Goal: Task Accomplishment & Management: Use online tool/utility

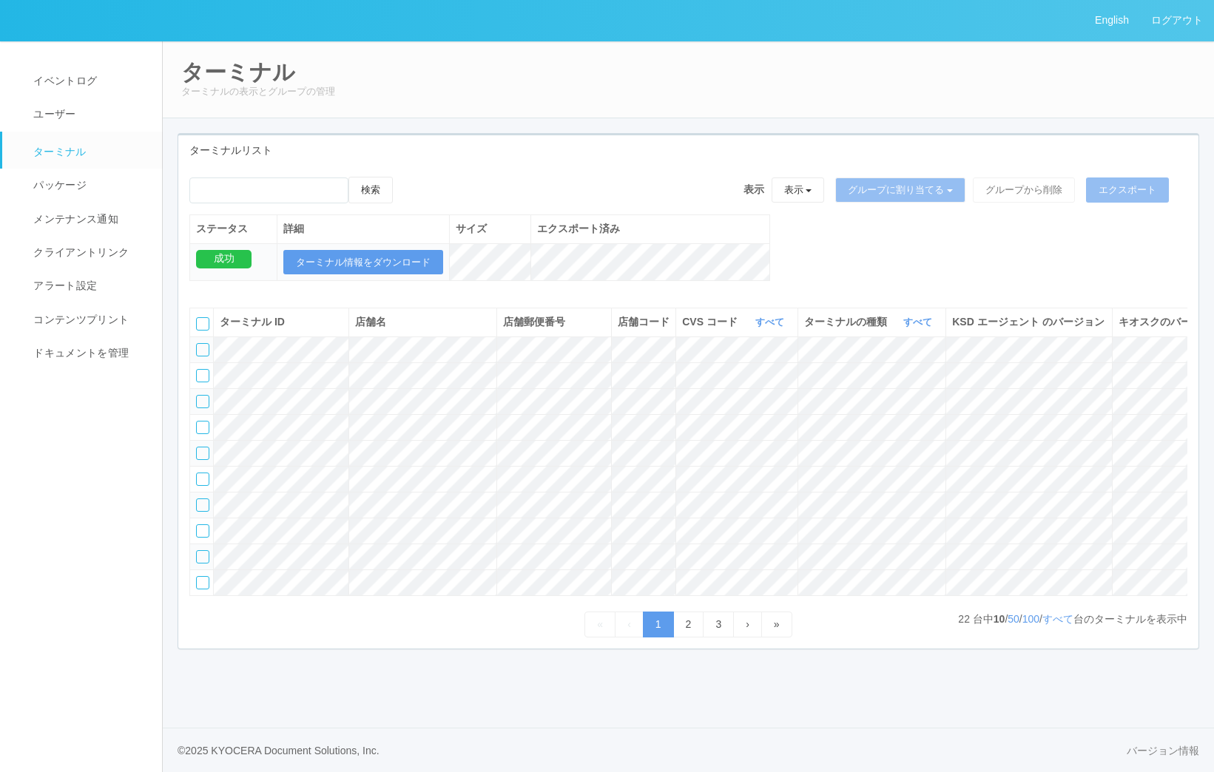
click at [65, 135] on link "ターミナル" at bounding box center [88, 150] width 173 height 37
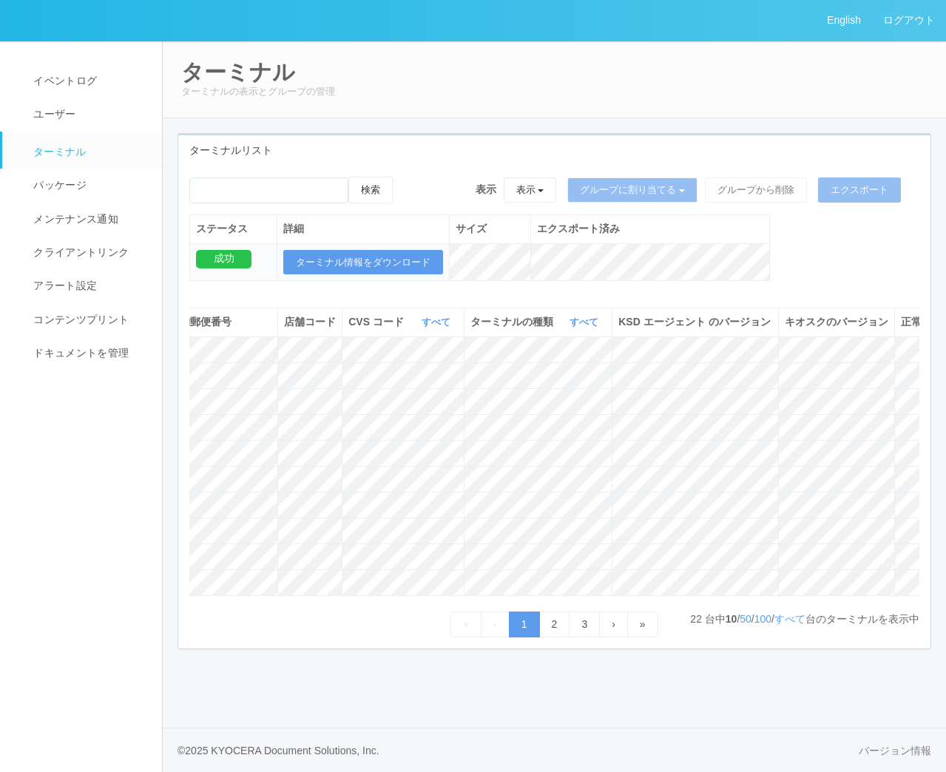
scroll to position [0, 413]
click at [892, 550] on icon at bounding box center [892, 550] width 0 height 0
click at [892, 576] on icon at bounding box center [892, 576] width 0 height 0
click at [549, 637] on link "2" at bounding box center [554, 625] width 31 height 26
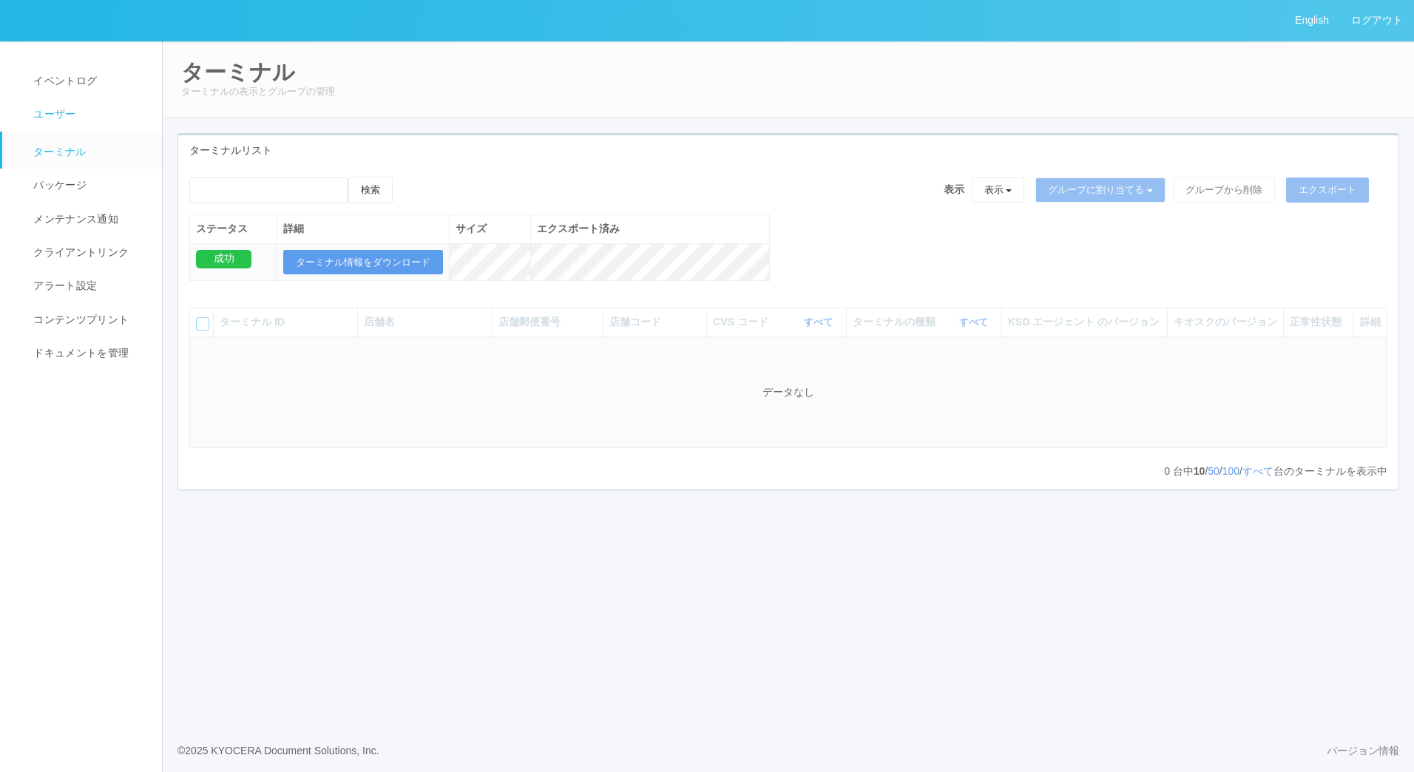
click at [27, 99] on link "ユーザー" at bounding box center [88, 114] width 173 height 33
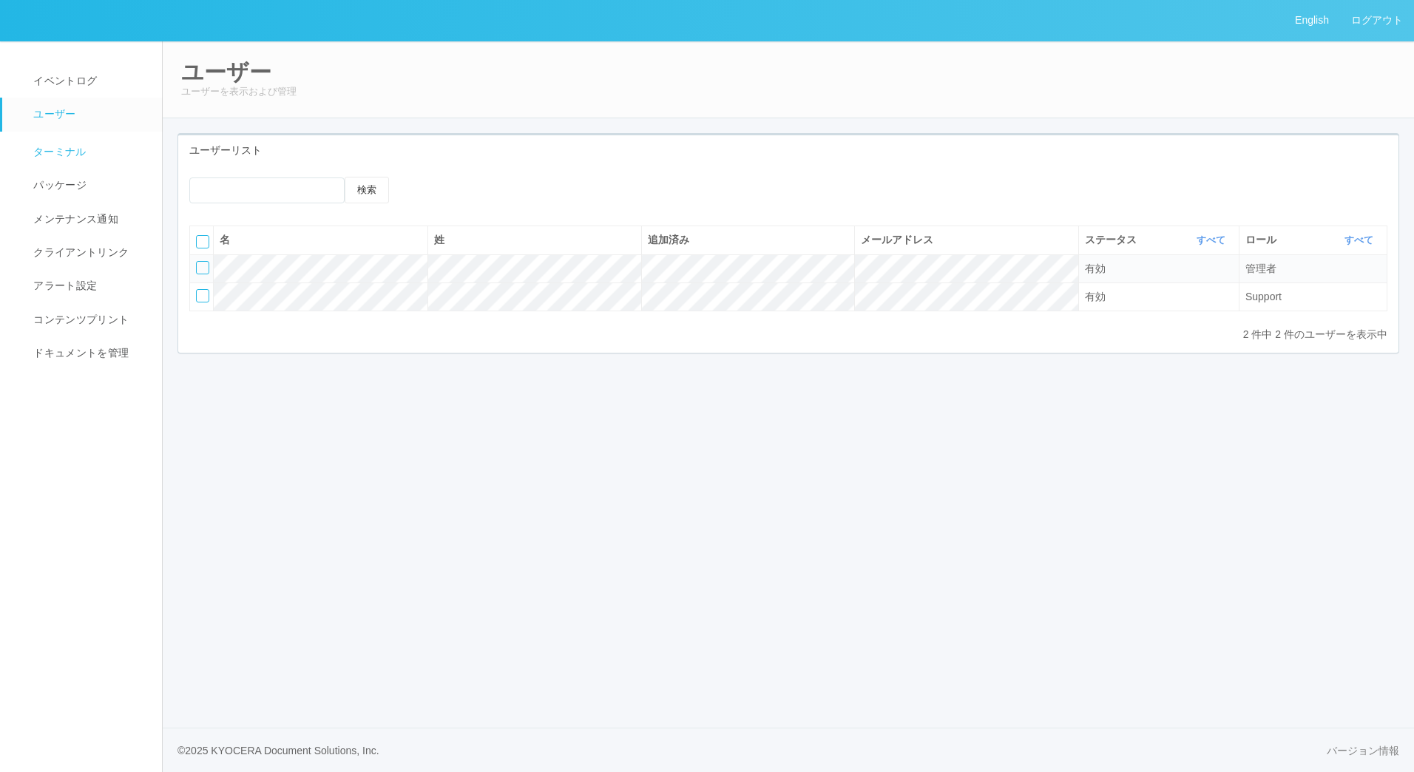
click at [64, 146] on span "ターミナル" at bounding box center [58, 152] width 57 height 12
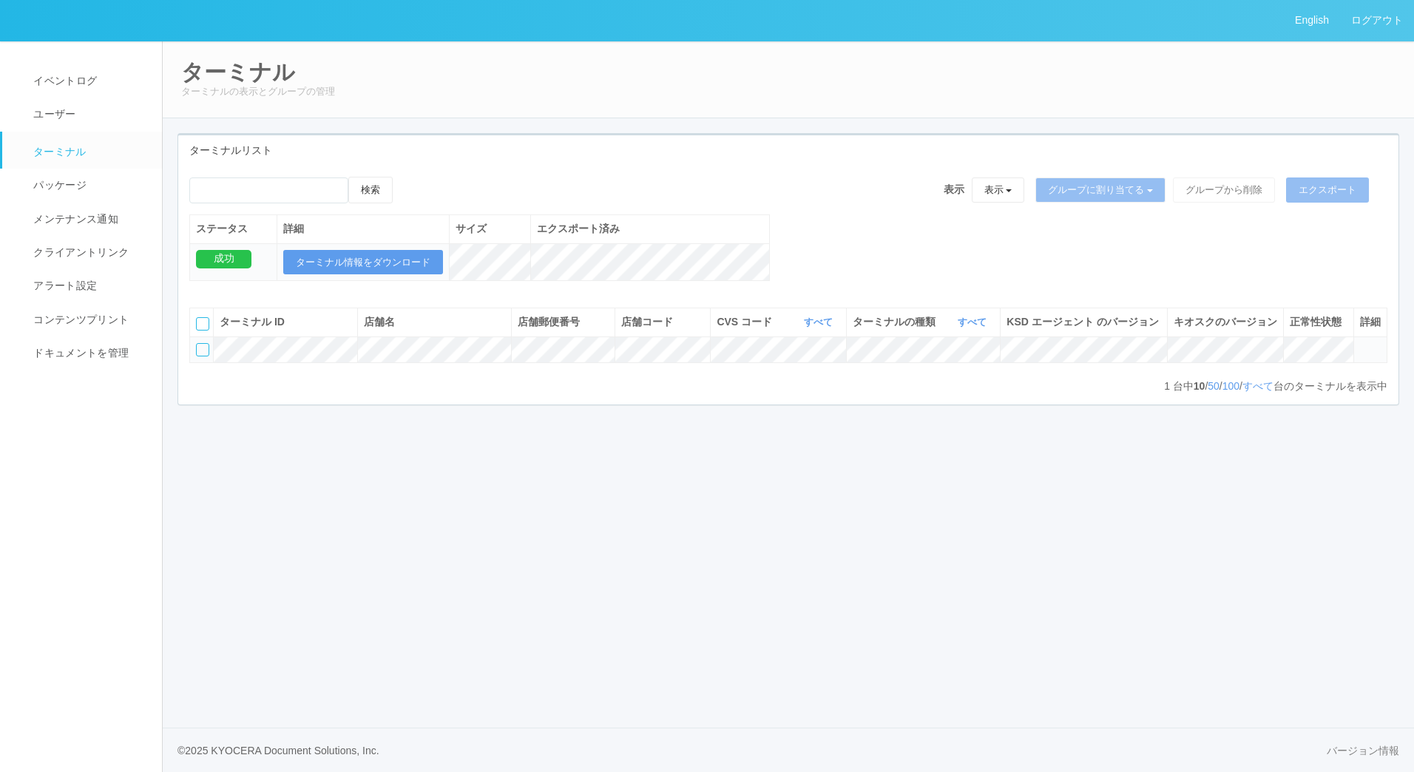
click at [1360, 343] on icon at bounding box center [1360, 343] width 0 height 0
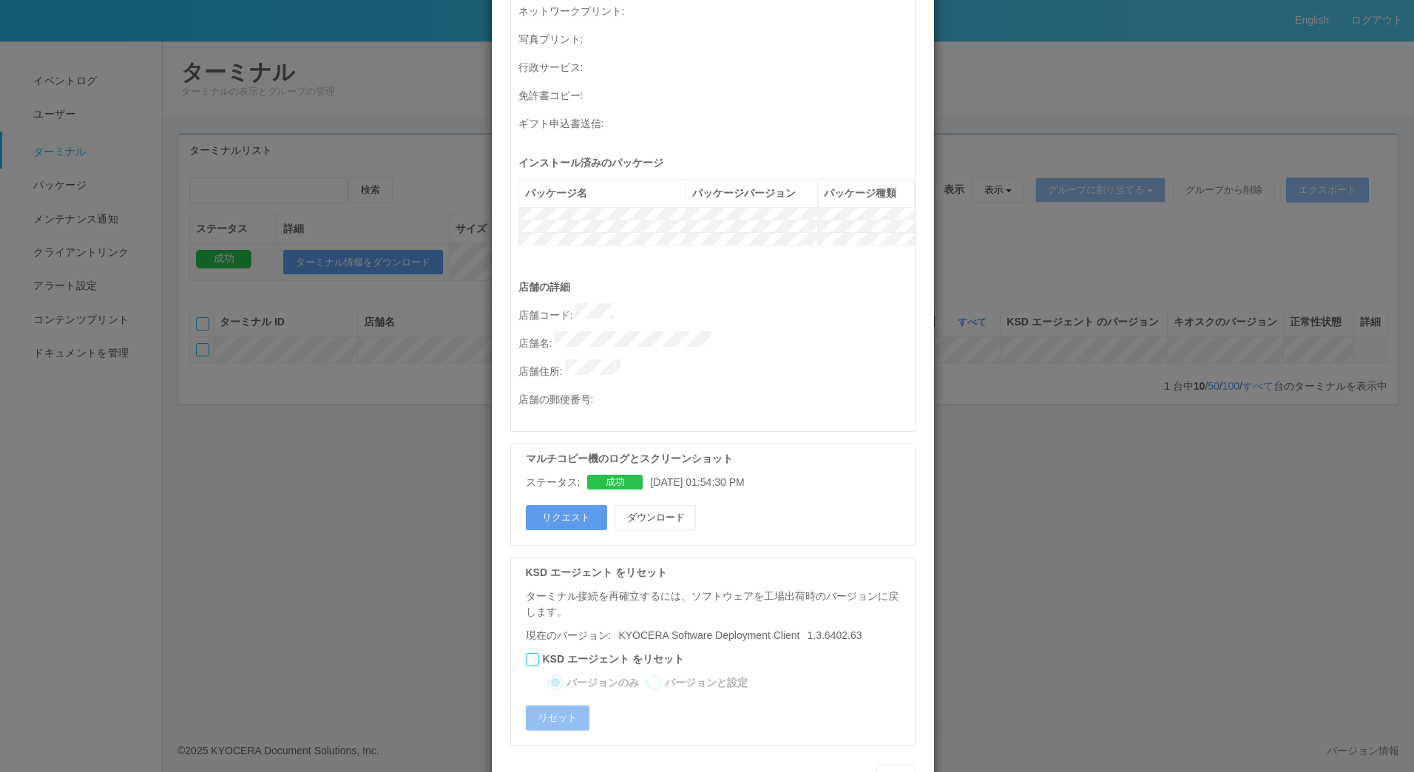
scroll to position [552, 0]
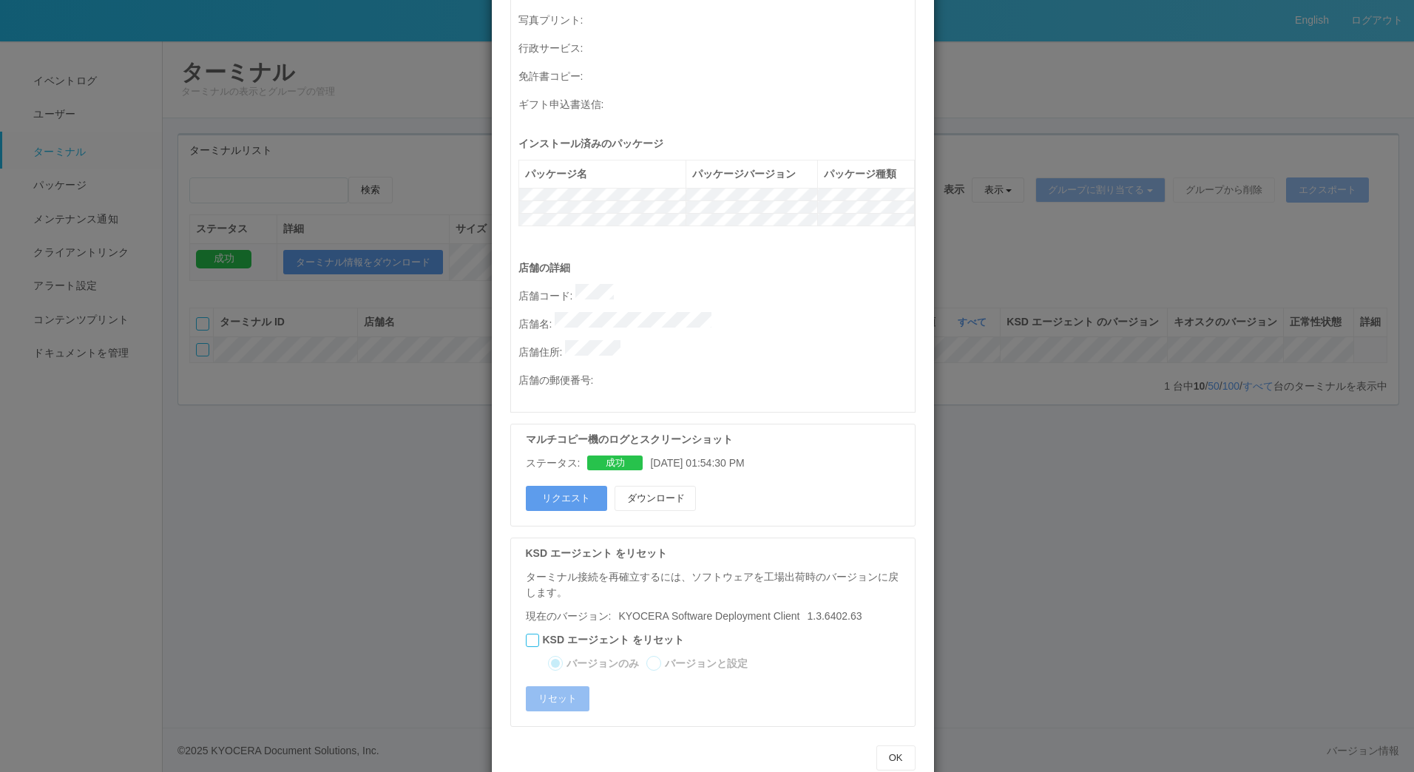
click at [526, 634] on div at bounding box center [532, 640] width 13 height 13
click at [563, 686] on button "リセット" at bounding box center [558, 698] width 64 height 25
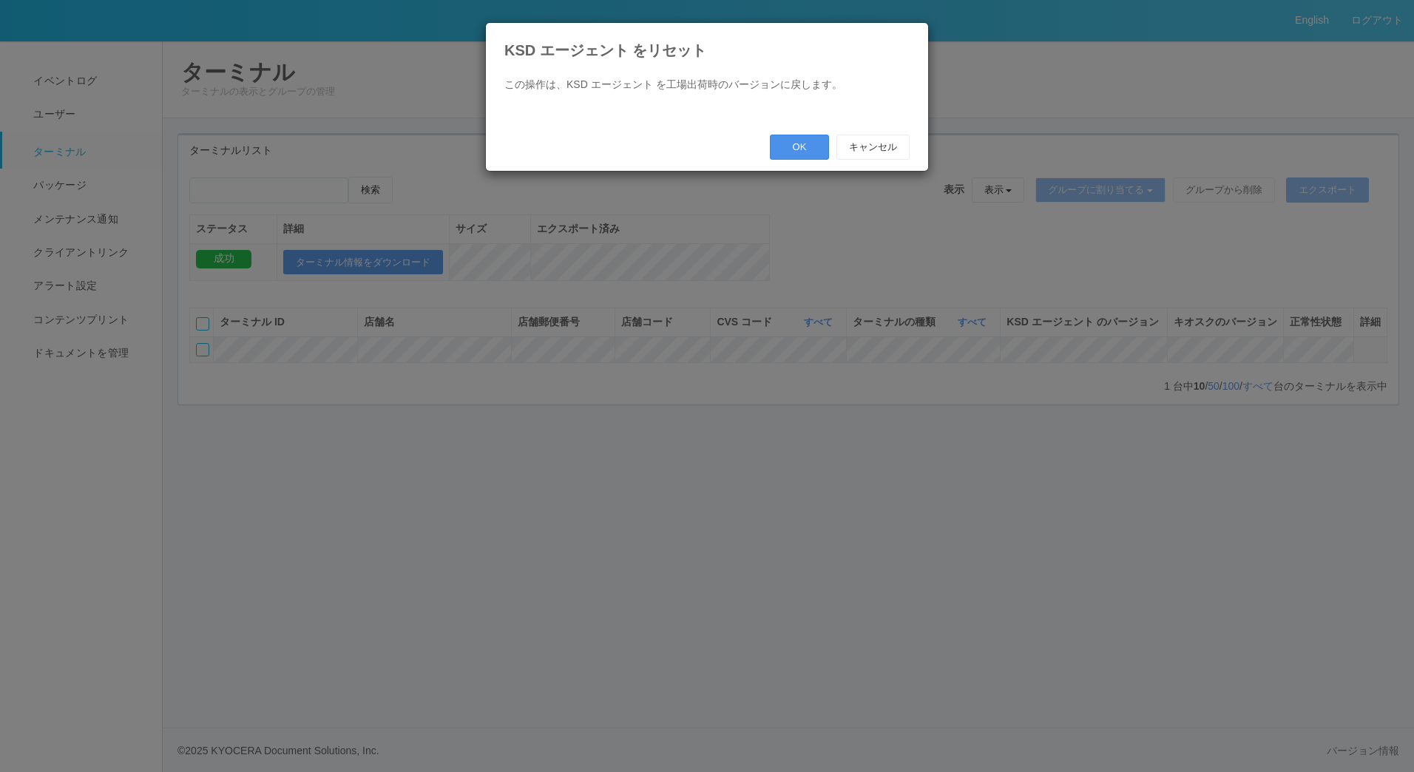
click at [797, 152] on button "OK" at bounding box center [799, 147] width 59 height 25
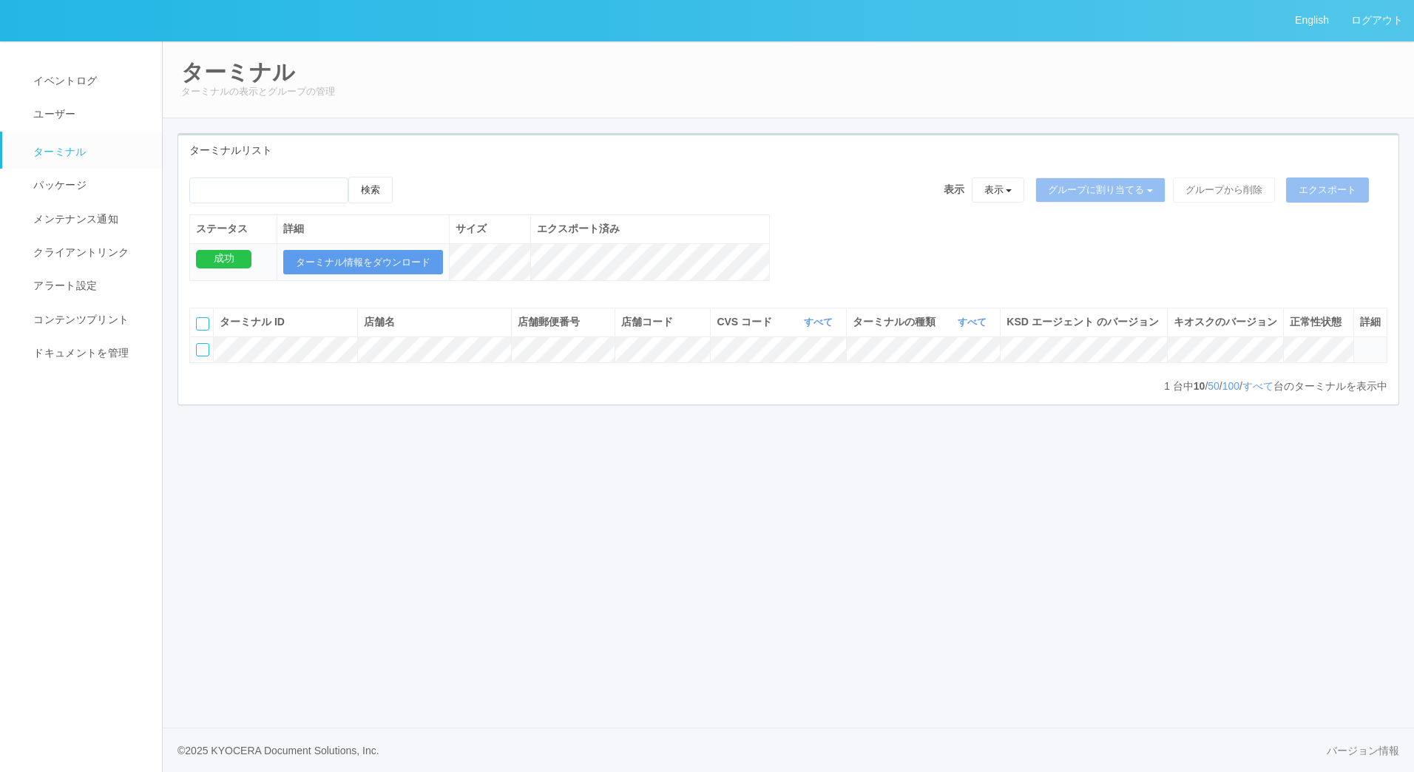
click at [1360, 343] on icon at bounding box center [1360, 343] width 0 height 0
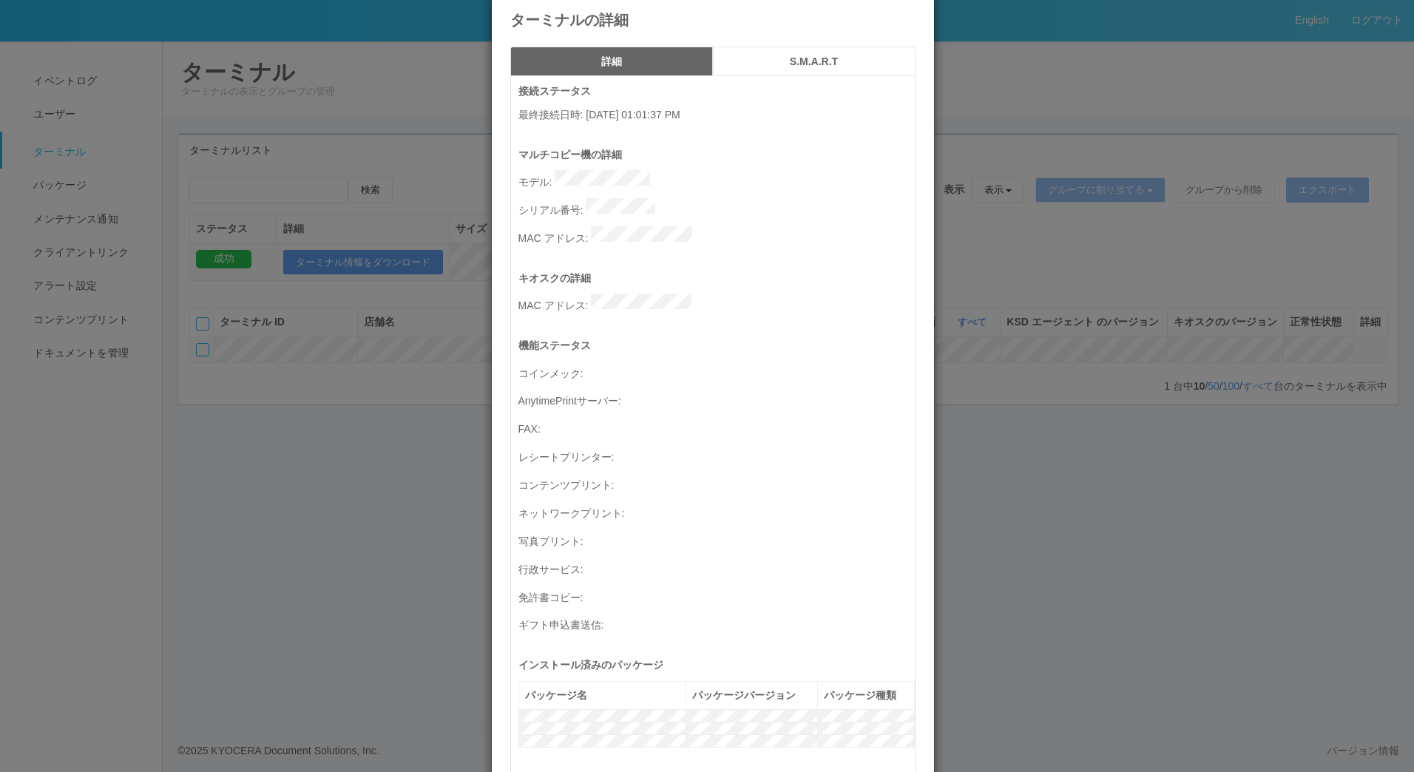
scroll to position [0, 0]
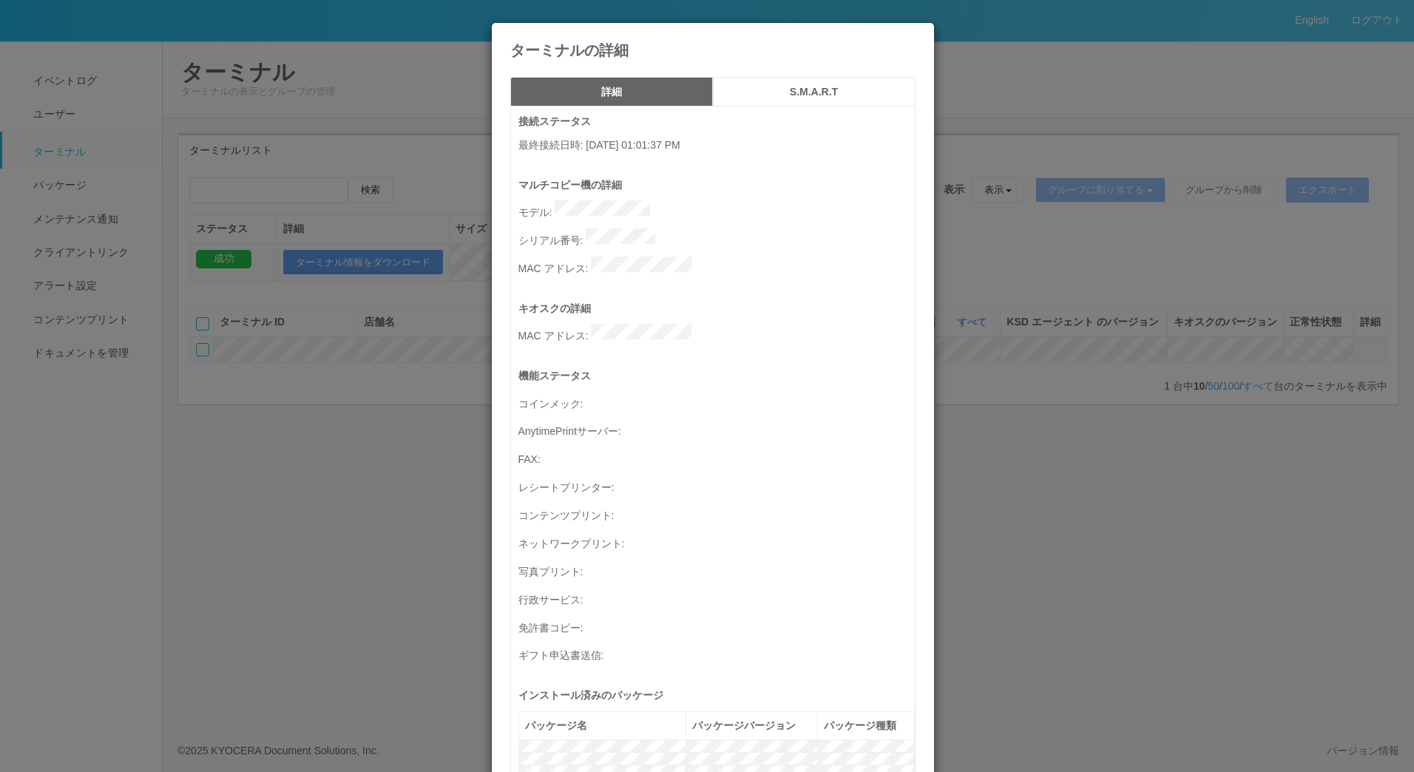
click at [916, 34] on icon at bounding box center [916, 34] width 0 height 0
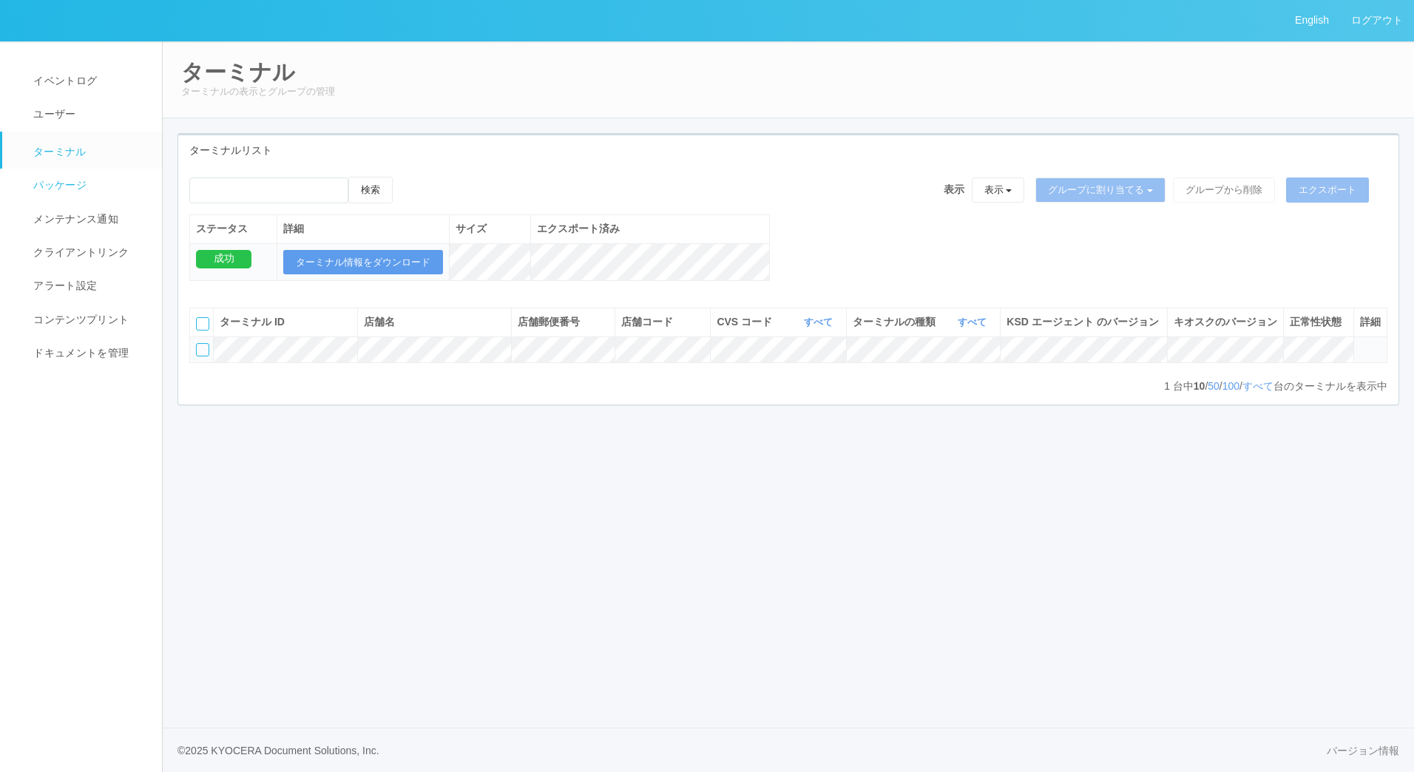
click at [75, 185] on span "パッケージ" at bounding box center [58, 185] width 57 height 12
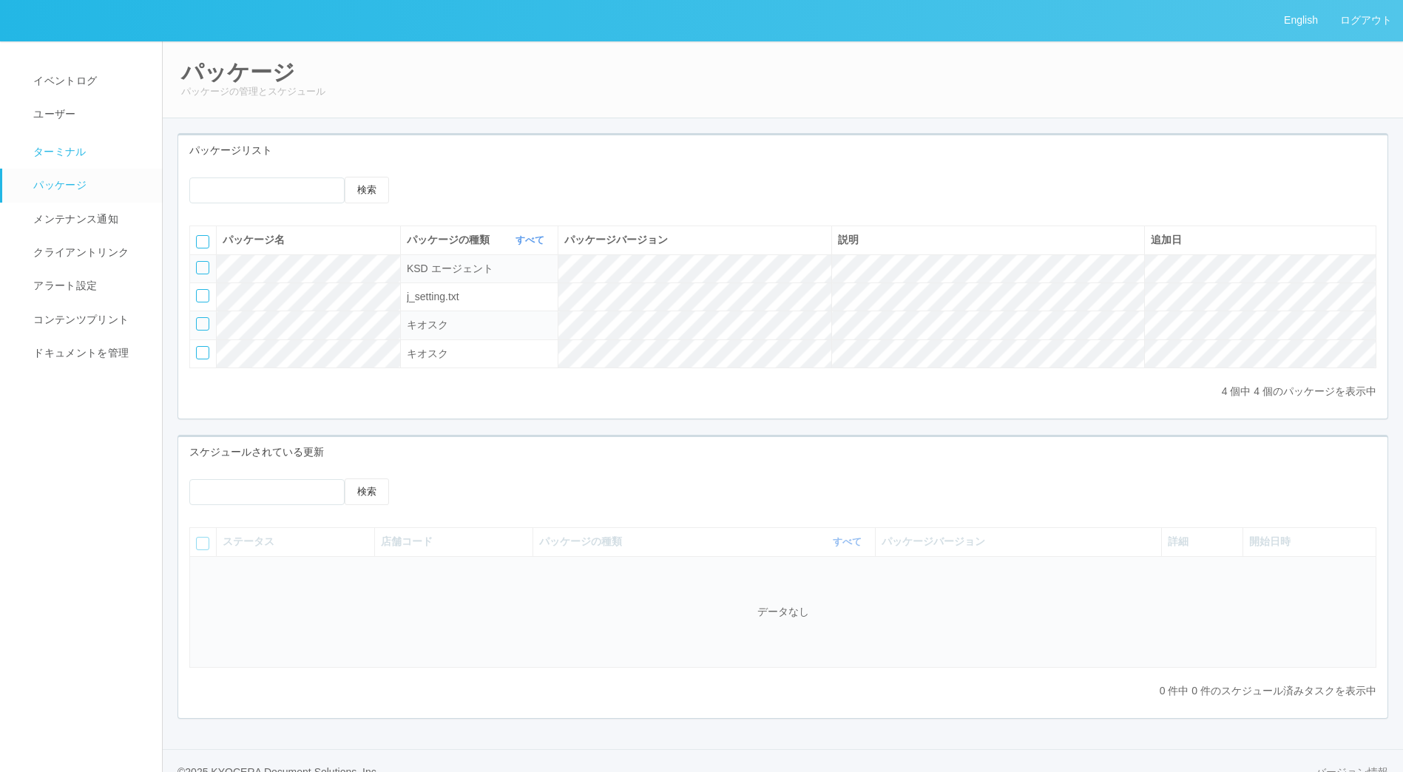
click at [72, 149] on span "ターミナル" at bounding box center [58, 152] width 57 height 12
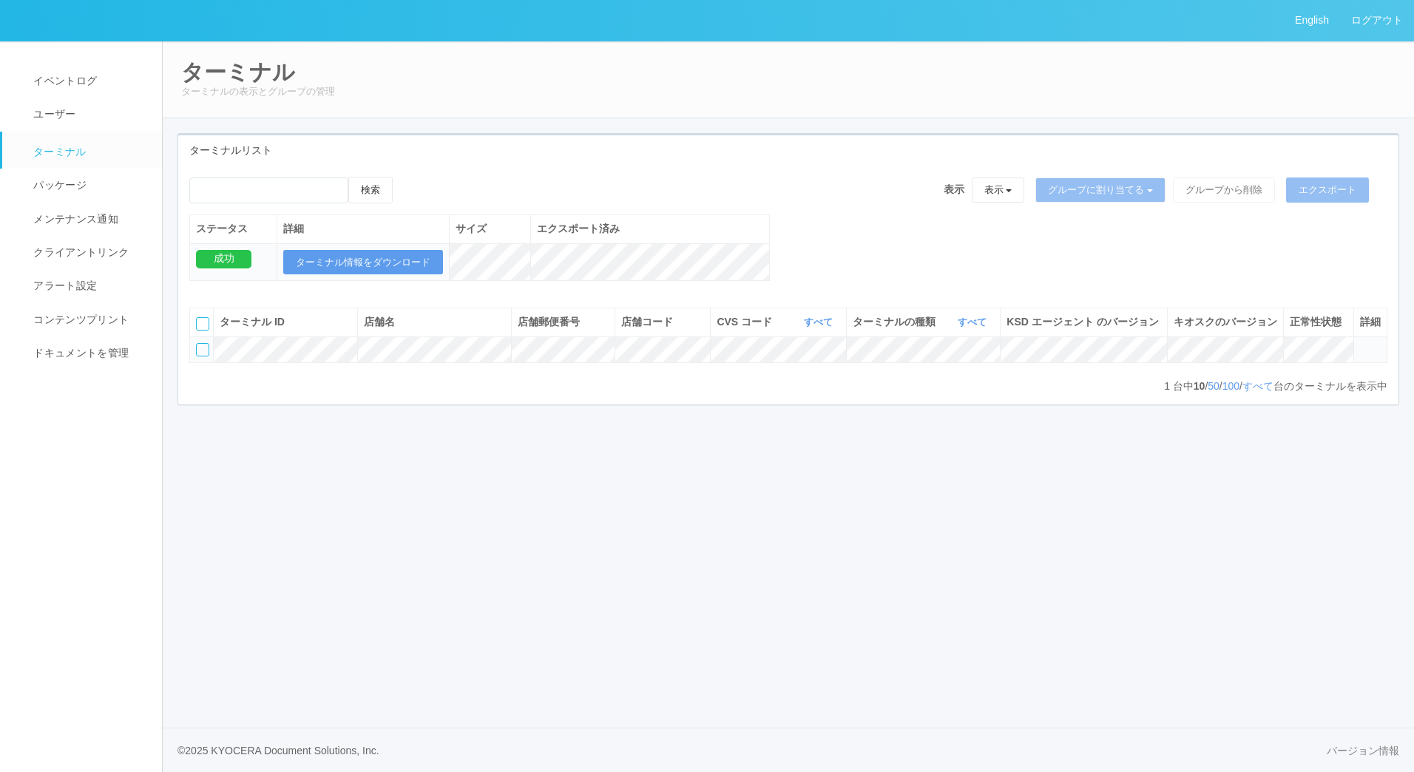
click at [203, 356] on div at bounding box center [202, 349] width 13 height 13
click at [1360, 343] on icon at bounding box center [1360, 343] width 0 height 0
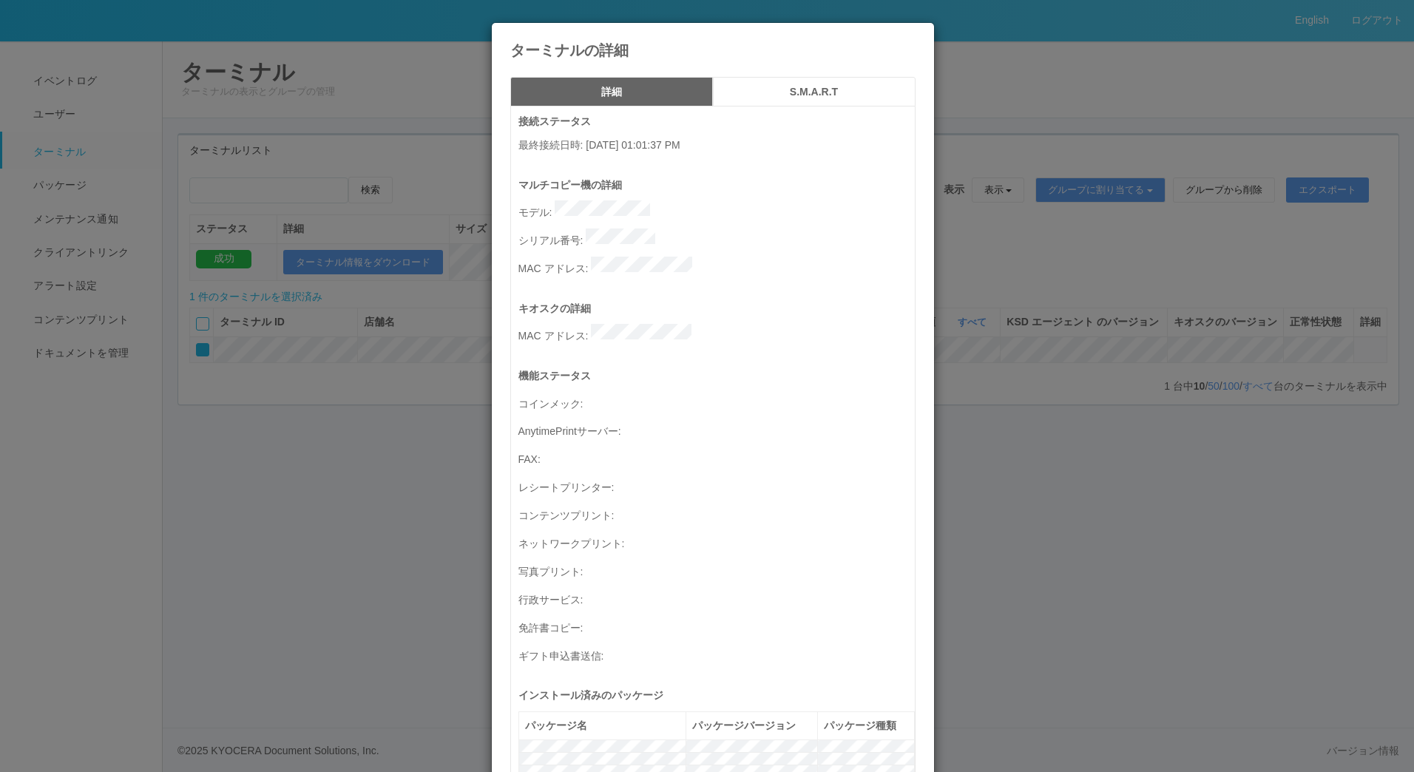
click at [916, 34] on icon at bounding box center [916, 34] width 0 height 0
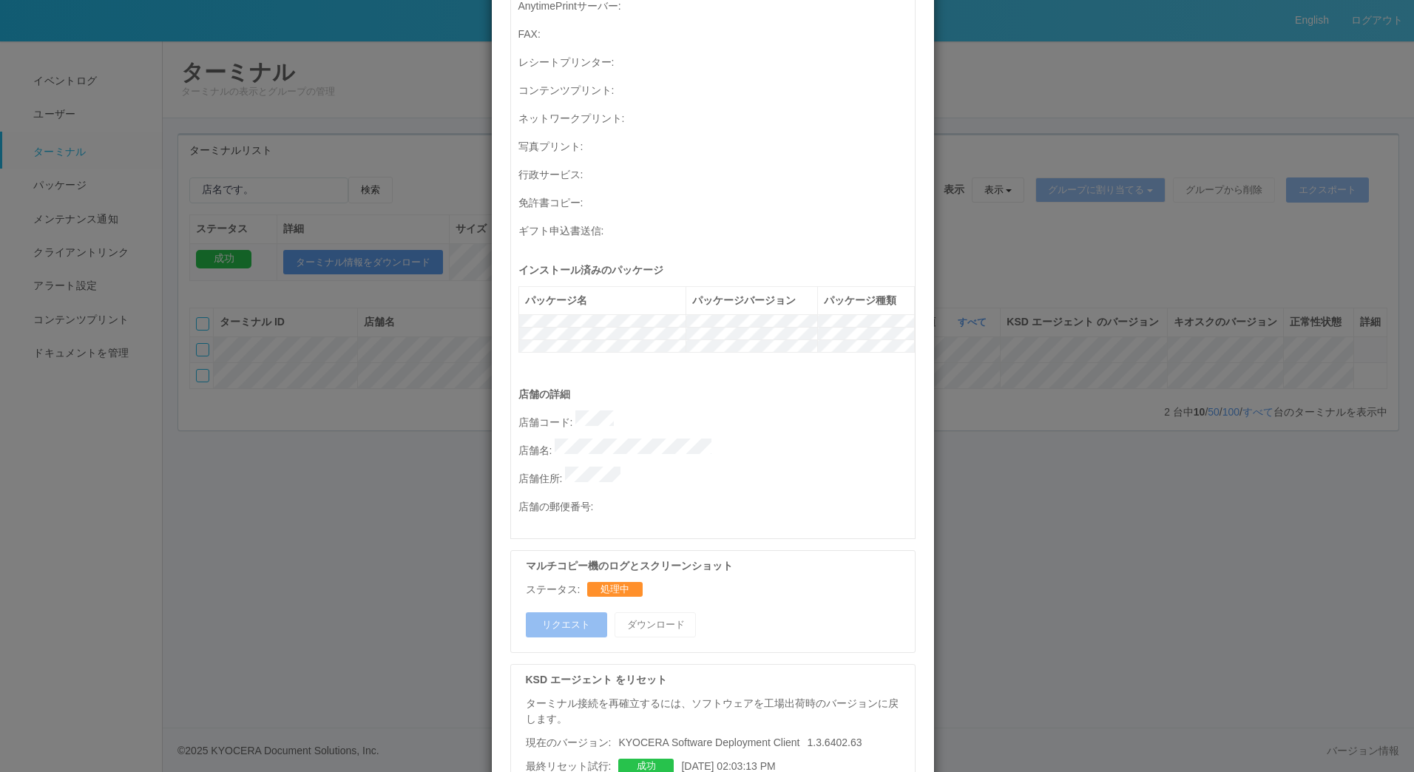
scroll to position [424, 0]
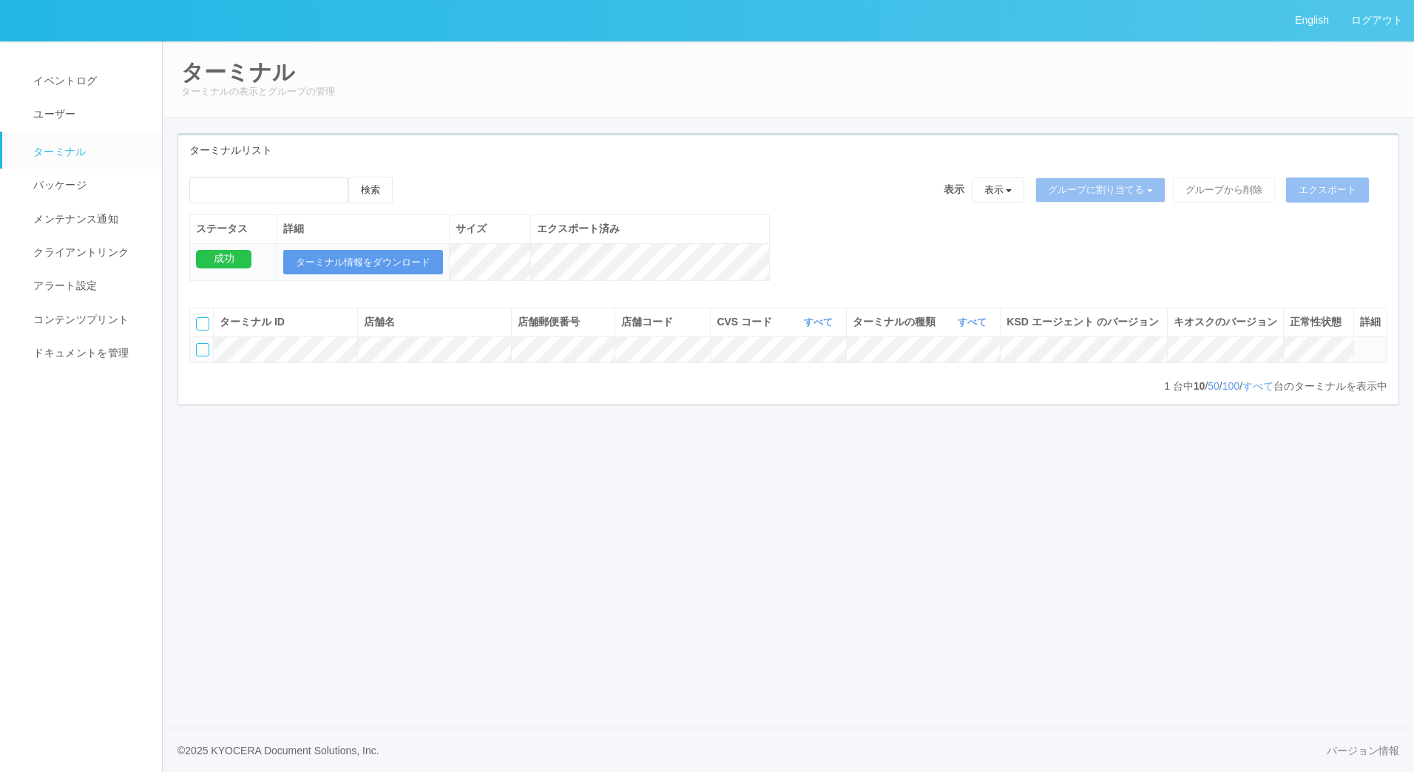
click at [1360, 343] on icon at bounding box center [1360, 343] width 0 height 0
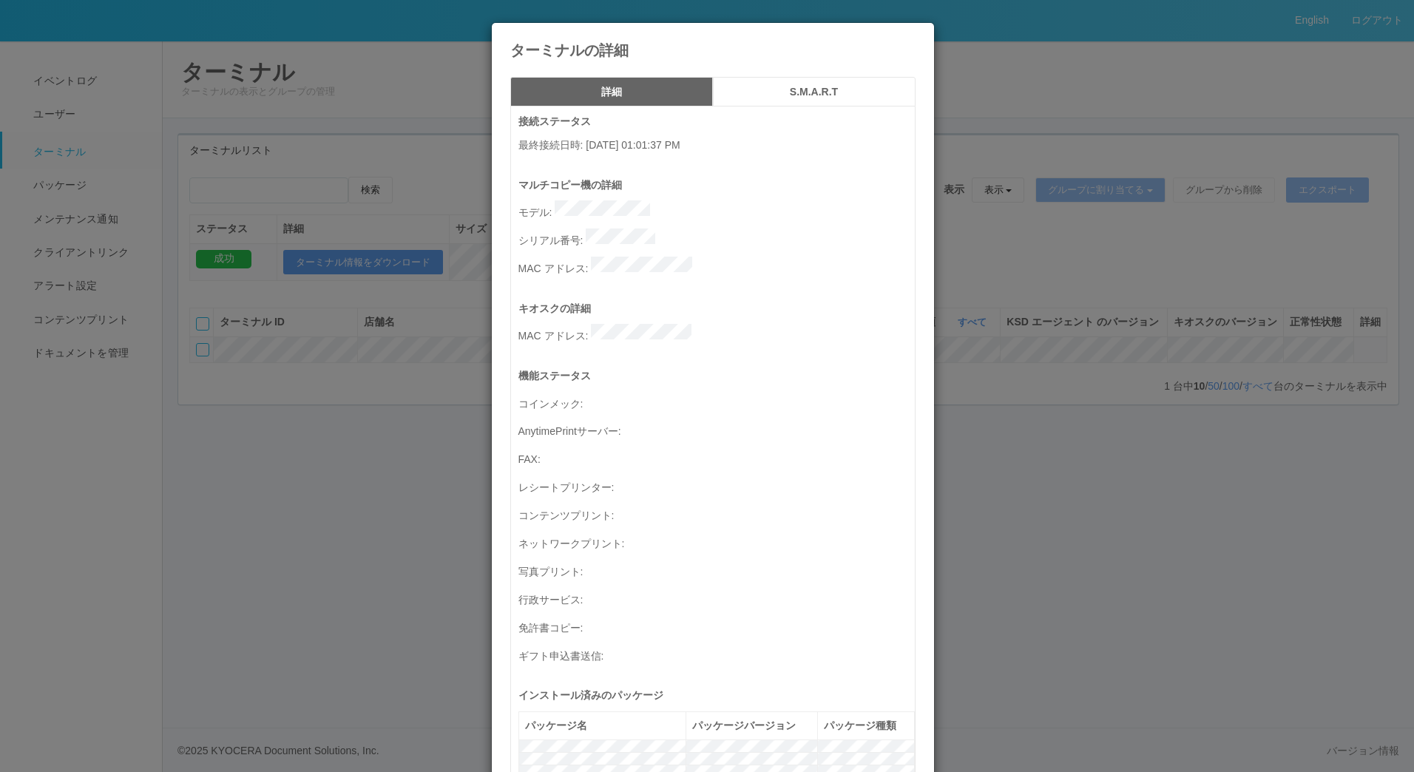
click at [916, 34] on icon at bounding box center [916, 34] width 0 height 0
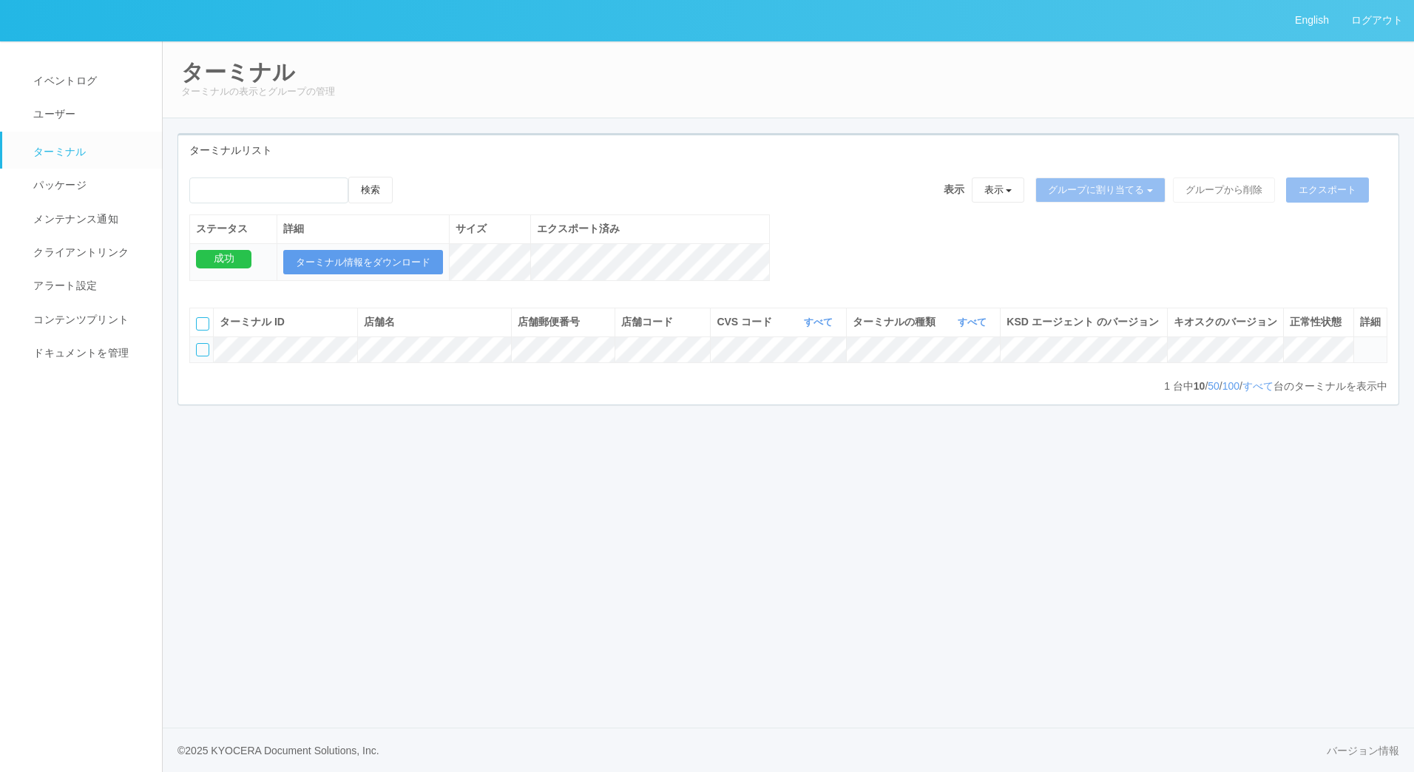
click at [1360, 343] on icon at bounding box center [1360, 343] width 0 height 0
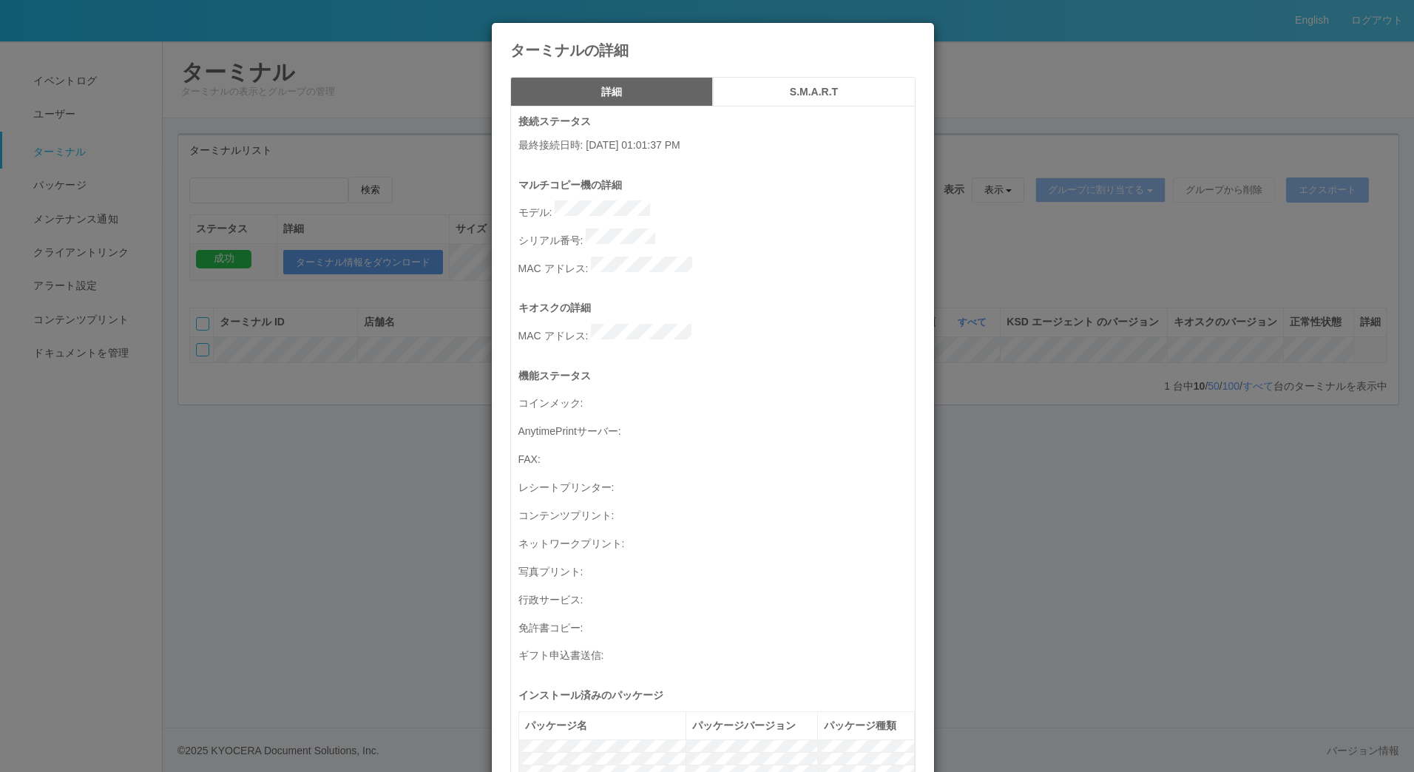
scroll to position [578, 0]
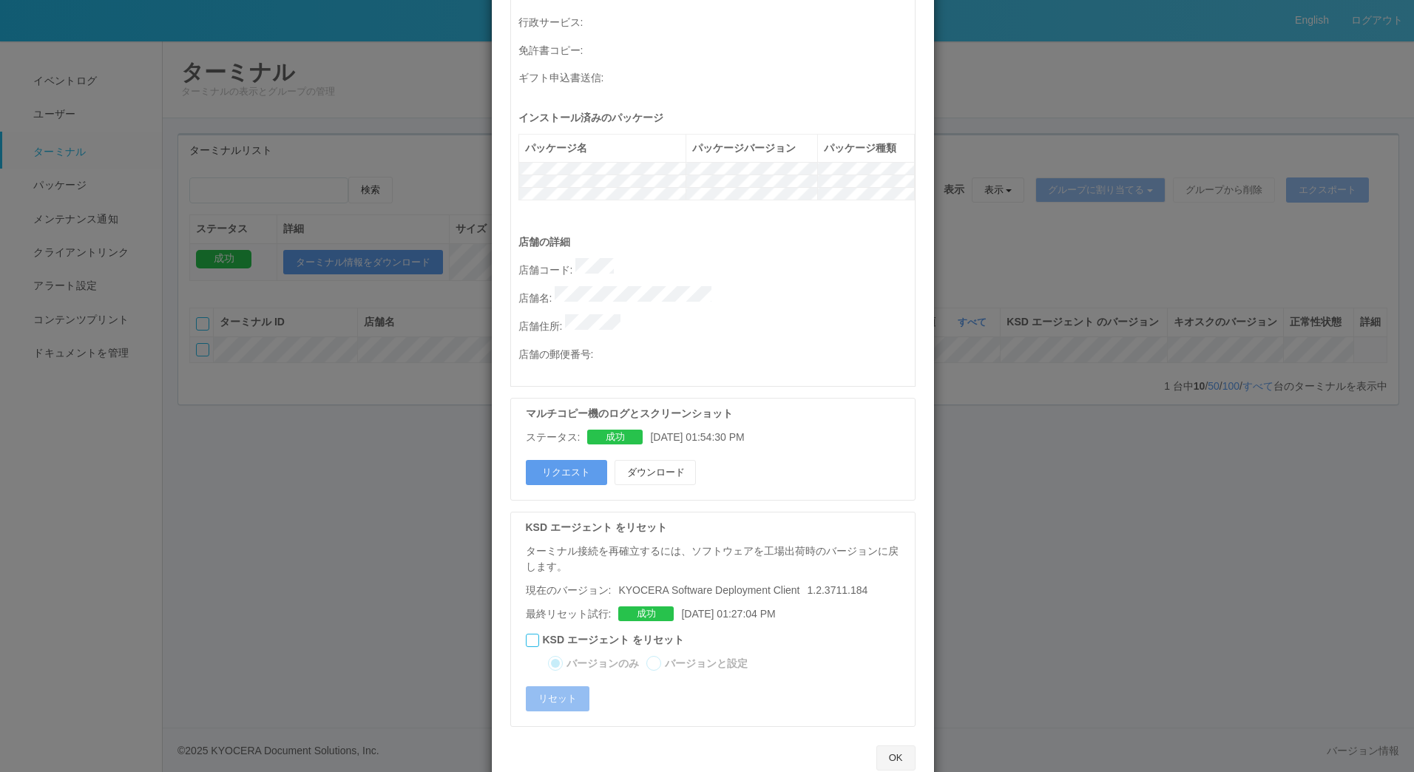
click at [894, 745] on button "OK" at bounding box center [895, 757] width 39 height 25
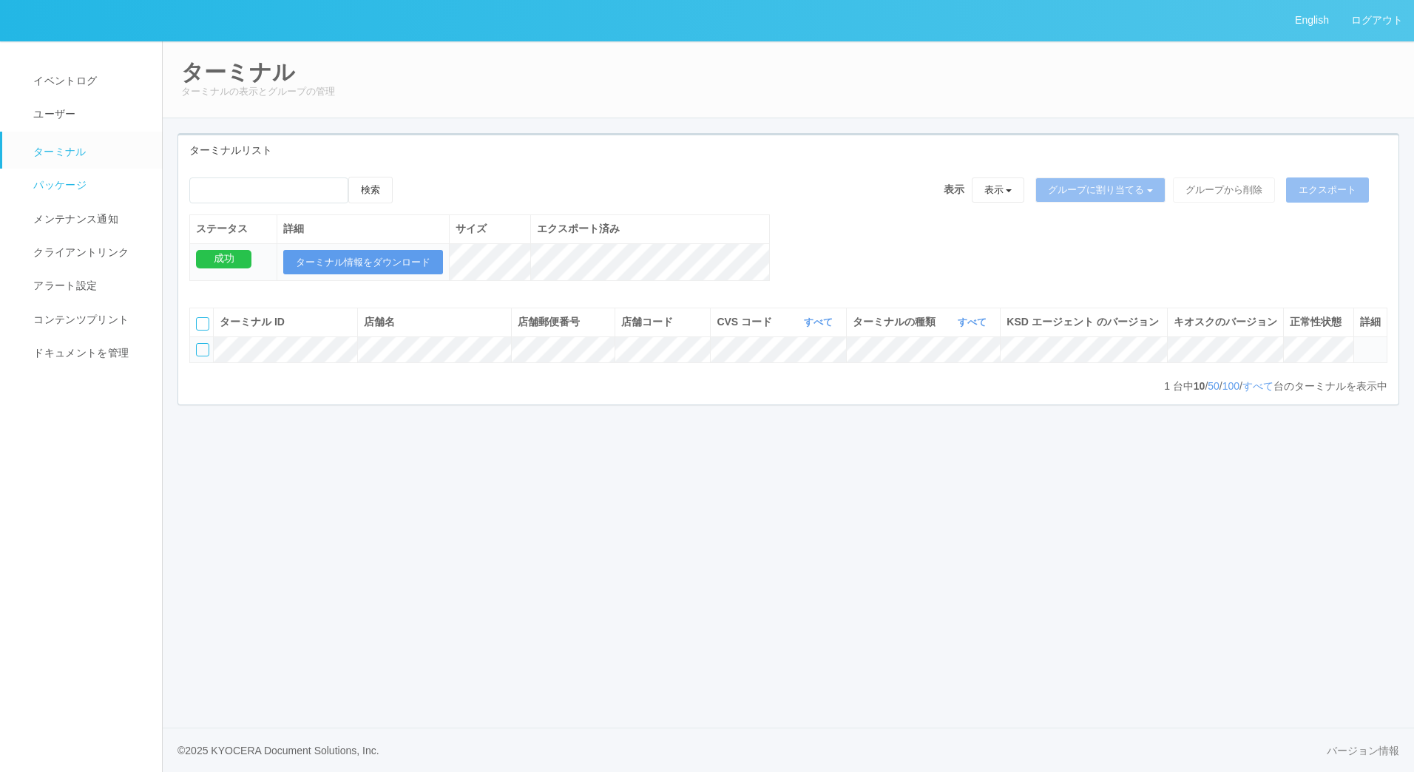
click at [102, 182] on link "パッケージ" at bounding box center [88, 185] width 173 height 33
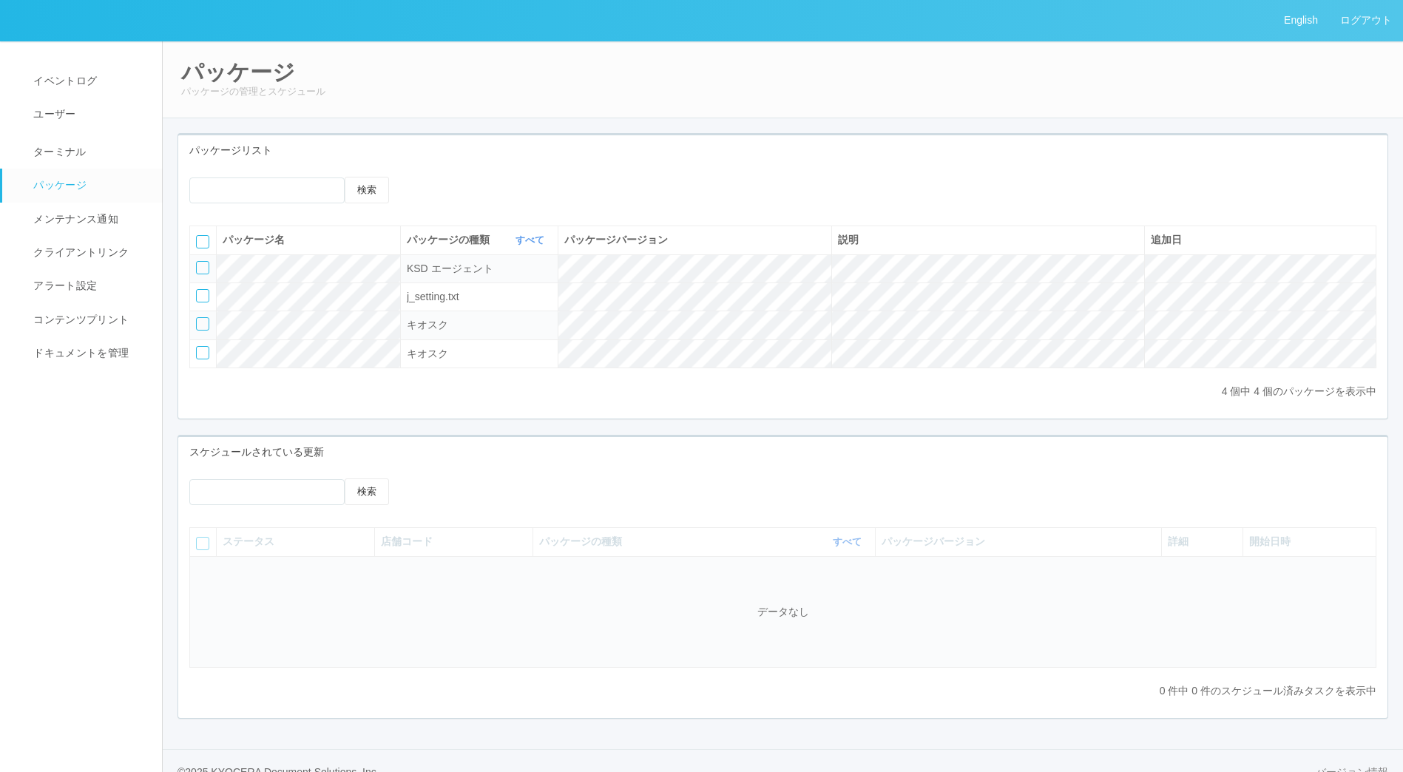
click at [422, 177] on icon at bounding box center [422, 177] width 0 height 0
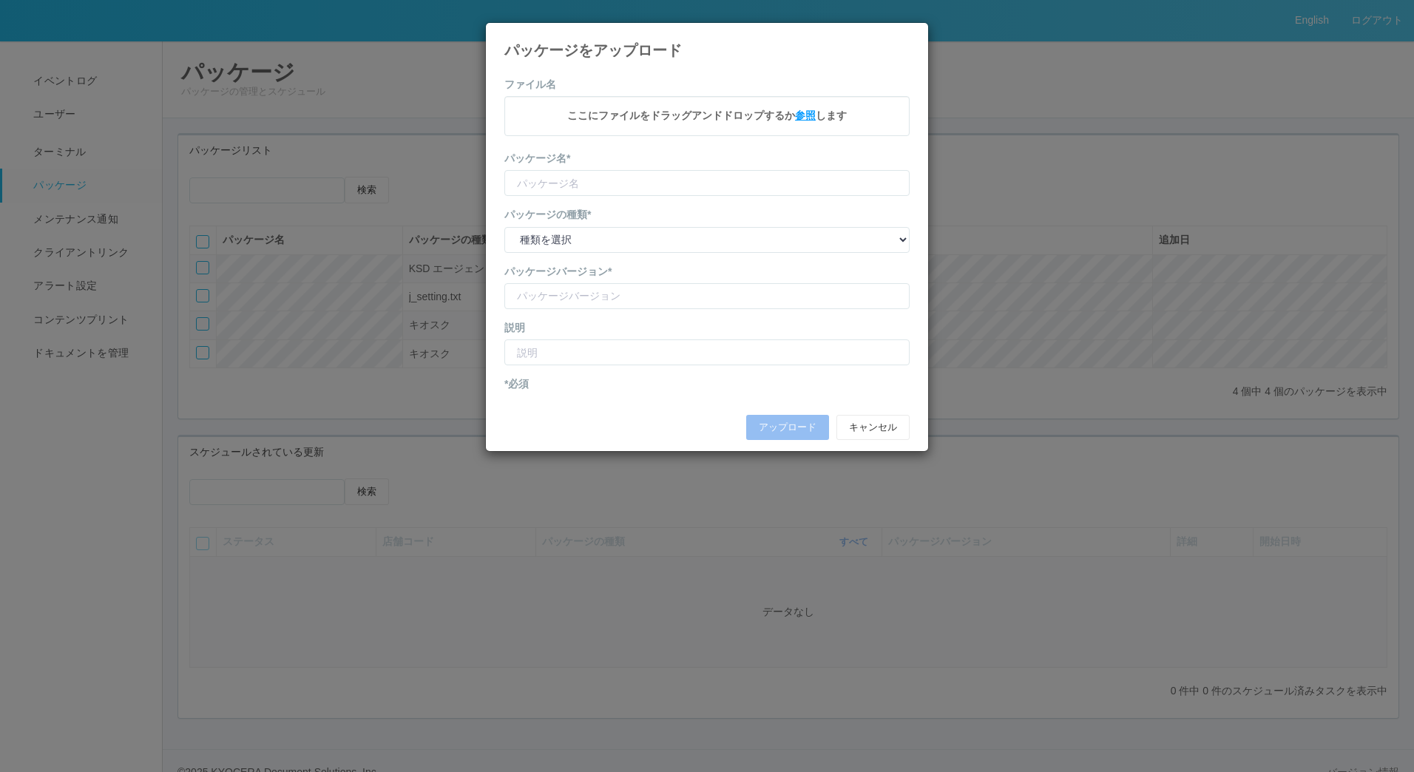
click at [806, 114] on span "参照" at bounding box center [805, 115] width 21 height 12
type input "KSDagentSvc"
type input "1.3.6402.63"
click at [787, 425] on button "アップロード" at bounding box center [787, 428] width 83 height 25
click at [643, 226] on div "パッケージの種類* 種類を選択 キオスク KSD エージェント j_setting.txt 必須" at bounding box center [706, 231] width 405 height 45
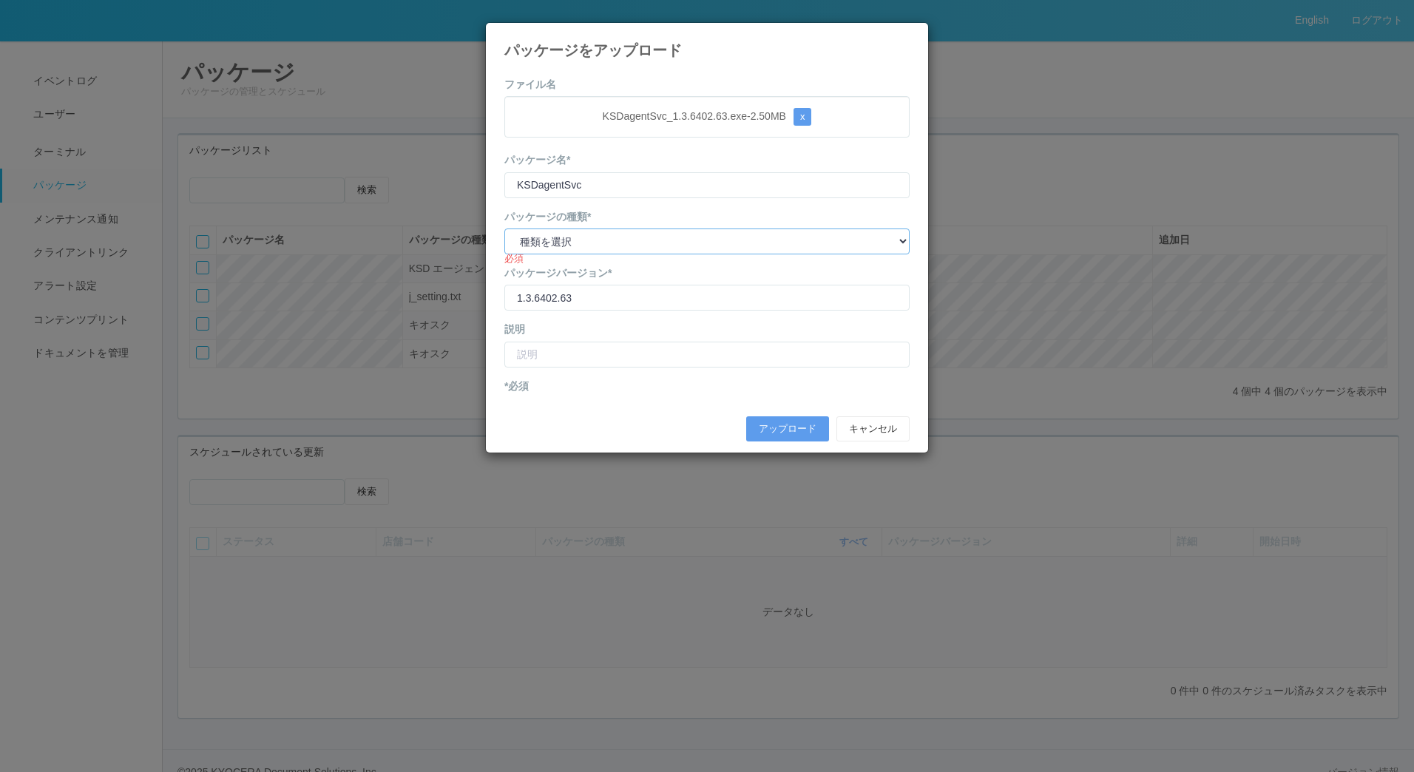
click at [637, 243] on select "種類を選択 キオスク KSD エージェント j_setting.txt" at bounding box center [706, 242] width 405 height 26
select select "KSDAgent"
click at [504, 229] on select "種類を選択 キオスク KSD エージェント j_setting.txt" at bounding box center [706, 242] width 405 height 26
click at [773, 433] on button "アップロード" at bounding box center [787, 428] width 83 height 25
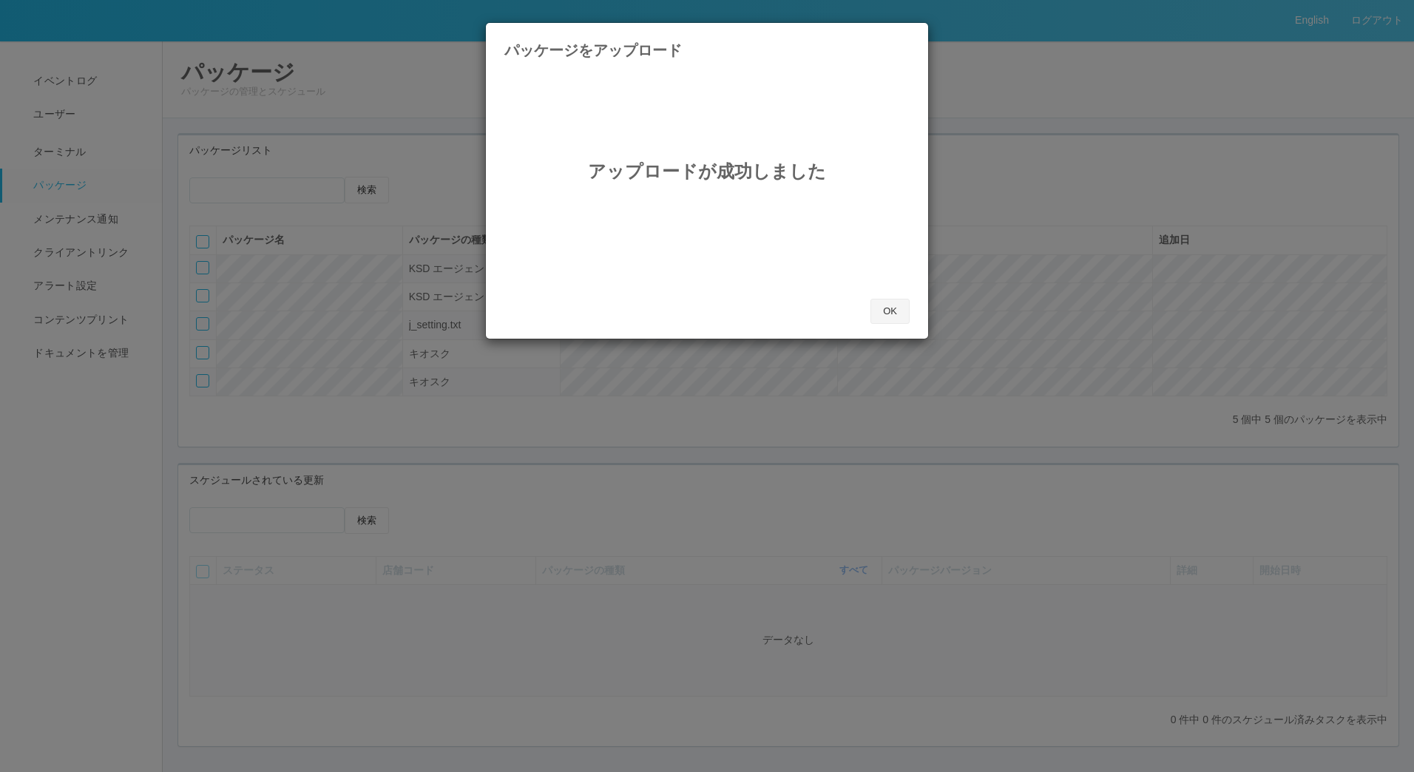
click at [890, 305] on button "OK" at bounding box center [889, 311] width 39 height 25
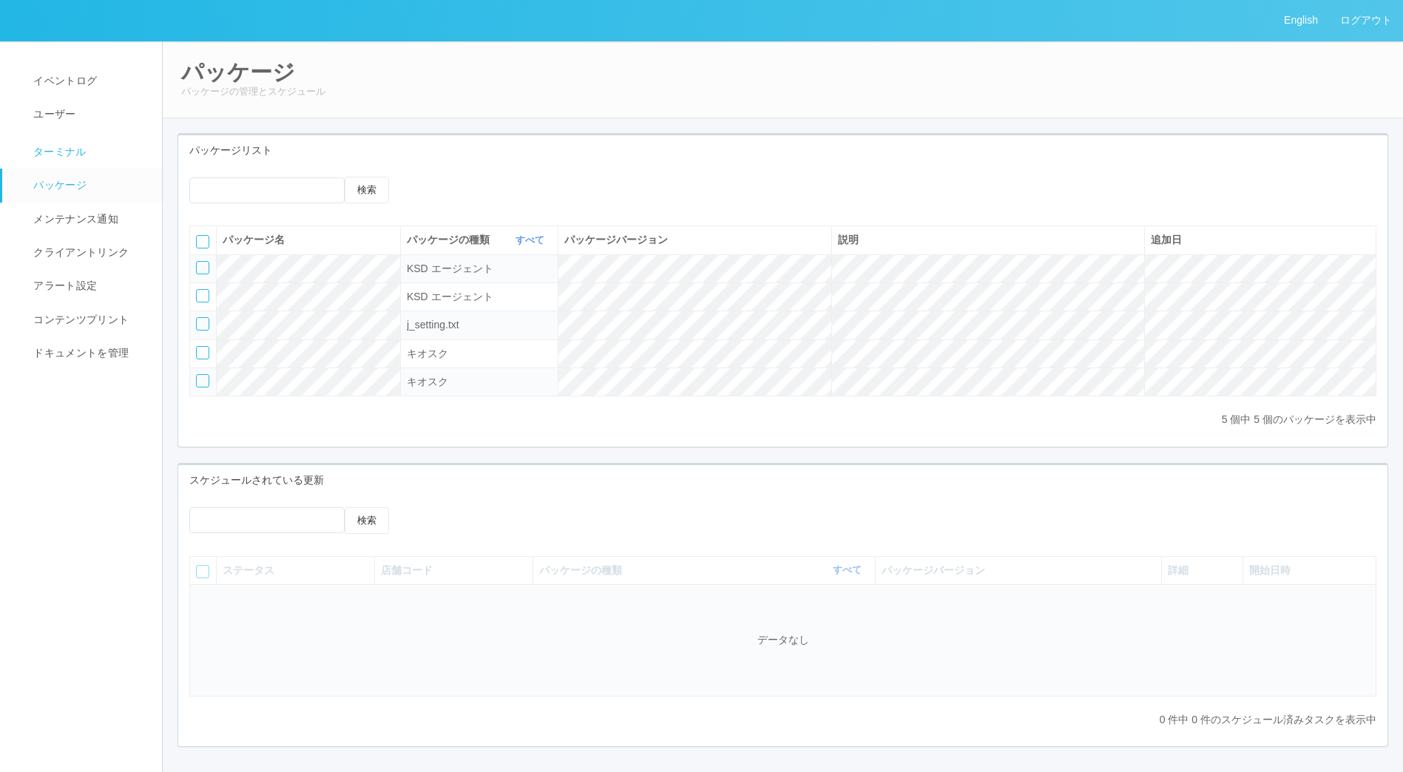
click at [49, 158] on span "ターミナル" at bounding box center [58, 152] width 57 height 12
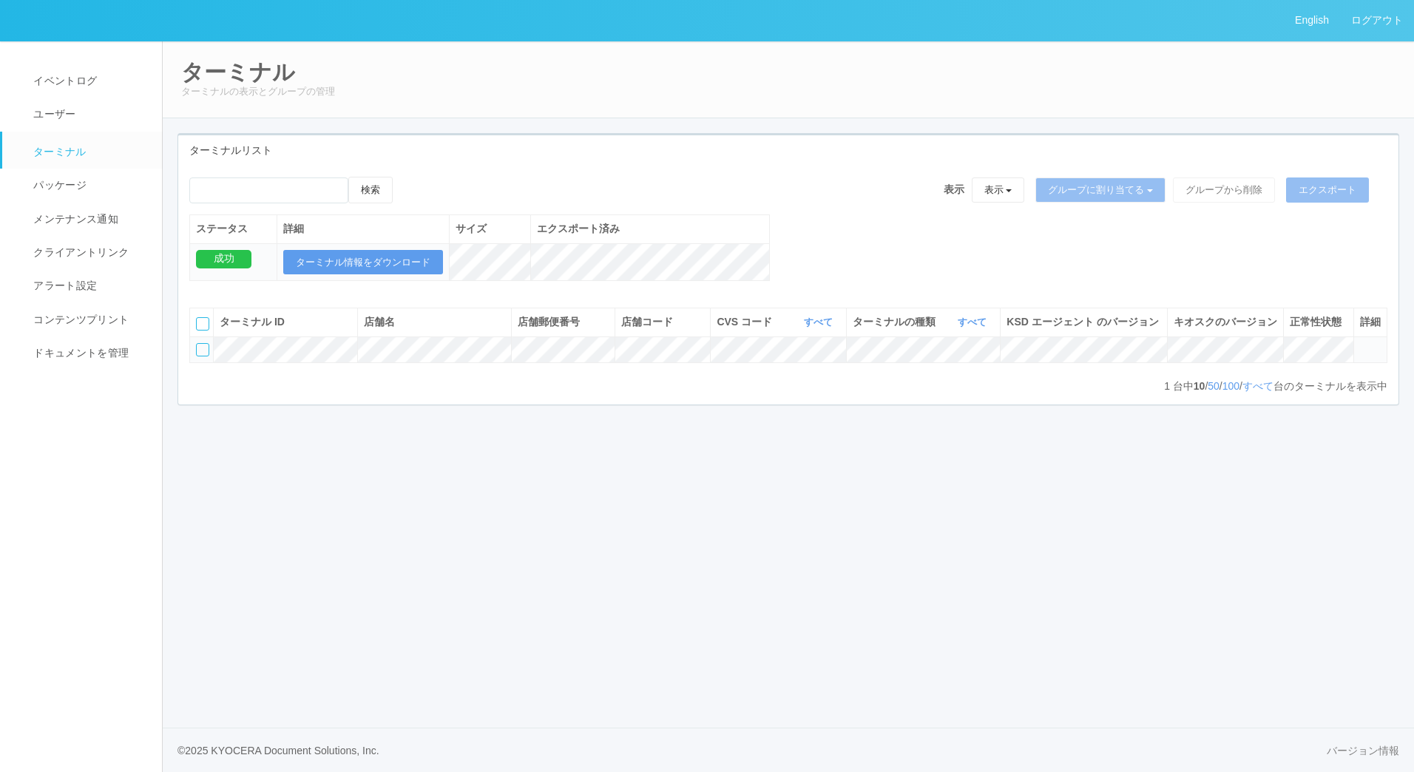
click at [200, 356] on div at bounding box center [202, 349] width 13 height 13
click at [407, 177] on icon at bounding box center [407, 177] width 0 height 0
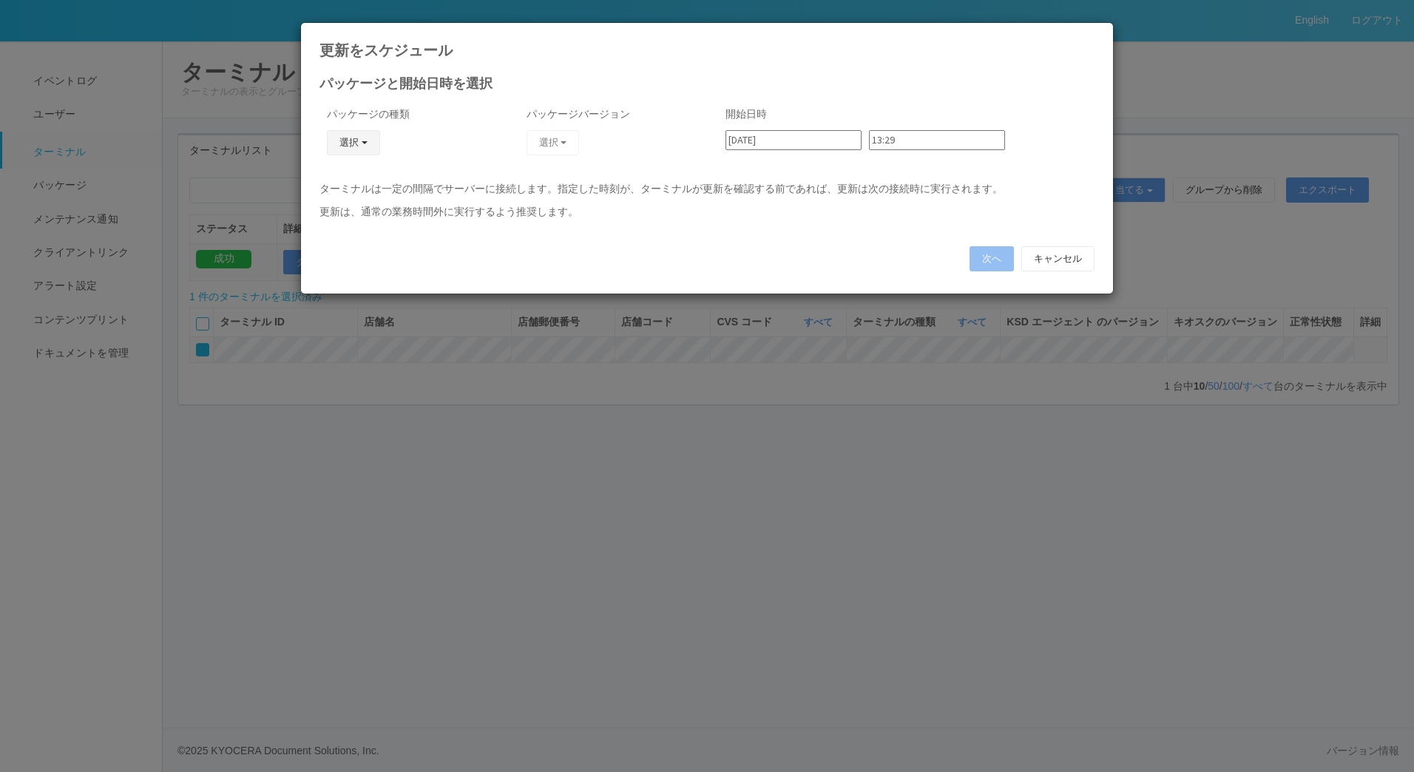
click at [334, 145] on button "選択" at bounding box center [353, 142] width 53 height 25
drag, startPoint x: 359, startPoint y: 192, endPoint x: 406, endPoint y: 169, distance: 52.6
click at [359, 191] on link "KSD エージェント" at bounding box center [332, 183] width 117 height 23
click at [581, 148] on div "選択 1.3.6402.63 1.3.4214.25" at bounding box center [559, 148] width 64 height 36
click at [566, 148] on button "選択" at bounding box center [553, 142] width 53 height 25
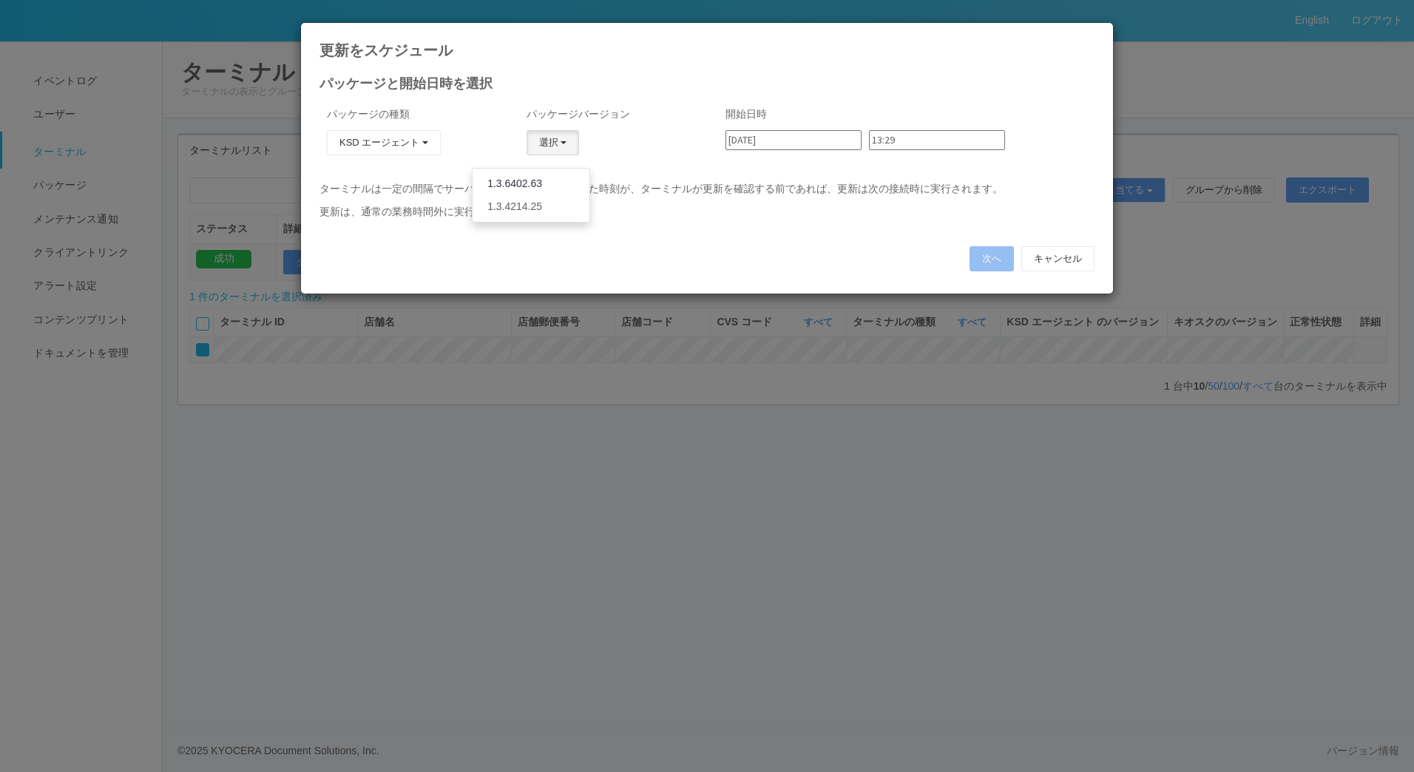
drag, startPoint x: 553, startPoint y: 186, endPoint x: 558, endPoint y: 179, distance: 8.0
click at [553, 184] on link "1.3.6402.63" at bounding box center [531, 183] width 117 height 23
click at [918, 142] on input "13:29" at bounding box center [937, 140] width 136 height 20
type input "13:30"
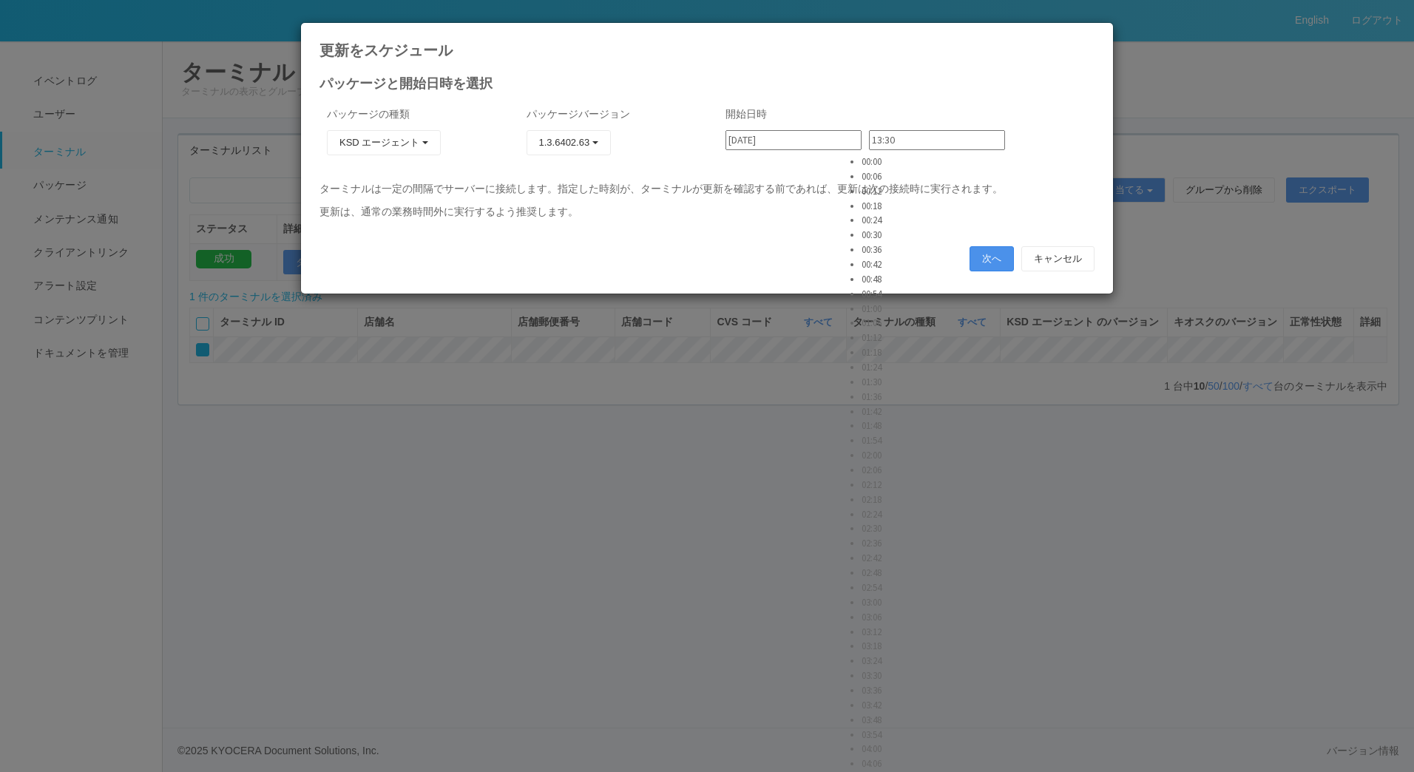
click at [976, 257] on button "次へ" at bounding box center [992, 258] width 44 height 25
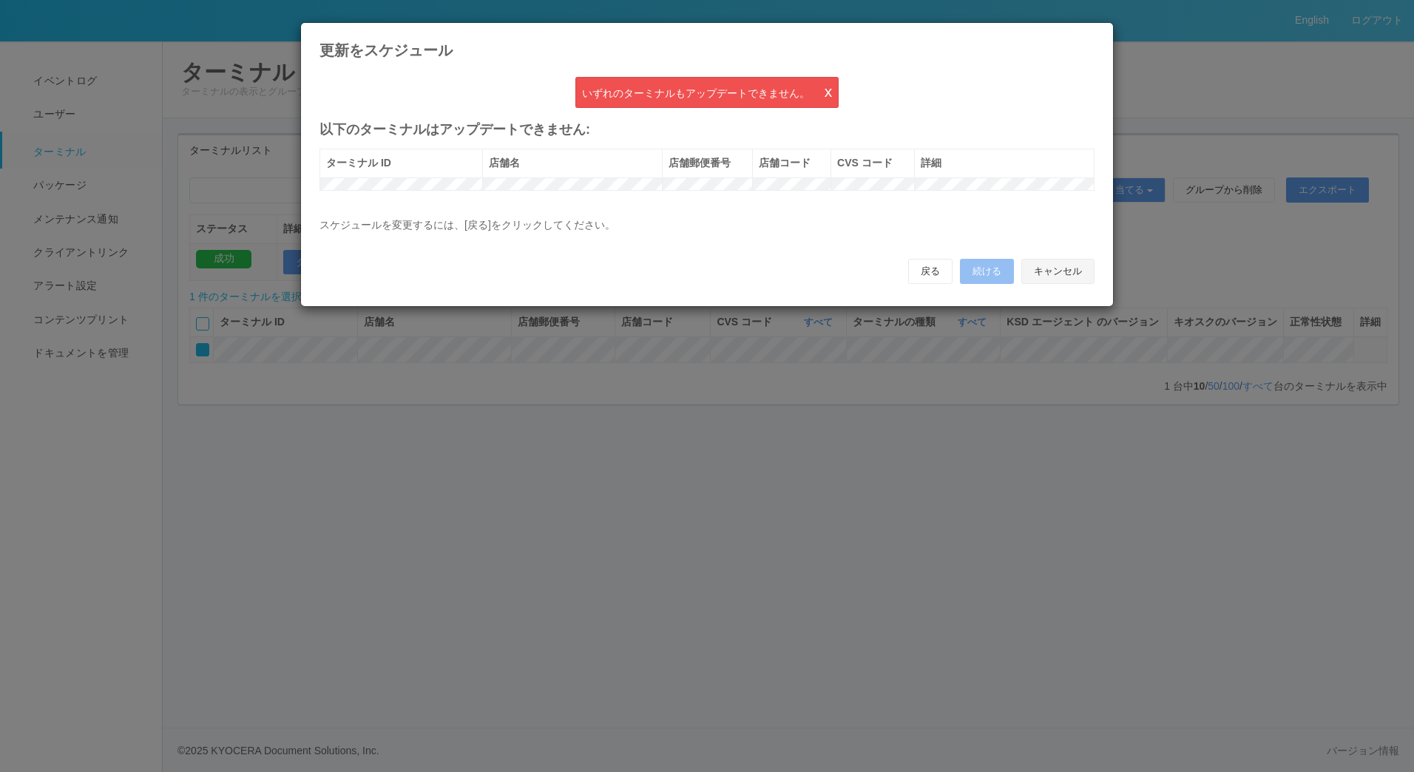
click at [1060, 284] on button "キャンセル" at bounding box center [1057, 271] width 73 height 25
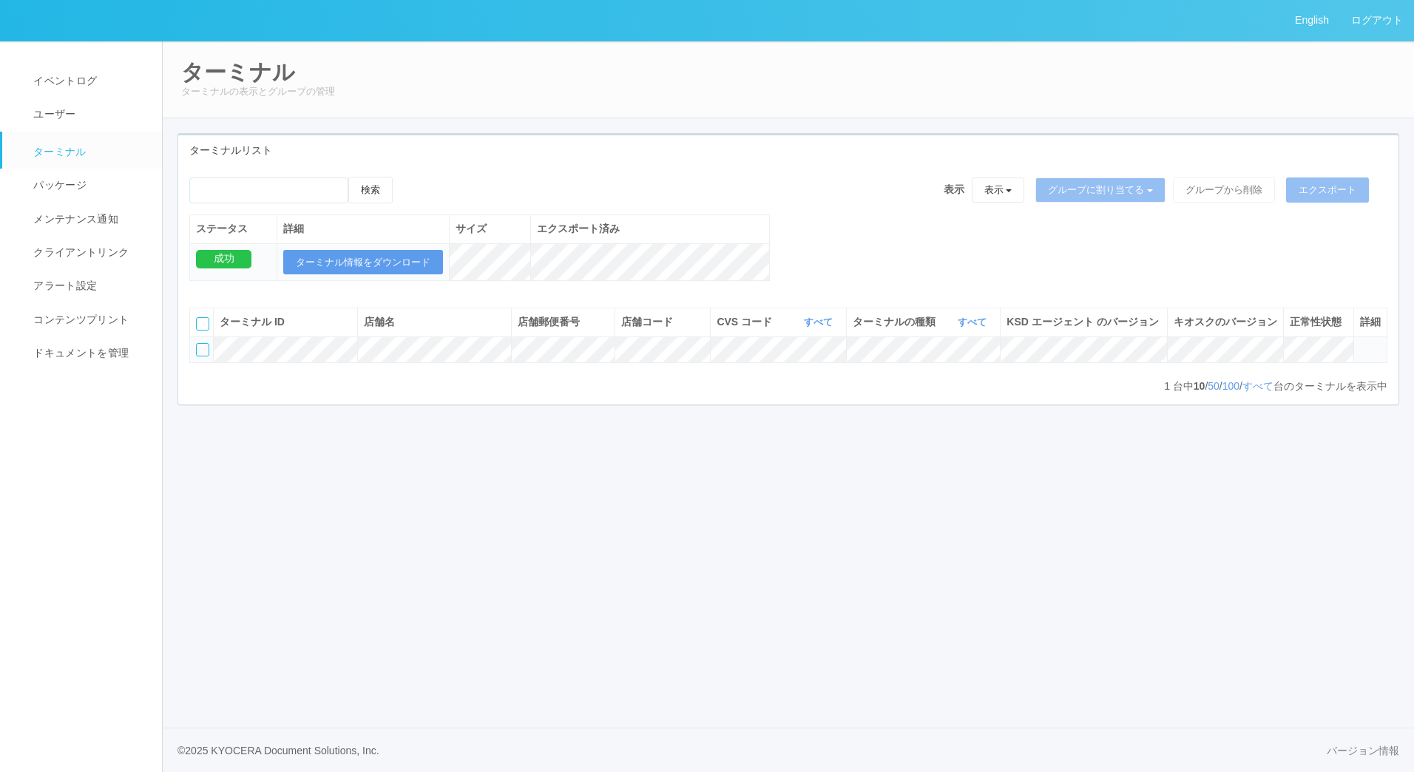
click at [202, 356] on div at bounding box center [202, 349] width 13 height 13
click at [407, 177] on icon at bounding box center [407, 177] width 0 height 0
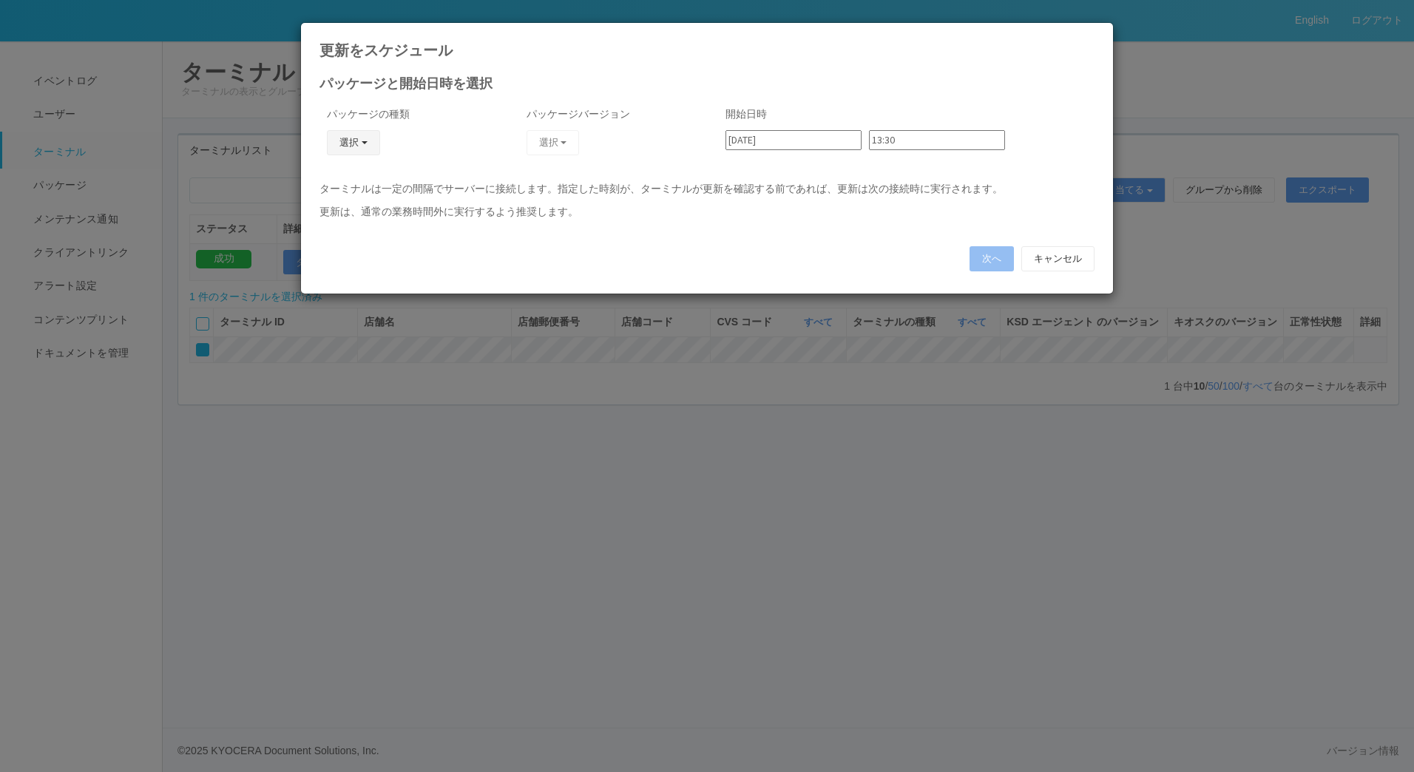
click at [371, 149] on button "選択" at bounding box center [353, 142] width 53 height 25
click at [341, 189] on link "KSD エージェント" at bounding box center [332, 183] width 117 height 23
click at [561, 141] on span "button" at bounding box center [564, 142] width 6 height 3
click at [544, 189] on link "1.3.6402.63" at bounding box center [531, 183] width 117 height 23
click at [918, 136] on input "13:30" at bounding box center [937, 140] width 136 height 20
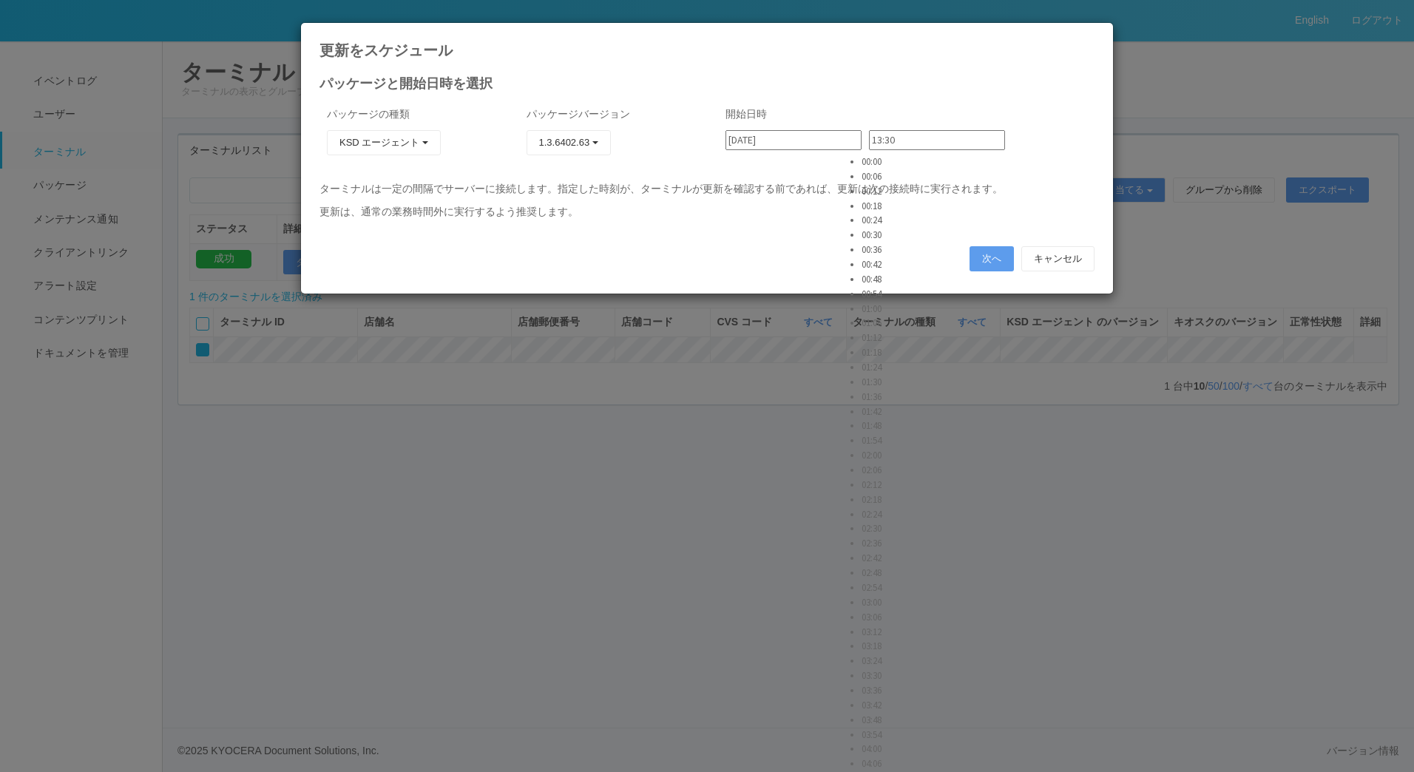
scroll to position [2884, 0]
type input "13:31"
click at [987, 264] on button "次へ" at bounding box center [992, 258] width 44 height 25
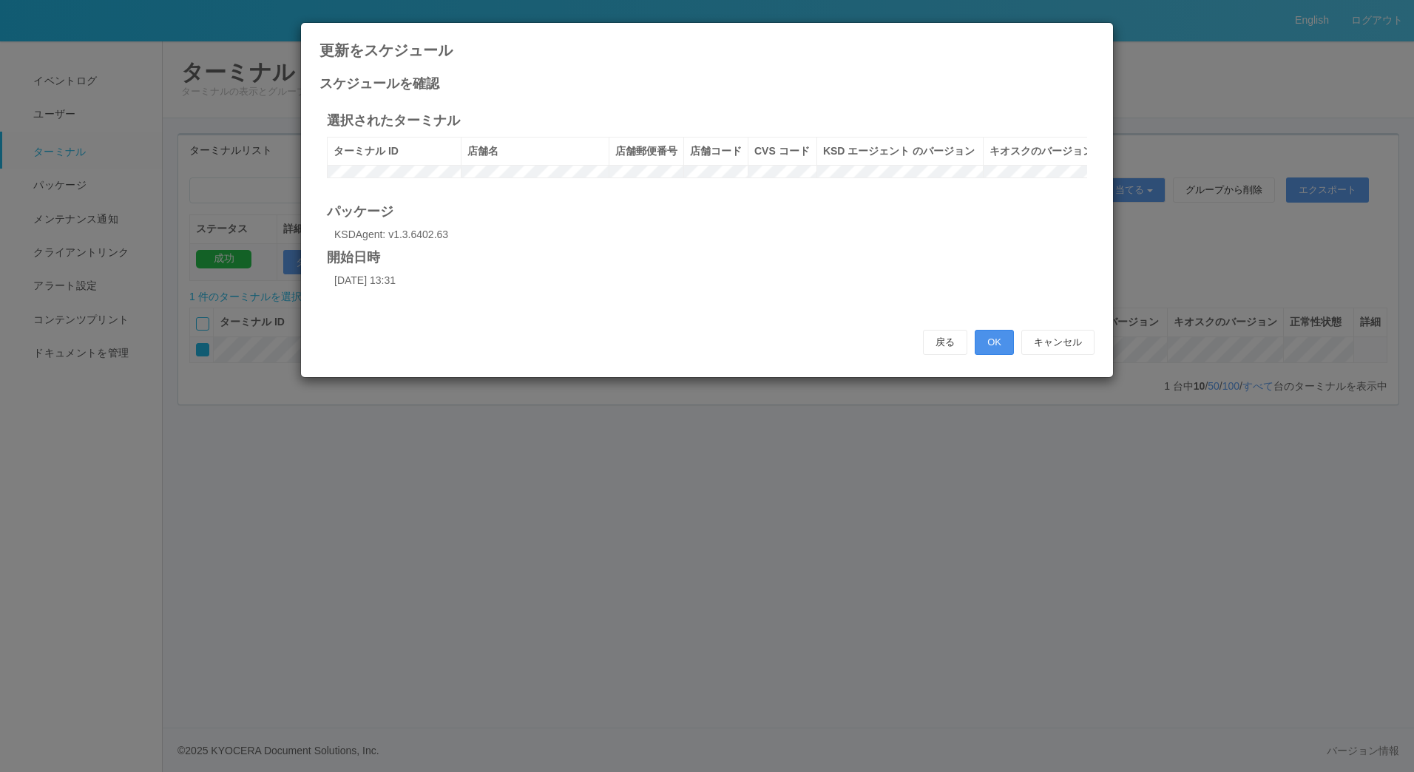
click at [987, 355] on button "OK" at bounding box center [994, 342] width 39 height 25
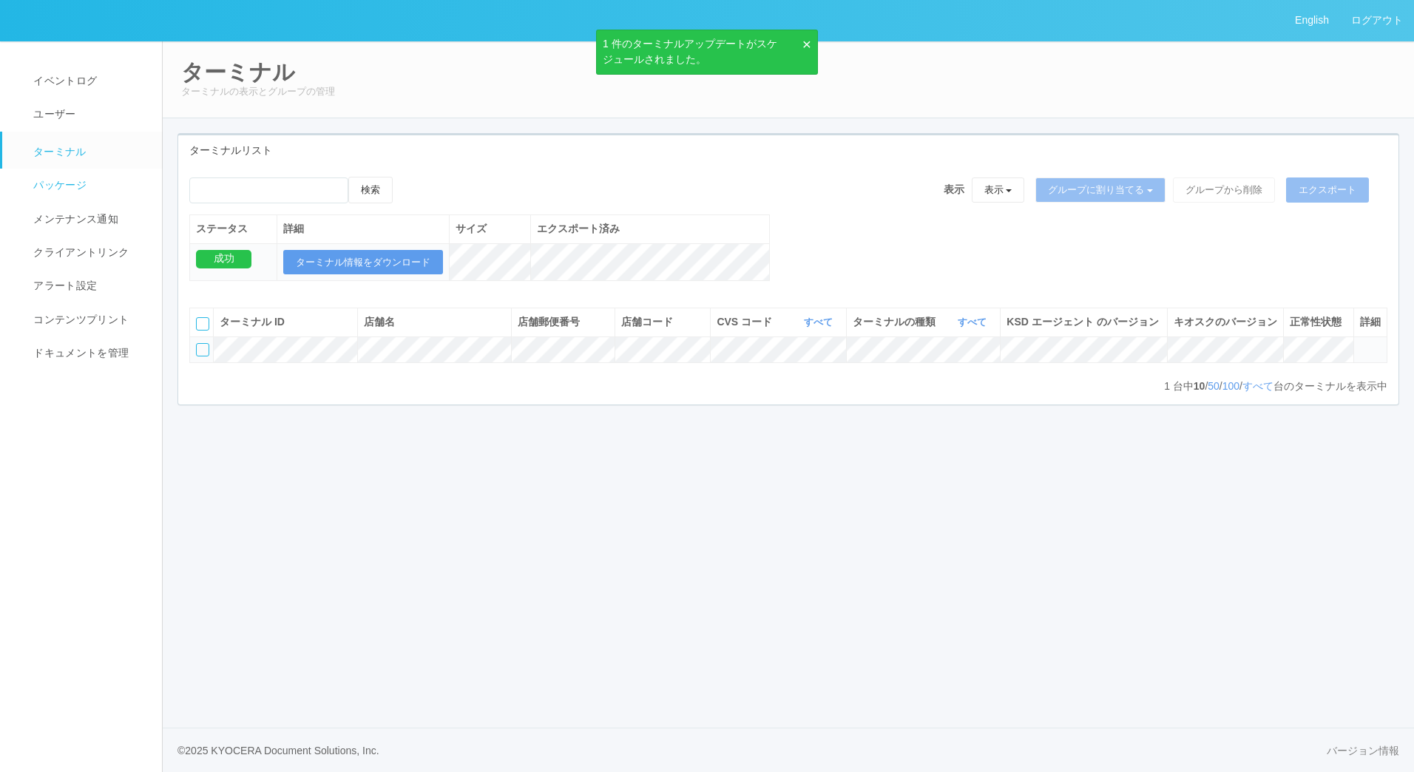
click at [102, 180] on link "パッケージ" at bounding box center [88, 185] width 173 height 33
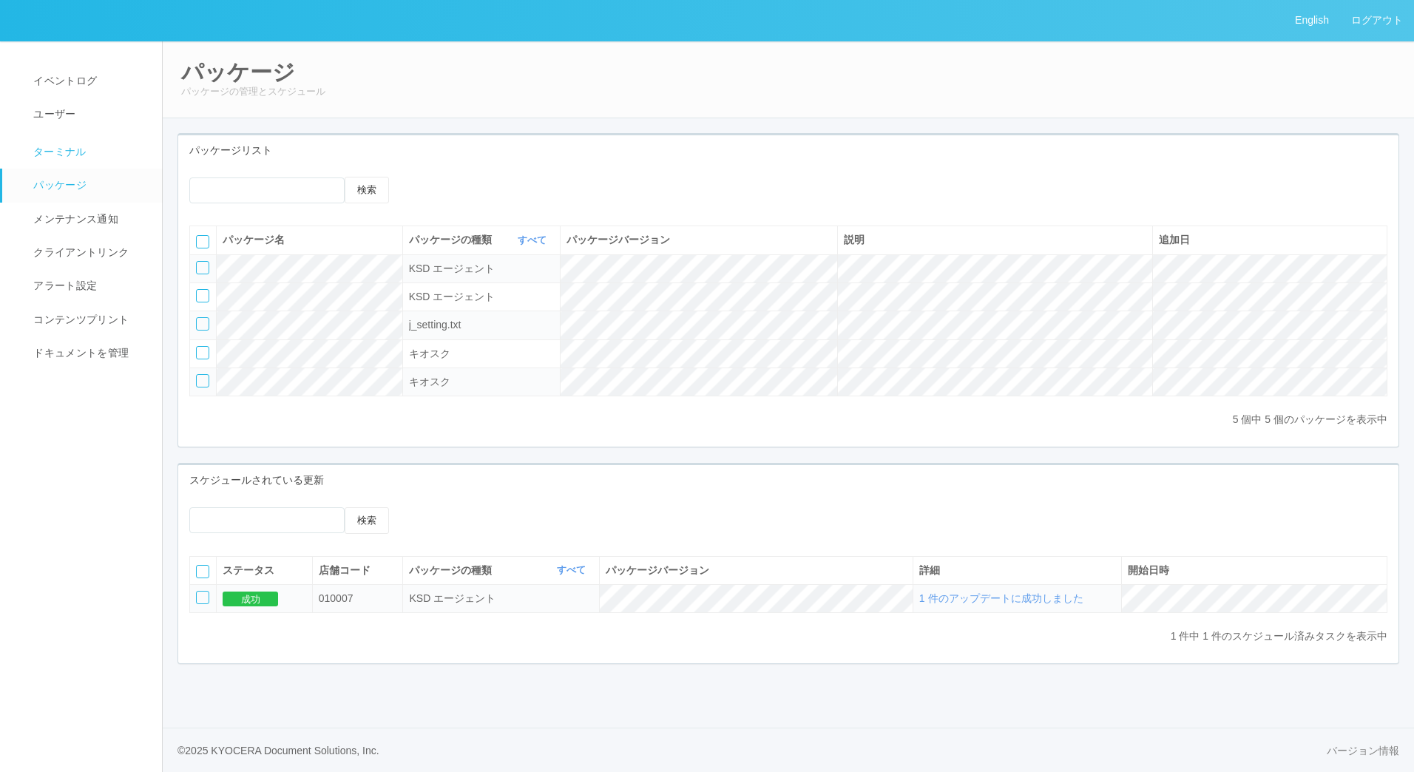
click at [79, 155] on span "ターミナル" at bounding box center [58, 152] width 57 height 12
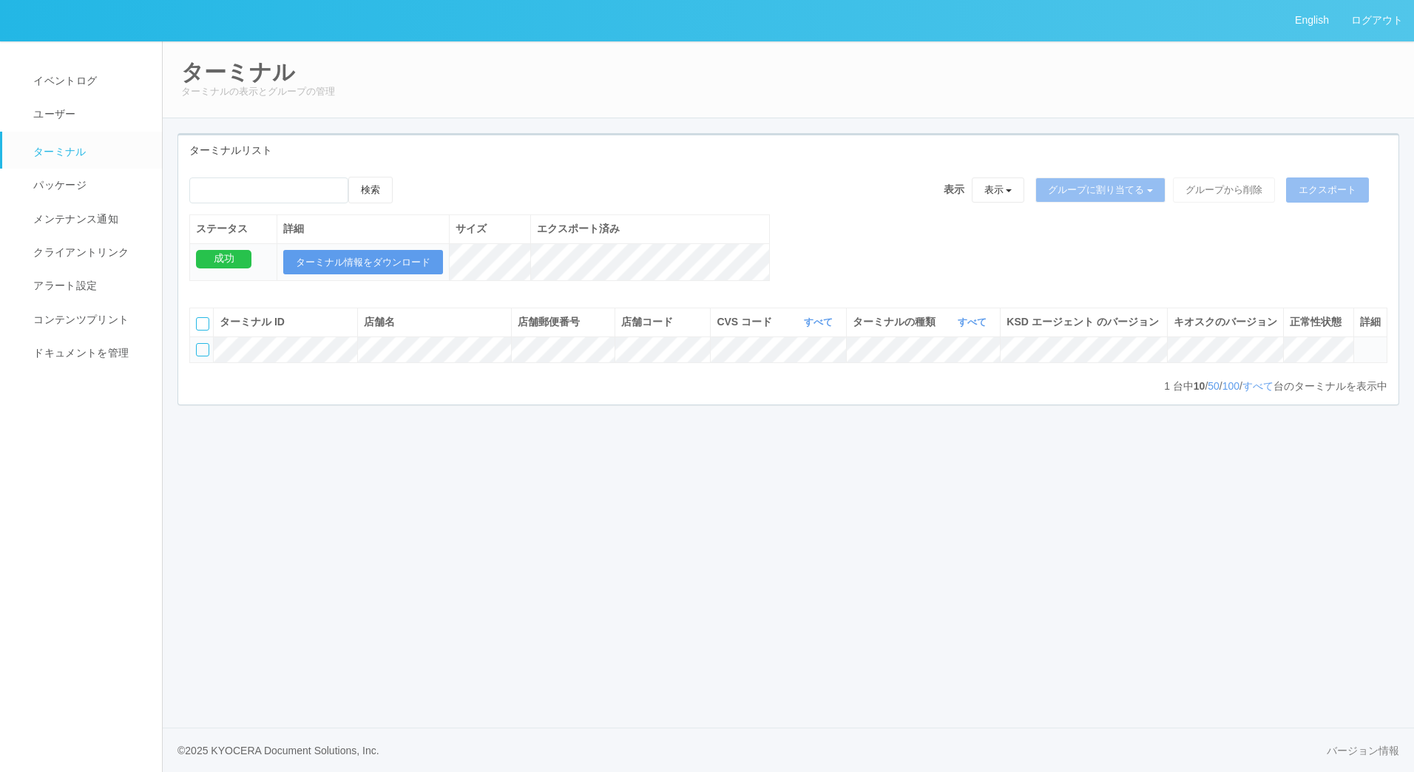
click at [200, 356] on div at bounding box center [202, 349] width 13 height 13
click at [1360, 343] on icon at bounding box center [1360, 343] width 0 height 0
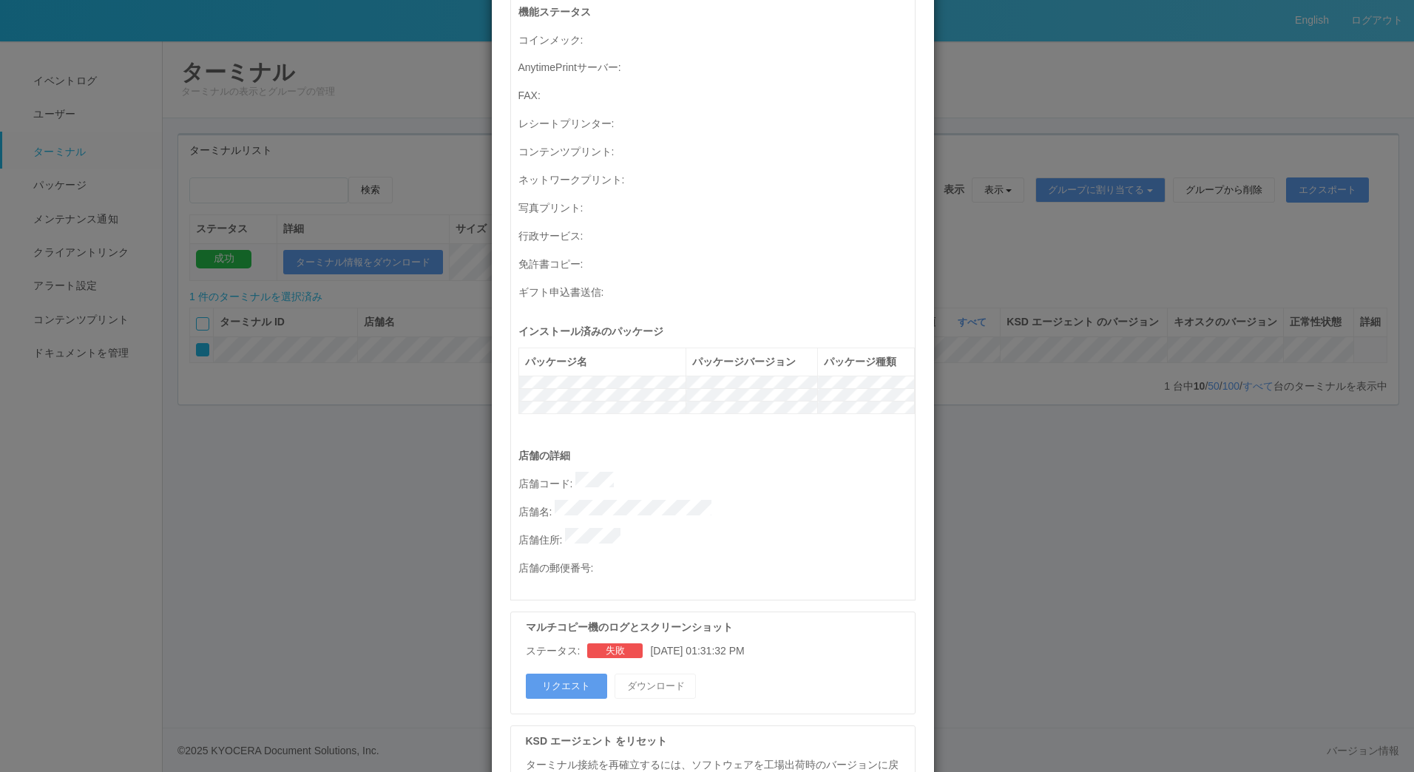
scroll to position [578, 0]
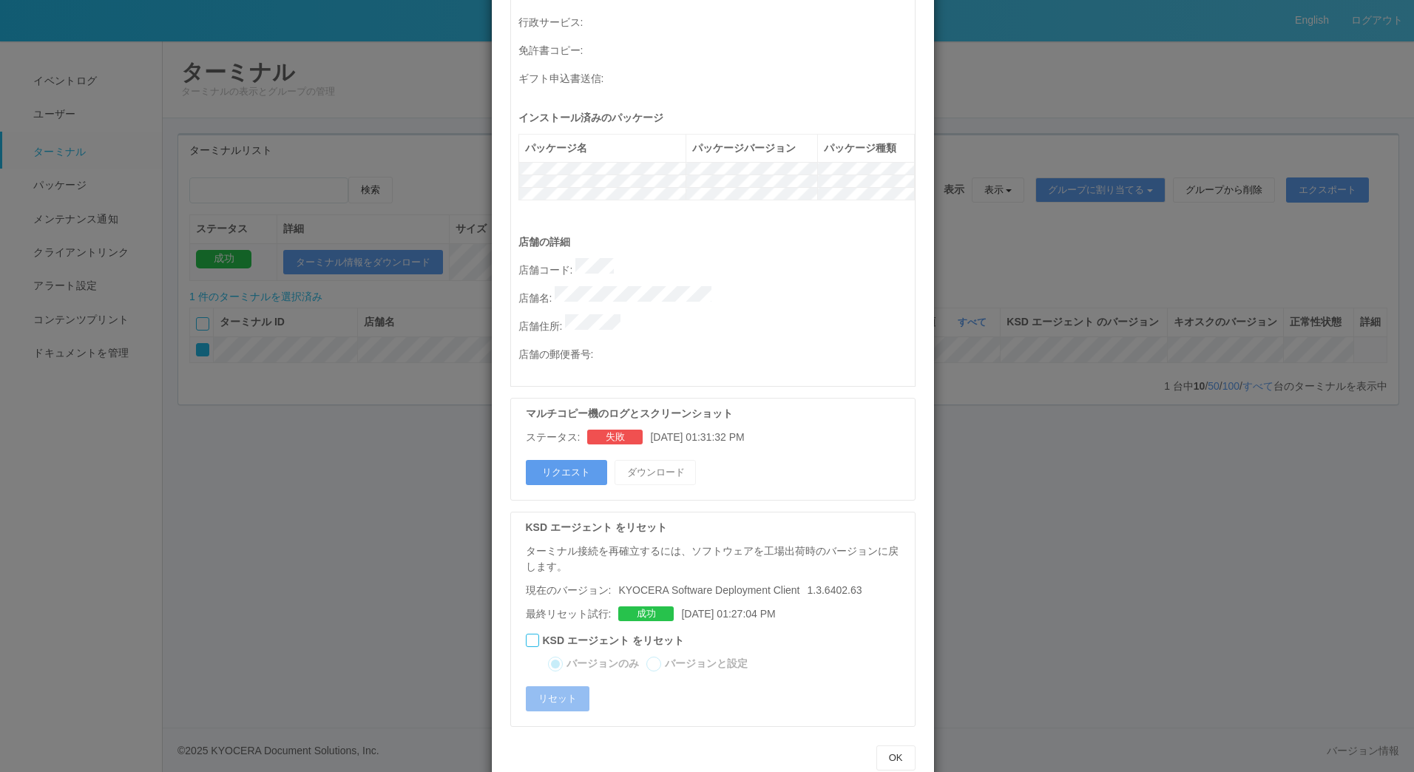
click at [528, 634] on div at bounding box center [532, 640] width 13 height 13
click at [648, 657] on div at bounding box center [653, 664] width 15 height 15
click at [561, 686] on button "リセット" at bounding box center [558, 698] width 64 height 25
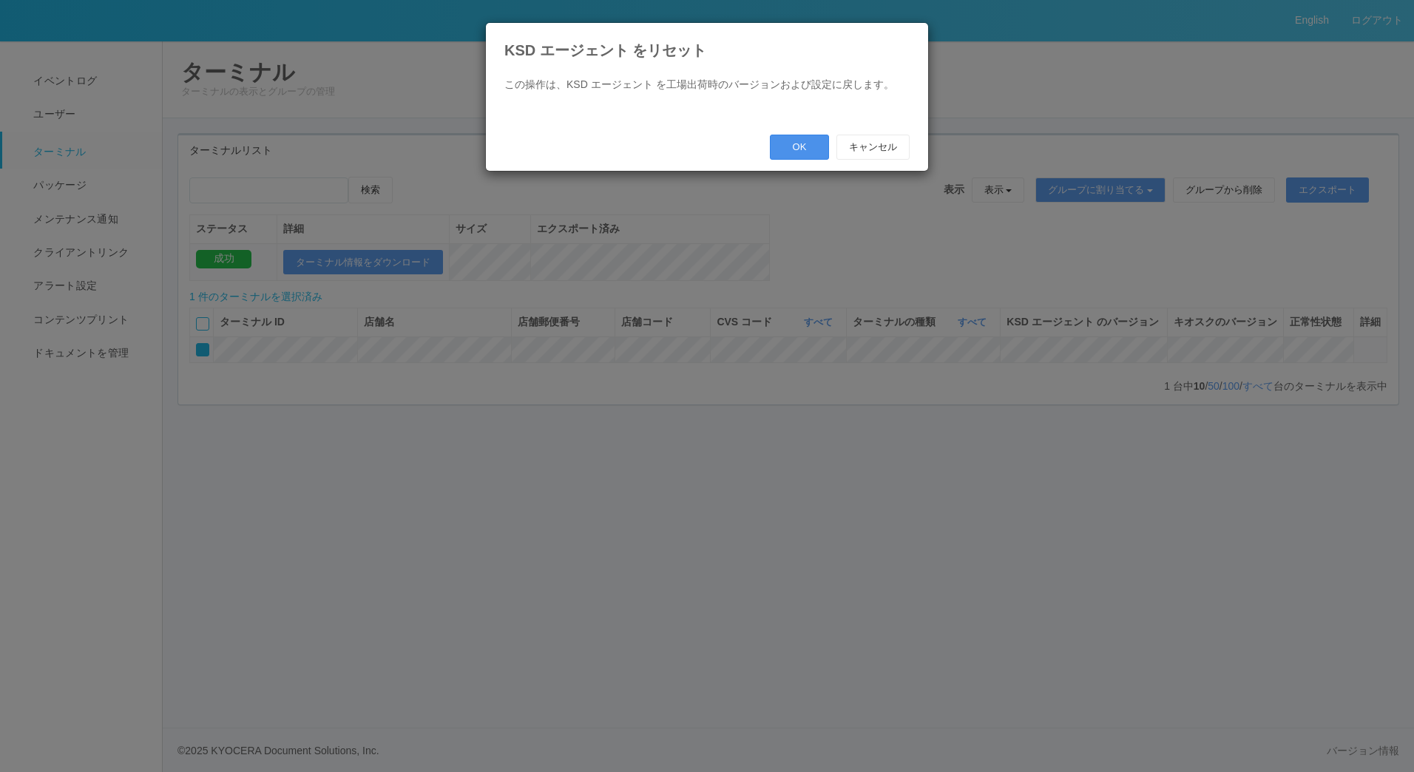
click at [785, 148] on button "OK" at bounding box center [799, 147] width 59 height 25
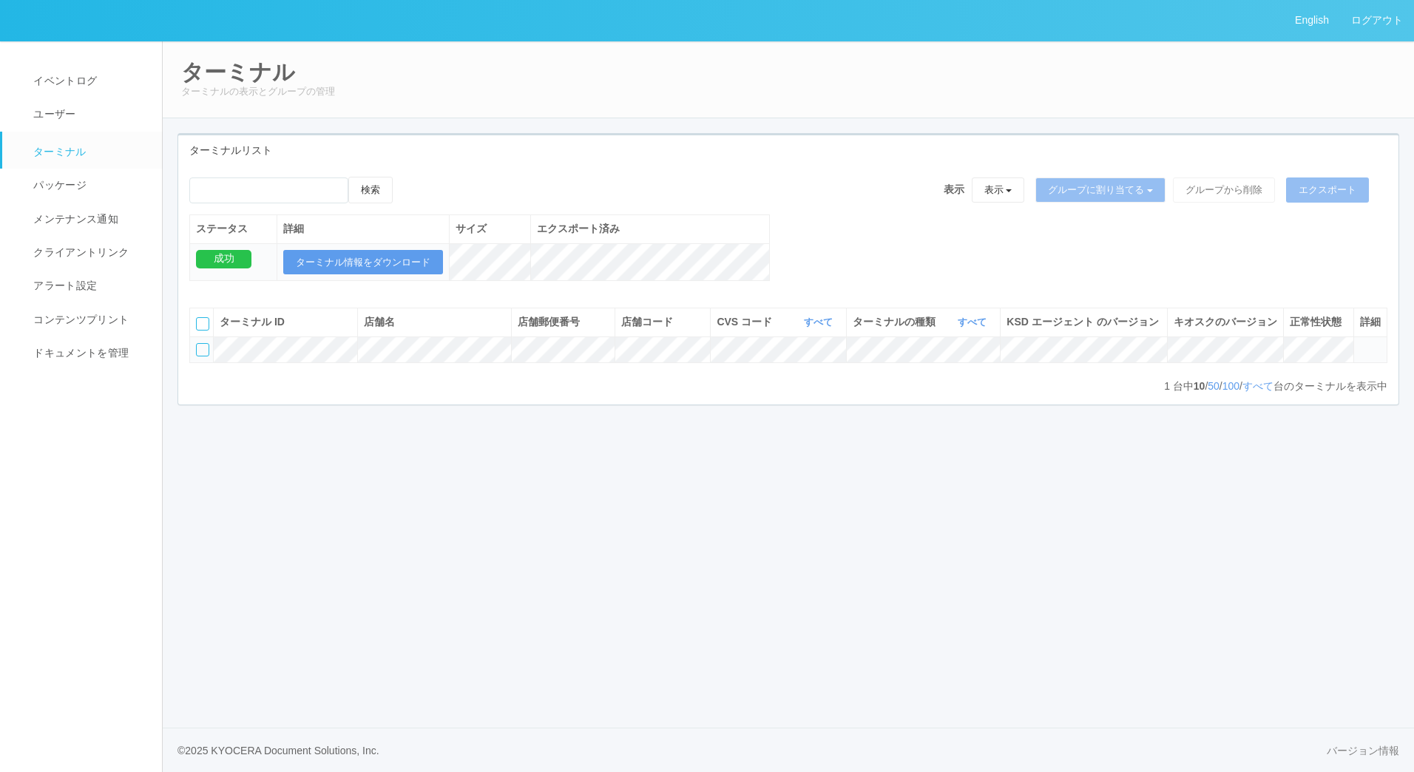
click at [196, 356] on div at bounding box center [202, 349] width 13 height 13
click at [1360, 343] on icon at bounding box center [1360, 343] width 0 height 0
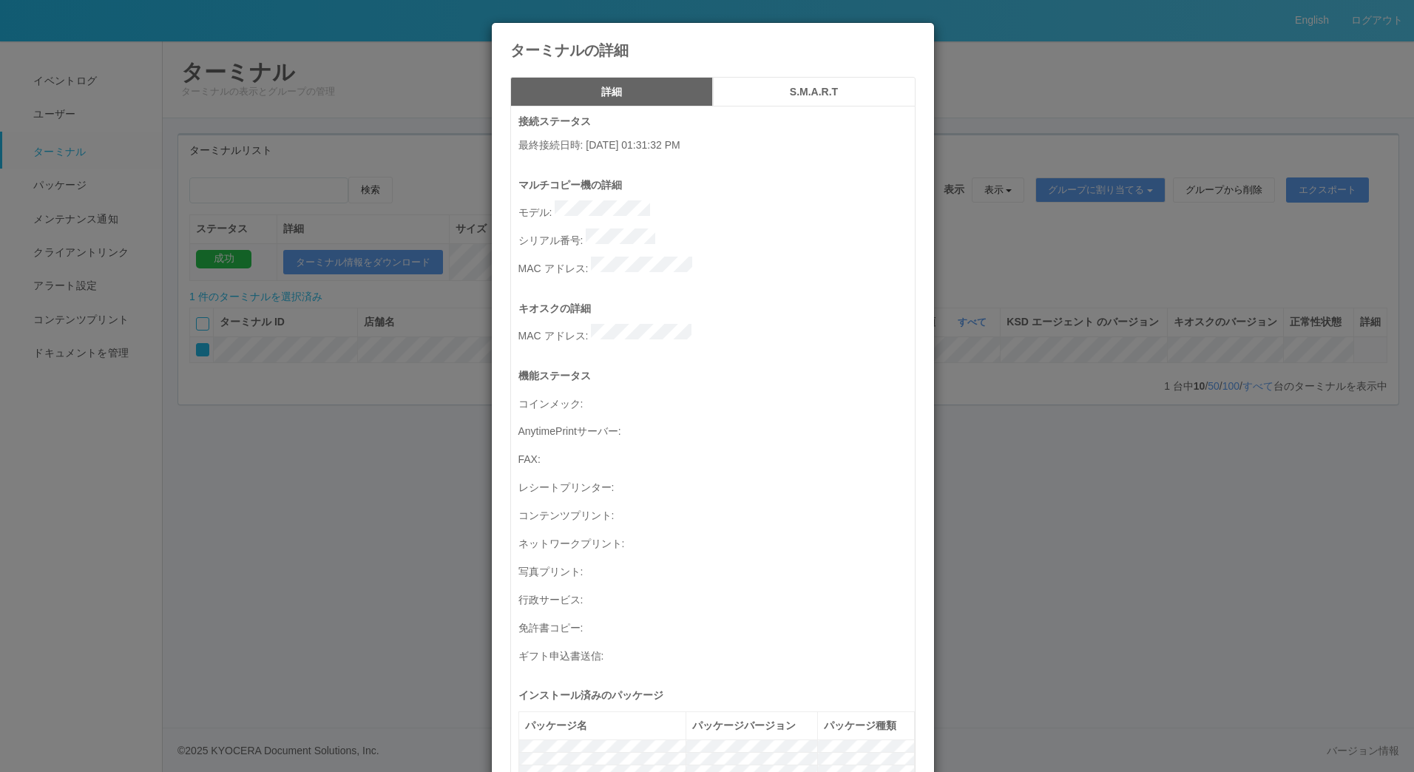
scroll to position [578, 0]
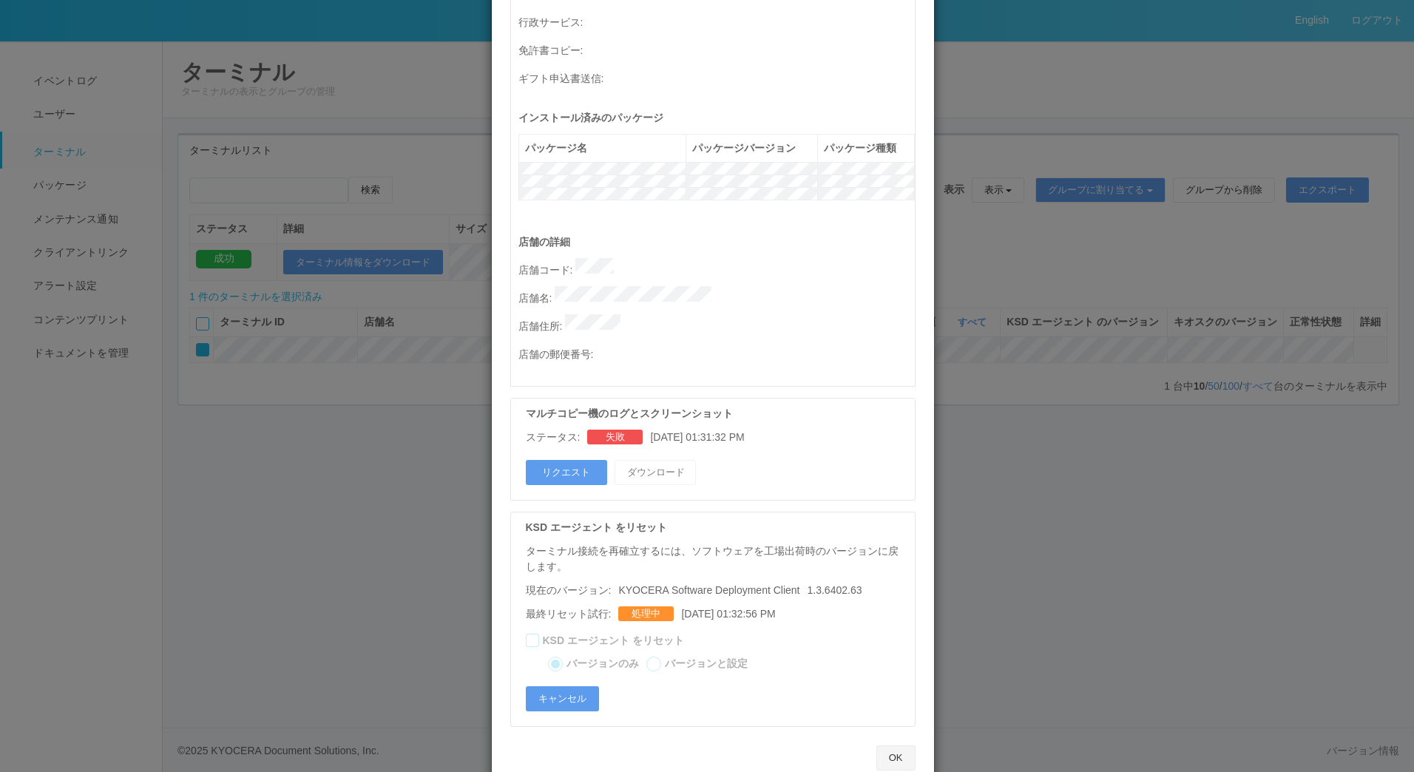
click at [893, 745] on button "OK" at bounding box center [895, 757] width 39 height 25
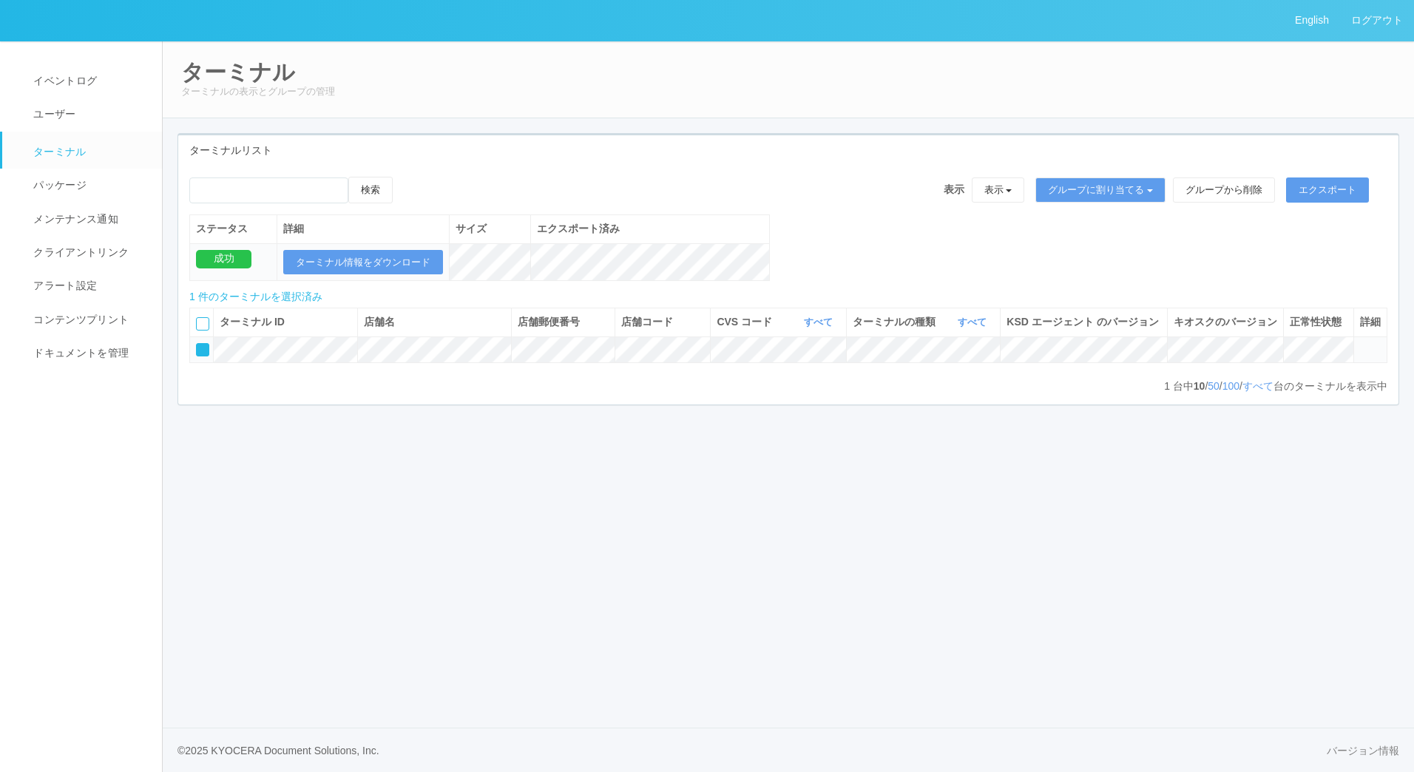
click at [1360, 343] on icon at bounding box center [1360, 343] width 0 height 0
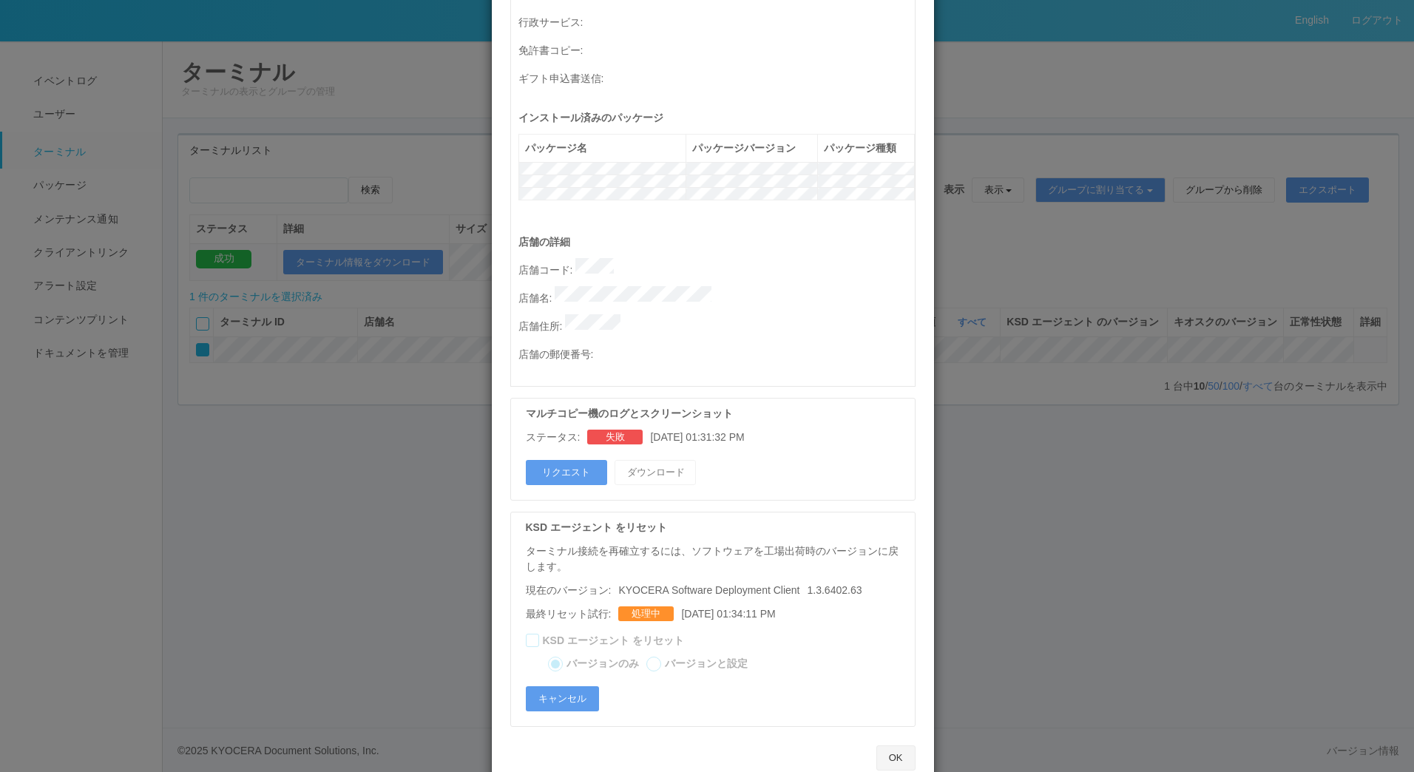
click at [879, 745] on button "OK" at bounding box center [895, 757] width 39 height 25
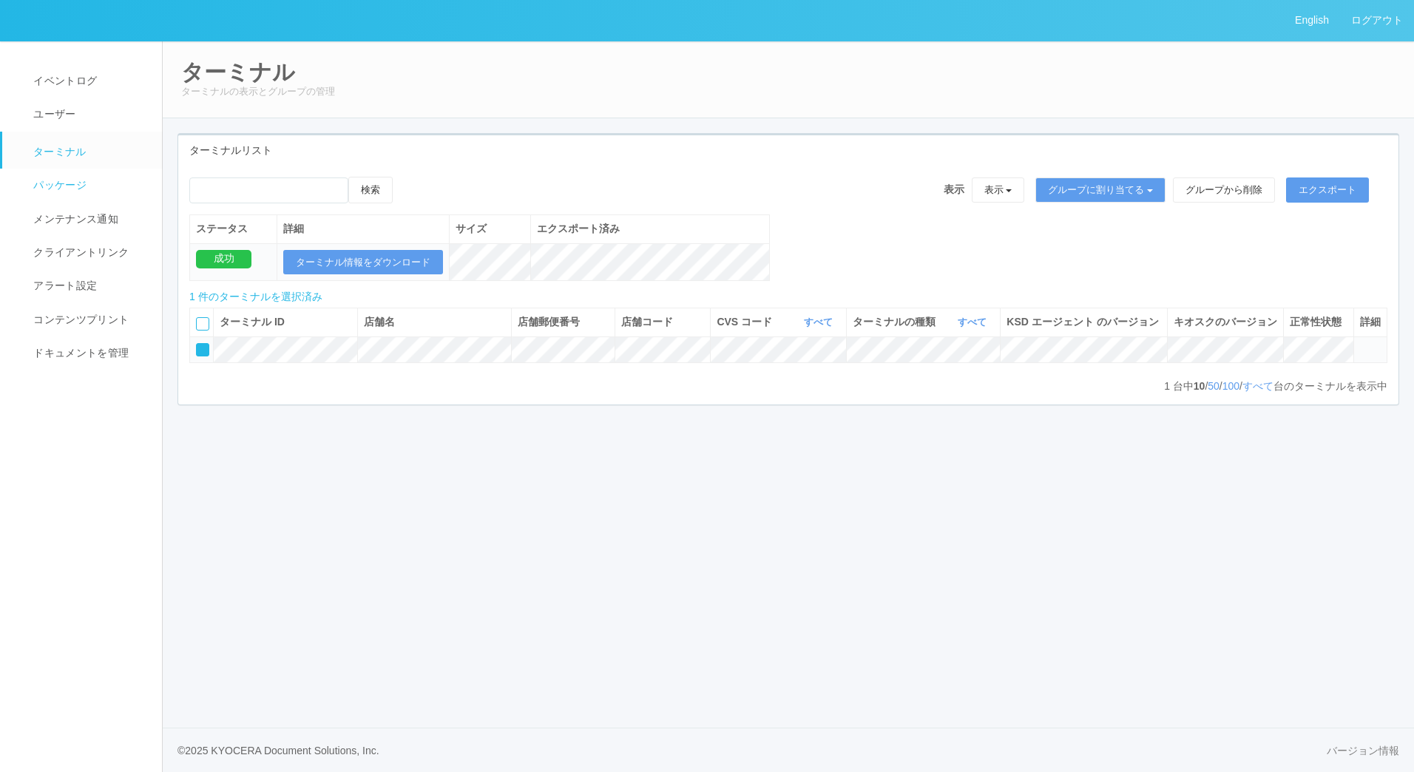
click at [100, 176] on link "パッケージ" at bounding box center [88, 185] width 173 height 33
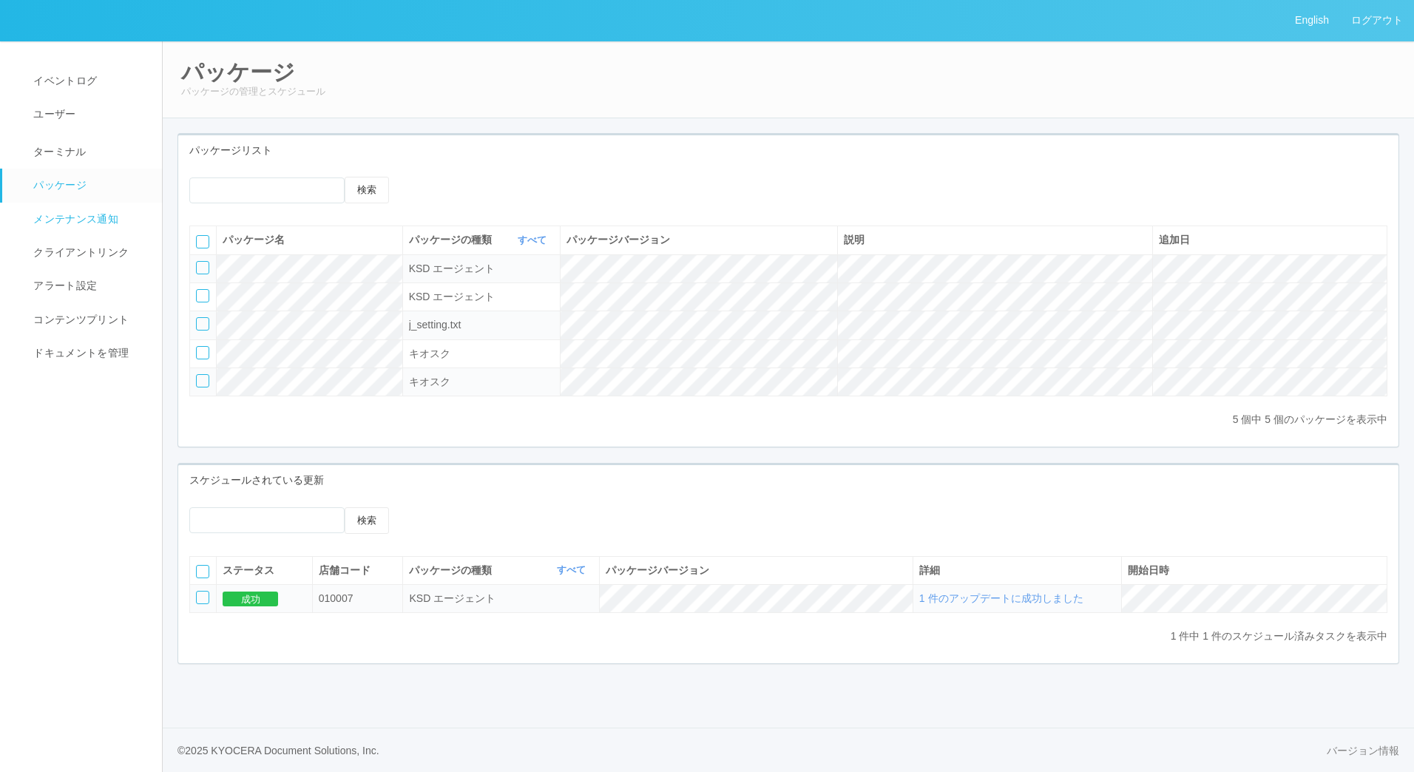
click at [90, 217] on span "メンテナンス通知" at bounding box center [74, 219] width 89 height 12
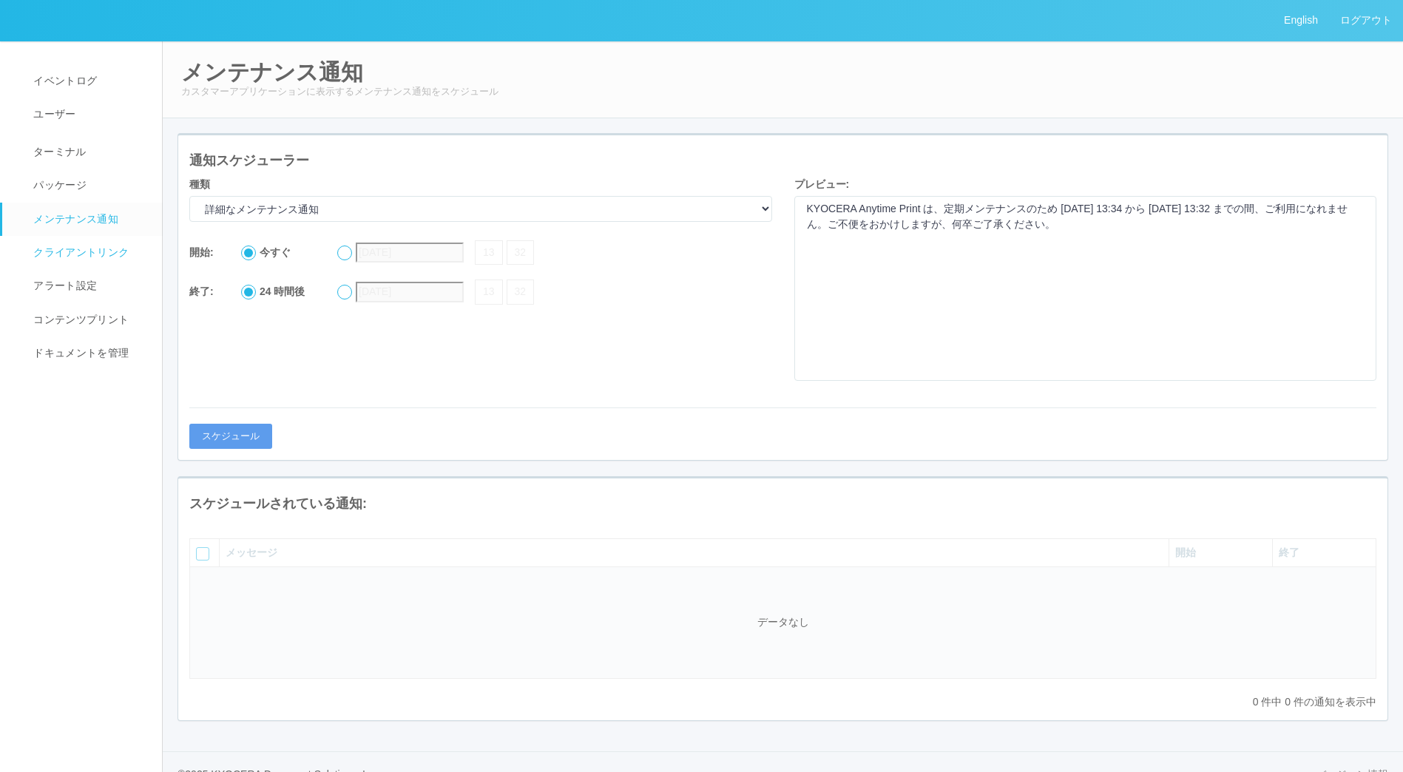
click at [78, 254] on span "クライアントリンク" at bounding box center [79, 252] width 99 height 12
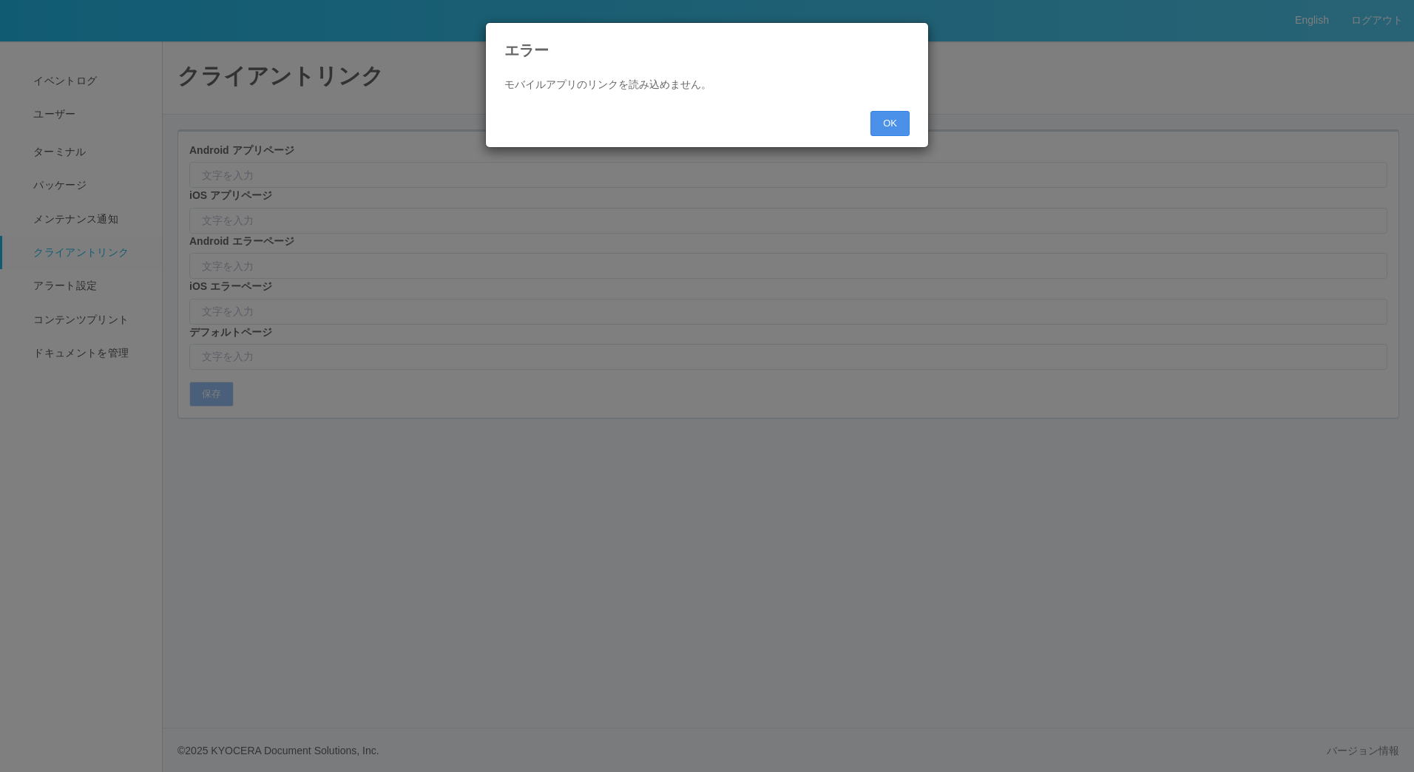
click at [893, 127] on button "OK" at bounding box center [889, 123] width 39 height 25
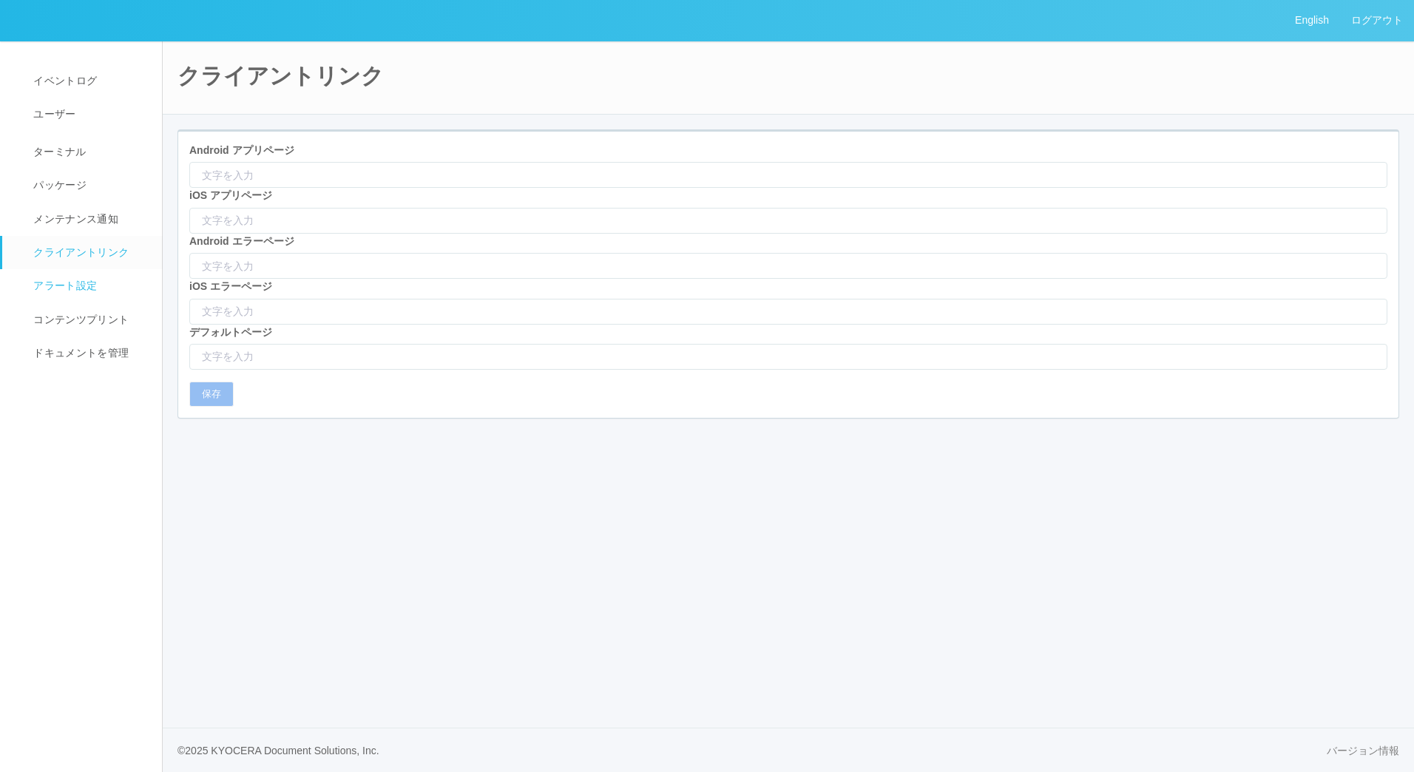
click at [104, 287] on link "アラート設定" at bounding box center [88, 285] width 173 height 33
select select "15"
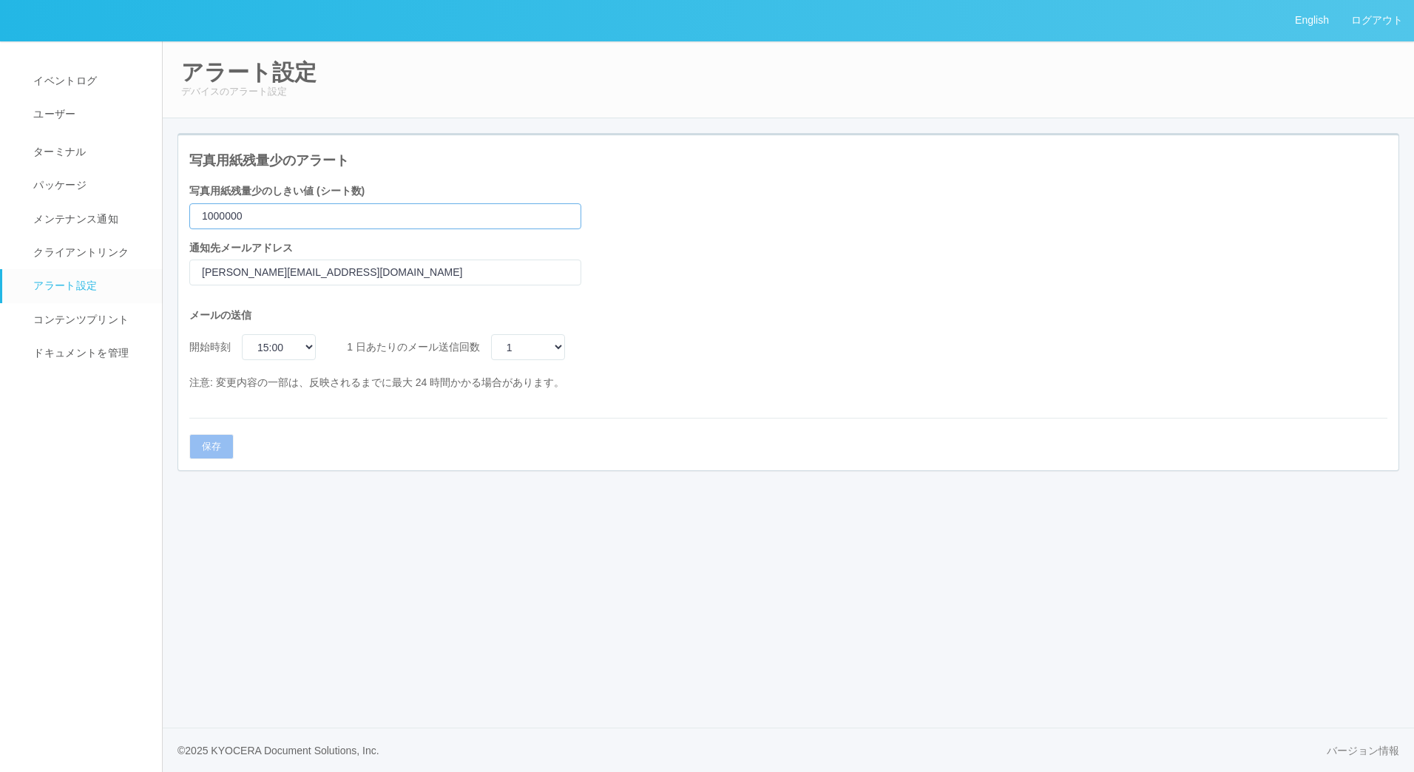
click at [322, 220] on input "1000000" at bounding box center [385, 216] width 392 height 26
type input "1"
click at [201, 445] on button "保存" at bounding box center [211, 446] width 44 height 25
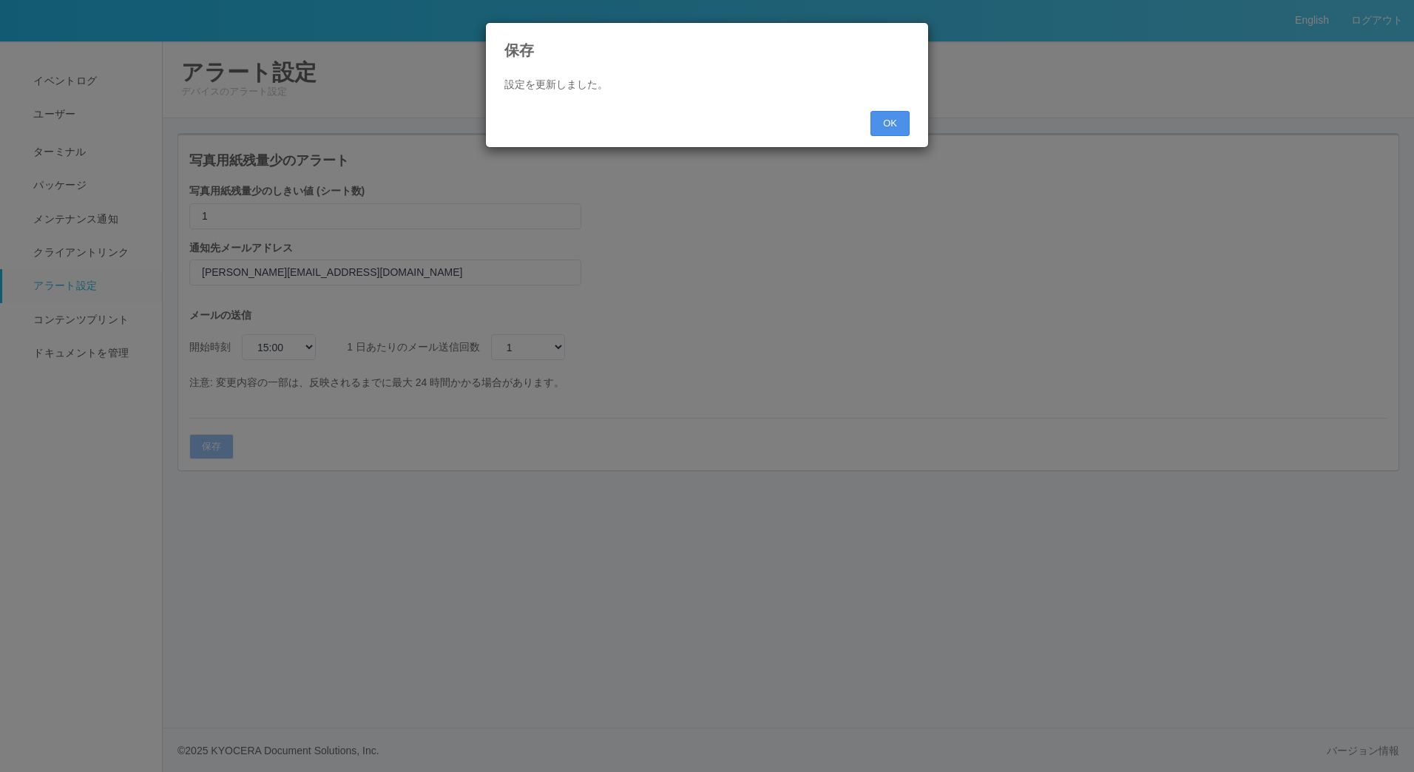
click at [878, 121] on button "OK" at bounding box center [889, 123] width 39 height 25
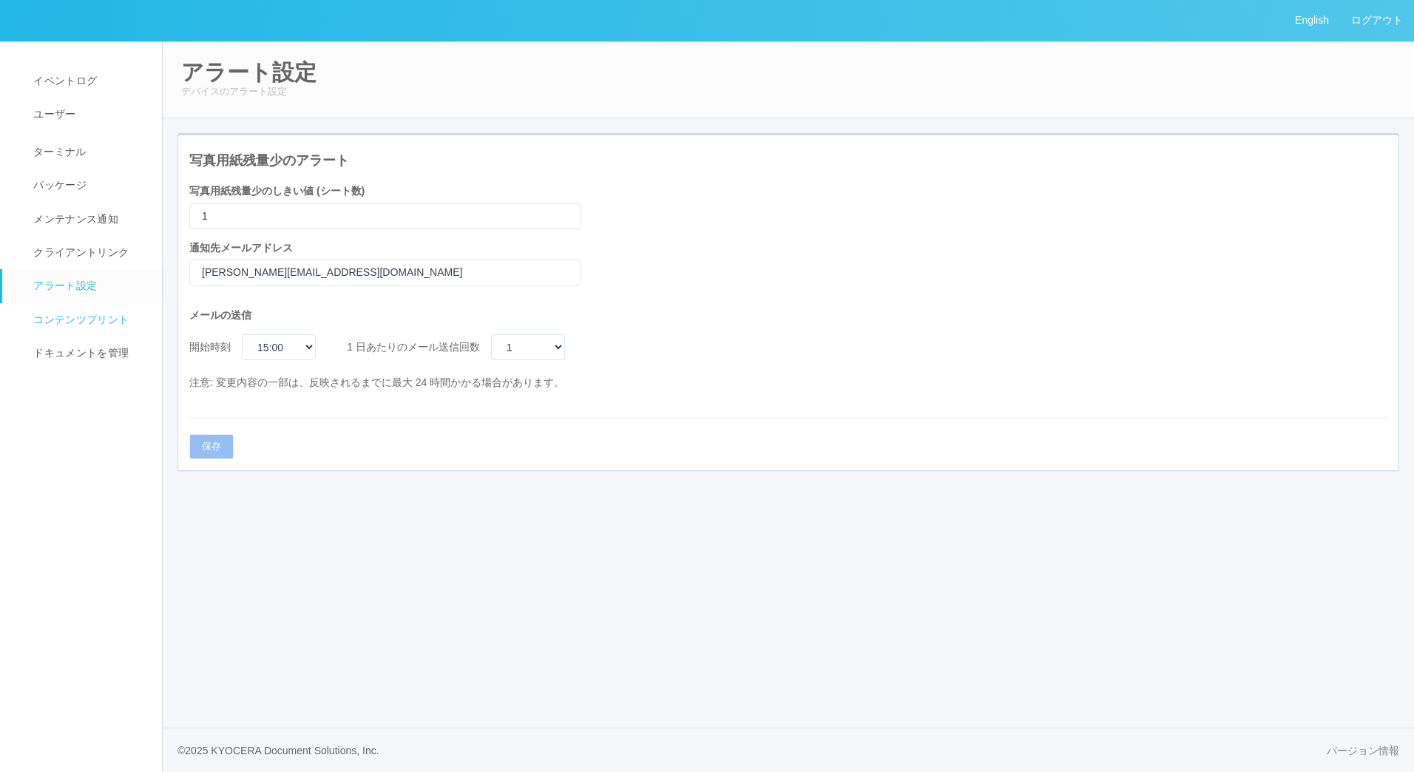
click at [81, 315] on span "コンテンツプリント" at bounding box center [79, 320] width 99 height 12
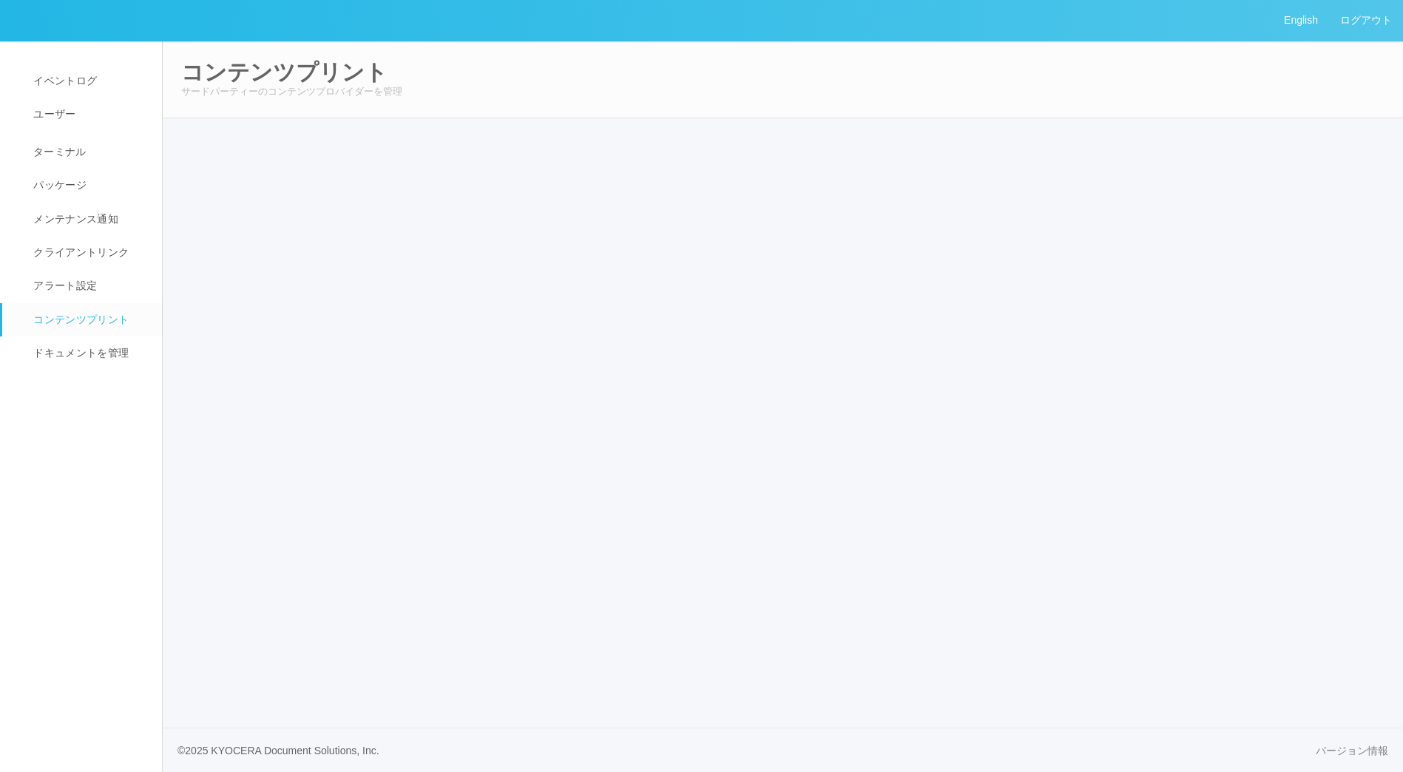
select select "4"
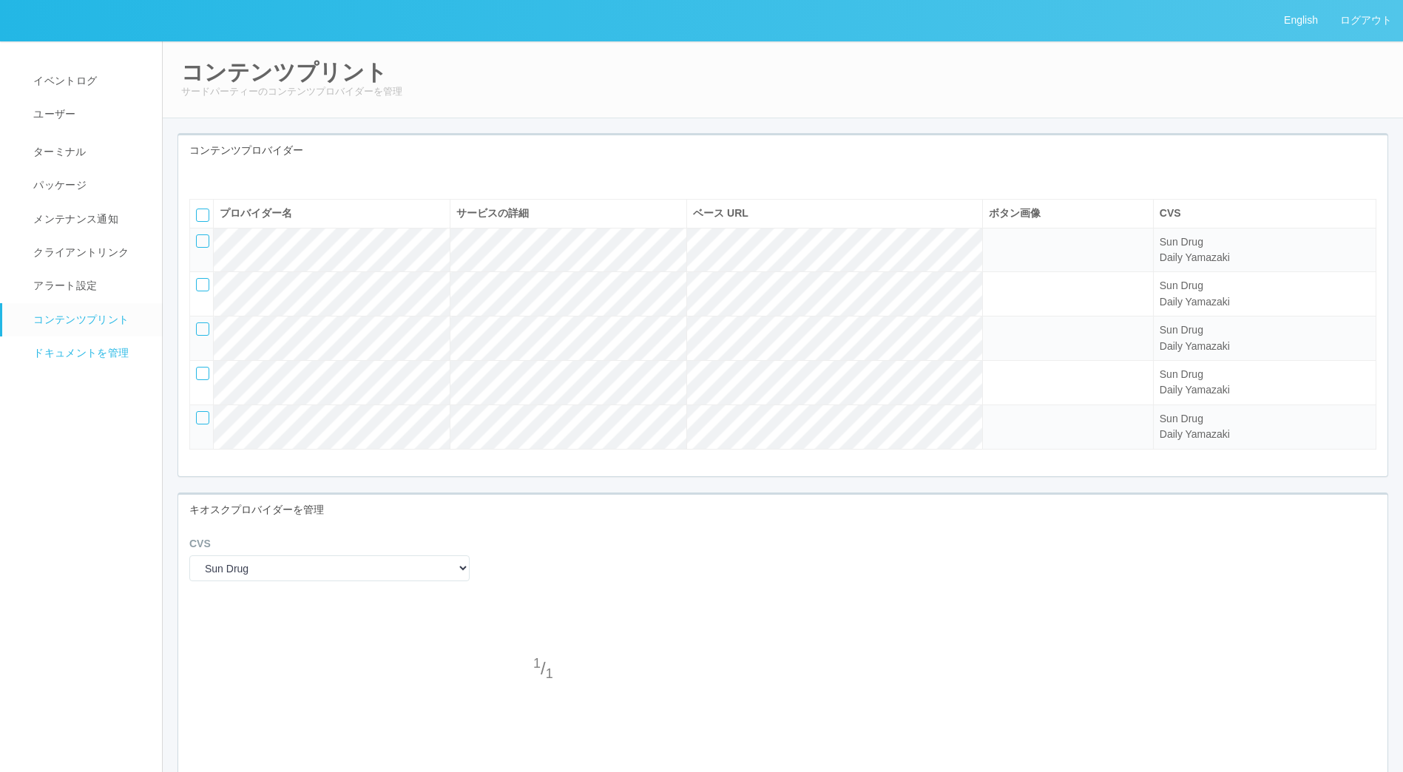
click at [83, 347] on span "ドキュメントを管理" at bounding box center [79, 353] width 99 height 12
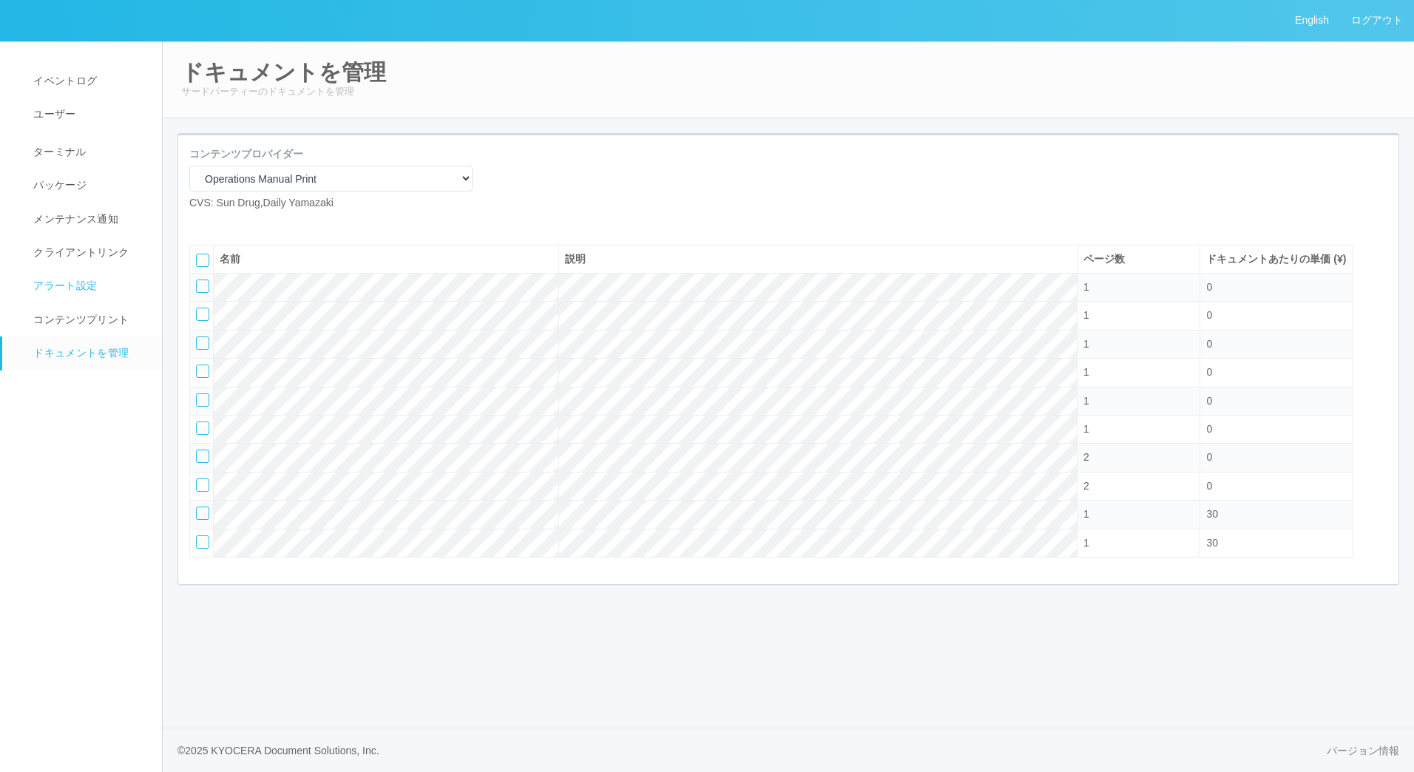
click at [81, 290] on span "アラート設定" at bounding box center [63, 286] width 67 height 12
select select "15"
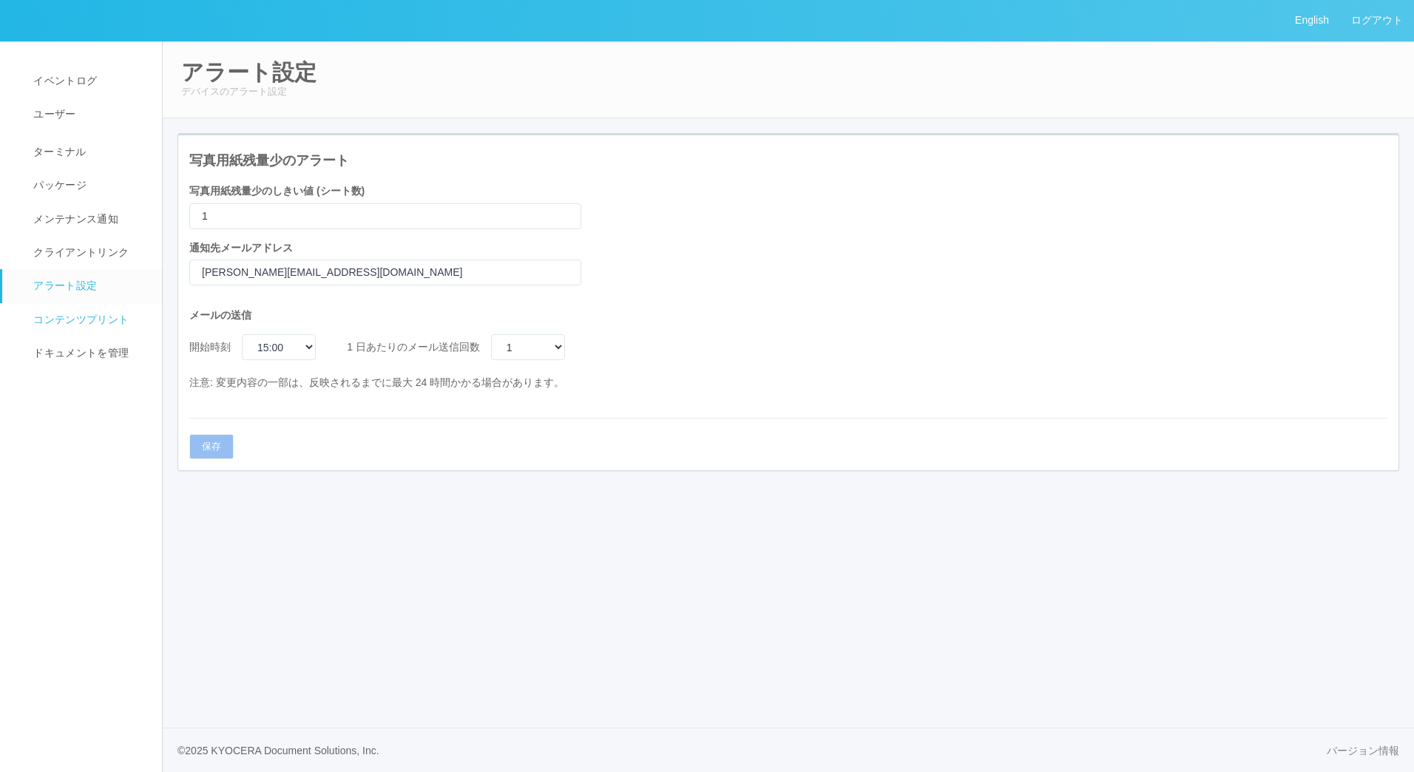
click at [77, 312] on link "コンテンツプリント" at bounding box center [88, 319] width 173 height 33
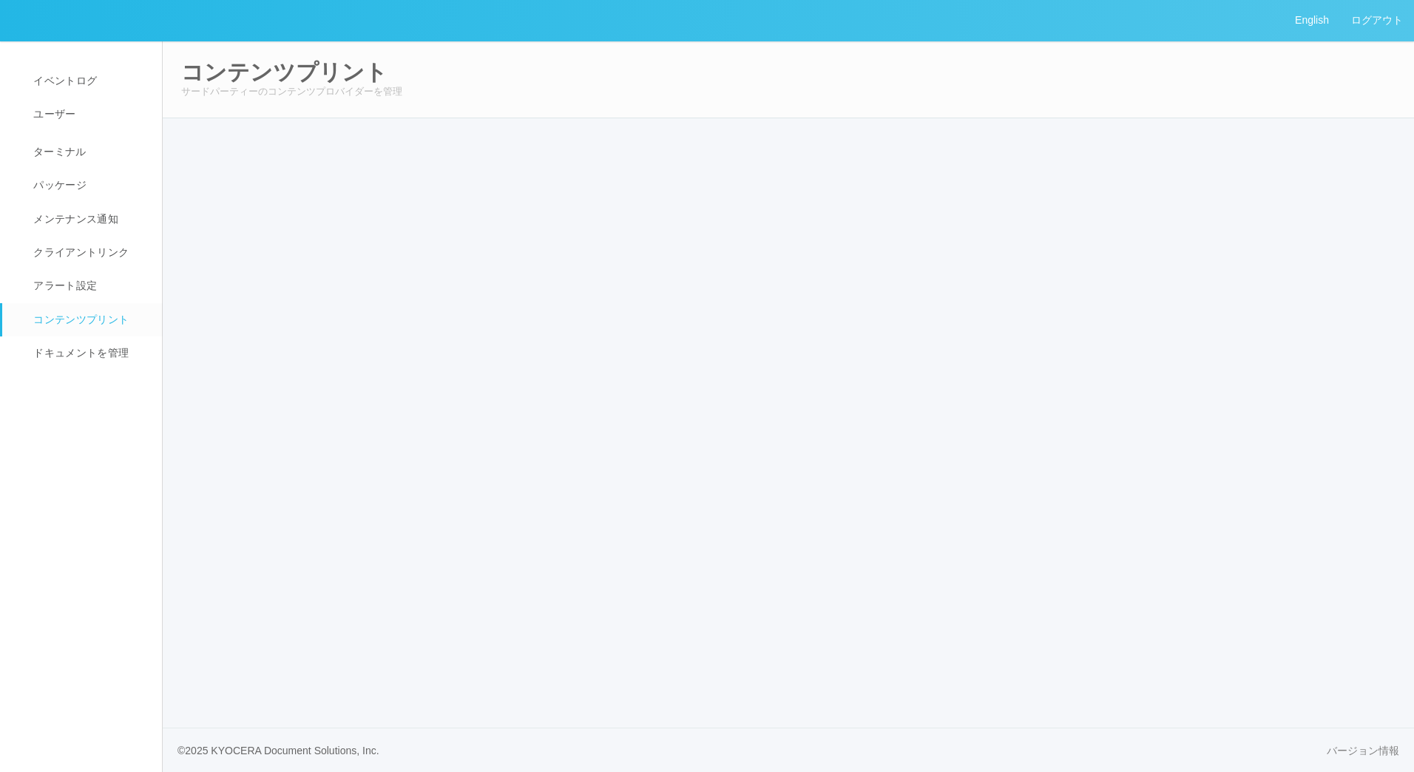
select select "4"
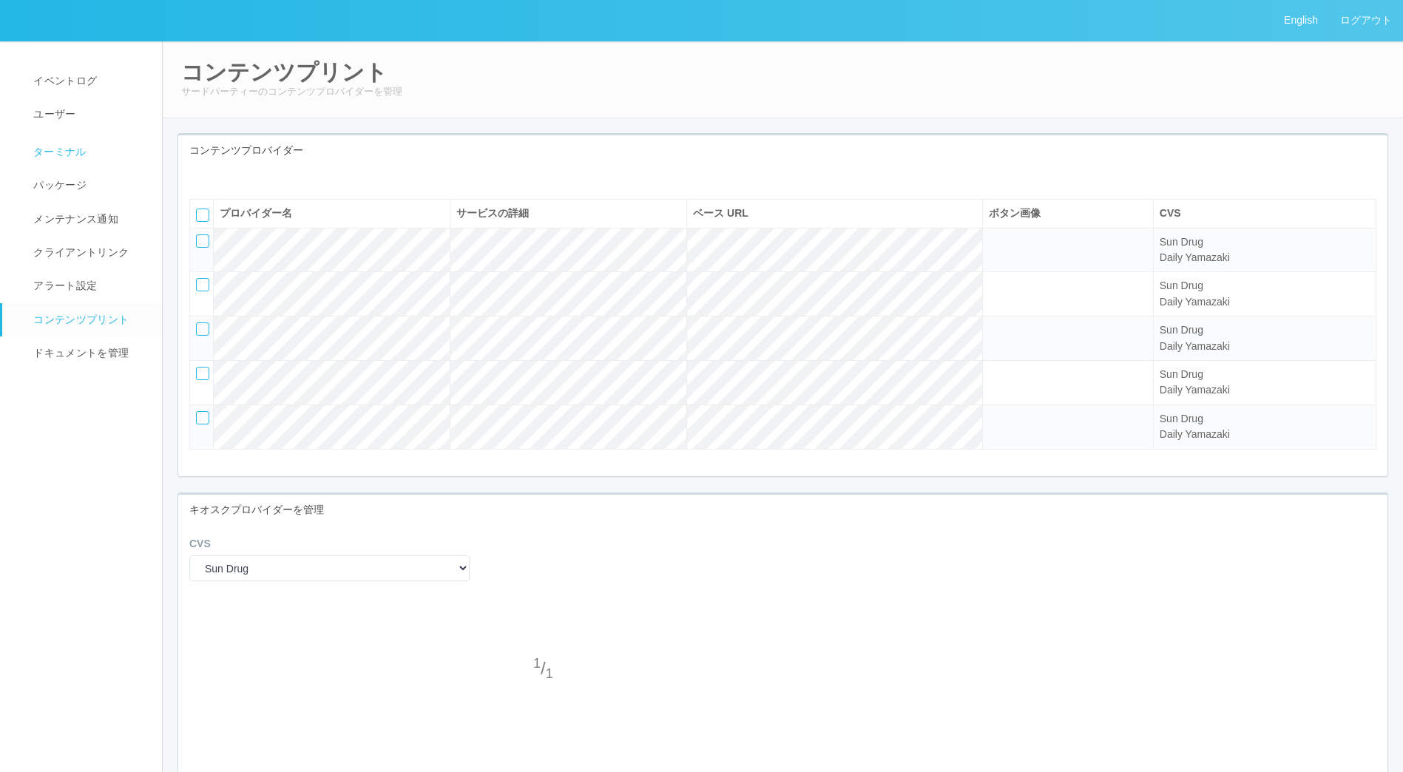
click at [43, 151] on span "ターミナル" at bounding box center [58, 152] width 57 height 12
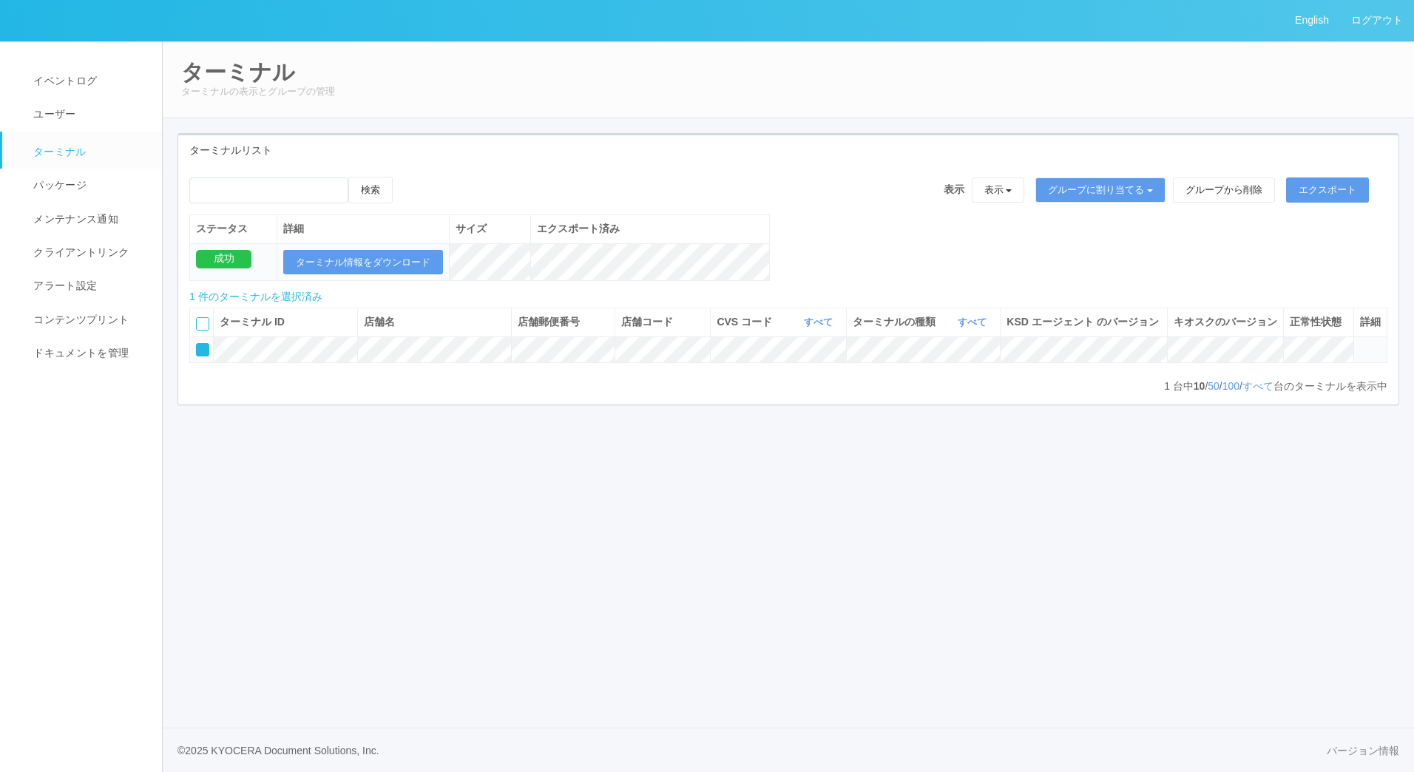
click at [1360, 343] on icon at bounding box center [1360, 343] width 0 height 0
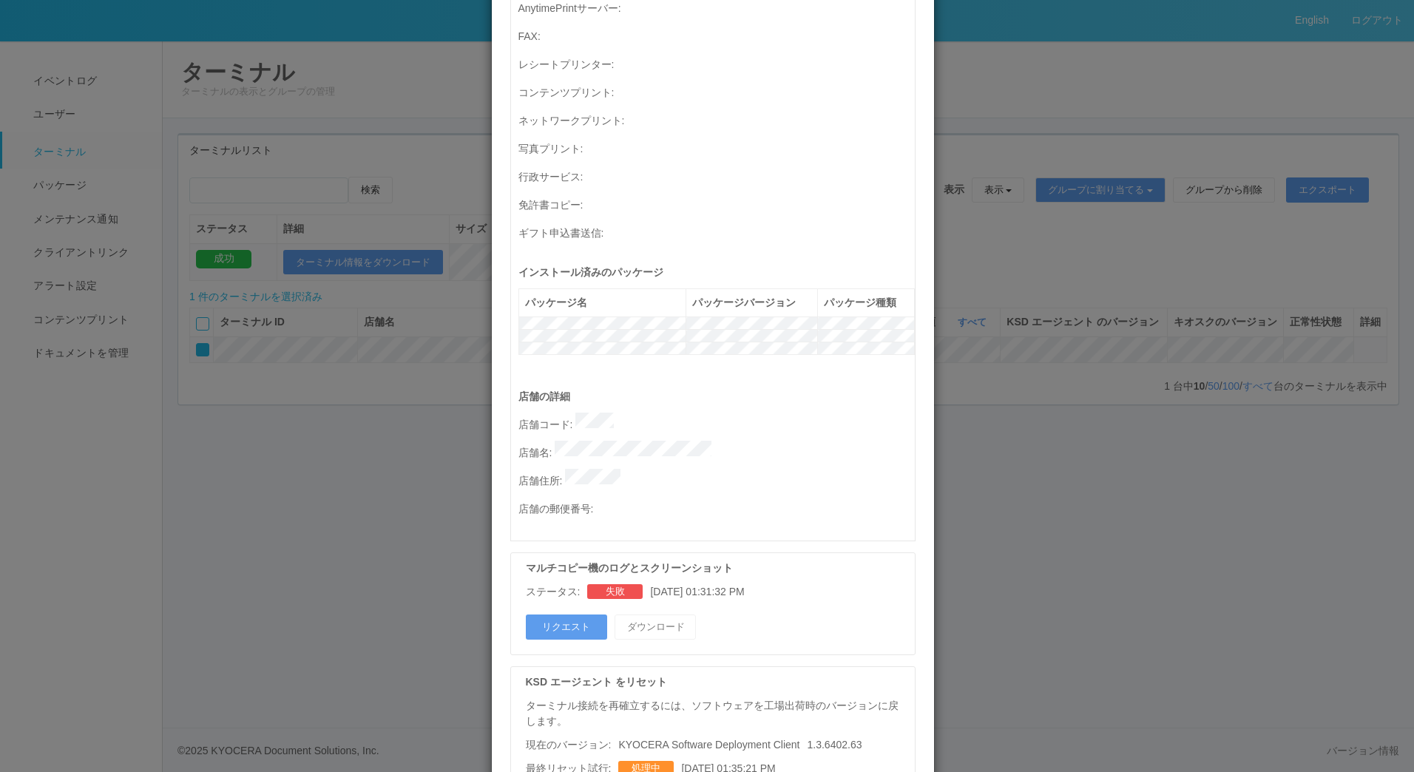
scroll to position [578, 0]
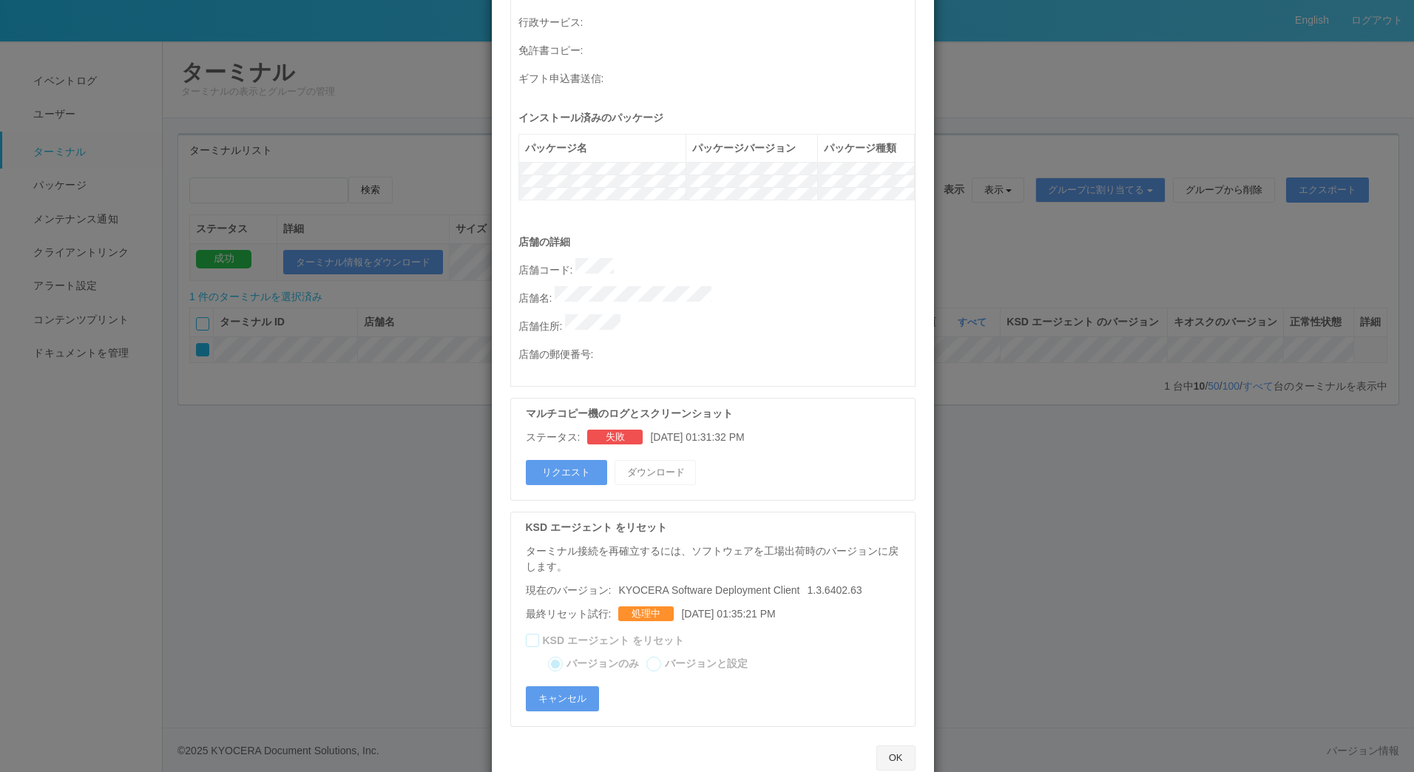
click at [891, 745] on button "OK" at bounding box center [895, 757] width 39 height 25
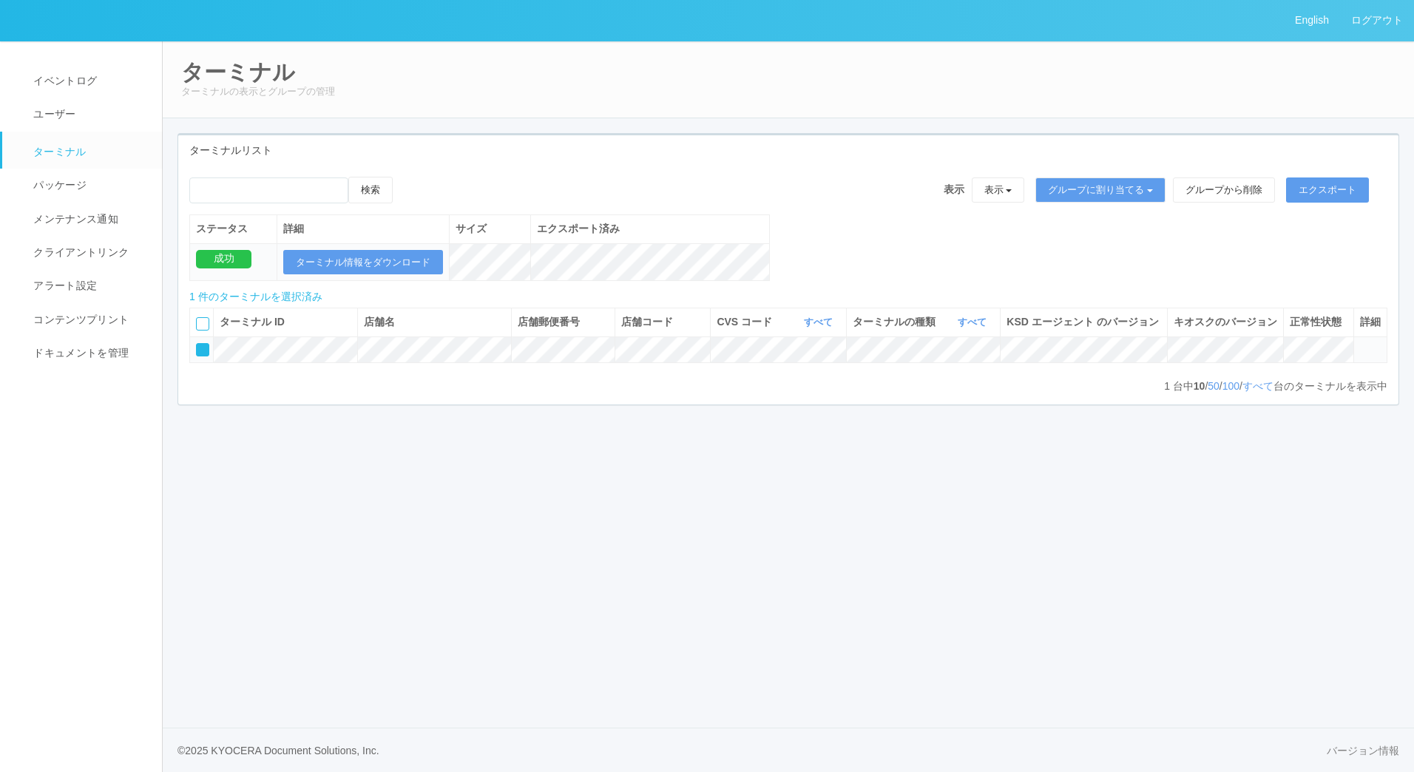
click at [1360, 343] on icon at bounding box center [1360, 343] width 0 height 0
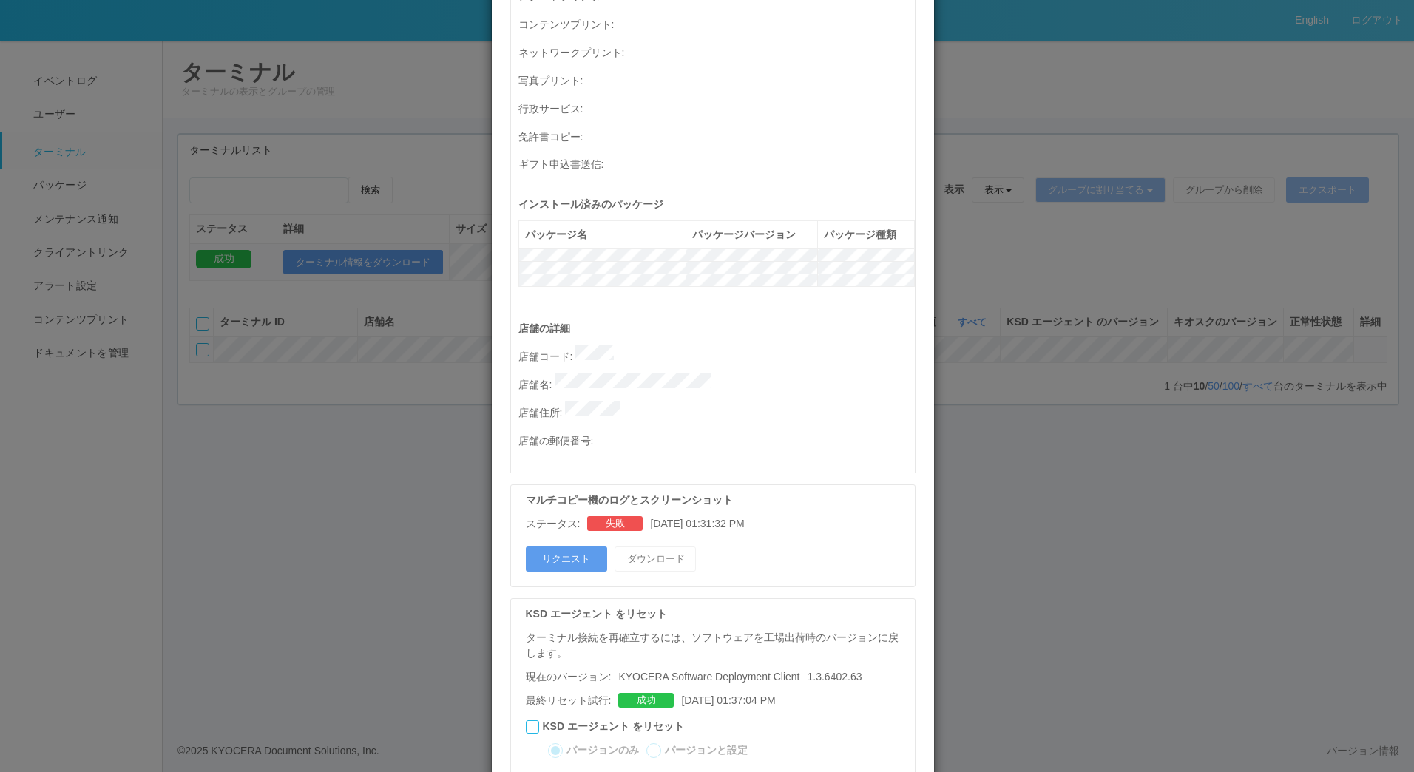
scroll to position [578, 0]
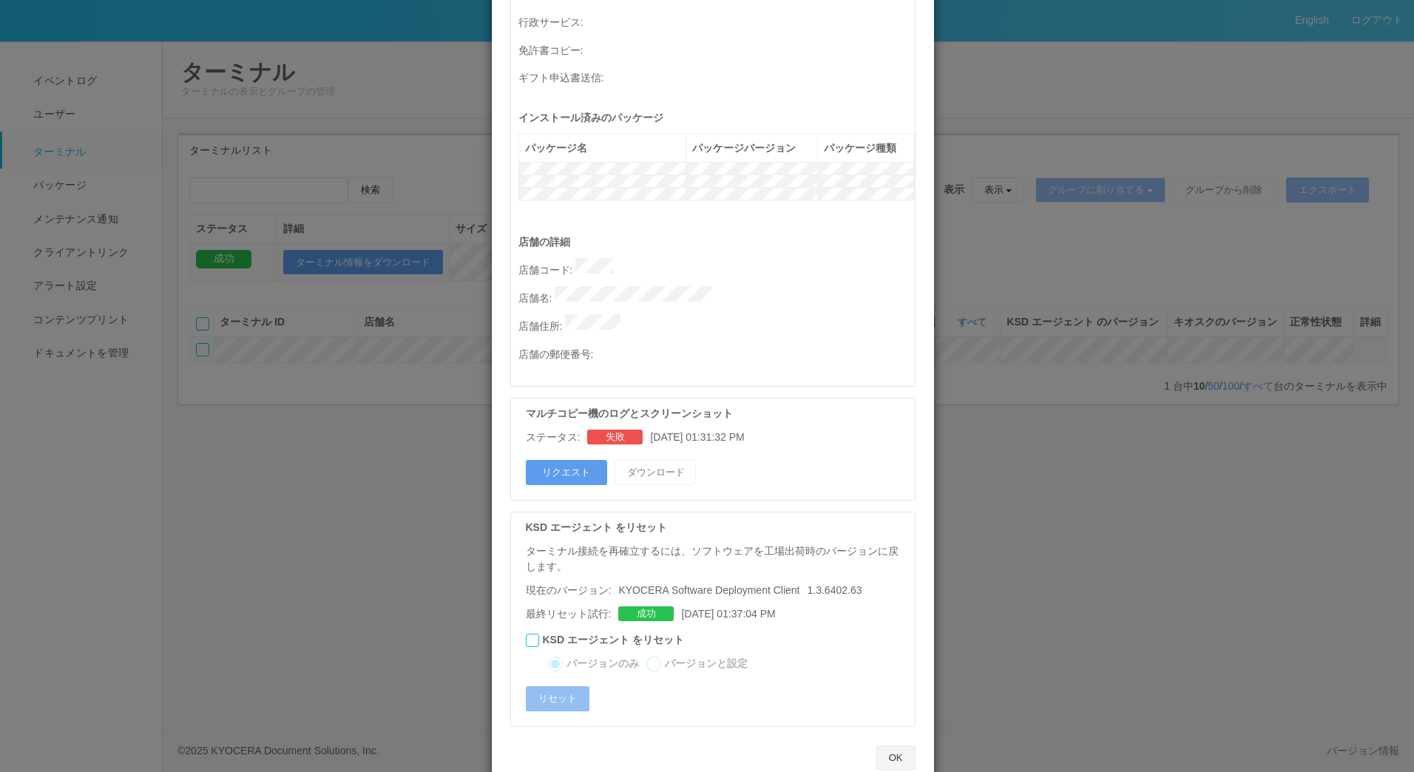
click at [891, 745] on button "OK" at bounding box center [895, 757] width 39 height 25
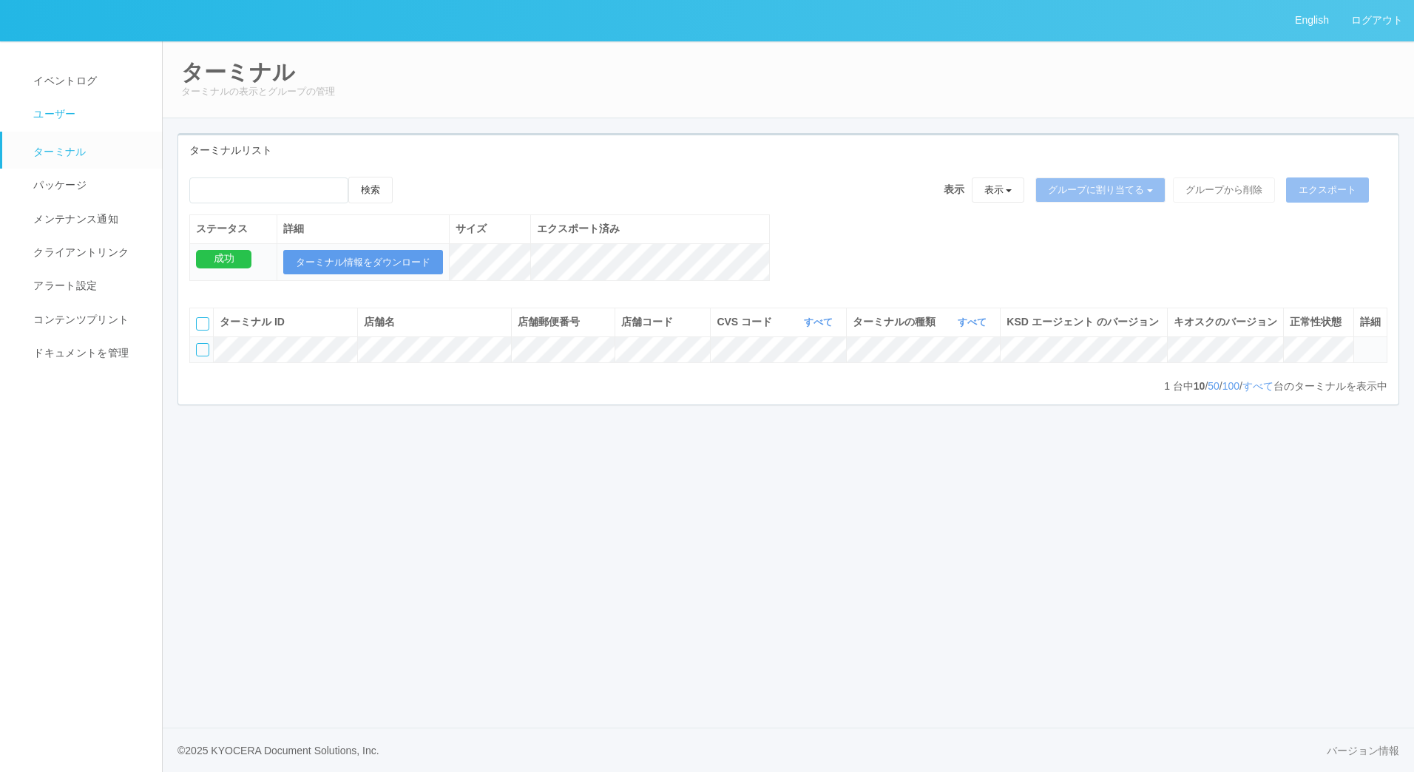
click at [41, 110] on span "ユーザー" at bounding box center [53, 114] width 46 height 12
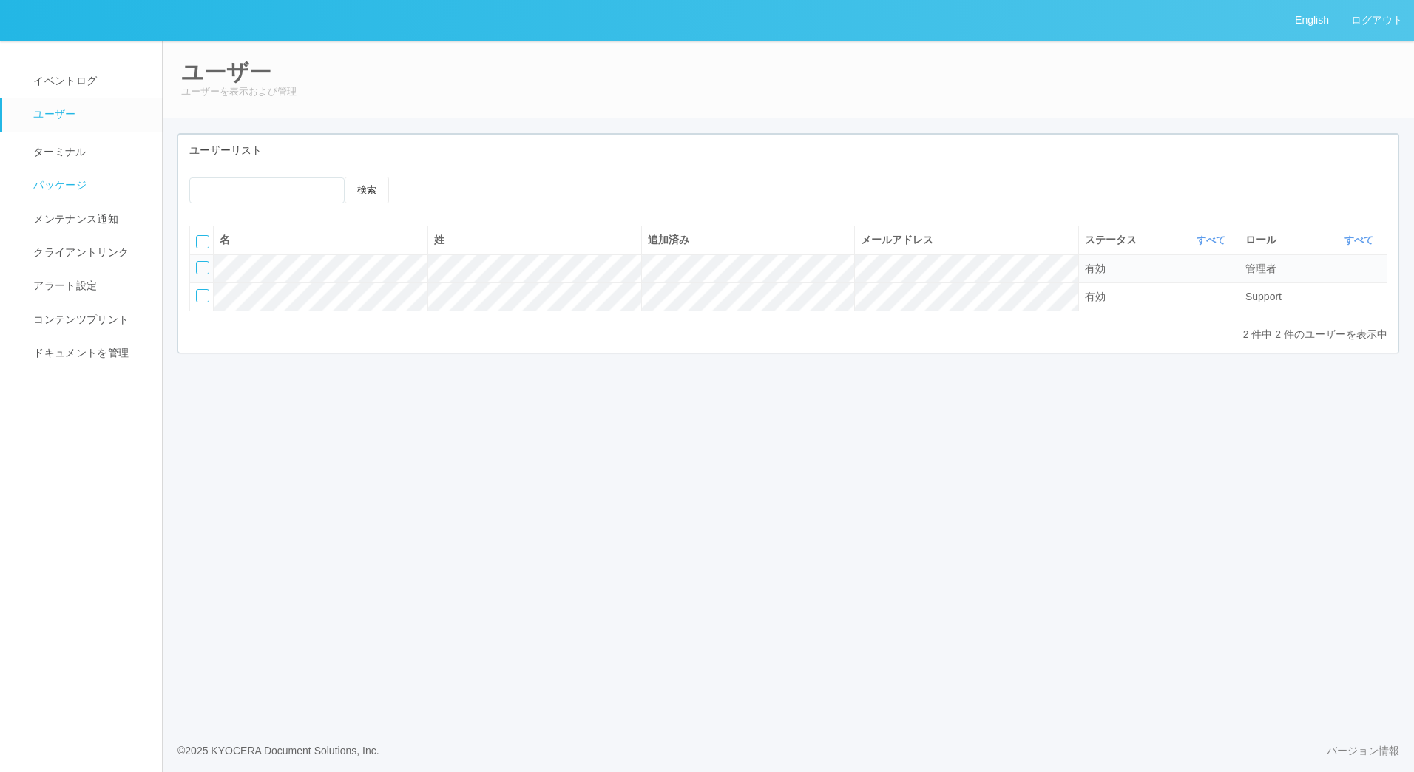
click at [59, 183] on span "パッケージ" at bounding box center [58, 185] width 57 height 12
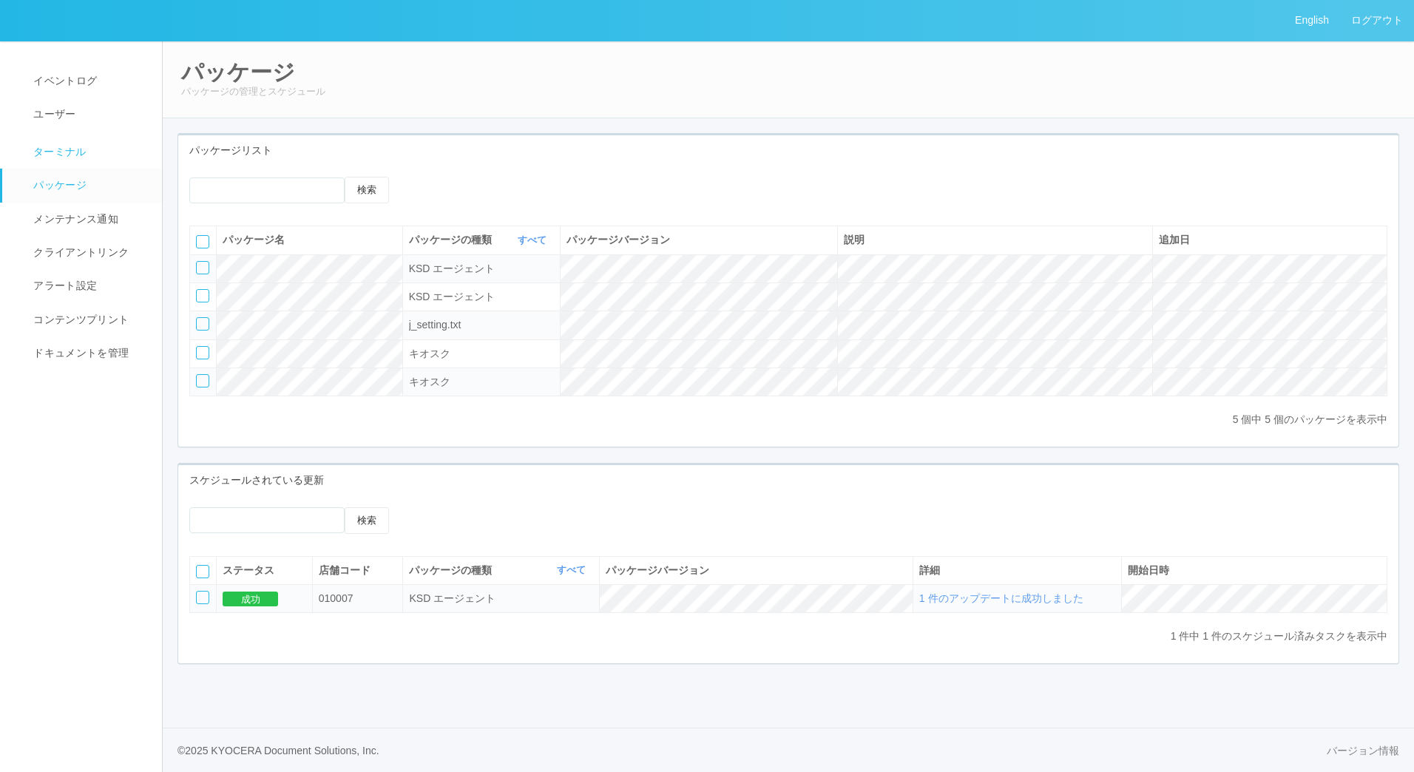
click at [72, 163] on link "ターミナル" at bounding box center [88, 150] width 173 height 37
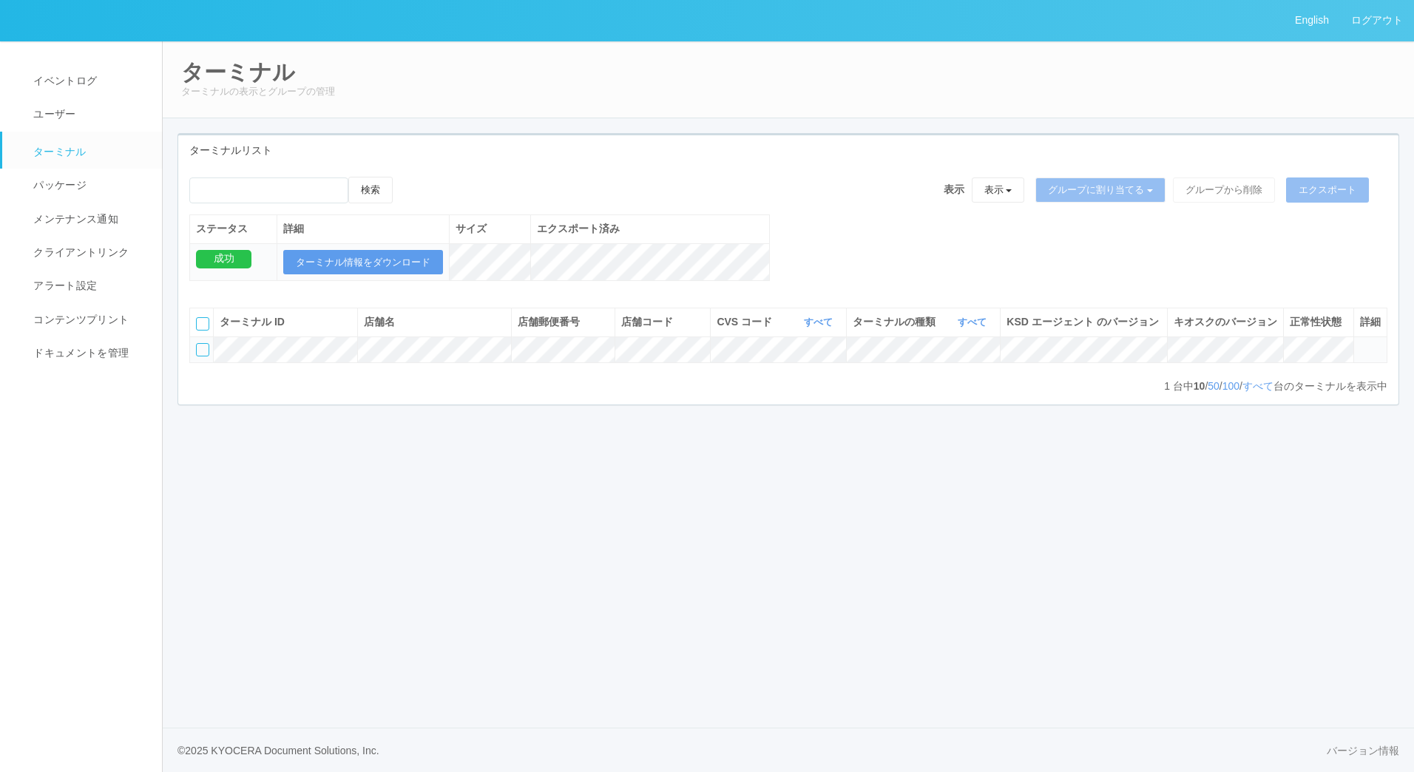
click at [1360, 343] on icon at bounding box center [1360, 343] width 0 height 0
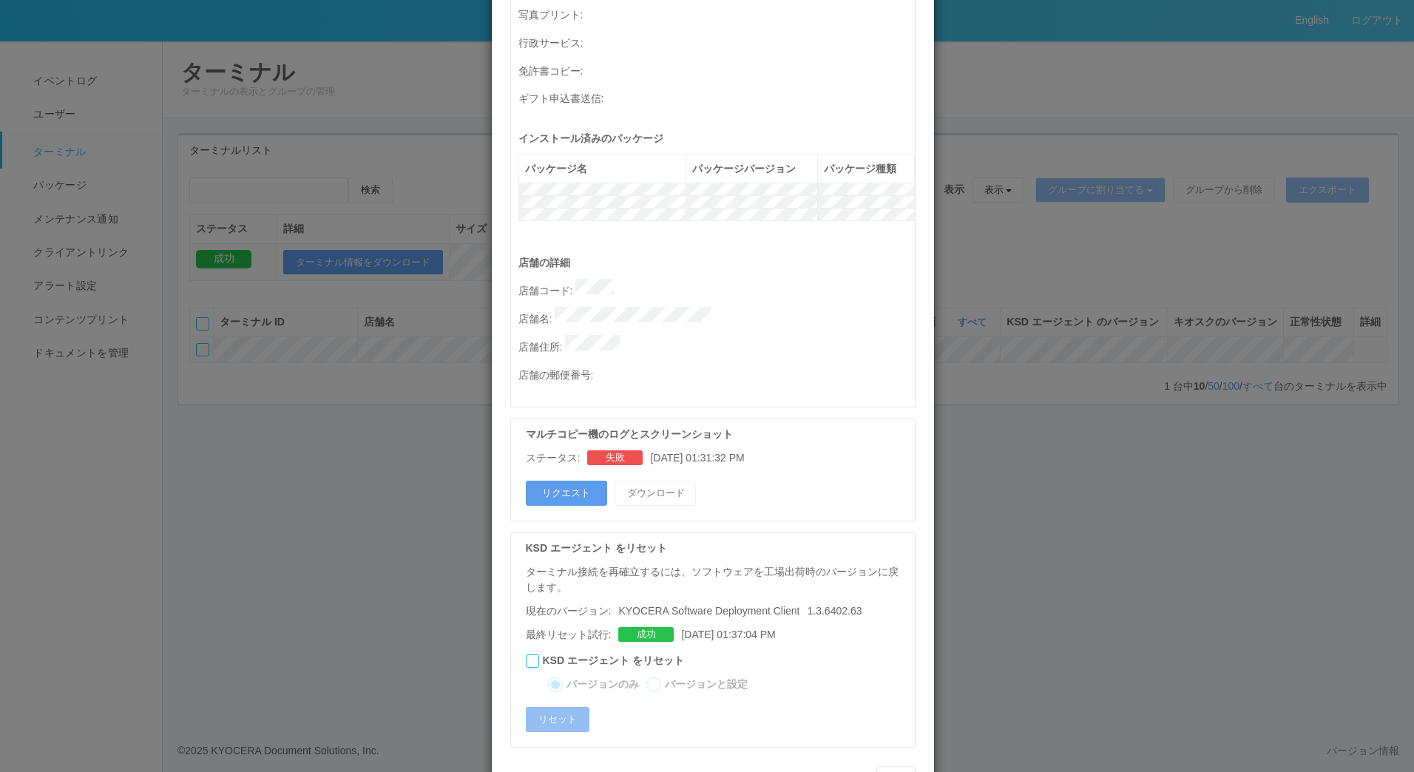
scroll to position [578, 0]
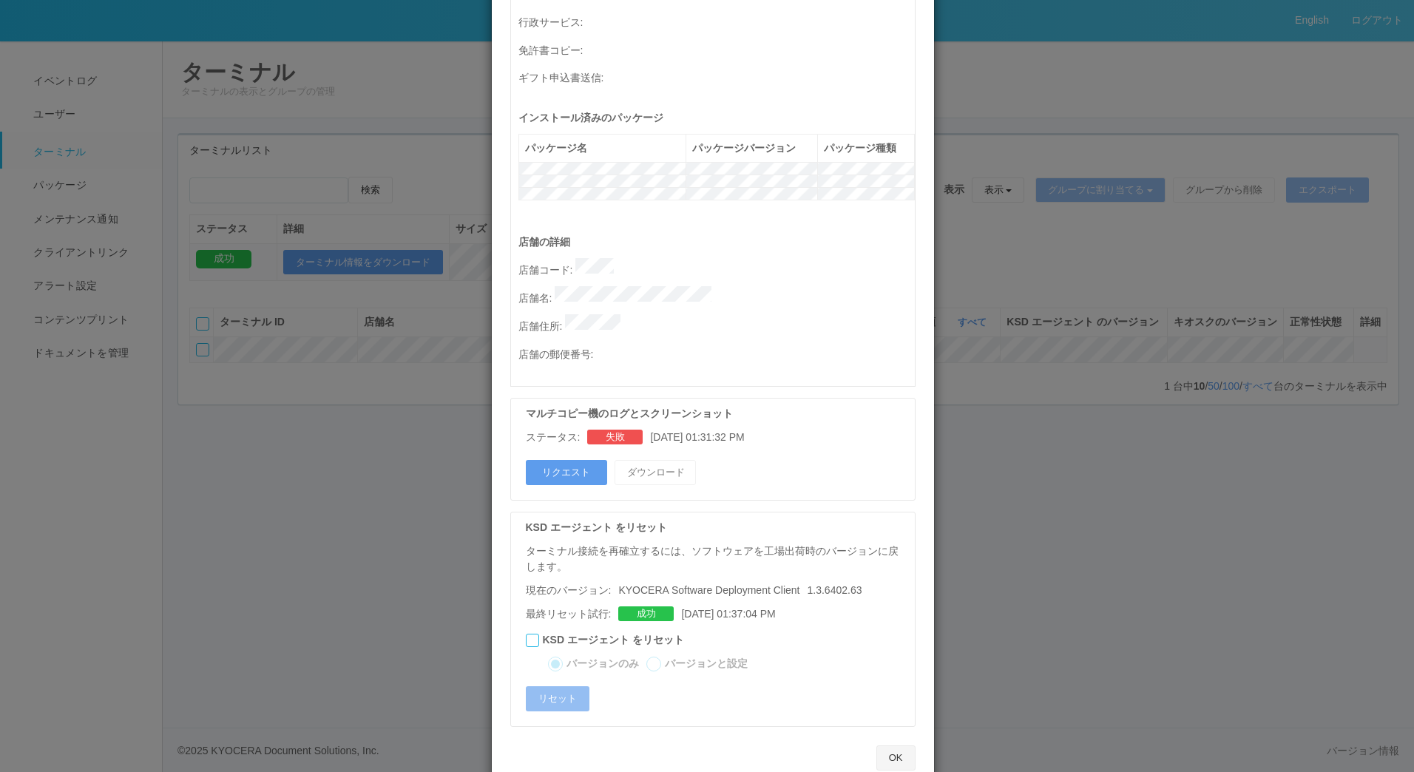
click at [881, 745] on button "OK" at bounding box center [895, 757] width 39 height 25
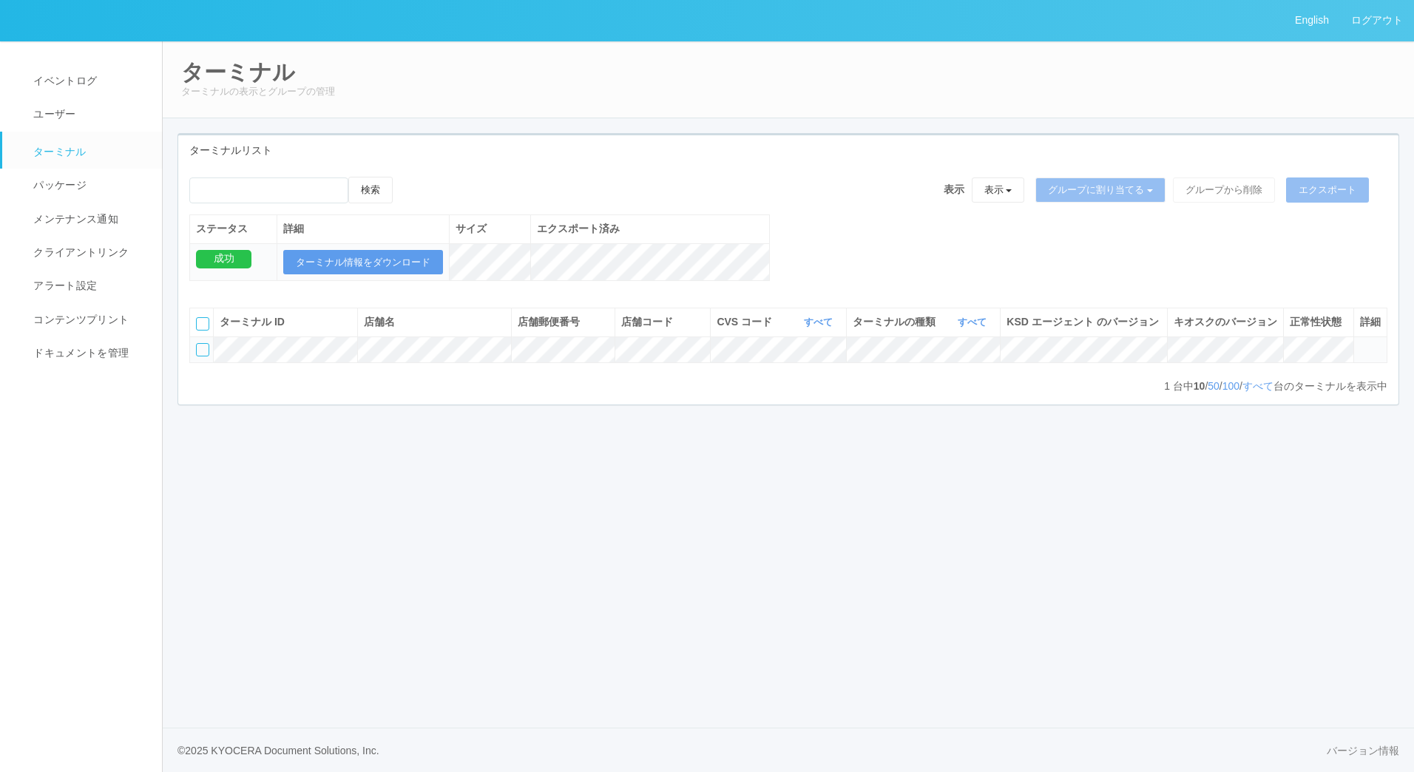
click at [1360, 343] on icon at bounding box center [1360, 343] width 0 height 0
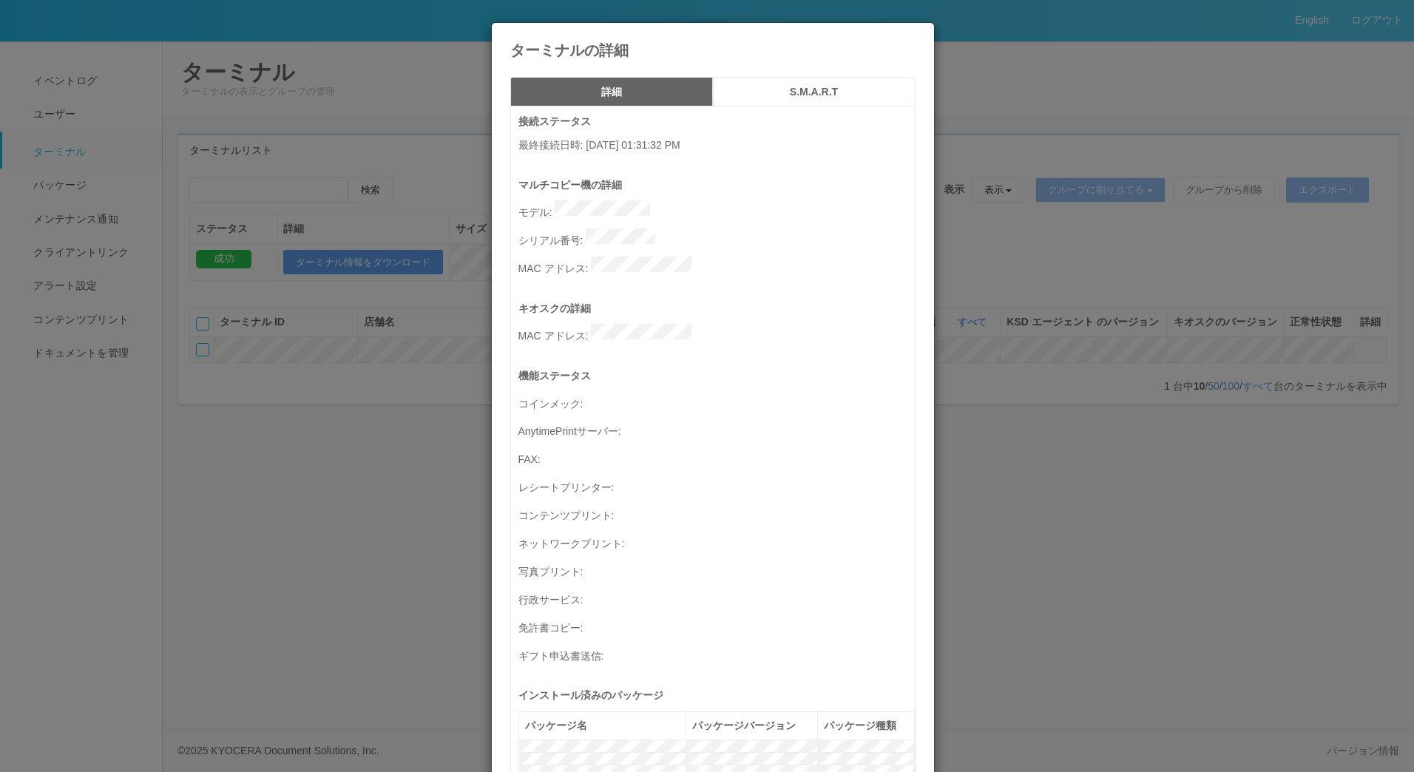
click at [916, 34] on icon at bounding box center [916, 34] width 0 height 0
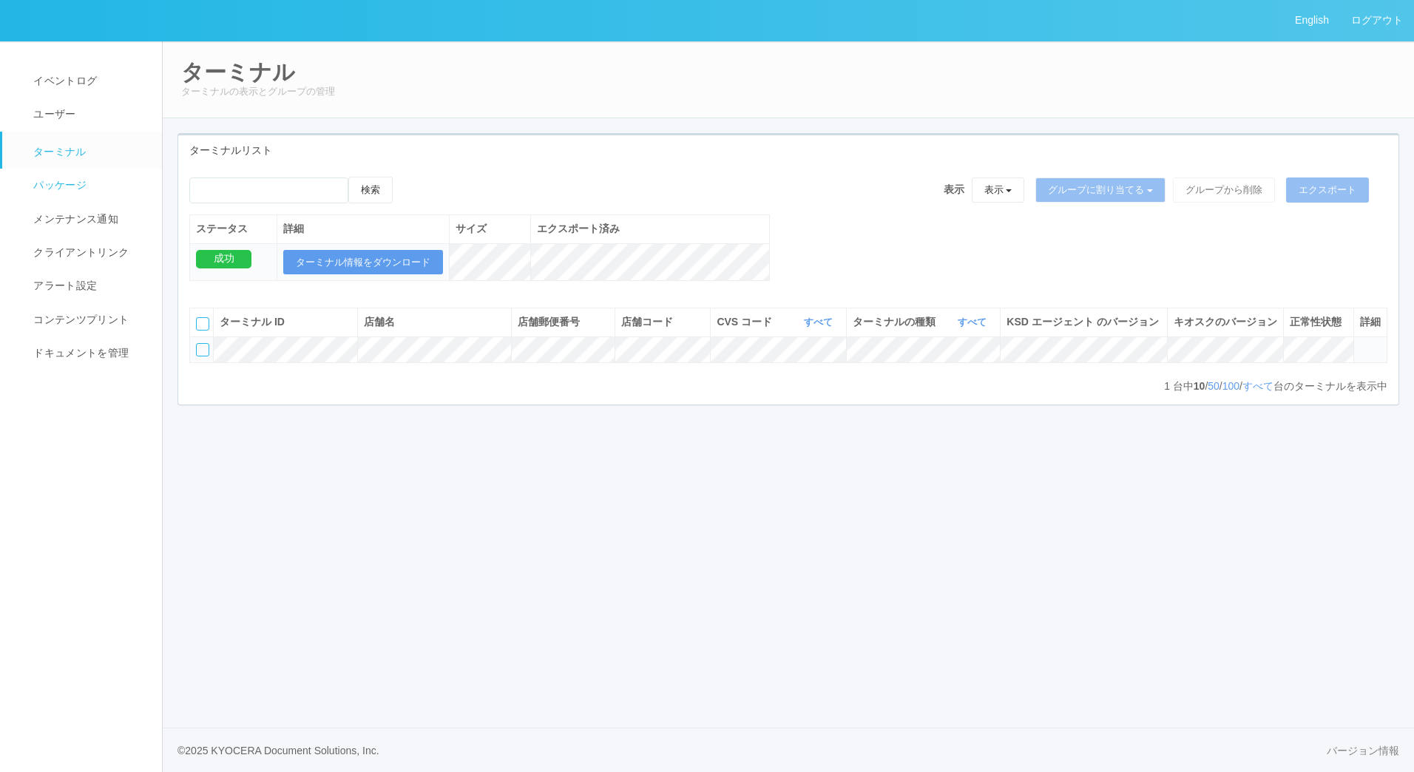
click at [95, 172] on link "パッケージ" at bounding box center [88, 185] width 173 height 33
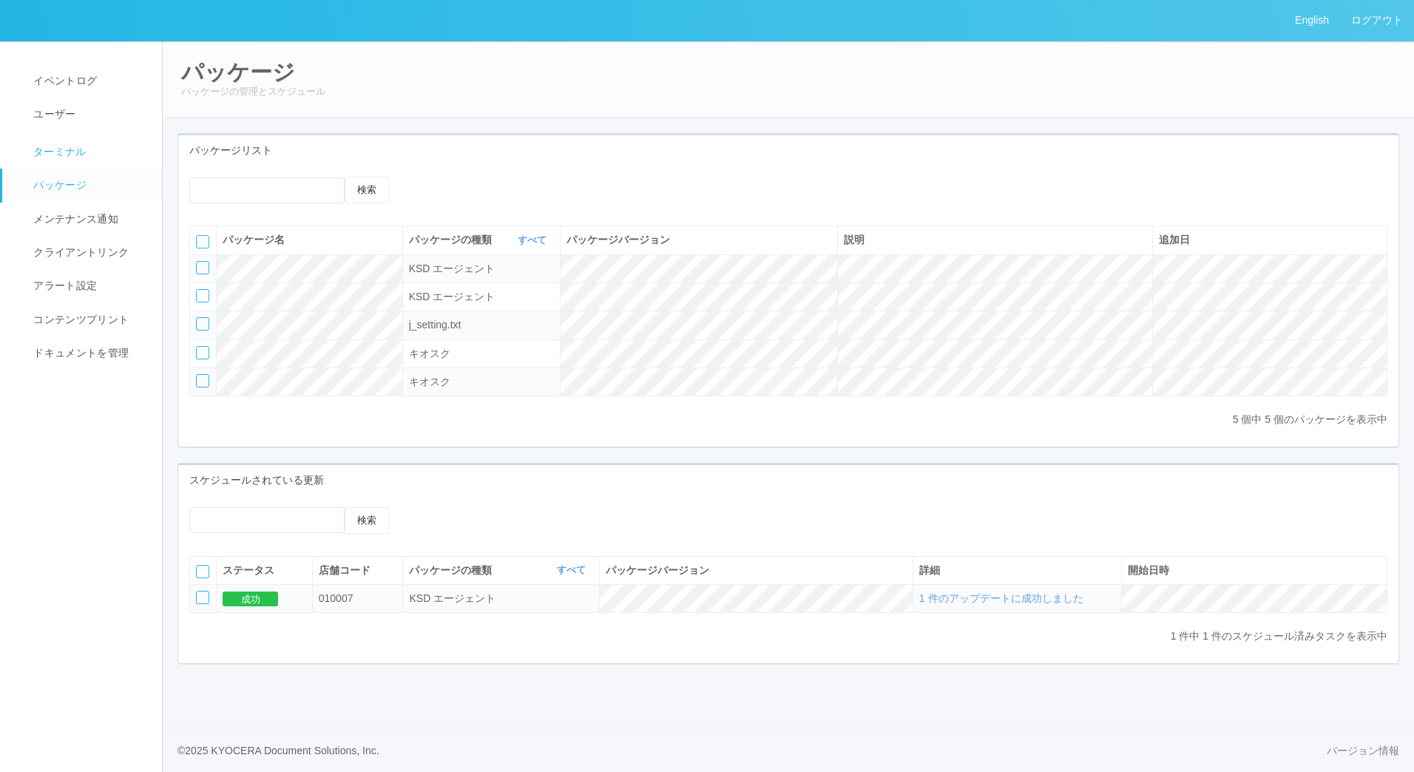
click at [75, 154] on span "ターミナル" at bounding box center [58, 152] width 57 height 12
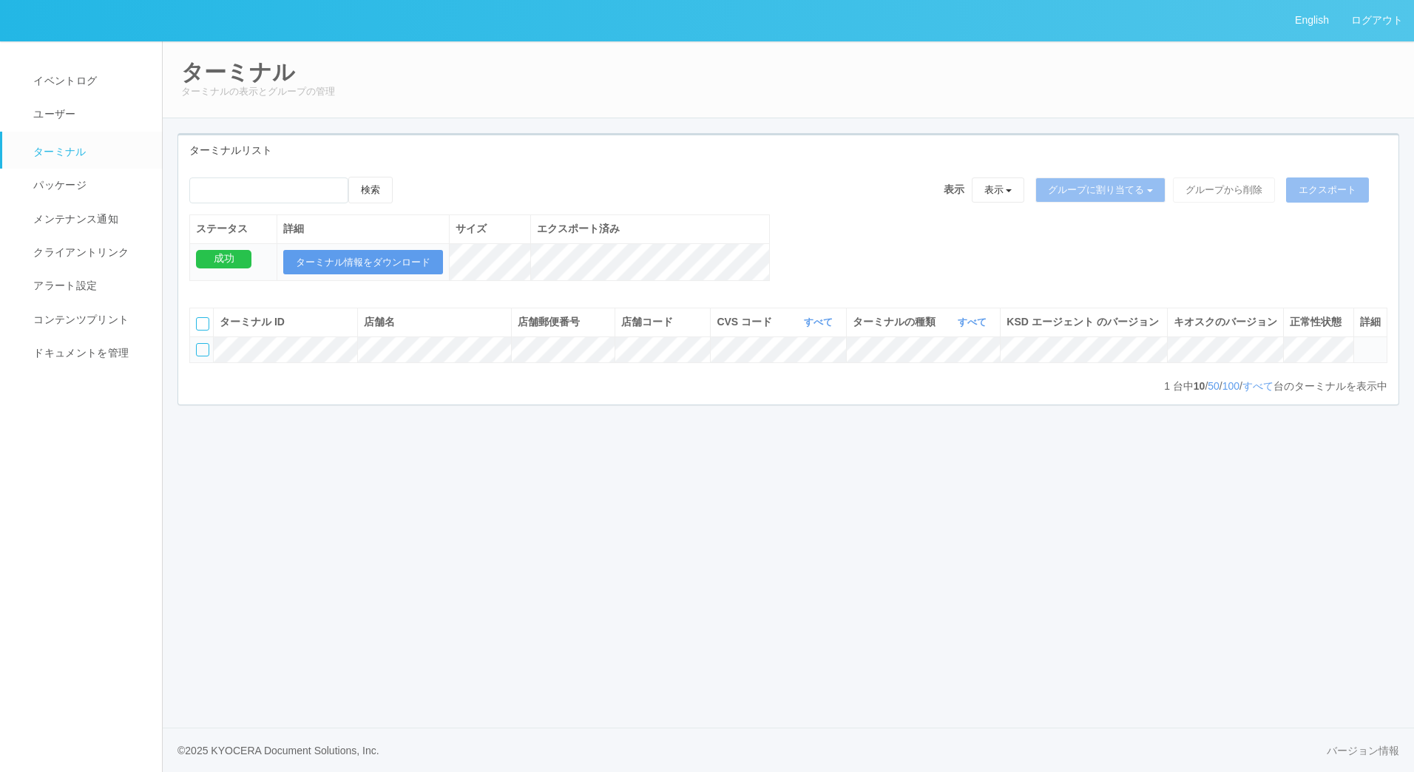
click at [1360, 343] on icon at bounding box center [1360, 343] width 0 height 0
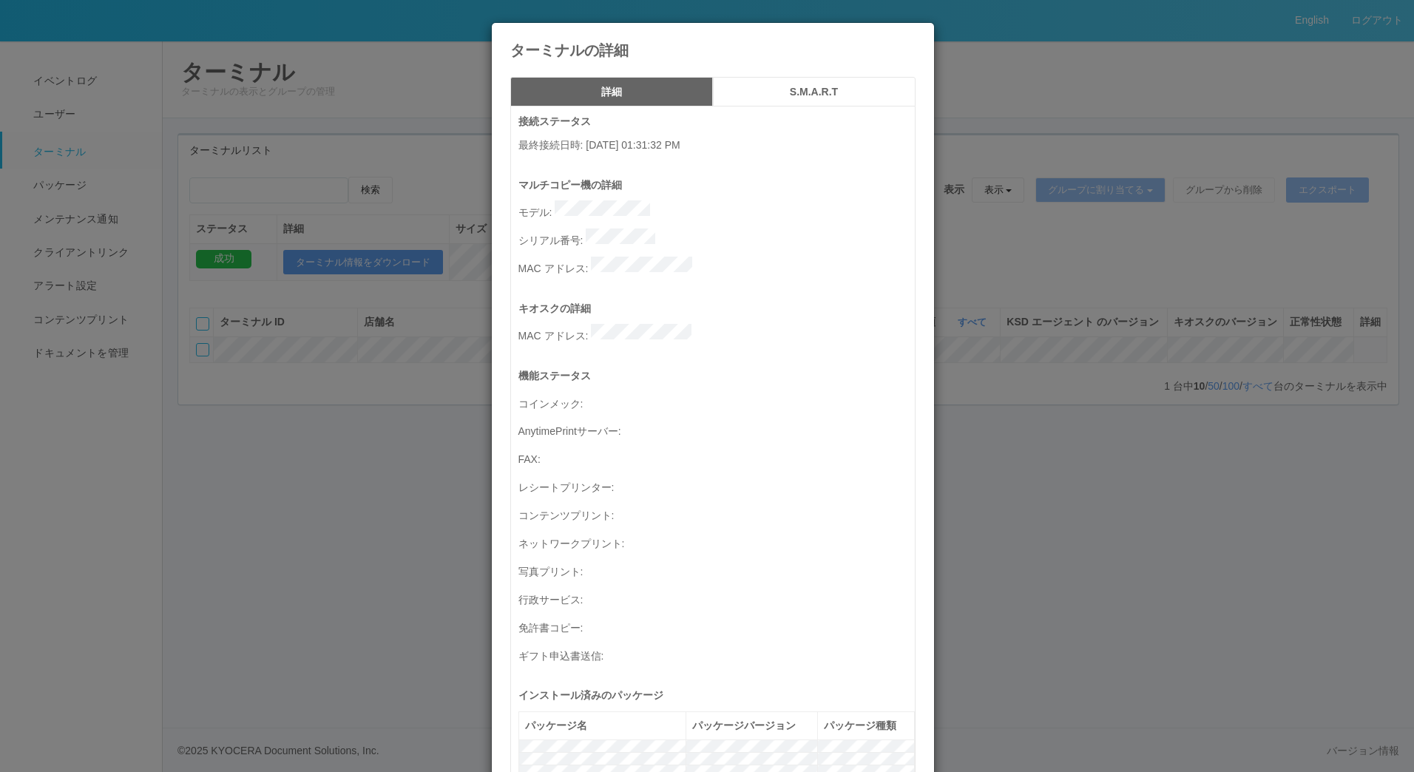
click at [916, 34] on icon at bounding box center [916, 34] width 0 height 0
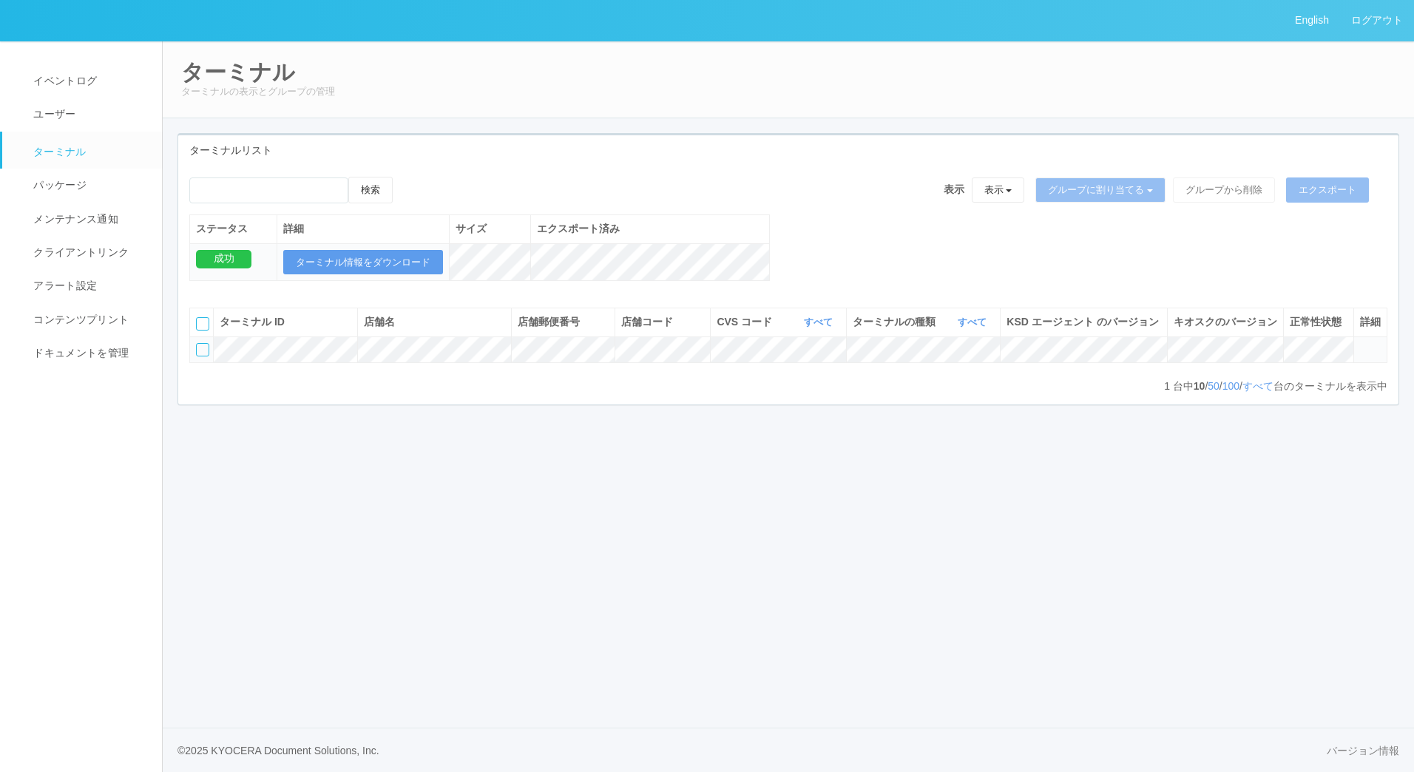
click at [1360, 343] on icon at bounding box center [1360, 343] width 0 height 0
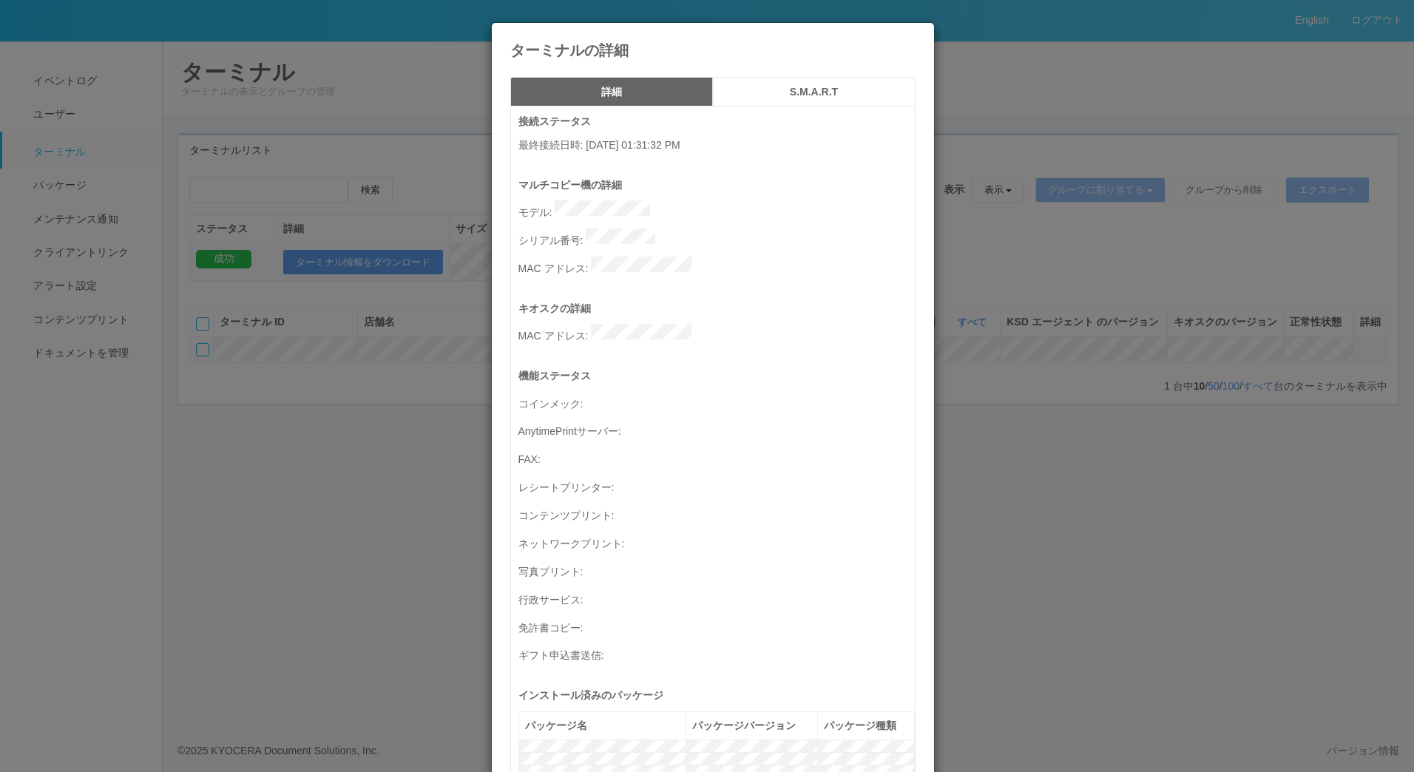
click at [765, 97] on h5 "S.M.A.R.T" at bounding box center [814, 92] width 192 height 11
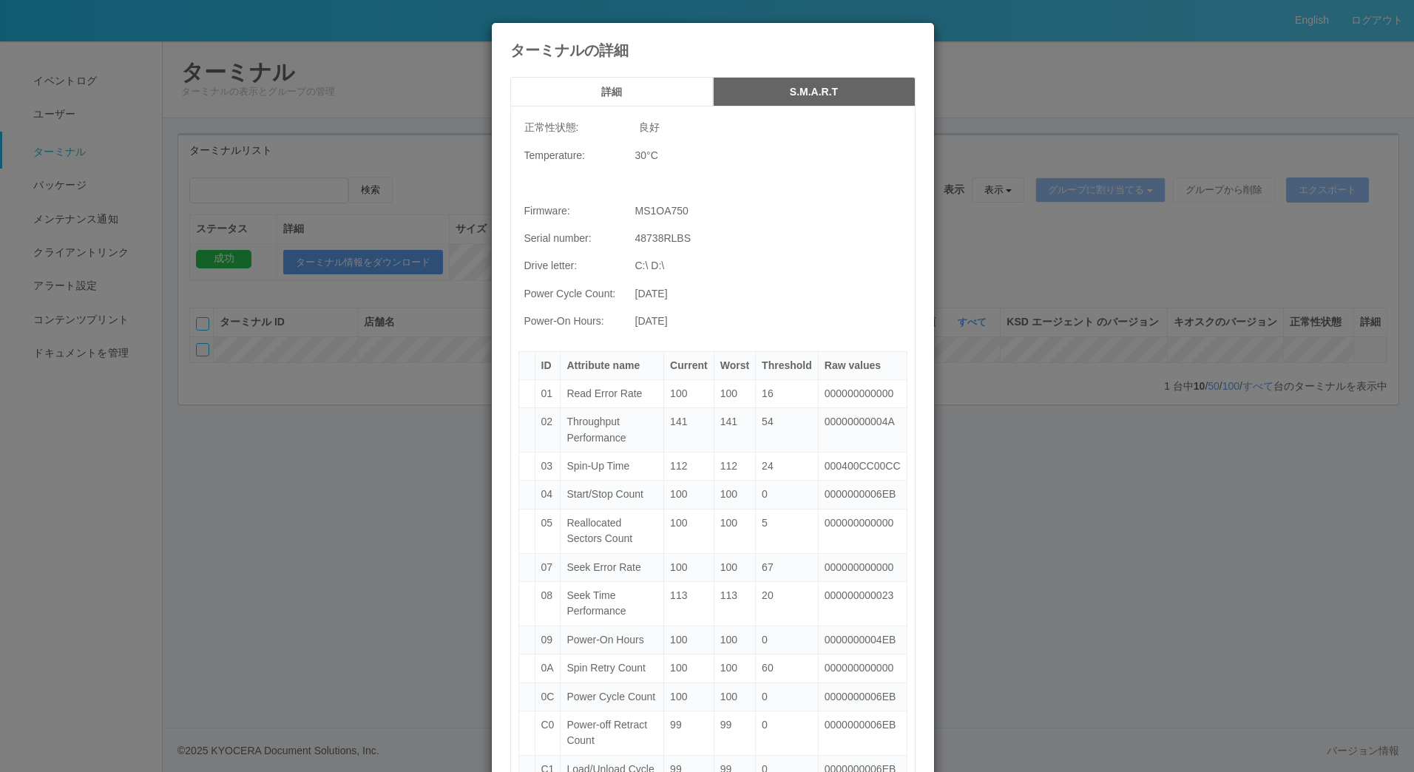
click at [602, 103] on button "詳細" at bounding box center [611, 92] width 203 height 30
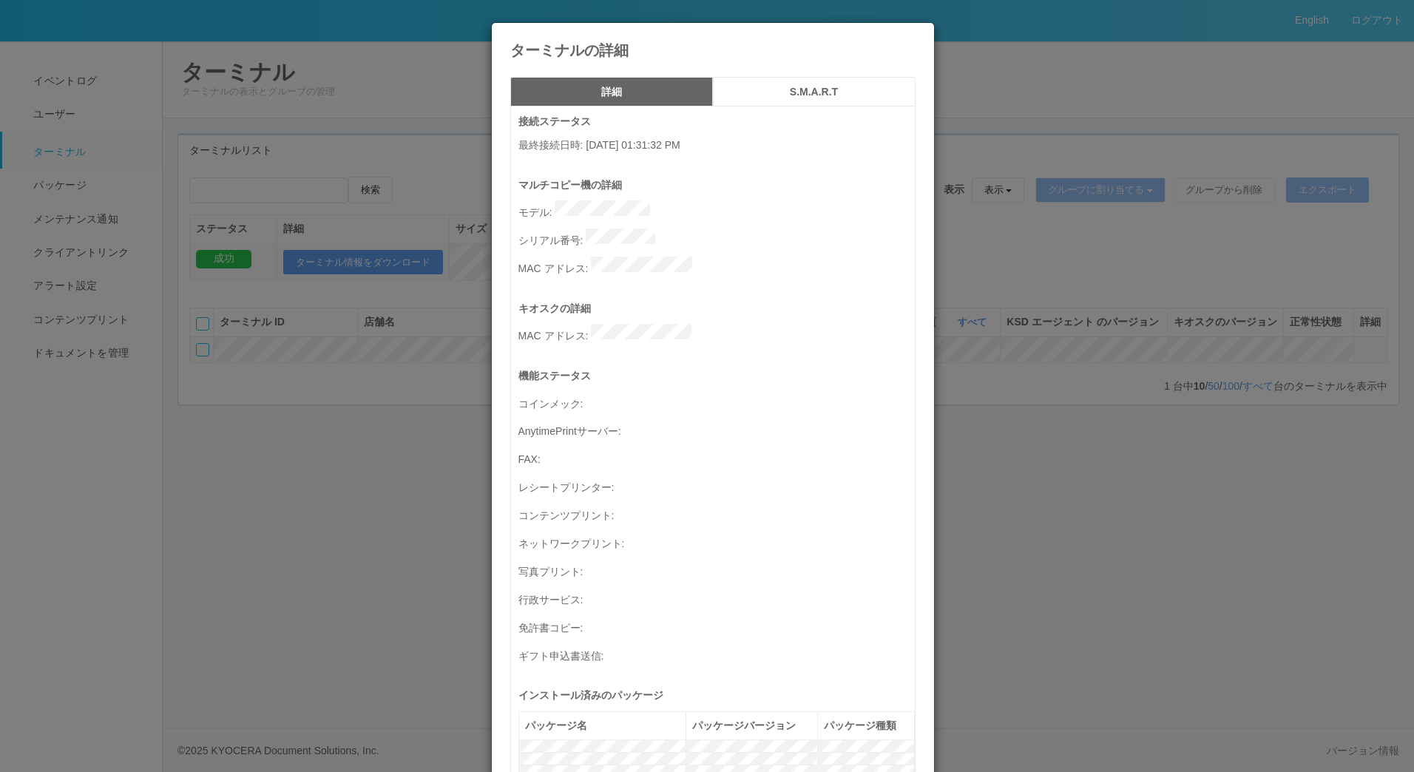
click at [916, 34] on icon at bounding box center [916, 34] width 0 height 0
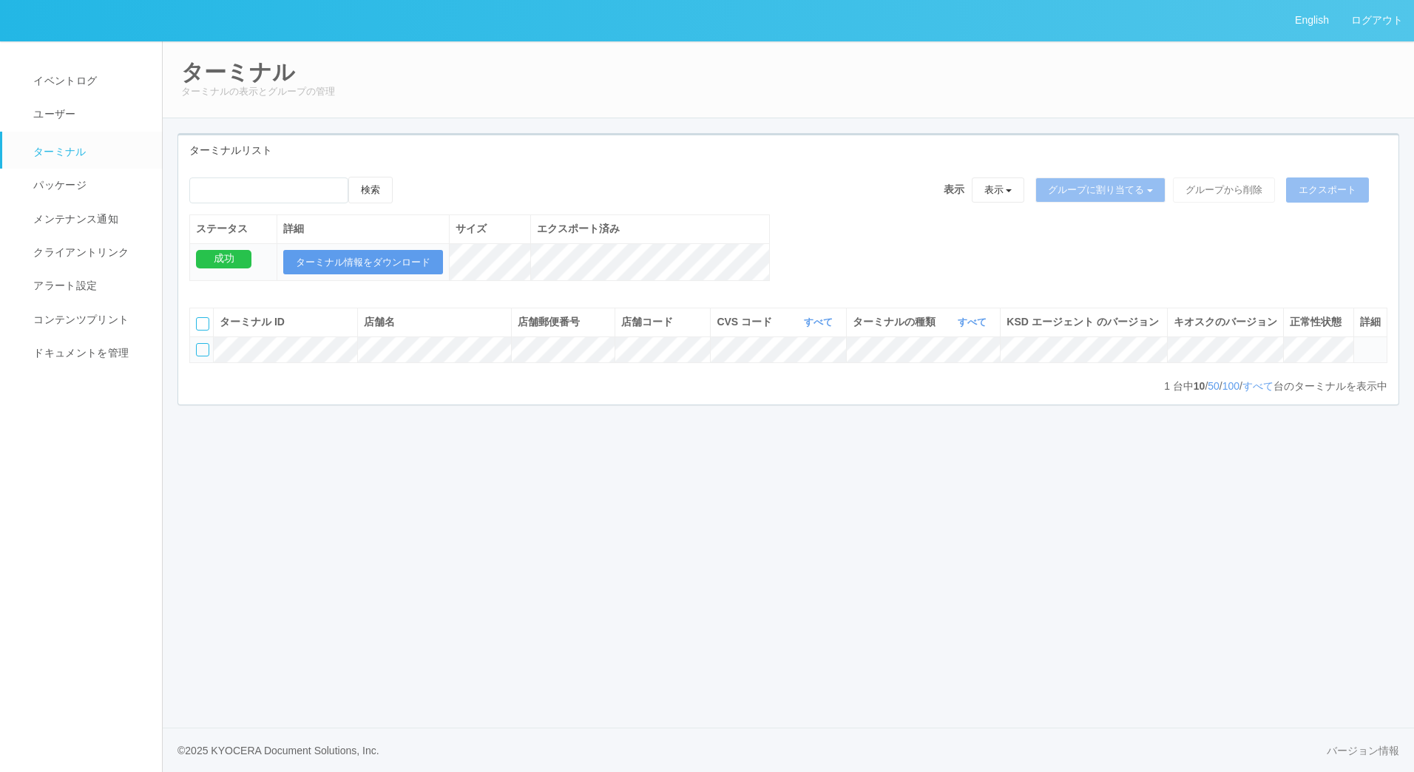
click at [1360, 343] on icon at bounding box center [1360, 343] width 0 height 0
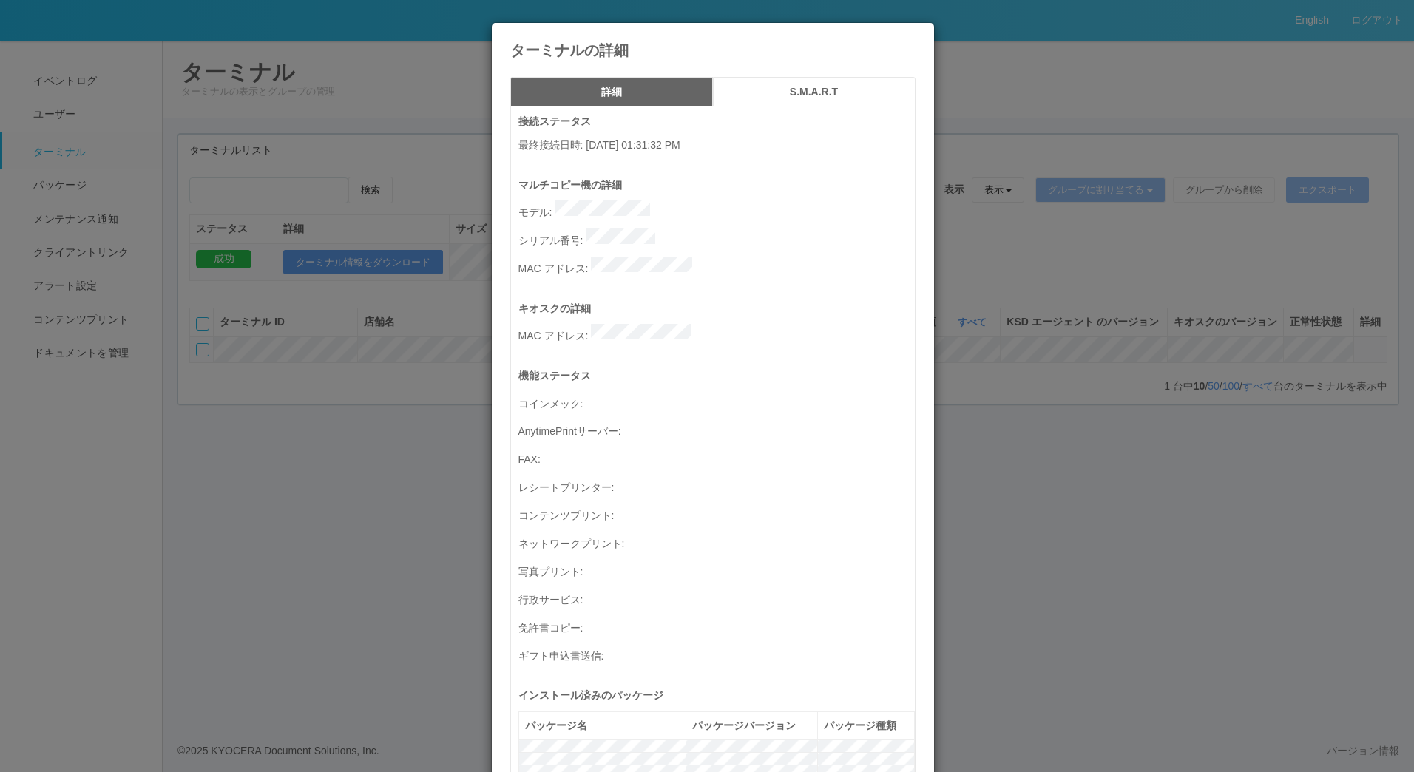
click at [916, 34] on icon at bounding box center [916, 34] width 0 height 0
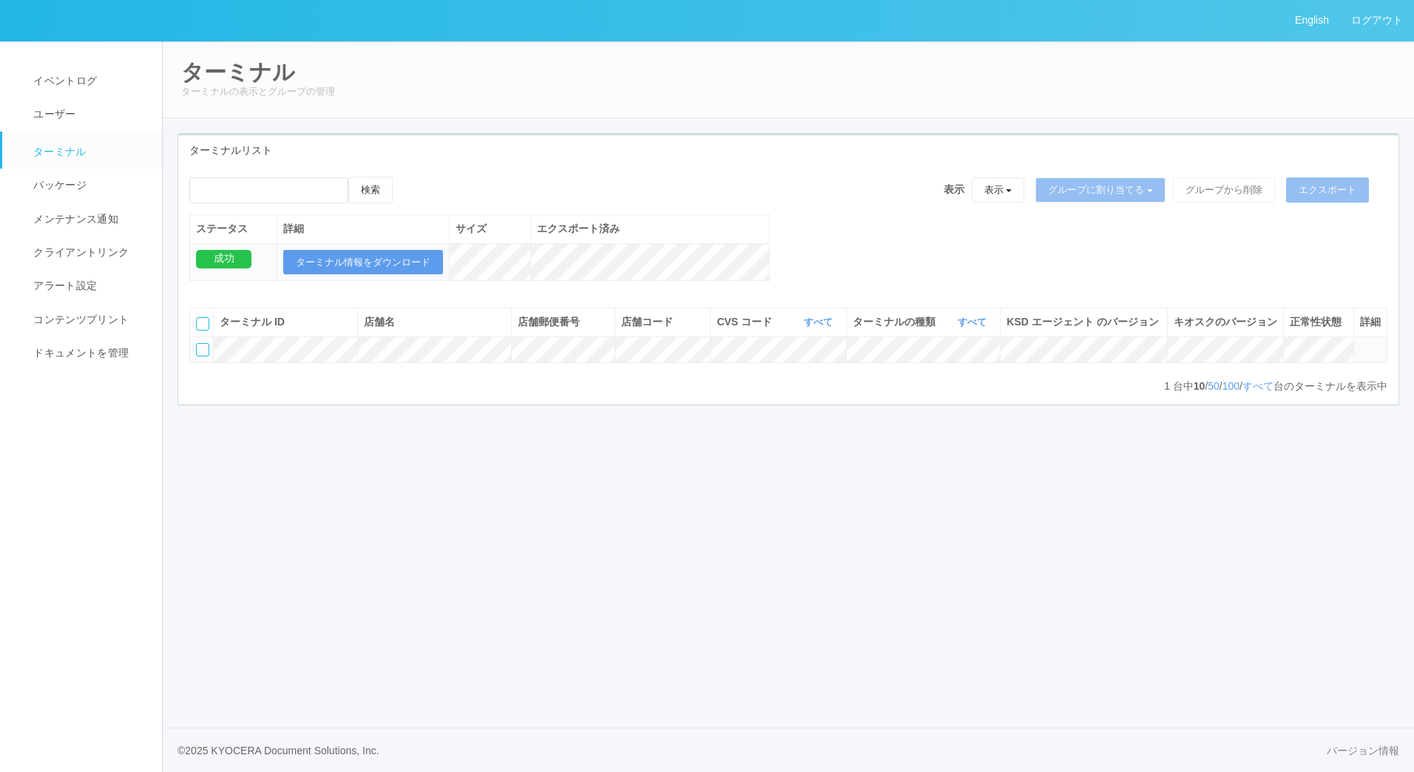
click at [1360, 343] on icon at bounding box center [1360, 343] width 0 height 0
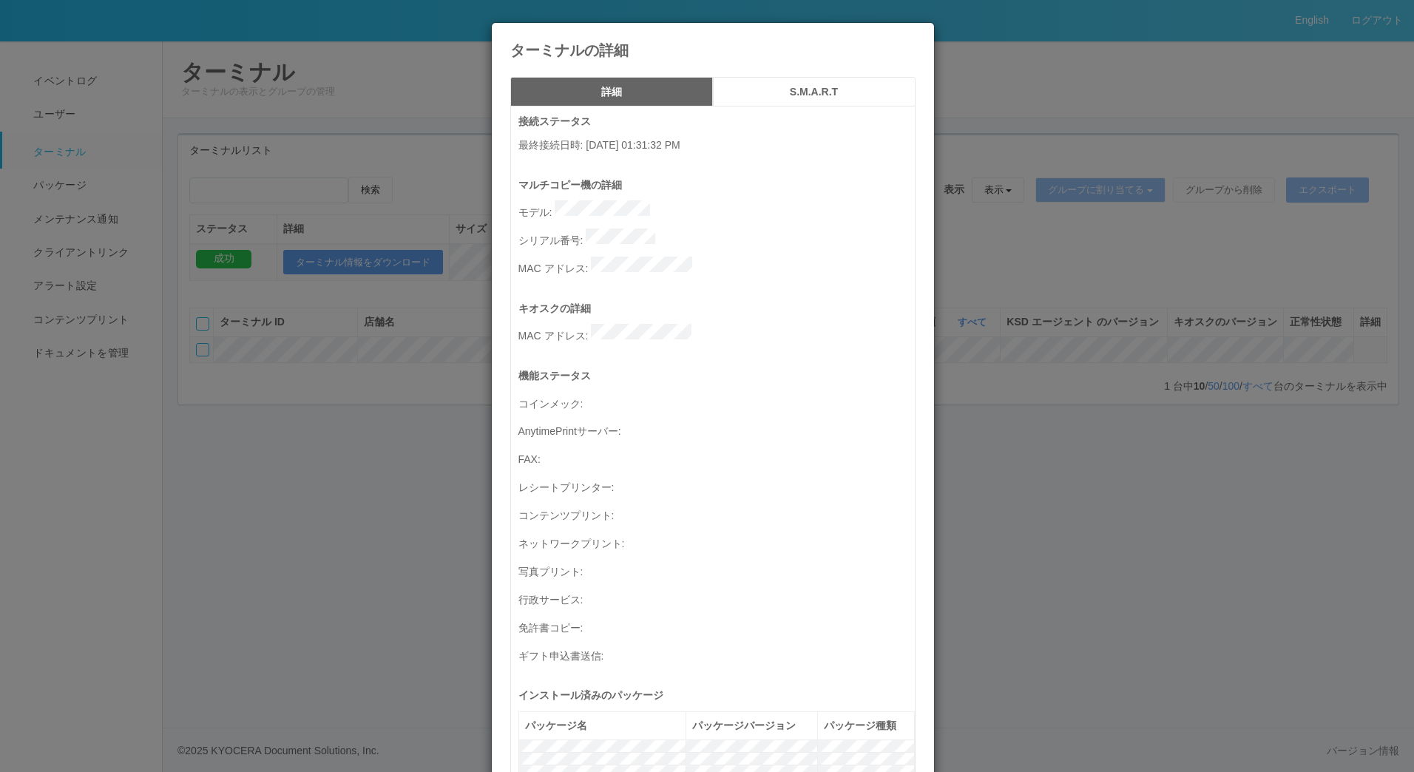
click at [916, 34] on icon at bounding box center [916, 34] width 0 height 0
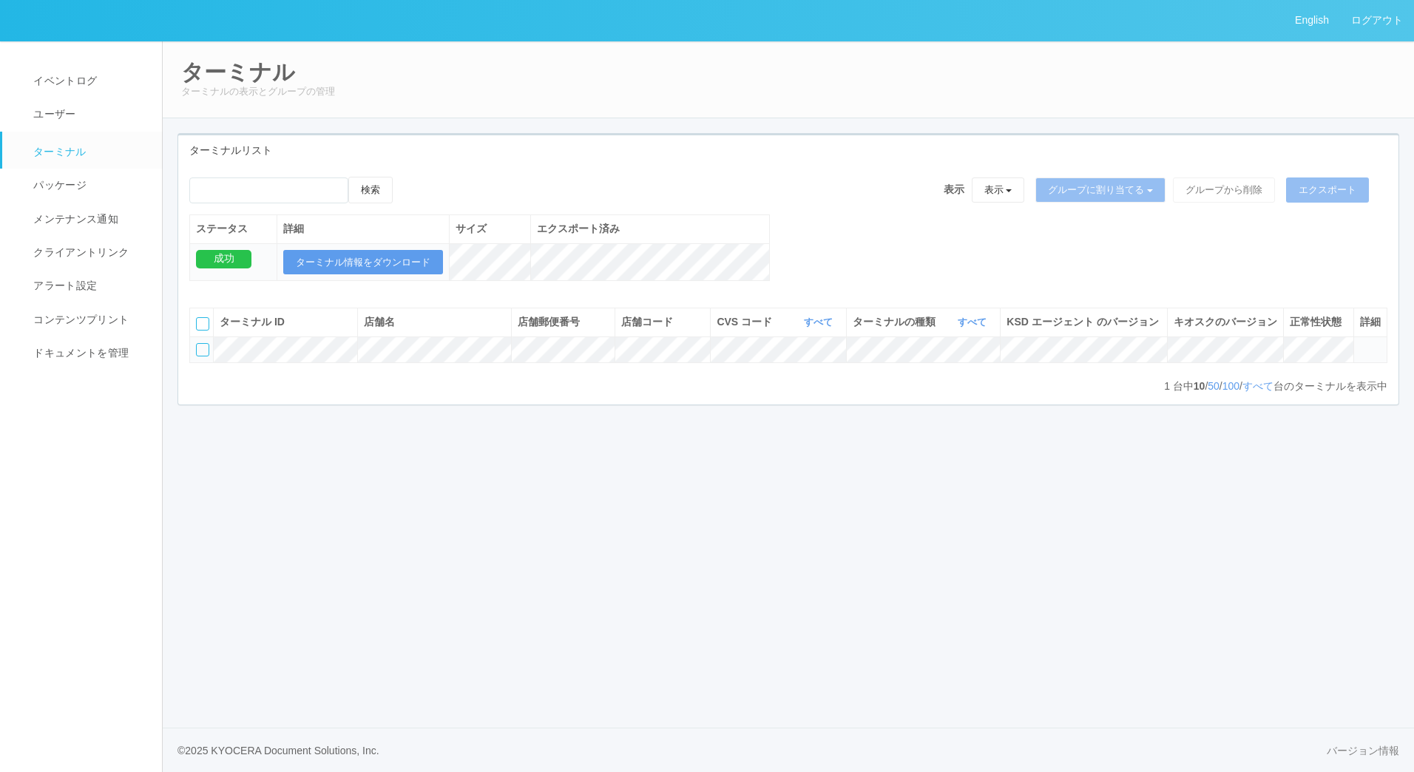
click at [1360, 343] on icon at bounding box center [1360, 343] width 0 height 0
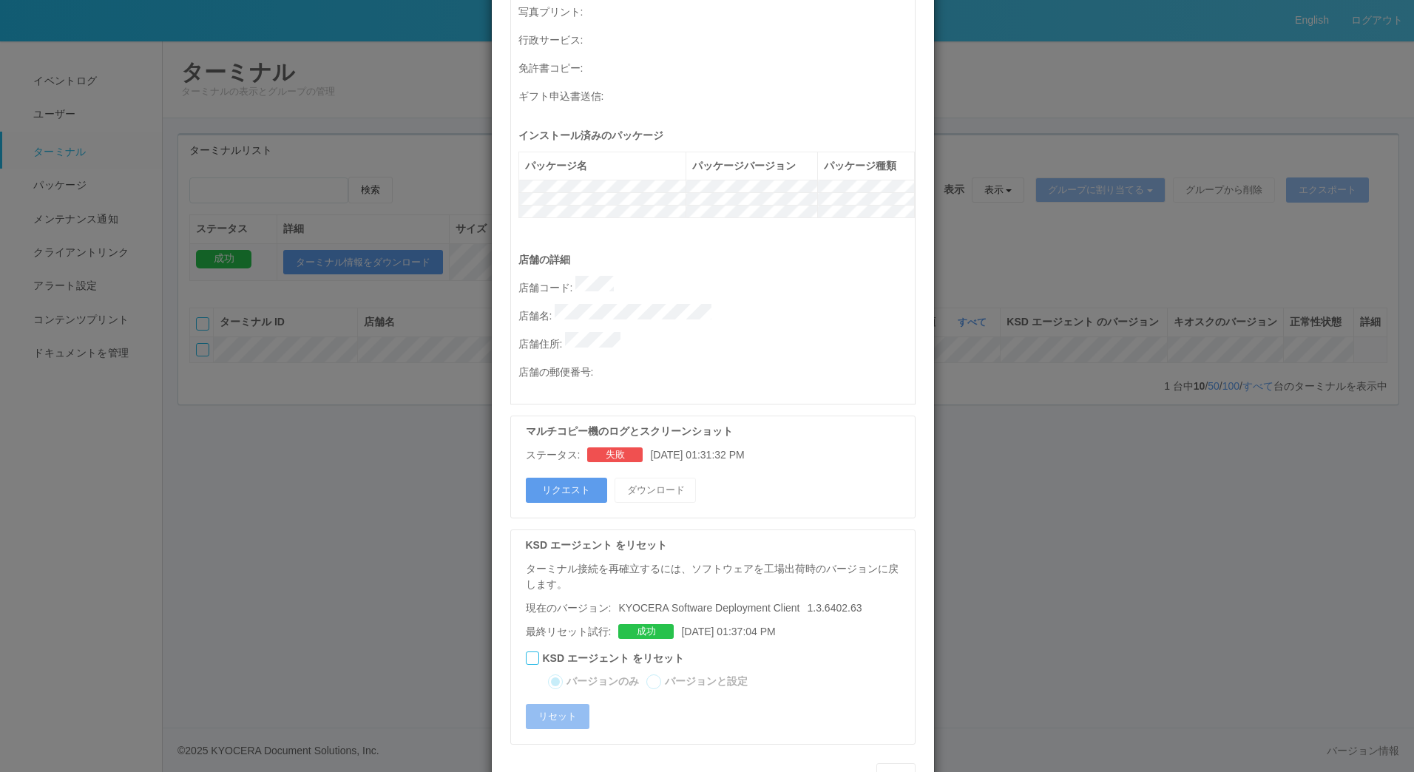
scroll to position [578, 0]
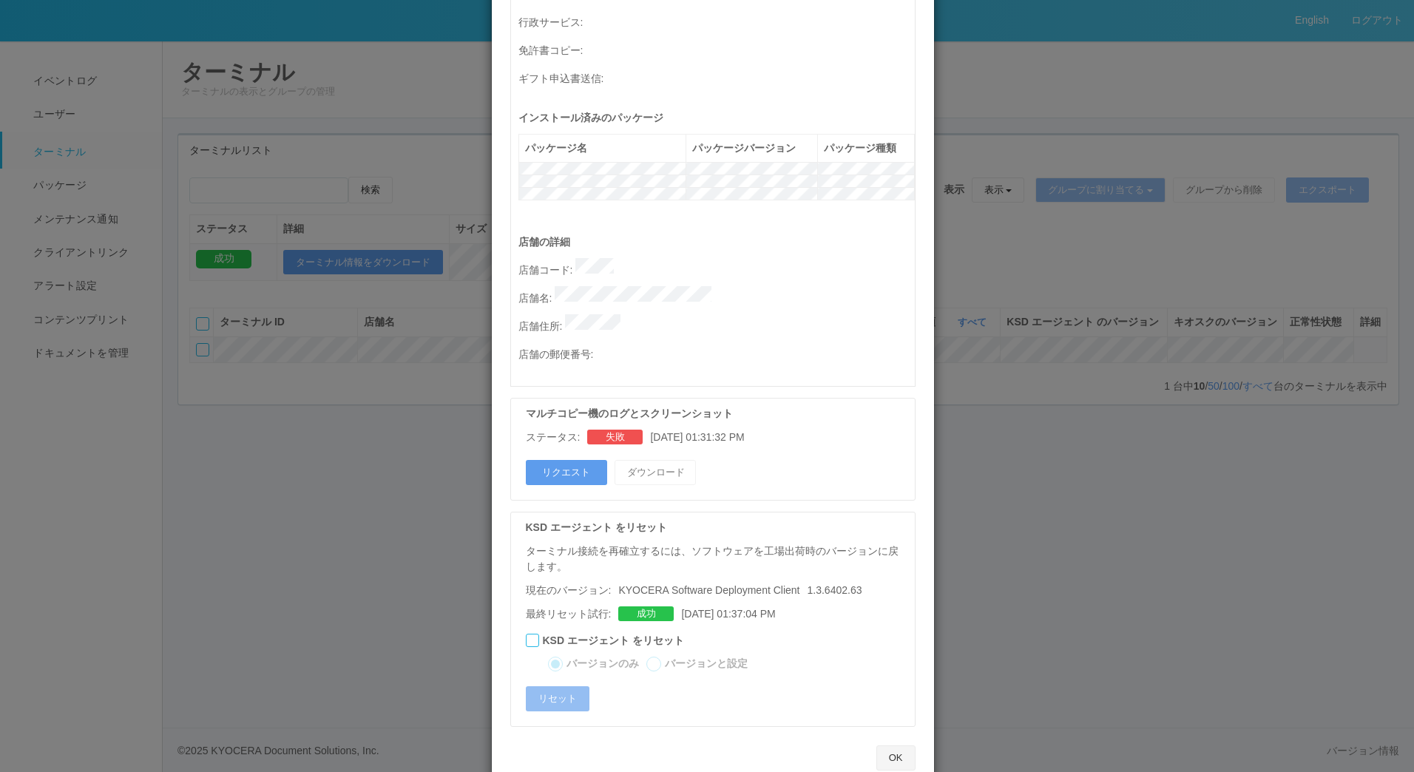
click at [894, 745] on button "OK" at bounding box center [895, 757] width 39 height 25
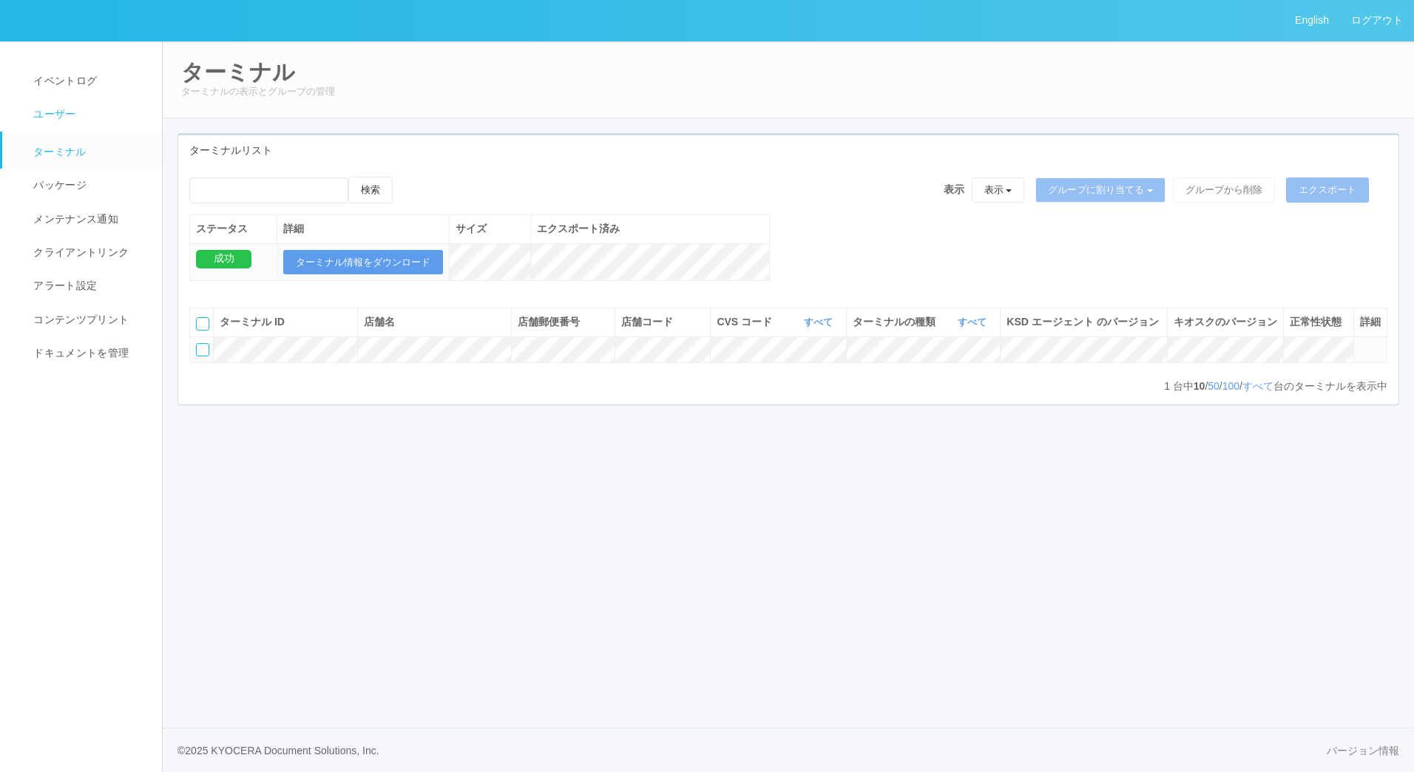
click at [78, 107] on link "ユーザー" at bounding box center [88, 114] width 173 height 33
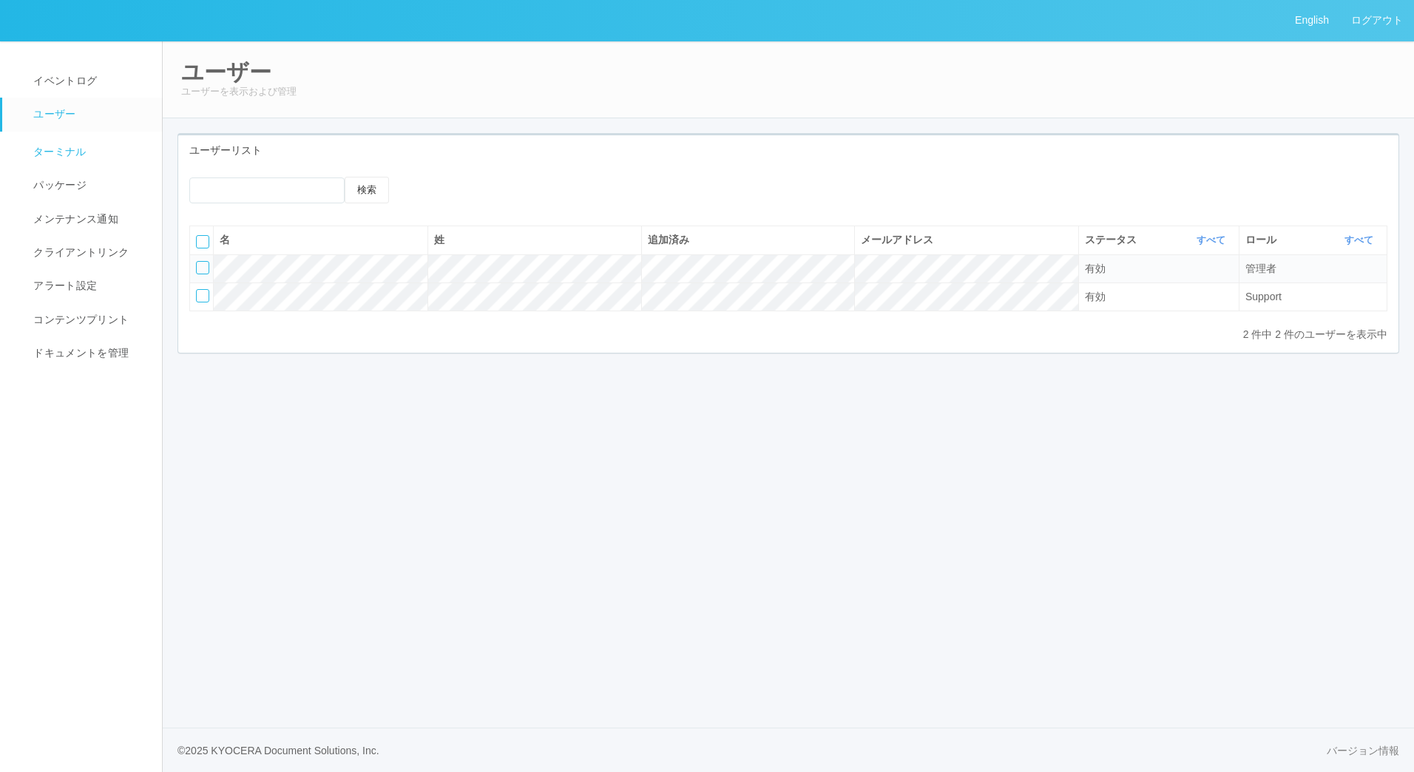
click at [73, 149] on span "ターミナル" at bounding box center [58, 152] width 57 height 12
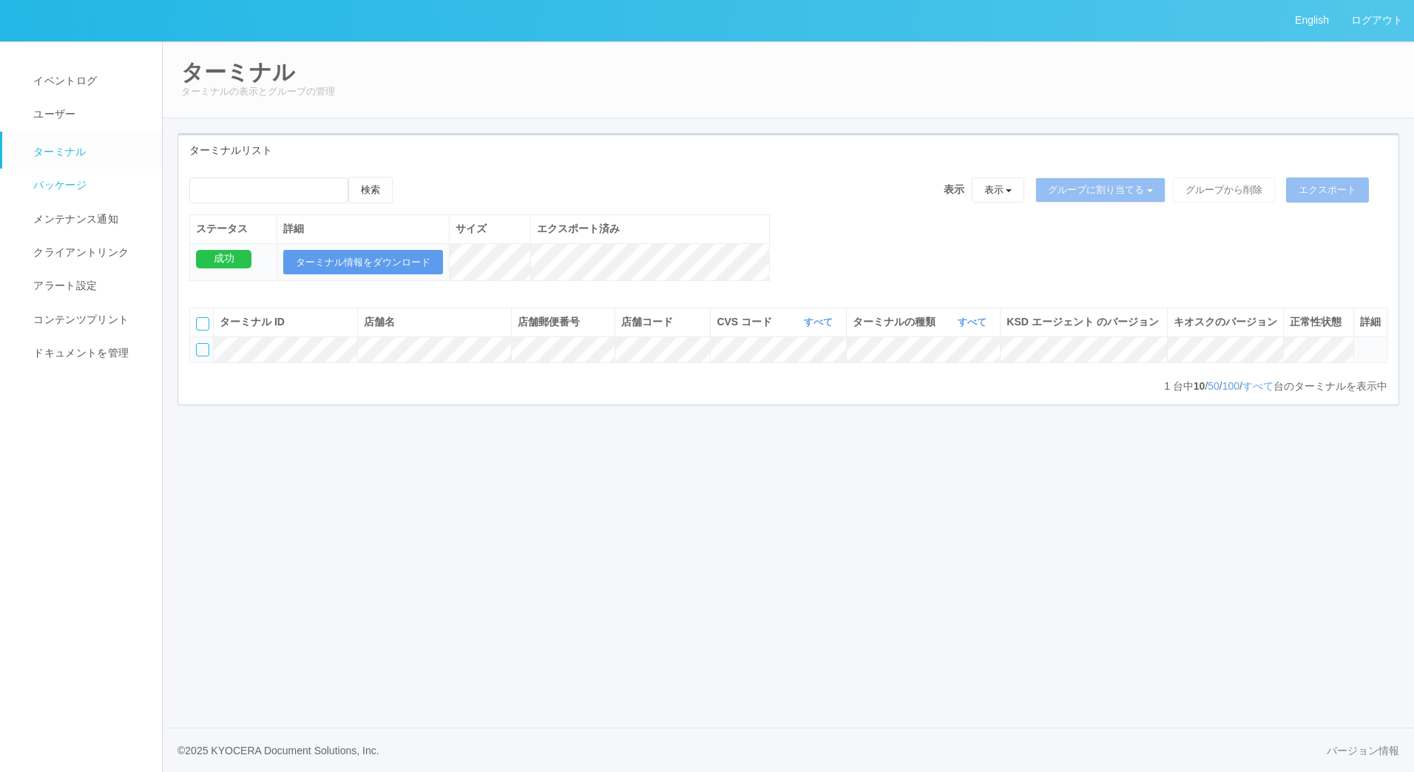
click at [55, 182] on span "パッケージ" at bounding box center [58, 185] width 57 height 12
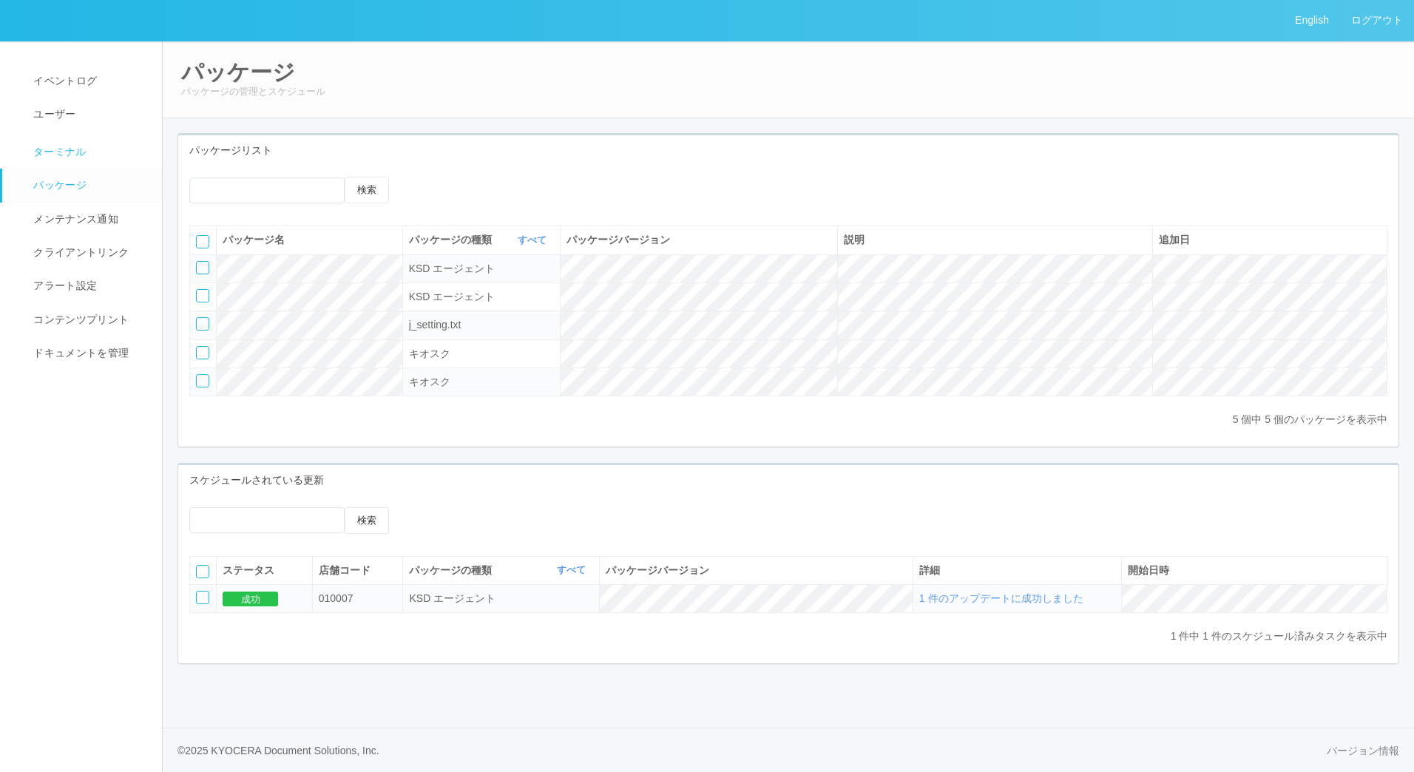
click at [64, 142] on link "ターミナル" at bounding box center [88, 150] width 173 height 37
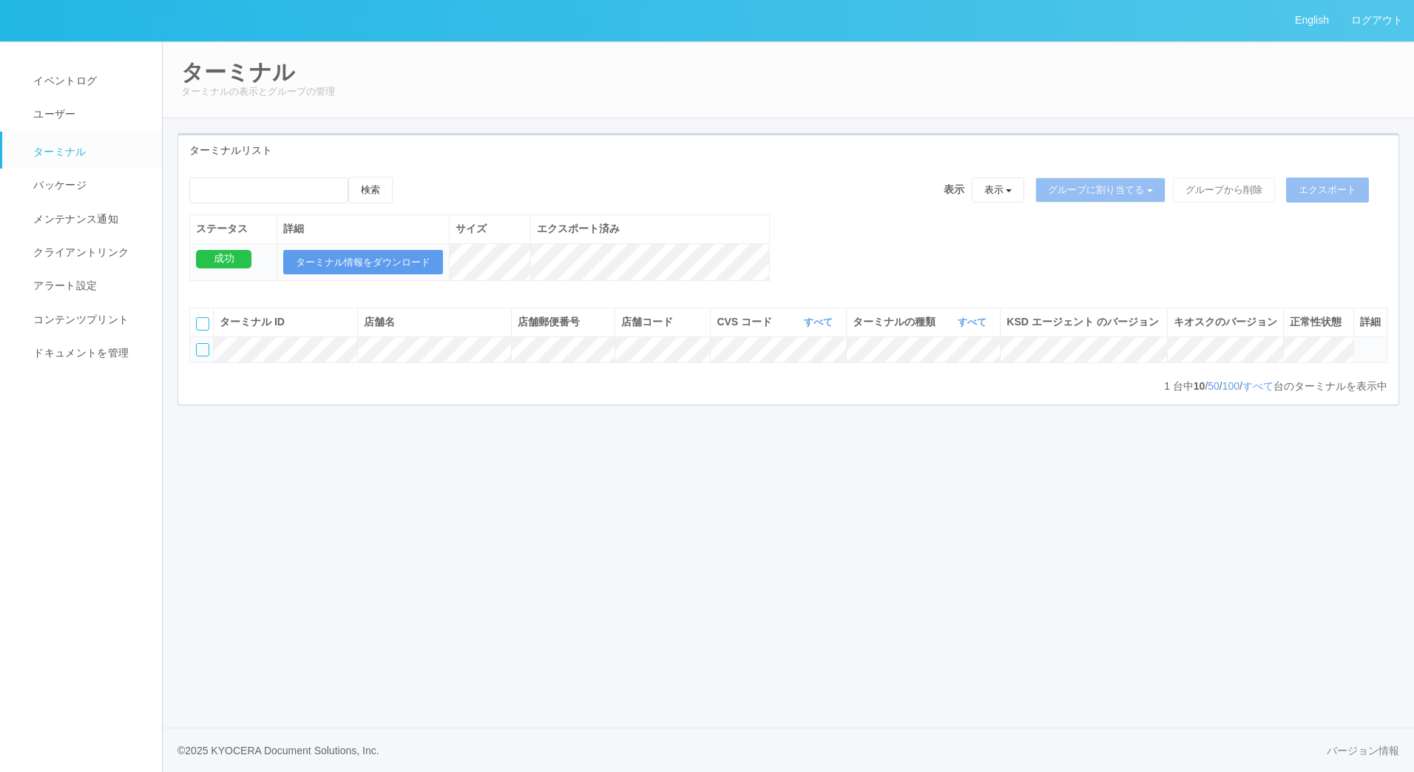
click at [1373, 362] on td at bounding box center [1369, 349] width 33 height 26
click at [1360, 343] on icon at bounding box center [1360, 343] width 0 height 0
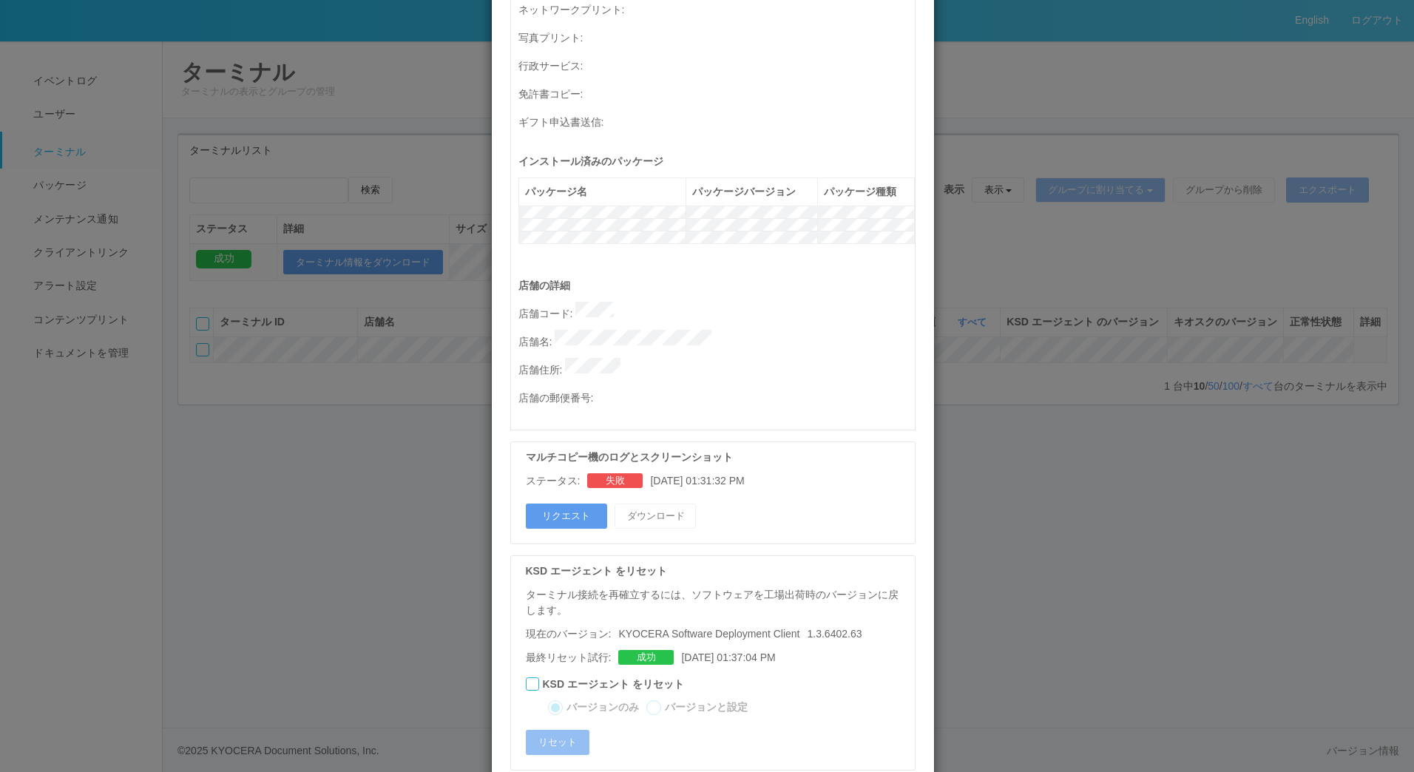
scroll to position [578, 0]
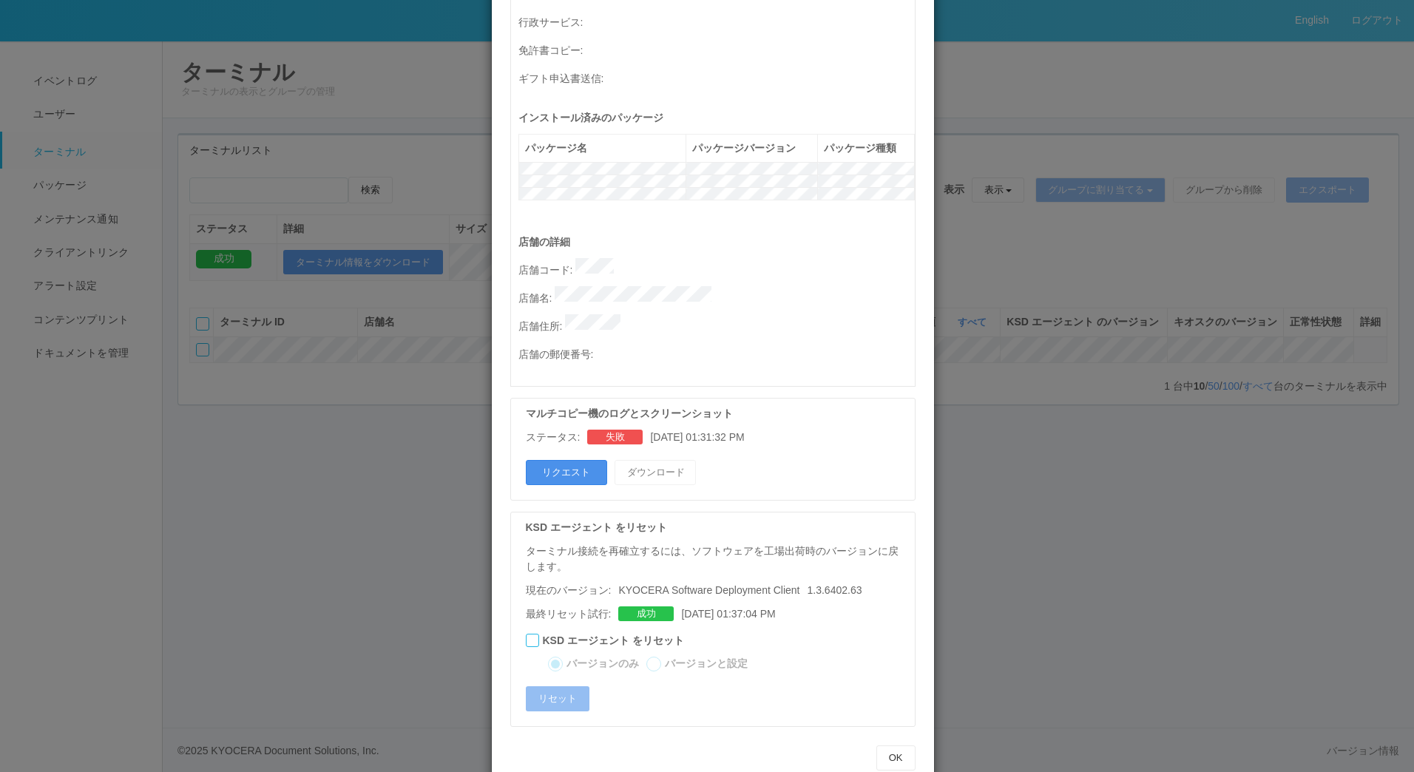
click at [580, 460] on button "リクエスト" at bounding box center [566, 472] width 81 height 25
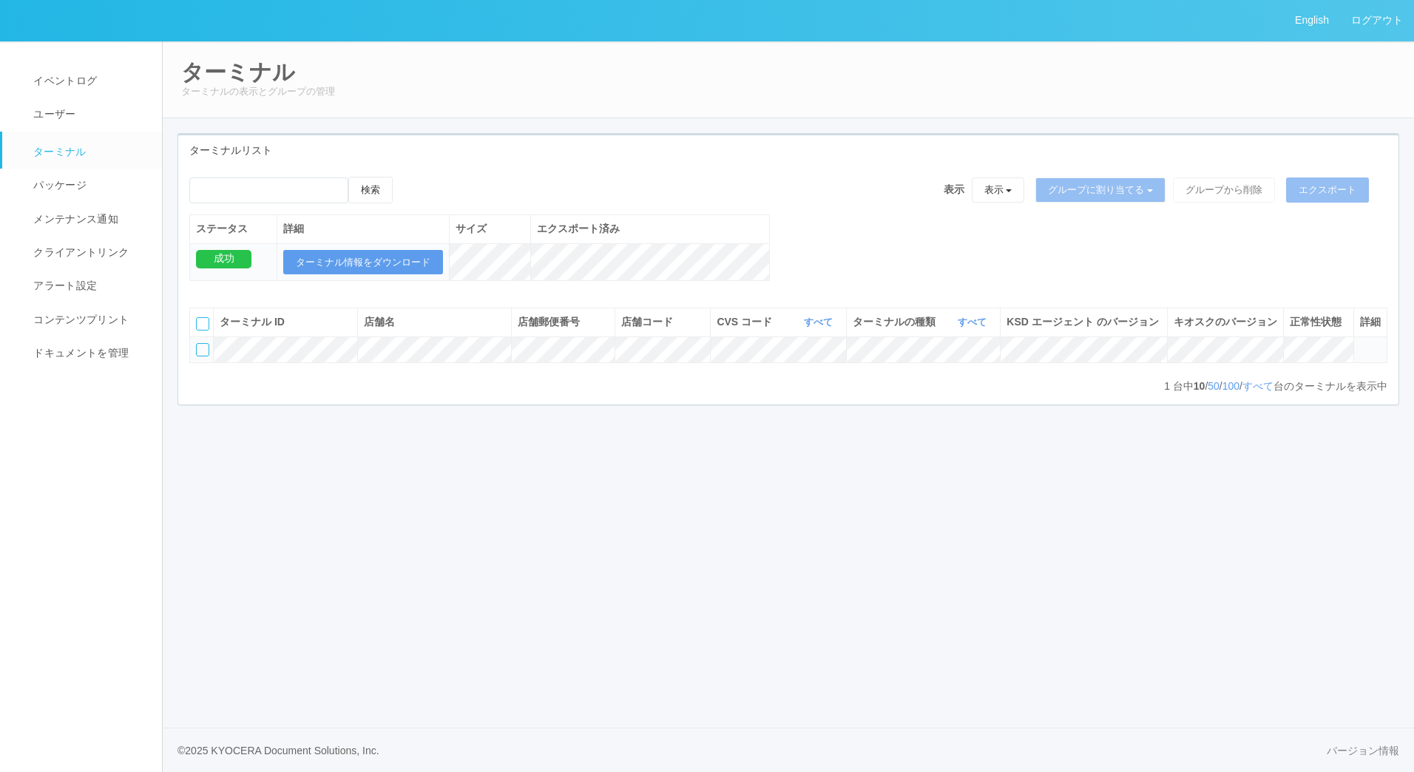
click at [1360, 343] on icon at bounding box center [1360, 343] width 0 height 0
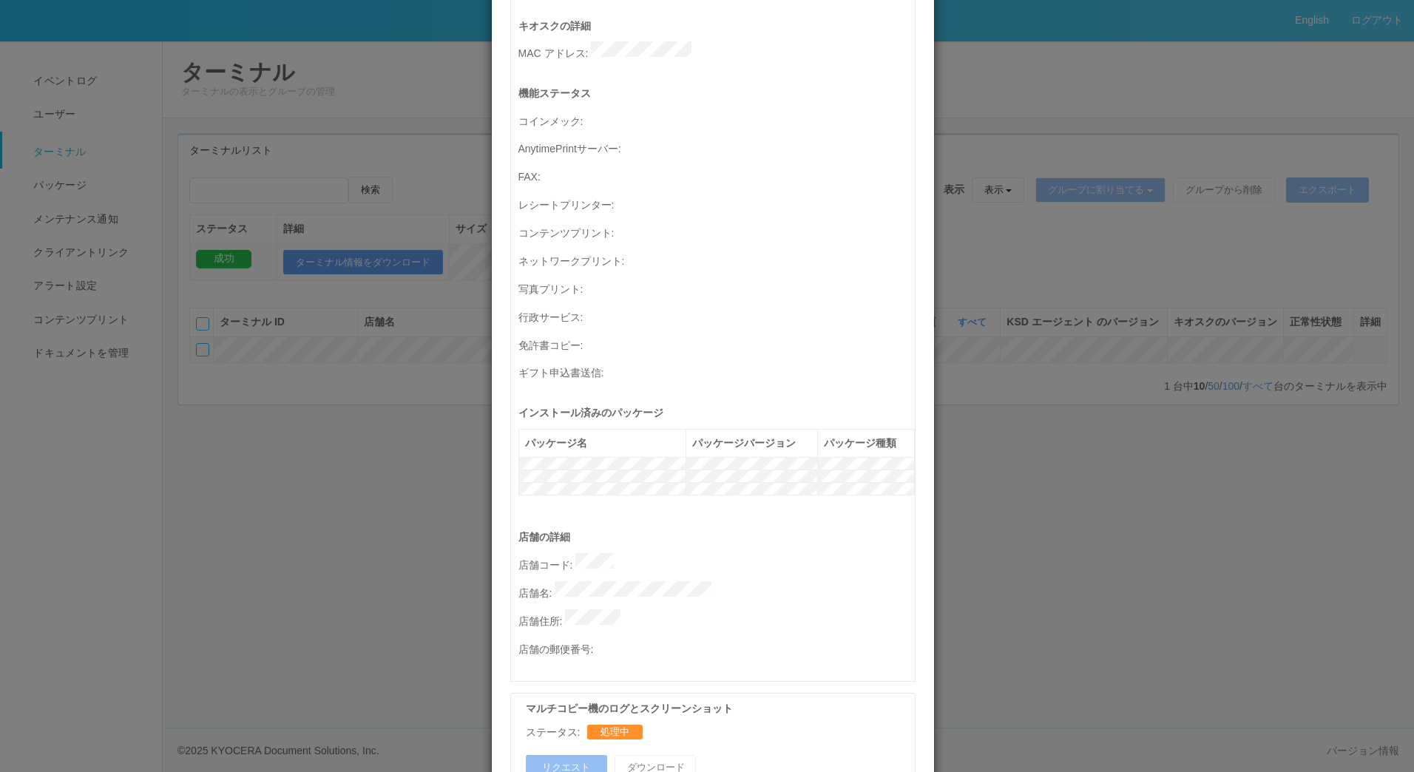
scroll to position [578, 0]
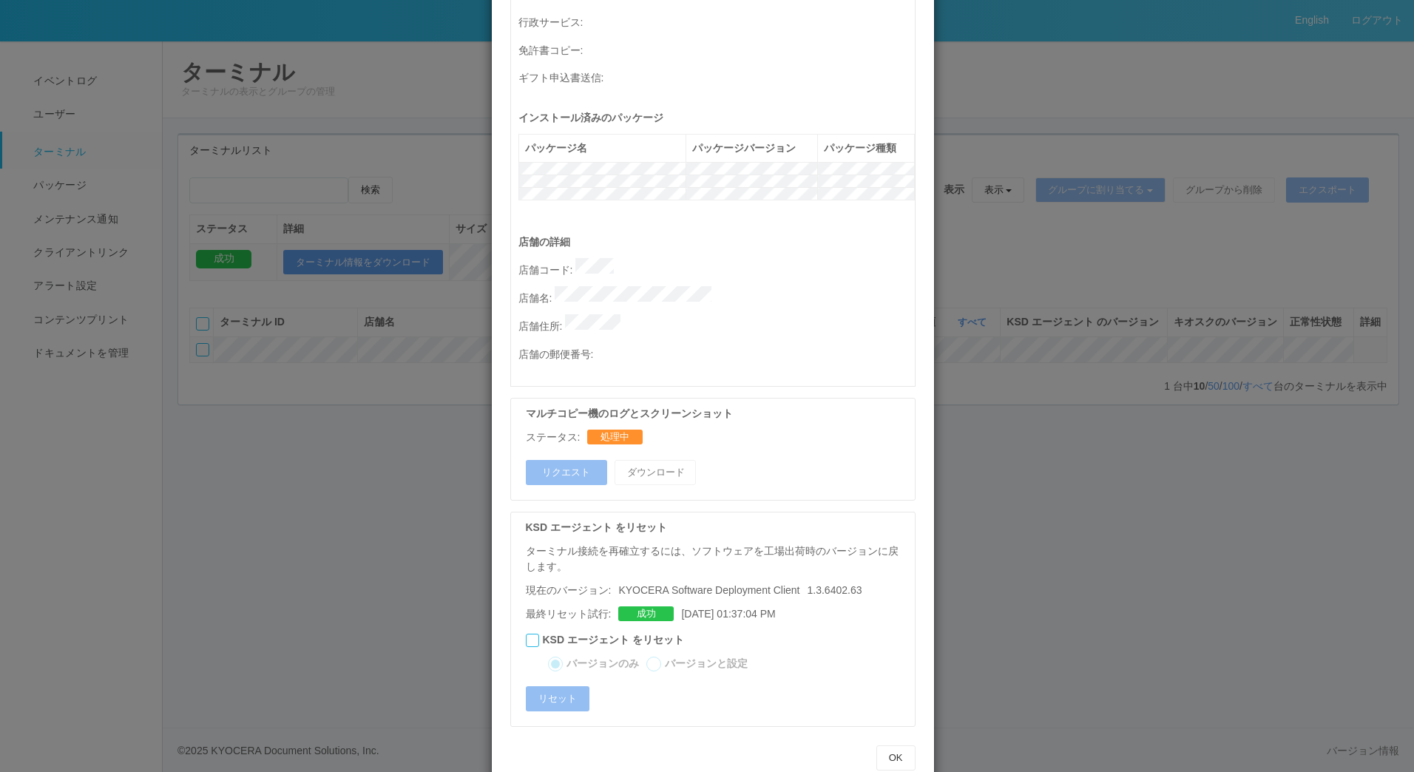
click at [526, 634] on div at bounding box center [532, 640] width 13 height 13
click at [887, 745] on button "OK" at bounding box center [895, 757] width 39 height 25
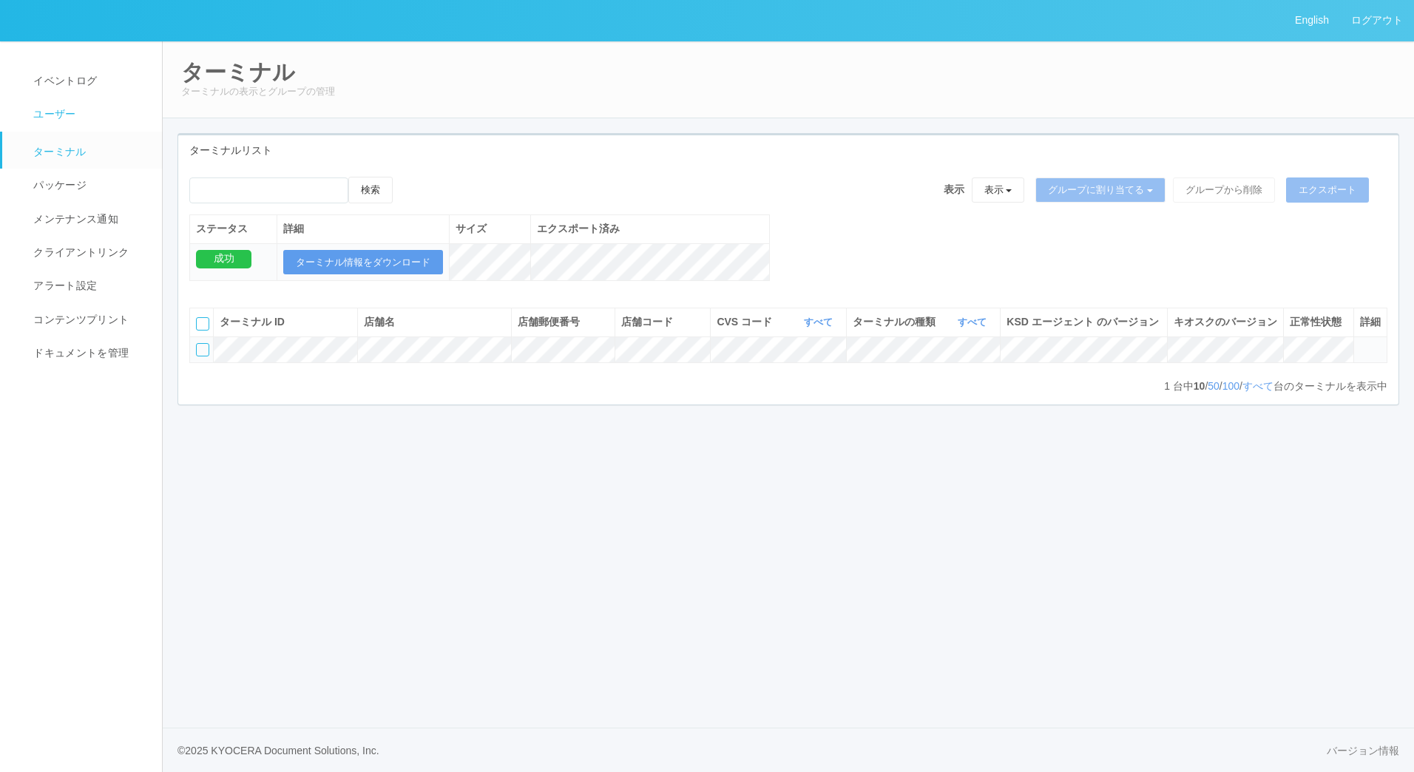
click at [86, 123] on link "ユーザー" at bounding box center [88, 114] width 173 height 33
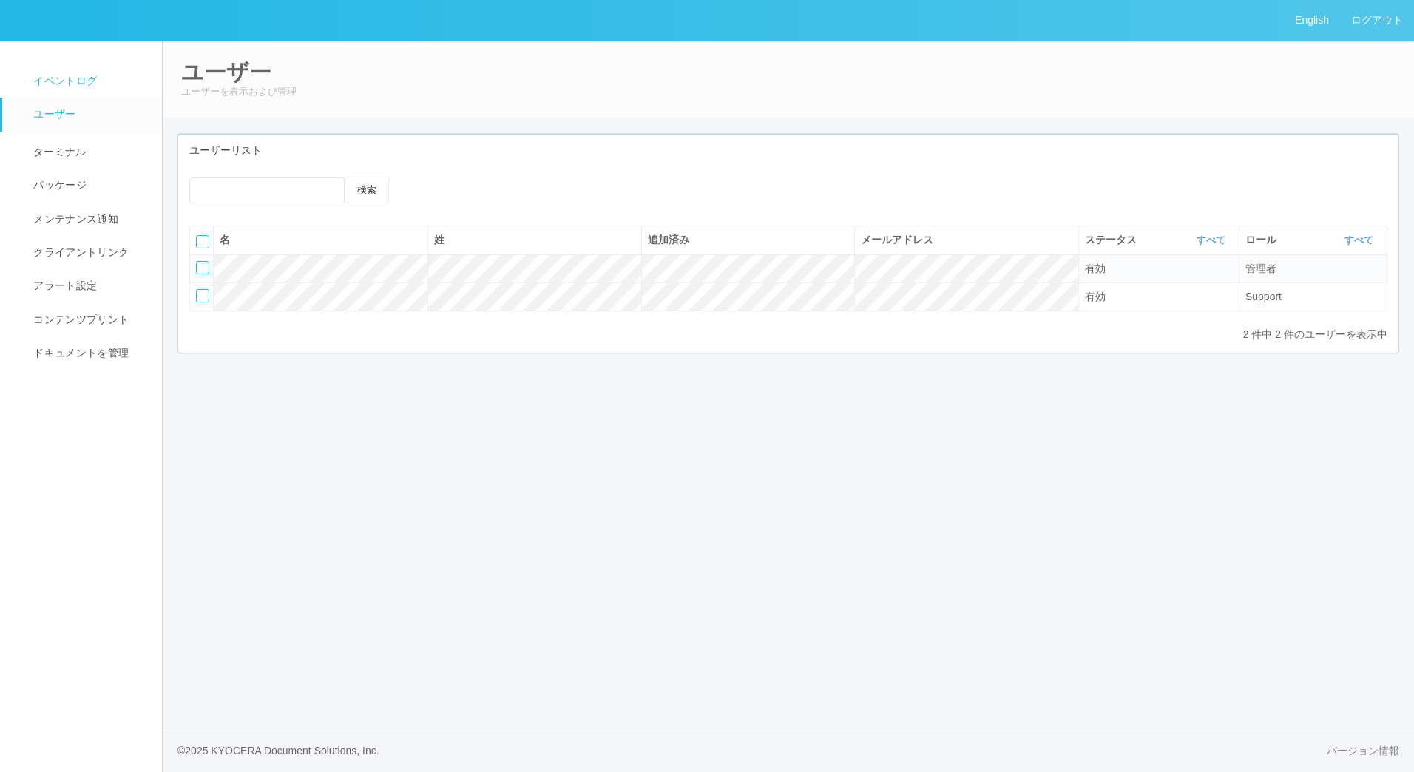
click at [73, 82] on span "イベントログ" at bounding box center [63, 81] width 67 height 12
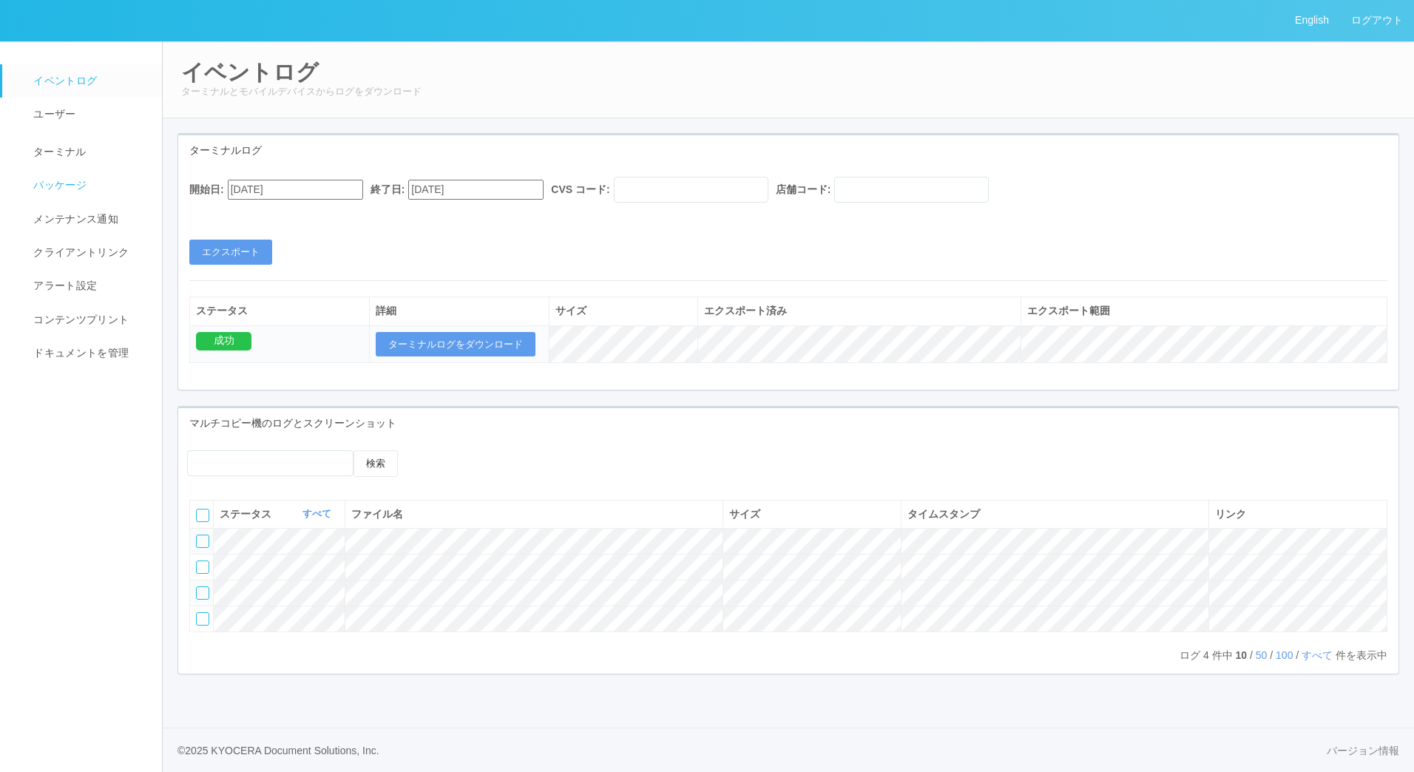
click at [106, 184] on link "パッケージ" at bounding box center [88, 185] width 173 height 33
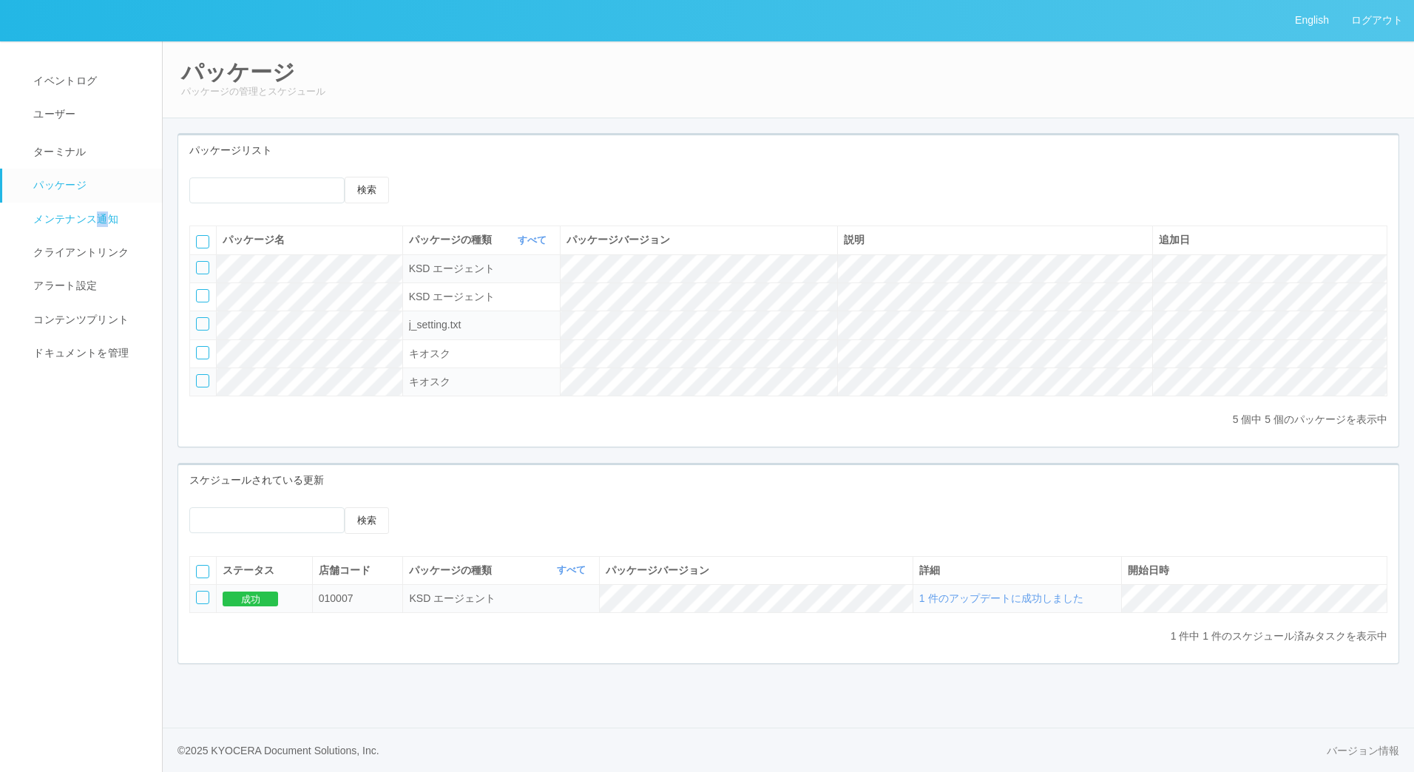
click at [101, 213] on span "メンテナンス通知" at bounding box center [74, 219] width 89 height 12
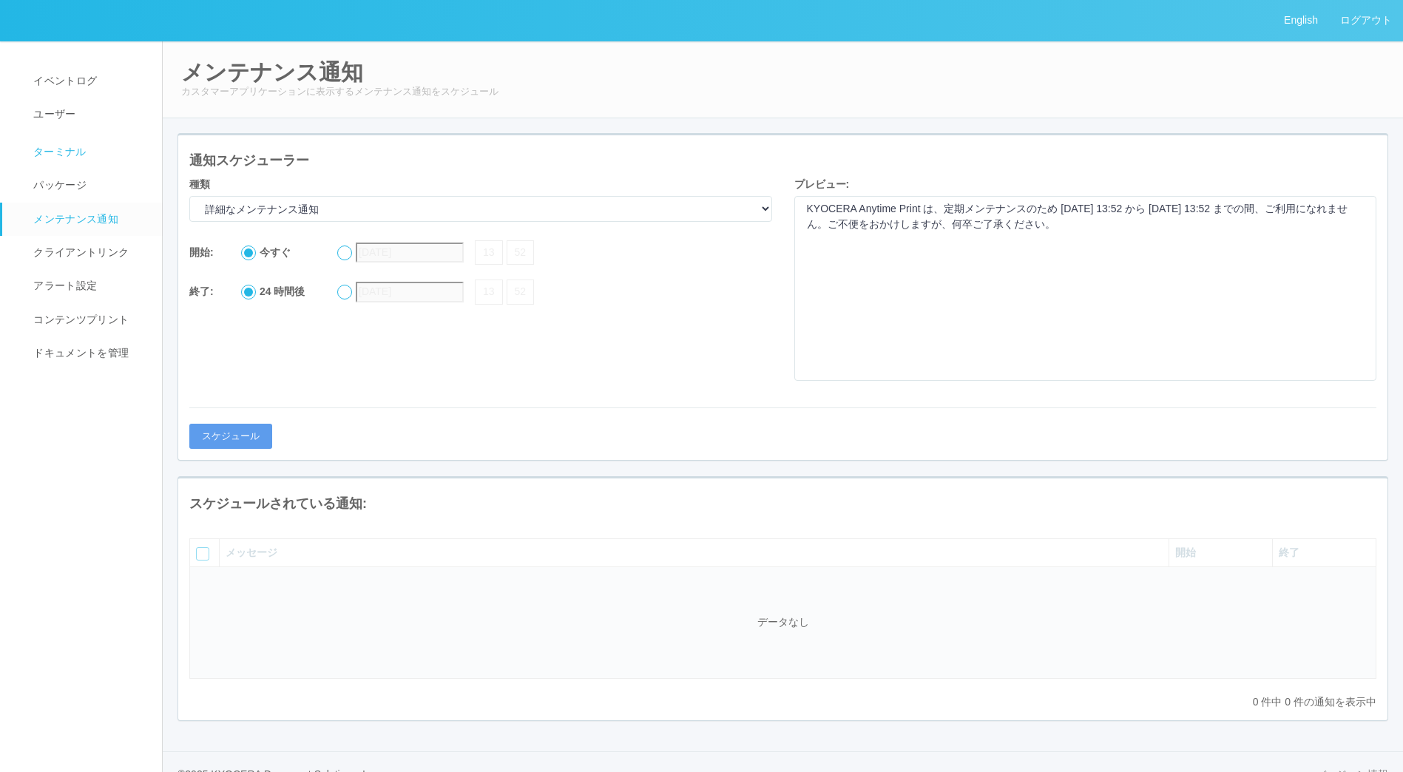
drag, startPoint x: 101, startPoint y: 212, endPoint x: 67, endPoint y: 151, distance: 70.2
click at [67, 151] on span "ターミナル" at bounding box center [58, 152] width 57 height 12
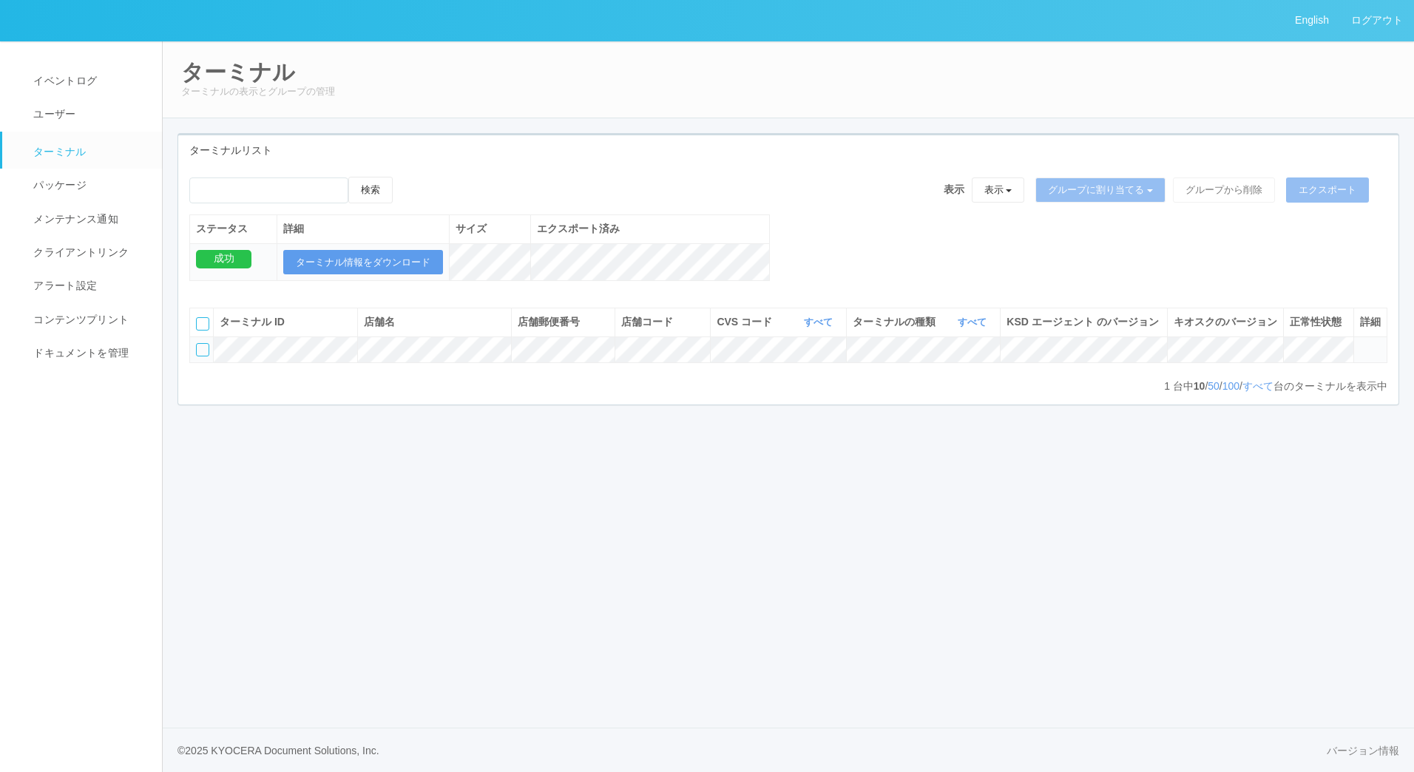
click at [1360, 343] on icon at bounding box center [1360, 343] width 0 height 0
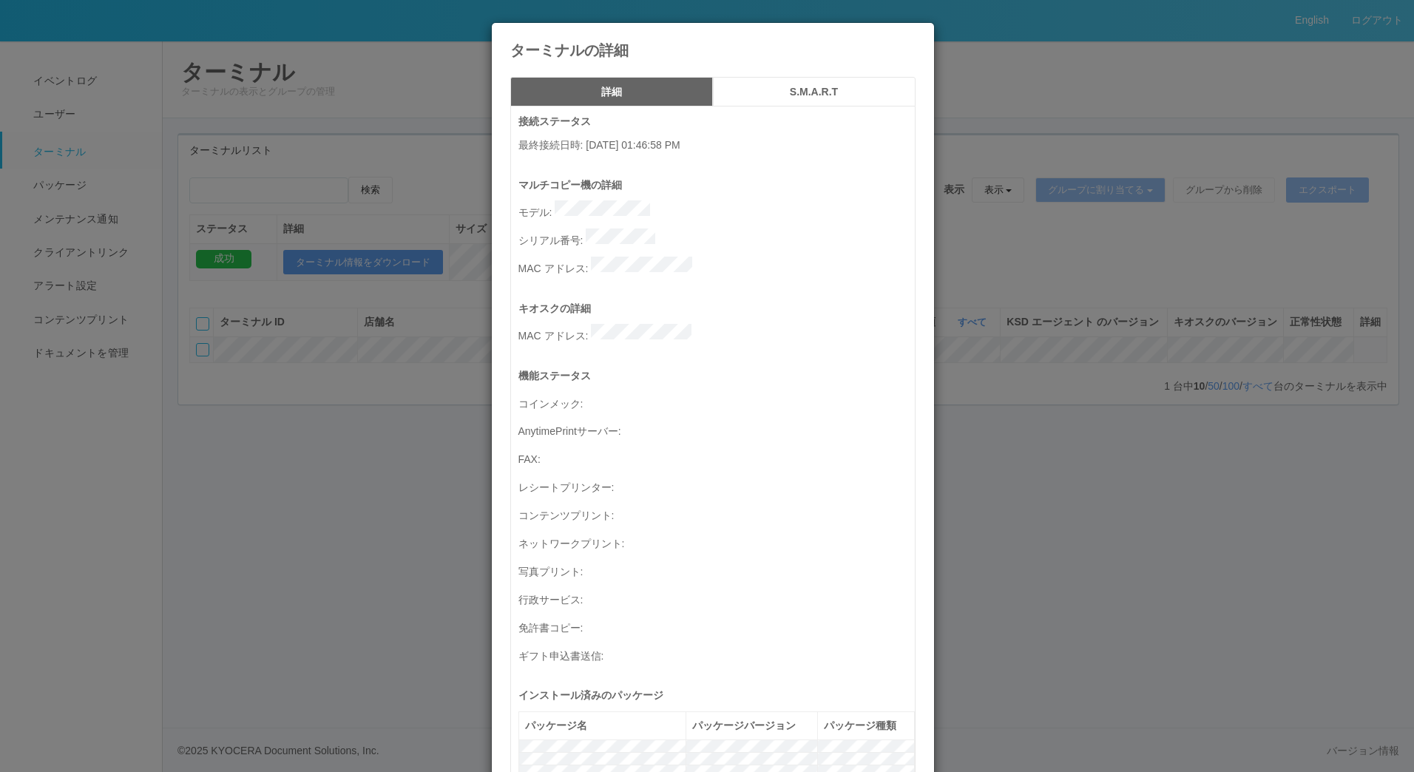
click at [911, 39] on div "ターミナルの詳細" at bounding box center [713, 40] width 442 height 35
click at [910, 39] on div "ターミナルの詳細" at bounding box center [713, 40] width 442 height 35
click at [916, 34] on icon at bounding box center [916, 34] width 0 height 0
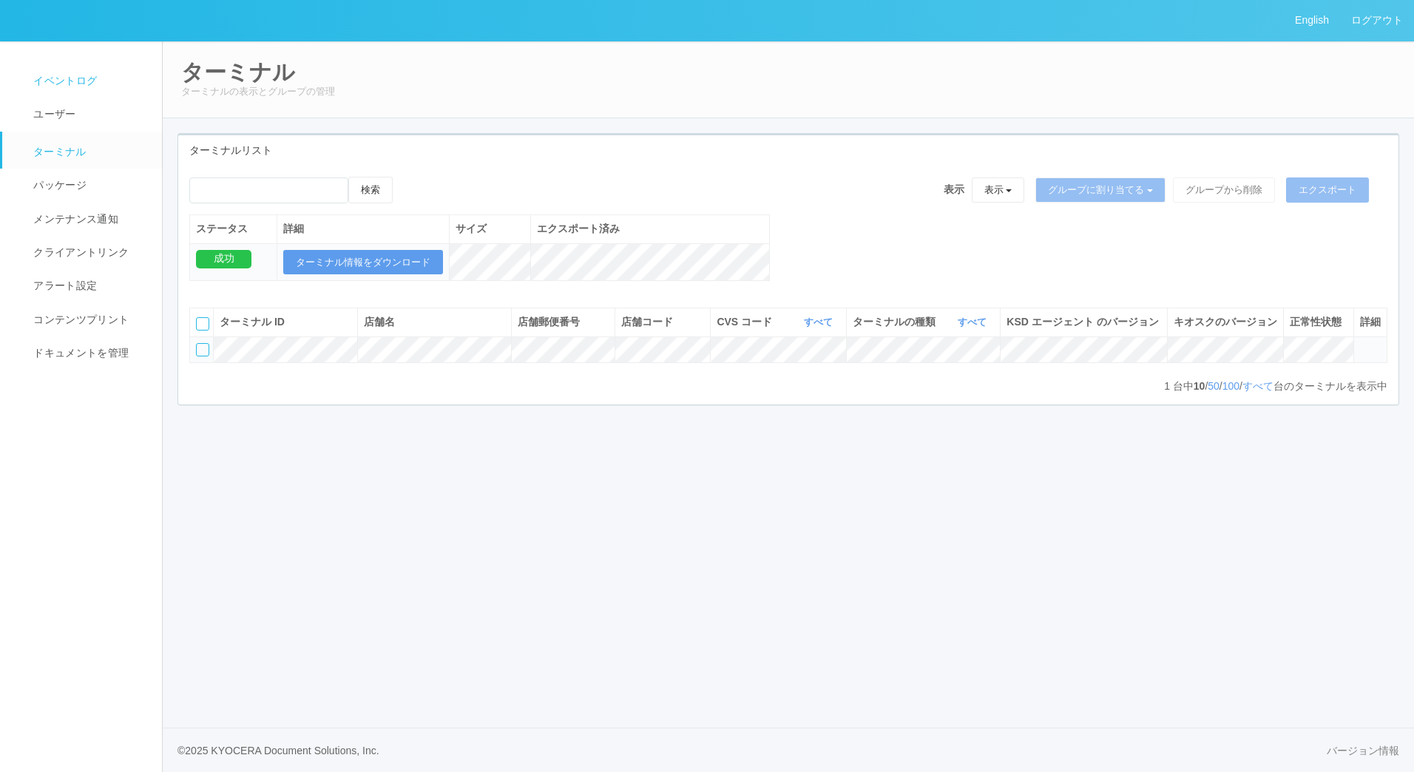
click at [109, 81] on link "イベントログ" at bounding box center [88, 80] width 173 height 33
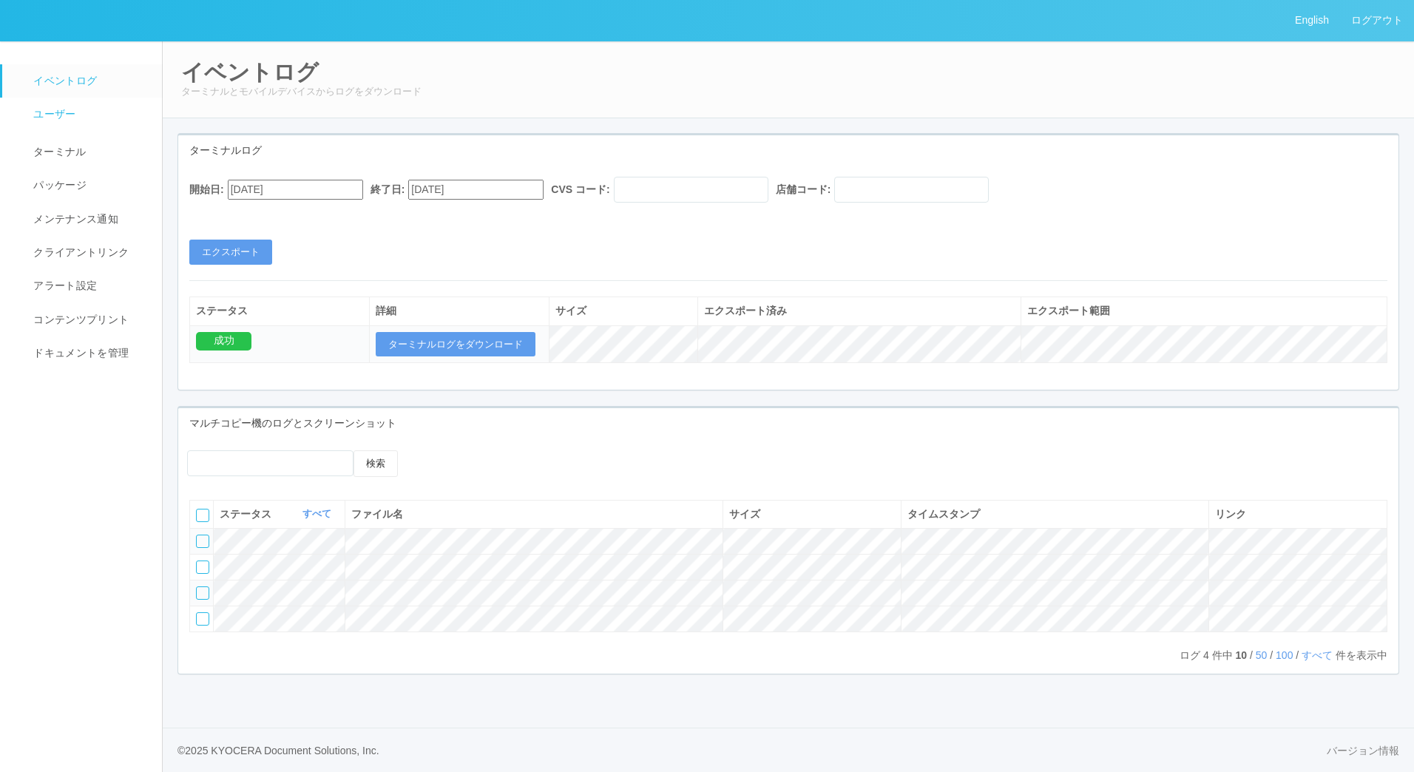
click at [75, 118] on link "ユーザー" at bounding box center [88, 114] width 173 height 33
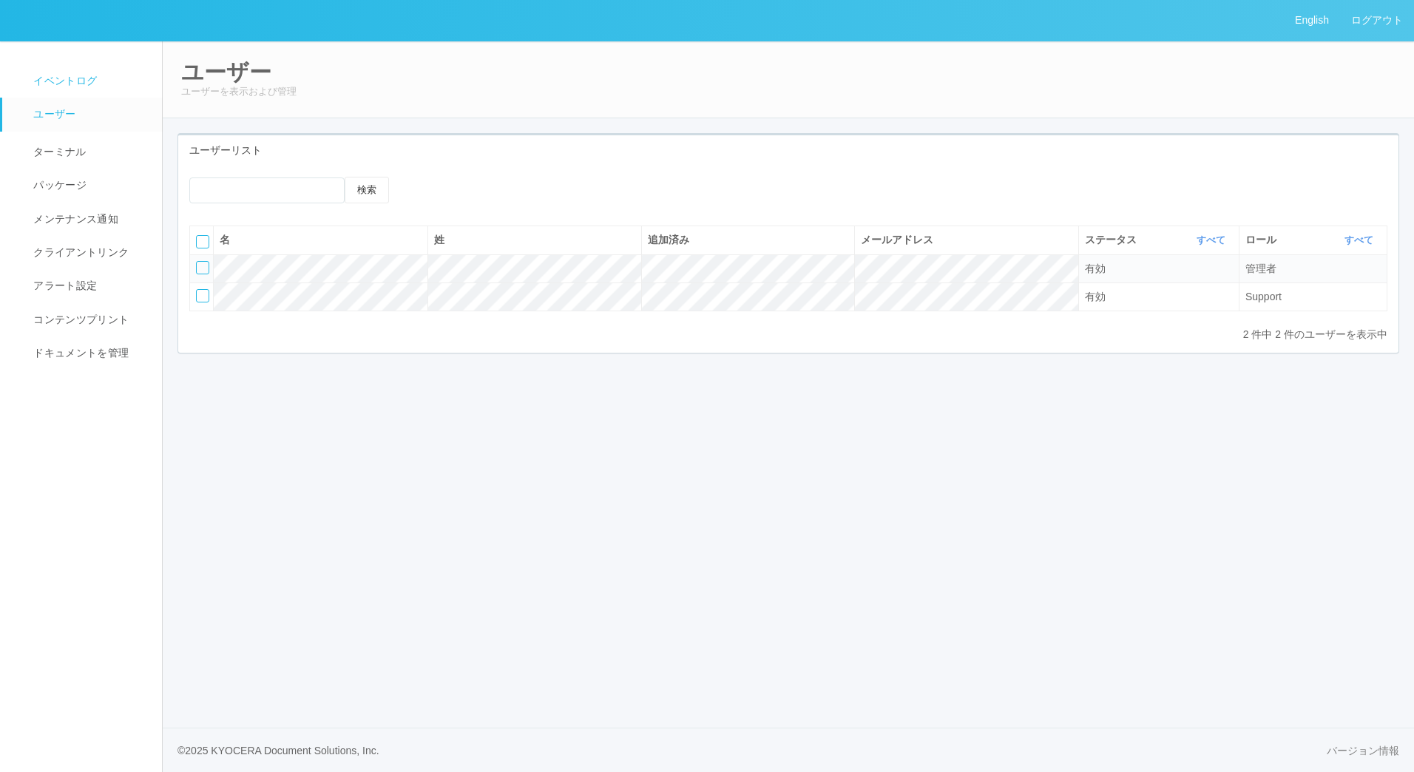
click at [79, 70] on link "イベントログ" at bounding box center [88, 80] width 173 height 33
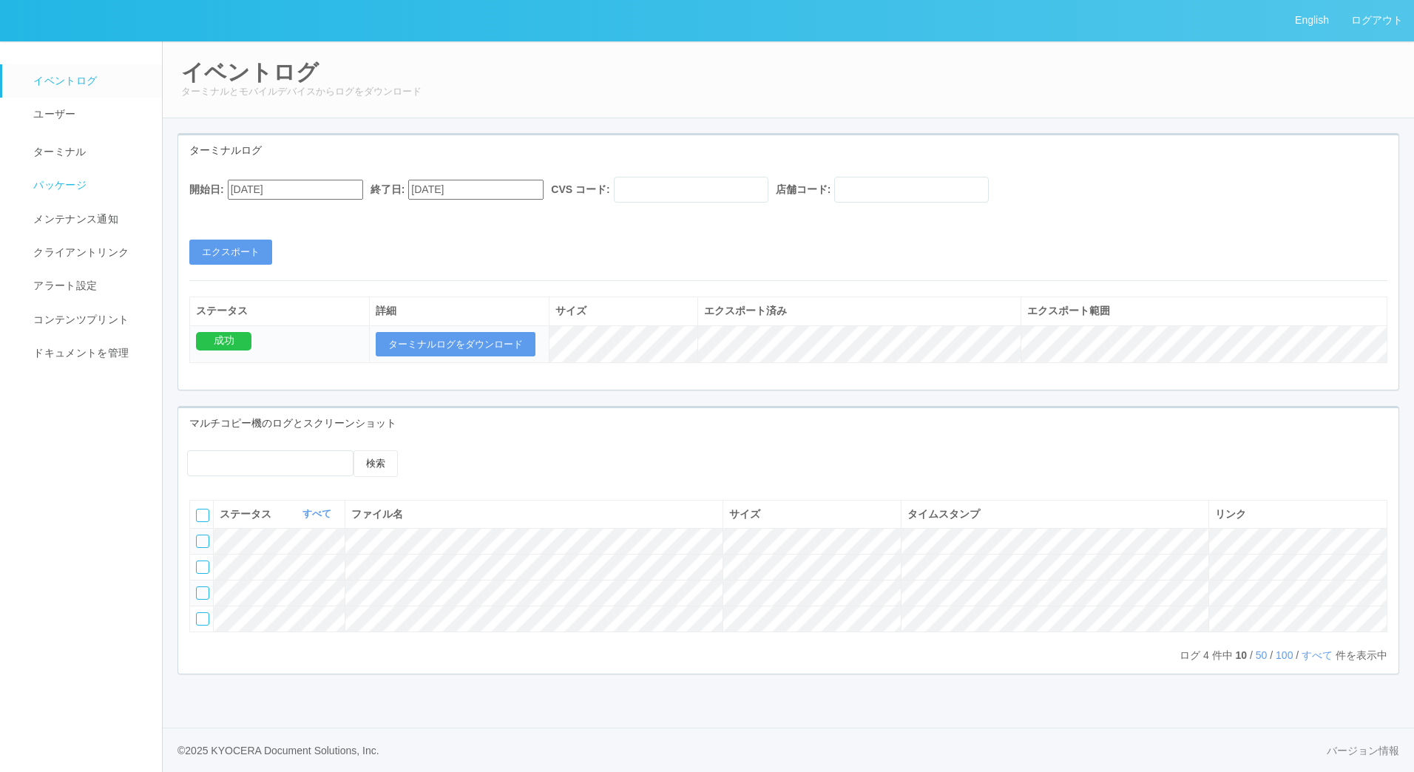
click at [75, 177] on link "パッケージ" at bounding box center [88, 185] width 173 height 33
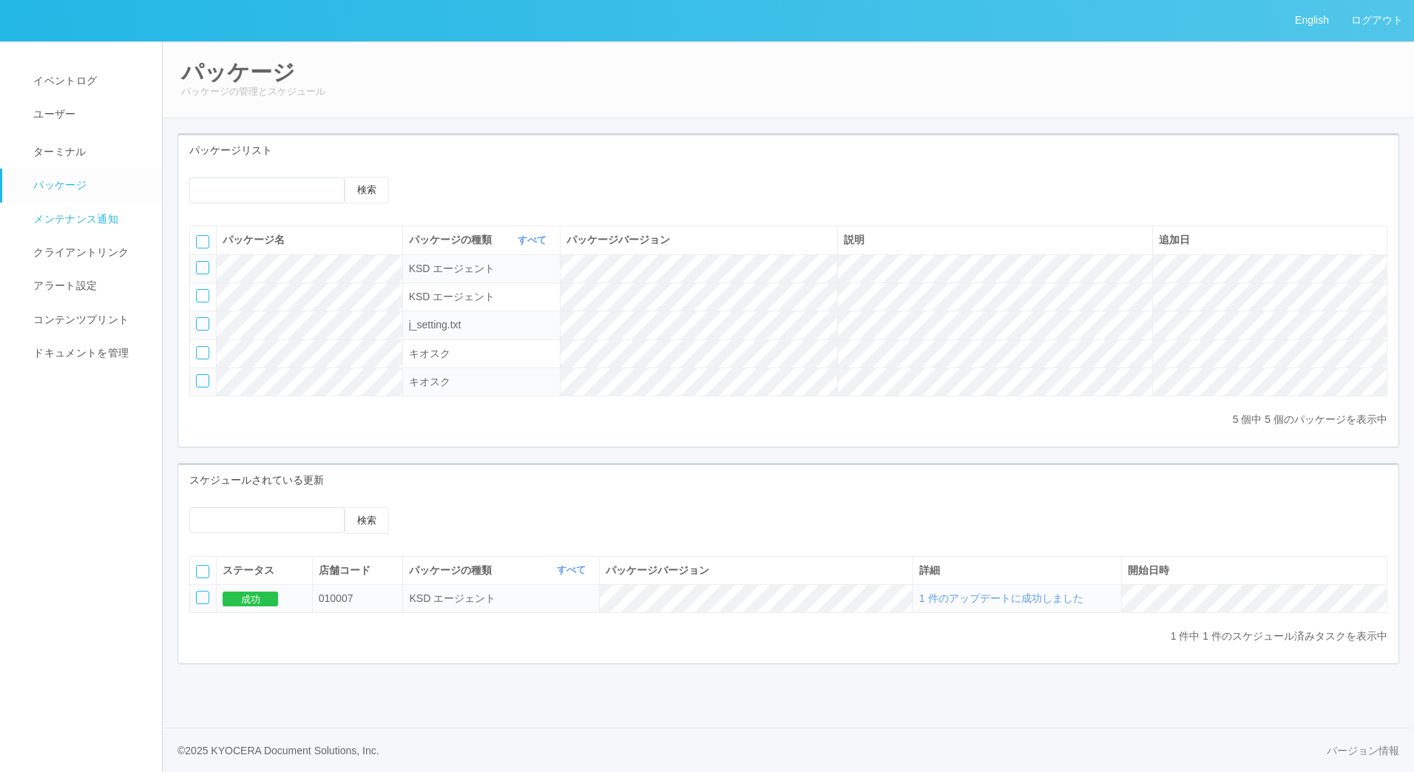
click at [87, 218] on span "メンテナンス通知" at bounding box center [74, 219] width 89 height 12
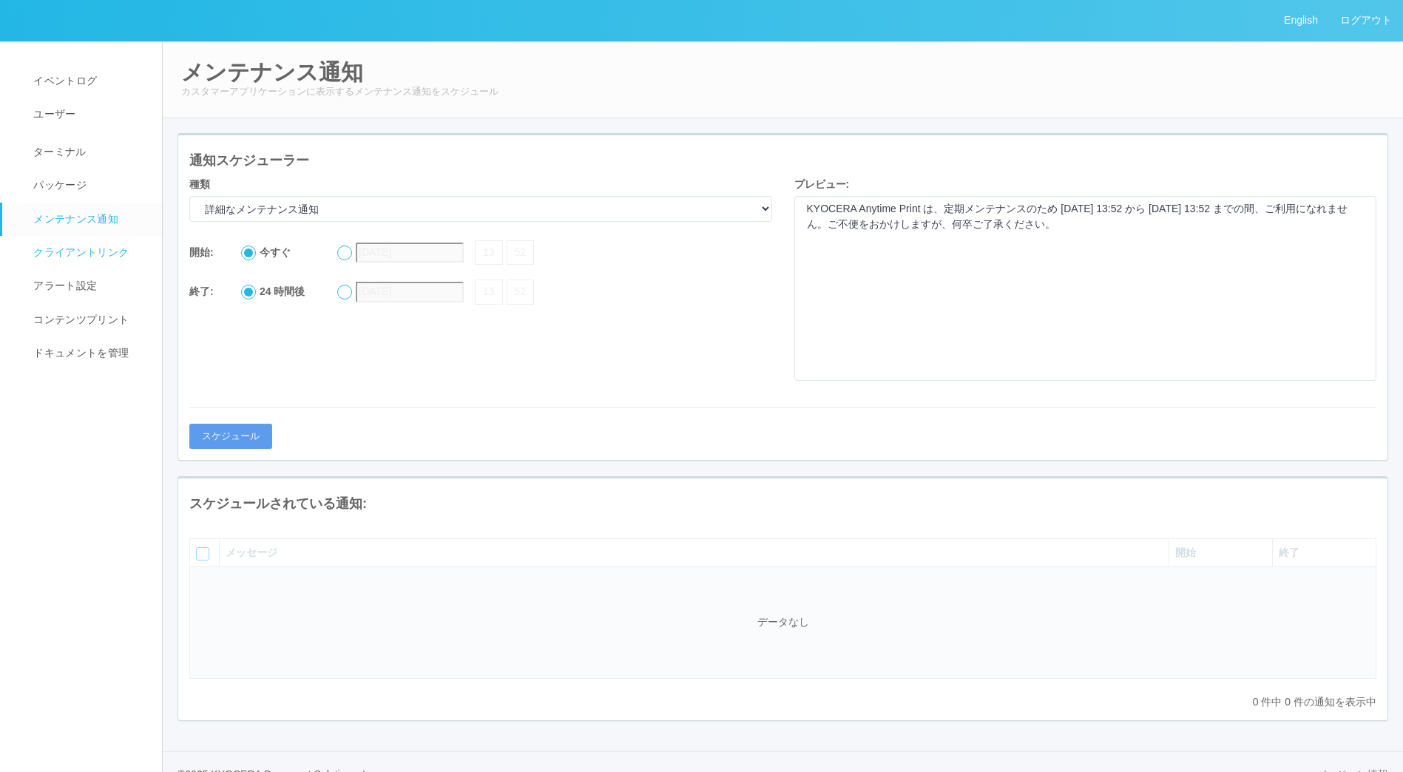
click at [87, 251] on span "クライアントリンク" at bounding box center [79, 252] width 99 height 12
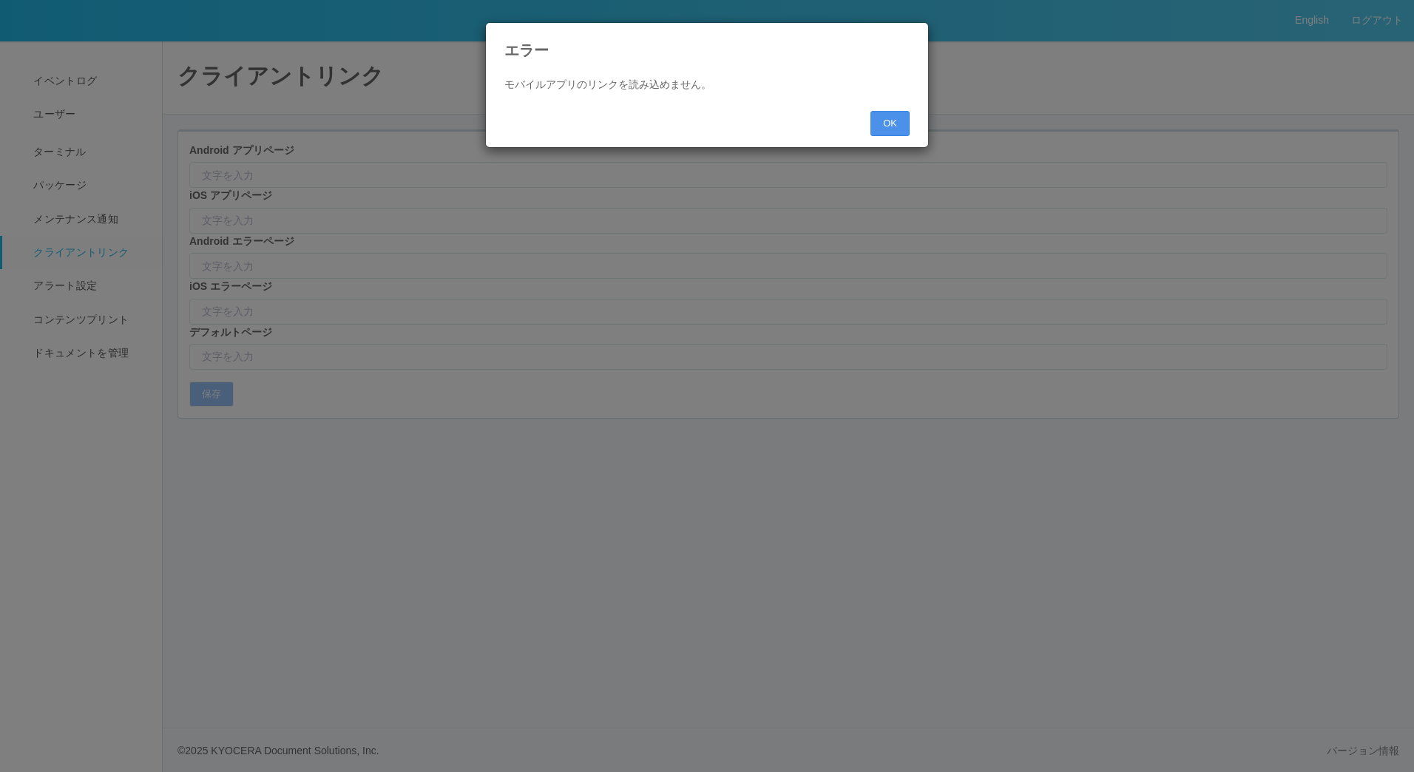
click at [904, 114] on button "OK" at bounding box center [889, 123] width 39 height 25
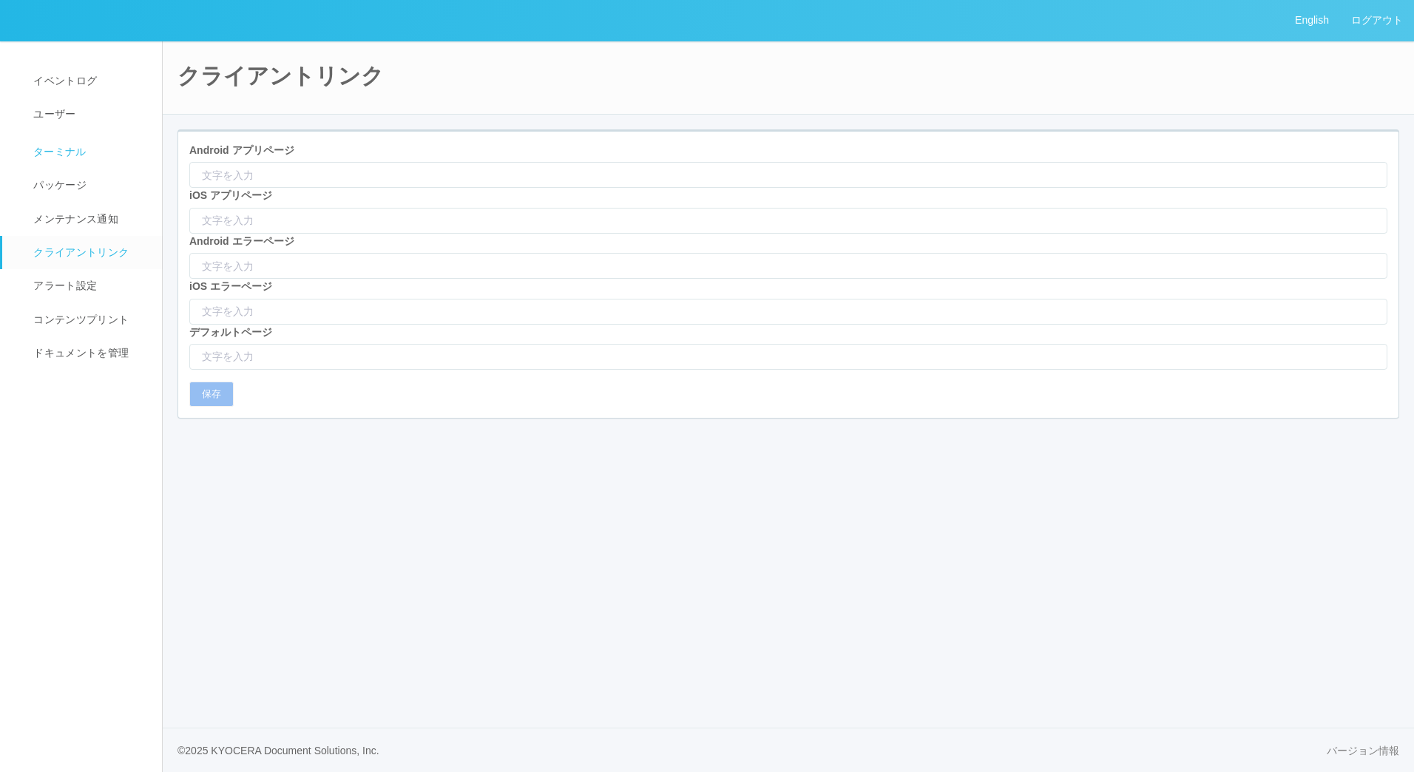
click at [108, 146] on link "ターミナル" at bounding box center [88, 150] width 173 height 37
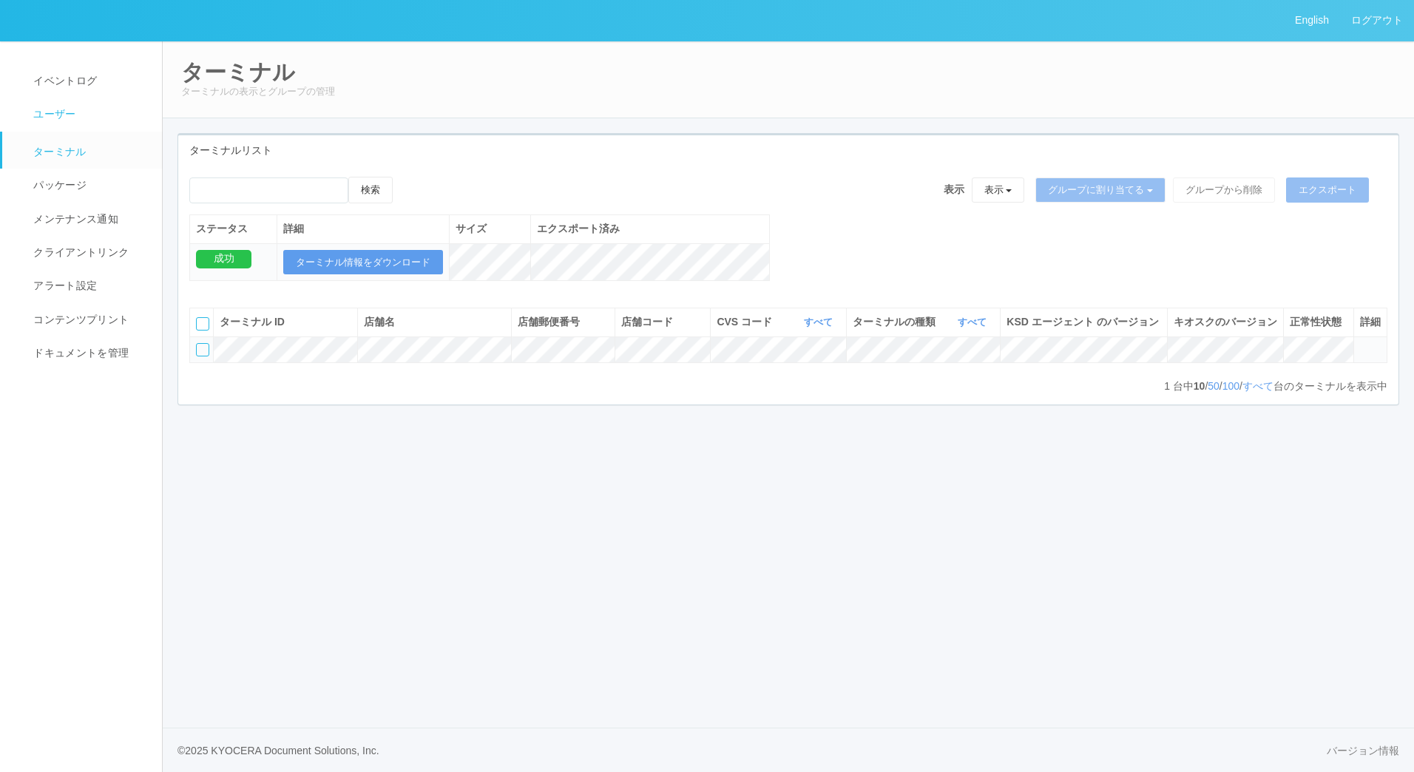
click at [32, 114] on span "ユーザー" at bounding box center [53, 114] width 46 height 12
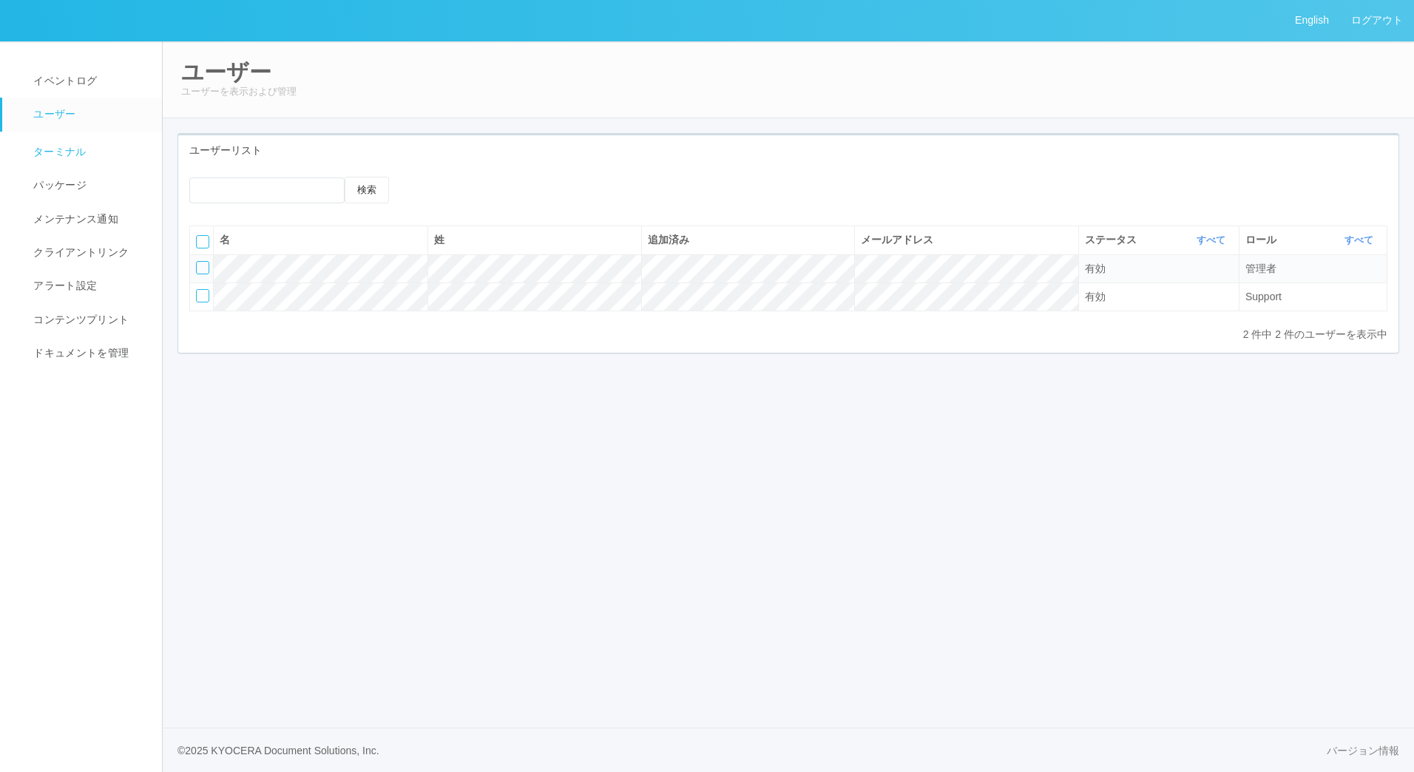
click at [105, 149] on link "ターミナル" at bounding box center [88, 150] width 173 height 37
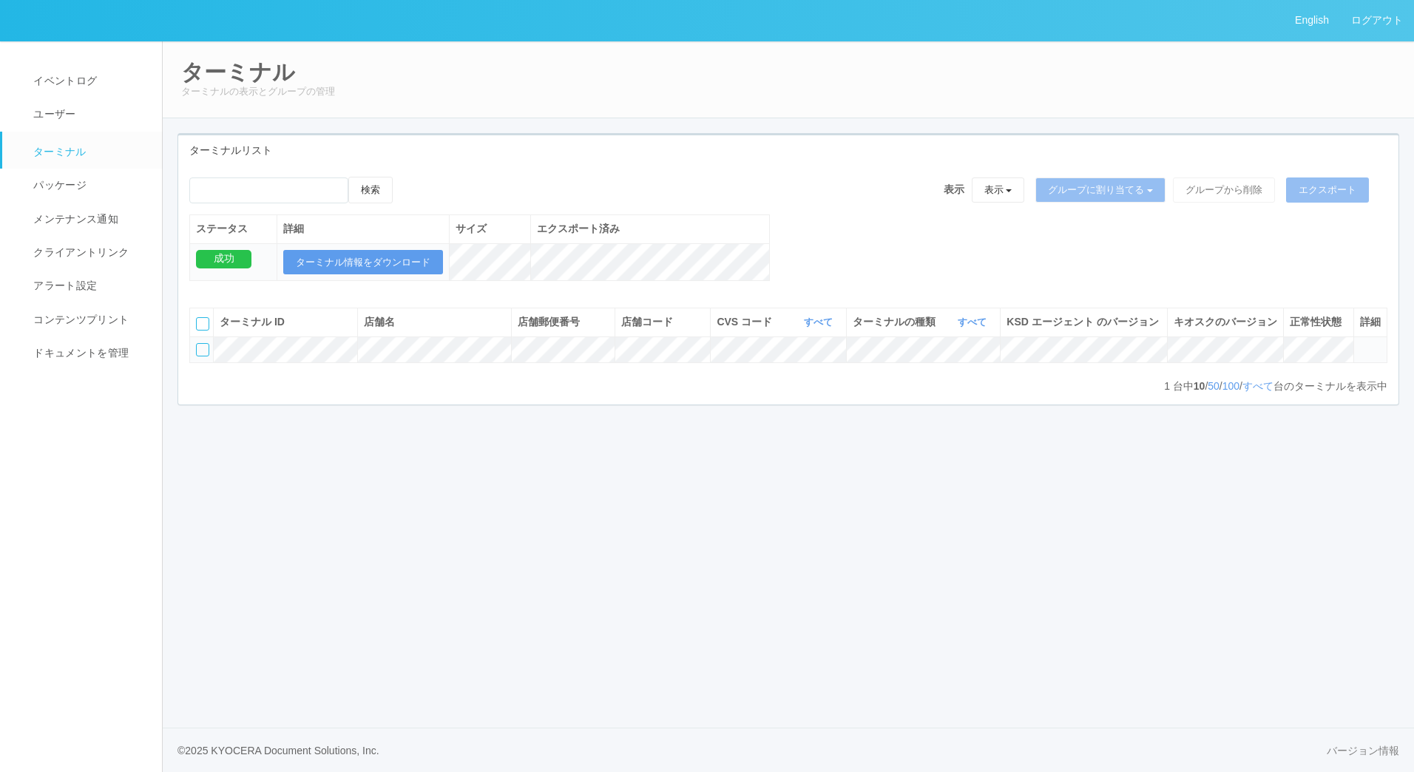
click at [1360, 343] on icon at bounding box center [1360, 343] width 0 height 0
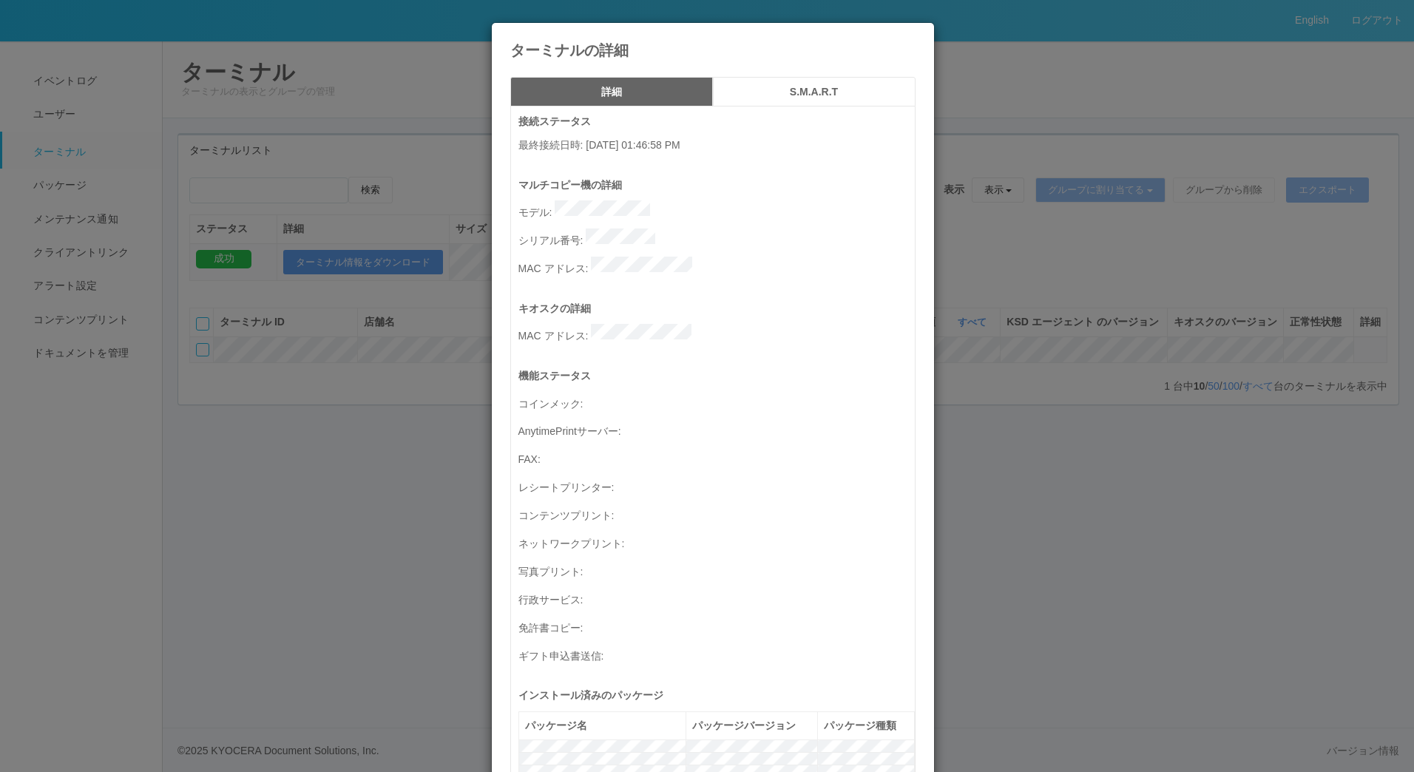
click at [916, 34] on icon at bounding box center [916, 34] width 0 height 0
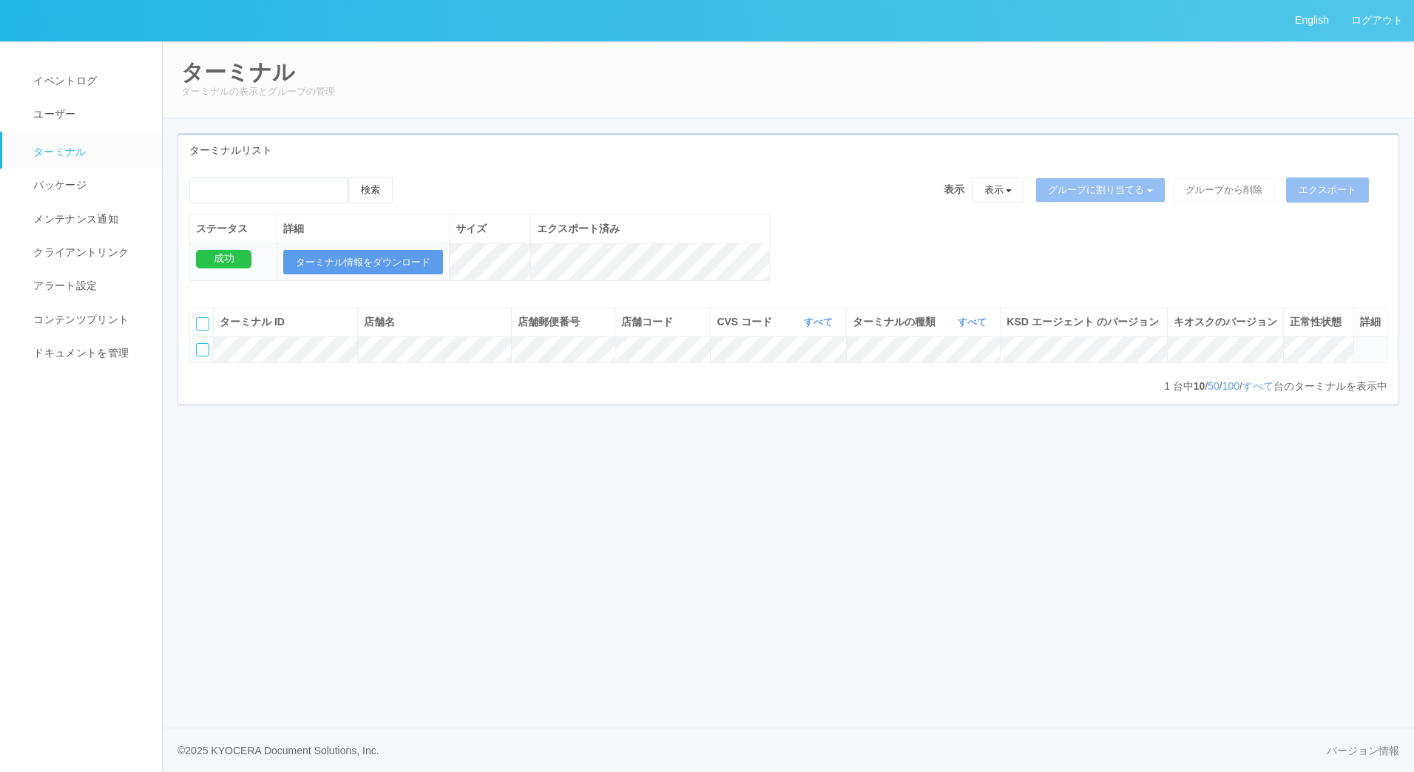
click at [1360, 343] on icon at bounding box center [1360, 343] width 0 height 0
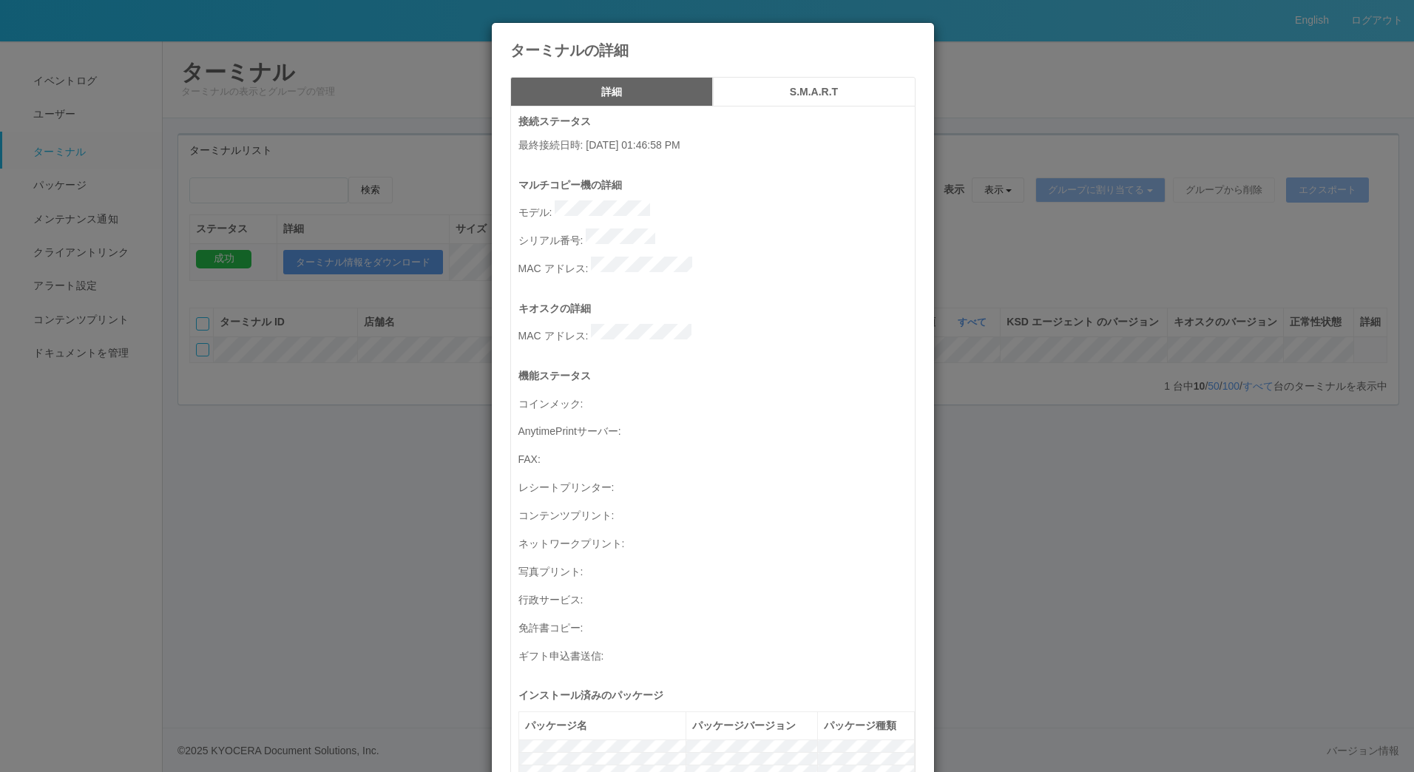
click at [916, 34] on icon at bounding box center [916, 34] width 0 height 0
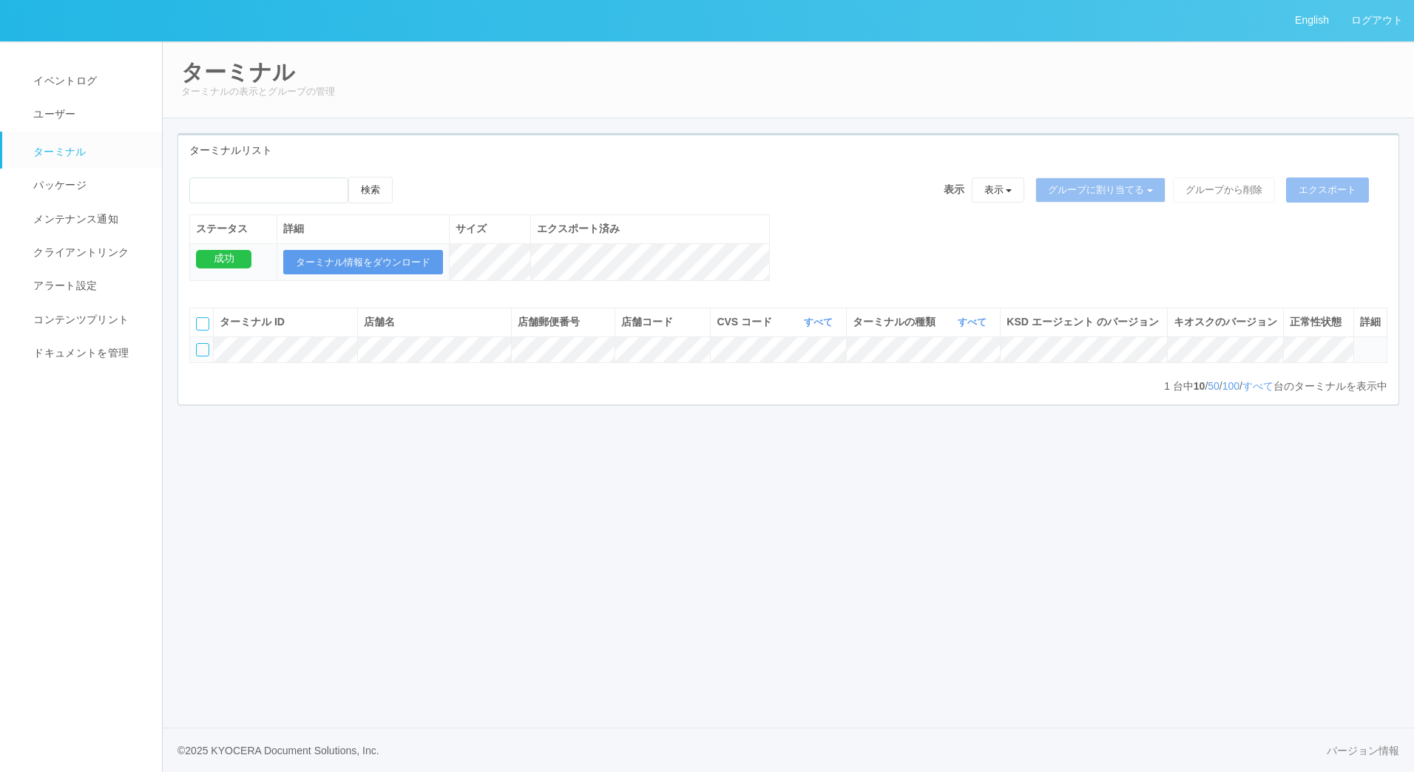
click at [1360, 343] on icon at bounding box center [1360, 343] width 0 height 0
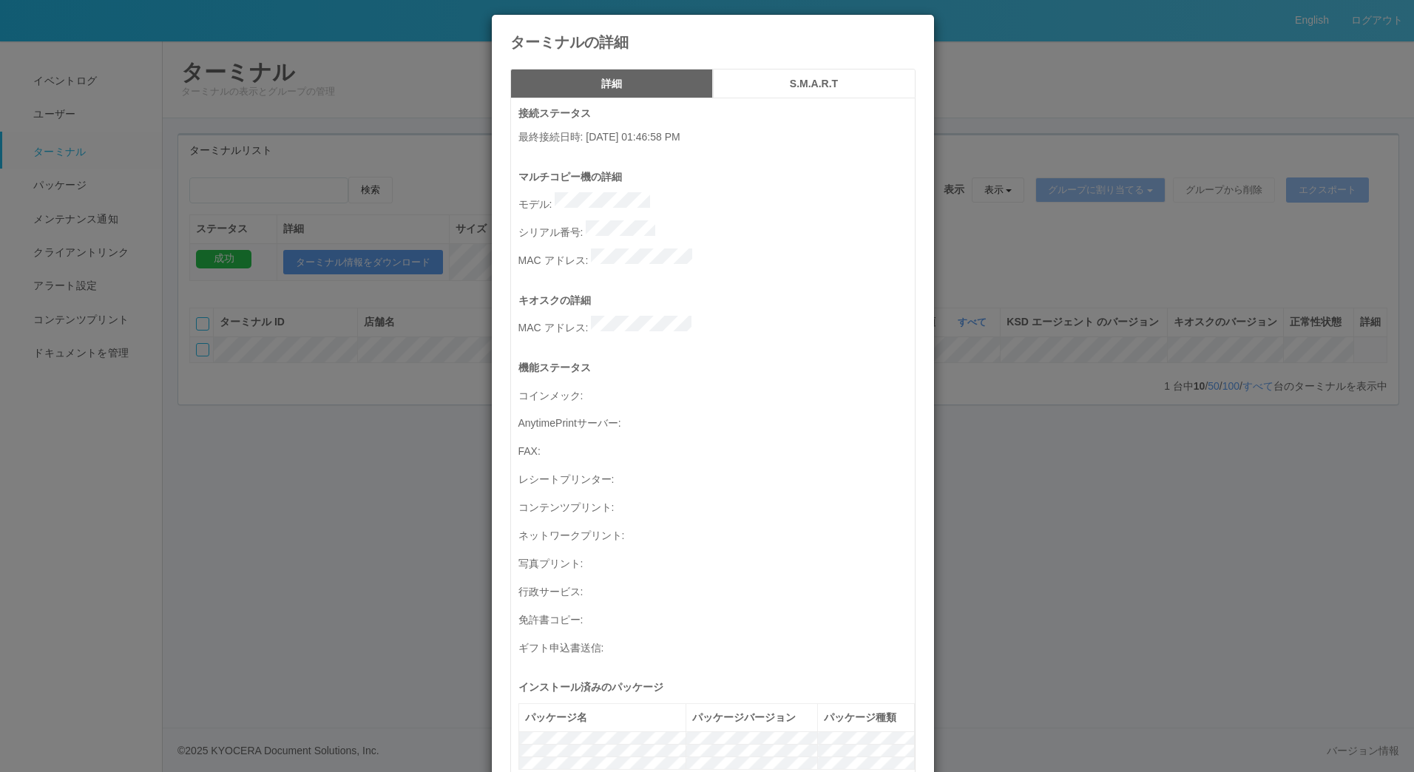
scroll to position [3, 0]
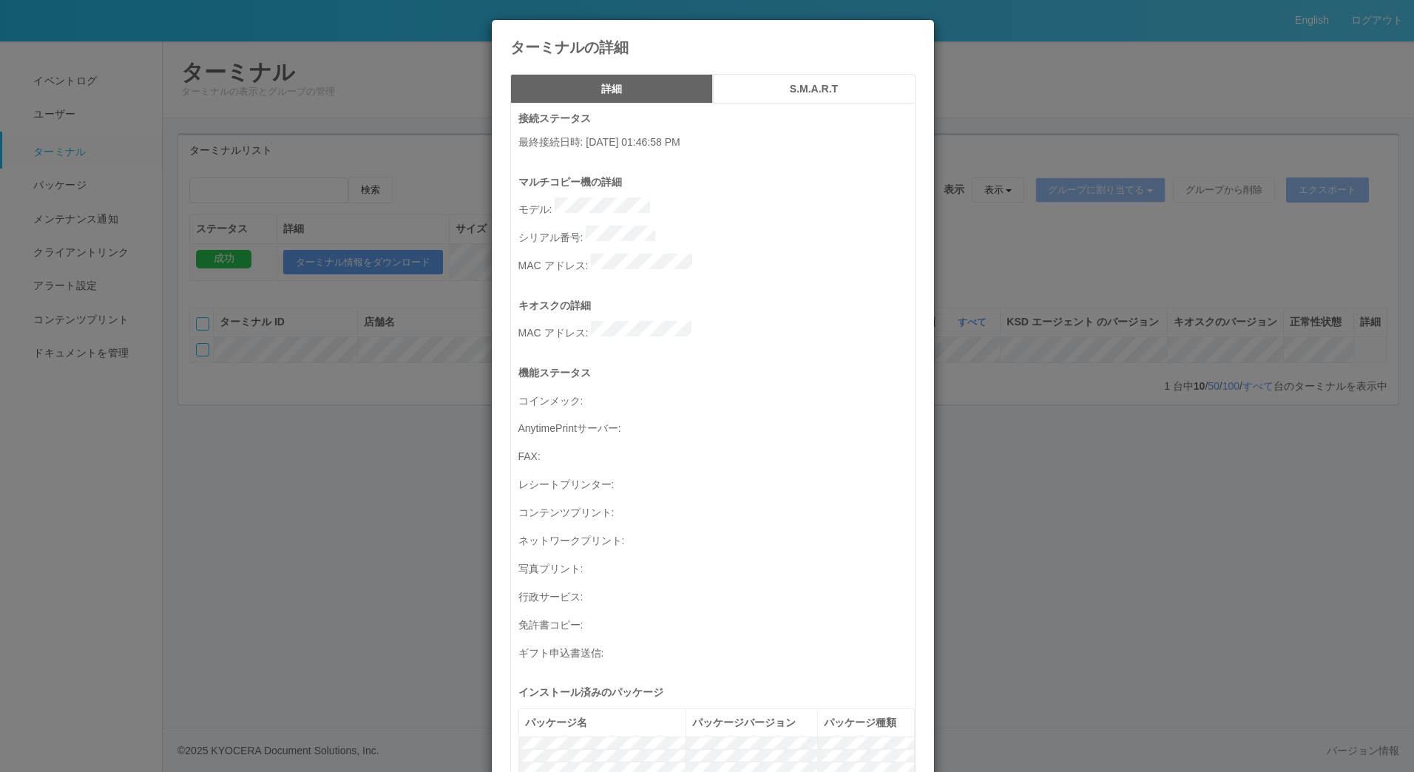
click at [791, 86] on h5 "S.M.A.R.T" at bounding box center [814, 89] width 192 height 11
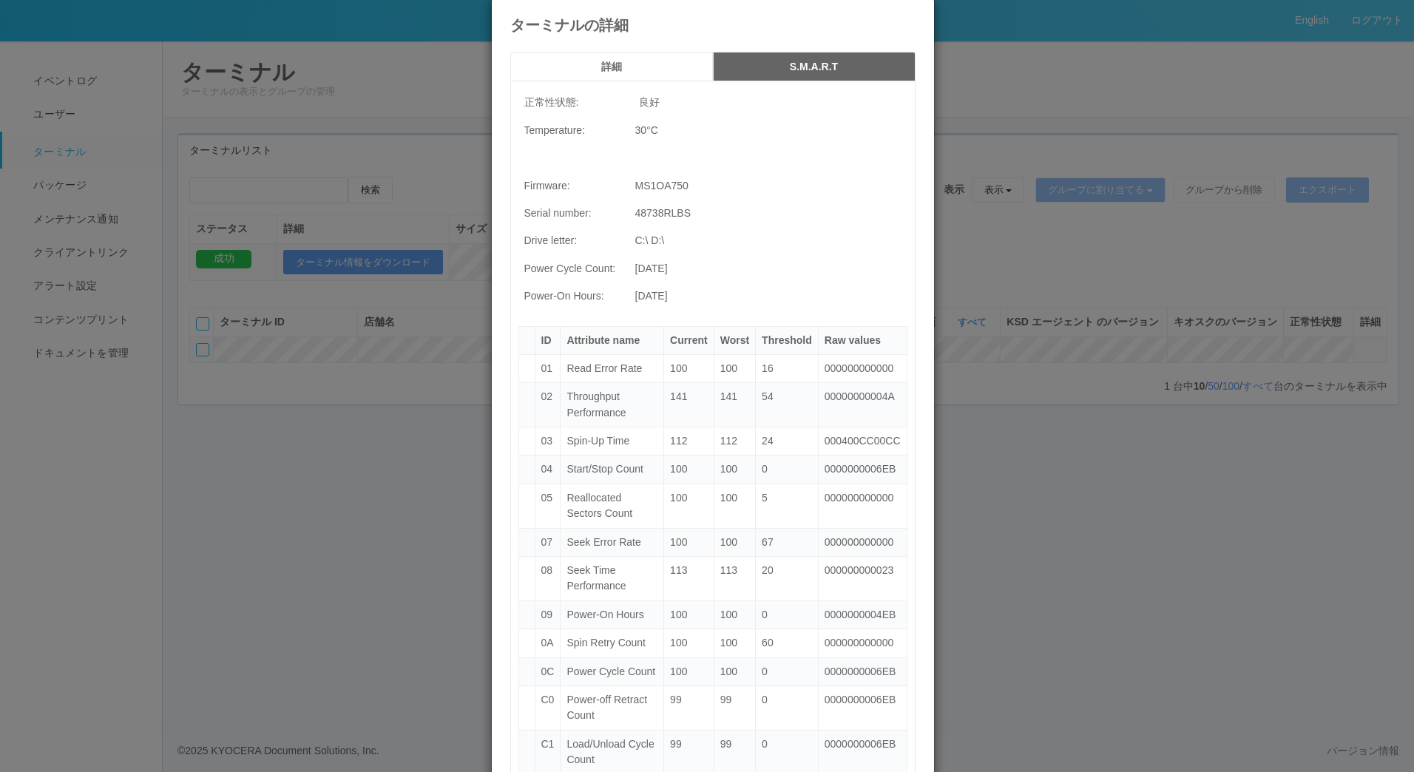
scroll to position [13, 0]
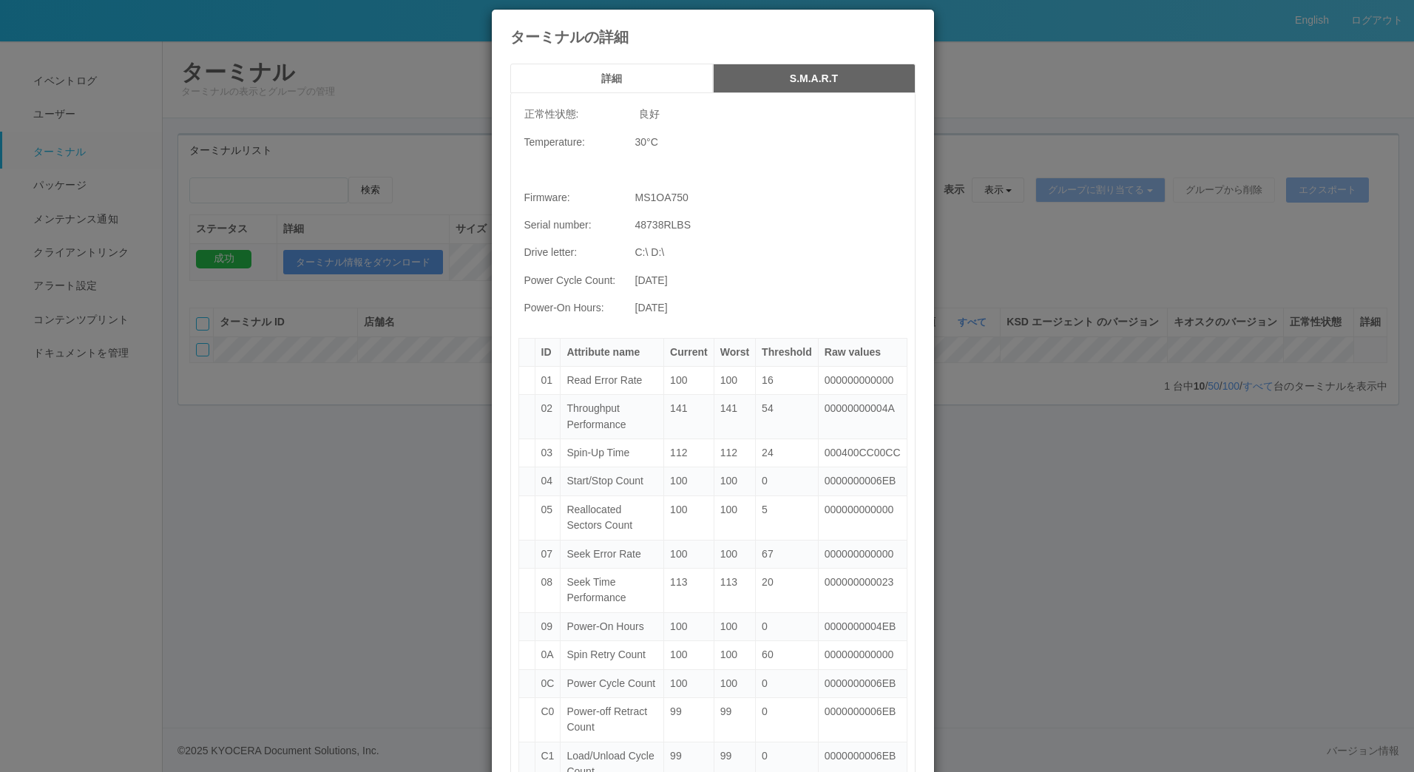
click at [633, 79] on h5 "詳細" at bounding box center [611, 78] width 192 height 11
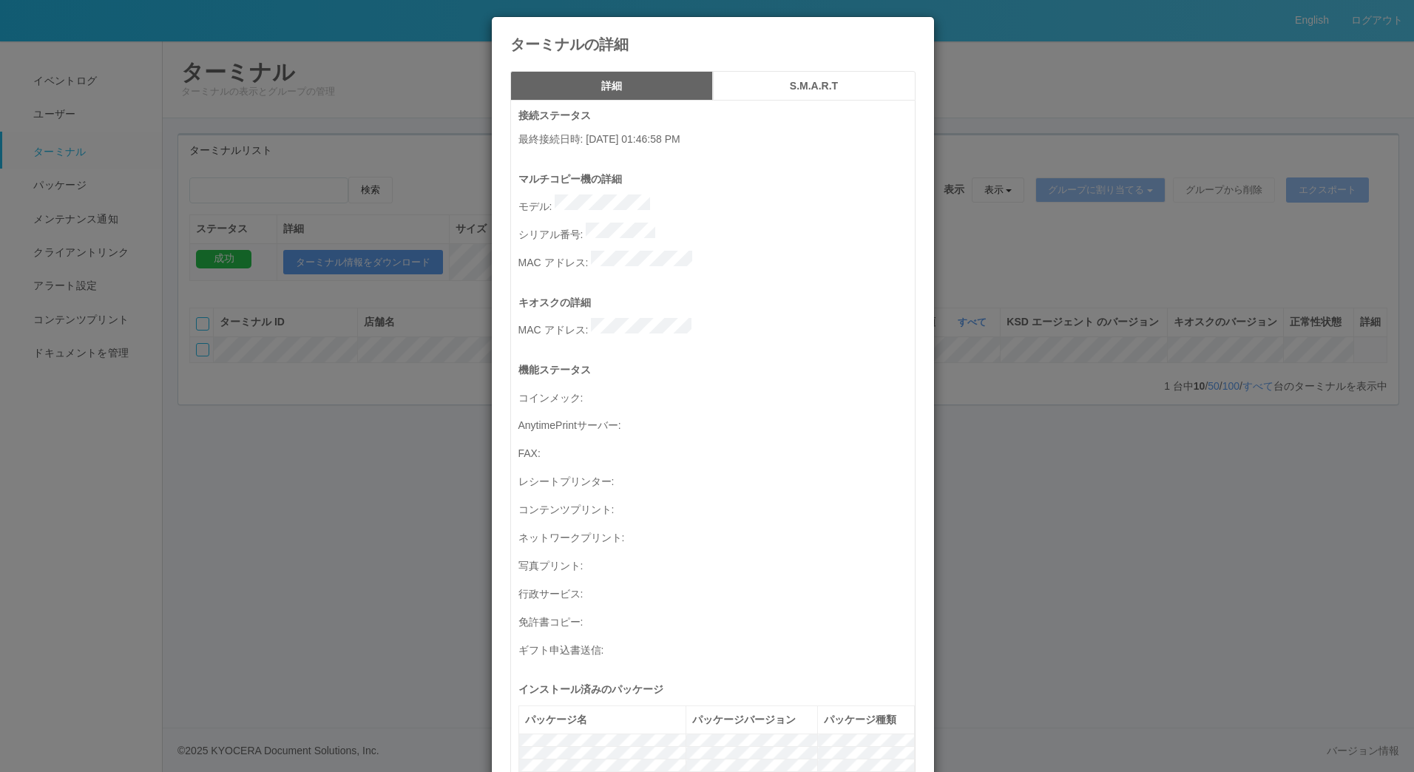
scroll to position [0, 0]
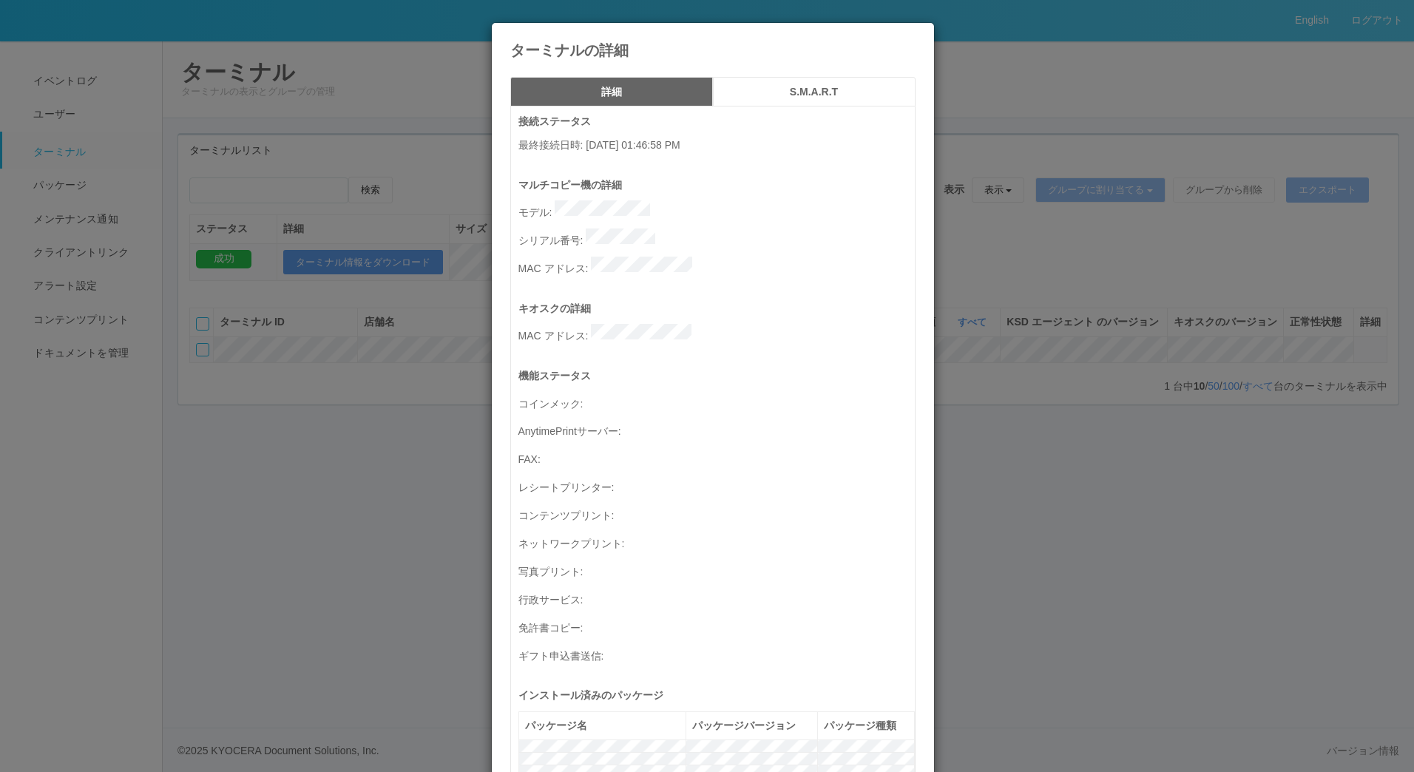
click at [916, 34] on icon at bounding box center [916, 34] width 0 height 0
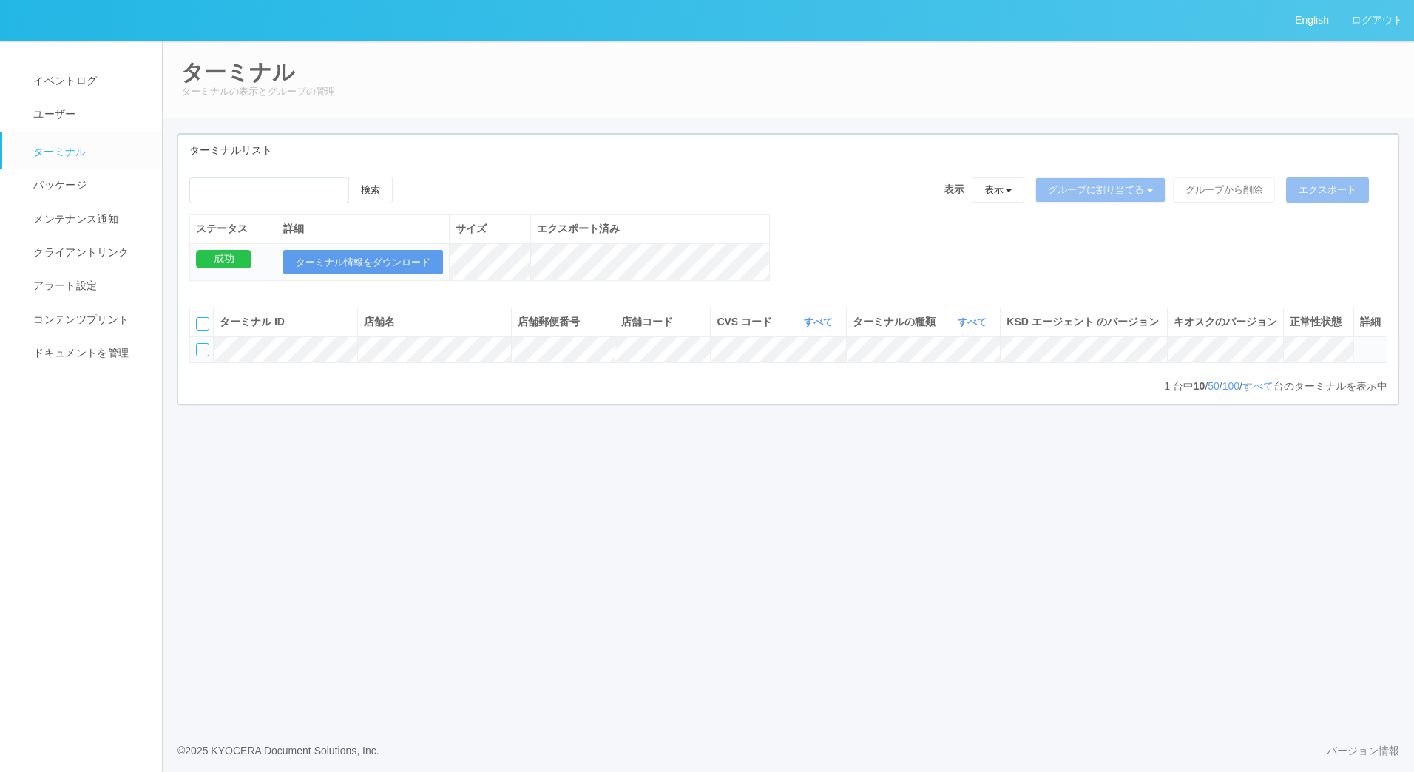
click at [1360, 343] on icon at bounding box center [1360, 343] width 0 height 0
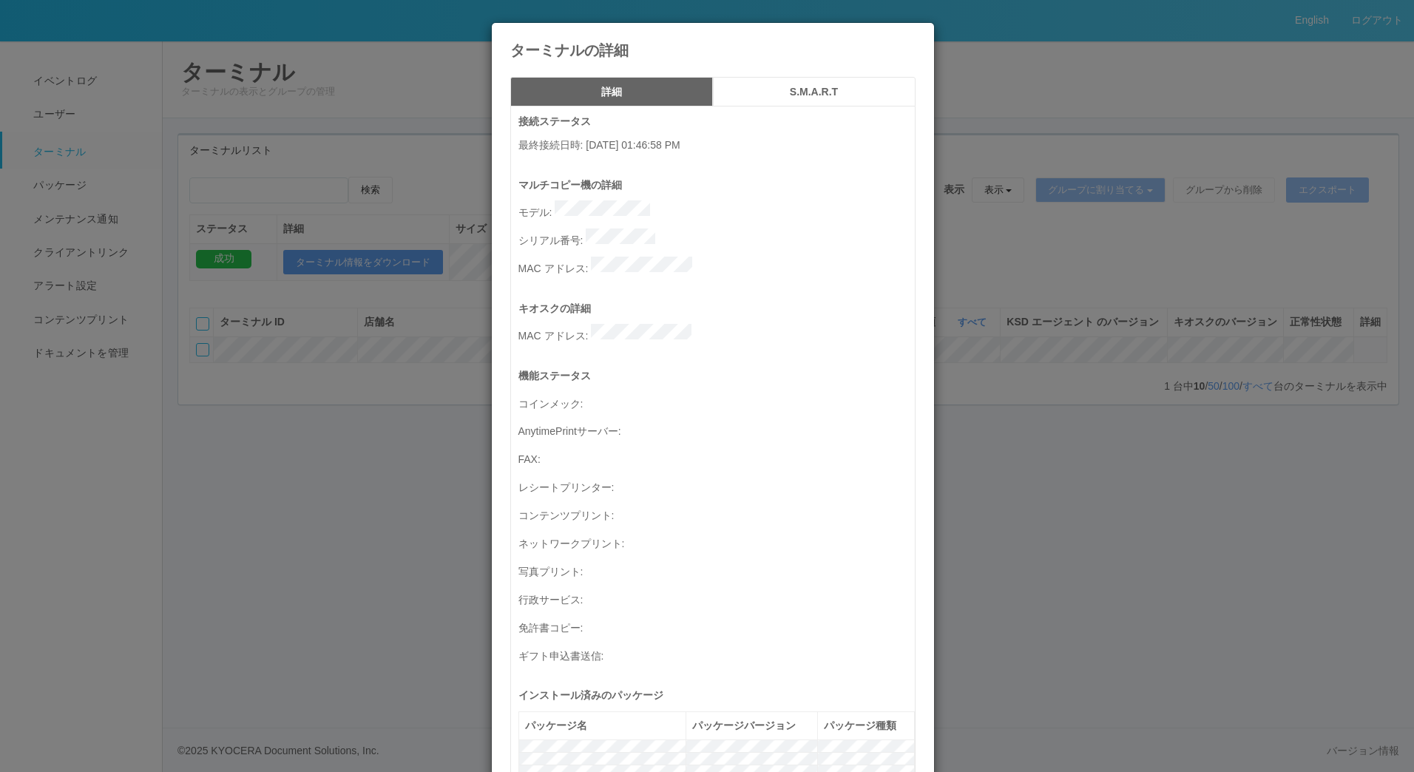
click at [916, 34] on icon at bounding box center [916, 34] width 0 height 0
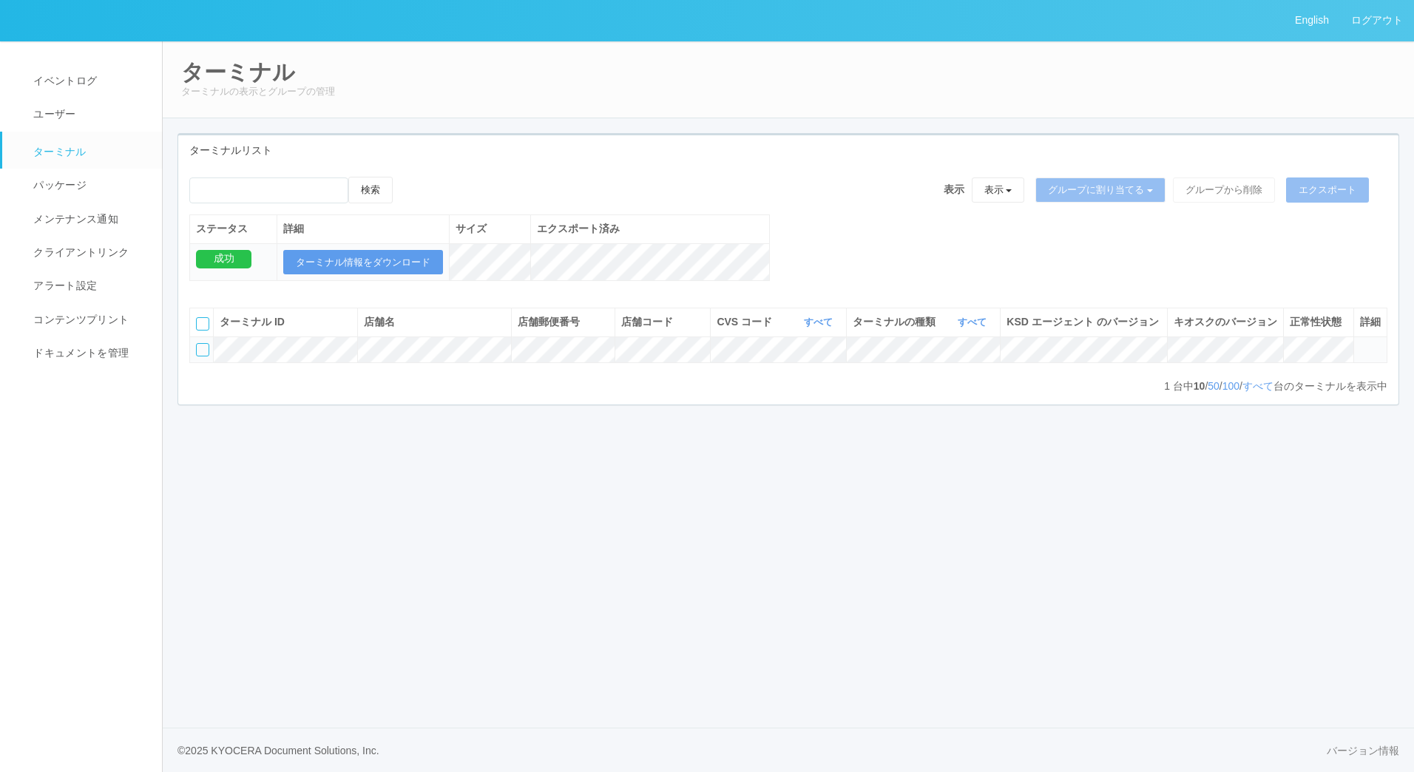
click at [1360, 343] on icon at bounding box center [1360, 343] width 0 height 0
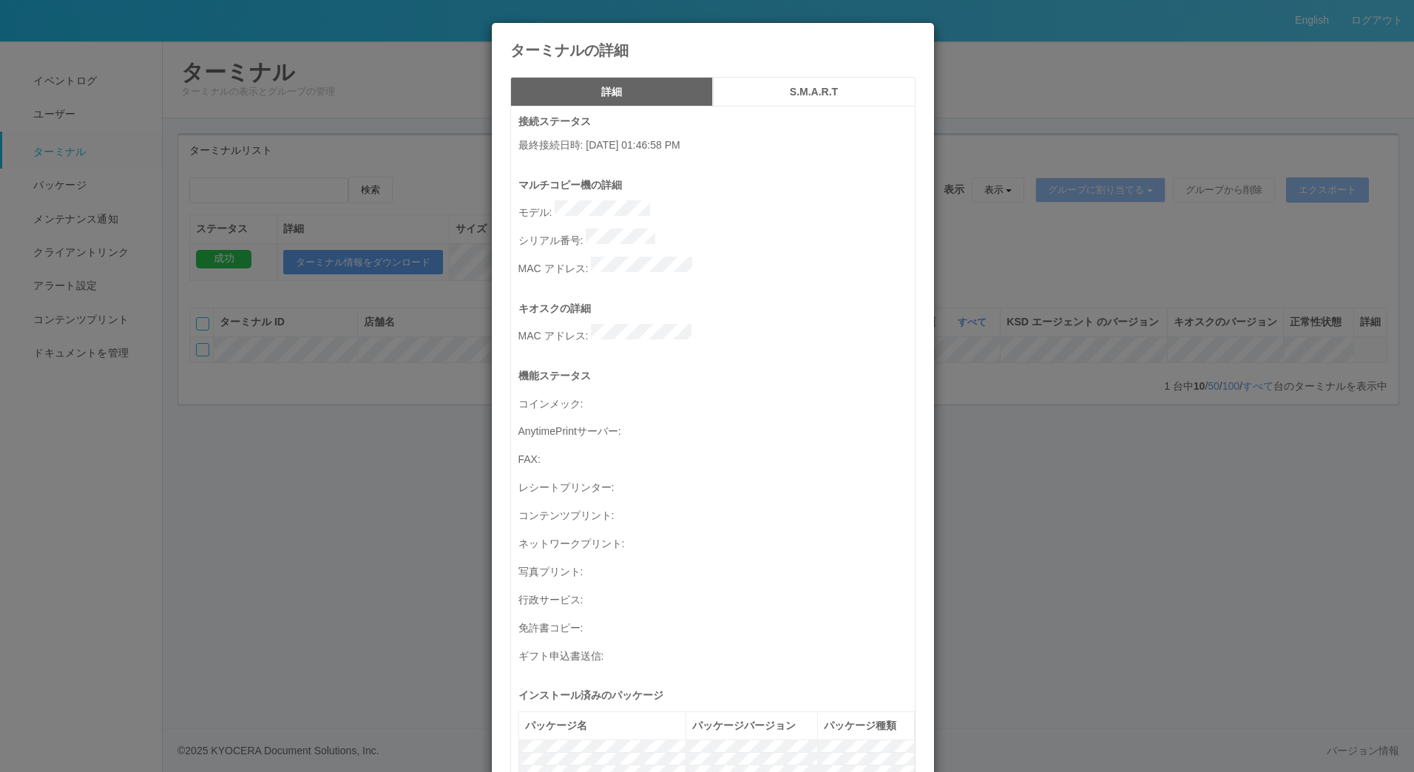
scroll to position [578, 0]
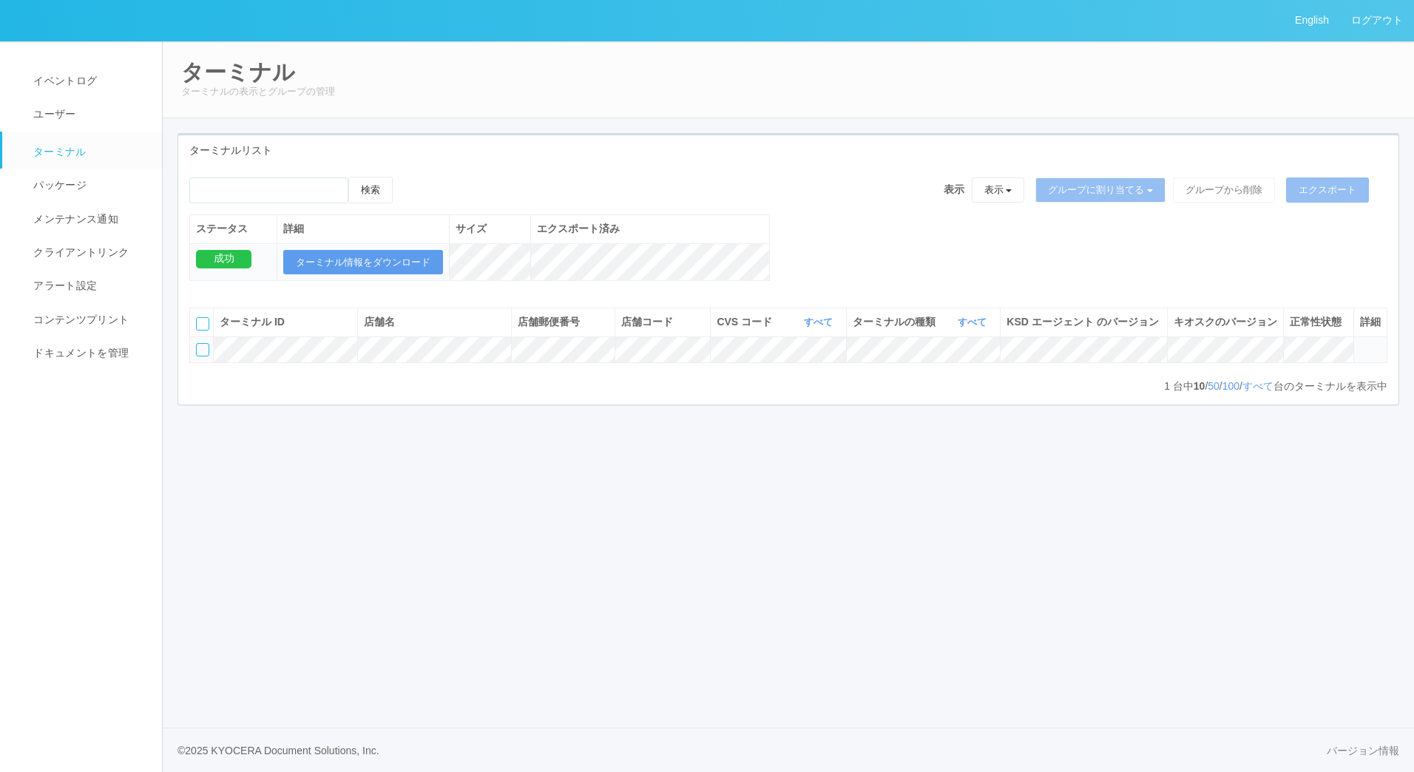
click at [1360, 343] on icon at bounding box center [1360, 343] width 0 height 0
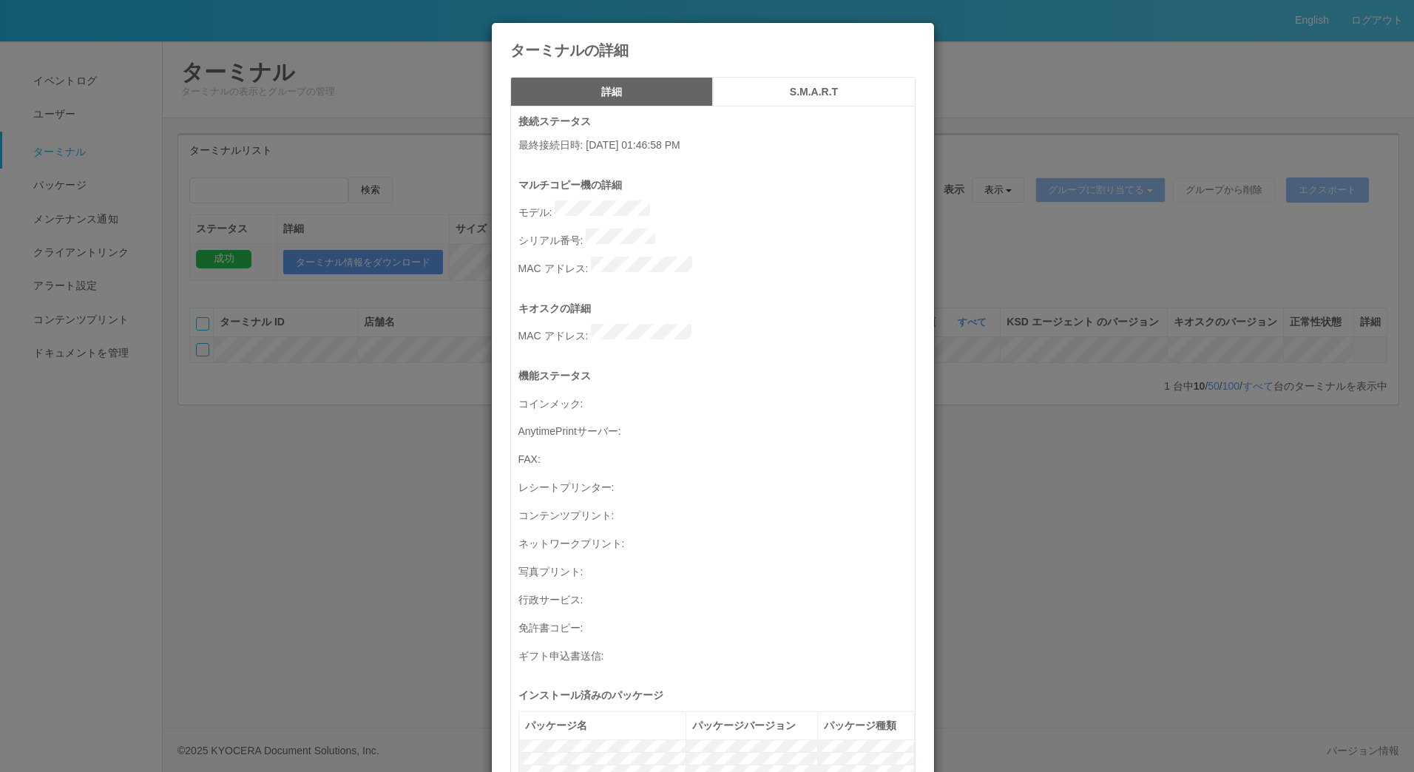
scroll to position [578, 0]
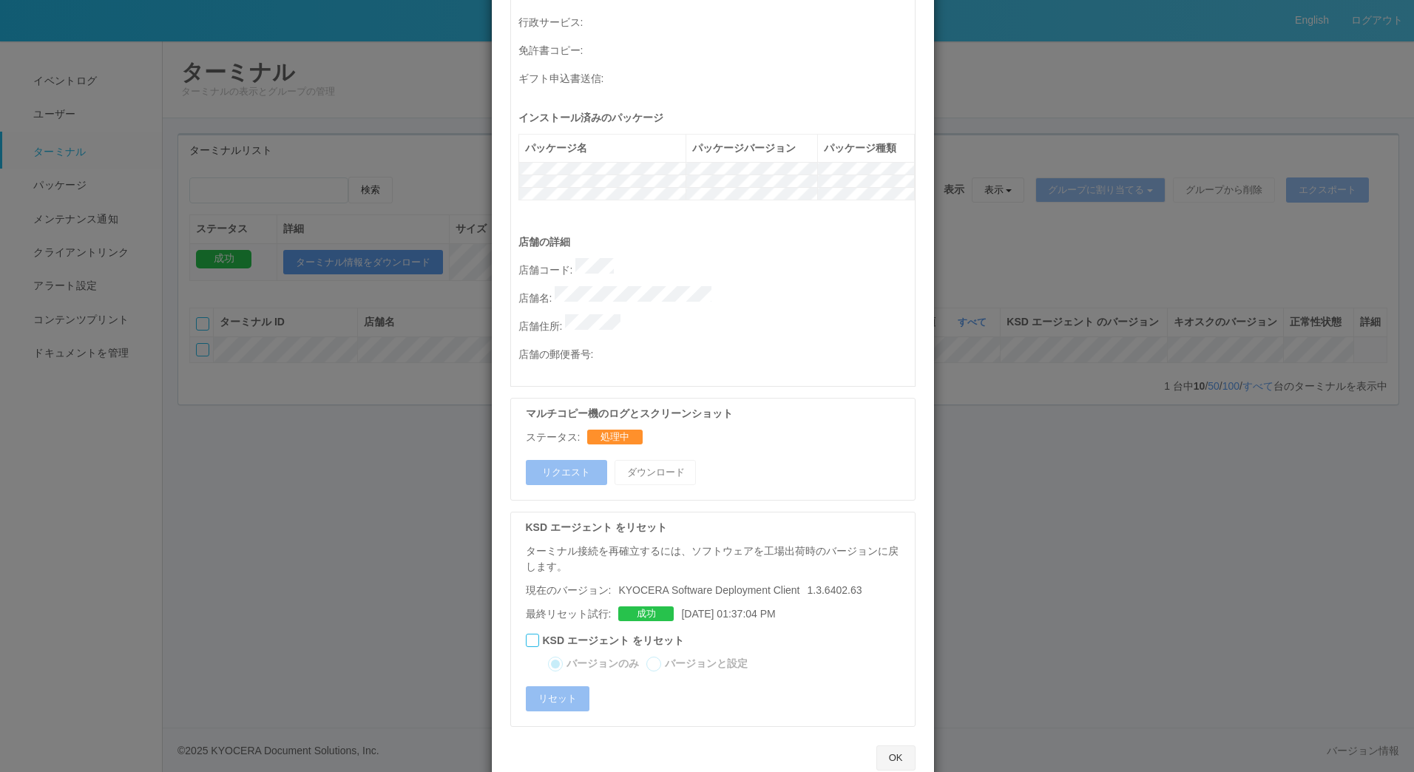
click at [882, 745] on button "OK" at bounding box center [895, 757] width 39 height 25
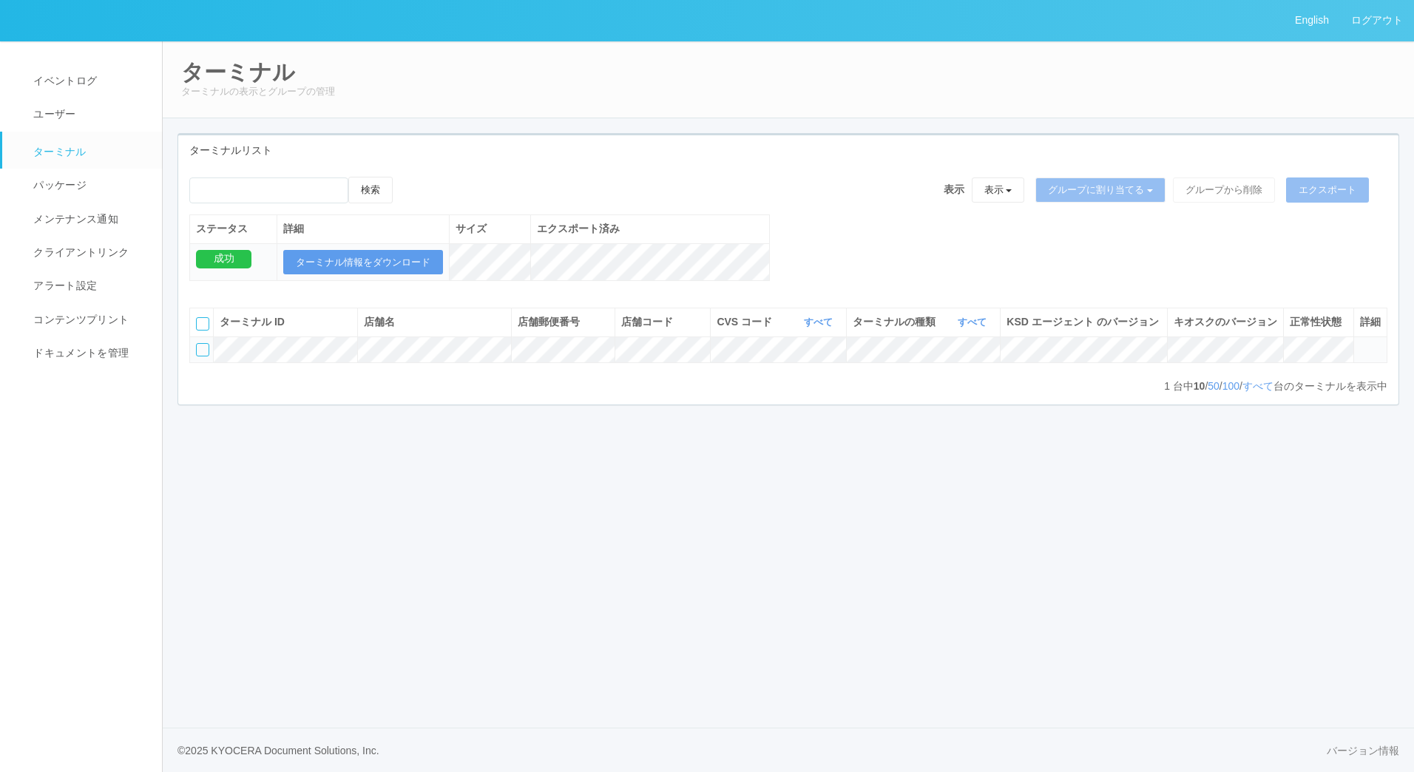
click at [1360, 343] on icon at bounding box center [1360, 343] width 0 height 0
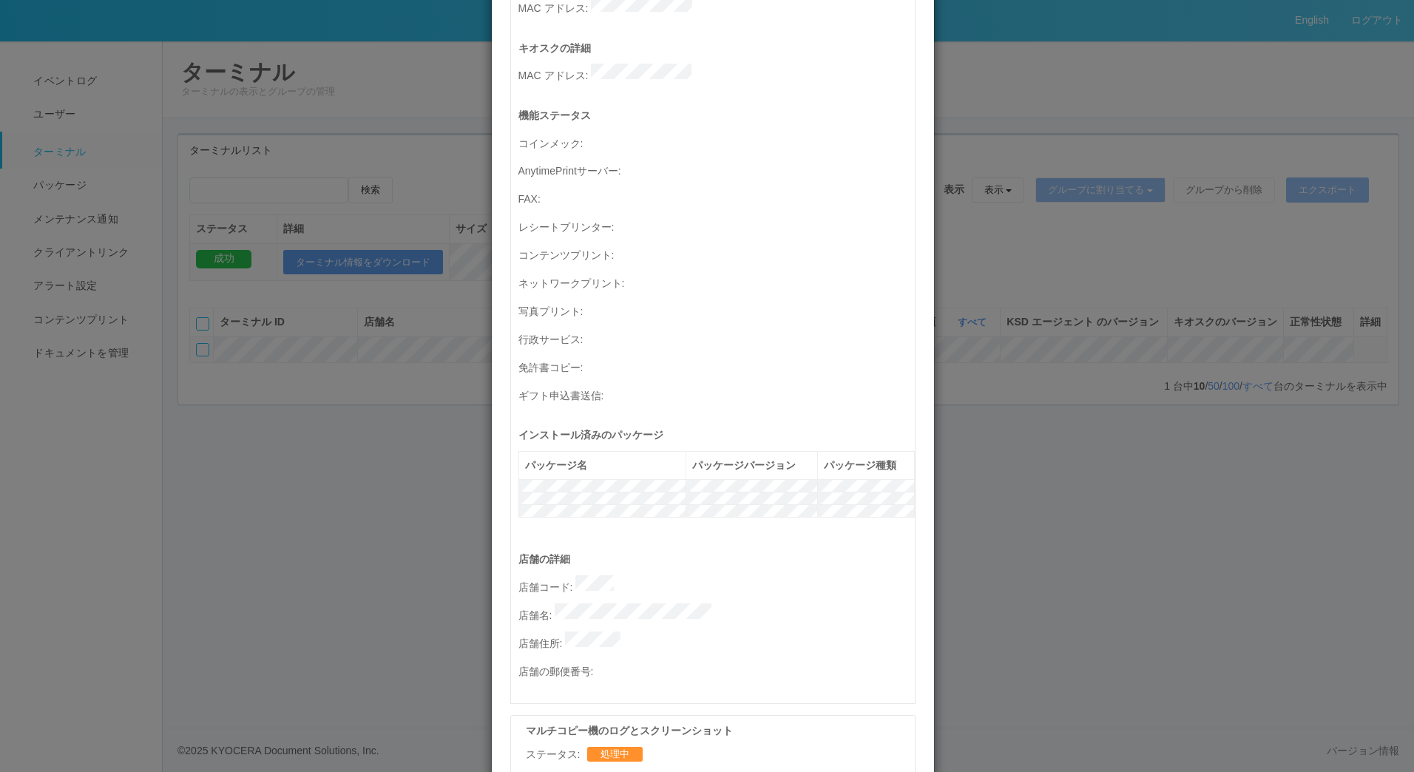
scroll to position [578, 0]
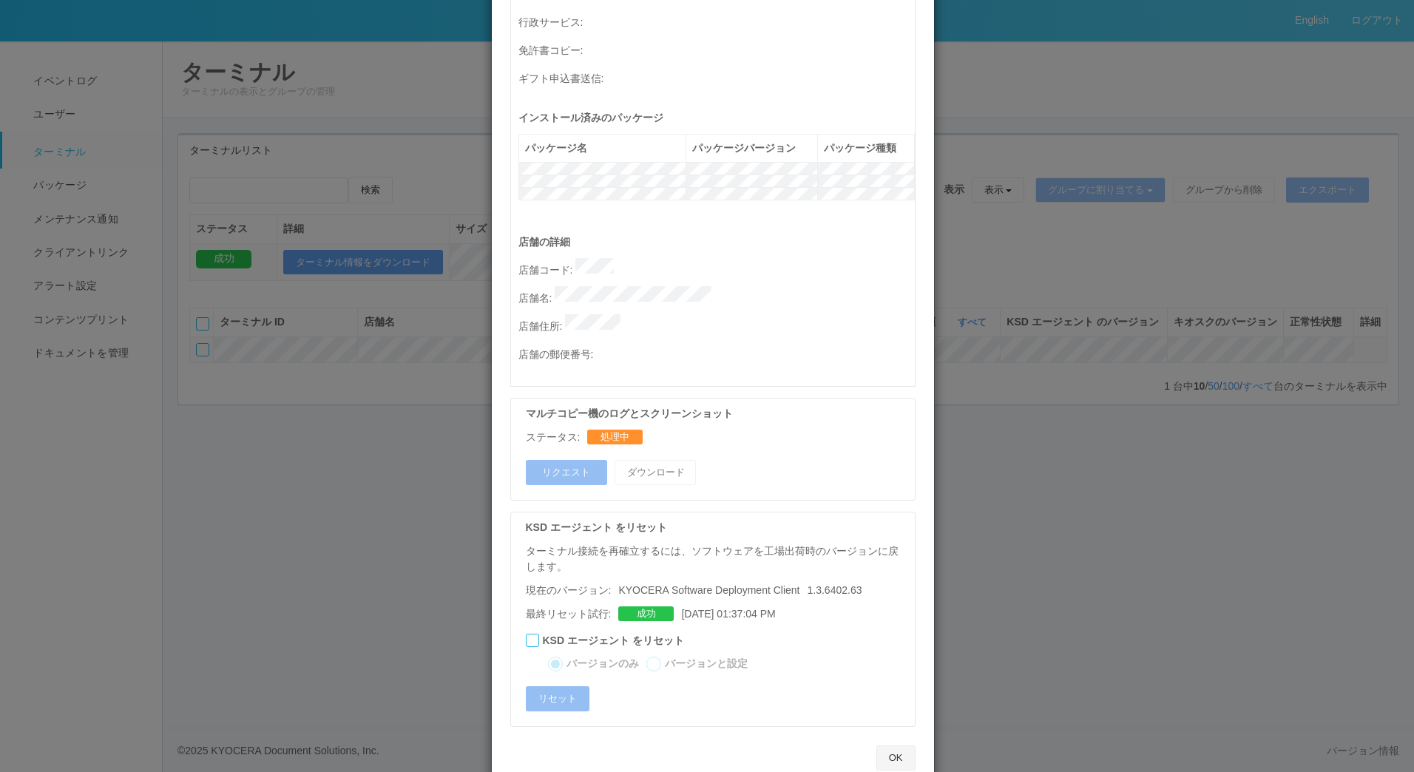
click at [882, 745] on button "OK" at bounding box center [895, 757] width 39 height 25
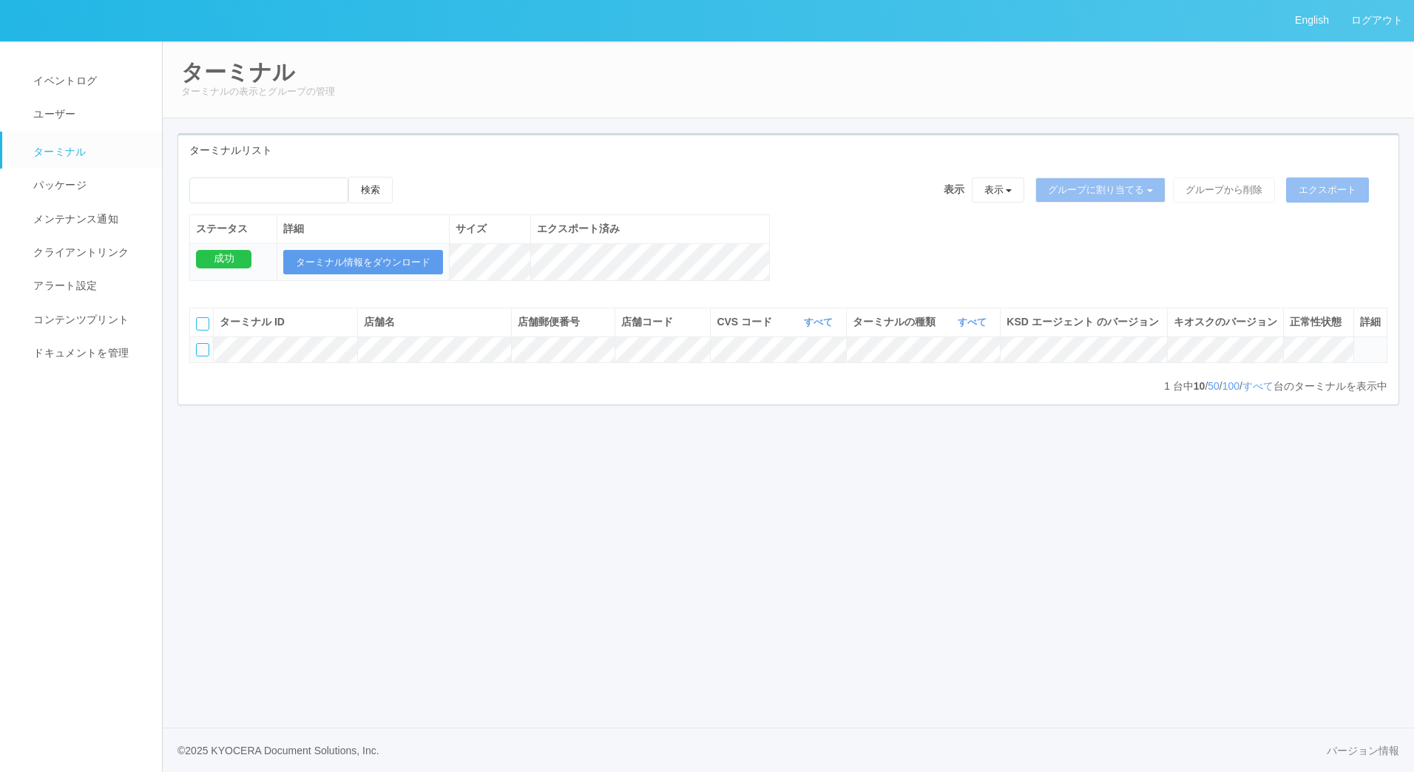
click at [1360, 343] on icon at bounding box center [1360, 343] width 0 height 0
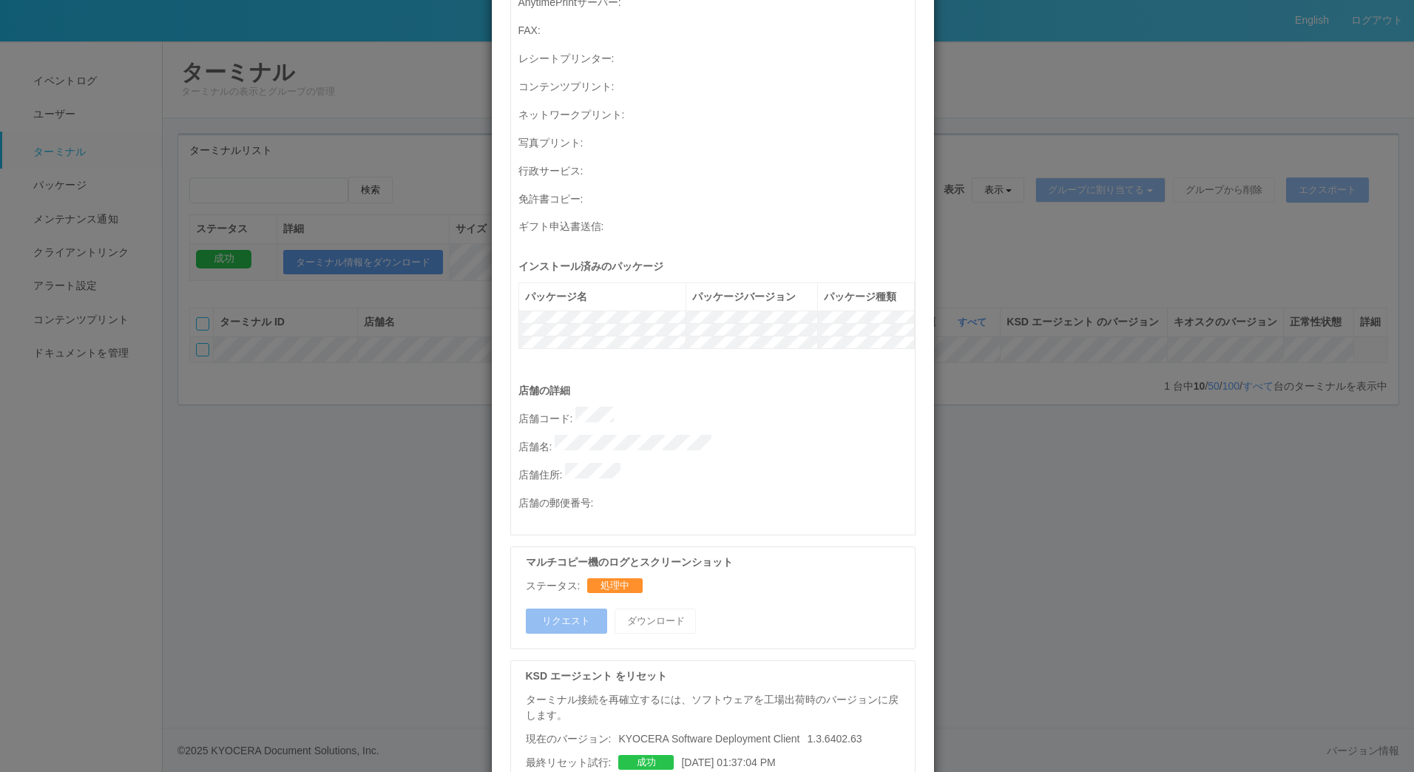
scroll to position [578, 0]
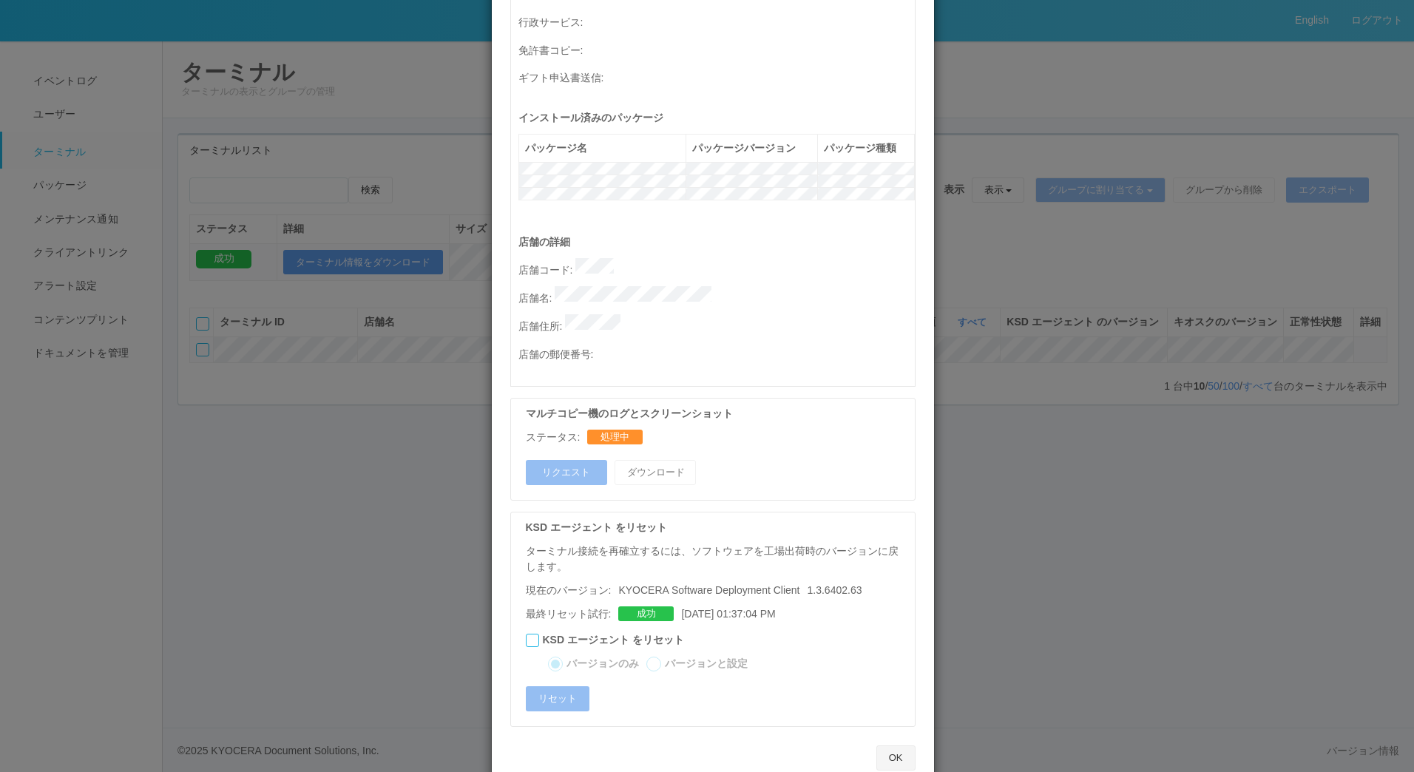
click at [896, 745] on button "OK" at bounding box center [895, 757] width 39 height 25
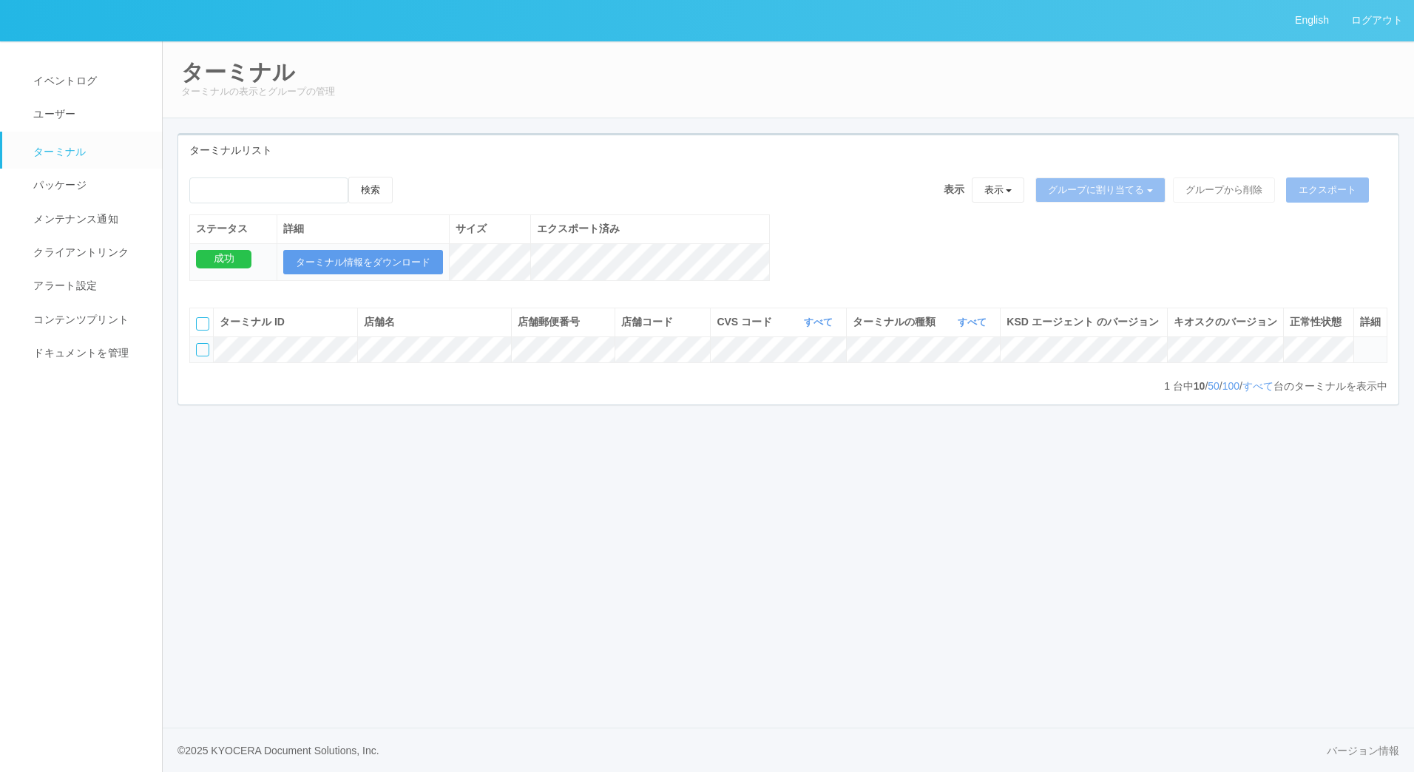
click at [1360, 343] on icon at bounding box center [1360, 343] width 0 height 0
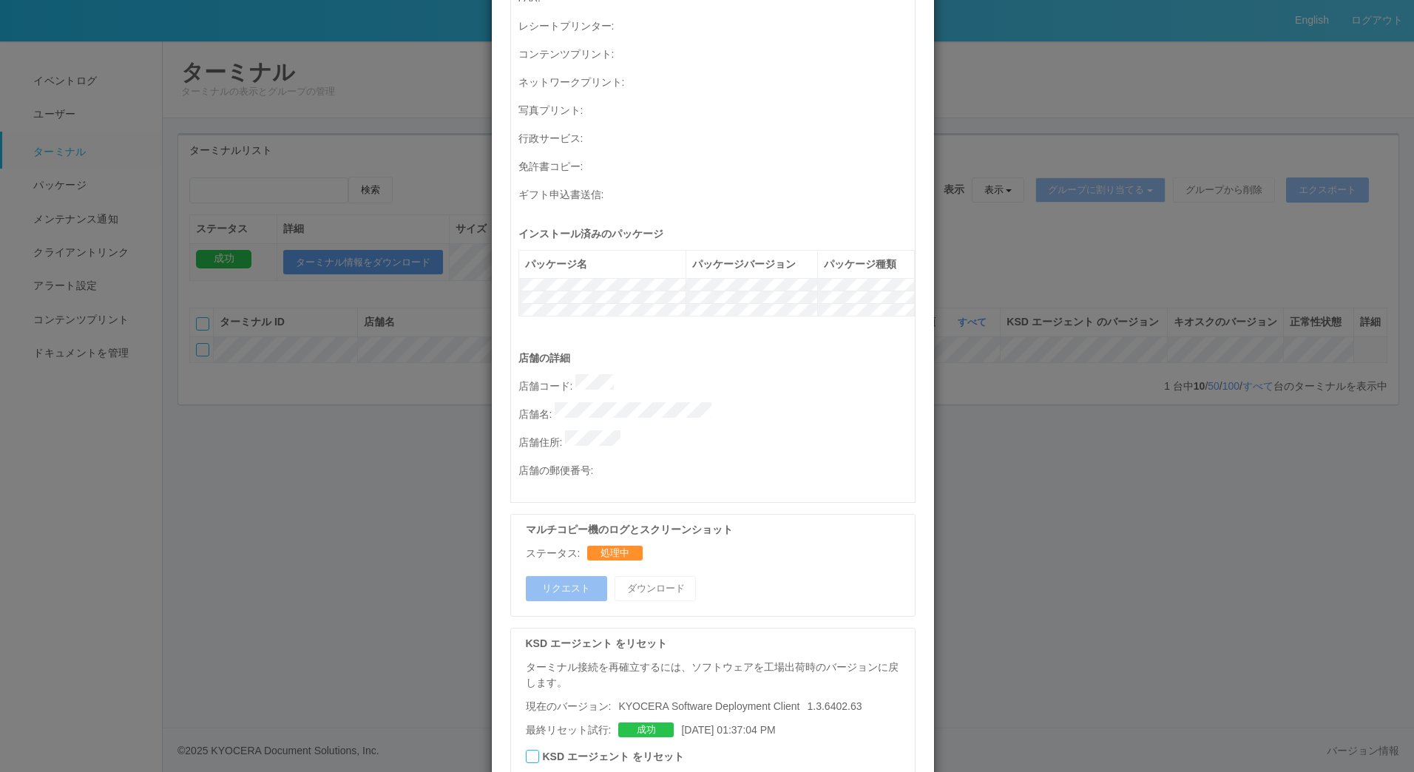
scroll to position [578, 0]
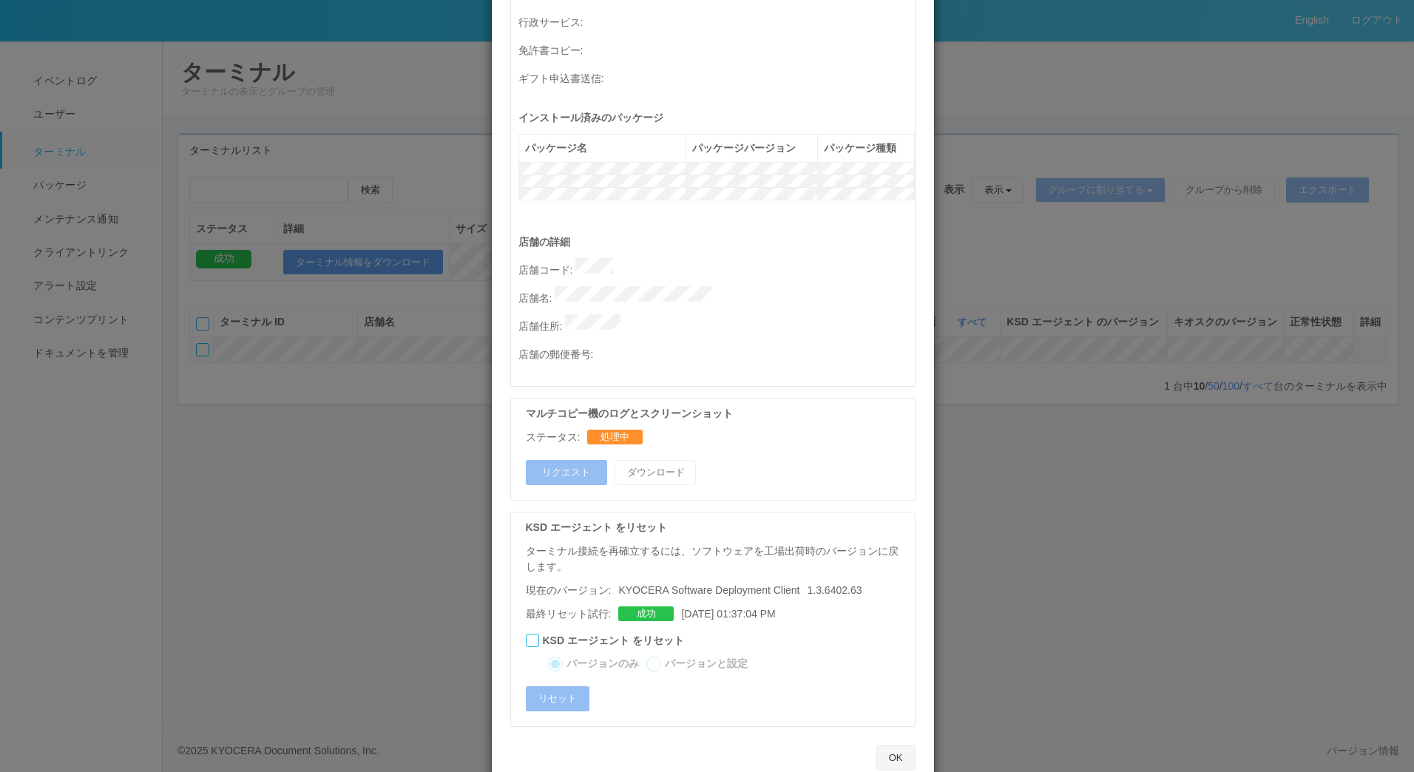
click at [887, 745] on button "OK" at bounding box center [895, 757] width 39 height 25
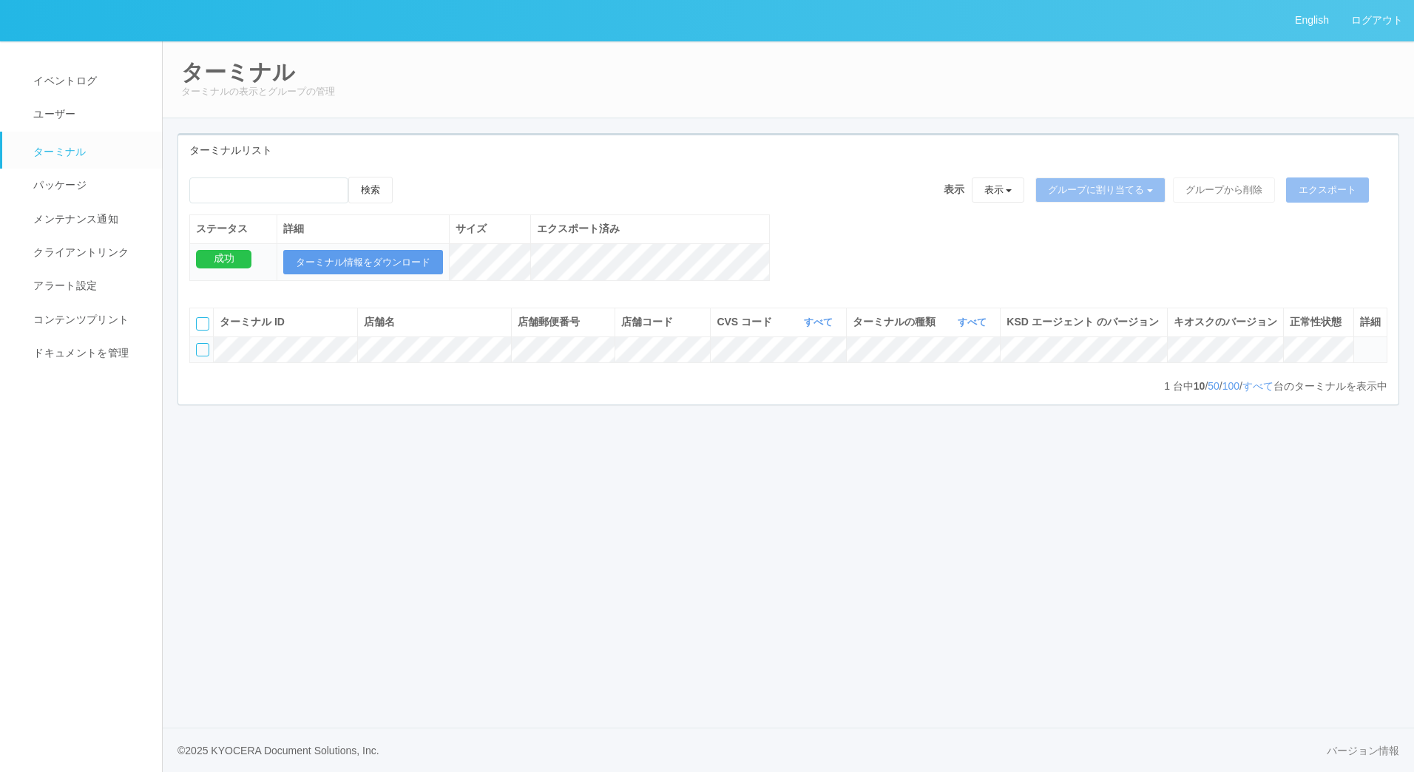
click at [1360, 343] on icon at bounding box center [1360, 343] width 0 height 0
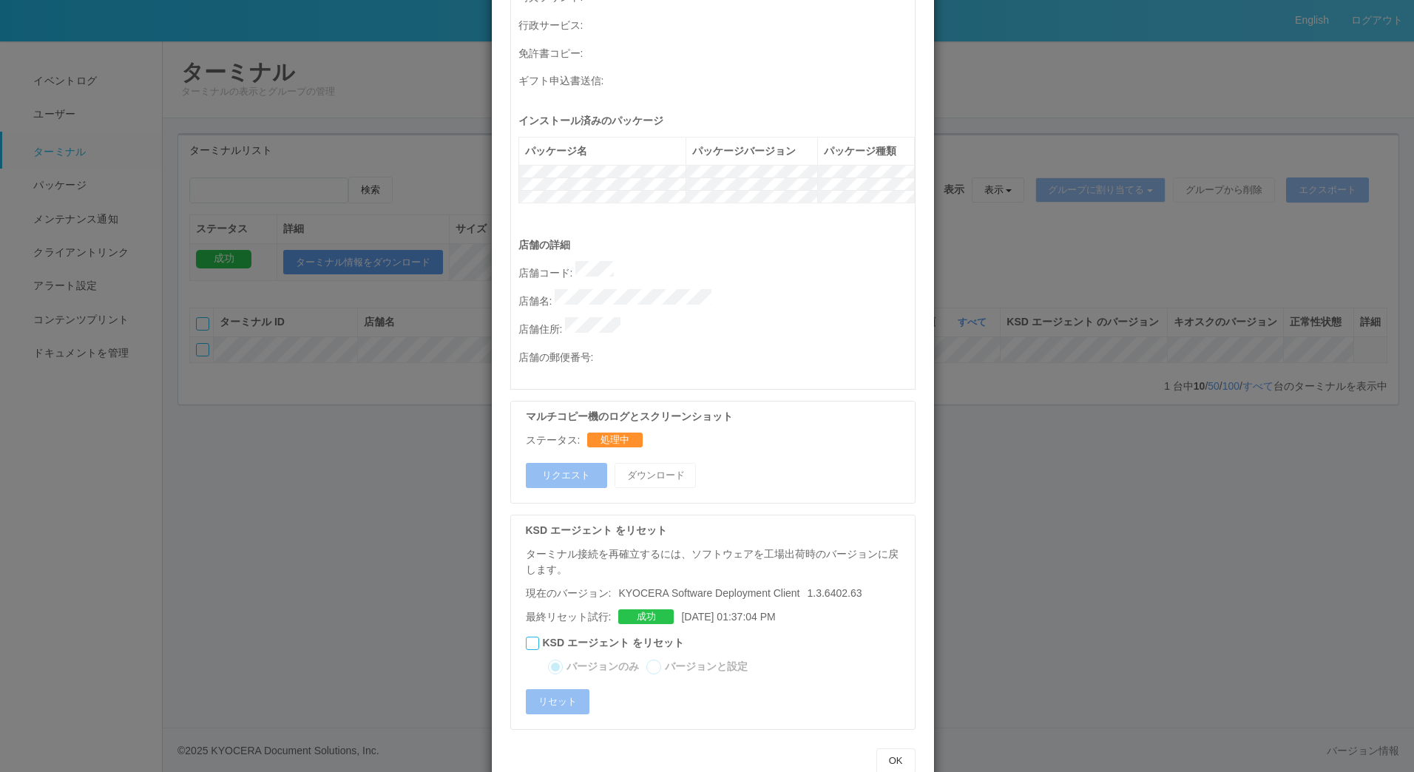
scroll to position [578, 0]
click at [893, 745] on button "OK" at bounding box center [895, 757] width 39 height 25
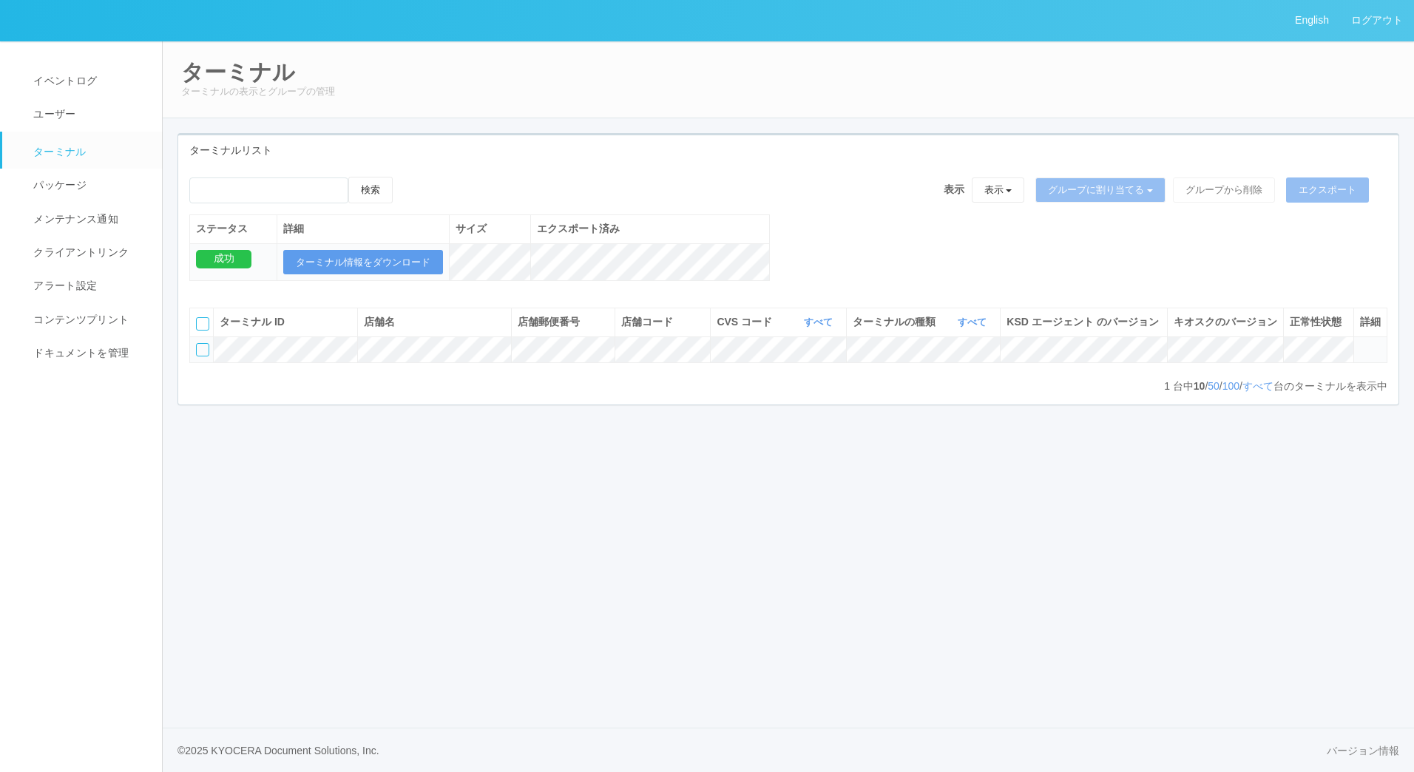
click at [1360, 343] on icon at bounding box center [1360, 343] width 0 height 0
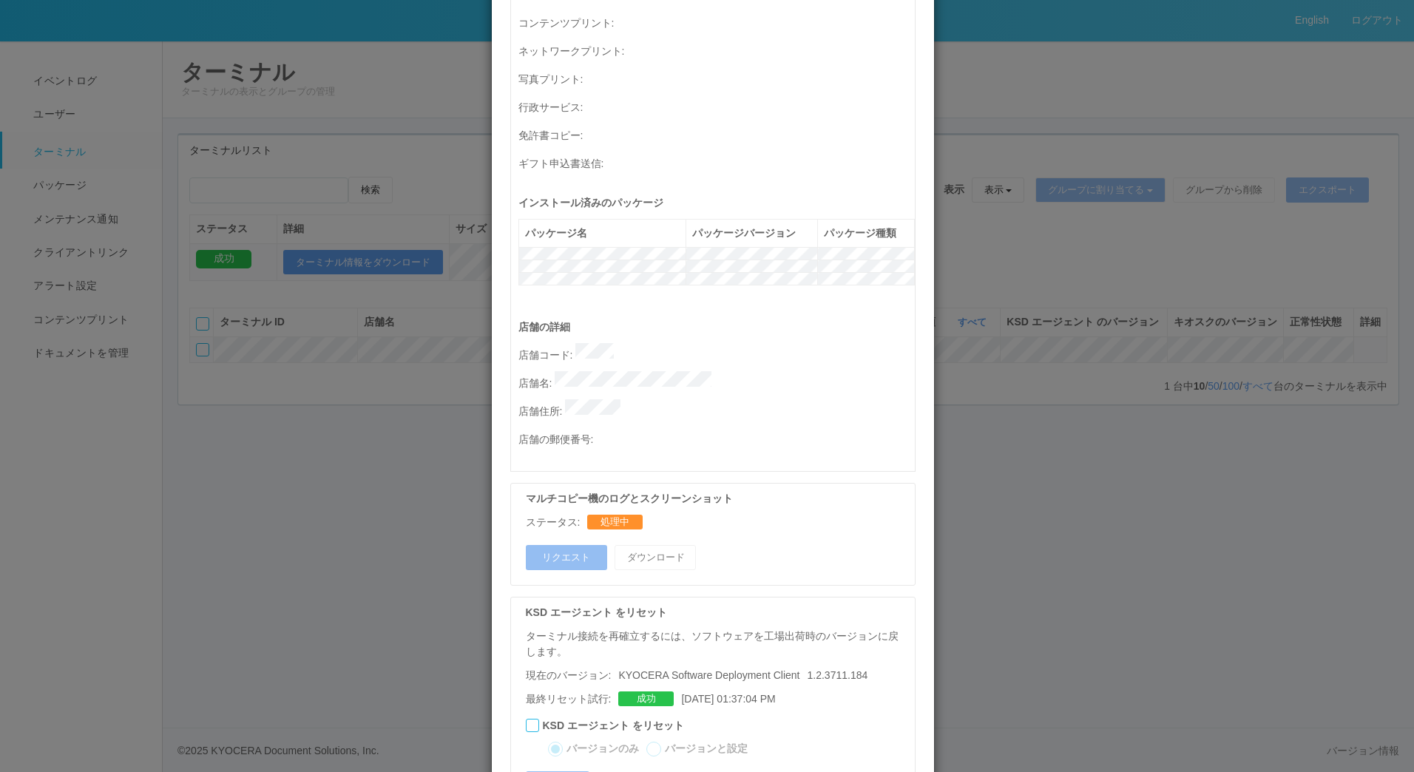
scroll to position [578, 0]
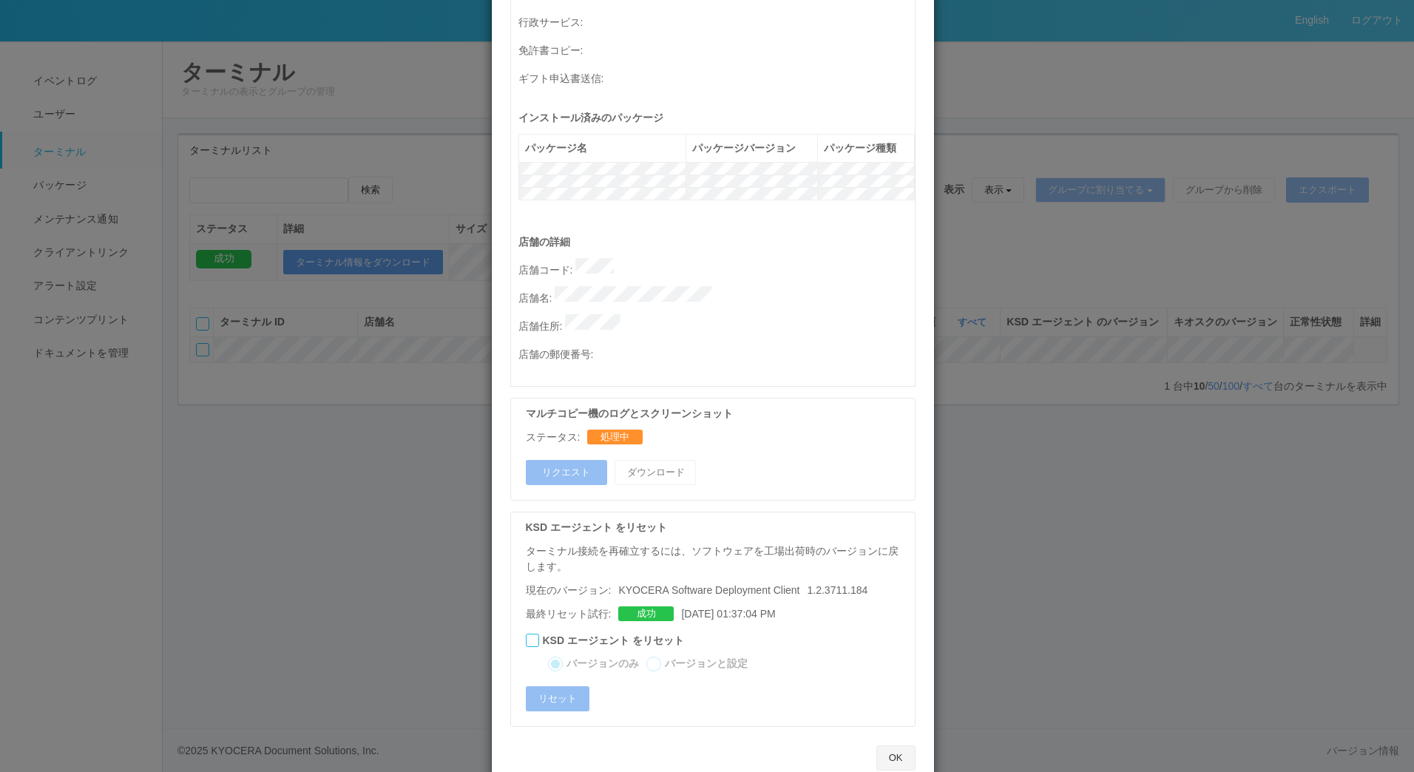
click at [898, 745] on button "OK" at bounding box center [895, 757] width 39 height 25
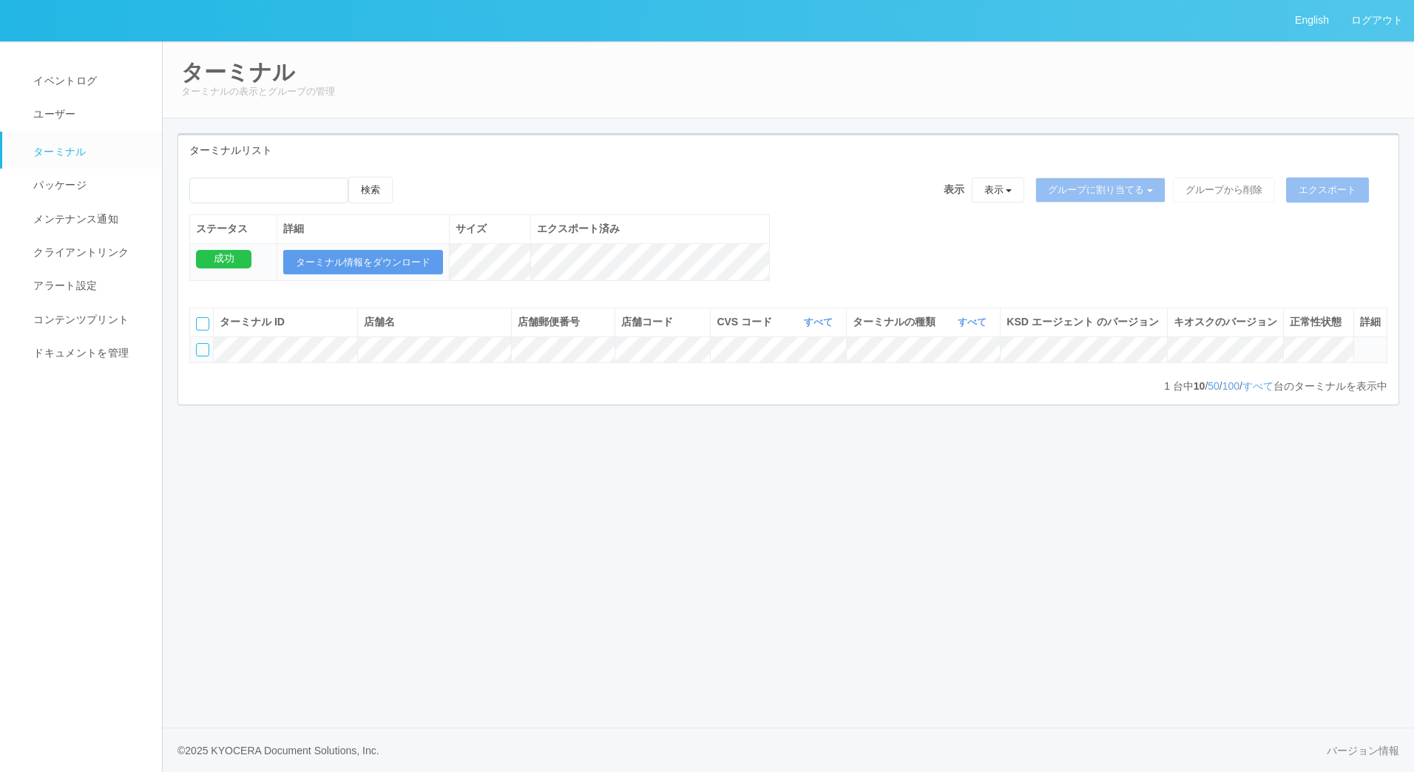
click at [202, 356] on div at bounding box center [202, 349] width 13 height 13
click at [1360, 343] on icon at bounding box center [1360, 343] width 0 height 0
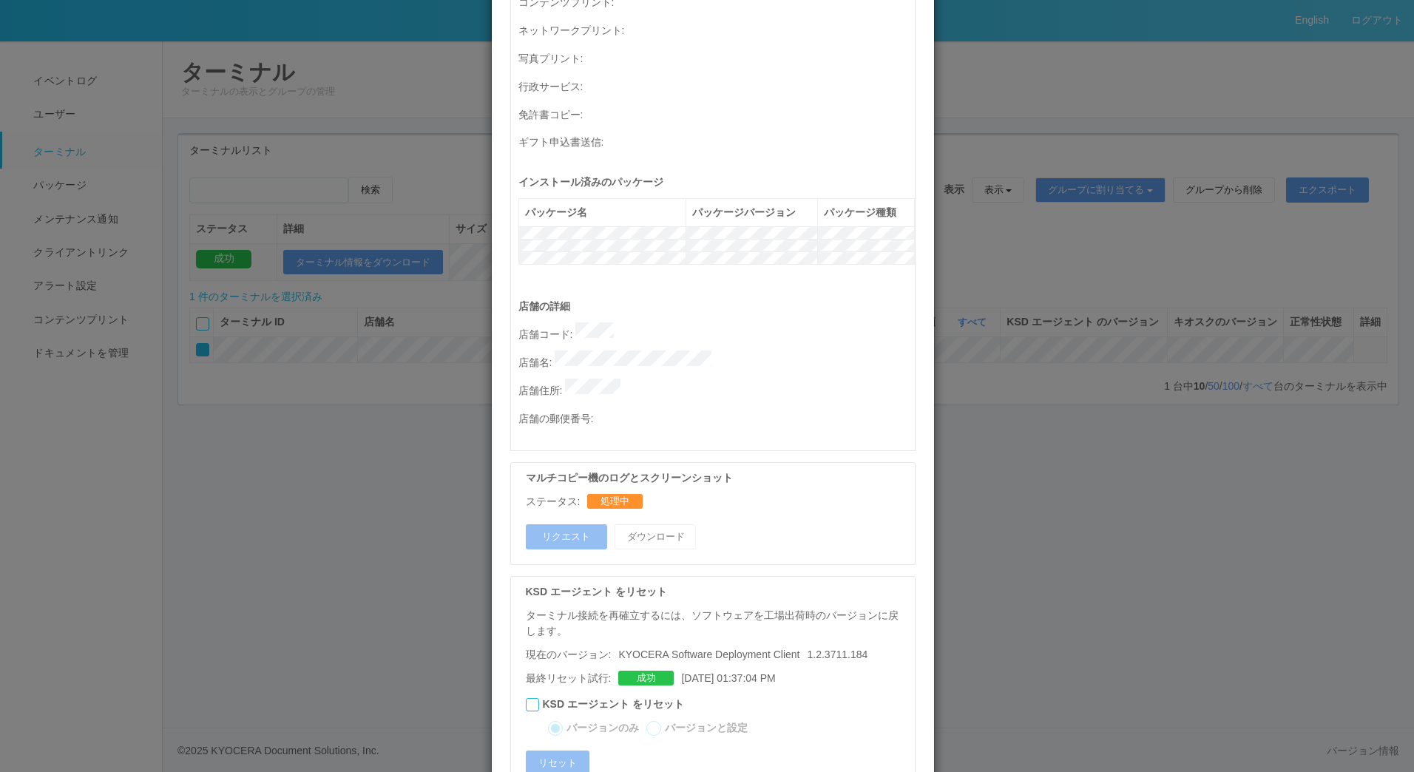
scroll to position [578, 0]
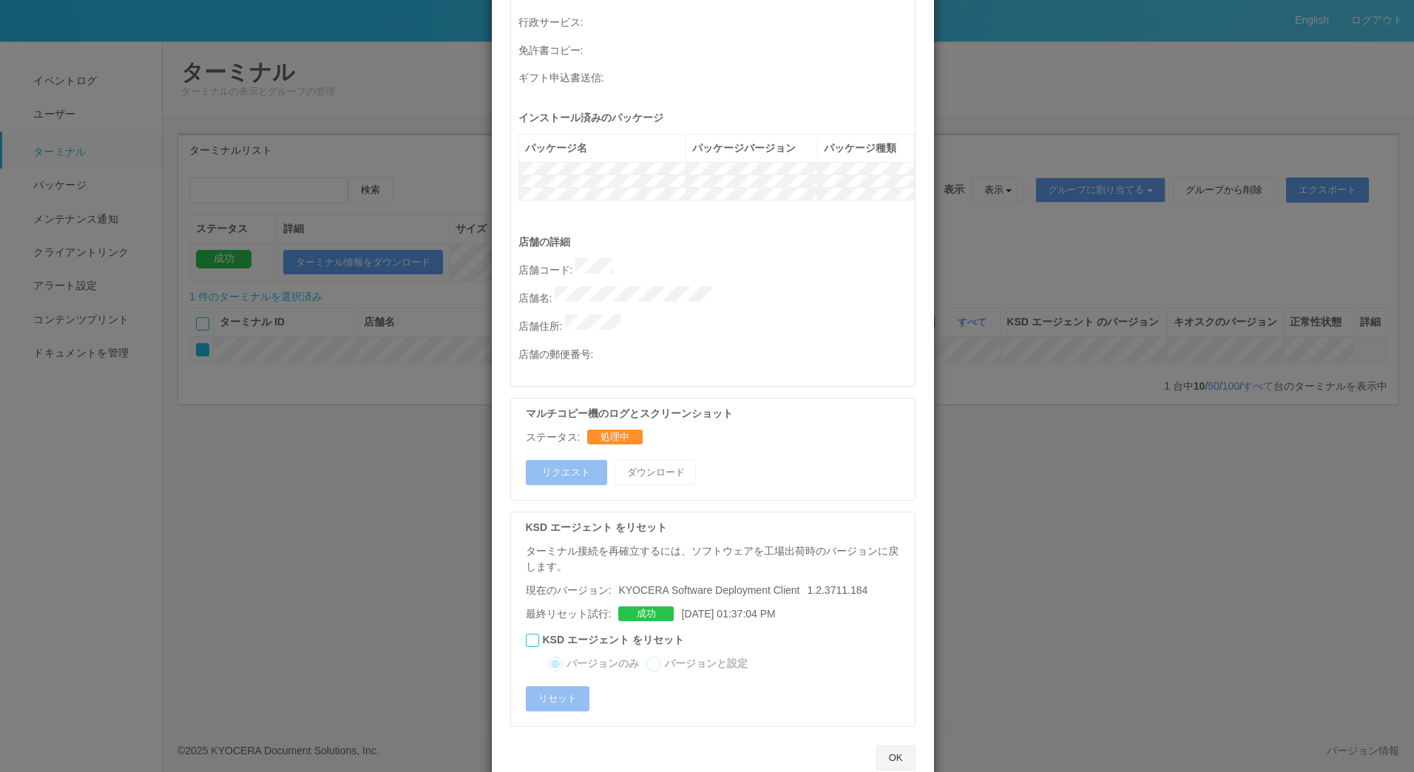
click at [888, 745] on button "OK" at bounding box center [895, 757] width 39 height 25
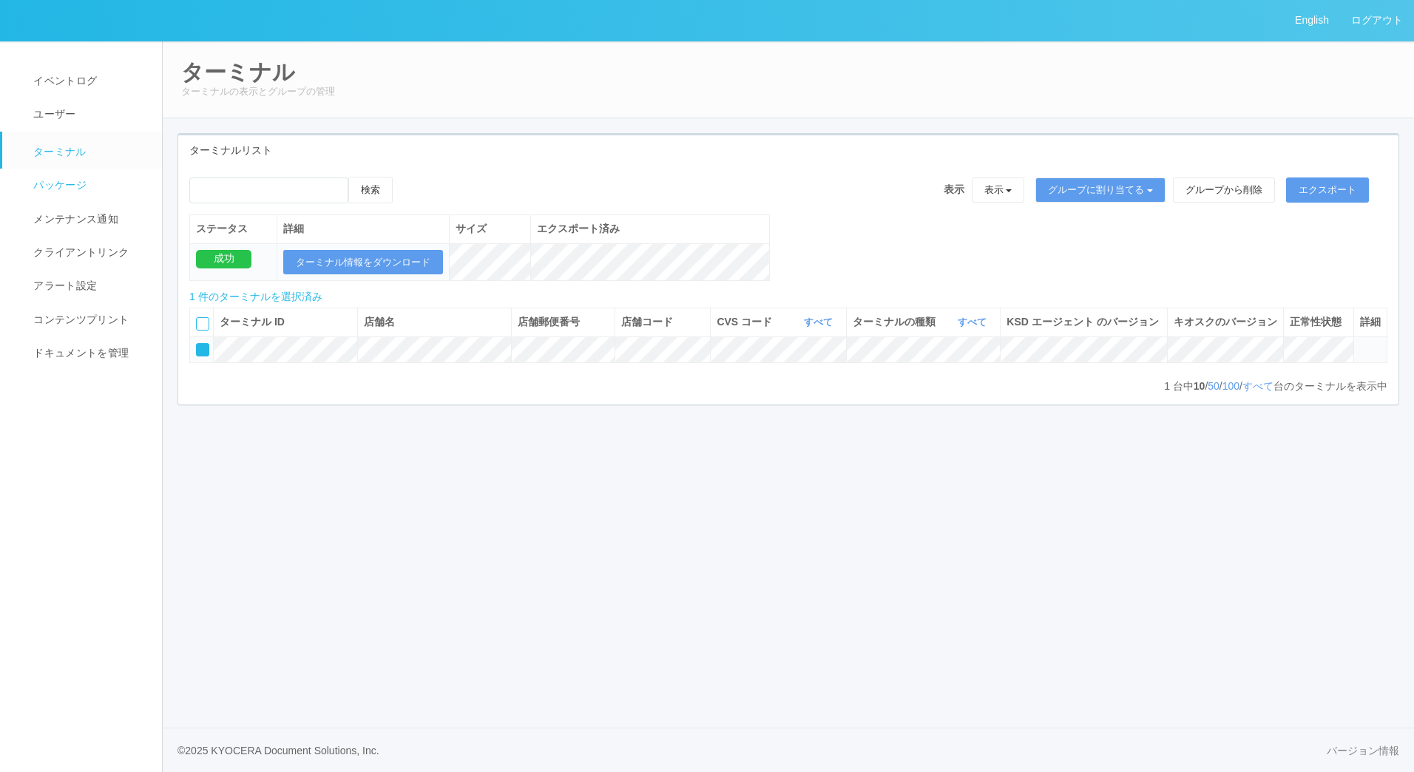
click at [61, 181] on span "パッケージ" at bounding box center [58, 185] width 57 height 12
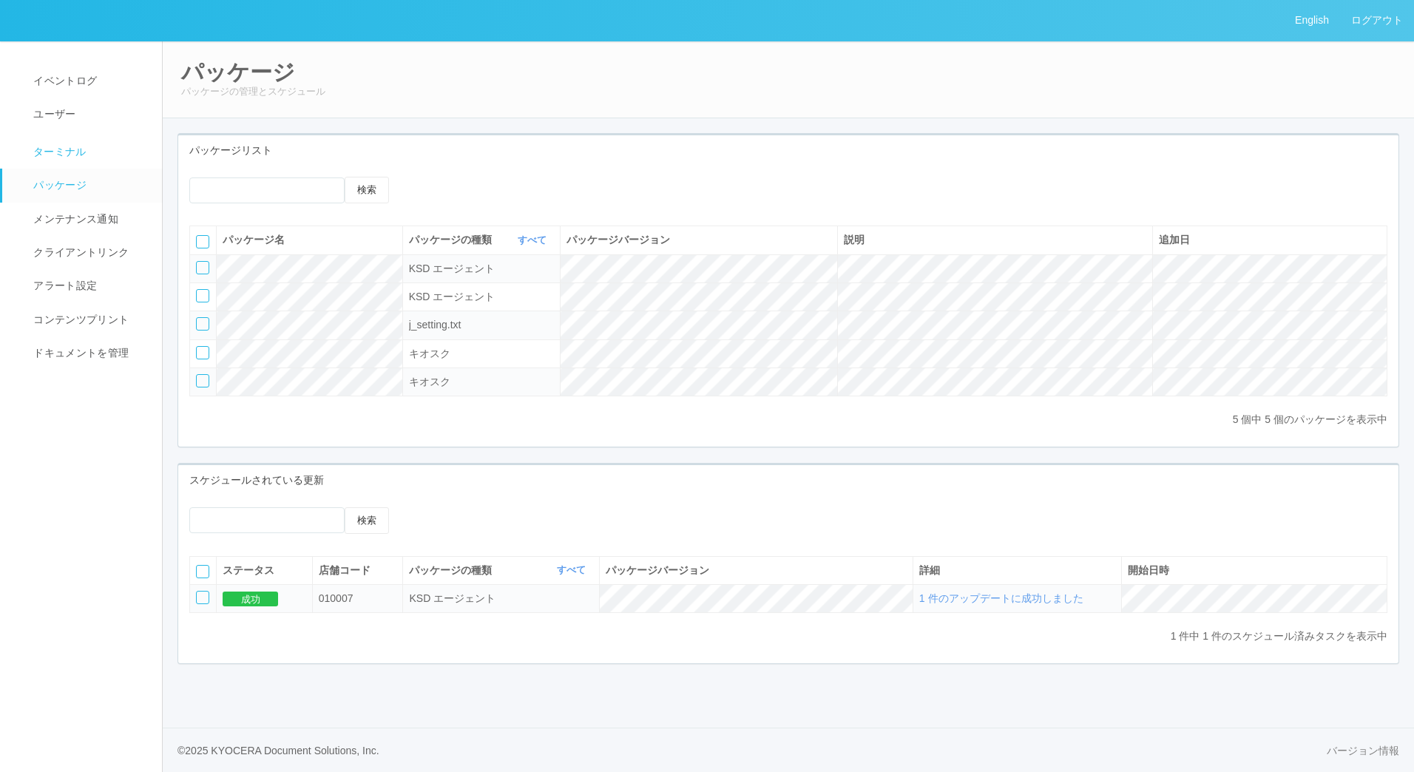
click at [58, 140] on link "ターミナル" at bounding box center [88, 150] width 173 height 37
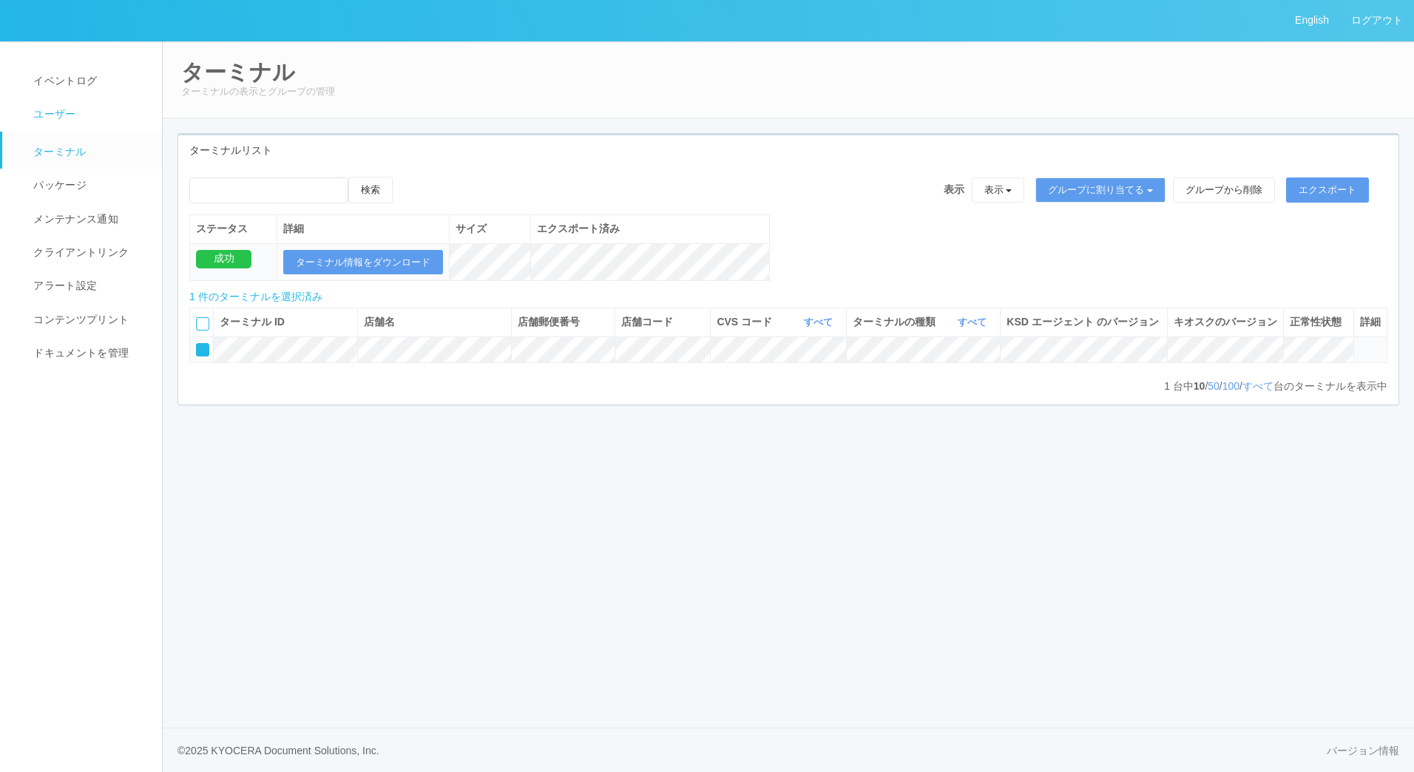
click at [61, 129] on link "ユーザー" at bounding box center [88, 114] width 173 height 33
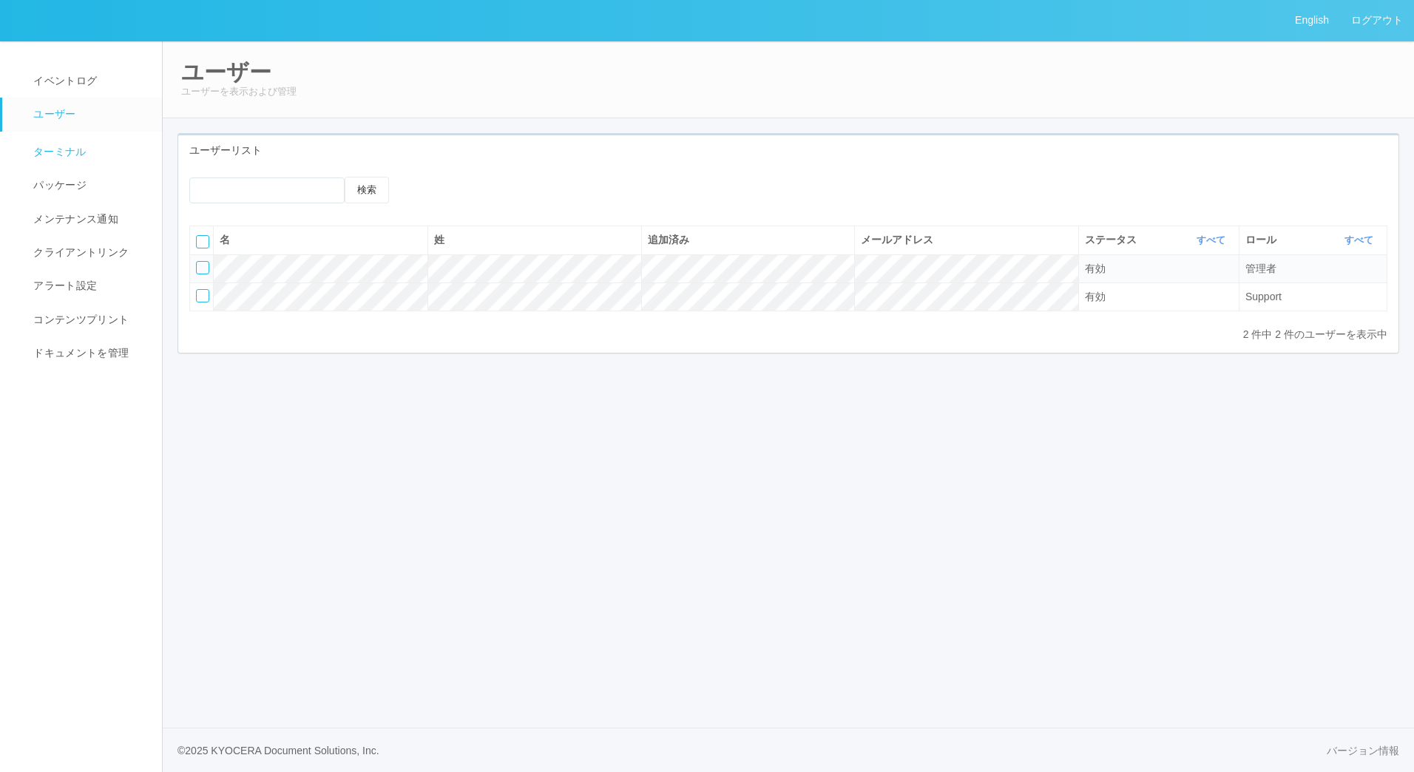
click at [74, 166] on link "ターミナル" at bounding box center [88, 150] width 173 height 37
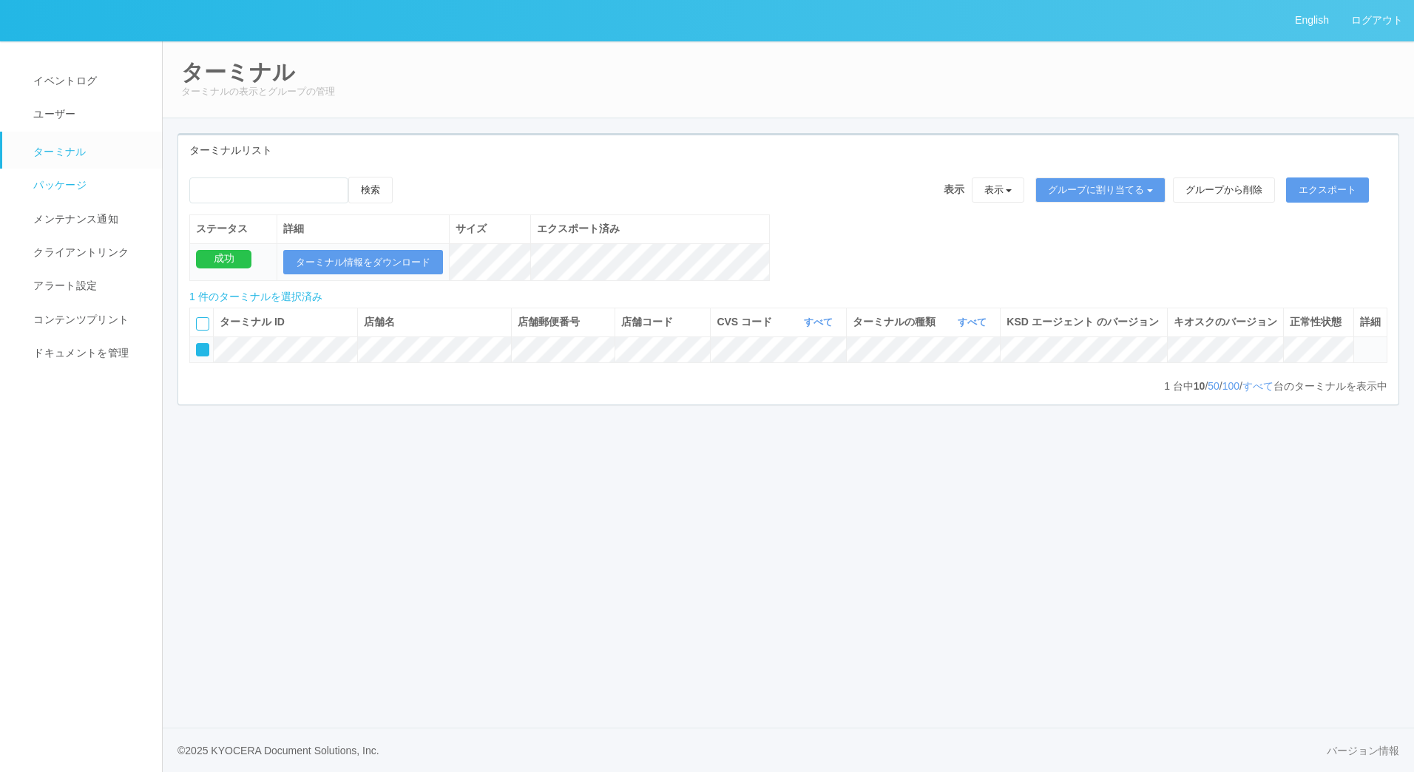
click at [85, 191] on span "パッケージ" at bounding box center [58, 185] width 57 height 12
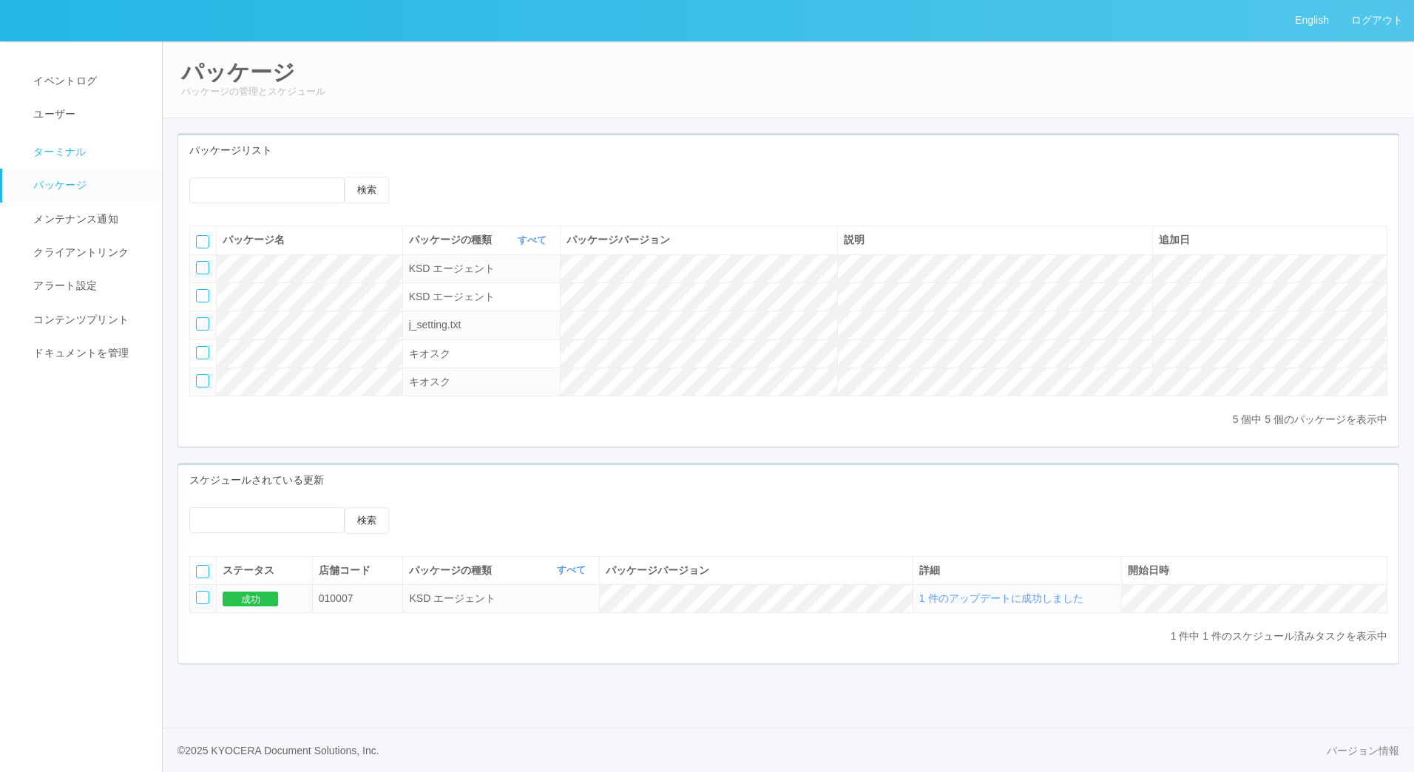
click at [68, 141] on link "ターミナル" at bounding box center [88, 150] width 173 height 37
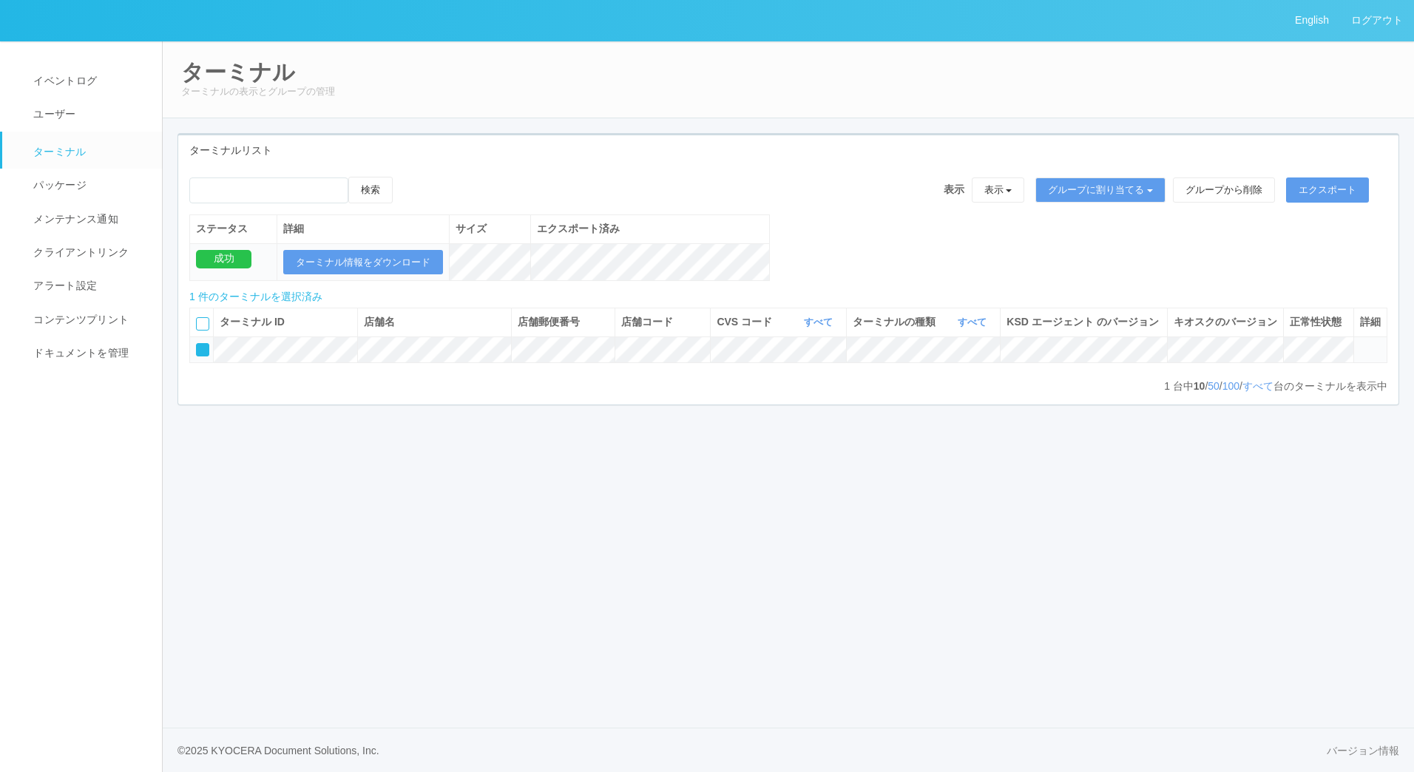
click at [407, 177] on icon at bounding box center [407, 177] width 0 height 0
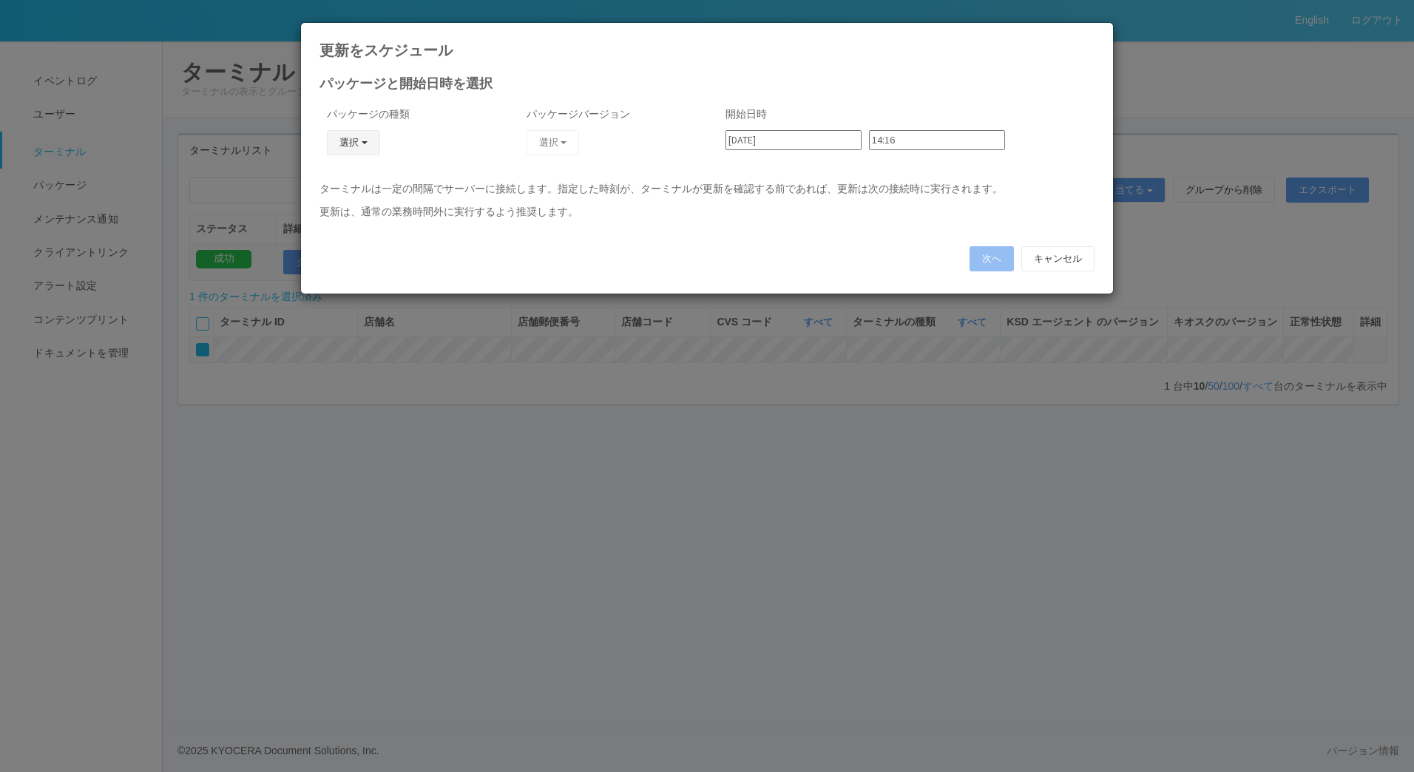
click at [357, 130] on button "選択" at bounding box center [353, 142] width 53 height 25
click at [356, 177] on link "KSD エージェント" at bounding box center [332, 183] width 117 height 23
click at [558, 144] on button "選択" at bounding box center [553, 142] width 53 height 25
click at [551, 180] on link "1.3.6402.63" at bounding box center [531, 183] width 117 height 23
click at [907, 144] on input "14:16" at bounding box center [937, 140] width 136 height 20
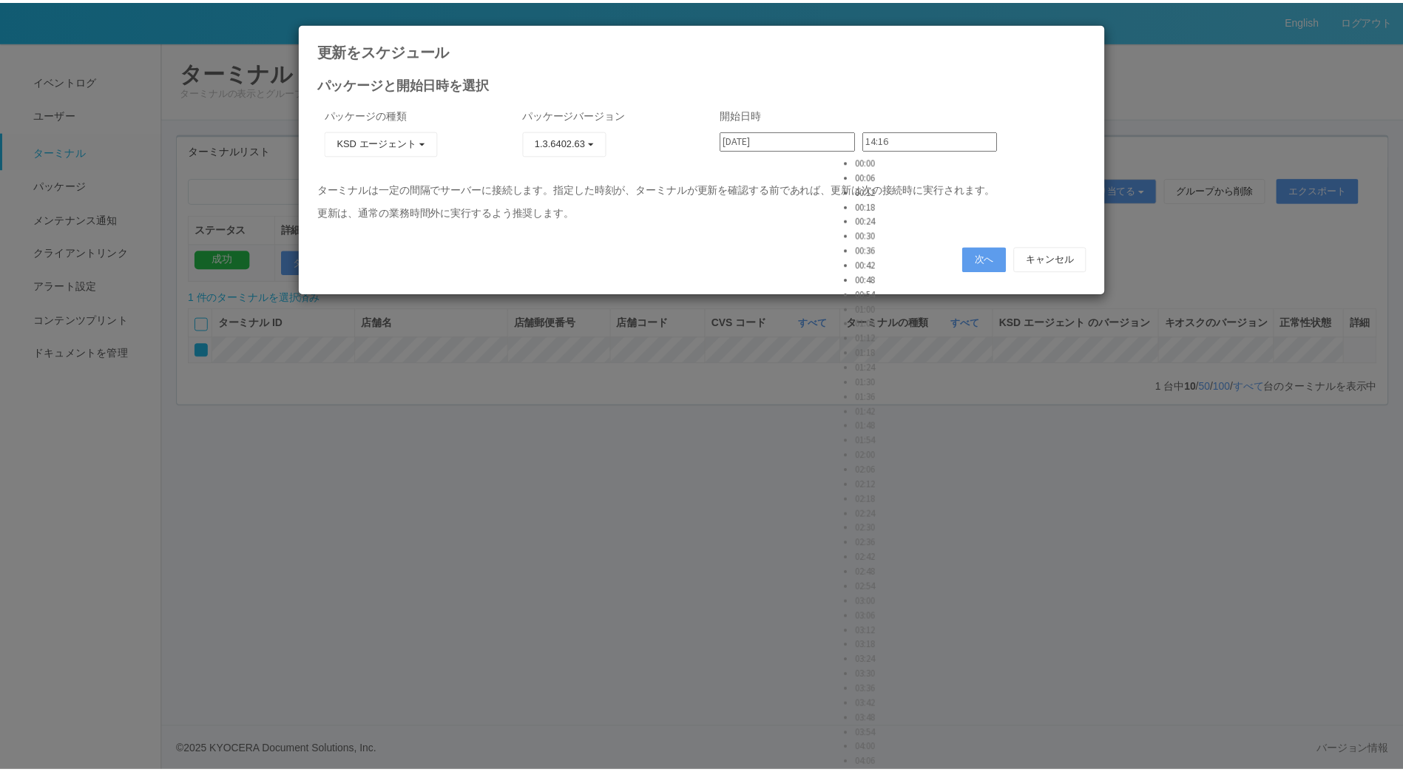
scroll to position [3106, 0]
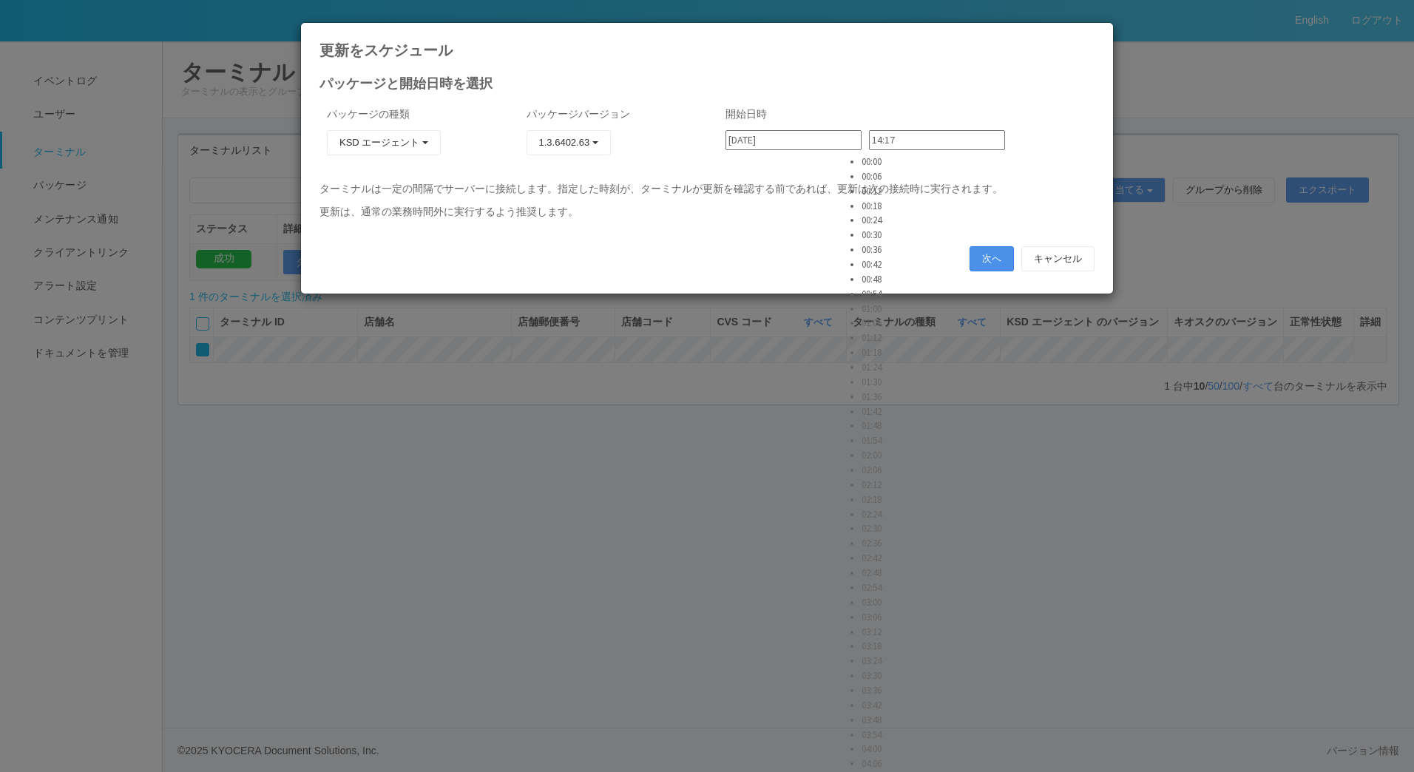
type input "14:17"
click at [995, 267] on button "次へ" at bounding box center [992, 258] width 44 height 25
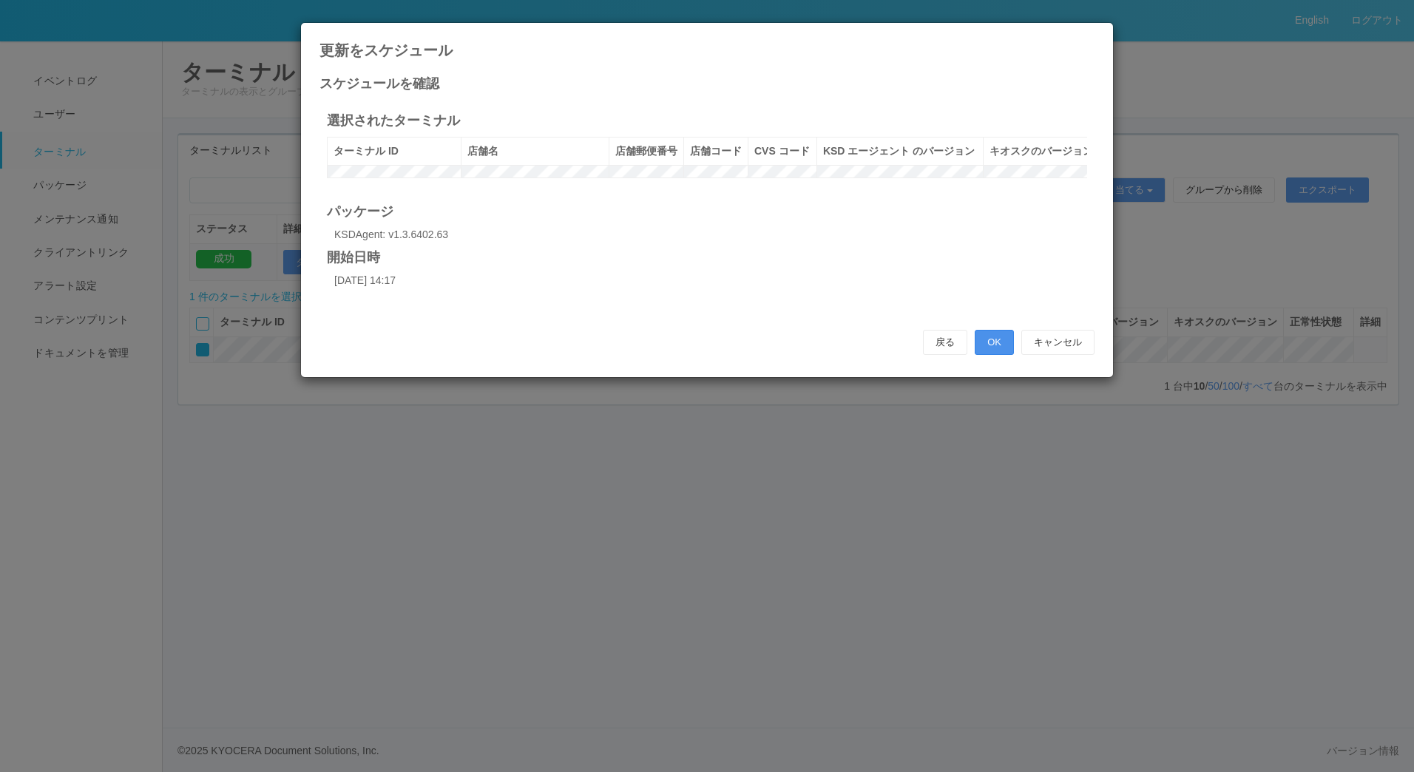
click at [991, 355] on button "OK" at bounding box center [994, 342] width 39 height 25
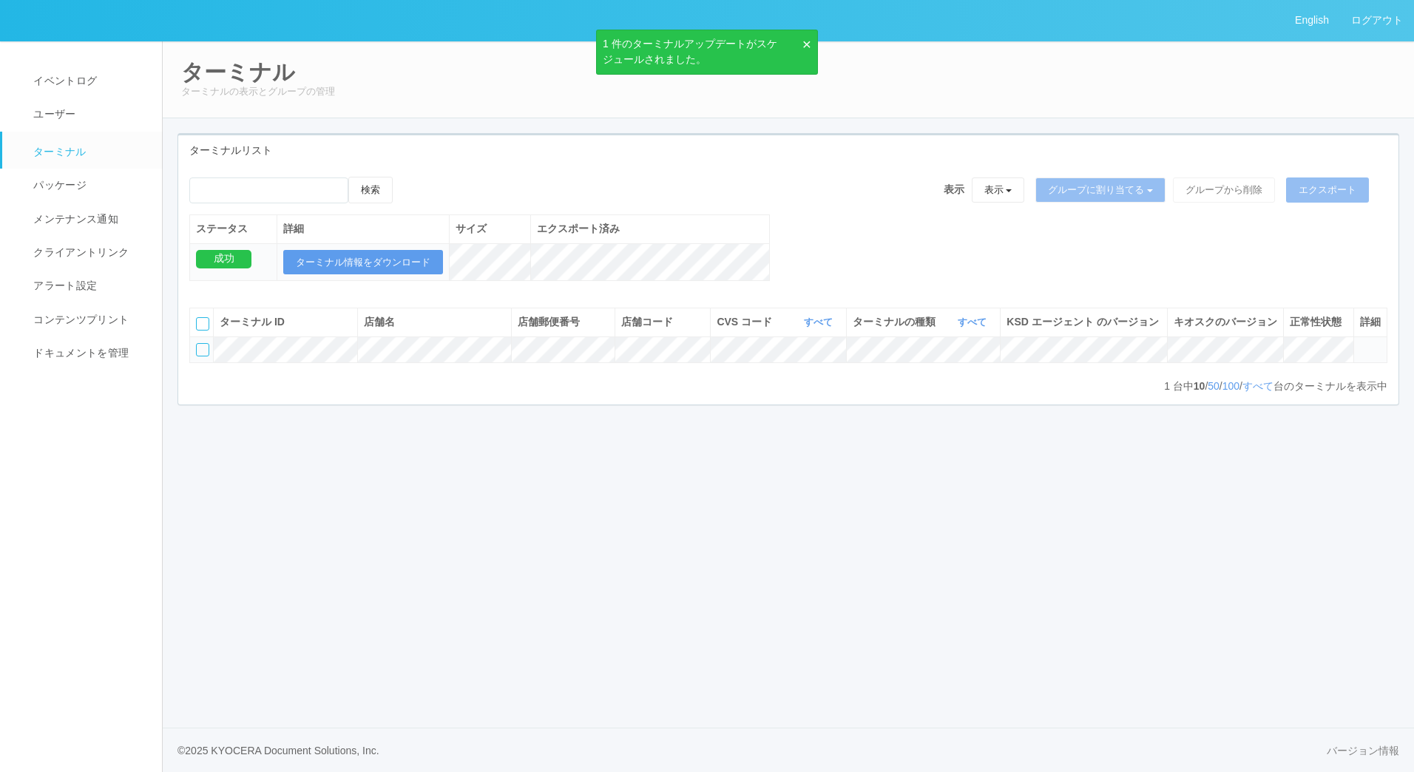
click at [38, 166] on link "ターミナル" at bounding box center [88, 150] width 173 height 37
click at [57, 183] on span "パッケージ" at bounding box center [58, 185] width 57 height 12
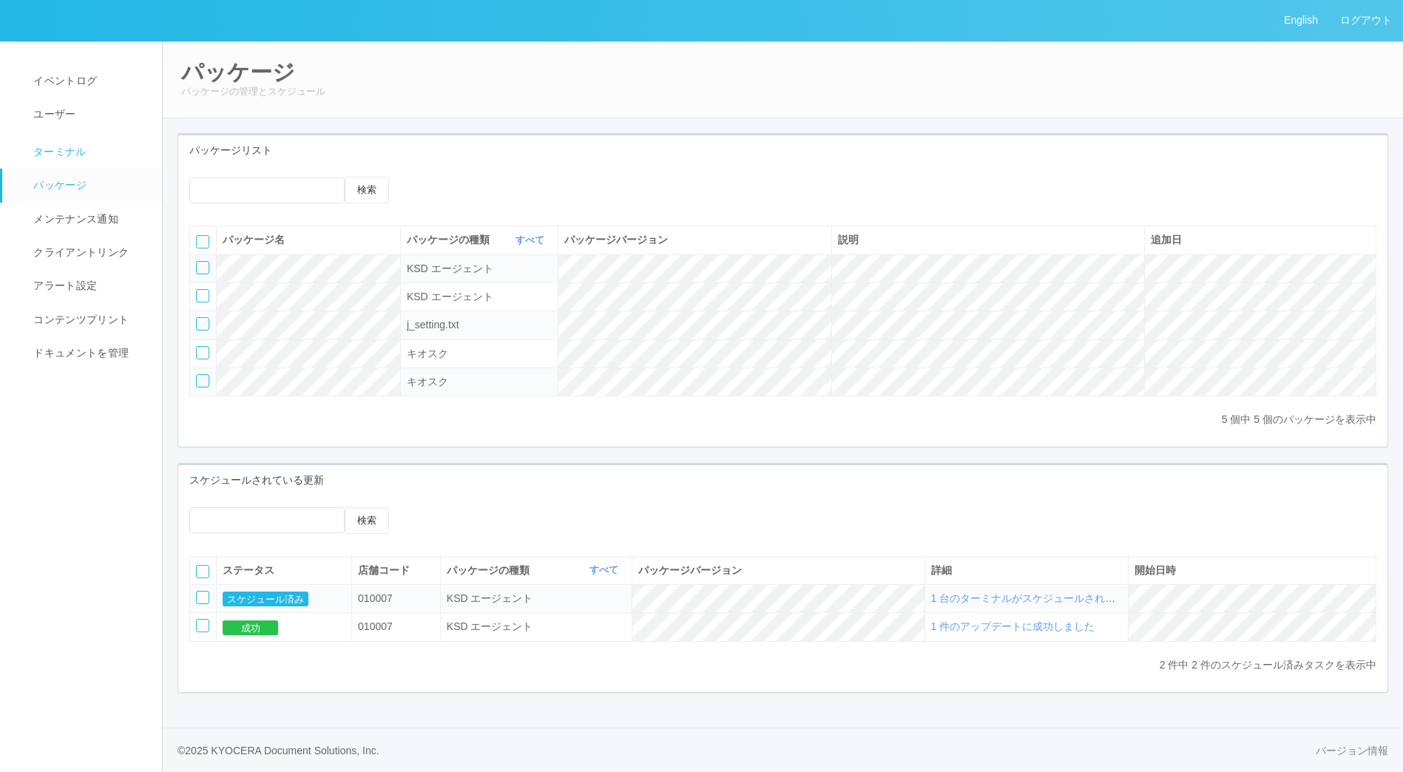
click at [41, 146] on span "ターミナル" at bounding box center [58, 152] width 57 height 12
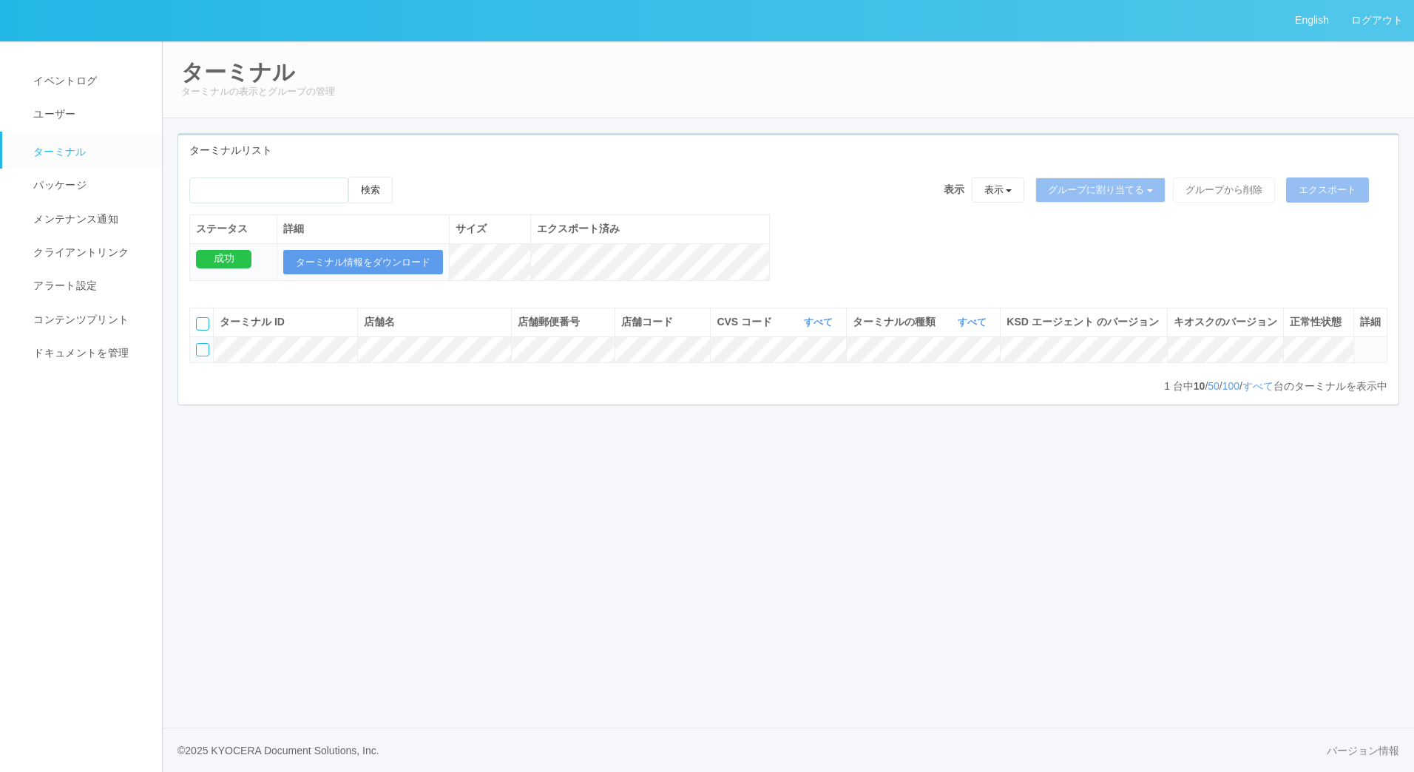
click at [202, 356] on div at bounding box center [202, 349] width 13 height 13
click at [1359, 362] on td at bounding box center [1369, 349] width 33 height 26
click at [1360, 343] on icon at bounding box center [1360, 343] width 0 height 0
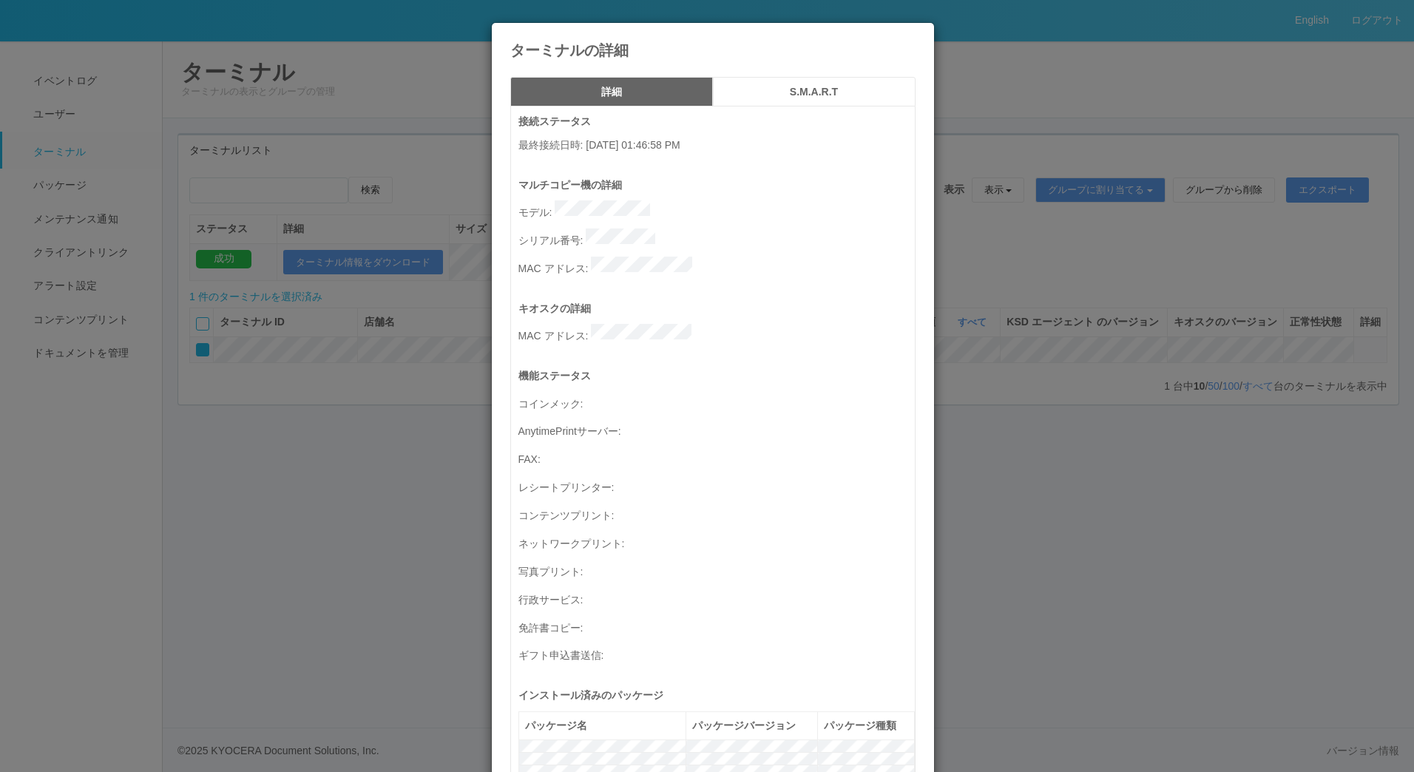
click at [916, 34] on icon at bounding box center [916, 34] width 0 height 0
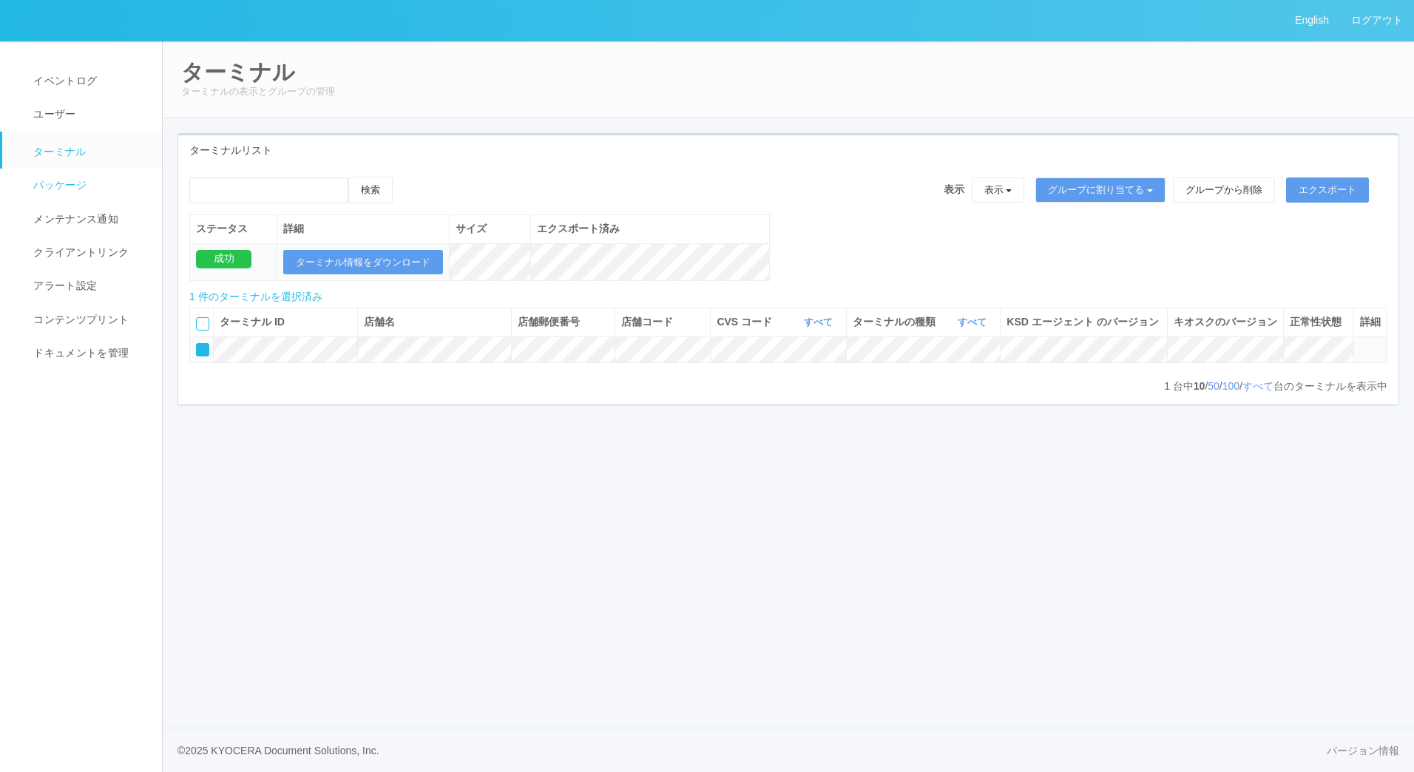
click at [53, 191] on span "パッケージ" at bounding box center [58, 185] width 57 height 12
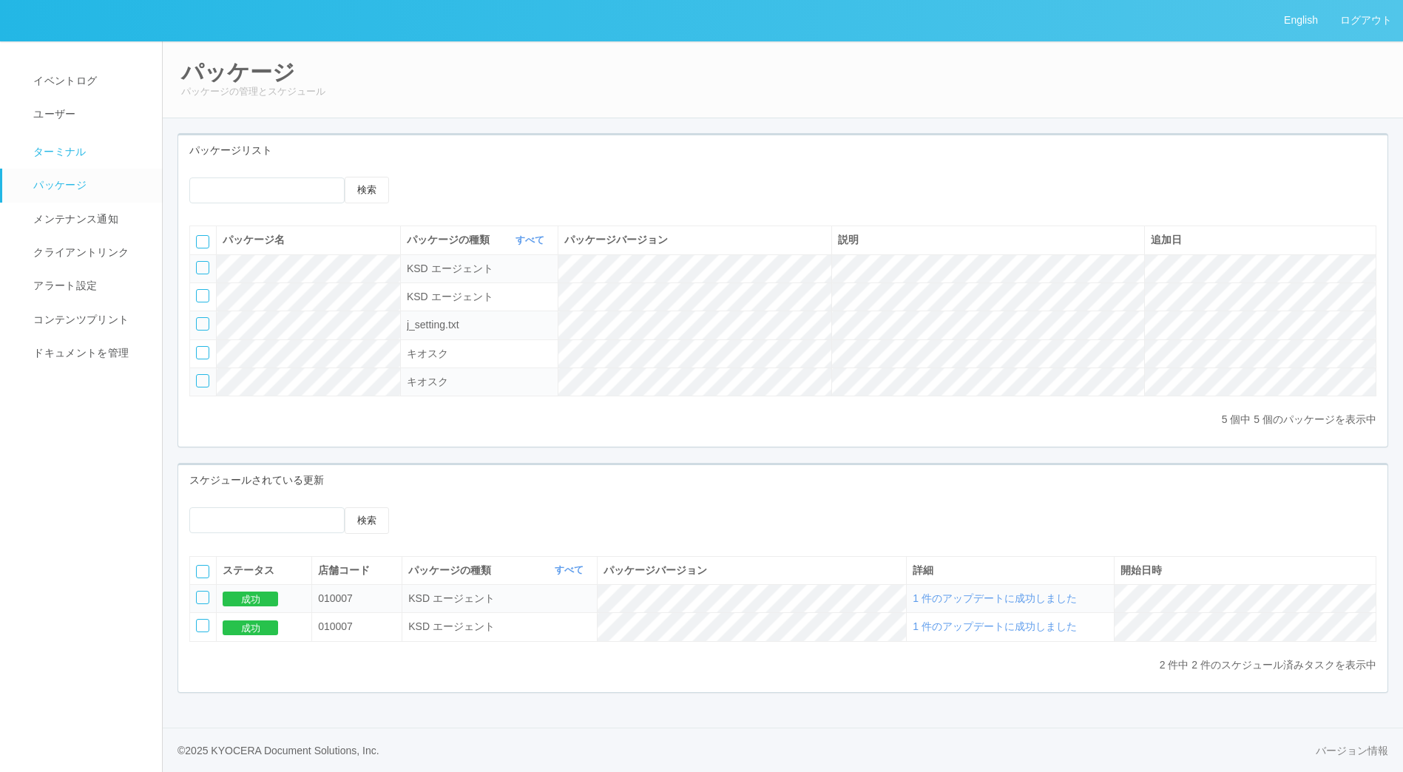
click at [66, 141] on link "ターミナル" at bounding box center [88, 150] width 173 height 37
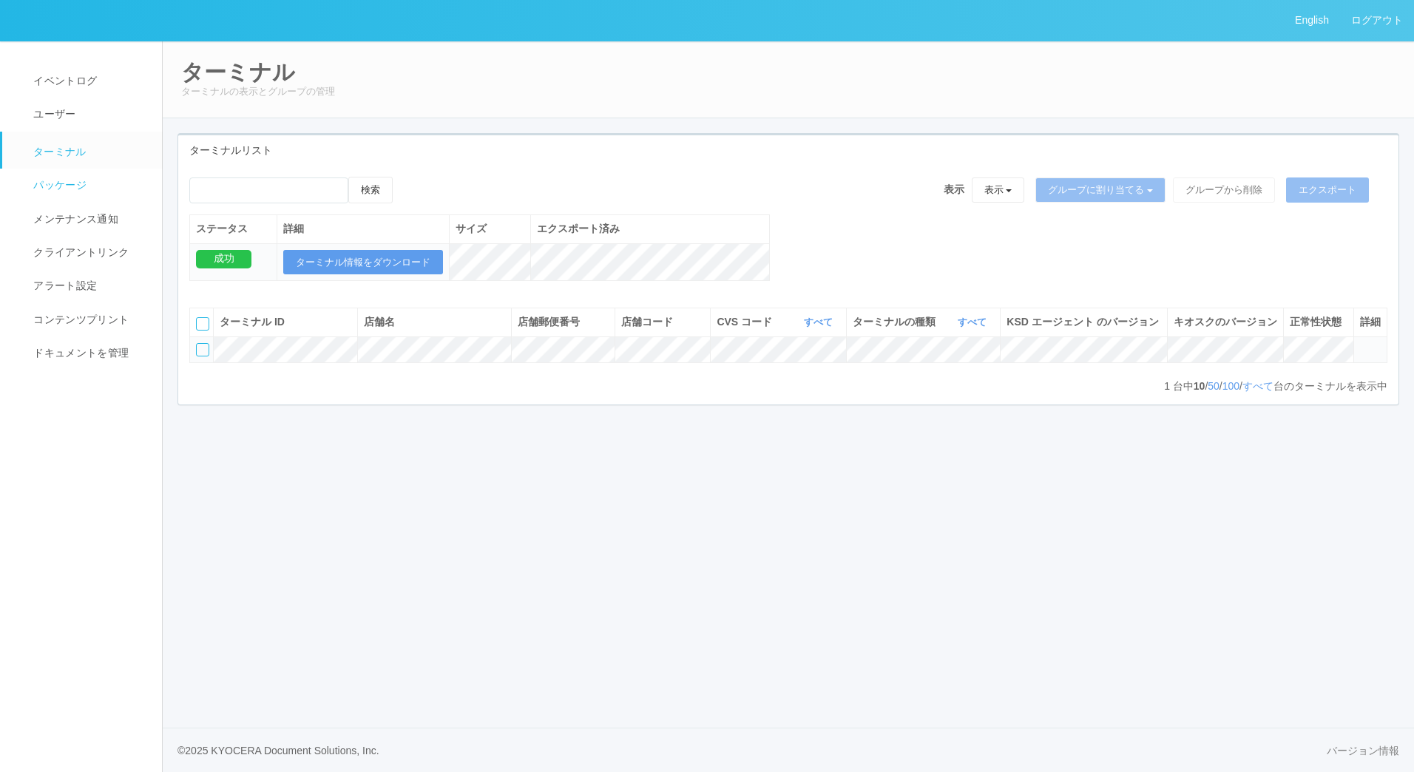
click at [47, 186] on span "パッケージ" at bounding box center [58, 185] width 57 height 12
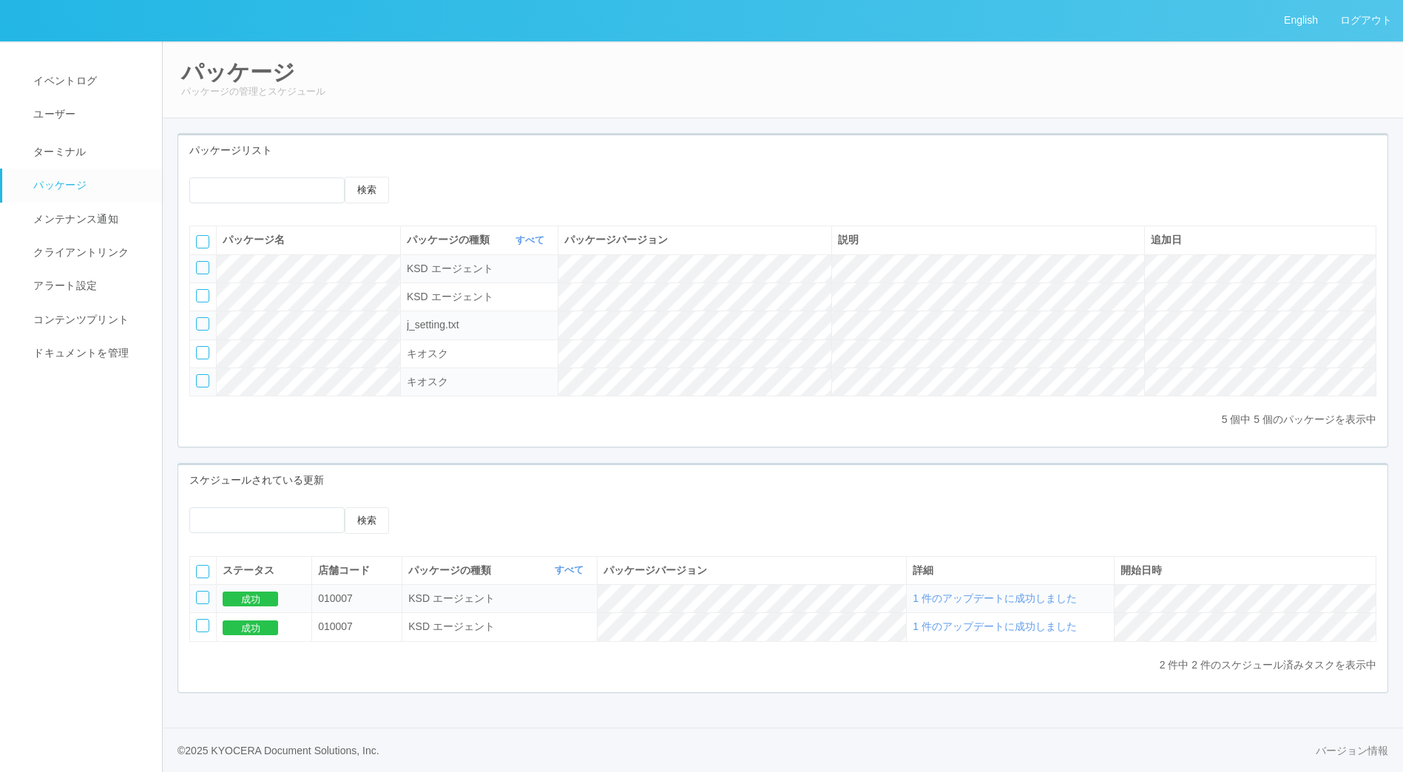
click at [203, 324] on div at bounding box center [202, 323] width 13 height 13
click at [510, 177] on div at bounding box center [503, 177] width 163 height 0
click at [433, 177] on icon at bounding box center [433, 177] width 0 height 0
select select "j_setting.txt"
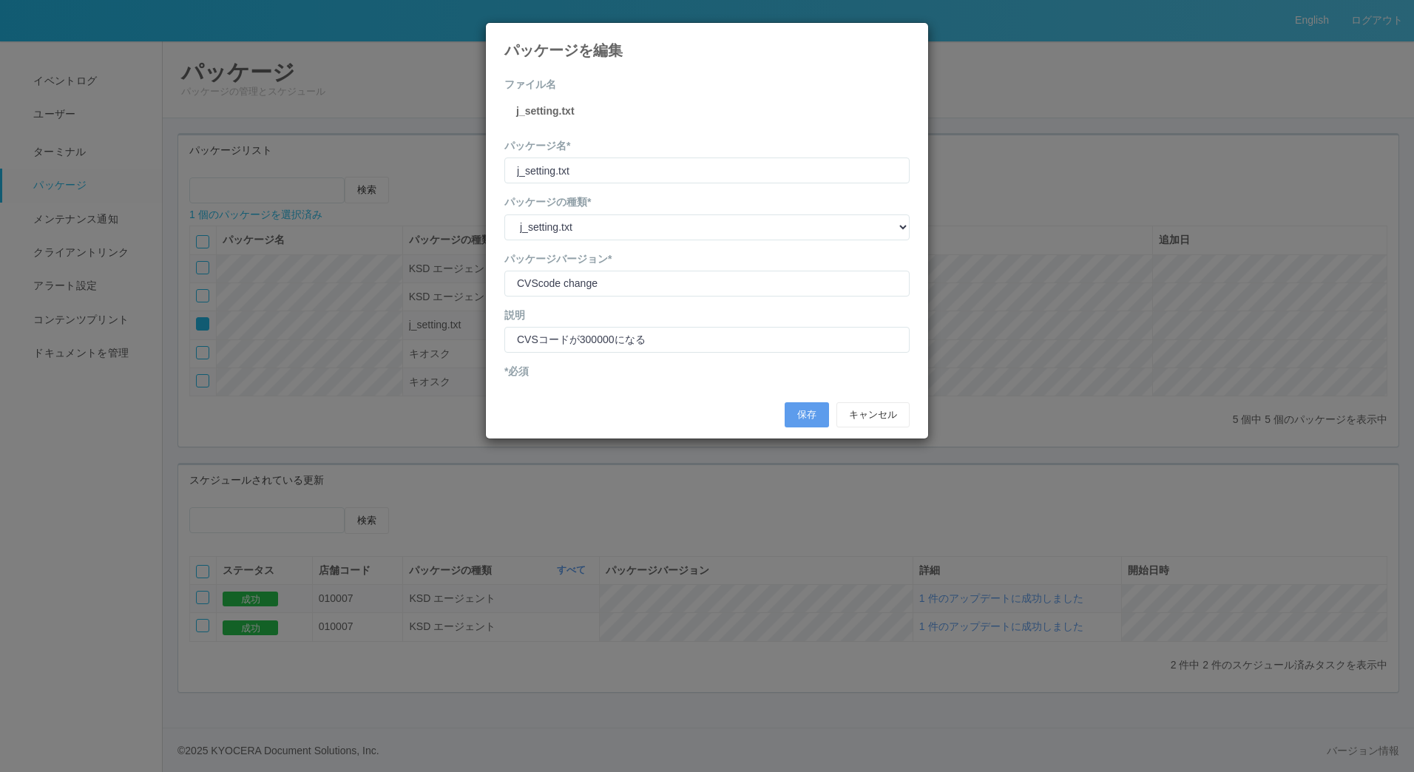
click at [575, 109] on label "j_setting.txt" at bounding box center [545, 112] width 58 height 16
click at [910, 34] on icon at bounding box center [910, 34] width 0 height 0
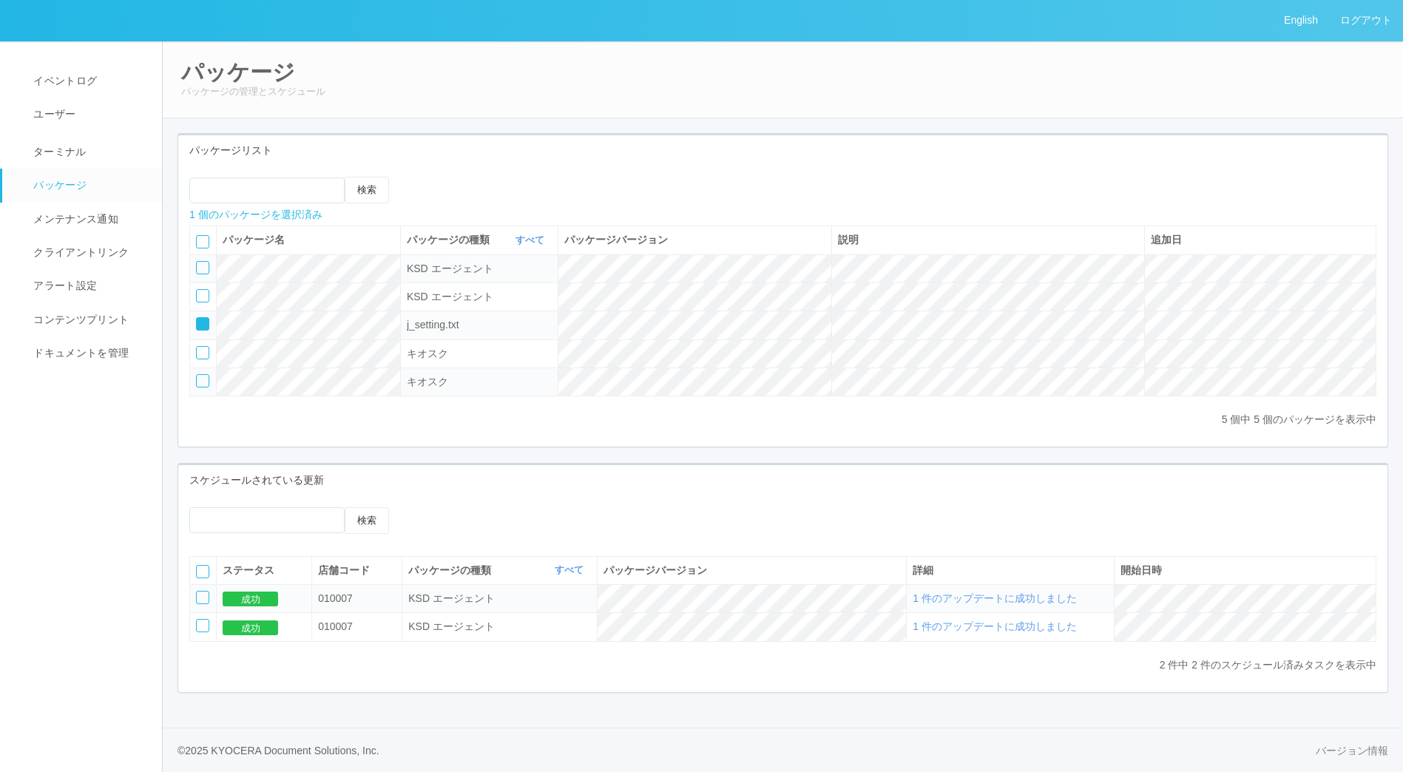
click at [888, 317] on tr "j_setting.txt" at bounding box center [783, 325] width 1186 height 28
click at [491, 174] on div "検索 1 個のパッケージを選択済み パッケージ名 パッケージの種類 すべて 表示 すべて キオスク KSD エージェント j_setting.txt パッケー…" at bounding box center [782, 306] width 1209 height 281
click at [444, 177] on icon at bounding box center [444, 177] width 0 height 0
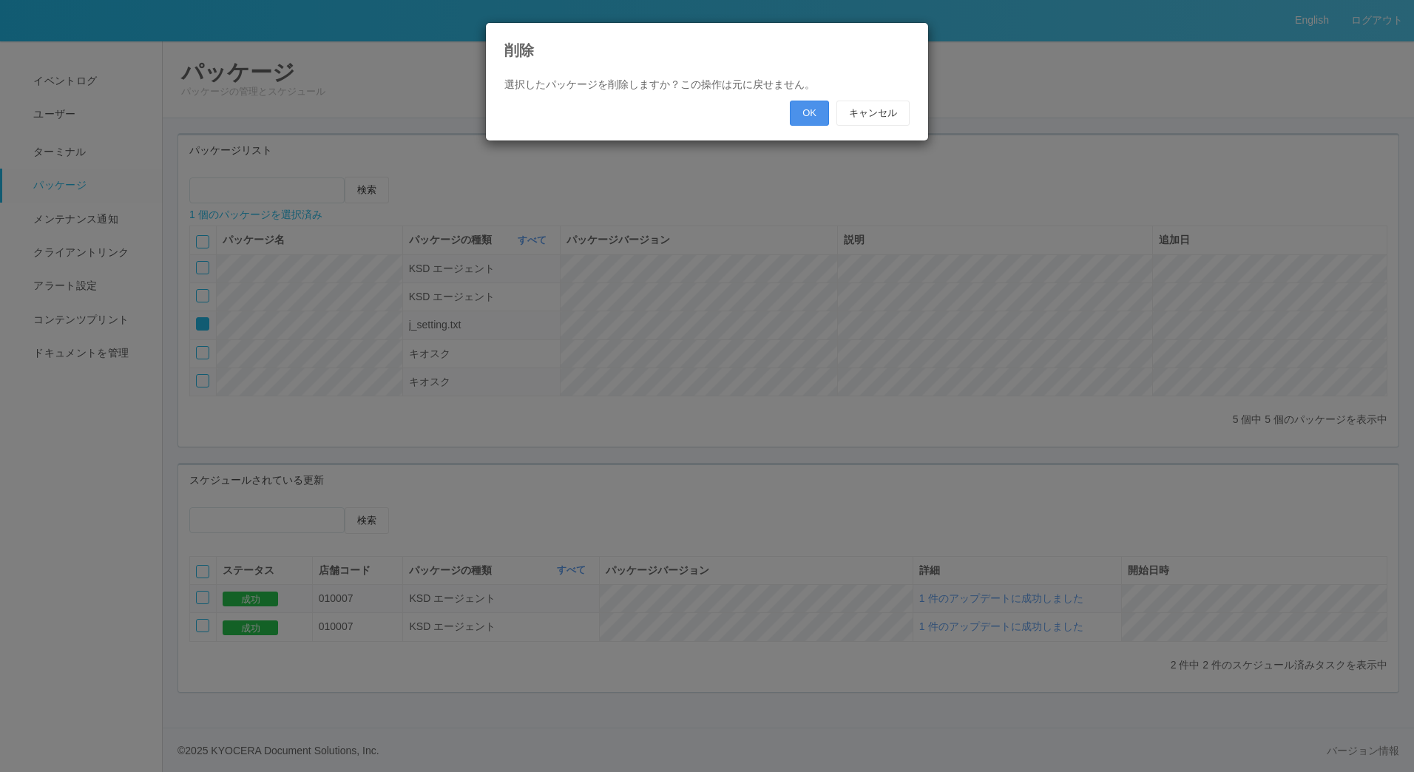
click at [810, 113] on button "OK" at bounding box center [809, 113] width 39 height 25
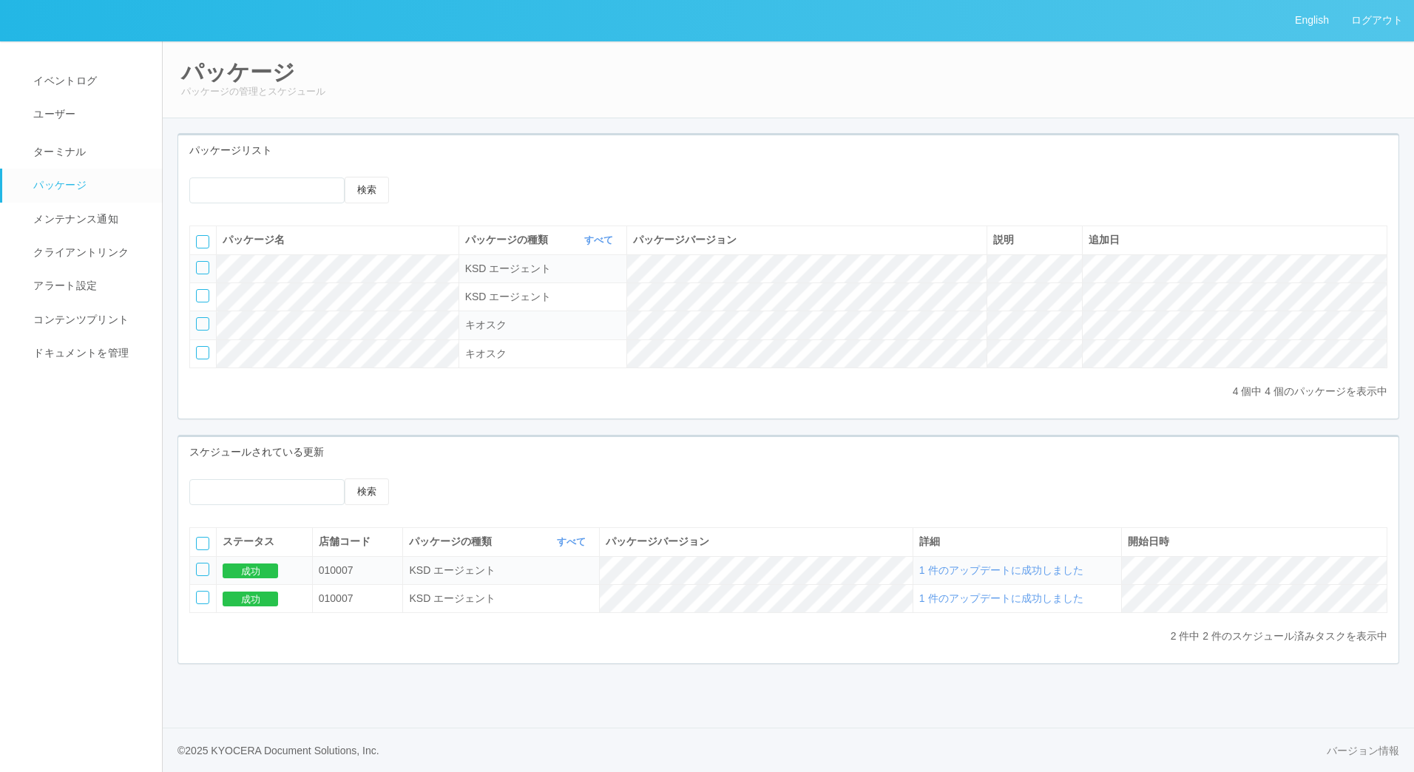
click at [422, 177] on icon at bounding box center [422, 177] width 0 height 0
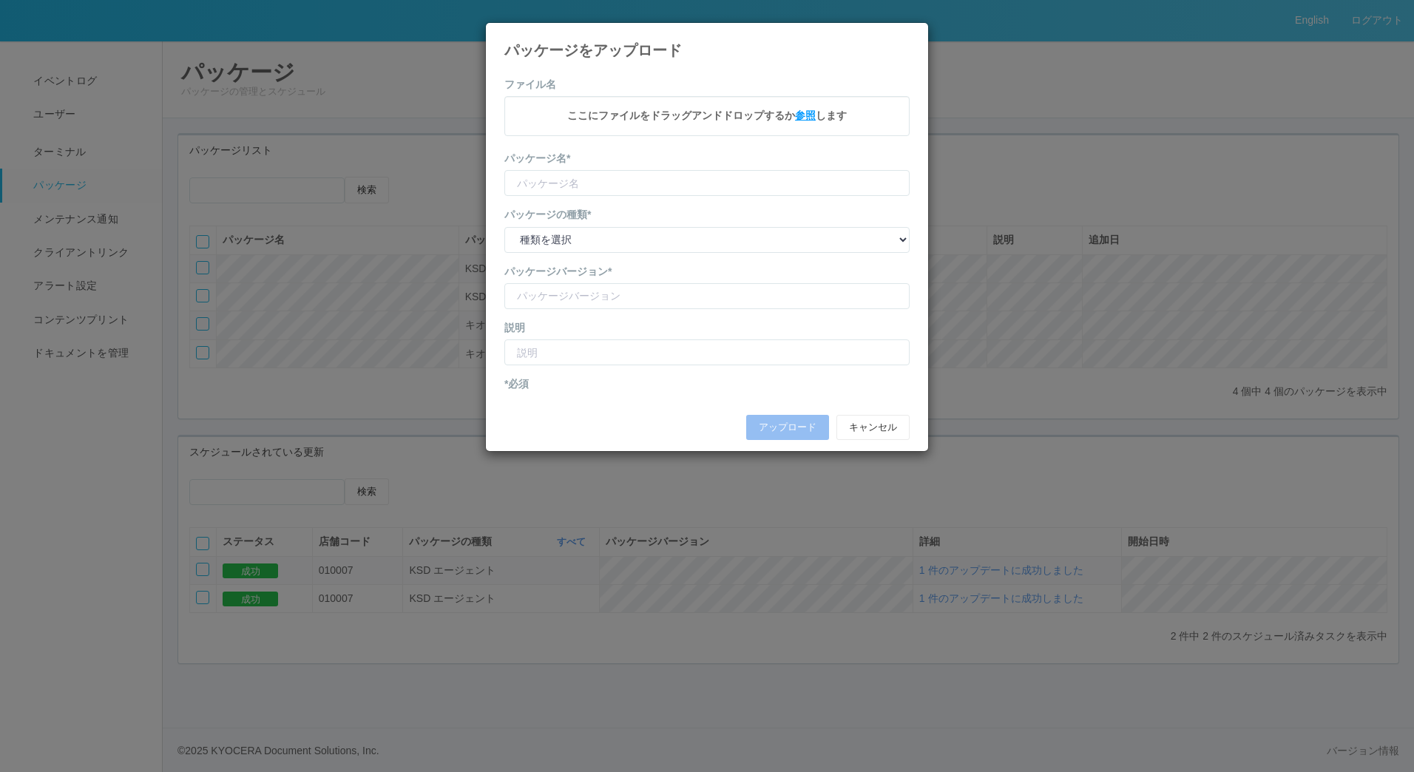
click at [813, 118] on span "参照" at bounding box center [805, 115] width 21 height 12
type input "Kioks"
click at [575, 239] on select "種類を選択 キオスク KSD エージェント j_setting.txt" at bounding box center [706, 242] width 405 height 26
select select "j_setting.txt"
click at [504, 229] on select "種類を選択 キオスク KSD エージェント j_setting.txt" at bounding box center [706, 242] width 405 height 26
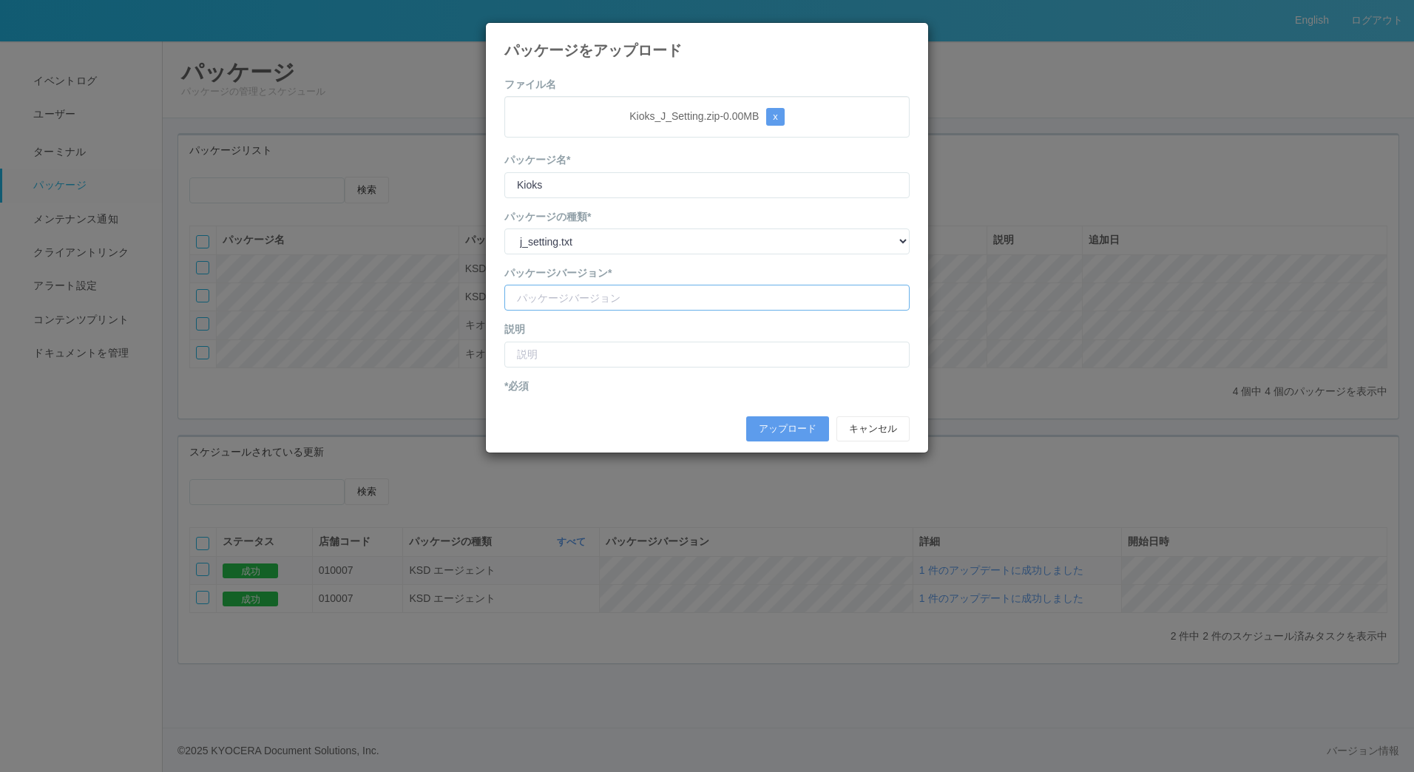
click at [561, 298] on input "version" at bounding box center [706, 298] width 405 height 26
paste input "CVSコードが300000になる"
click at [547, 297] on input "version" at bounding box center [706, 298] width 405 height 26
type input "CVSコードが300000になる"
click at [575, 349] on input "text" at bounding box center [706, 355] width 405 height 26
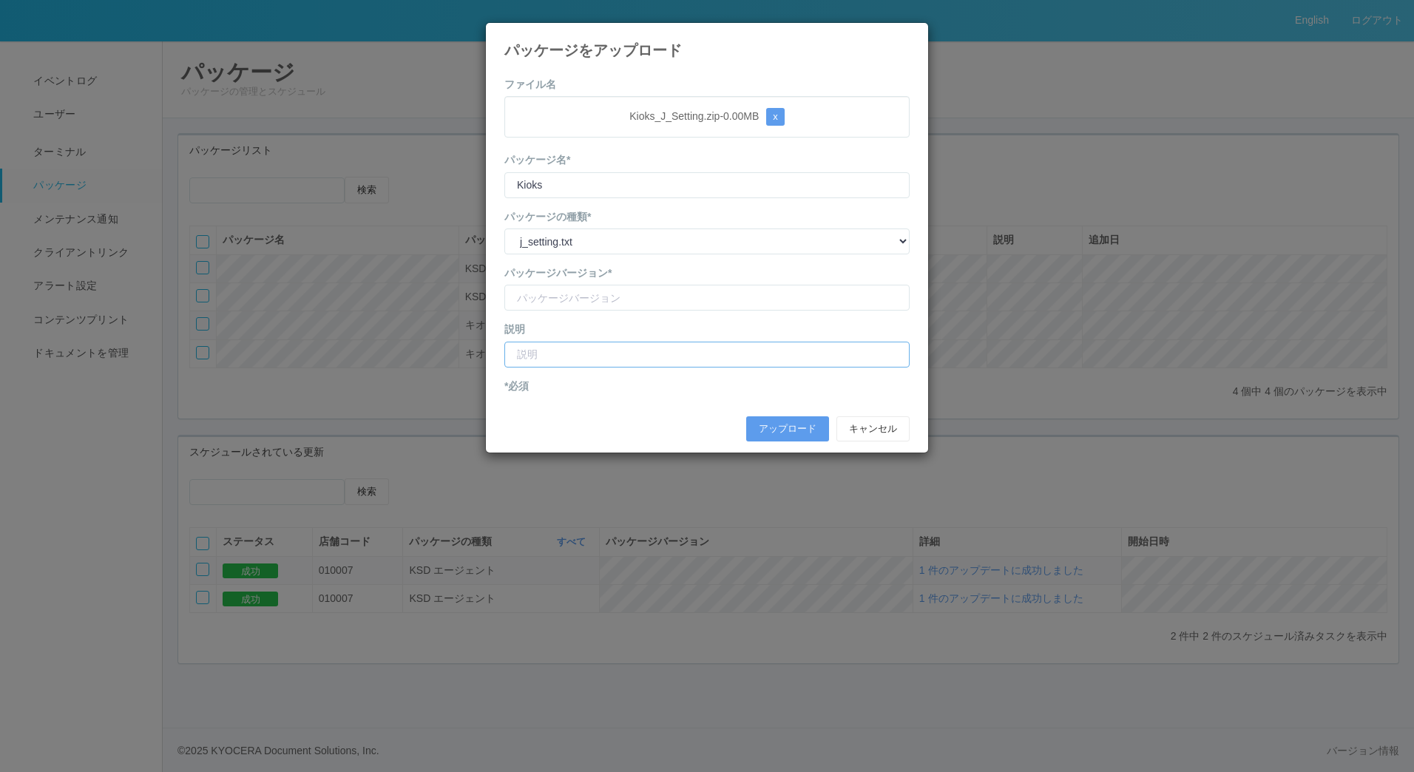
paste input "CVSコードが300000になる"
type input "CVSコードが300000になる"
click at [580, 302] on input "version" at bounding box center [706, 298] width 405 height 26
type input "CVScode change"
click at [766, 424] on button "アップロード" at bounding box center [787, 428] width 83 height 25
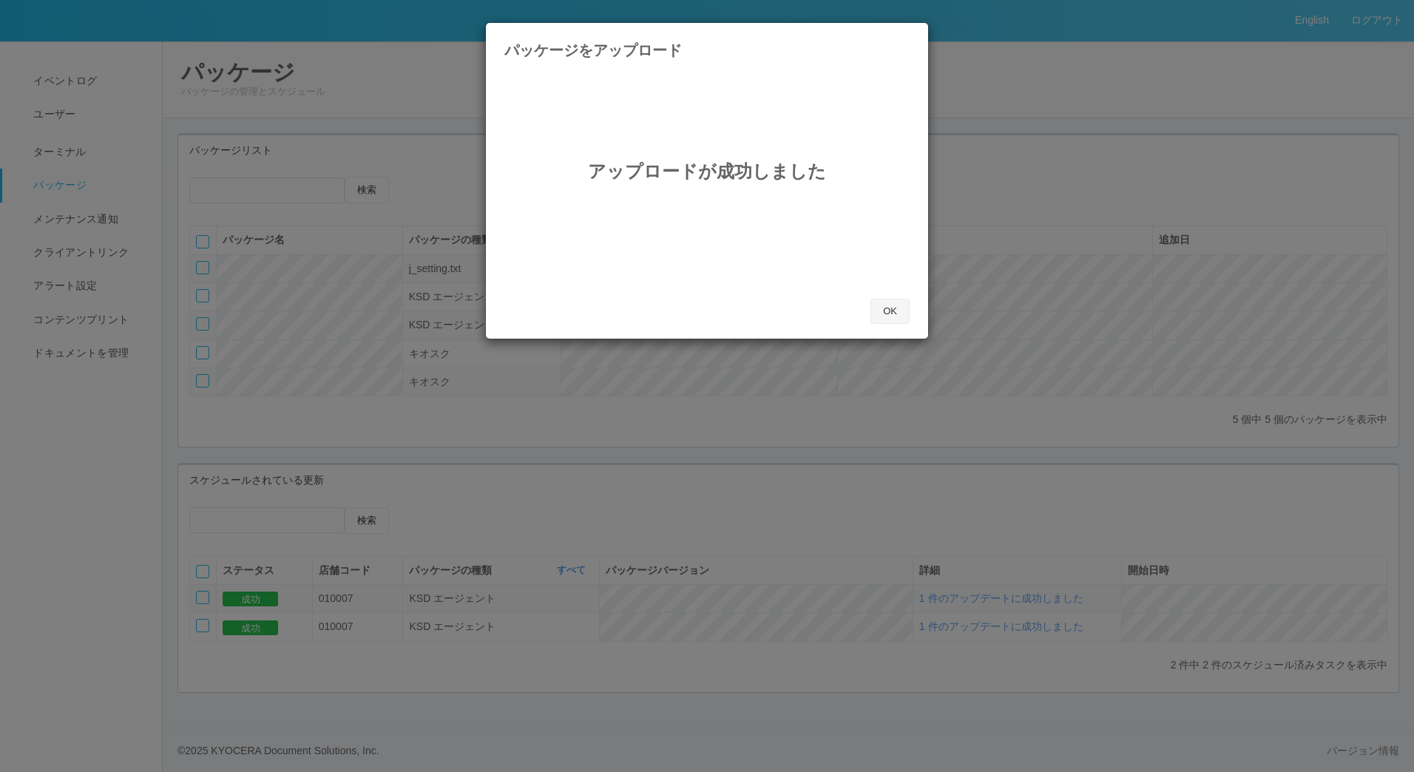
click at [896, 310] on button "OK" at bounding box center [889, 311] width 39 height 25
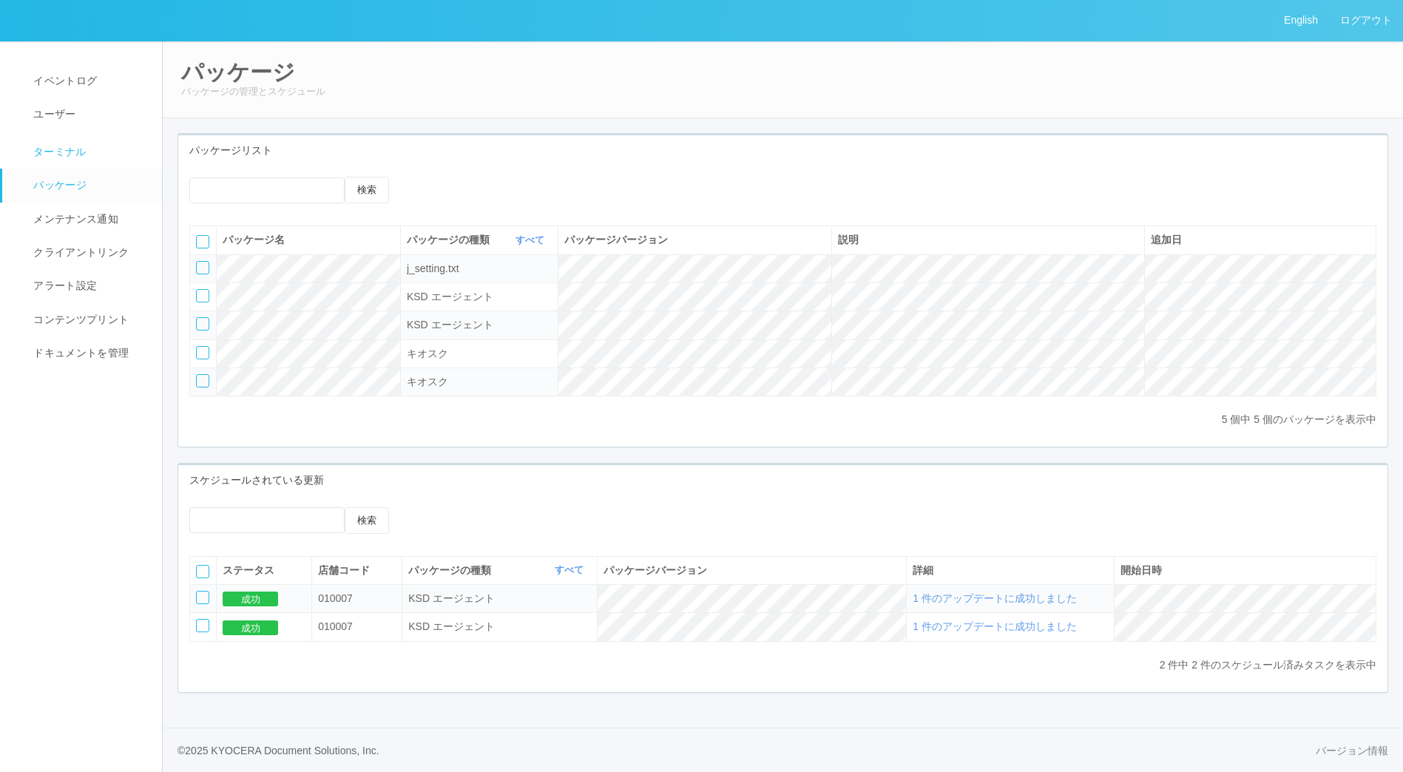
click at [70, 158] on span "ターミナル" at bounding box center [58, 152] width 57 height 12
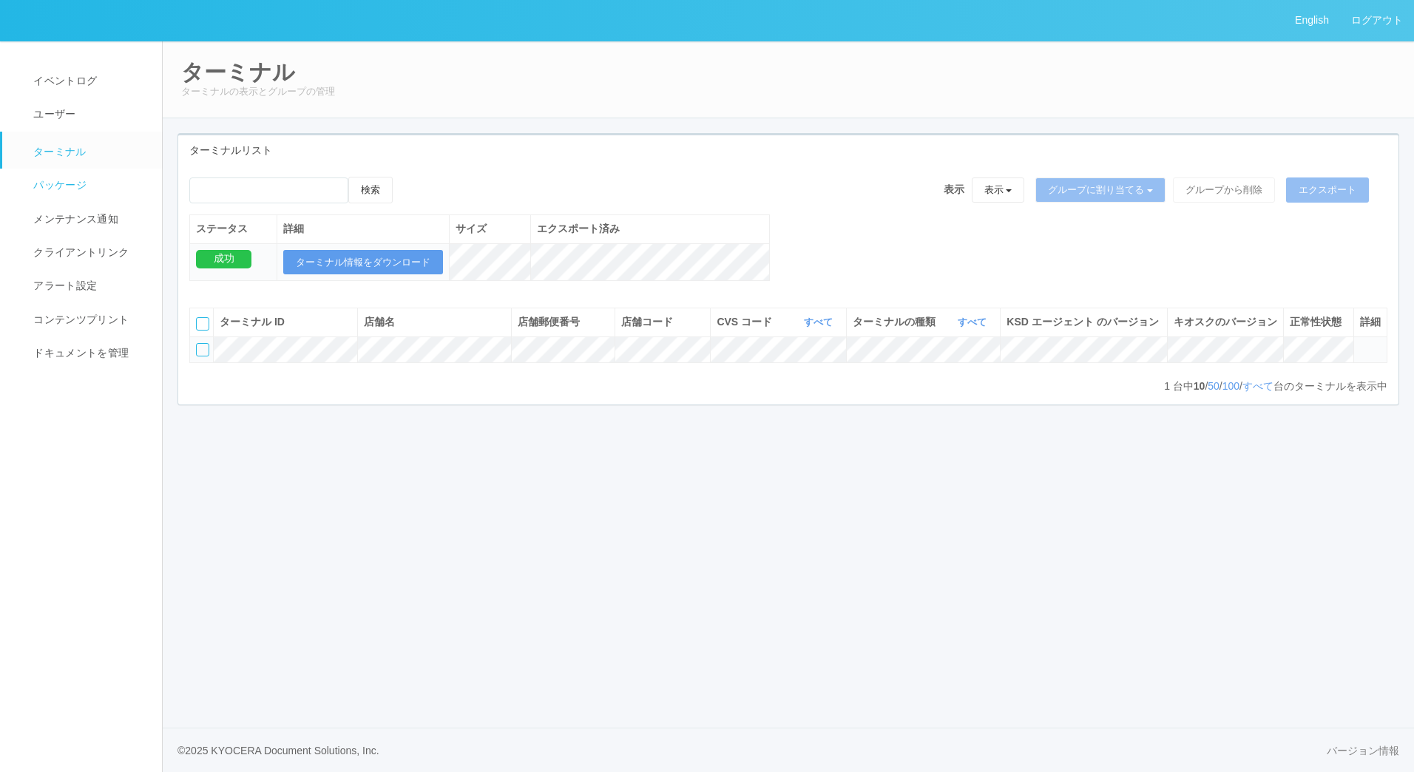
click at [70, 179] on span "パッケージ" at bounding box center [58, 185] width 57 height 12
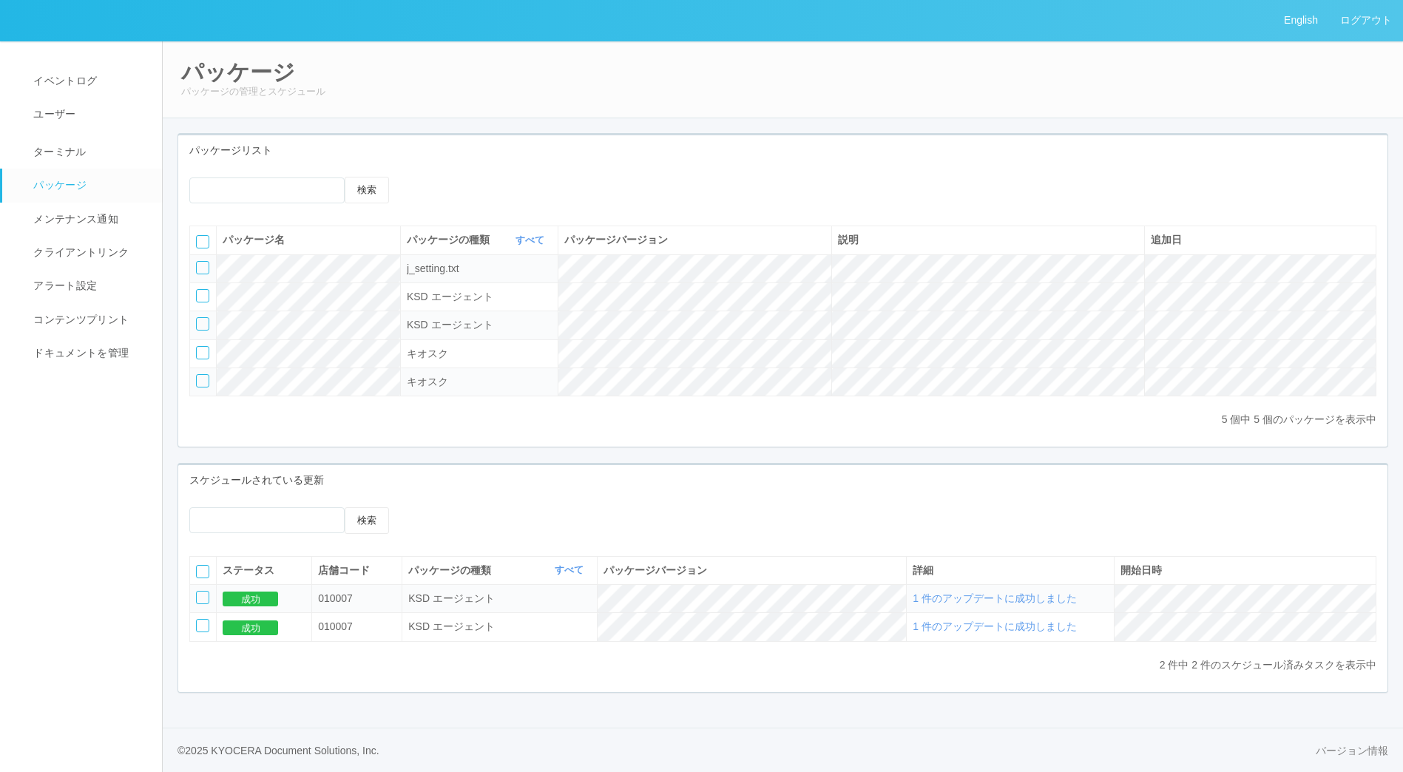
click at [422, 177] on icon at bounding box center [422, 177] width 0 height 0
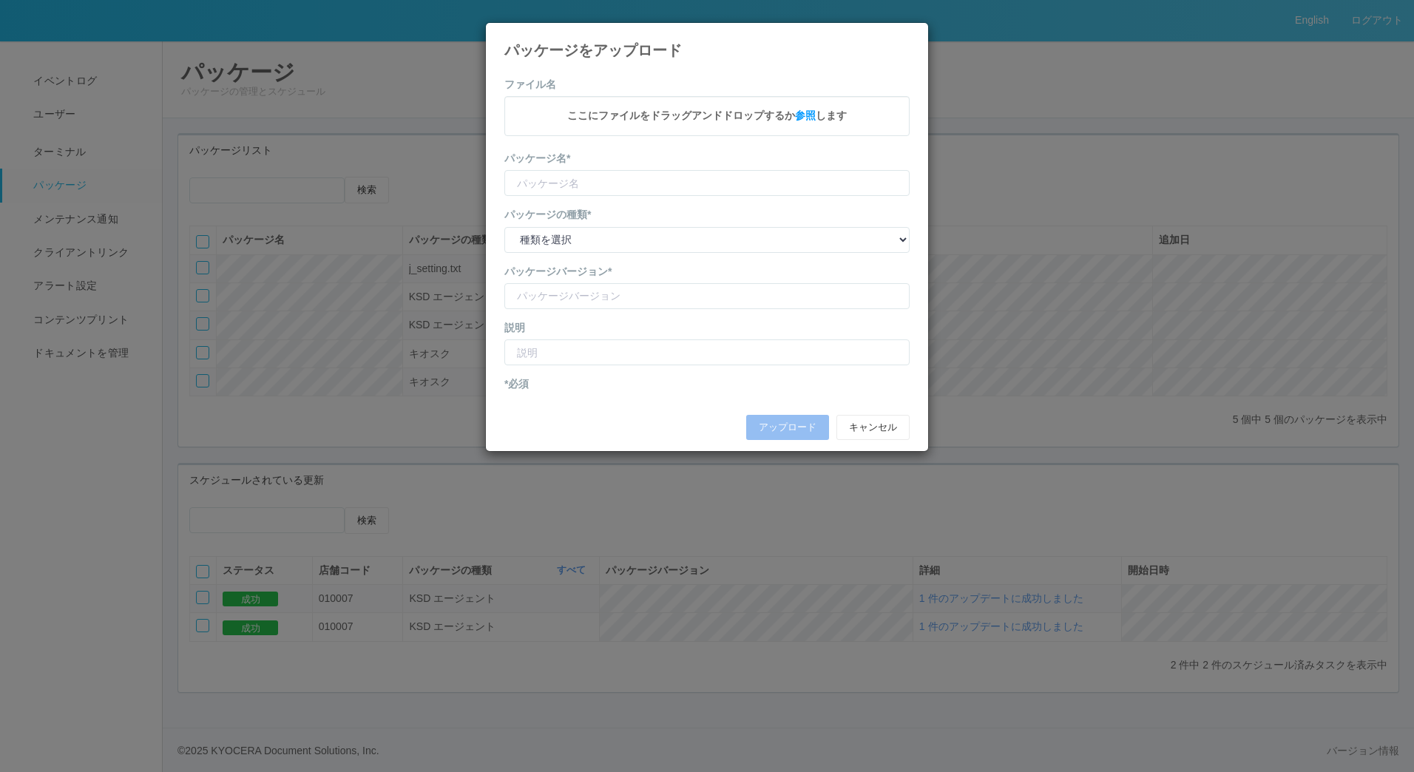
click at [896, 47] on h4 "パッケージをアップロード" at bounding box center [706, 50] width 405 height 16
click at [916, 41] on div "パッケージをアップロード" at bounding box center [707, 40] width 442 height 35
click at [910, 34] on icon at bounding box center [910, 34] width 0 height 0
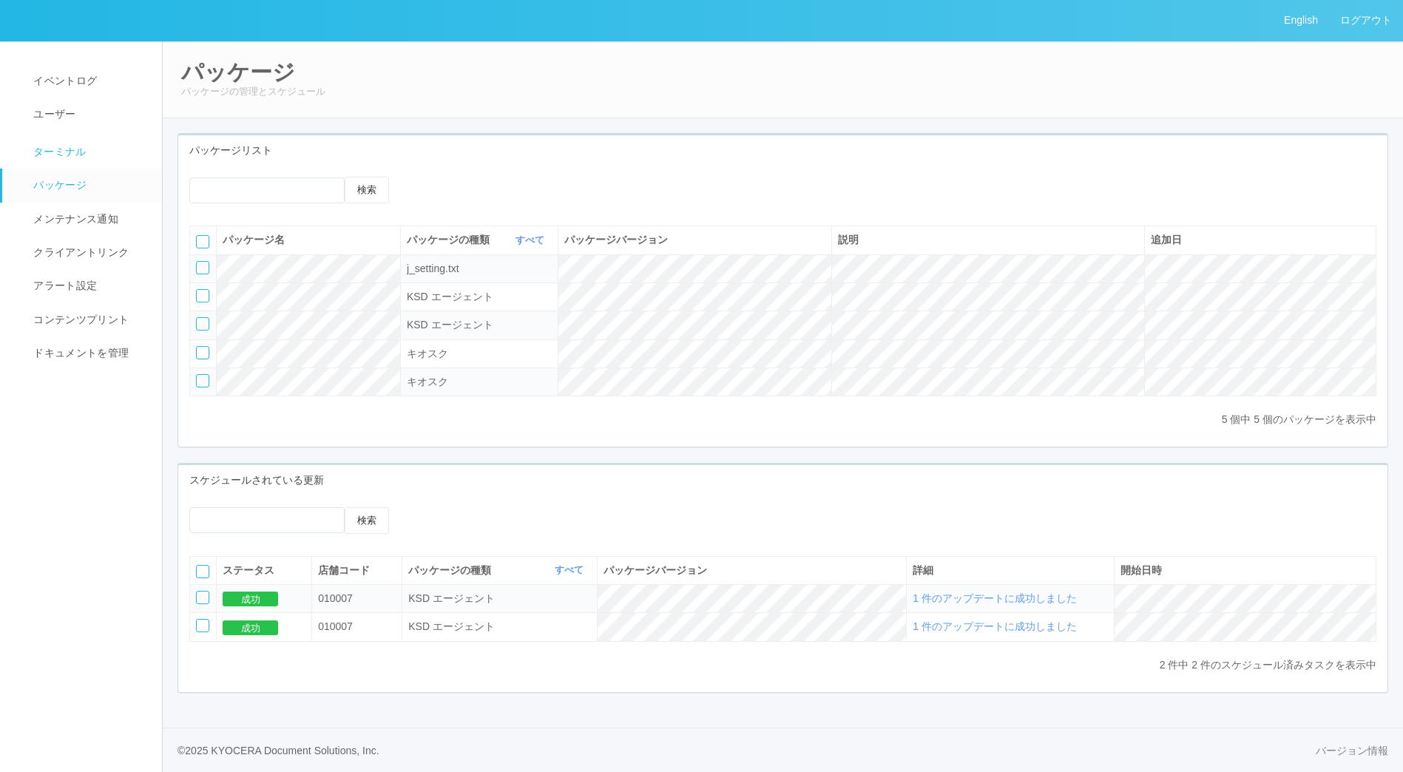
click at [83, 159] on link "ターミナル" at bounding box center [88, 150] width 173 height 37
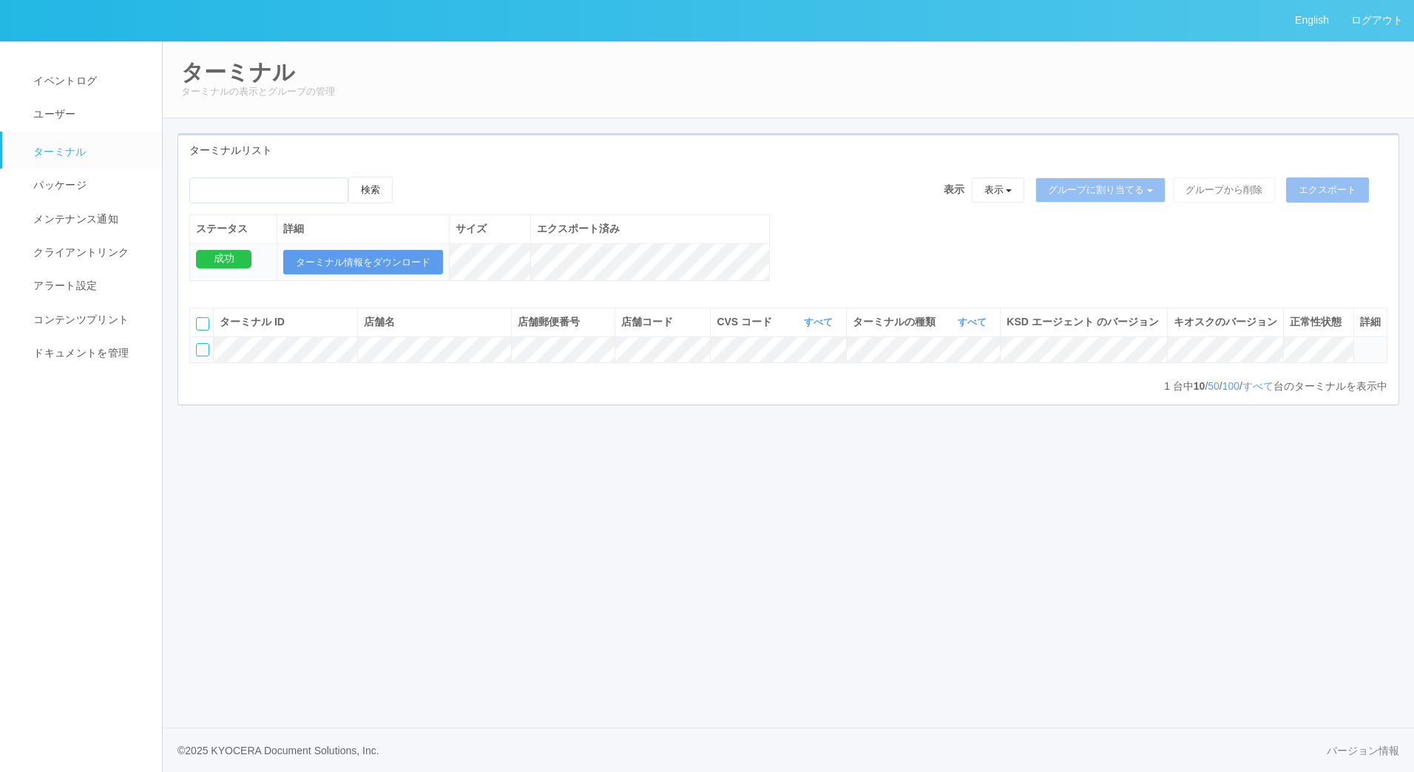
click at [200, 356] on div at bounding box center [202, 349] width 13 height 13
click at [407, 177] on icon at bounding box center [407, 177] width 0 height 0
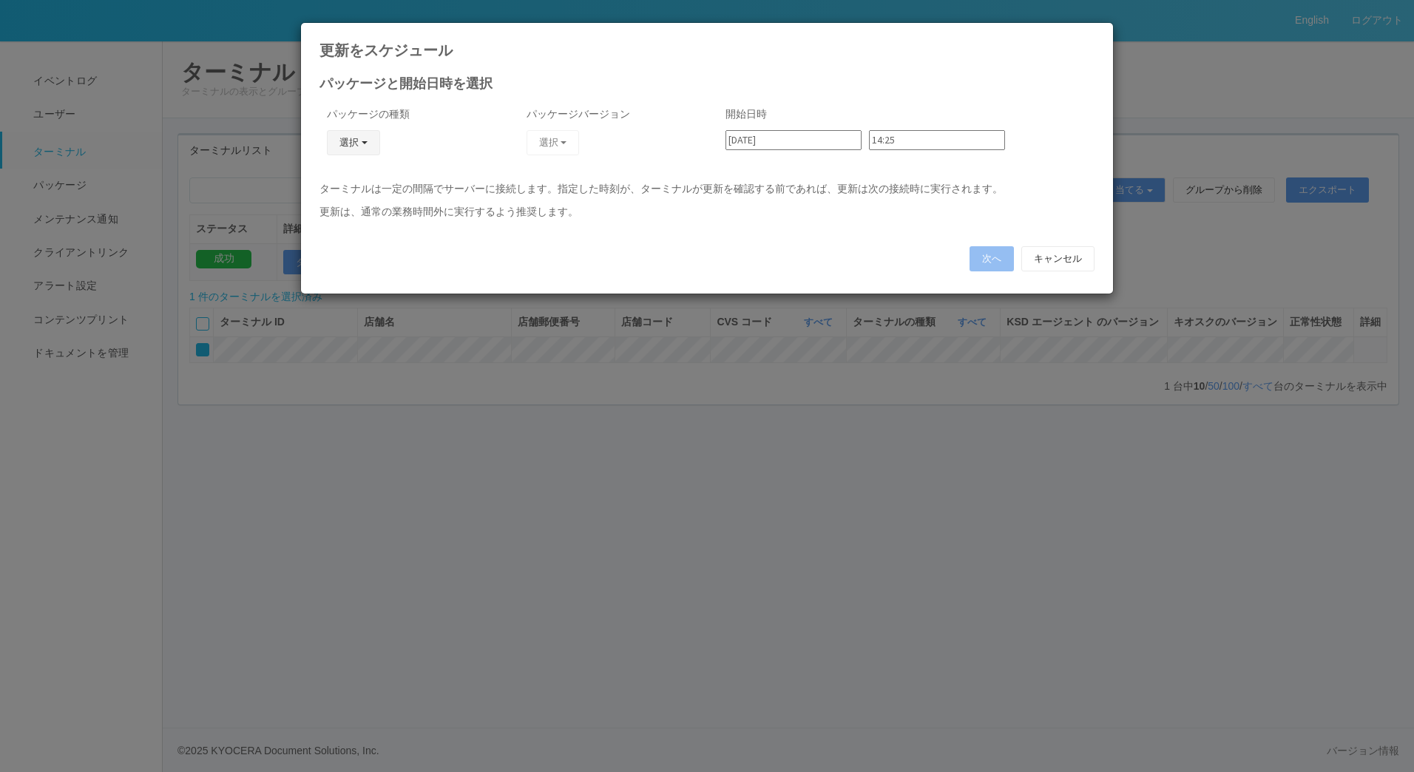
click at [356, 144] on button "選択" at bounding box center [353, 142] width 53 height 25
click at [342, 231] on link "j_setting.txt" at bounding box center [332, 229] width 117 height 23
click at [547, 139] on button "選択" at bounding box center [553, 142] width 53 height 25
click at [541, 182] on link "CVScode change" at bounding box center [531, 183] width 117 height 23
click at [908, 141] on input "14:25" at bounding box center [937, 140] width 136 height 20
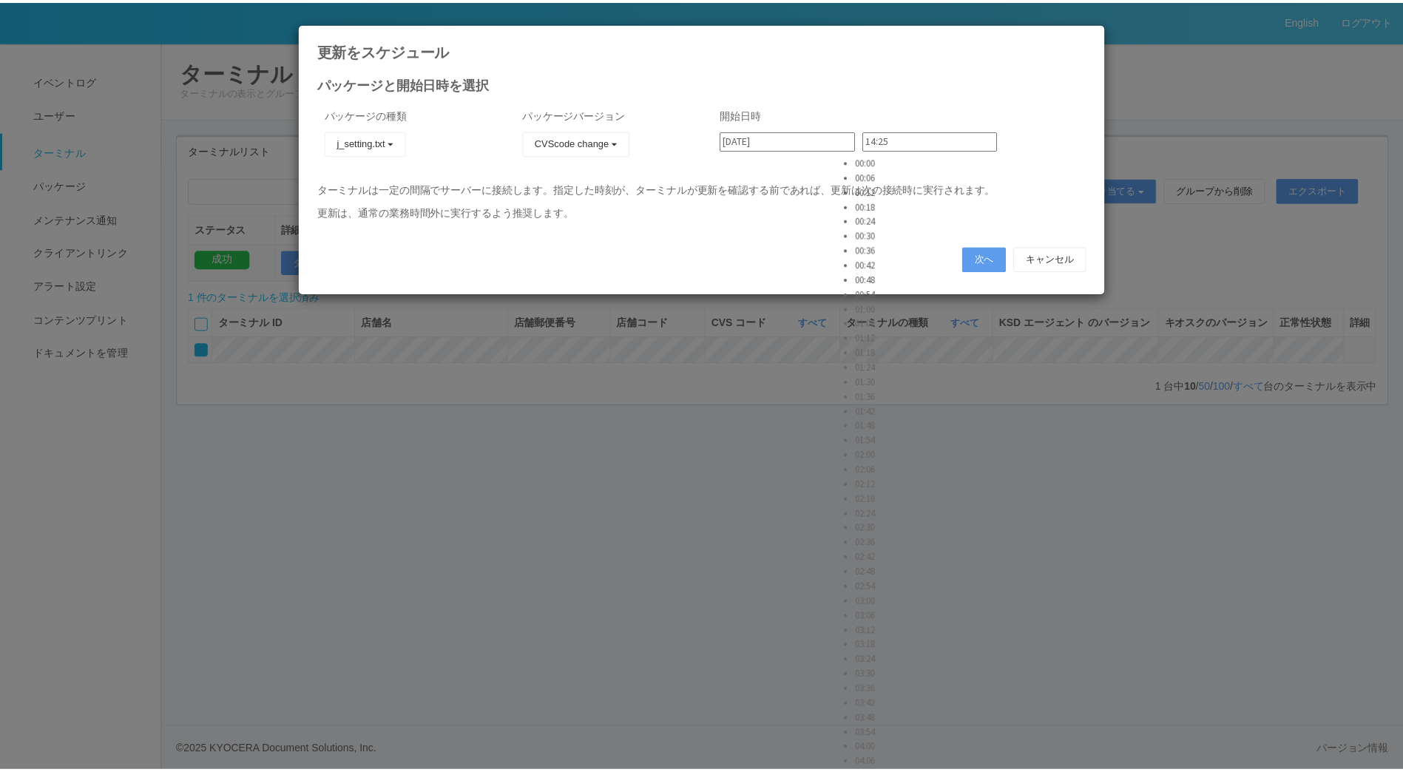
scroll to position [3106, 0]
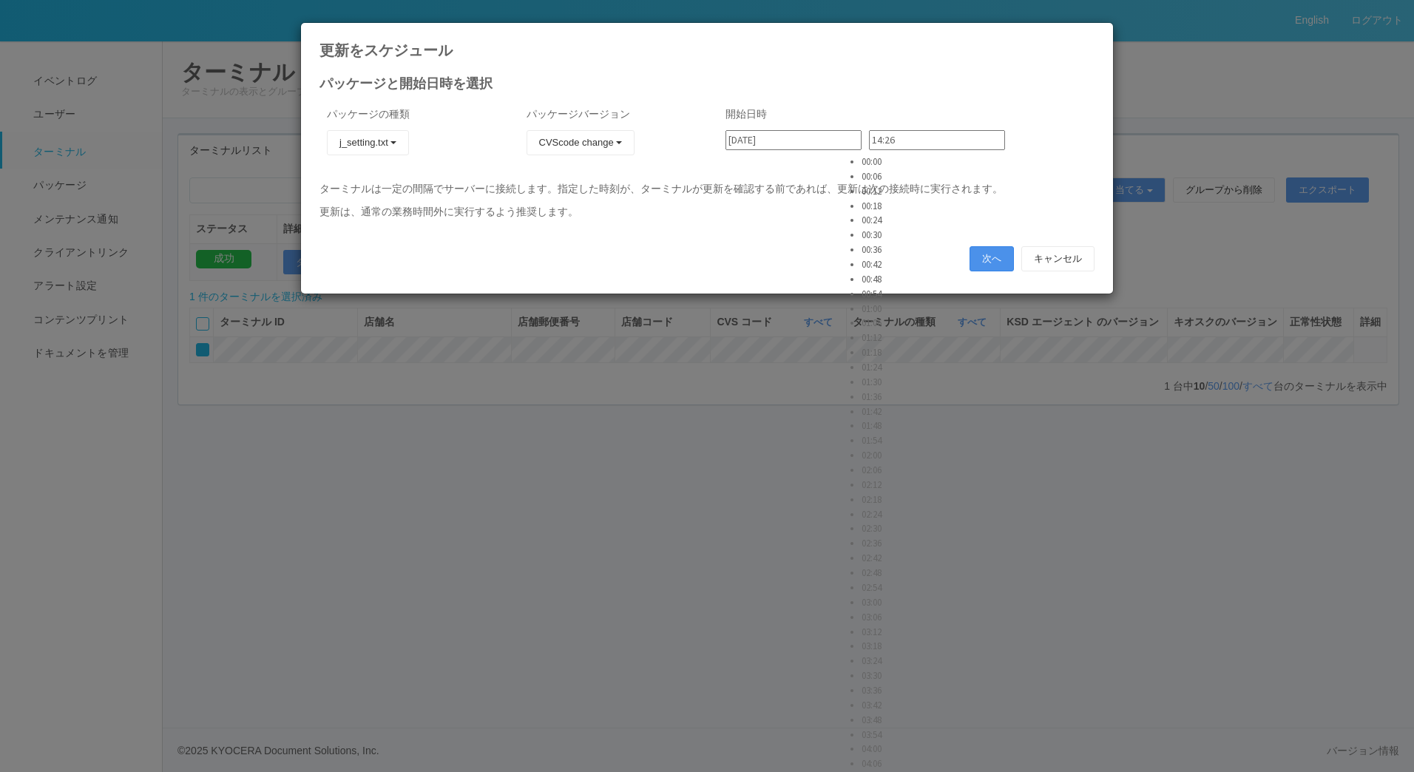
type input "14:26"
click at [995, 263] on button "次へ" at bounding box center [992, 258] width 44 height 25
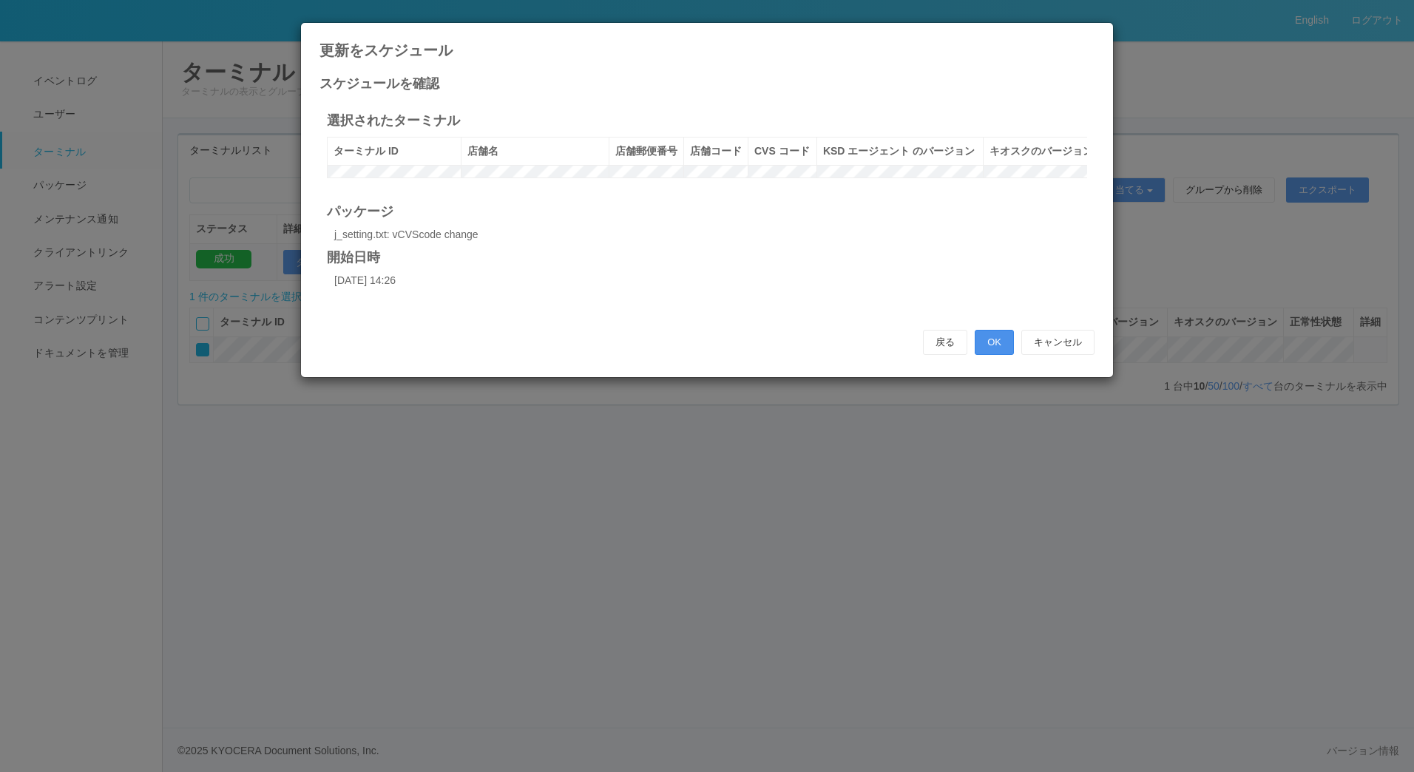
click at [985, 355] on button "OK" at bounding box center [994, 342] width 39 height 25
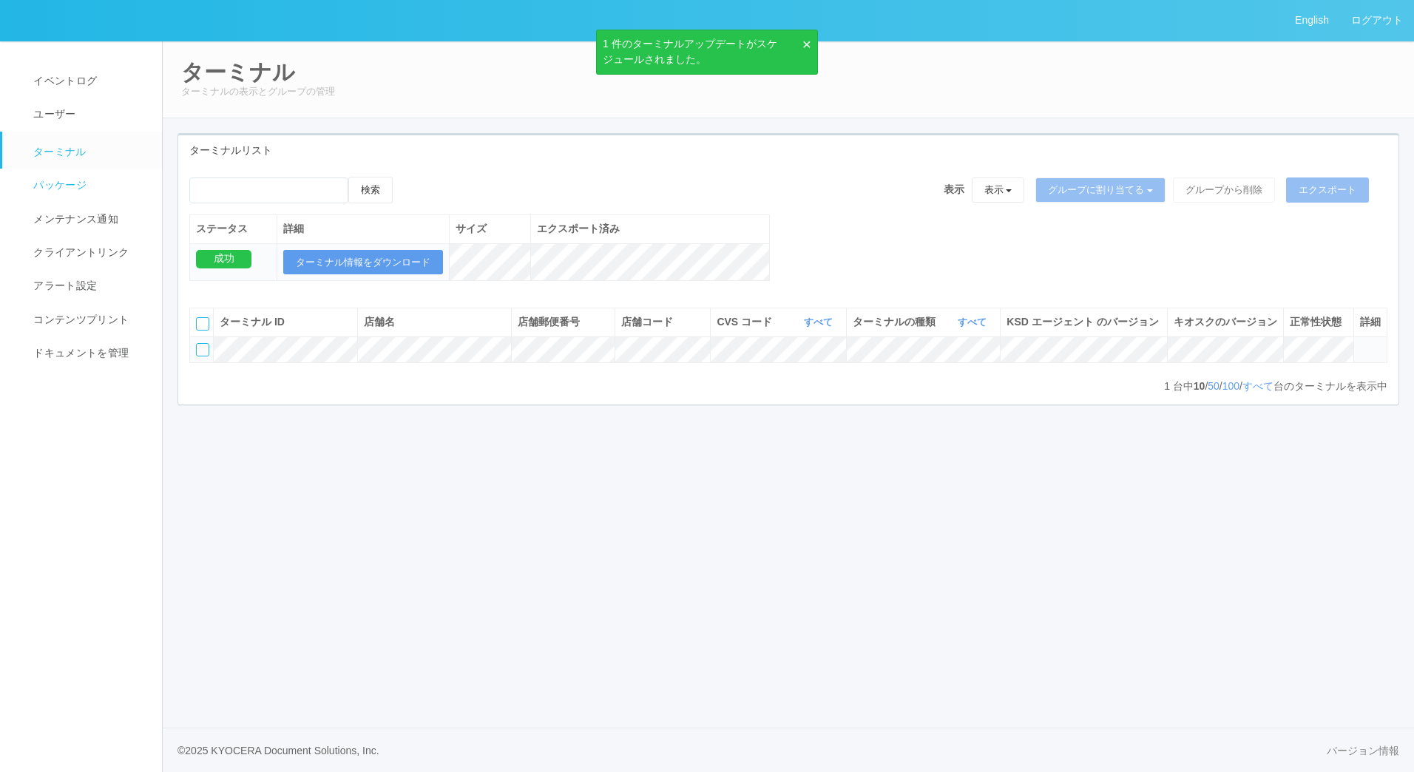
click at [56, 180] on span "パッケージ" at bounding box center [58, 185] width 57 height 12
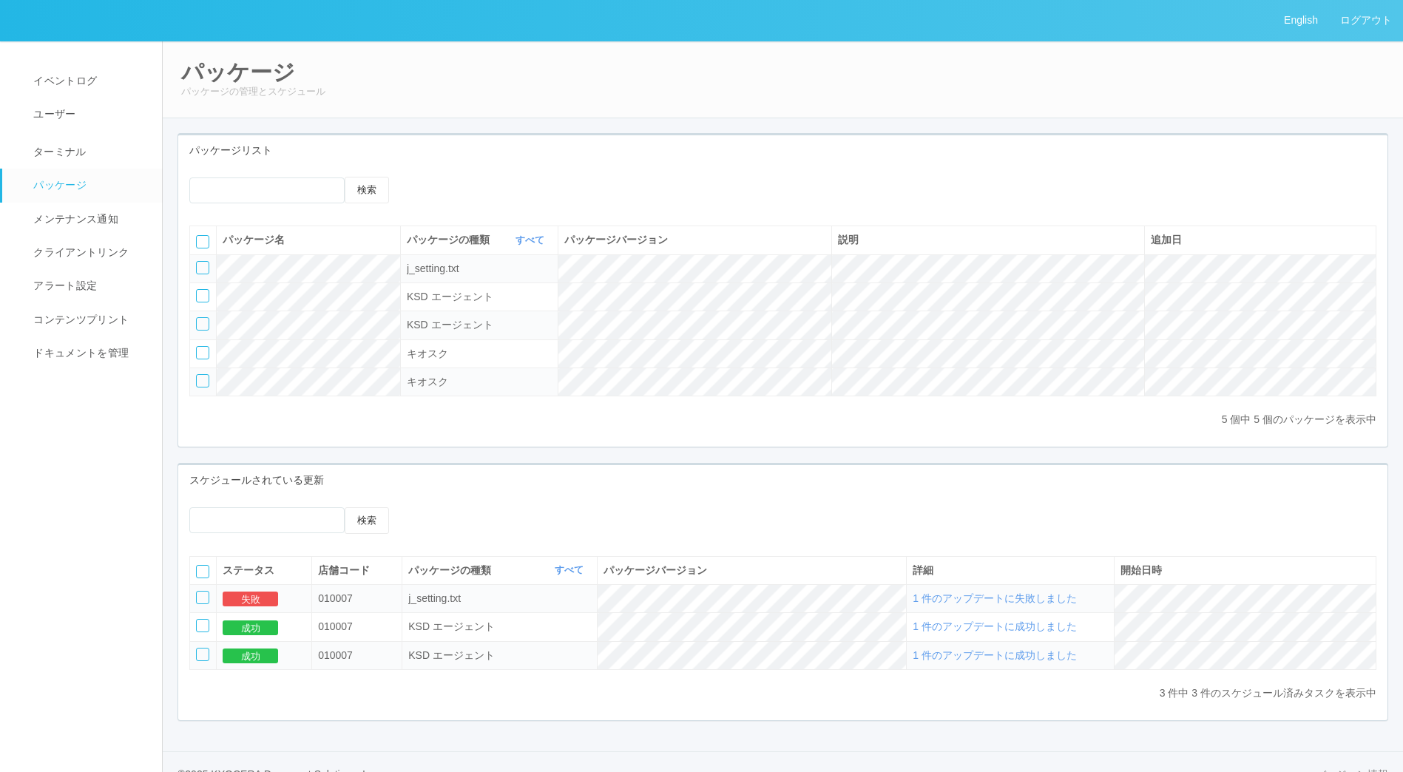
click at [1021, 604] on span "1 件のアップデートに失敗しました" at bounding box center [995, 598] width 164 height 12
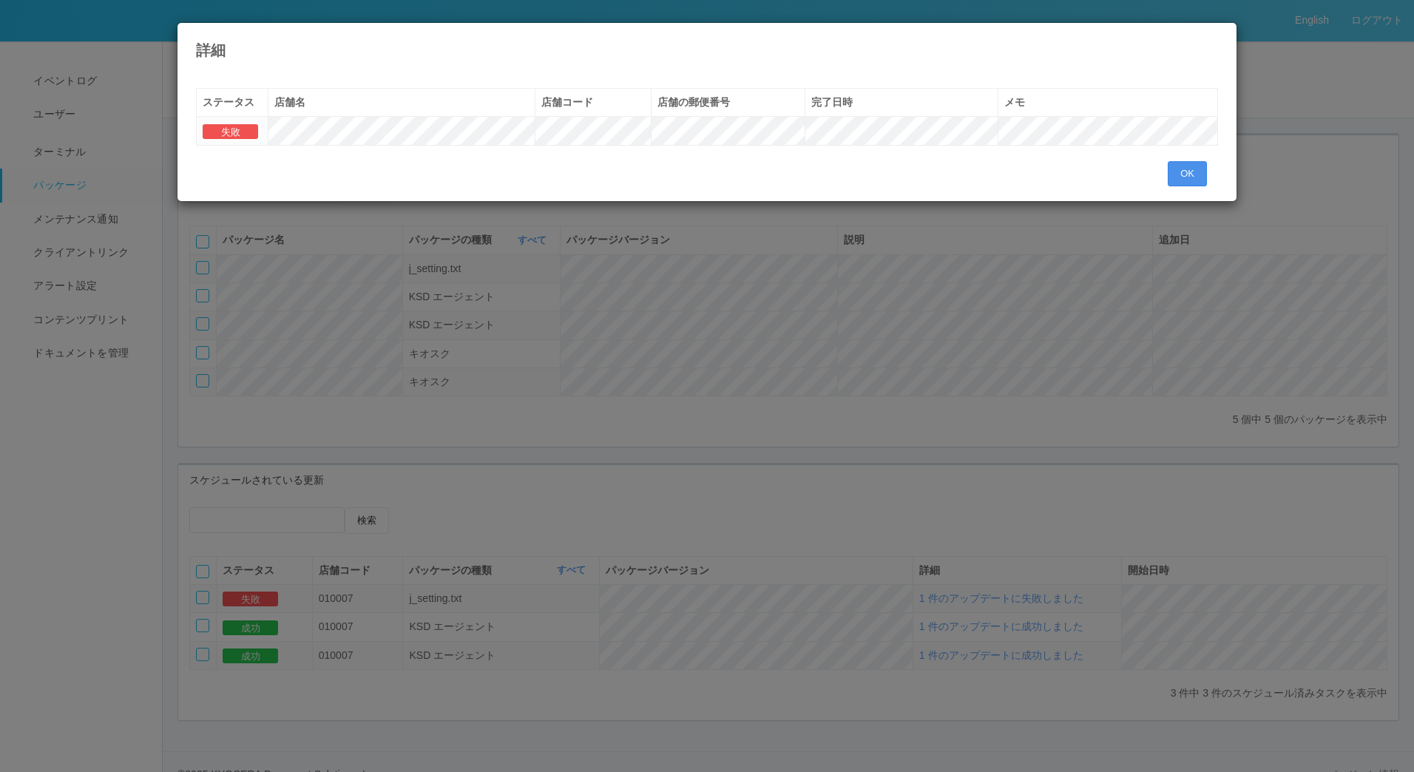
click at [1177, 174] on button "OK" at bounding box center [1187, 173] width 39 height 25
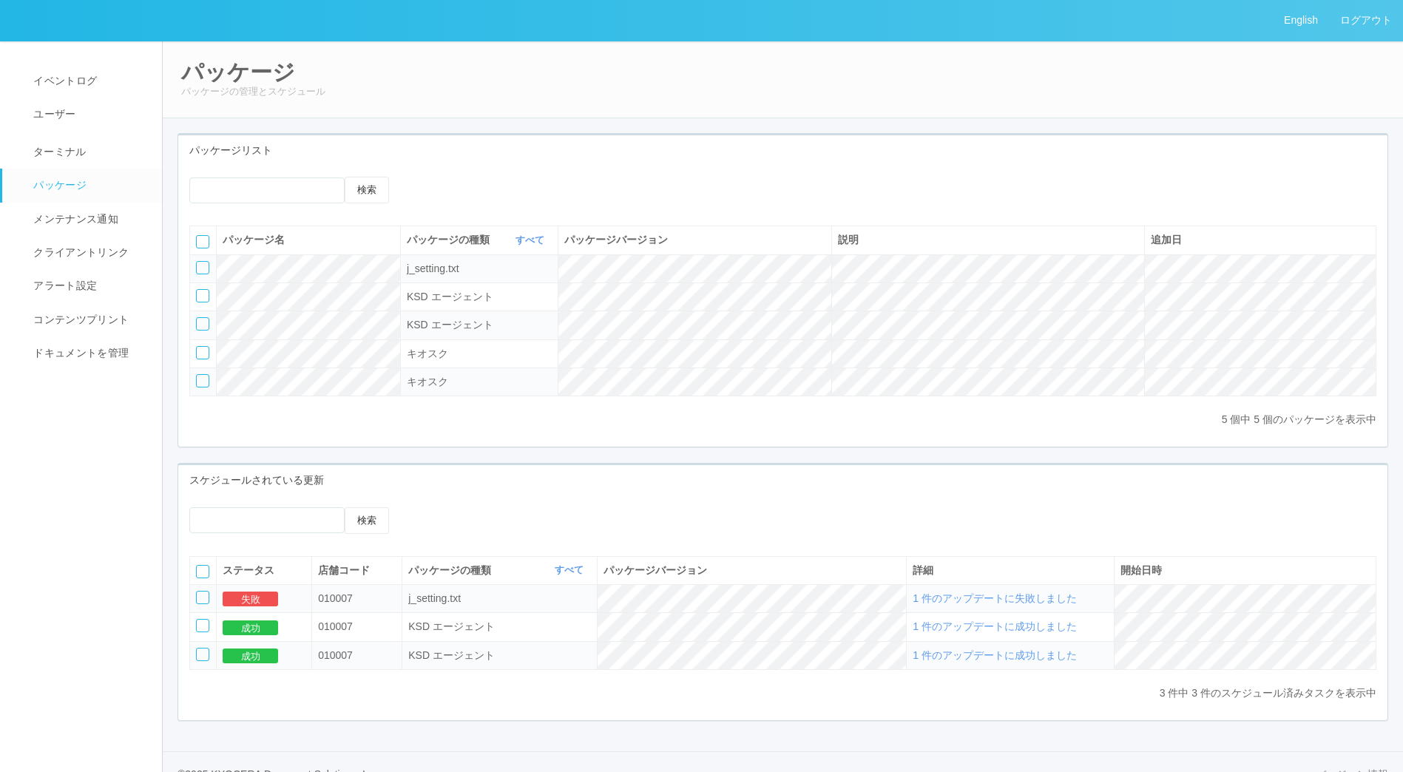
click at [1013, 604] on span "1 件のアップデートに失敗しました" at bounding box center [995, 598] width 164 height 12
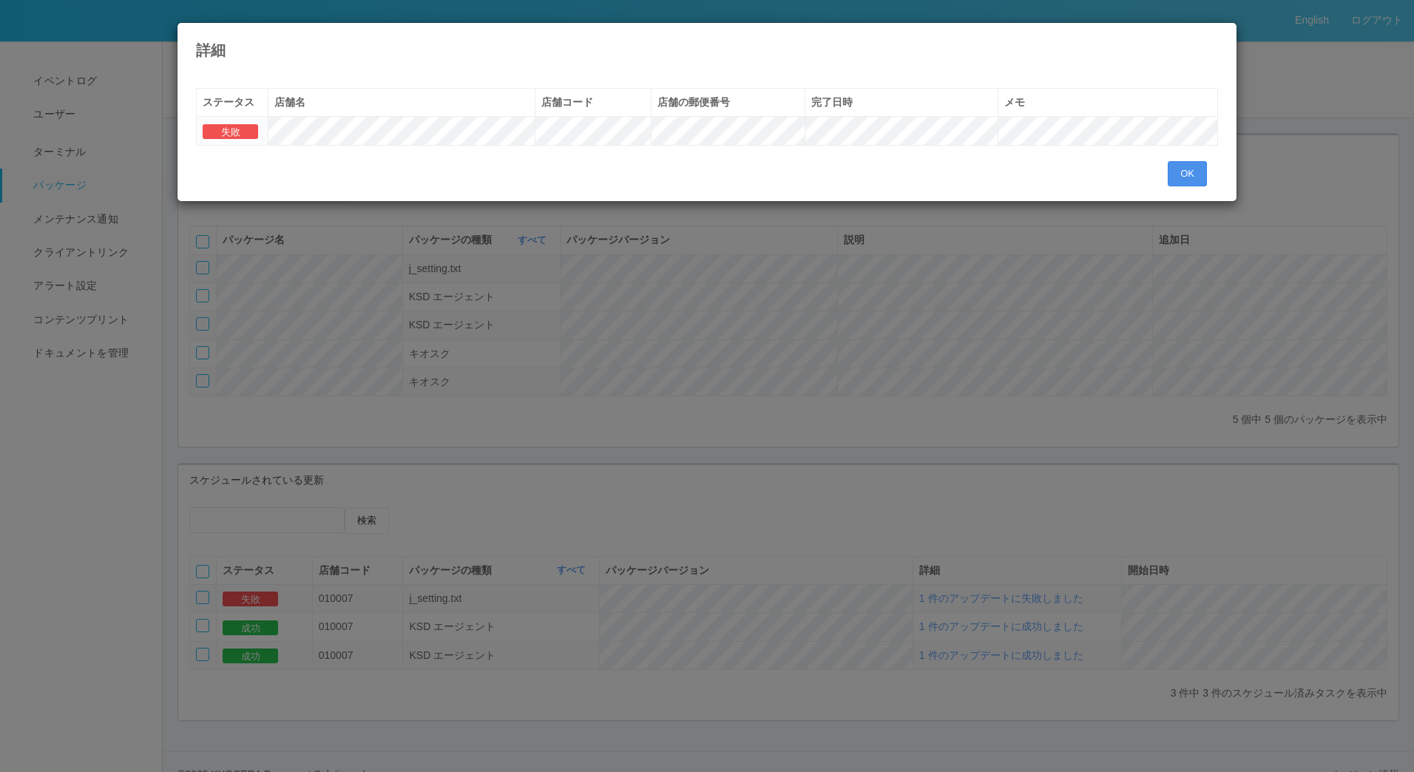
click at [1192, 174] on button "OK" at bounding box center [1187, 173] width 39 height 25
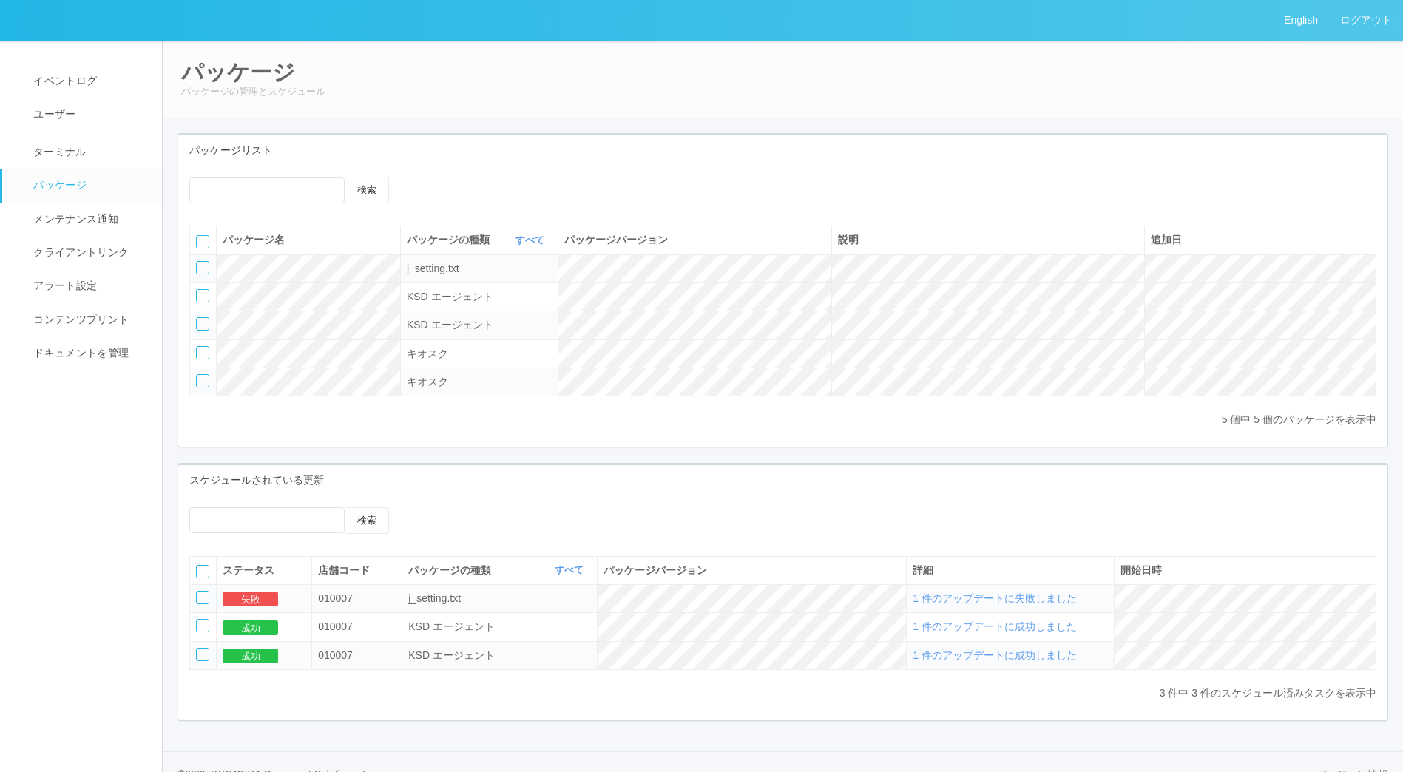
click at [198, 268] on div at bounding box center [202, 267] width 13 height 13
click at [433, 177] on icon at bounding box center [433, 177] width 0 height 0
select select "j_setting.txt"
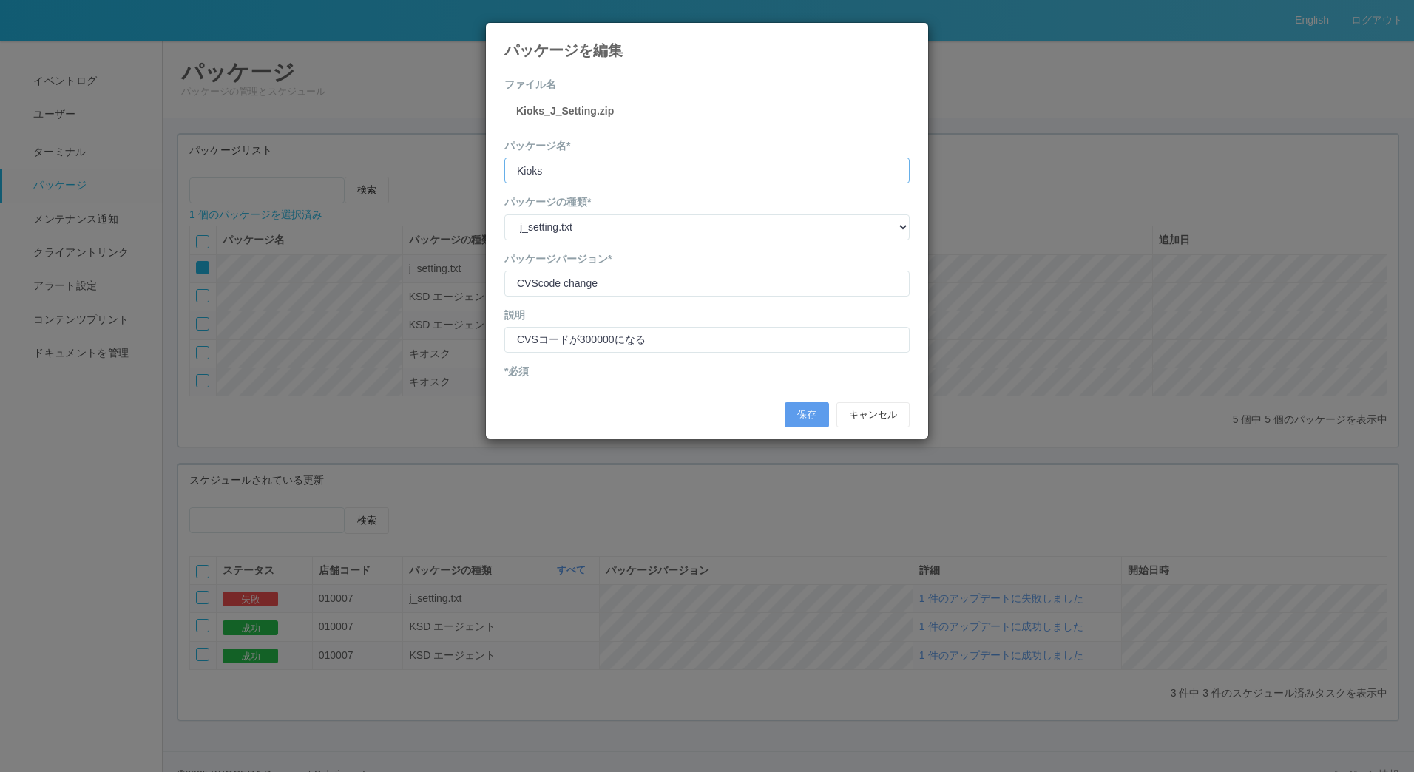
click at [620, 173] on input "Kioks" at bounding box center [706, 171] width 405 height 26
click at [858, 419] on button "キャンセル" at bounding box center [872, 414] width 73 height 25
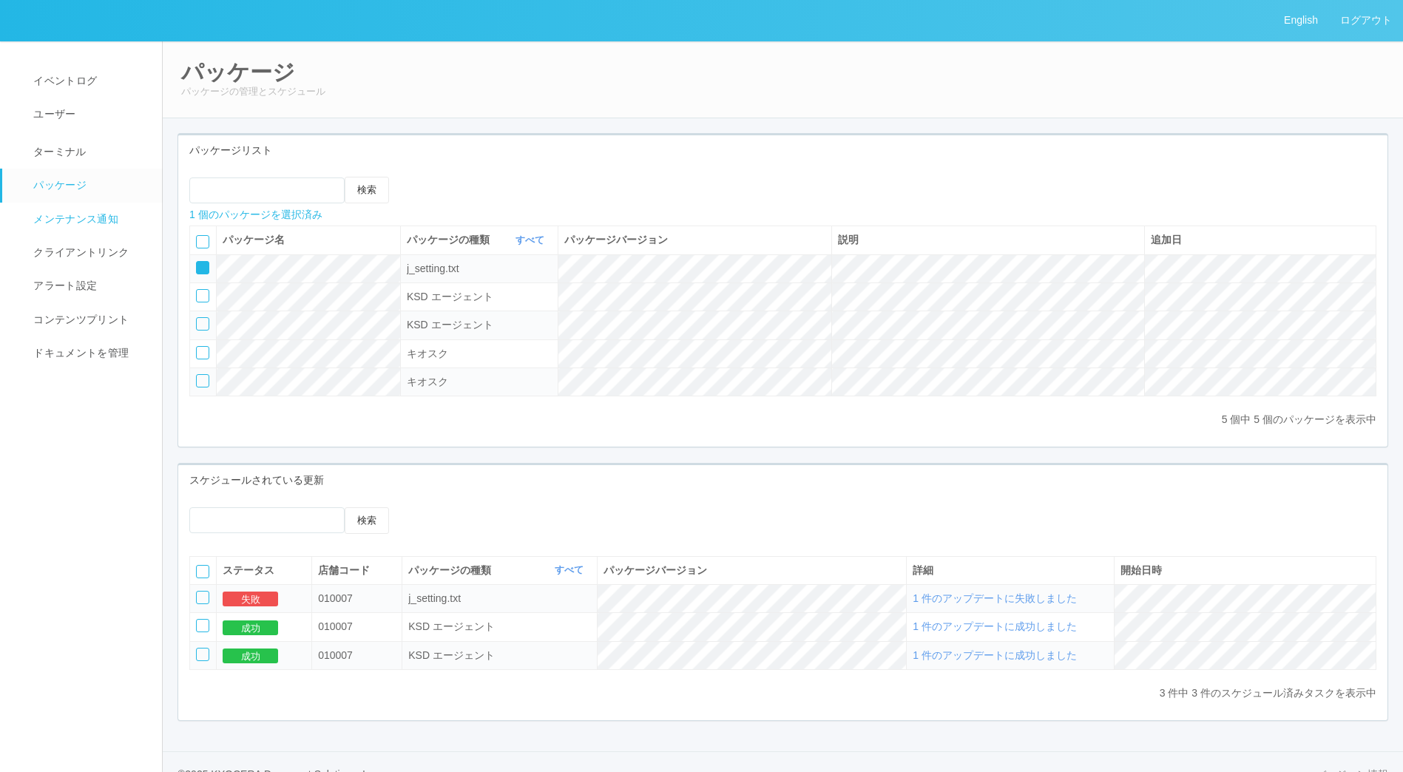
click at [70, 214] on span "メンテナンス通知" at bounding box center [74, 219] width 89 height 12
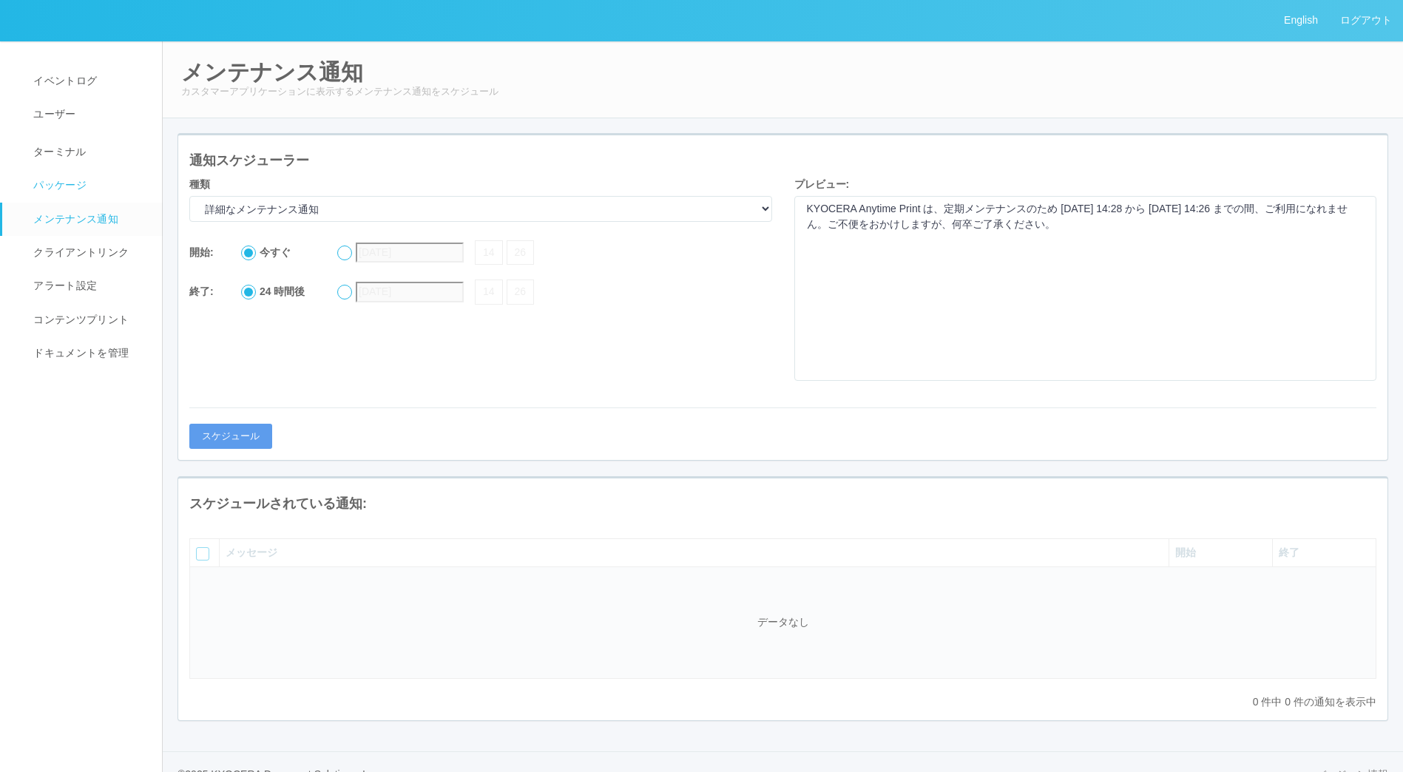
click at [72, 180] on span "パッケージ" at bounding box center [58, 185] width 57 height 12
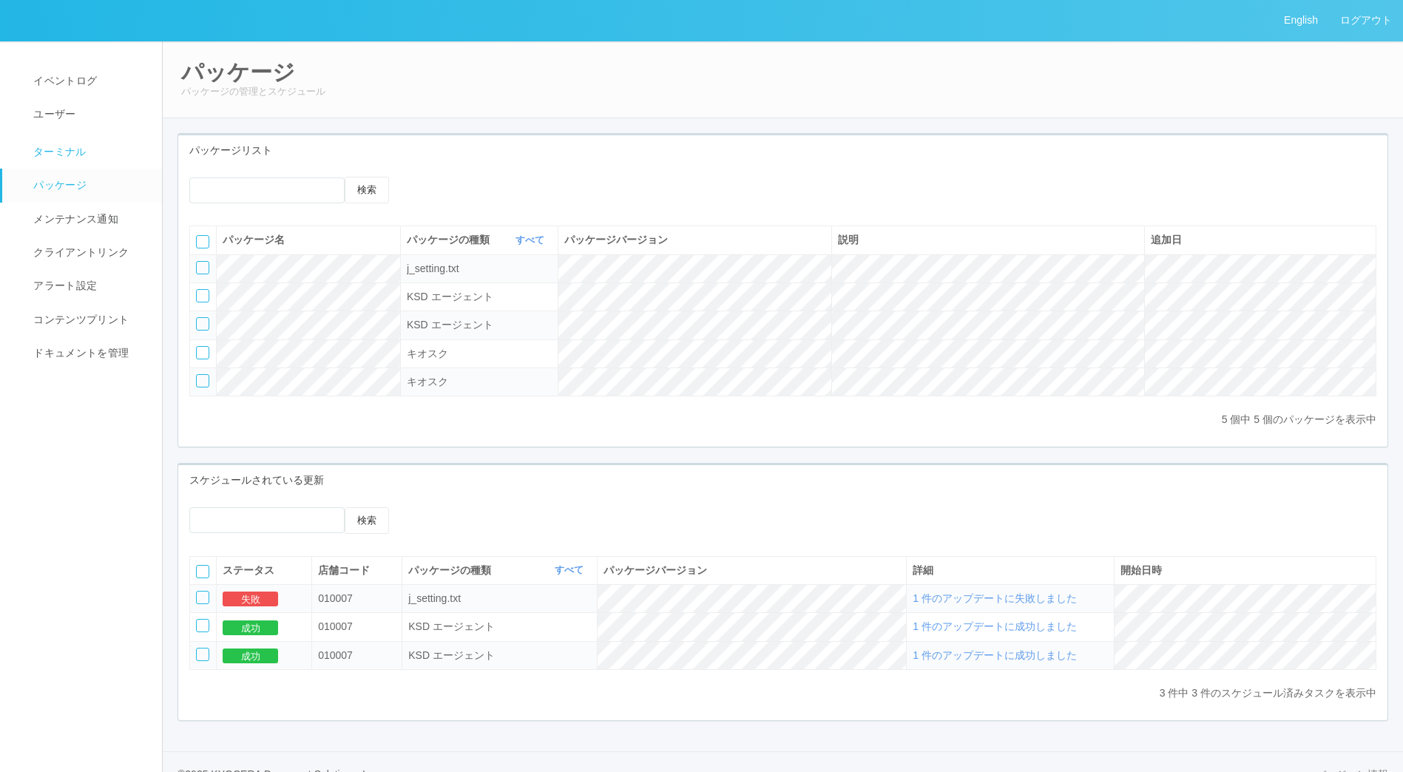
click at [79, 150] on span "ターミナル" at bounding box center [58, 152] width 57 height 12
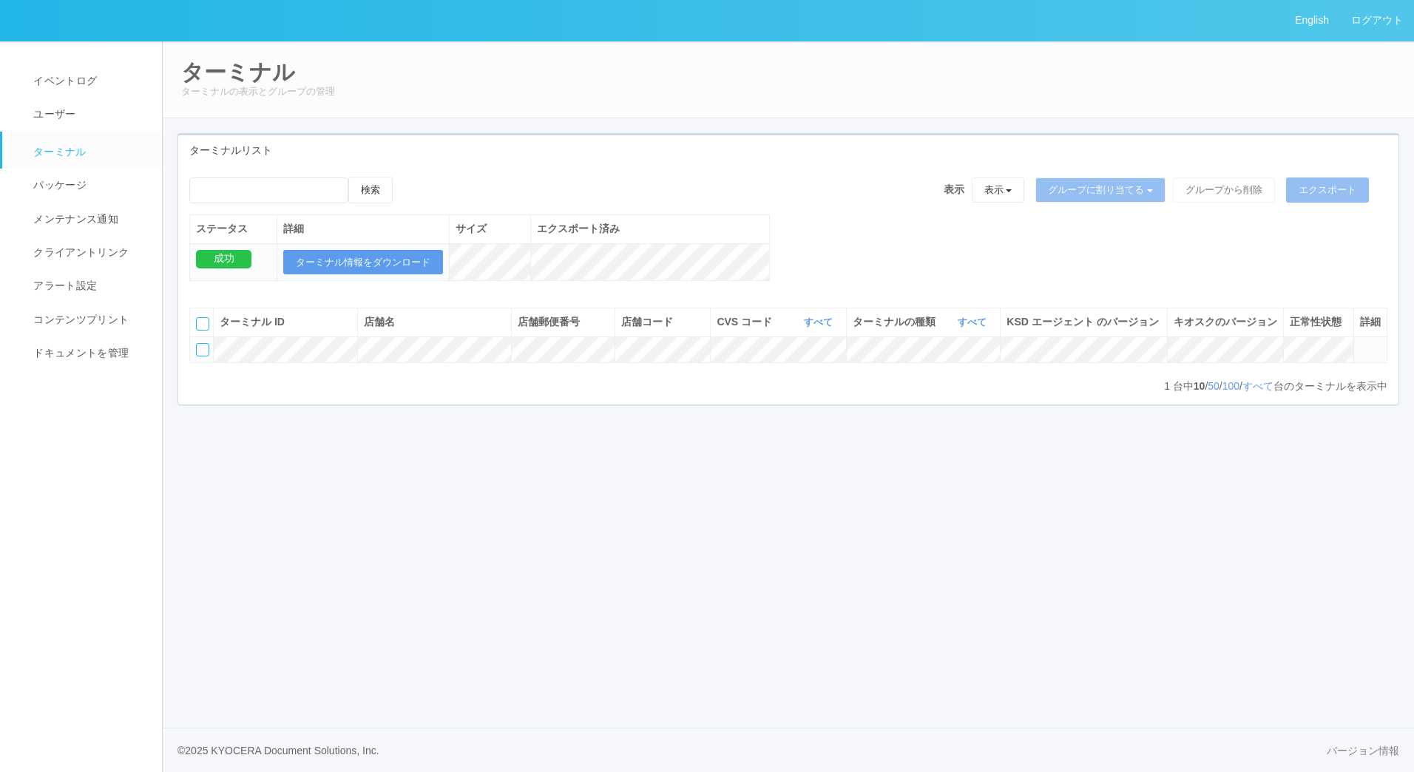
click at [79, 166] on link "ターミナル" at bounding box center [88, 150] width 173 height 37
click at [79, 186] on span "パッケージ" at bounding box center [58, 185] width 57 height 12
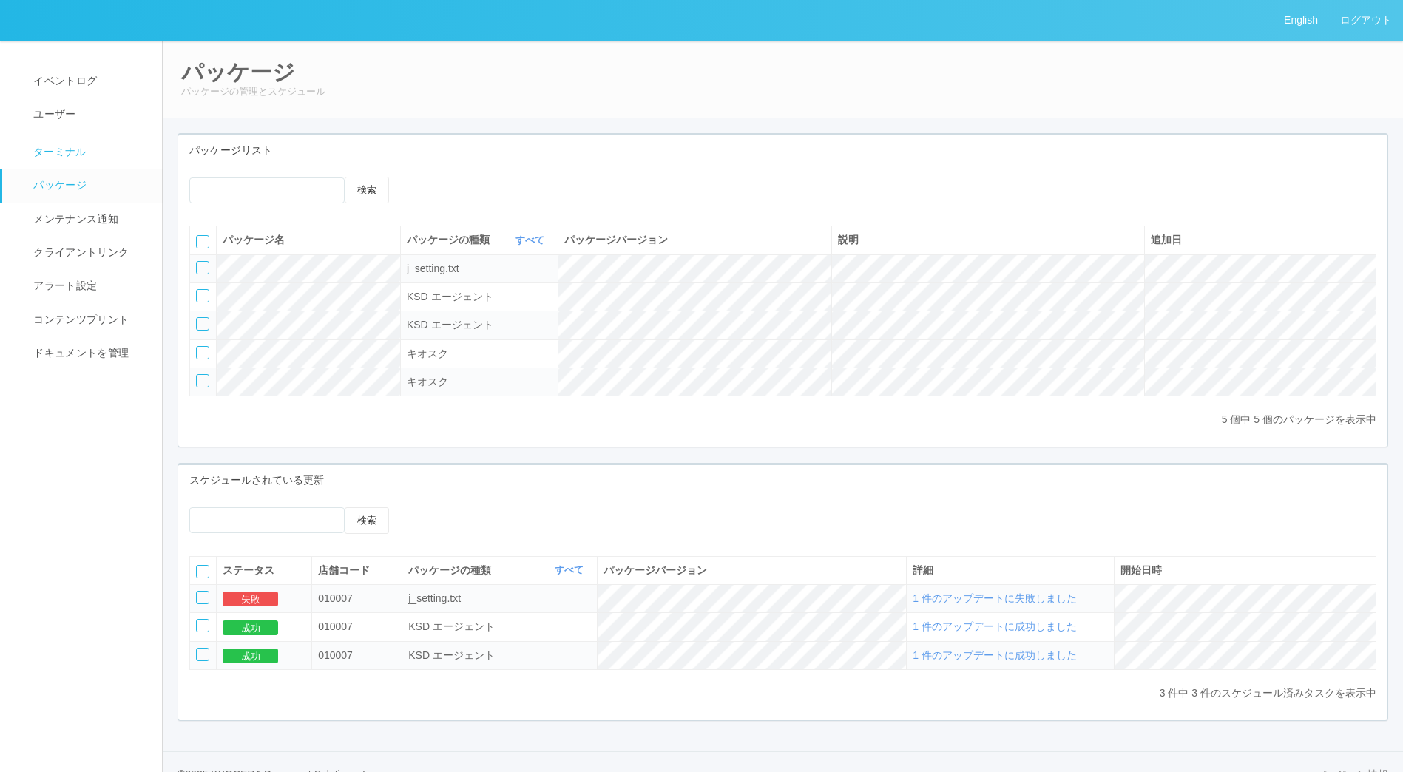
click at [82, 158] on link "ターミナル" at bounding box center [88, 150] width 173 height 37
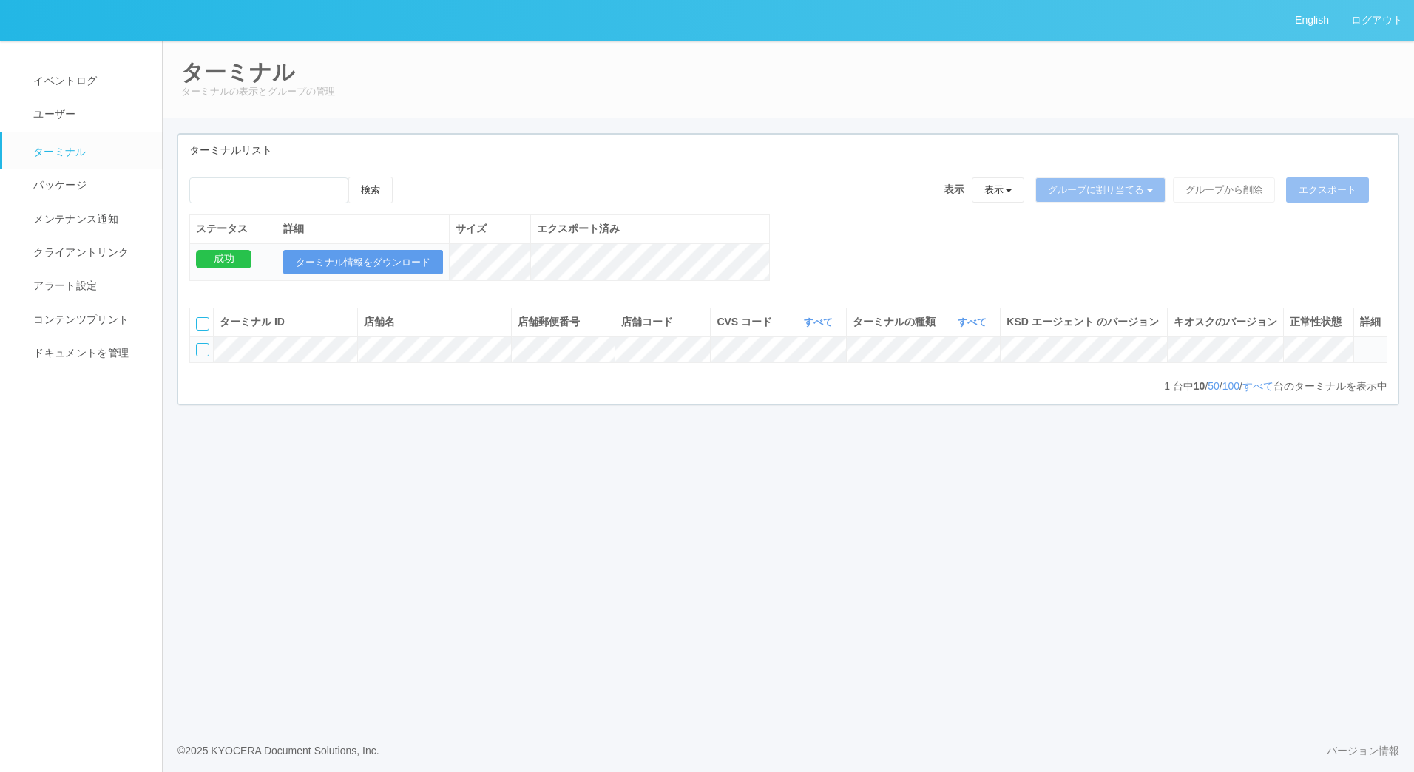
click at [201, 356] on div at bounding box center [202, 349] width 13 height 13
click at [1360, 343] on icon at bounding box center [1360, 343] width 0 height 0
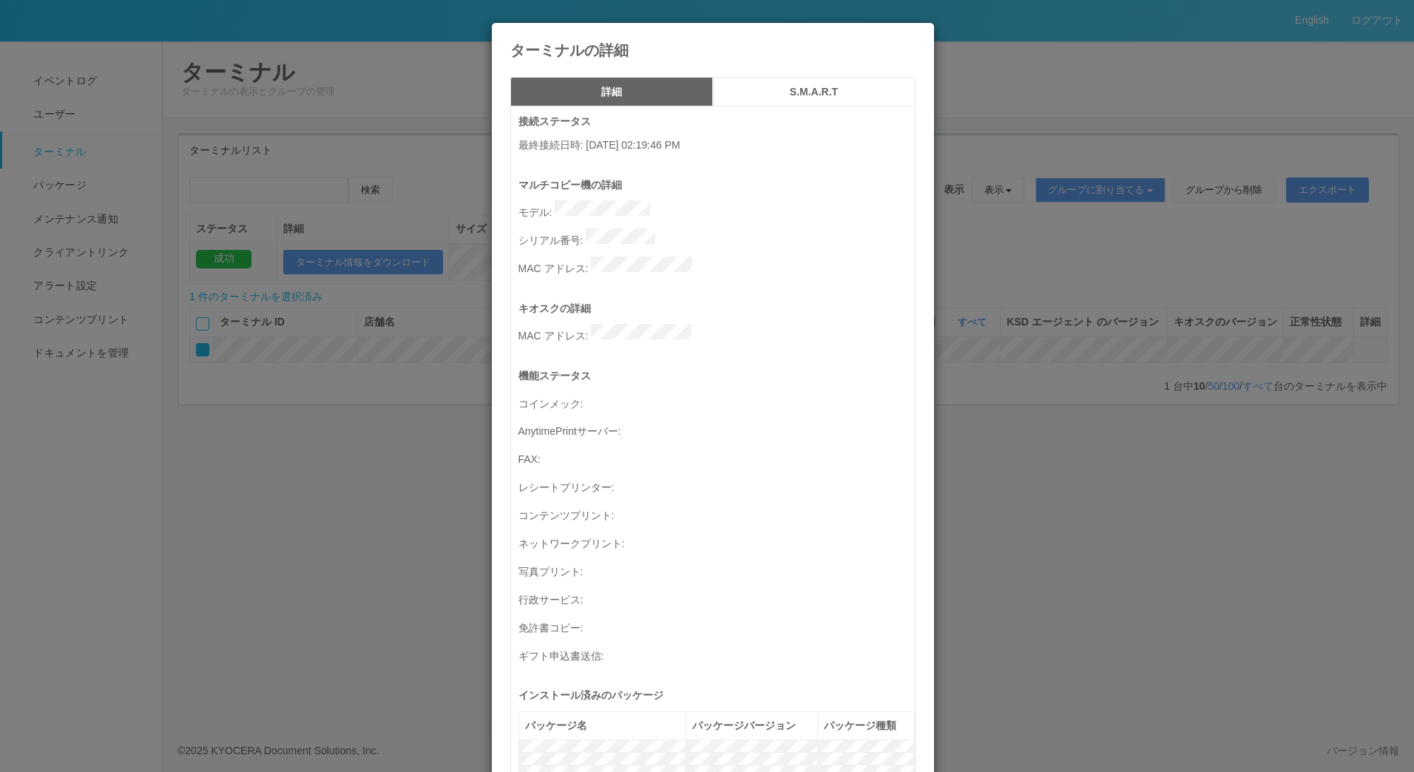
click at [916, 34] on icon at bounding box center [916, 34] width 0 height 0
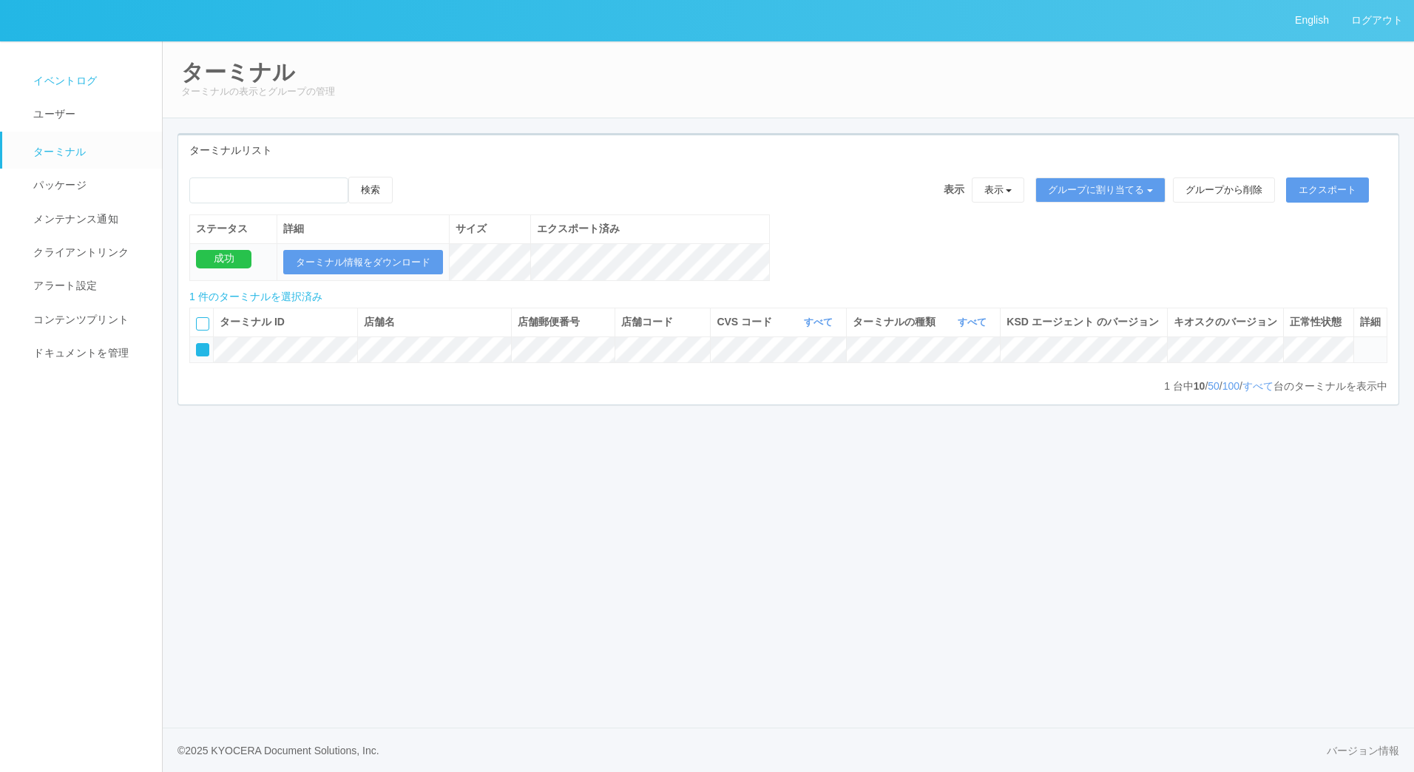
click at [53, 71] on link "イベントログ" at bounding box center [88, 80] width 173 height 33
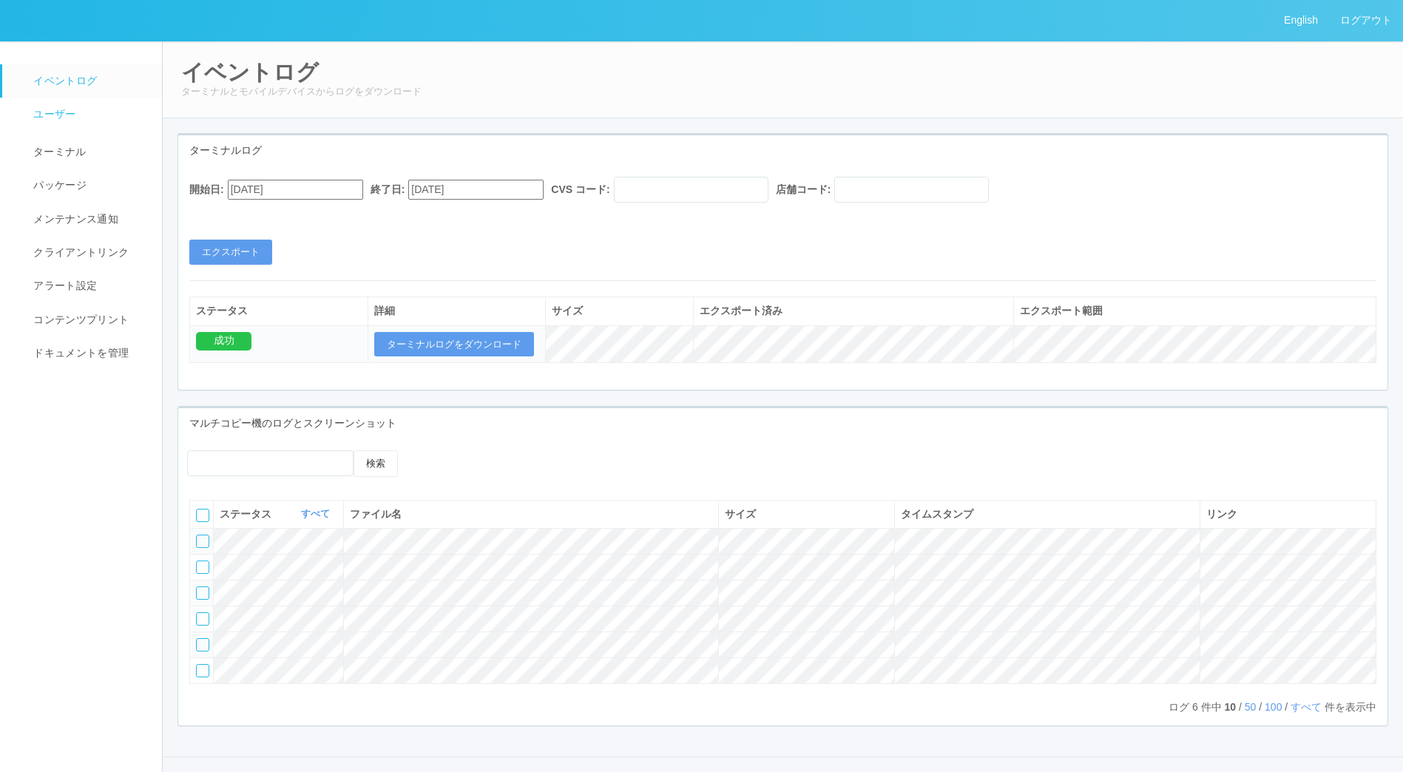
click at [65, 117] on span "ユーザー" at bounding box center [53, 114] width 46 height 12
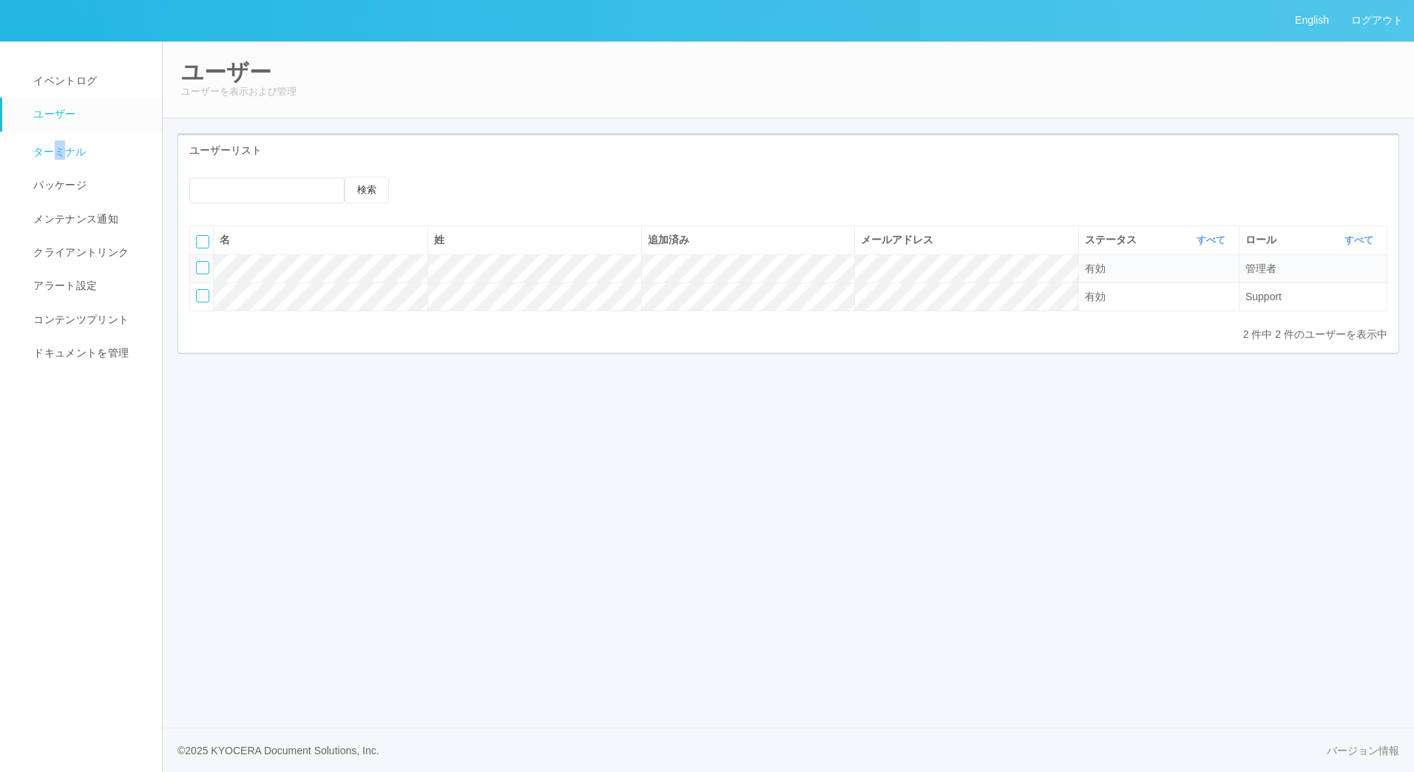
click at [59, 150] on span "ターミナル" at bounding box center [58, 152] width 57 height 12
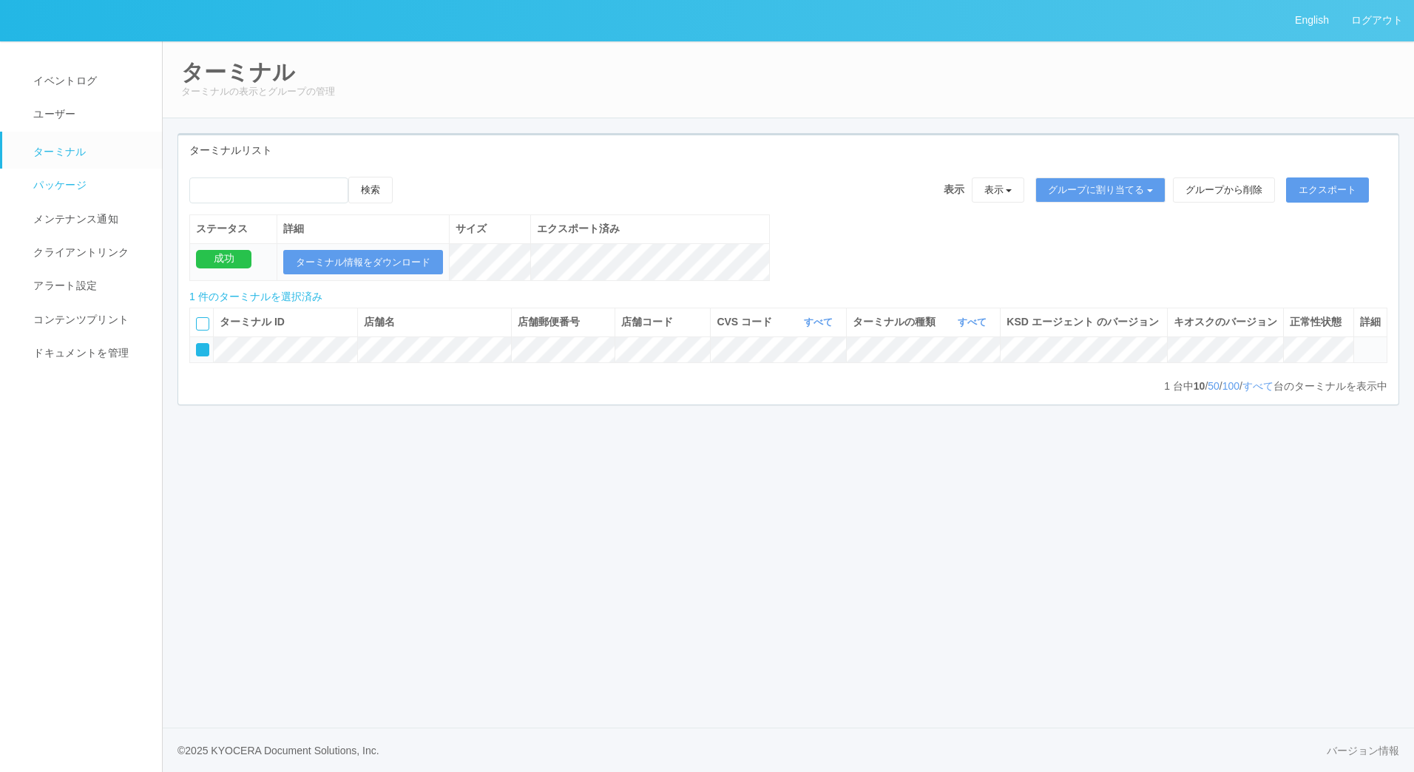
click at [91, 196] on link "パッケージ" at bounding box center [88, 185] width 173 height 33
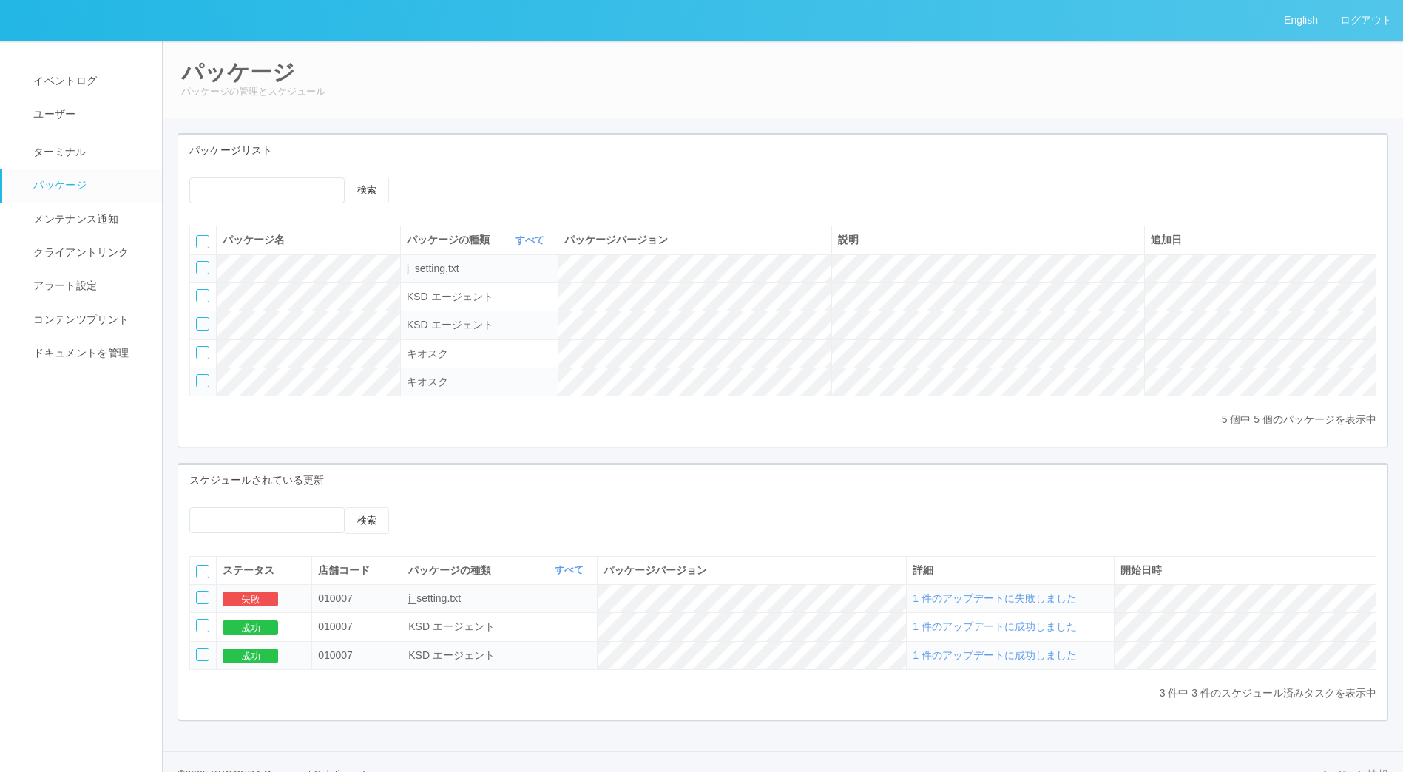
click at [203, 603] on div at bounding box center [202, 597] width 13 height 13
click at [1025, 604] on span "1 件のアップデートに失敗しました" at bounding box center [995, 598] width 164 height 12
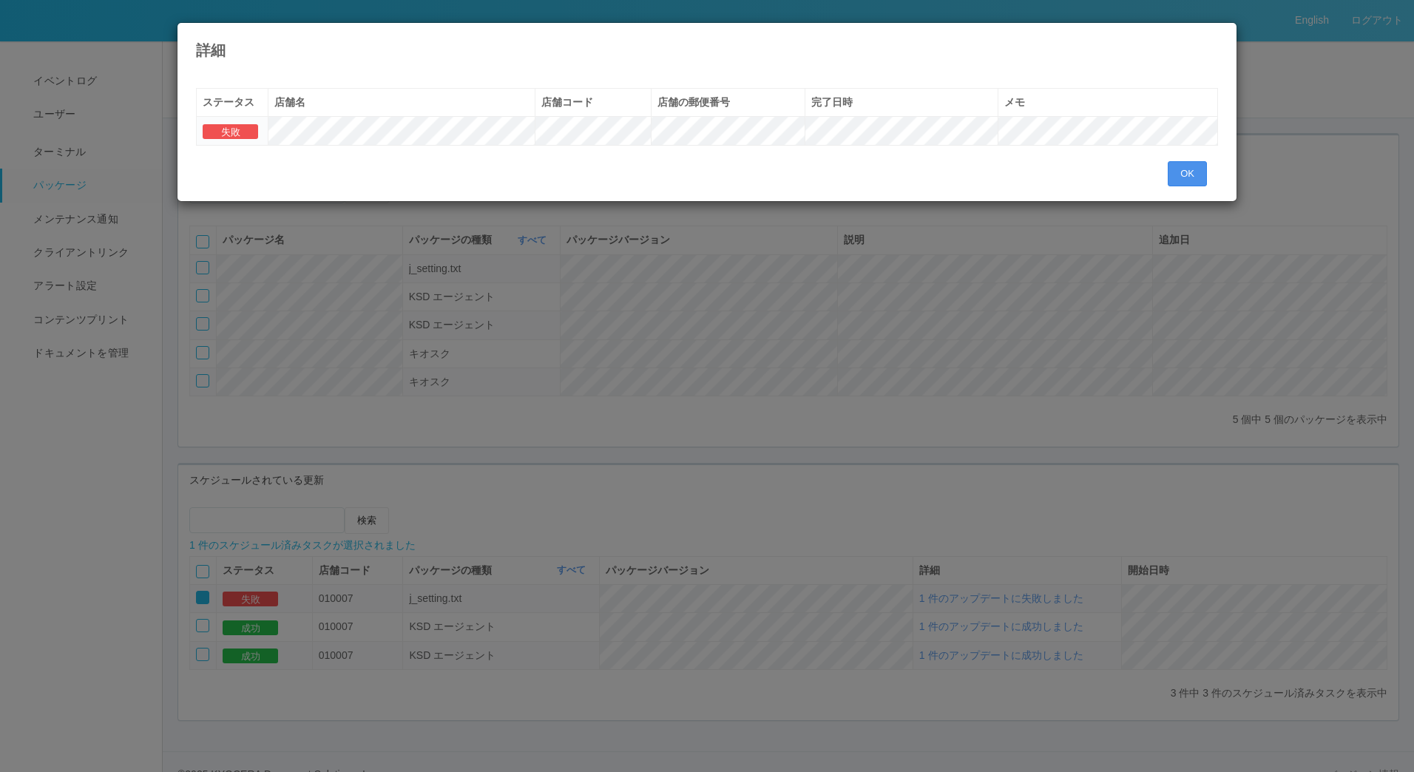
click at [1184, 166] on button "OK" at bounding box center [1187, 173] width 39 height 25
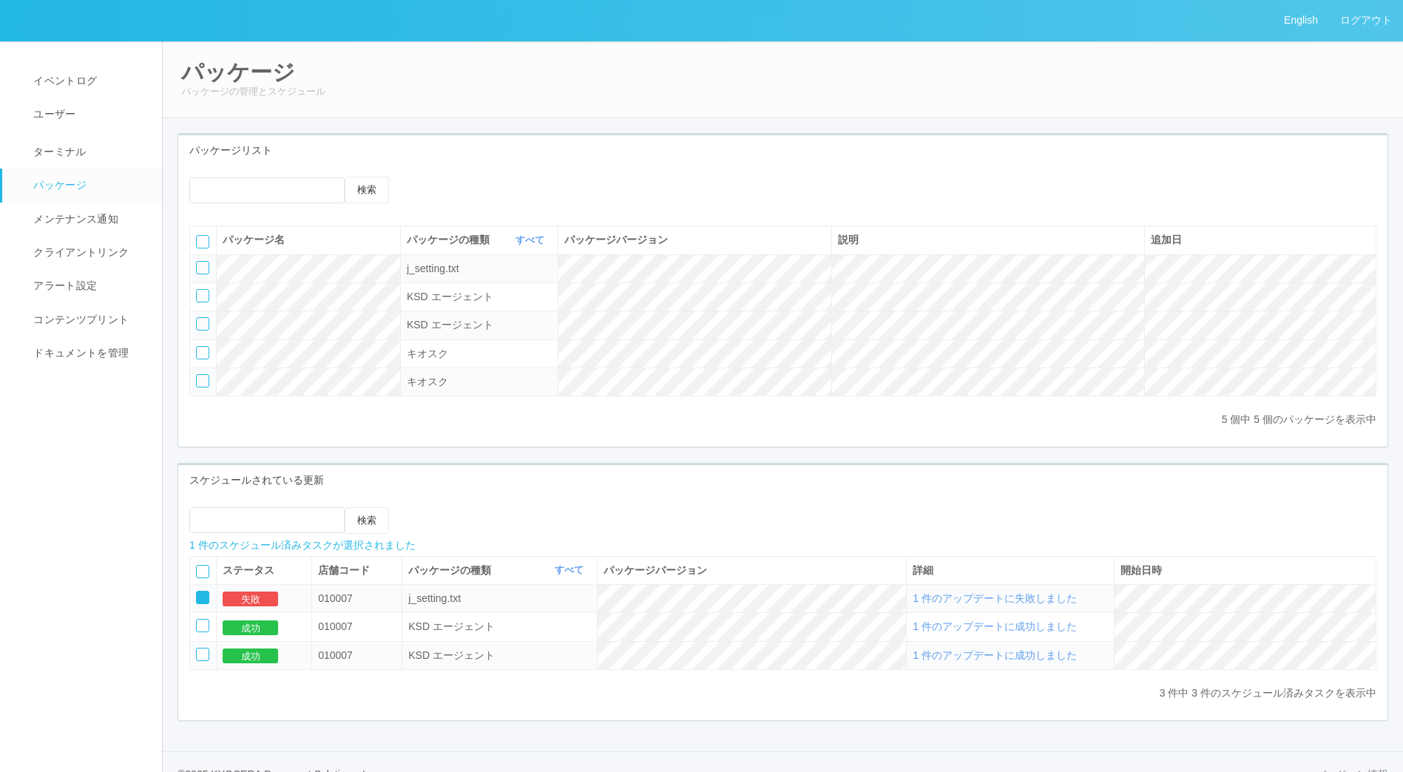
click at [422, 177] on icon at bounding box center [422, 177] width 0 height 0
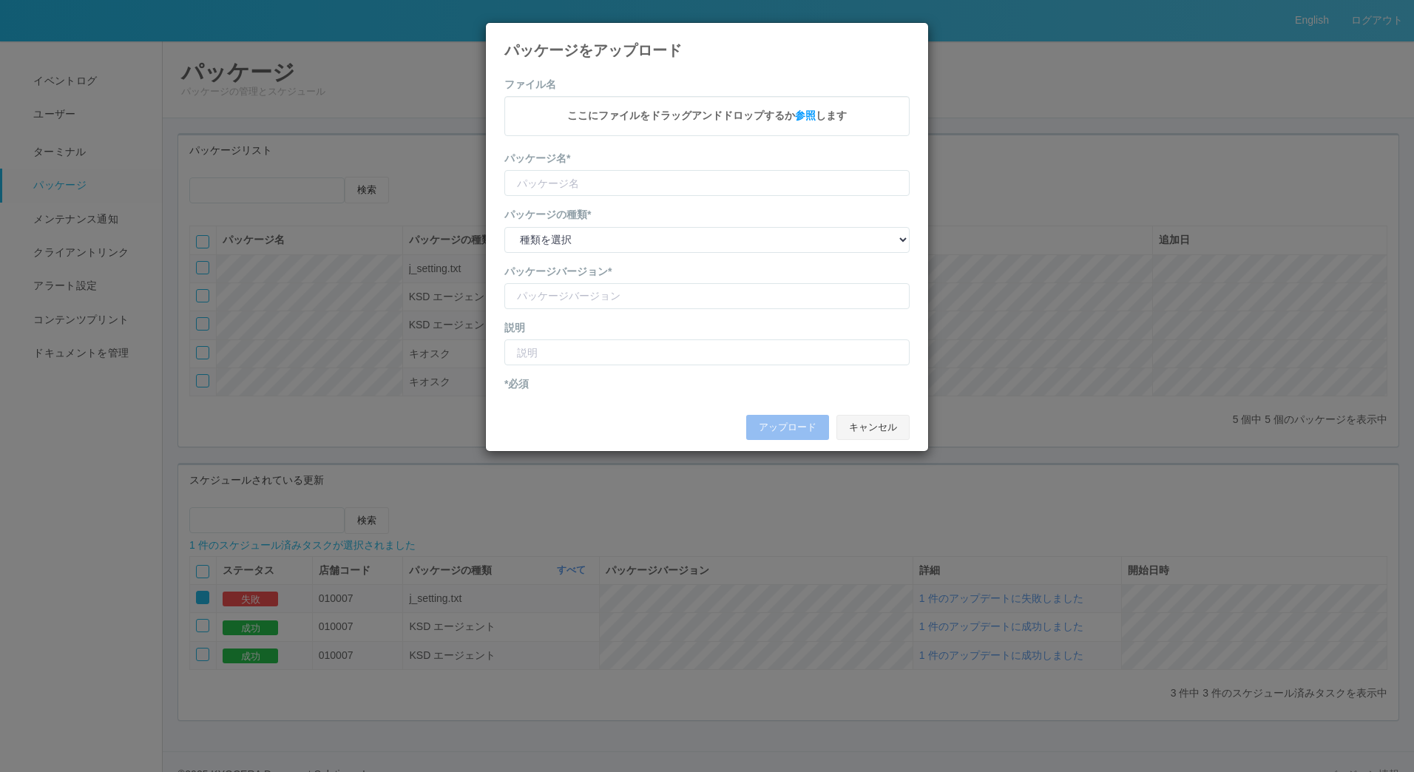
click at [879, 428] on button "キャンセル" at bounding box center [872, 427] width 73 height 25
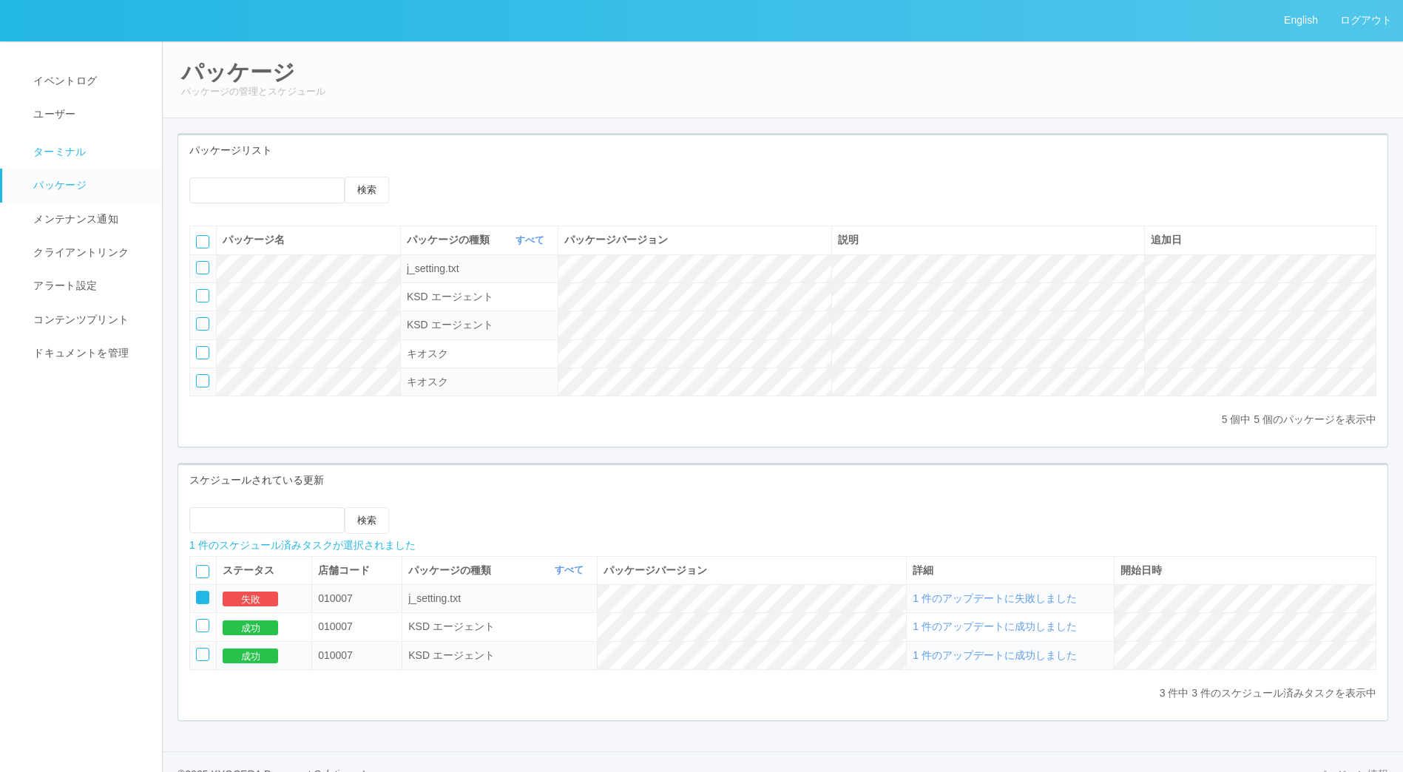
click at [64, 155] on span "ターミナル" at bounding box center [58, 152] width 57 height 12
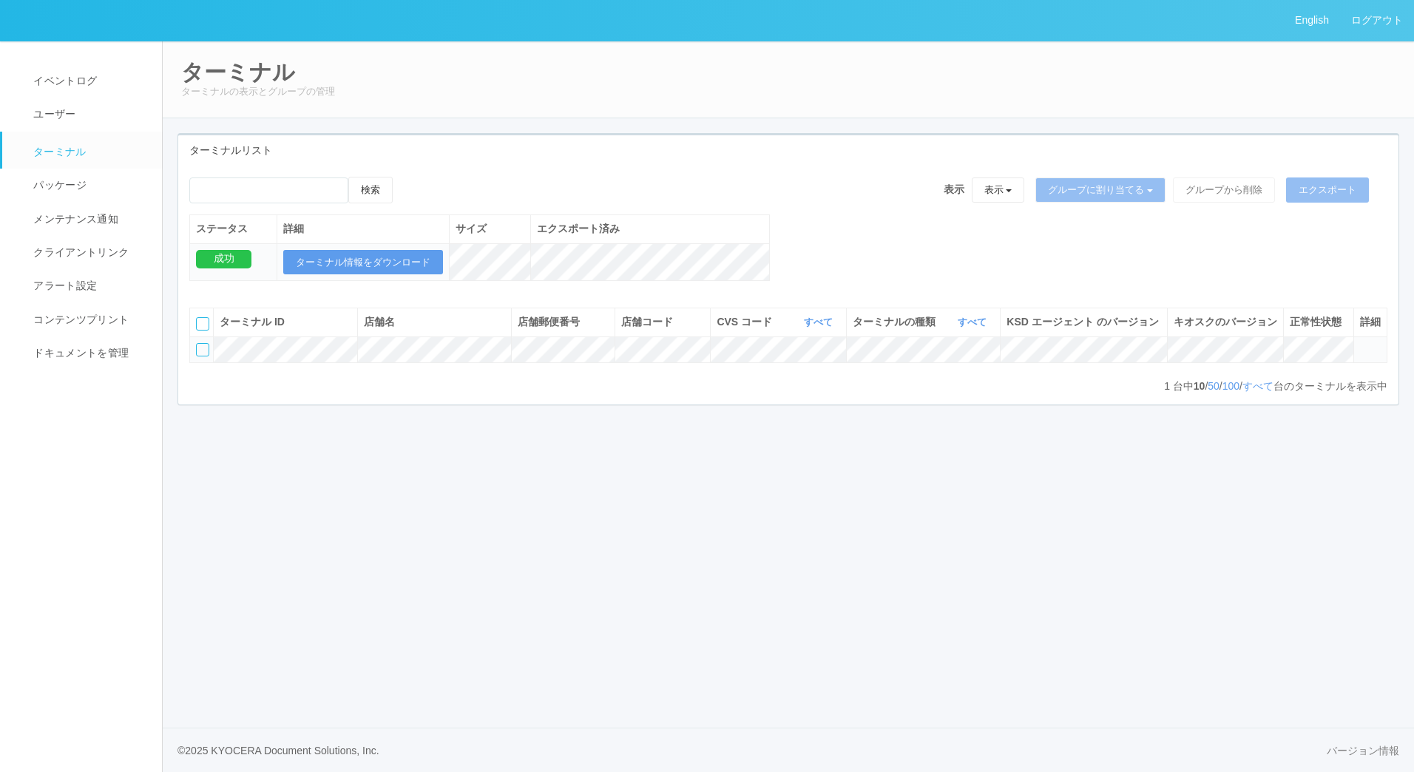
click at [200, 356] on div at bounding box center [202, 349] width 13 height 13
click at [407, 177] on icon at bounding box center [407, 177] width 0 height 0
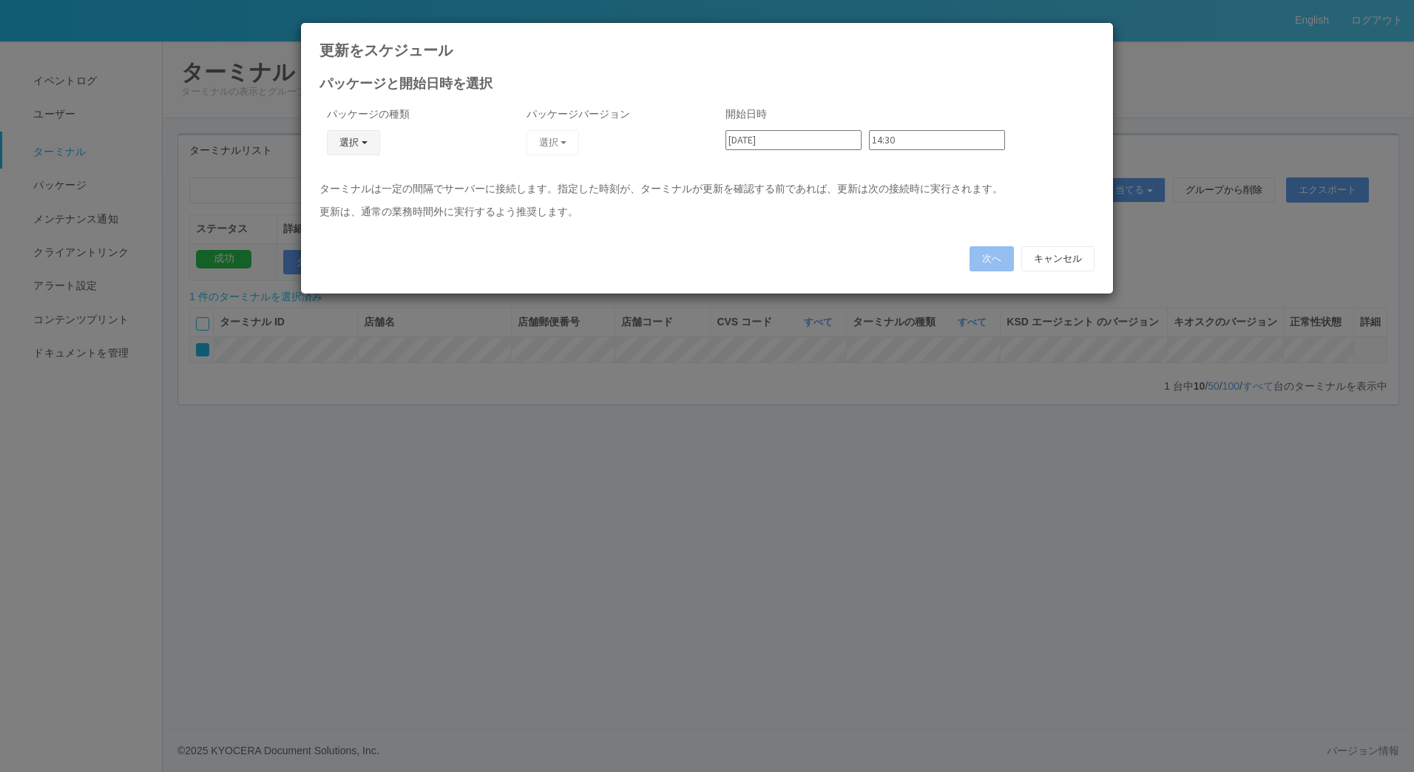
click at [365, 139] on button "選択" at bounding box center [353, 142] width 53 height 25
click at [342, 229] on link "j_setting.txt" at bounding box center [332, 229] width 117 height 23
click at [571, 137] on button "選択" at bounding box center [553, 142] width 53 height 25
click at [547, 180] on link "CVScode change" at bounding box center [531, 183] width 117 height 23
click at [898, 143] on input "14:30" at bounding box center [937, 140] width 136 height 20
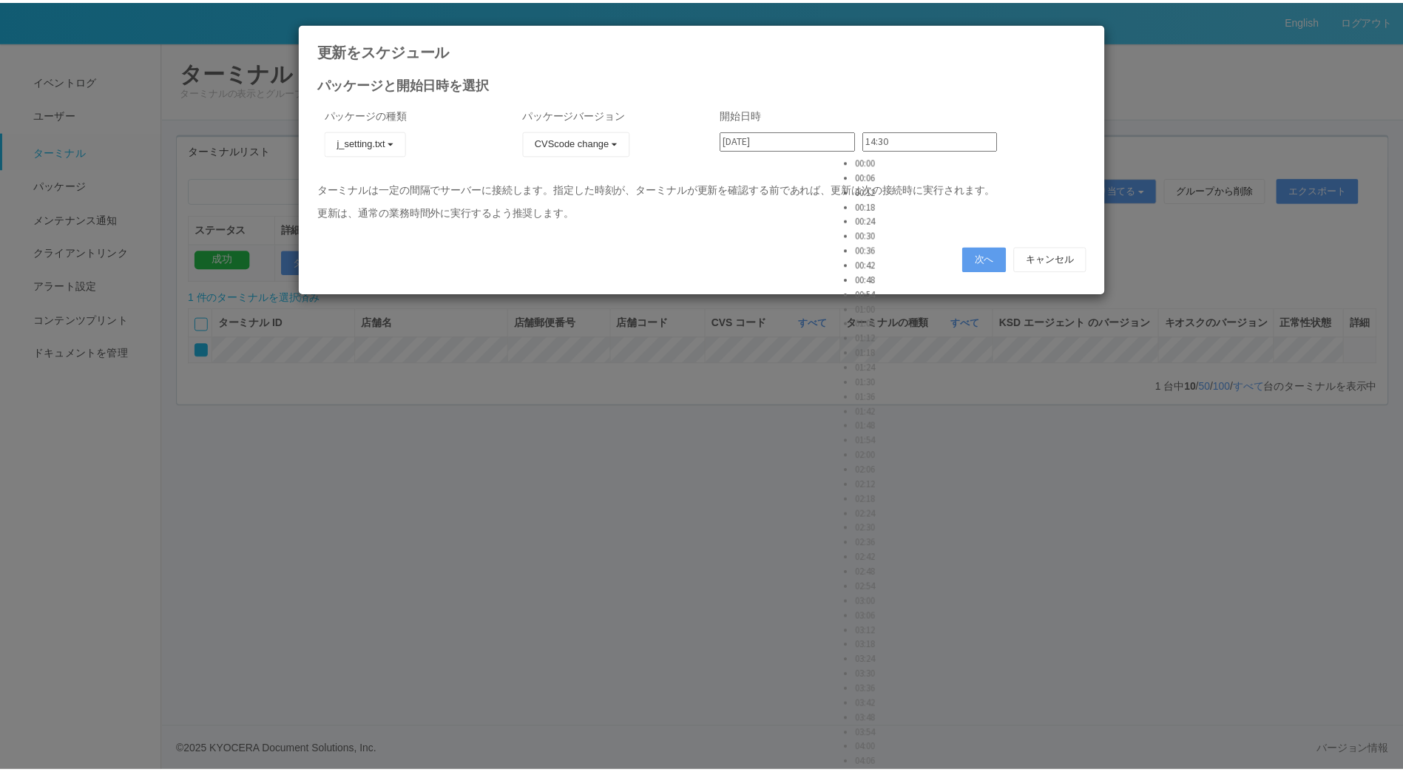
scroll to position [3106, 0]
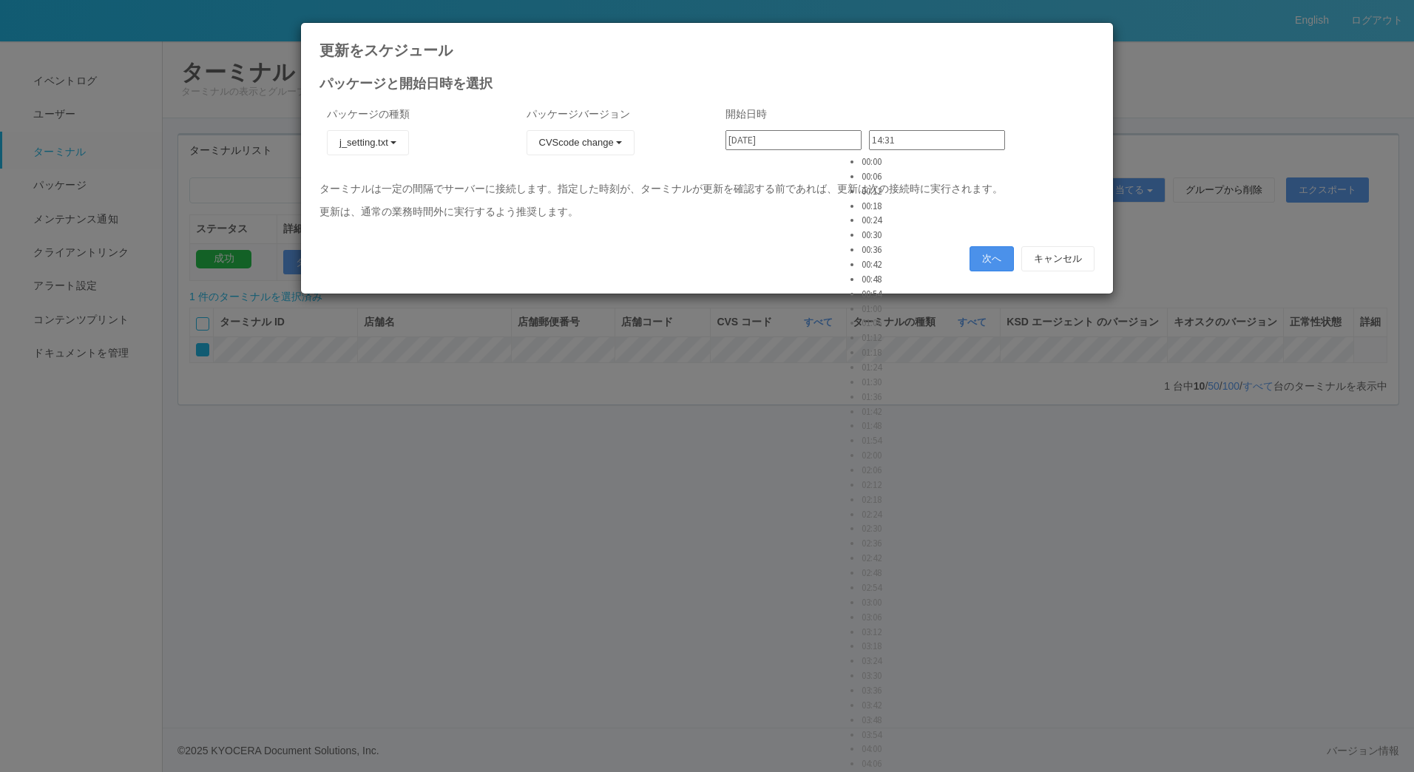
type input "14:31"
click at [981, 260] on button "次へ" at bounding box center [992, 258] width 44 height 25
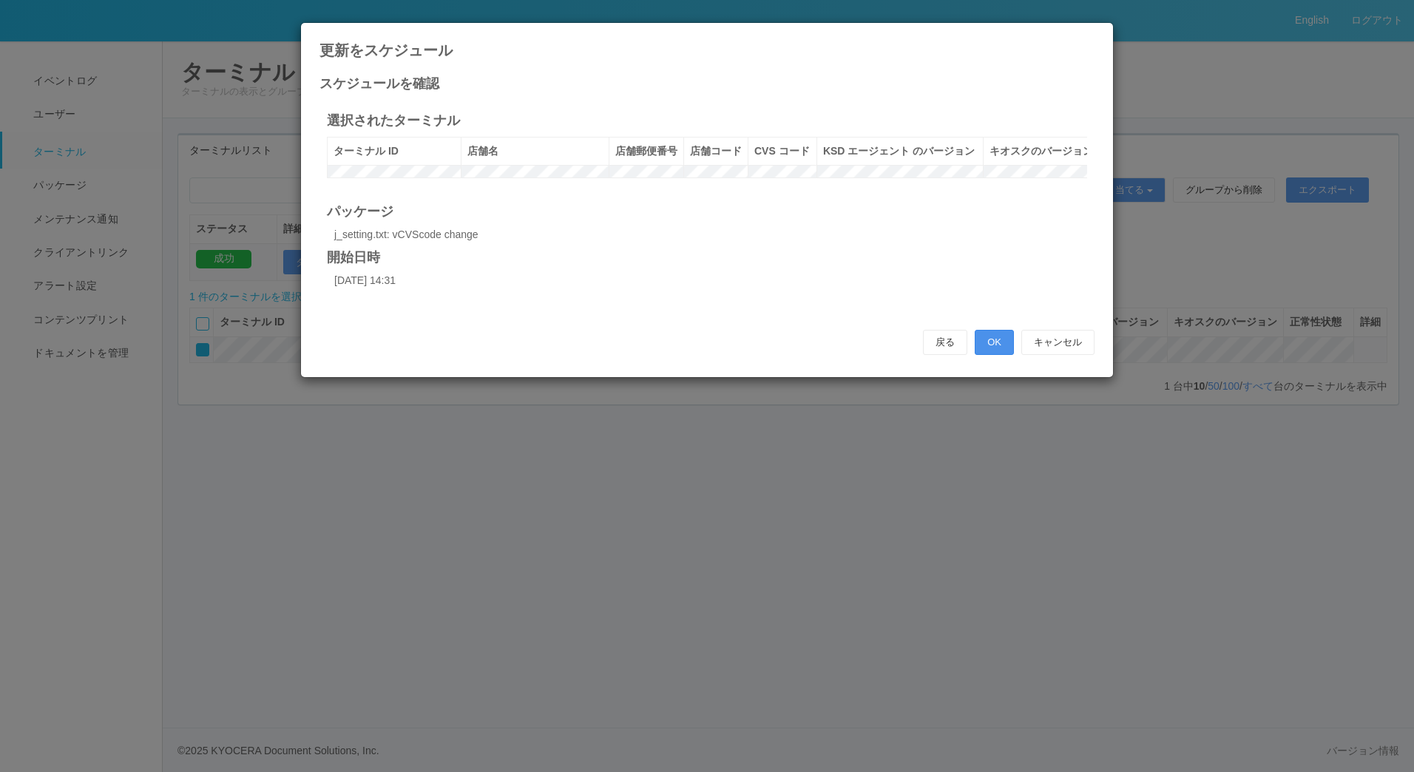
click at [994, 355] on button "OK" at bounding box center [994, 342] width 39 height 25
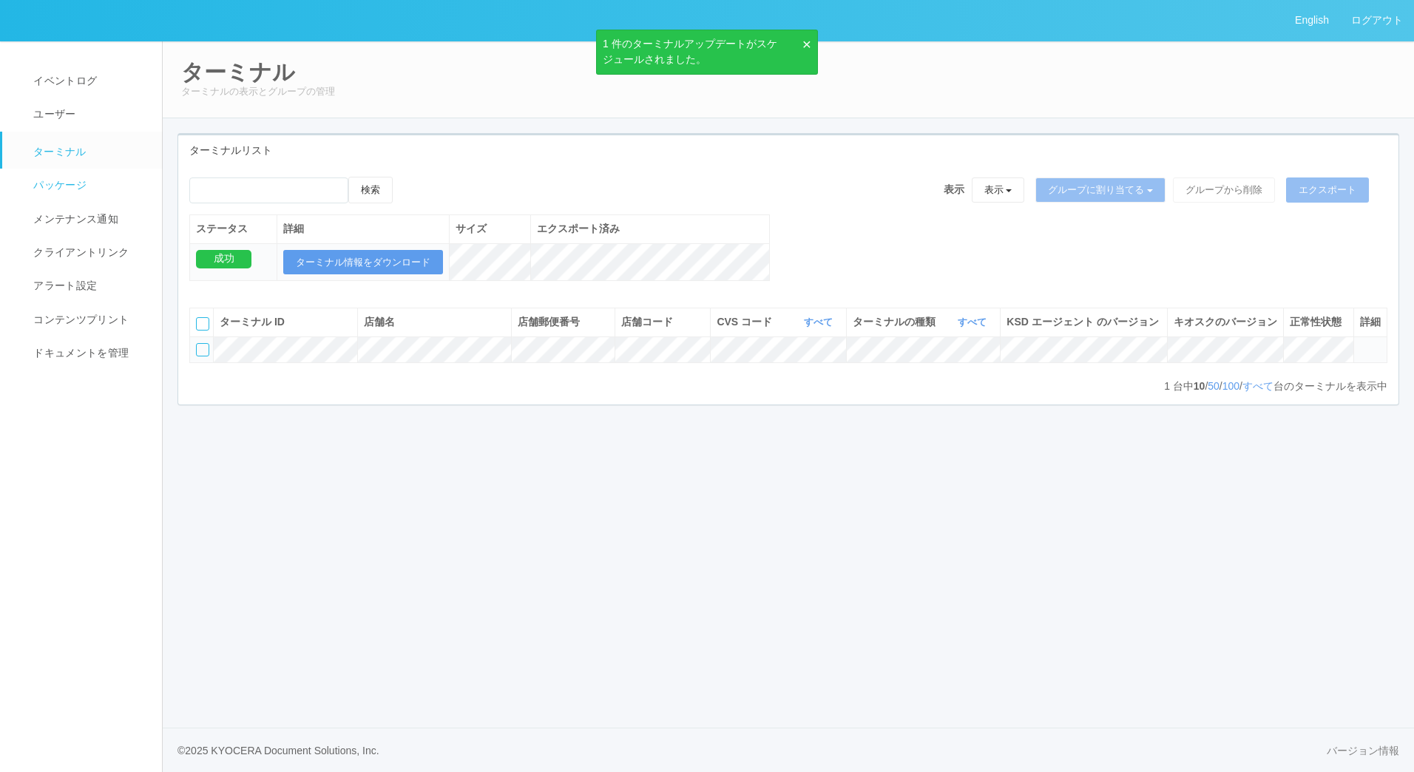
click at [95, 193] on link "パッケージ" at bounding box center [88, 185] width 173 height 33
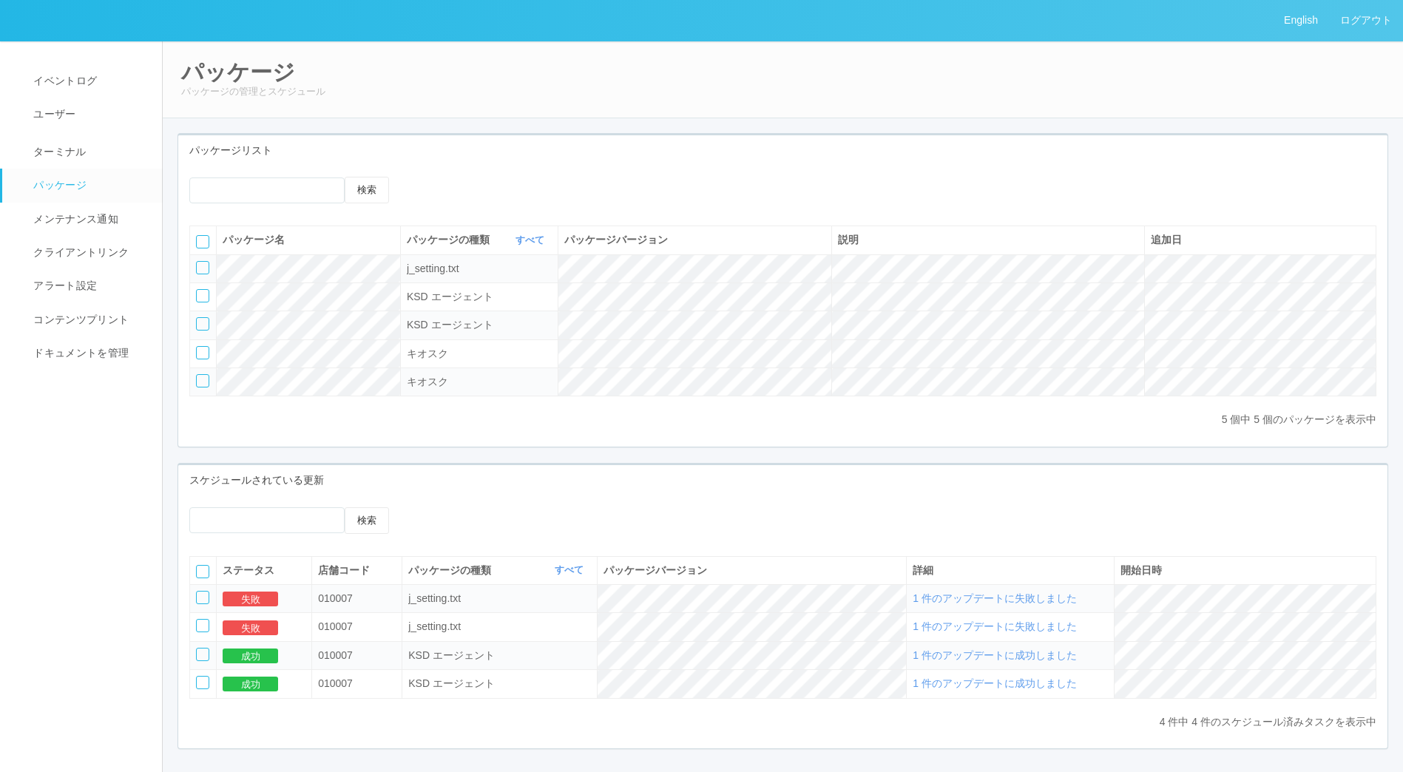
click at [981, 604] on span "1 件のアップデートに失敗しました" at bounding box center [995, 598] width 164 height 12
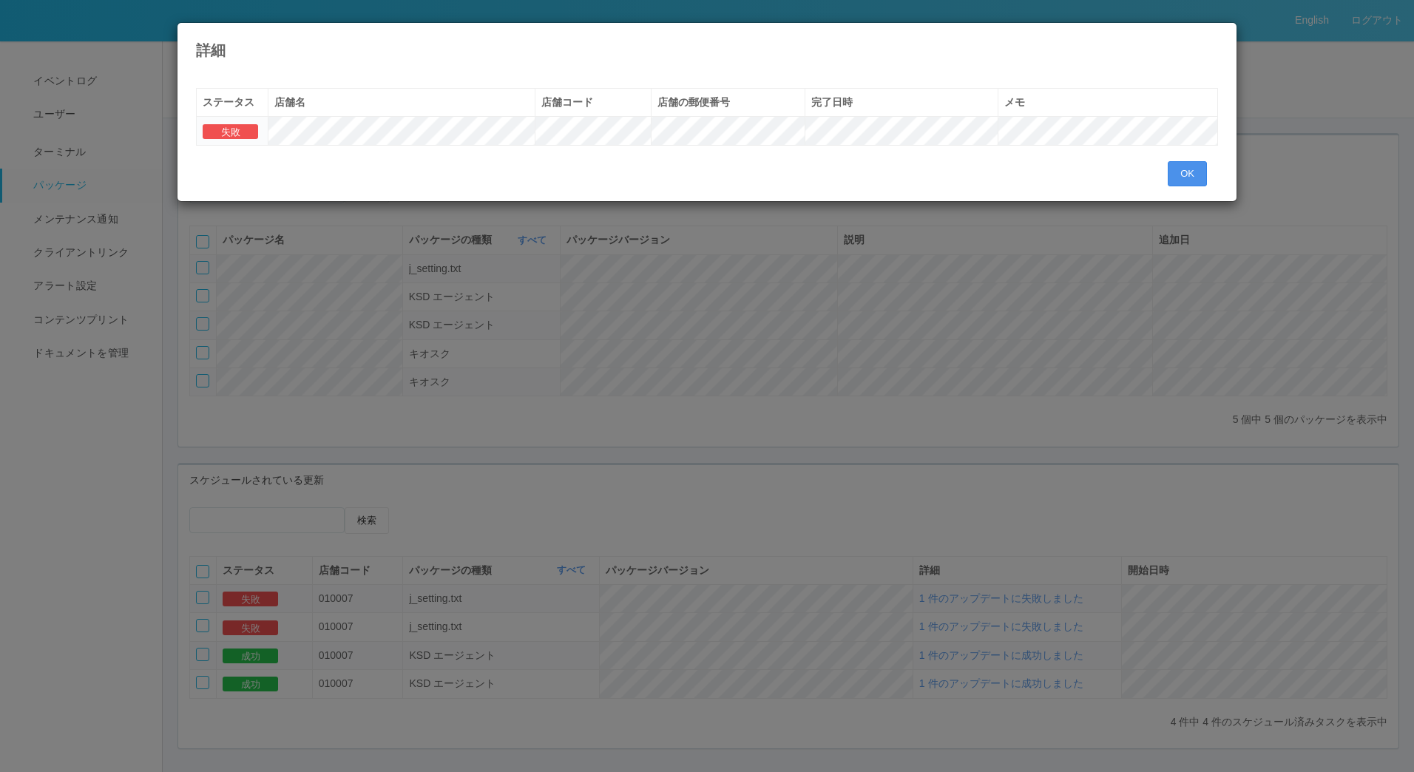
click at [1191, 179] on button "OK" at bounding box center [1187, 173] width 39 height 25
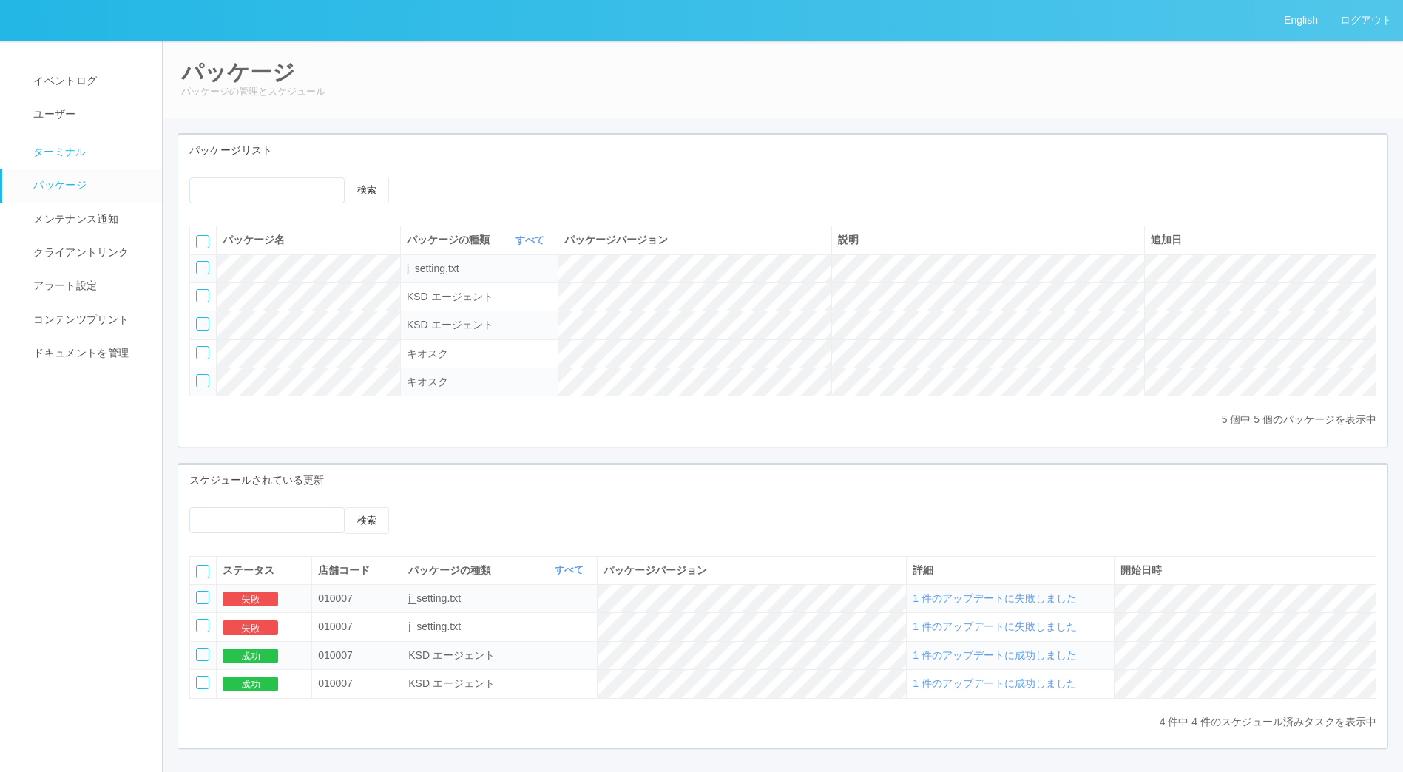
click at [53, 150] on span "ターミナル" at bounding box center [58, 152] width 57 height 12
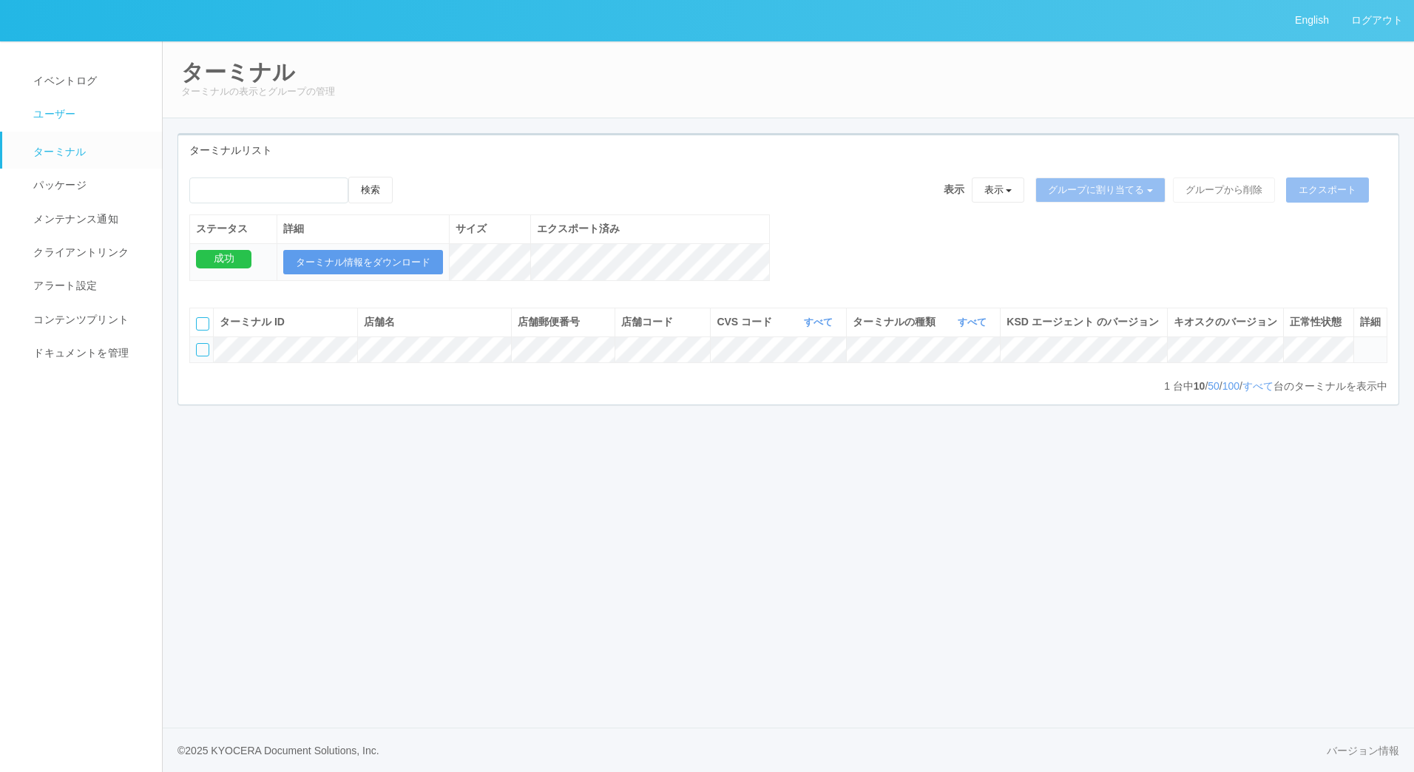
click at [67, 118] on span "ユーザー" at bounding box center [53, 114] width 46 height 12
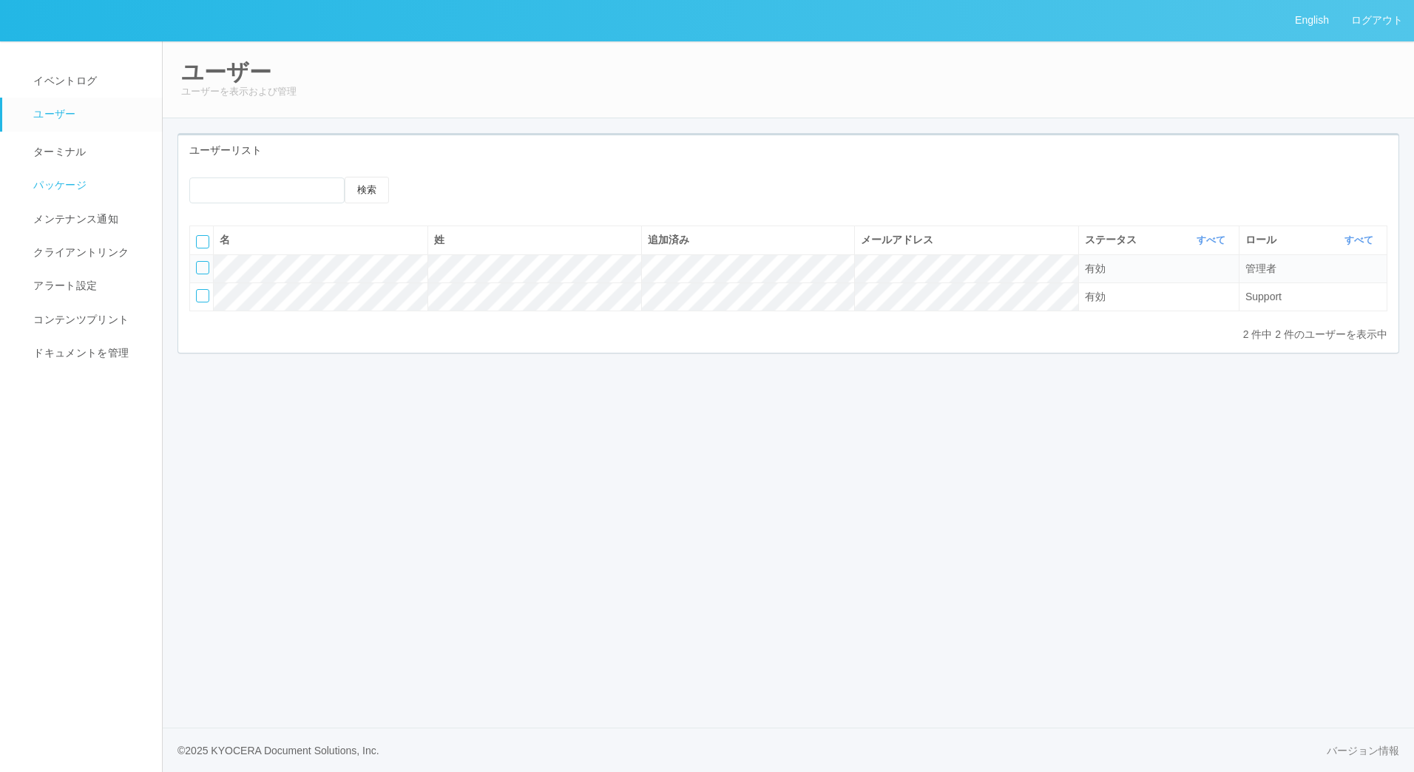
click at [62, 183] on span "パッケージ" at bounding box center [58, 185] width 57 height 12
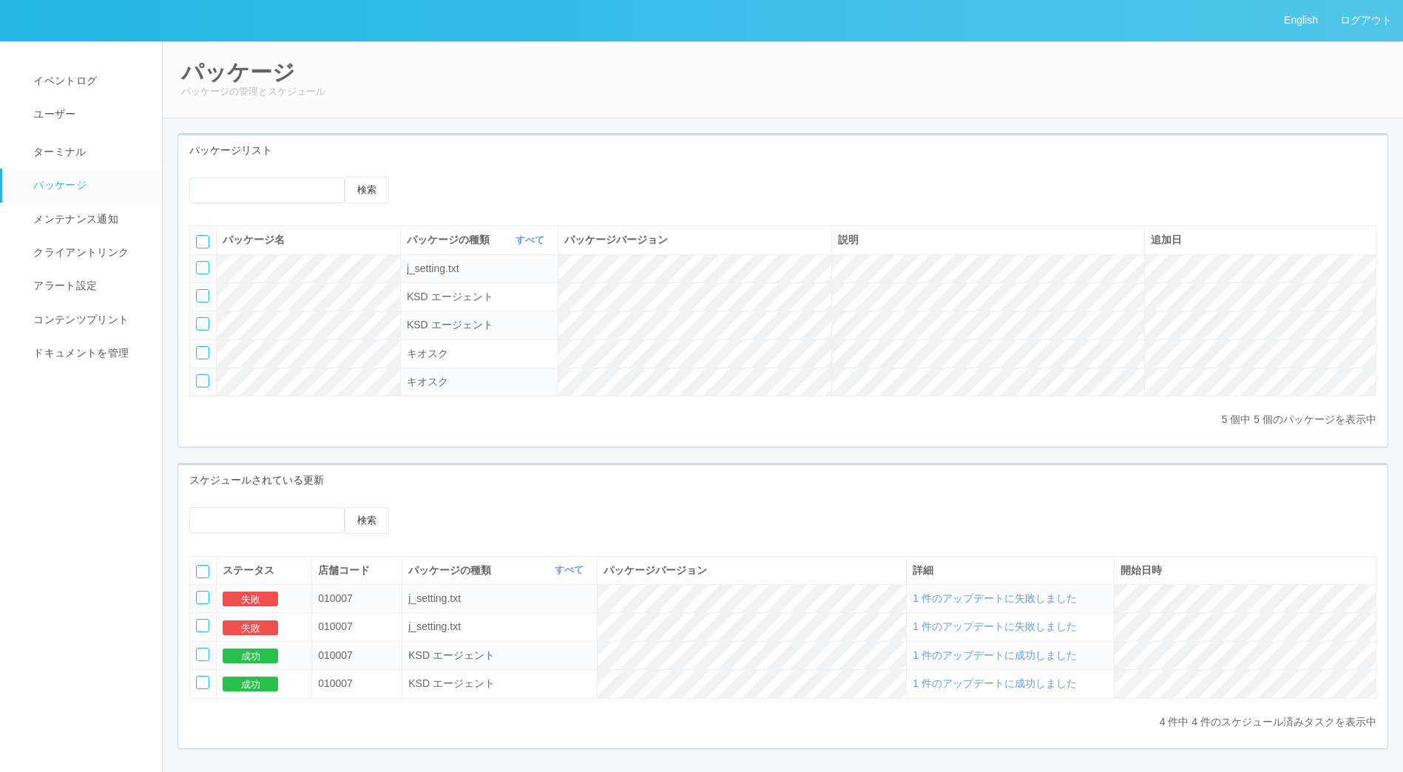
click at [203, 264] on div at bounding box center [202, 267] width 13 height 13
click at [444, 177] on icon at bounding box center [444, 177] width 0 height 0
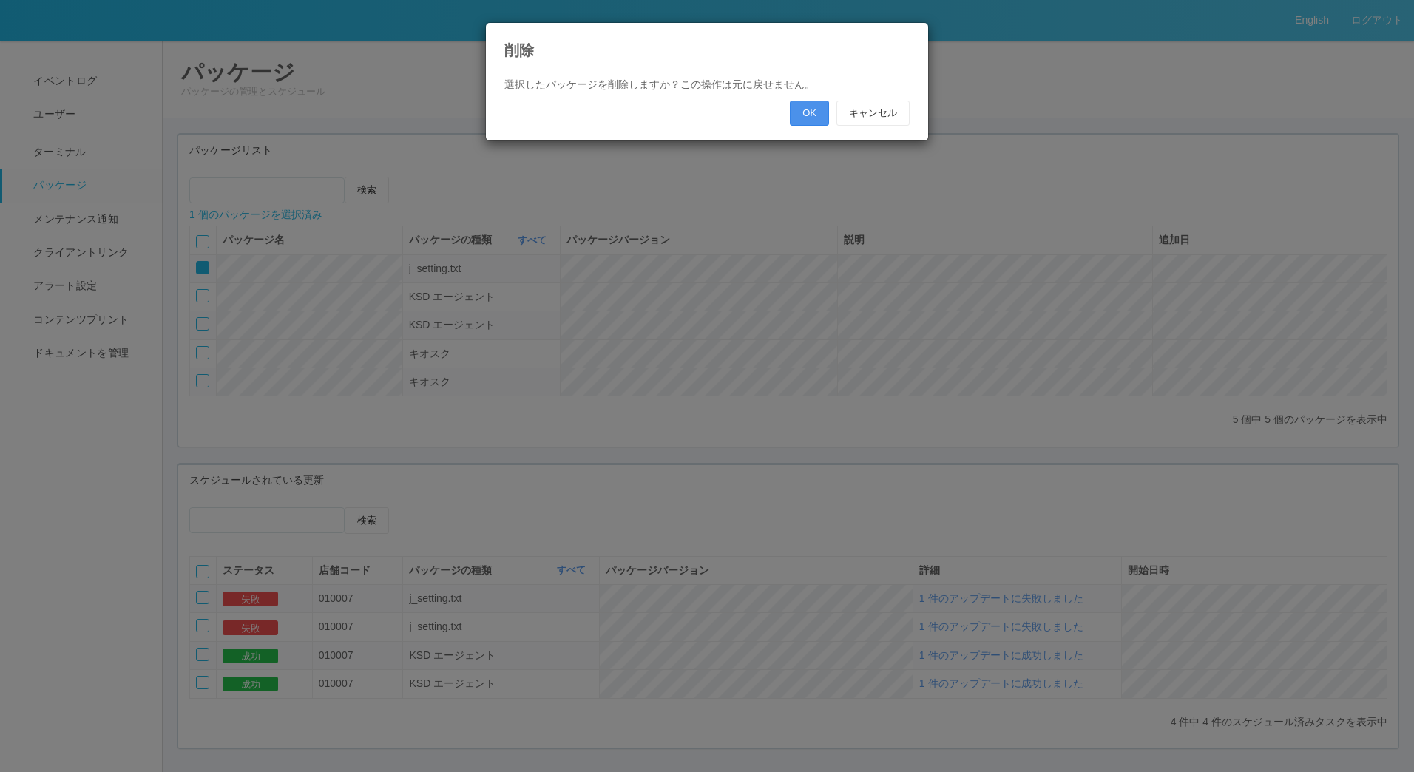
click at [813, 108] on button "OK" at bounding box center [809, 113] width 39 height 25
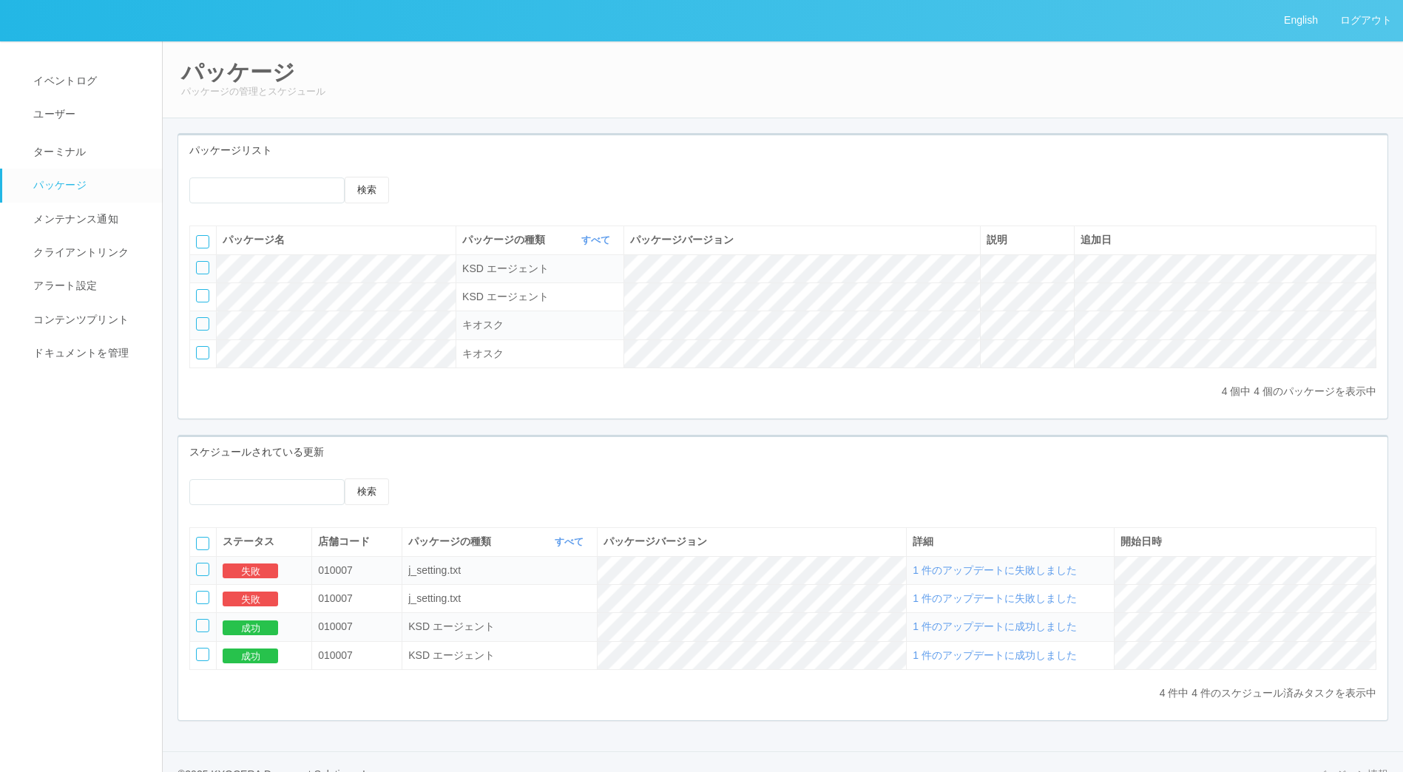
click at [422, 177] on icon at bounding box center [422, 177] width 0 height 0
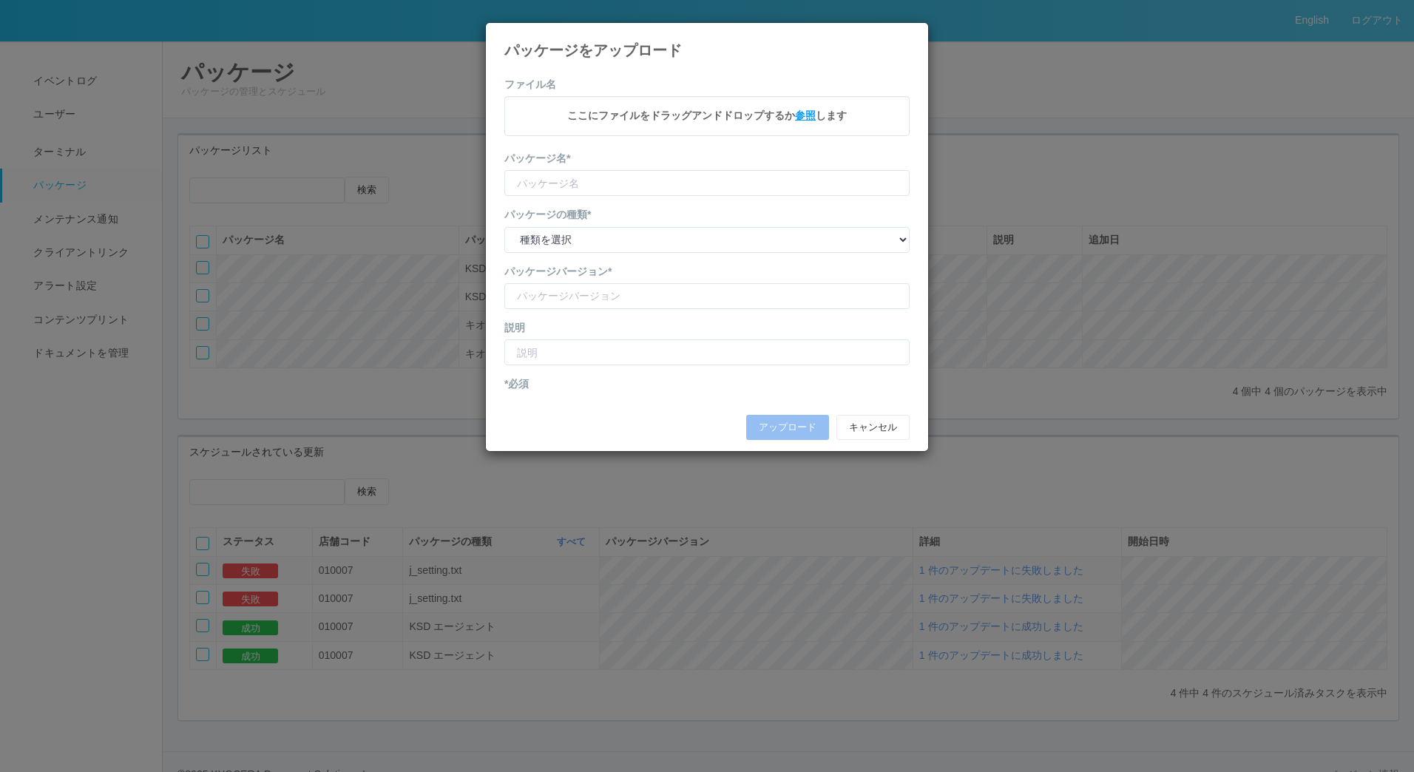
click at [801, 113] on span "参照" at bounding box center [805, 115] width 21 height 12
type input "Kioks"
click at [602, 243] on select "種類を選択 キオスク KSD エージェント j_setting.txt" at bounding box center [706, 242] width 405 height 26
select select "j_setting.txt"
click at [504, 229] on select "種類を選択 キオスク KSD エージェント j_setting.txt" at bounding box center [706, 242] width 405 height 26
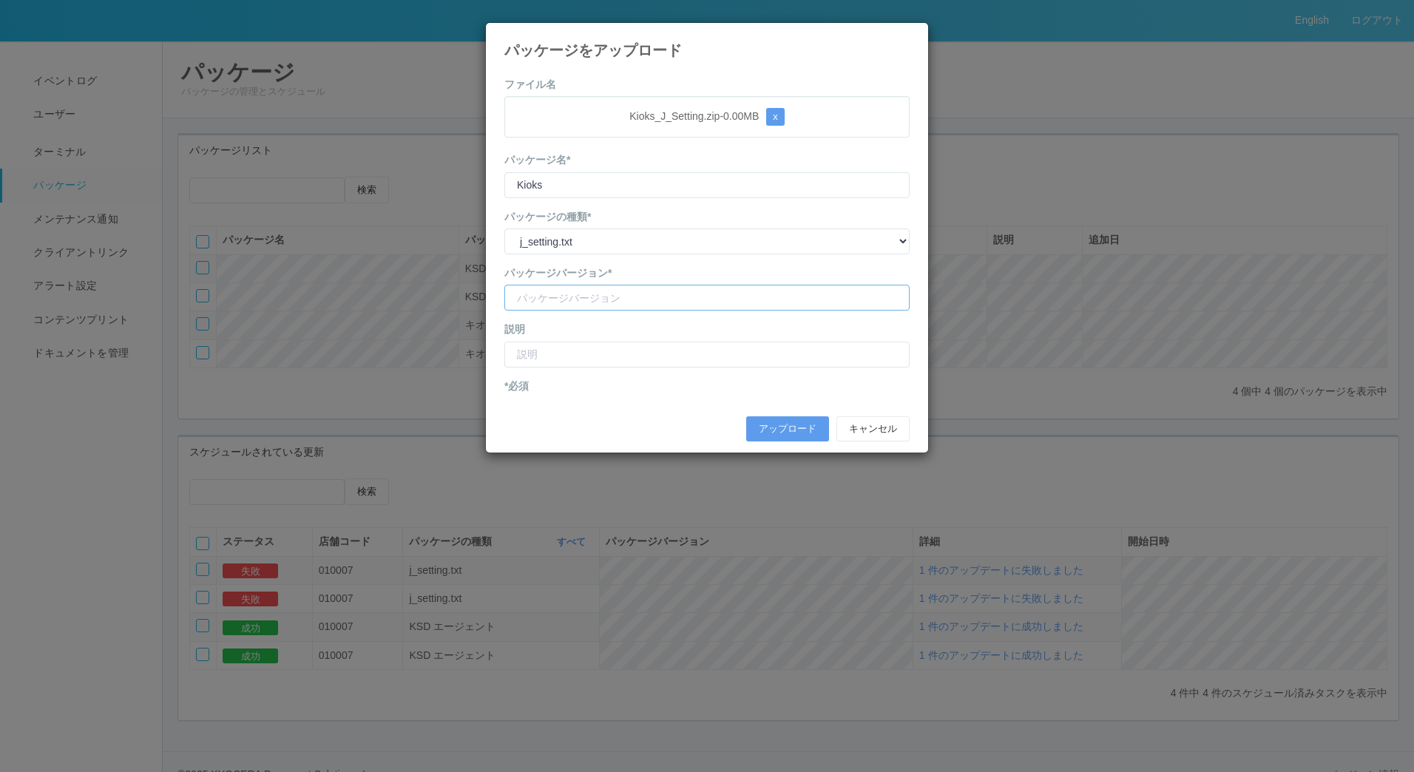
click at [594, 294] on input "version" at bounding box center [706, 298] width 405 height 26
type input "CVScode change"
click at [586, 351] on input "text" at bounding box center [706, 355] width 405 height 26
type input "CVSコードが300000になる"
click at [788, 426] on button "アップロード" at bounding box center [787, 428] width 83 height 25
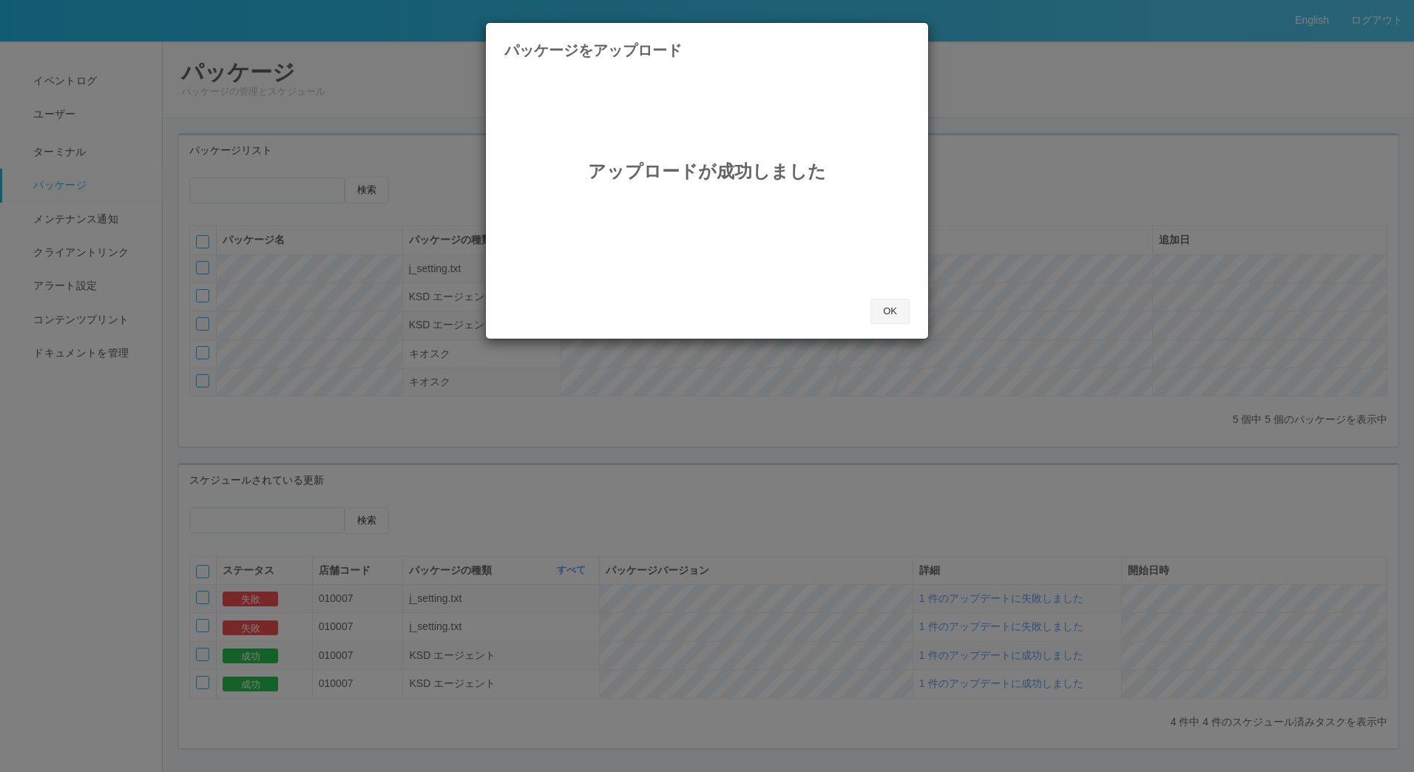
click at [890, 311] on button "OK" at bounding box center [889, 311] width 39 height 25
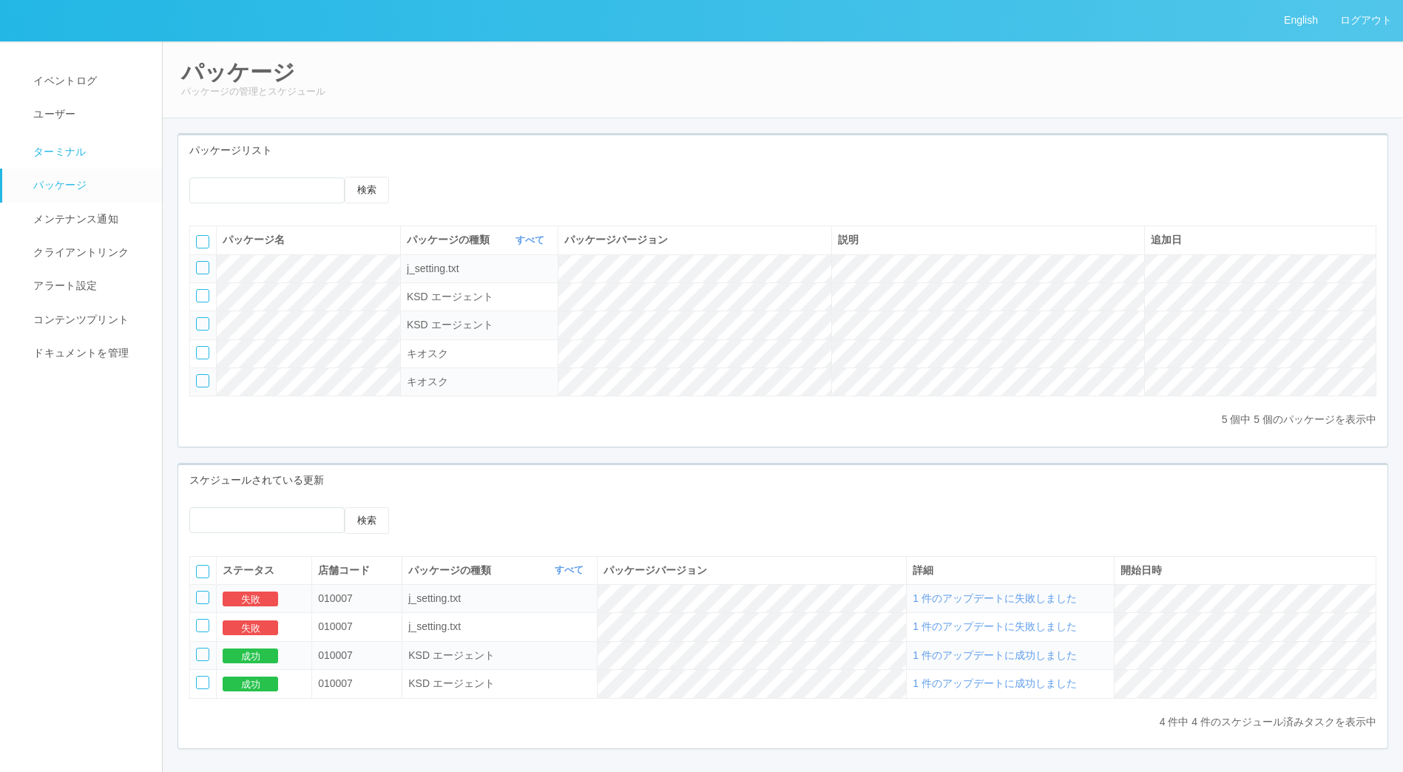
click at [64, 146] on span "ターミナル" at bounding box center [58, 152] width 57 height 12
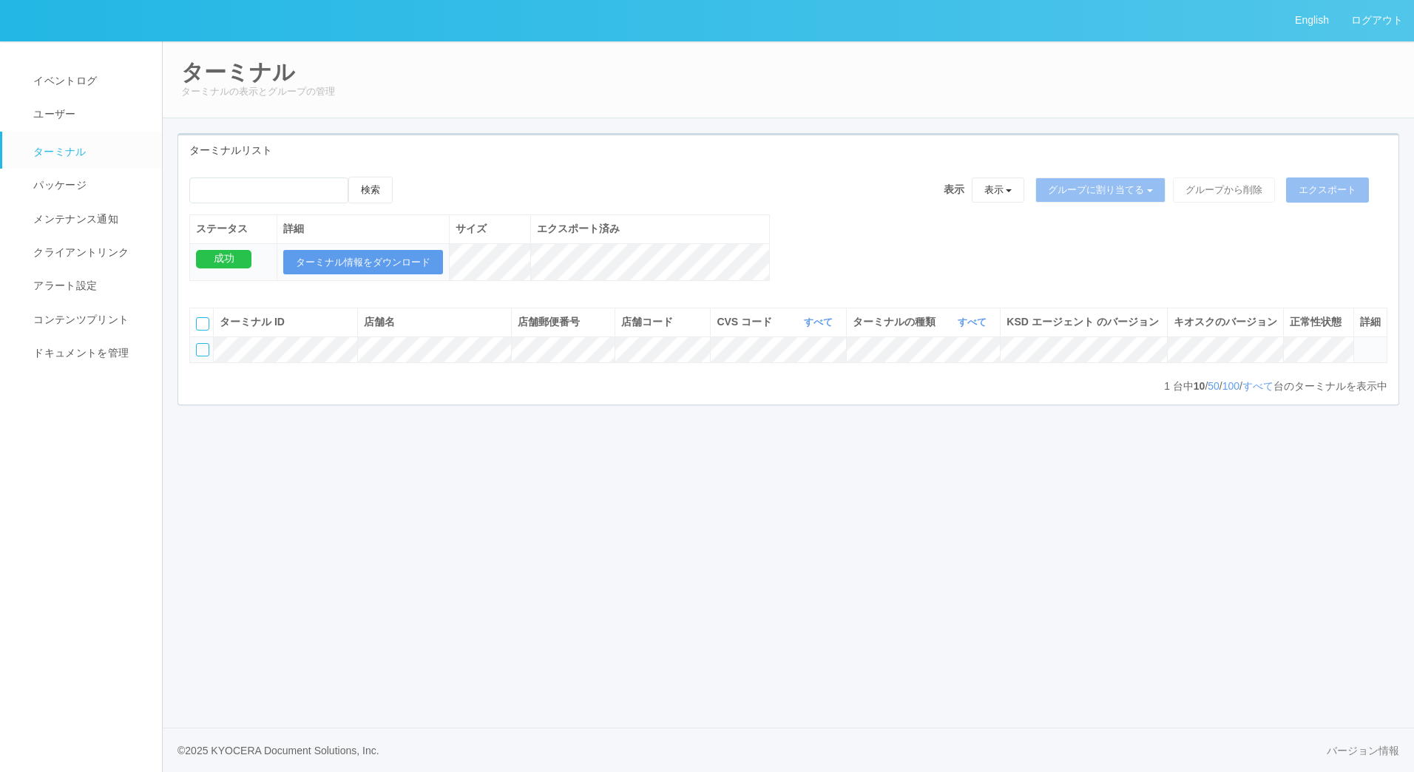
click at [202, 356] on div at bounding box center [202, 349] width 13 height 13
click at [407, 177] on icon at bounding box center [407, 177] width 0 height 0
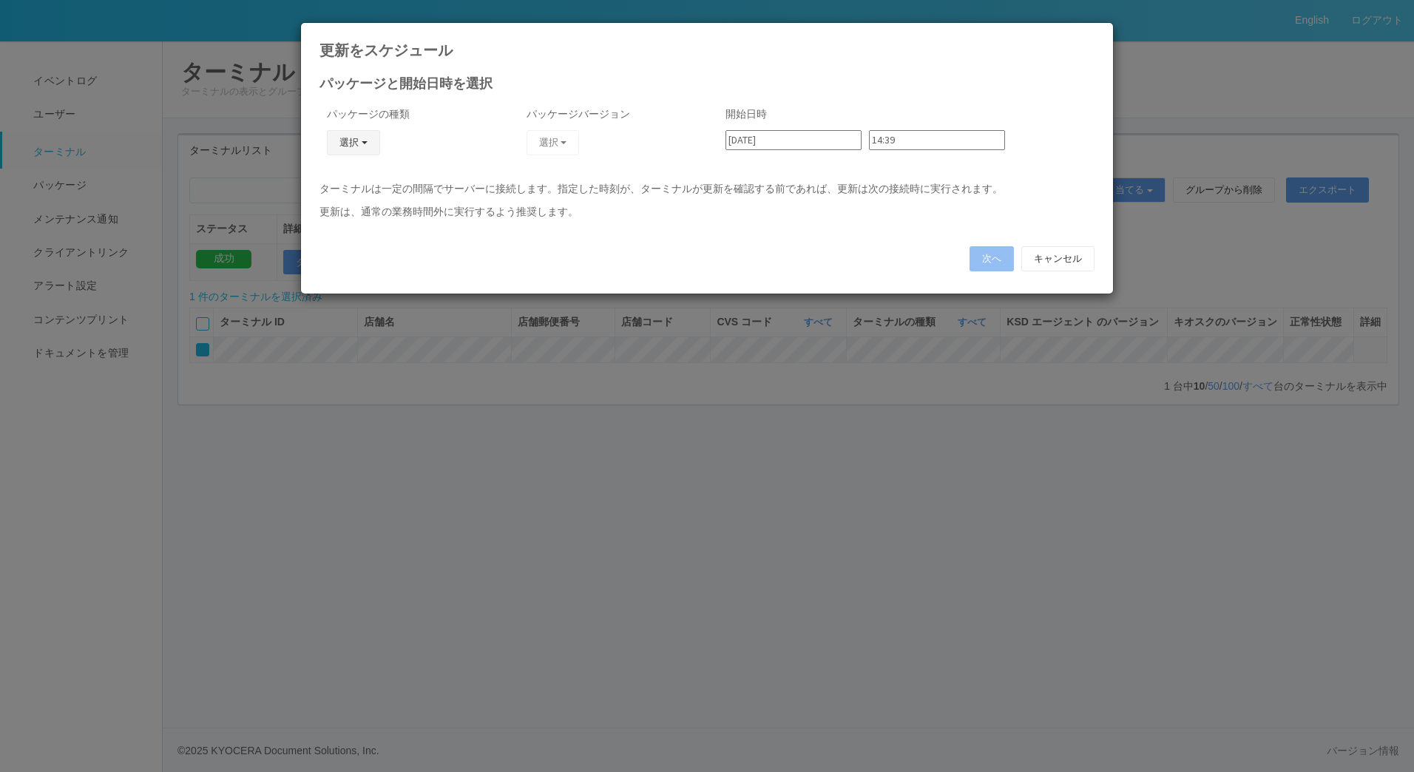
click at [341, 147] on button "選択" at bounding box center [353, 142] width 53 height 25
click at [338, 238] on link "j_setting.txt" at bounding box center [332, 229] width 117 height 23
click at [562, 144] on button "選択" at bounding box center [553, 142] width 53 height 25
click at [560, 142] on button "選択" at bounding box center [553, 142] width 53 height 25
click at [558, 132] on button "選択" at bounding box center [553, 142] width 53 height 25
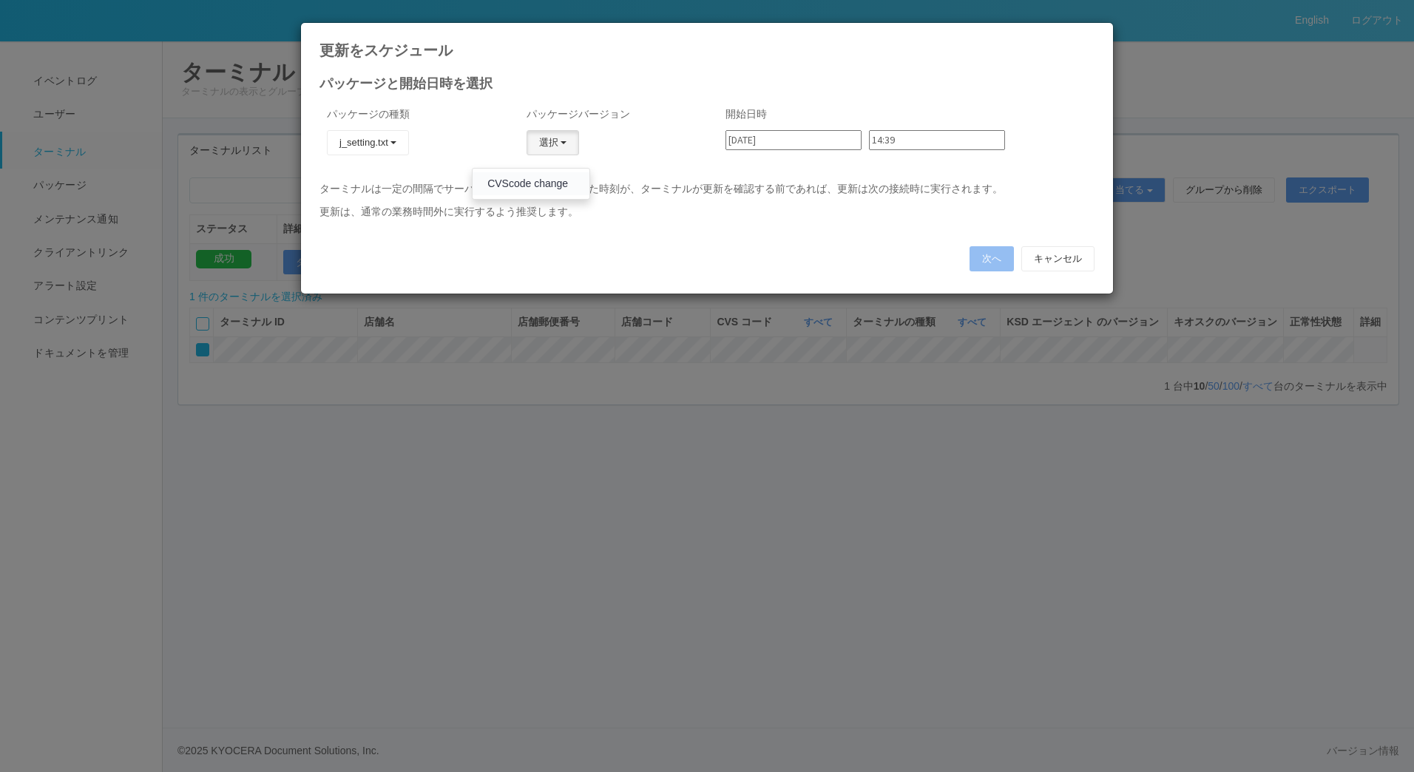
click at [490, 186] on link "CVScode change" at bounding box center [531, 183] width 117 height 23
click at [903, 144] on input "14:39" at bounding box center [937, 140] width 136 height 20
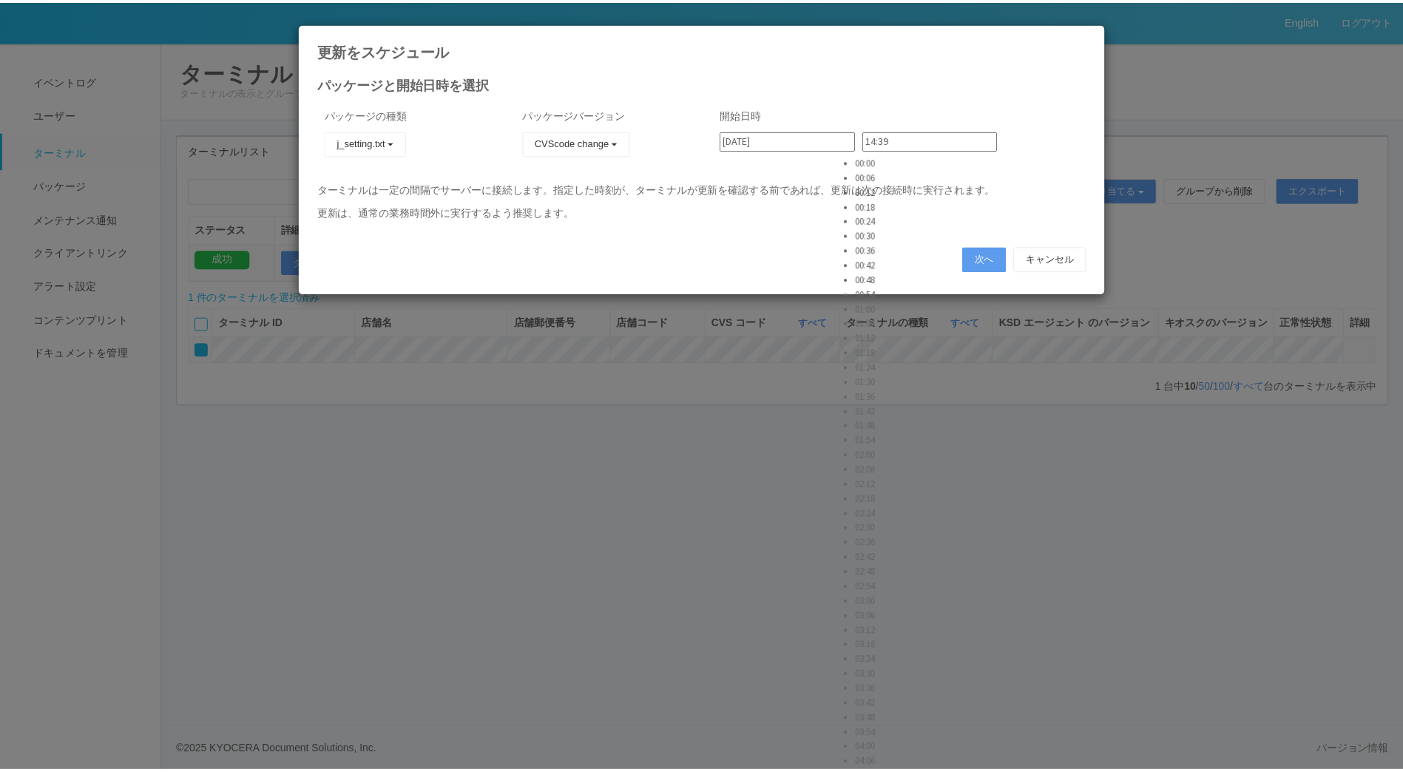
scroll to position [3106, 0]
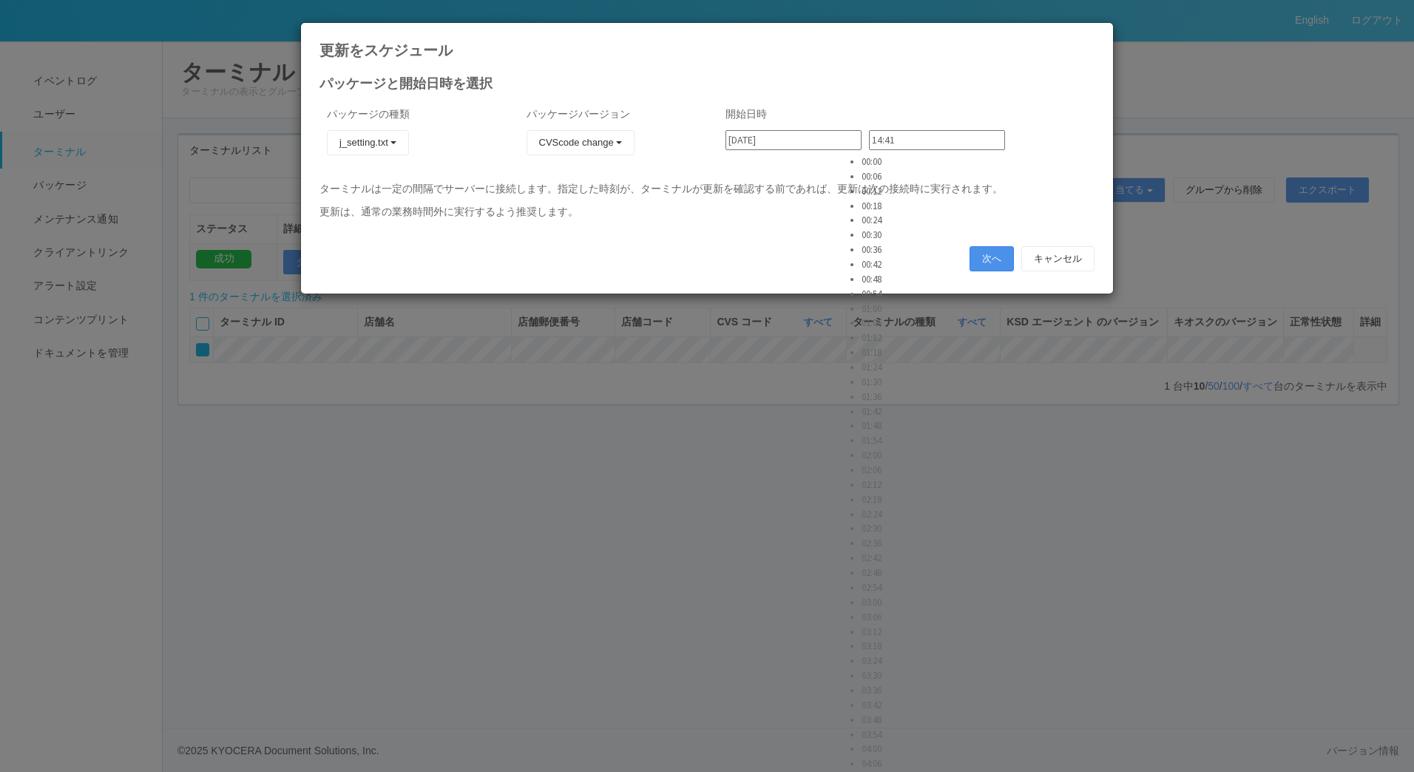
type input "14:41"
click at [987, 254] on button "次へ" at bounding box center [992, 258] width 44 height 25
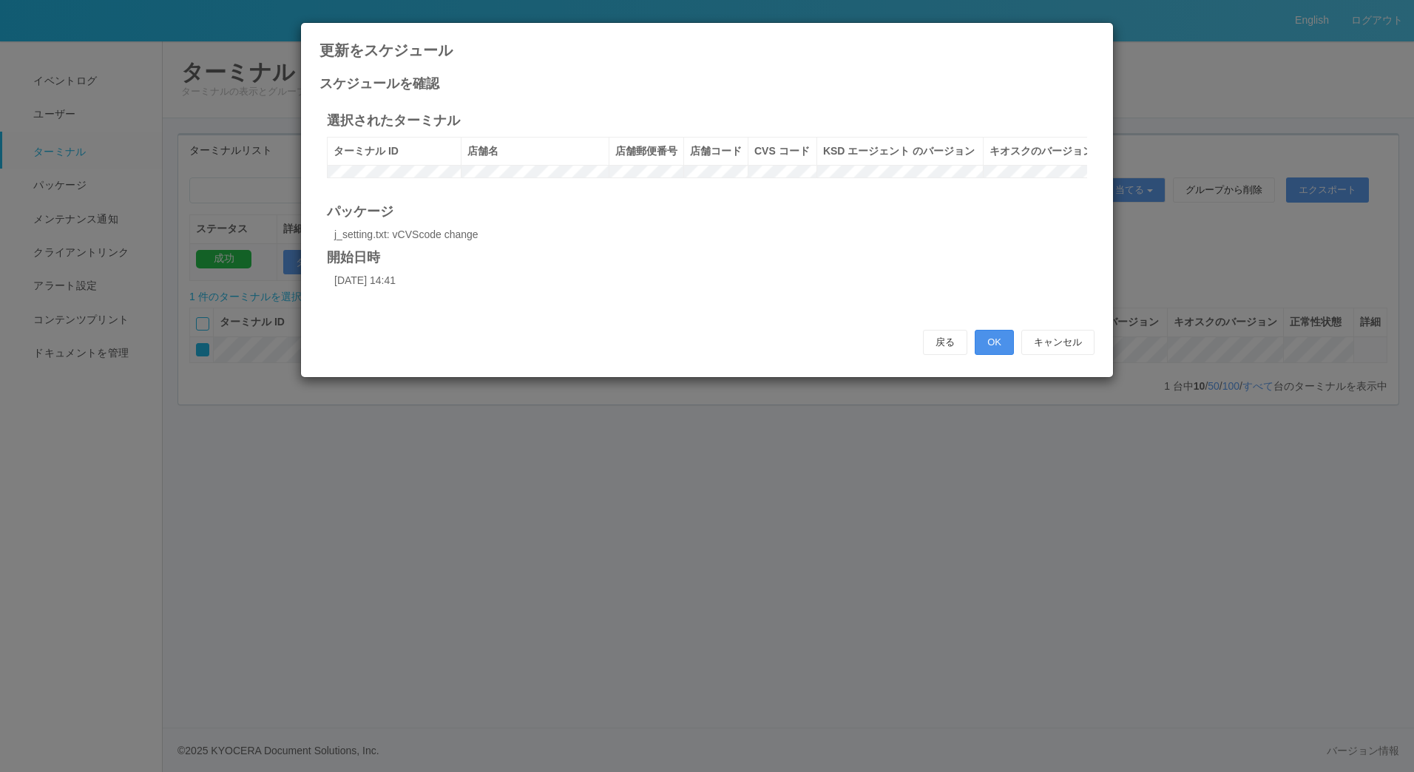
click at [992, 355] on button "OK" at bounding box center [994, 342] width 39 height 25
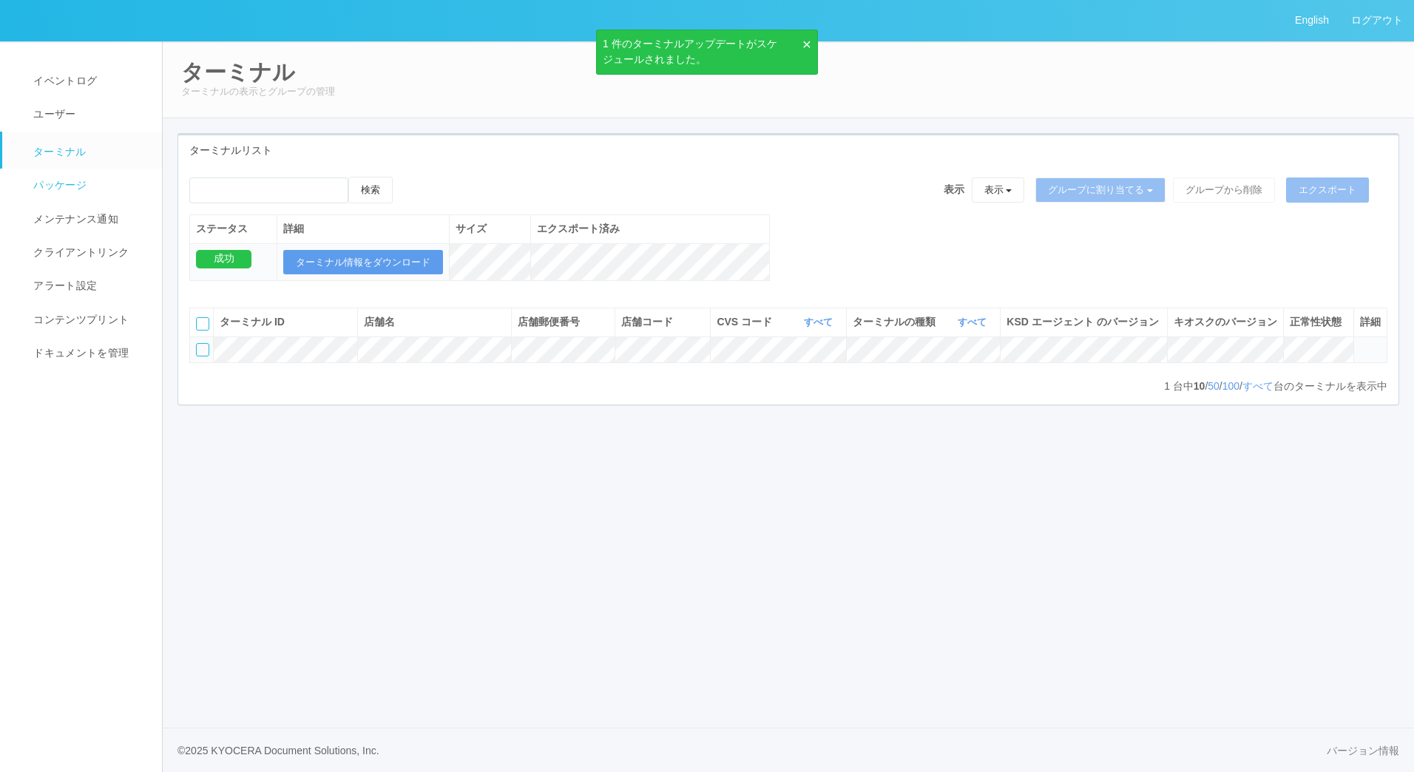
click at [83, 186] on span "パッケージ" at bounding box center [58, 185] width 57 height 12
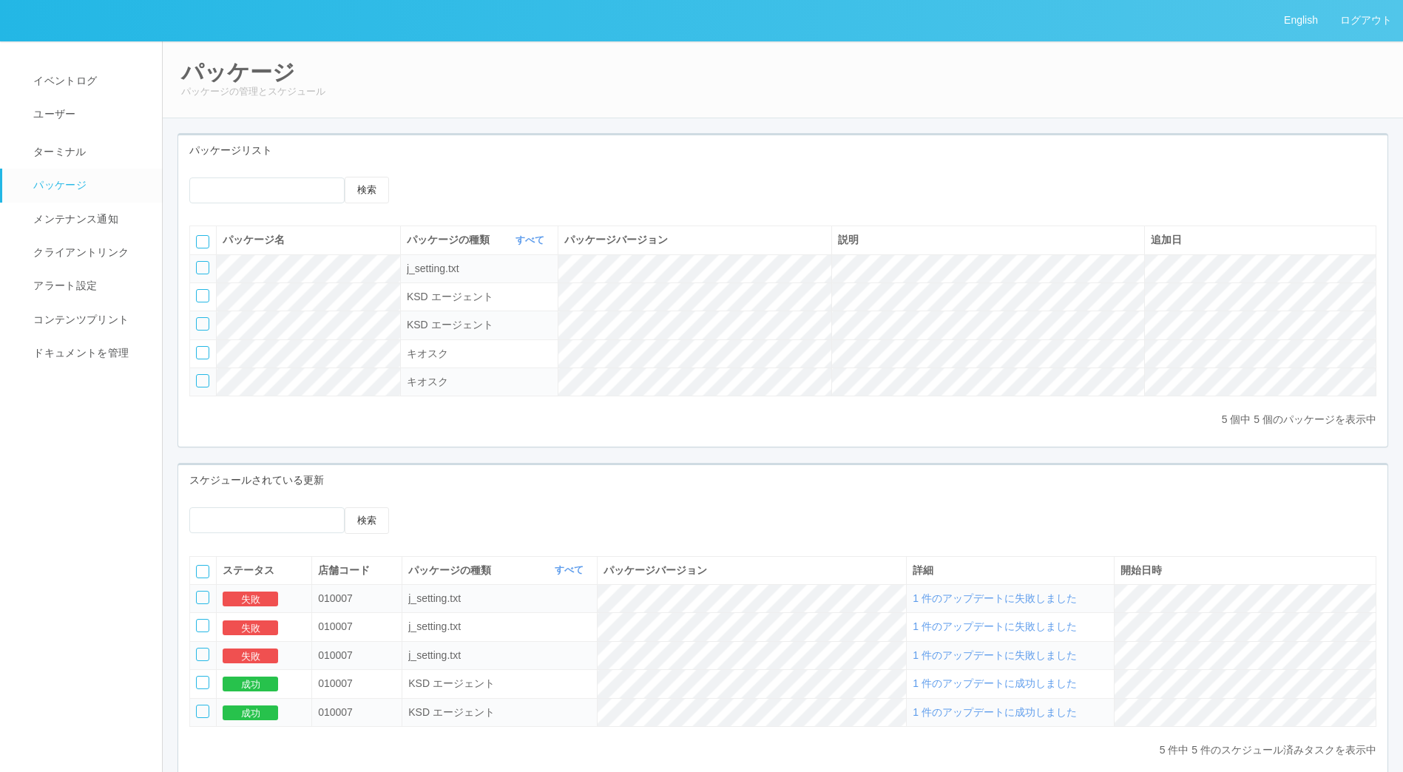
scroll to position [45, 0]
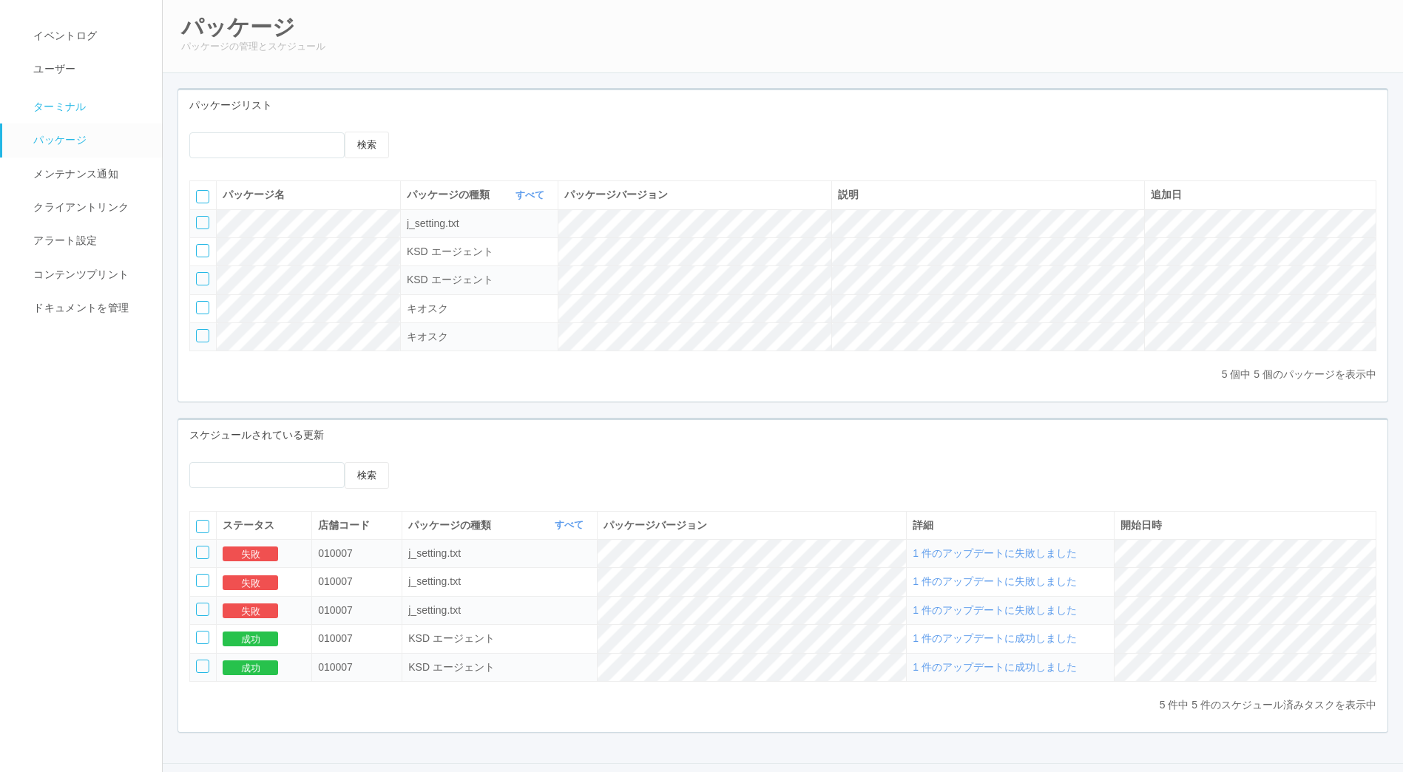
click at [71, 105] on span "ターミナル" at bounding box center [58, 107] width 57 height 12
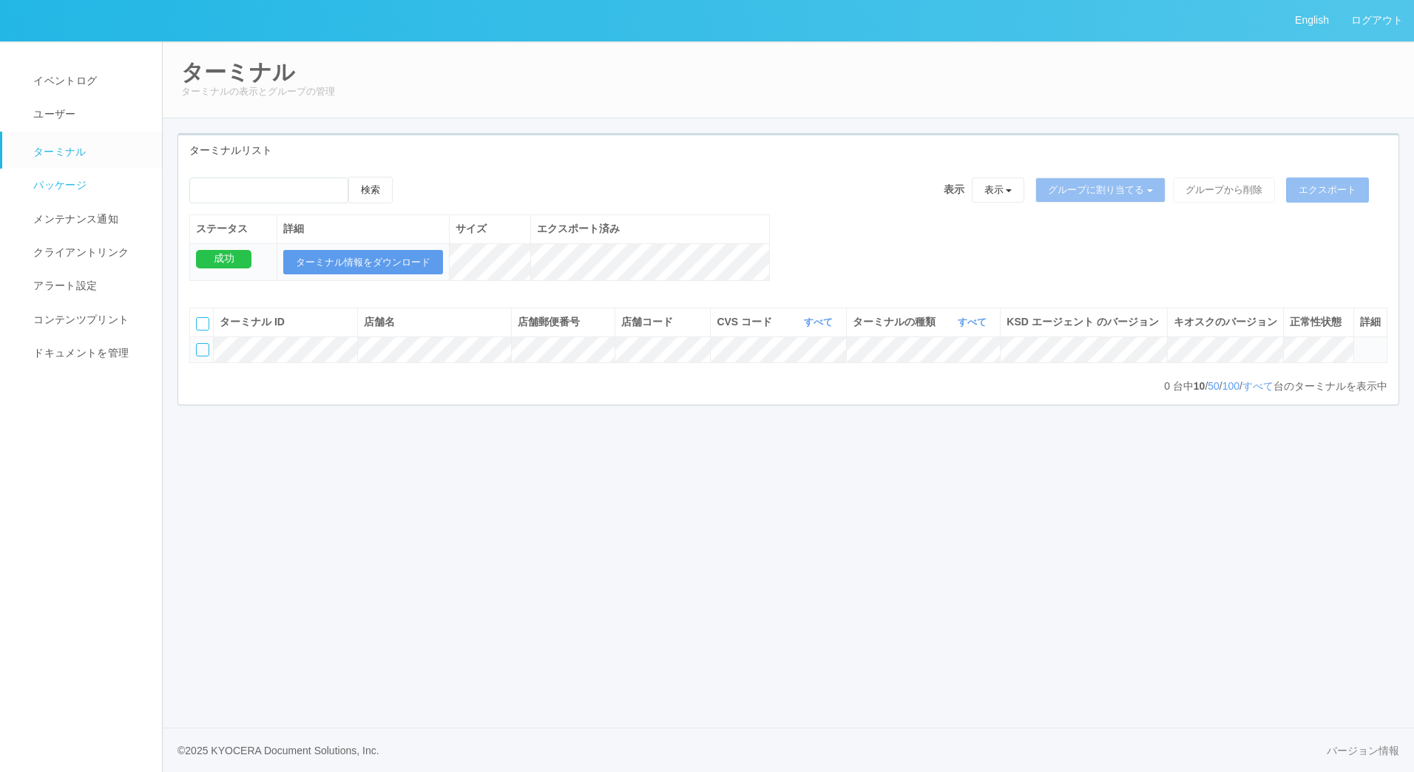
click at [64, 191] on span "パッケージ" at bounding box center [58, 185] width 57 height 12
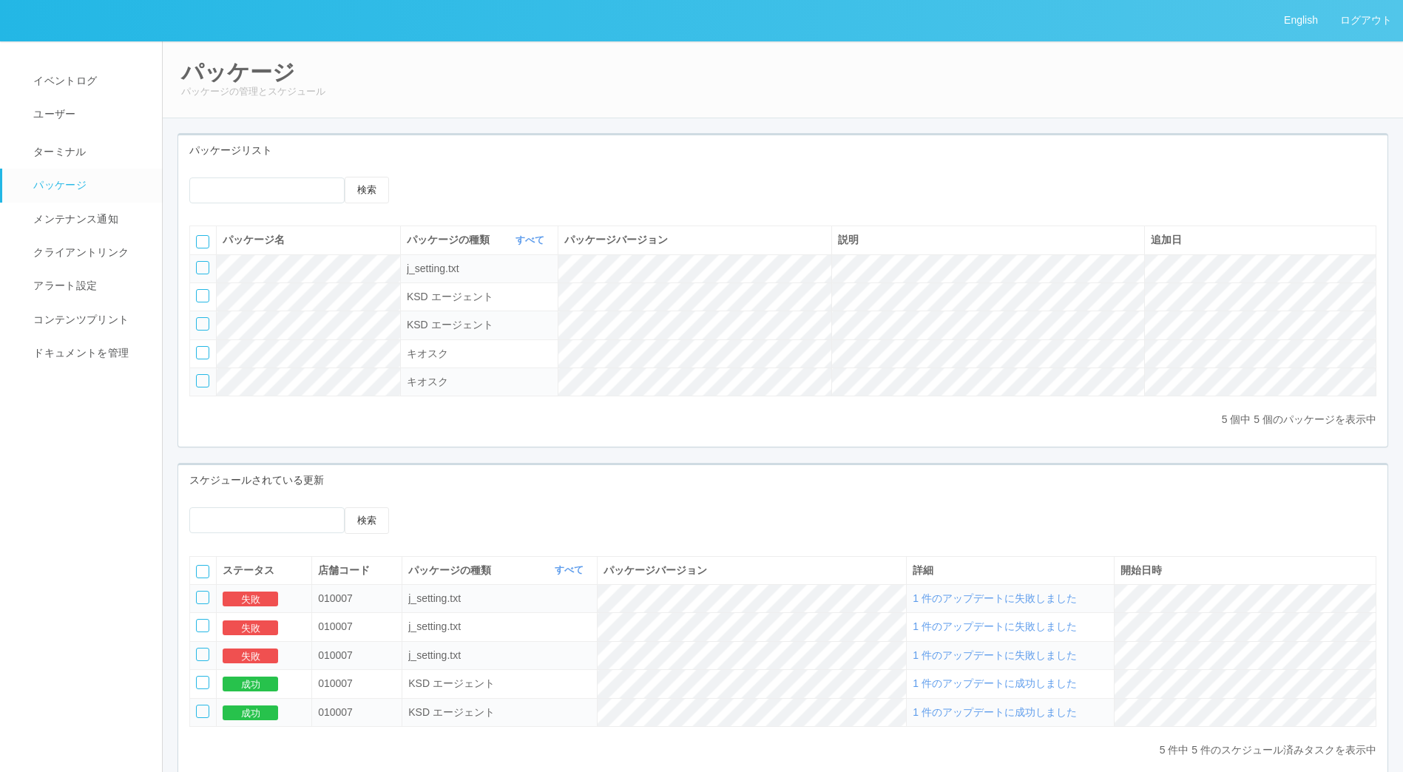
click at [208, 268] on div at bounding box center [202, 267] width 13 height 13
click at [444, 177] on icon at bounding box center [444, 177] width 0 height 0
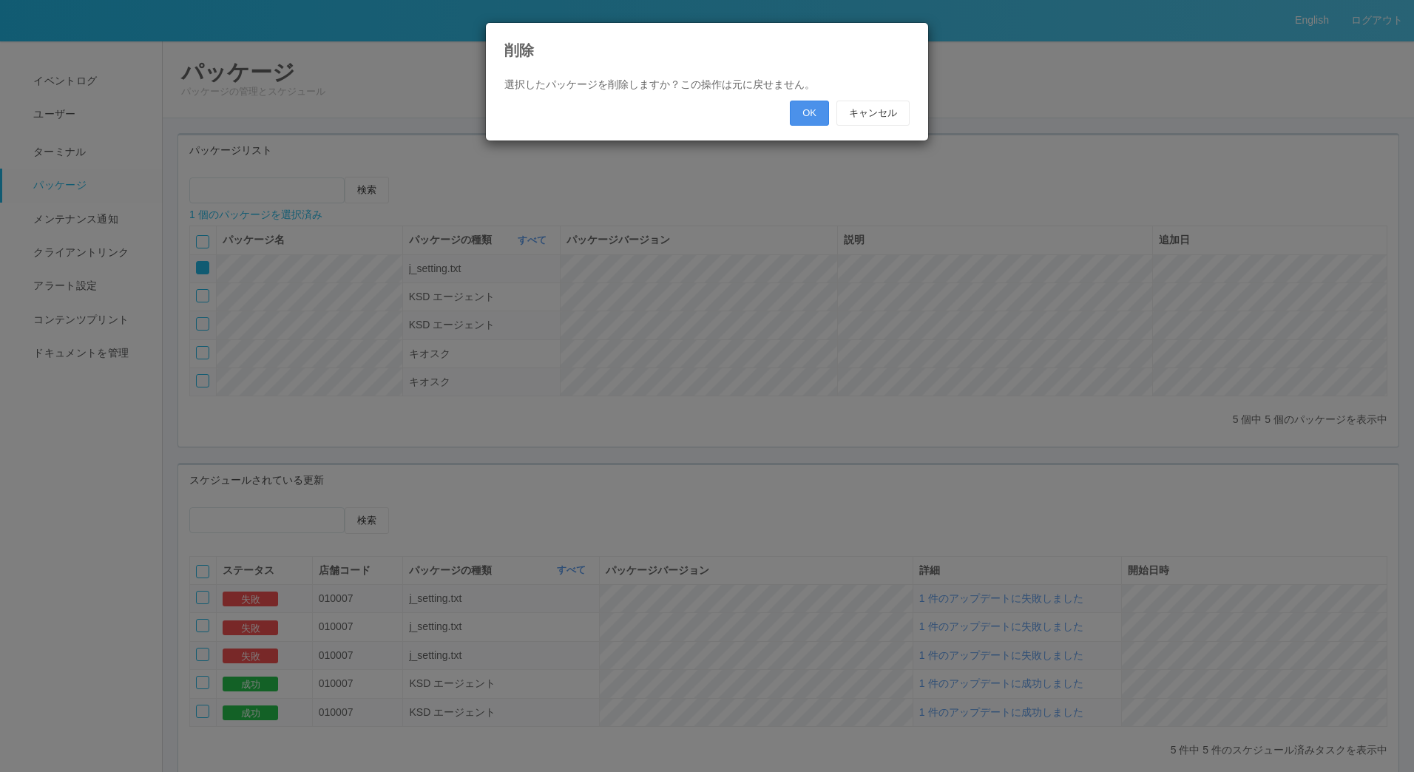
click at [815, 109] on button "OK" at bounding box center [809, 113] width 39 height 25
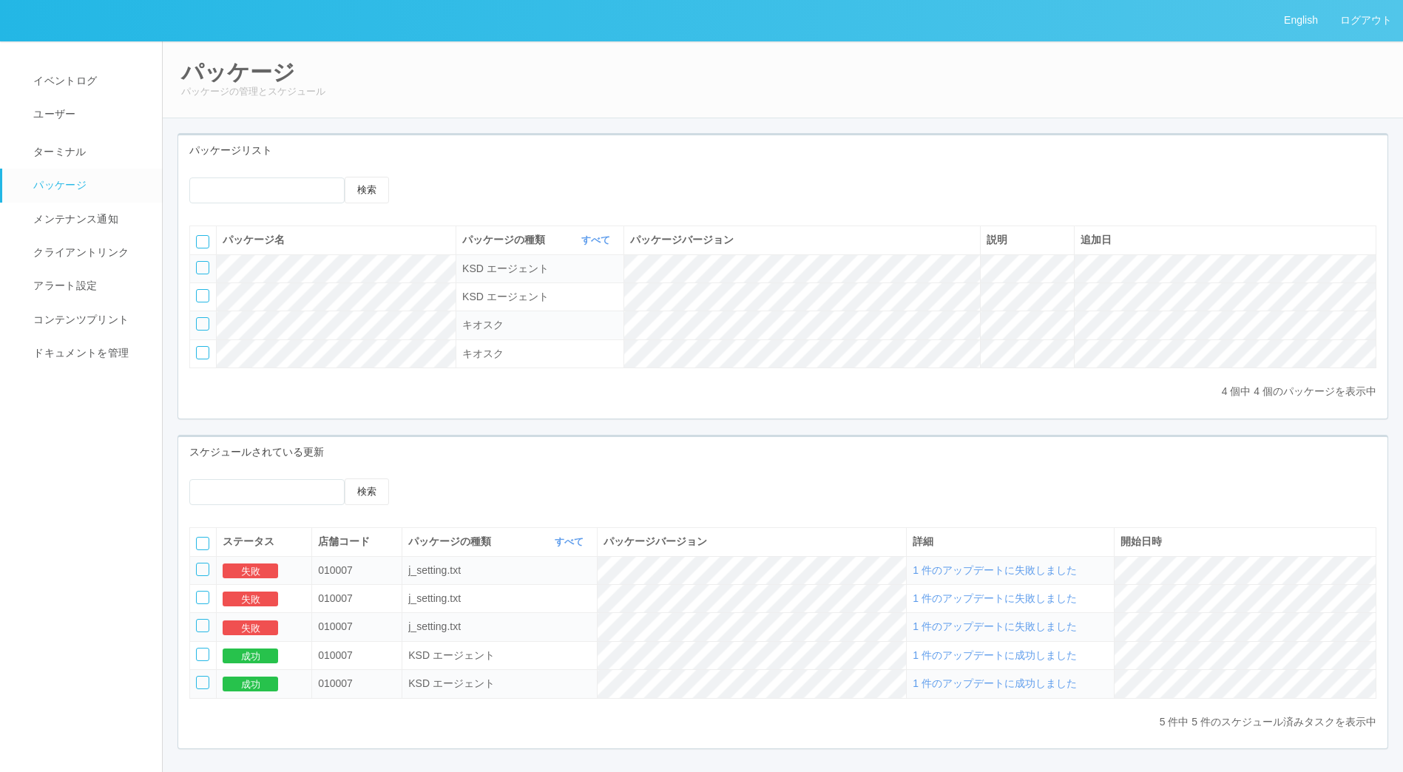
click at [422, 177] on icon at bounding box center [422, 177] width 0 height 0
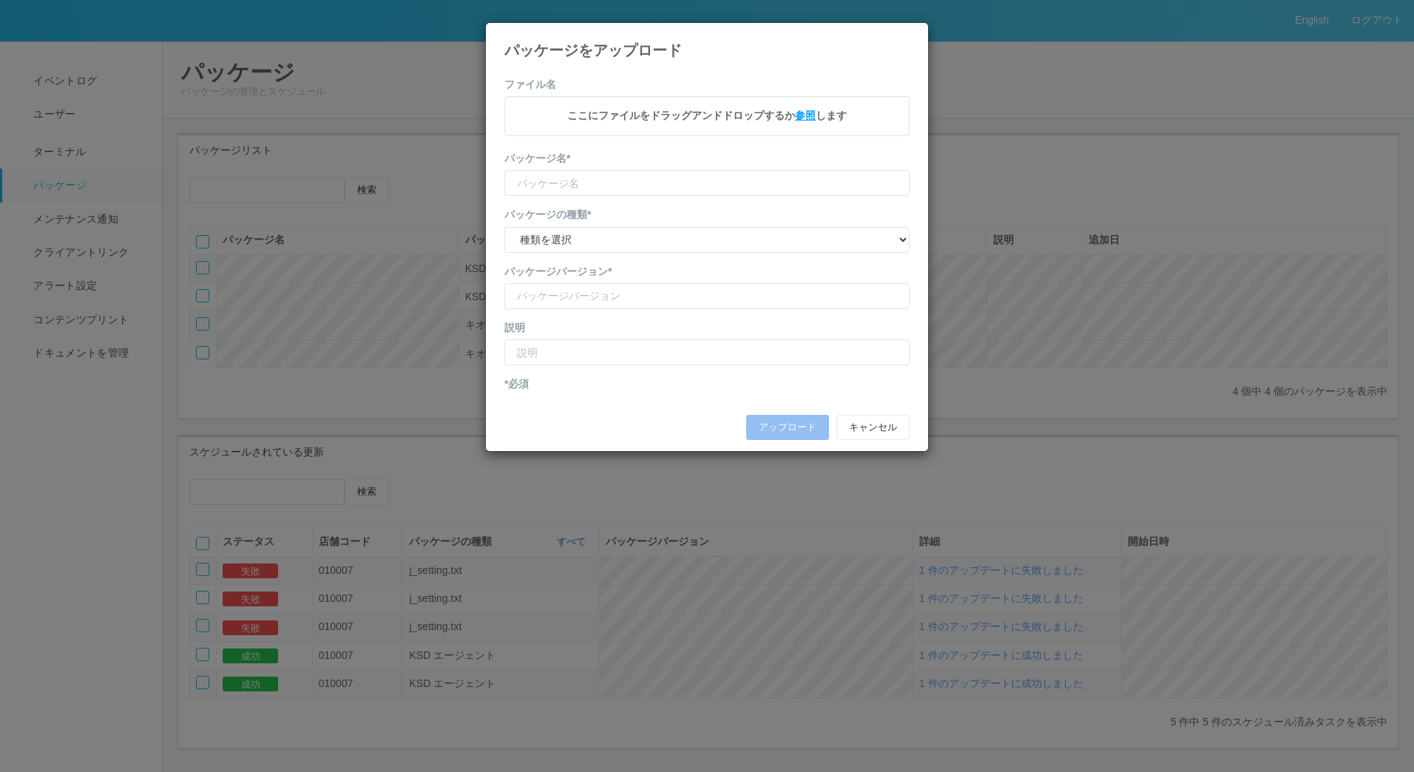
click at [806, 121] on span "参照" at bounding box center [805, 115] width 21 height 12
click at [598, 186] on input "text" at bounding box center [706, 185] width 405 height 26
click at [568, 237] on select "種類を選択 キオスク KSD エージェント j_setting.txt" at bounding box center [706, 242] width 405 height 26
select select "j_setting.txt"
click at [504, 229] on select "種類を選択 キオスク KSD エージェント j_setting.txt" at bounding box center [706, 242] width 405 height 26
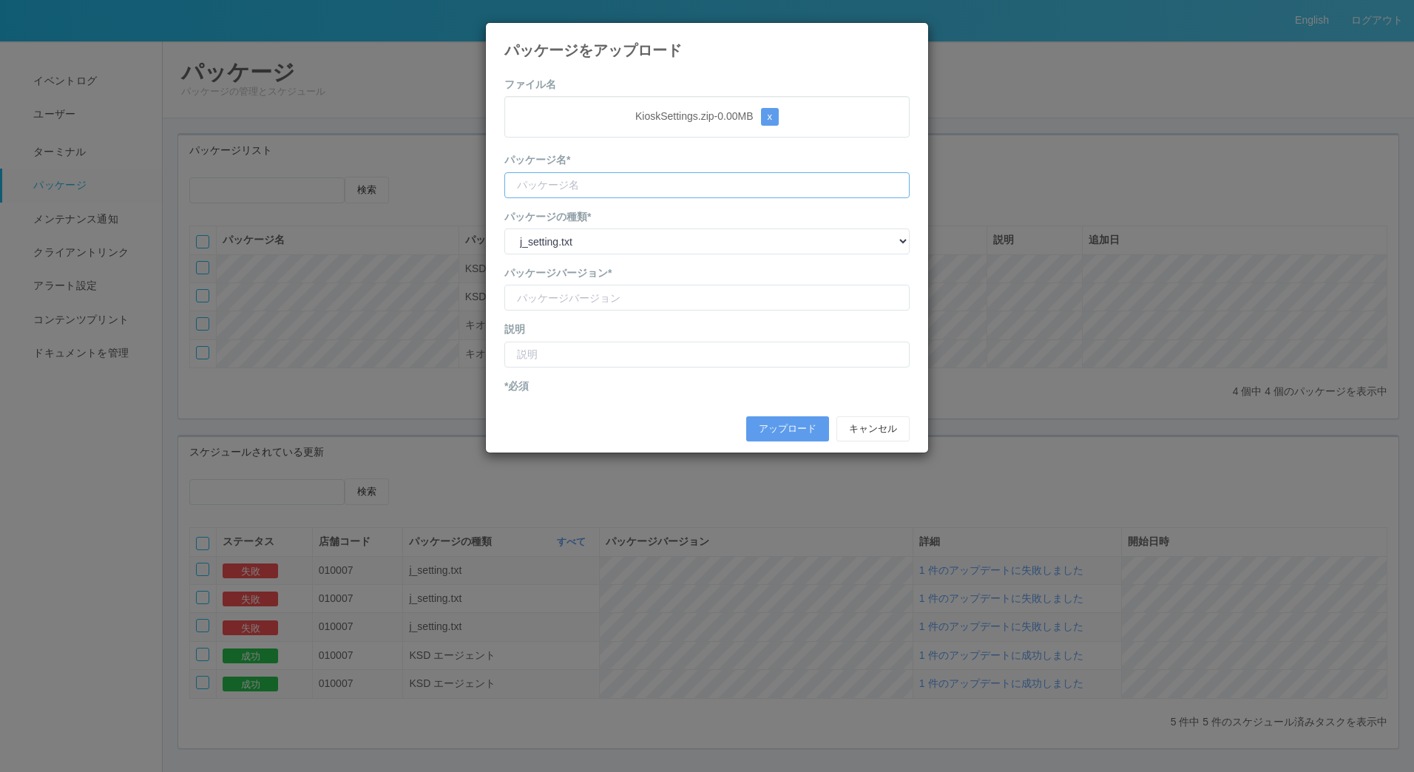
click at [563, 183] on input "text" at bounding box center [706, 185] width 405 height 26
click at [560, 189] on input "text" at bounding box center [706, 185] width 405 height 26
type input "Kioks"
type input "CVScode change"
type input "CVSコードが300000になる"
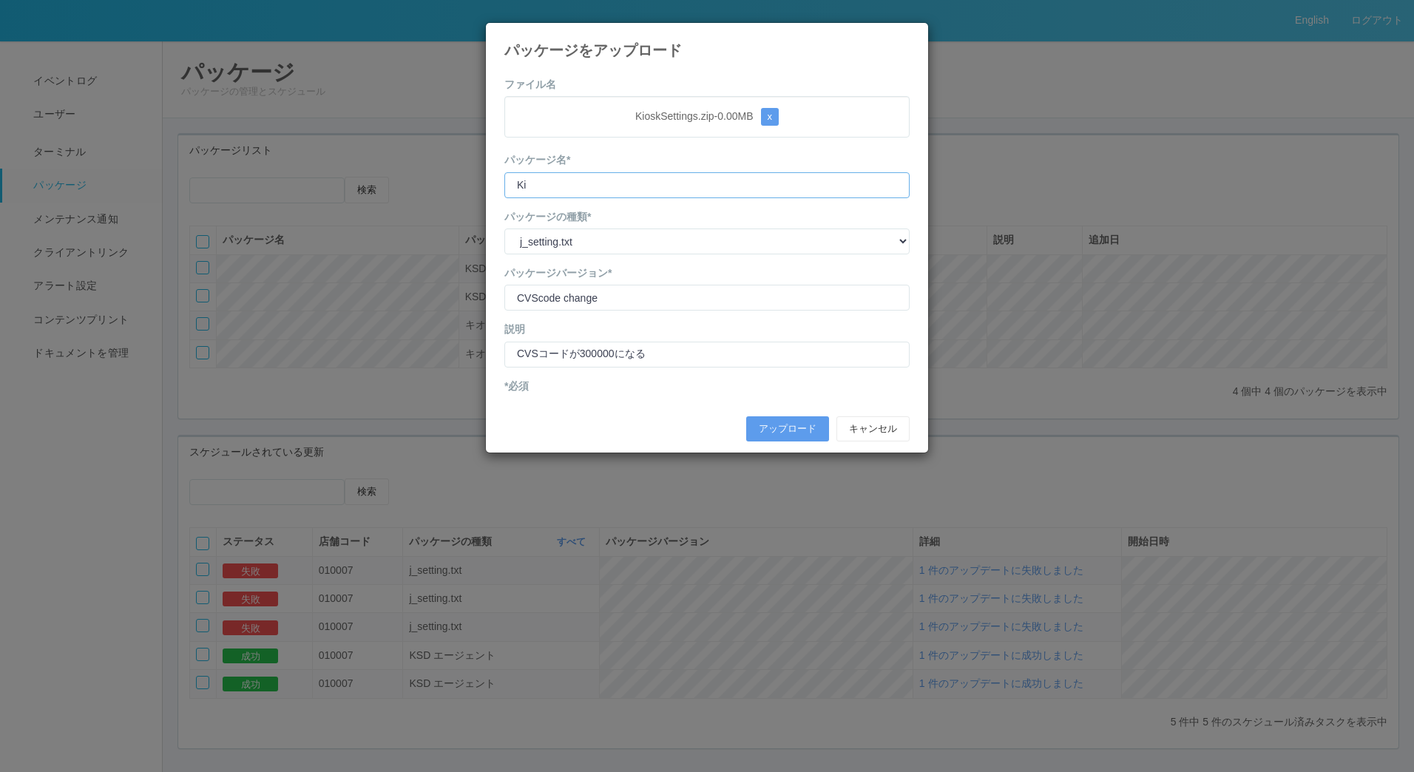
type input "K"
type input "Jsetting"
click at [785, 428] on button "アップロード" at bounding box center [787, 428] width 83 height 25
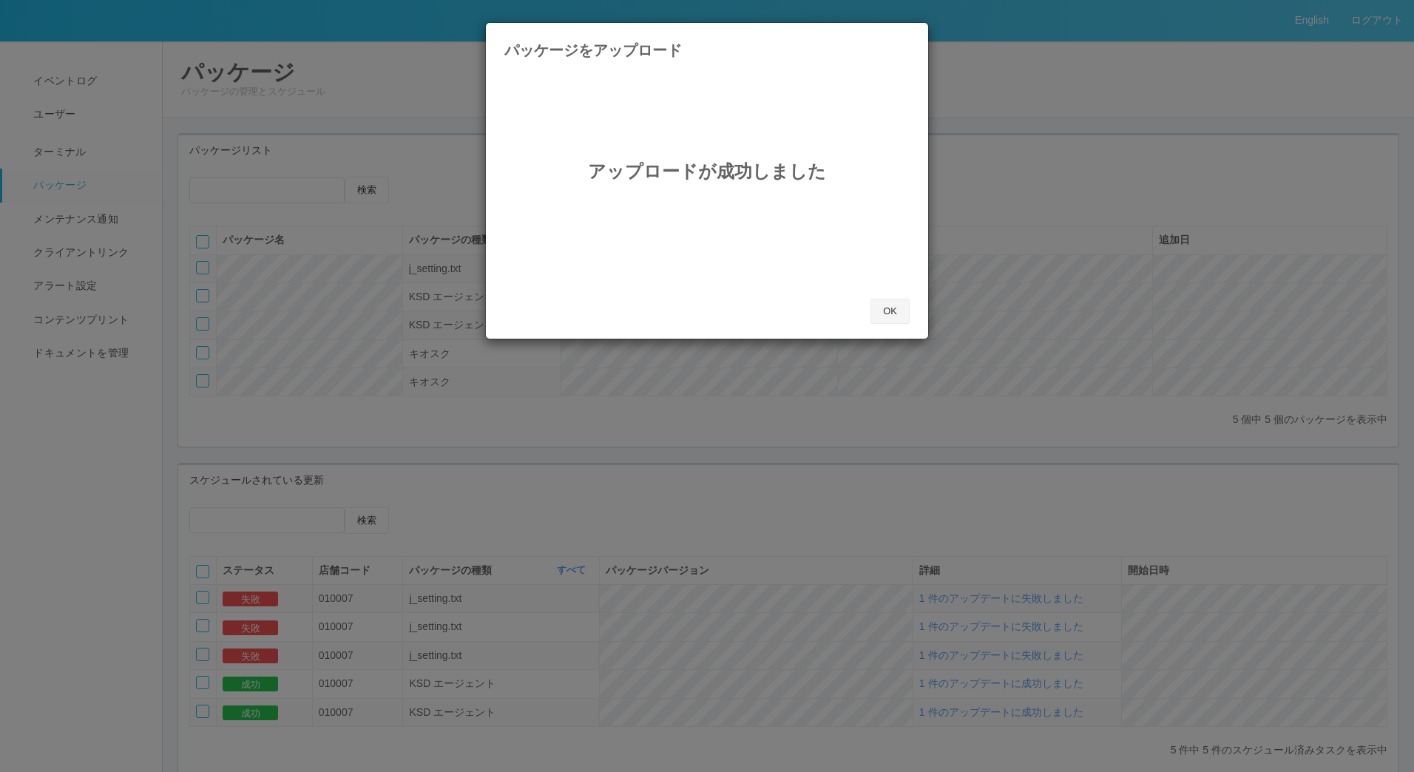
click at [891, 311] on button "OK" at bounding box center [889, 311] width 39 height 25
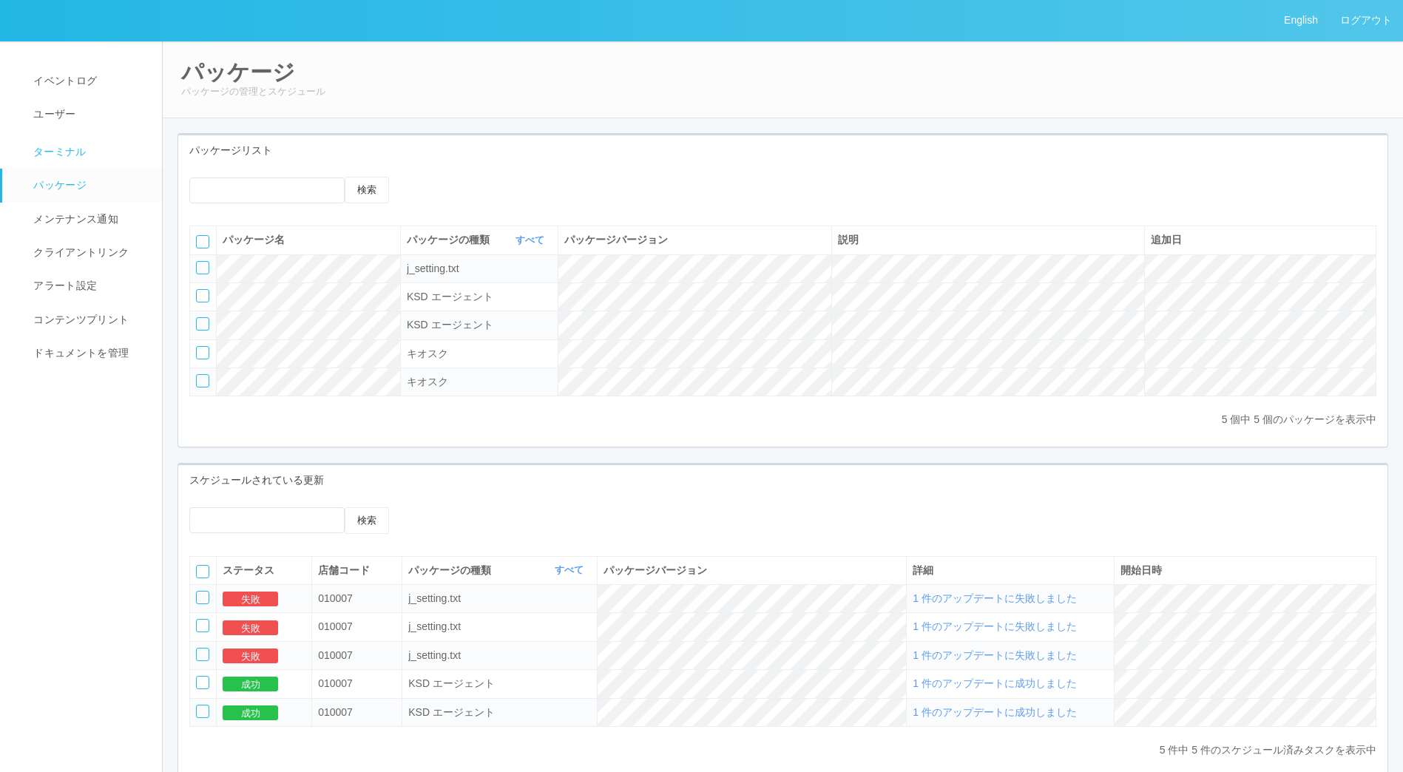
click at [69, 163] on link "ターミナル" at bounding box center [88, 150] width 173 height 37
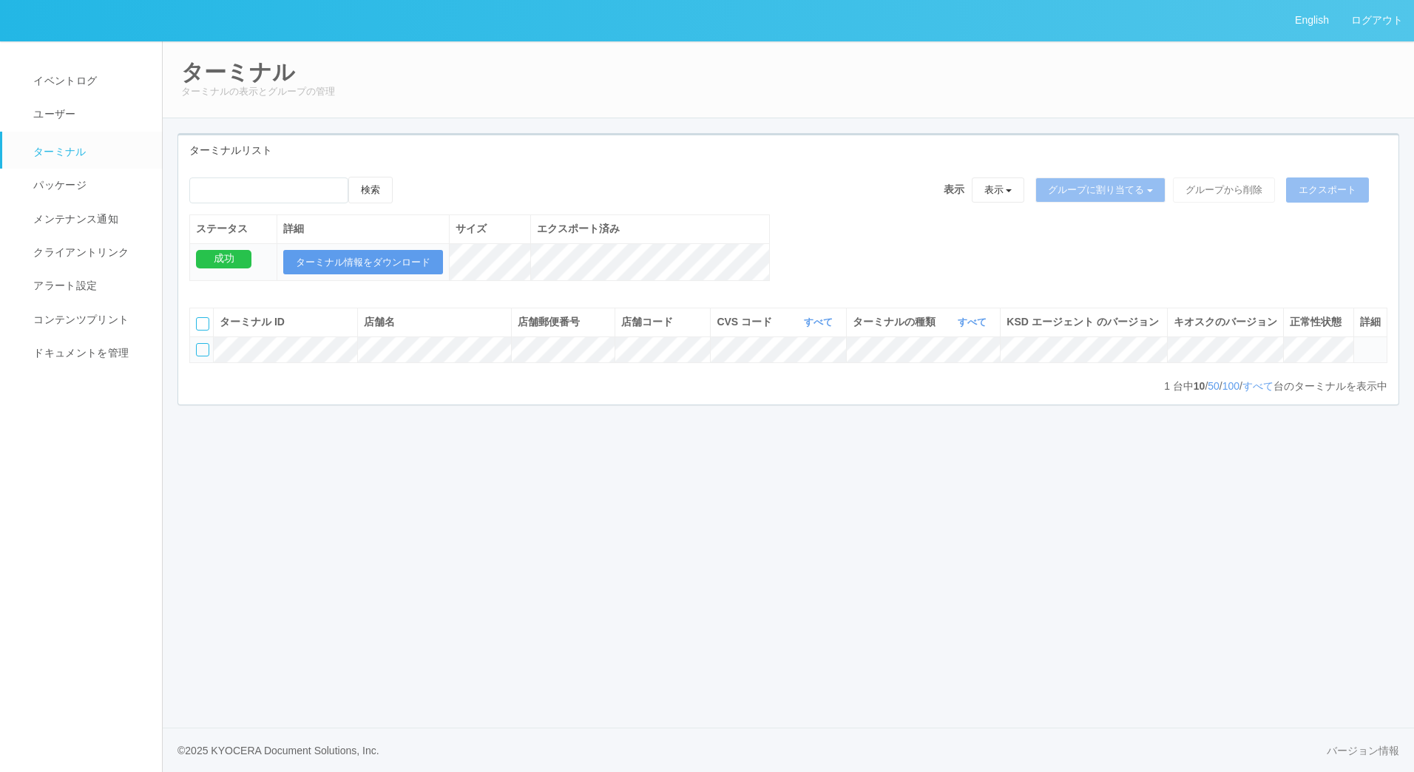
click at [200, 357] on td at bounding box center [202, 349] width 24 height 26
click at [200, 356] on div at bounding box center [202, 349] width 13 height 13
click at [407, 177] on icon at bounding box center [407, 177] width 0 height 0
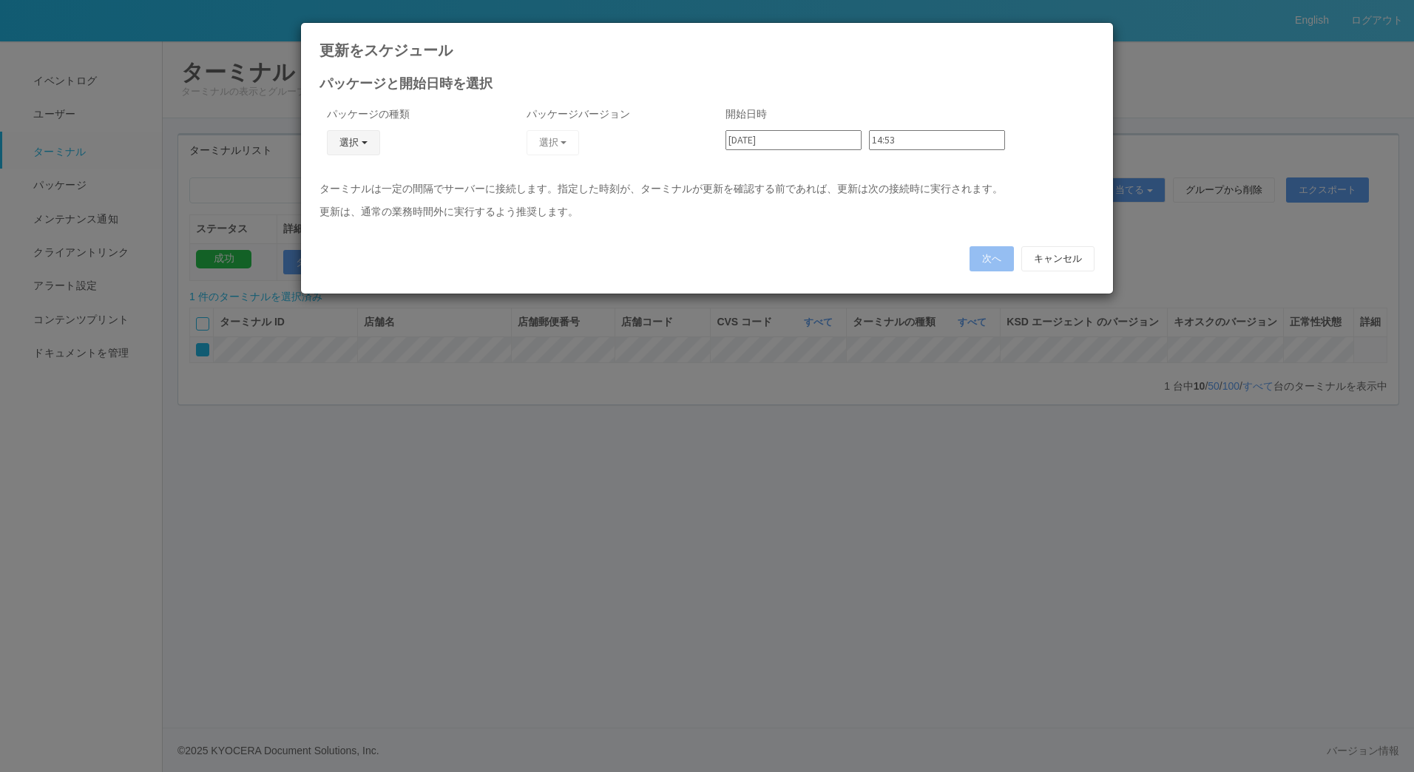
click at [358, 138] on button "選択" at bounding box center [353, 142] width 53 height 25
click at [321, 236] on link "j_setting.txt" at bounding box center [332, 229] width 117 height 23
click at [552, 141] on button "選択" at bounding box center [553, 142] width 53 height 25
click at [517, 179] on link "CVScode change" at bounding box center [531, 183] width 117 height 23
click at [989, 257] on button "次へ" at bounding box center [992, 258] width 44 height 25
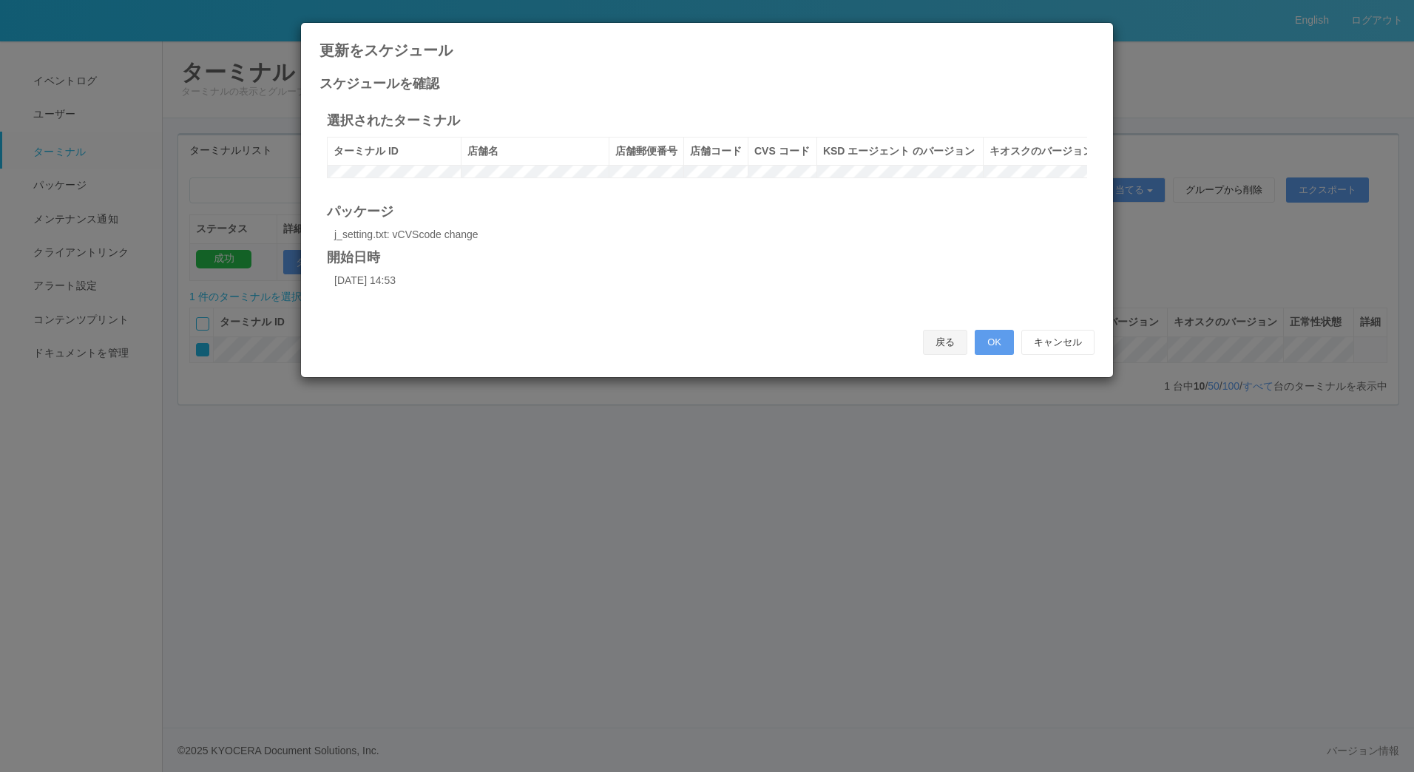
click at [944, 355] on button "戻る" at bounding box center [945, 342] width 44 height 25
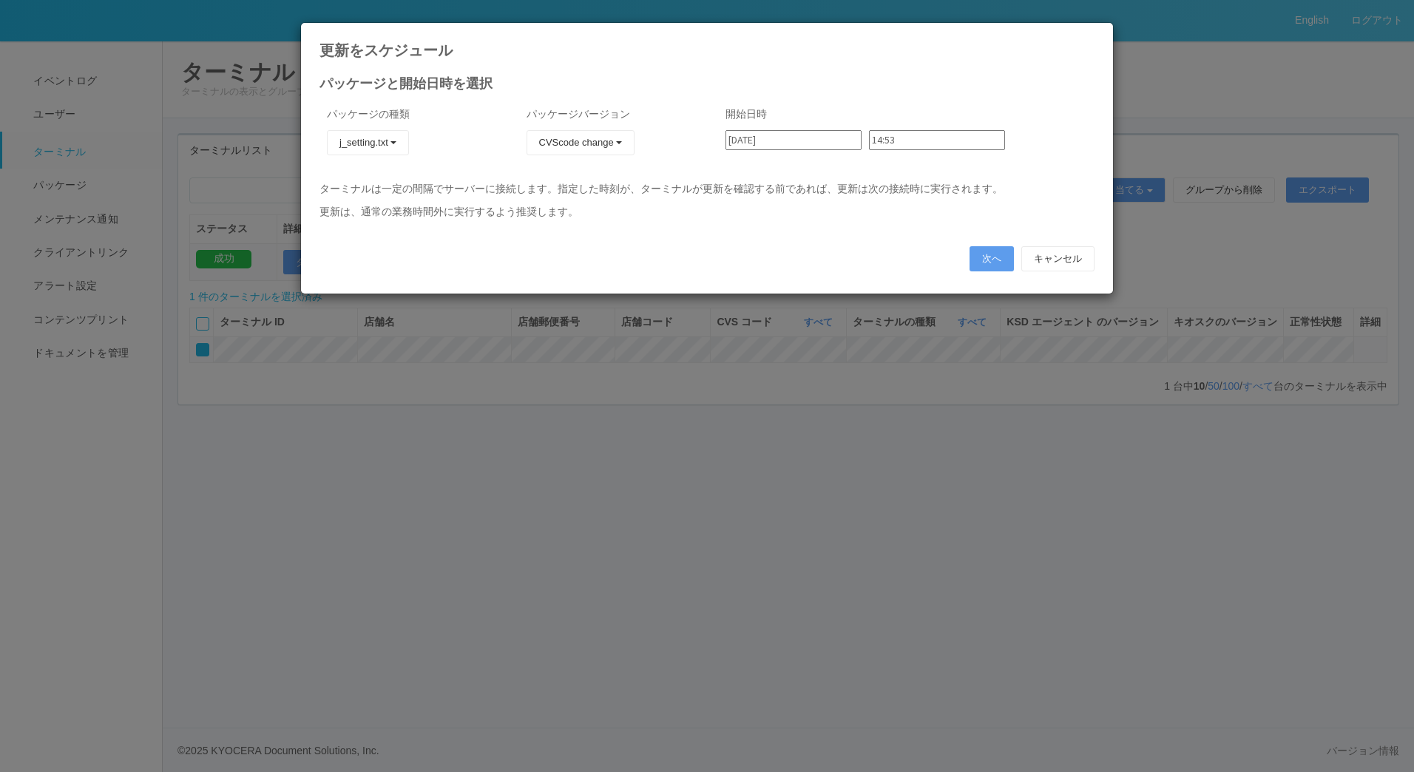
click at [896, 132] on input "14:53" at bounding box center [937, 140] width 136 height 20
click at [899, 138] on input "14:53" at bounding box center [937, 140] width 136 height 20
type input "14:54"
click at [996, 259] on button "次へ" at bounding box center [992, 258] width 44 height 25
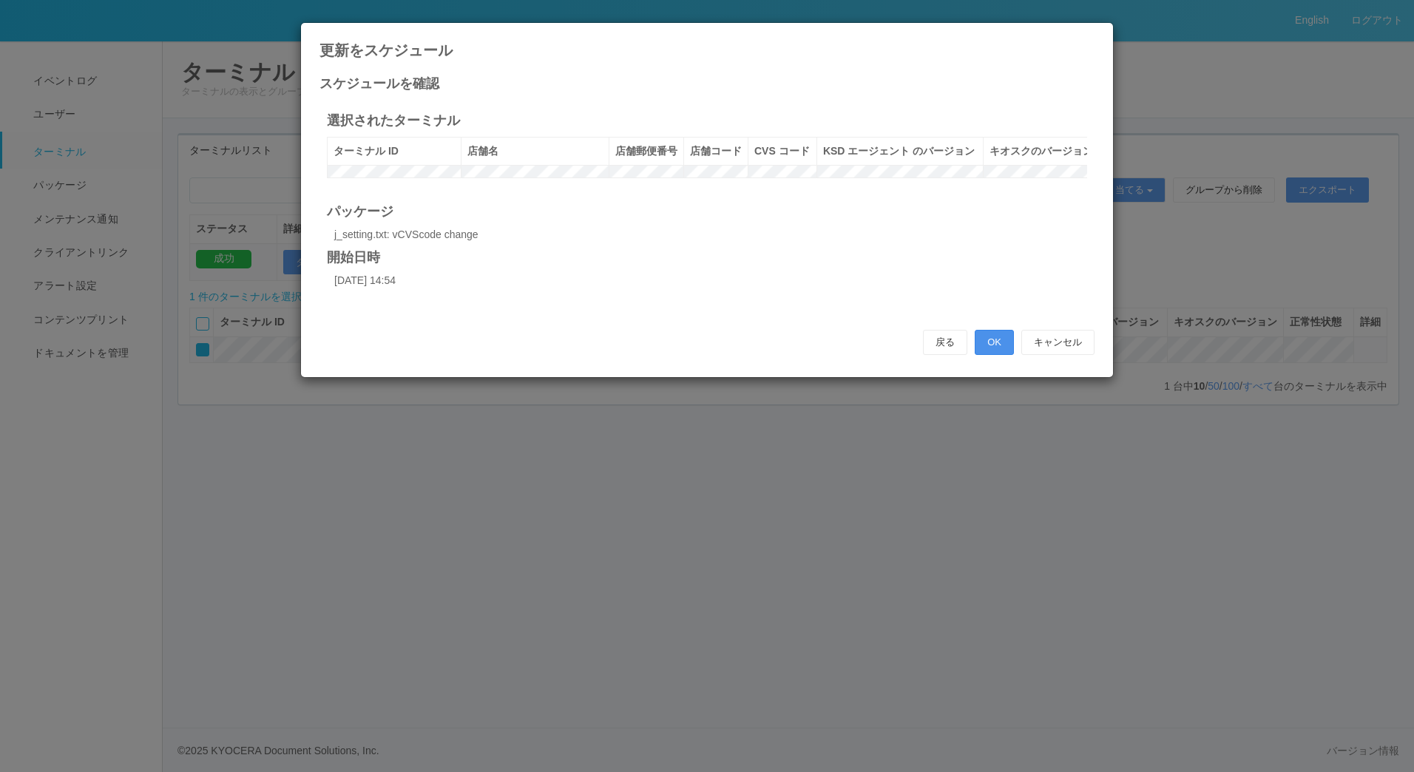
click at [996, 355] on button "OK" at bounding box center [994, 342] width 39 height 25
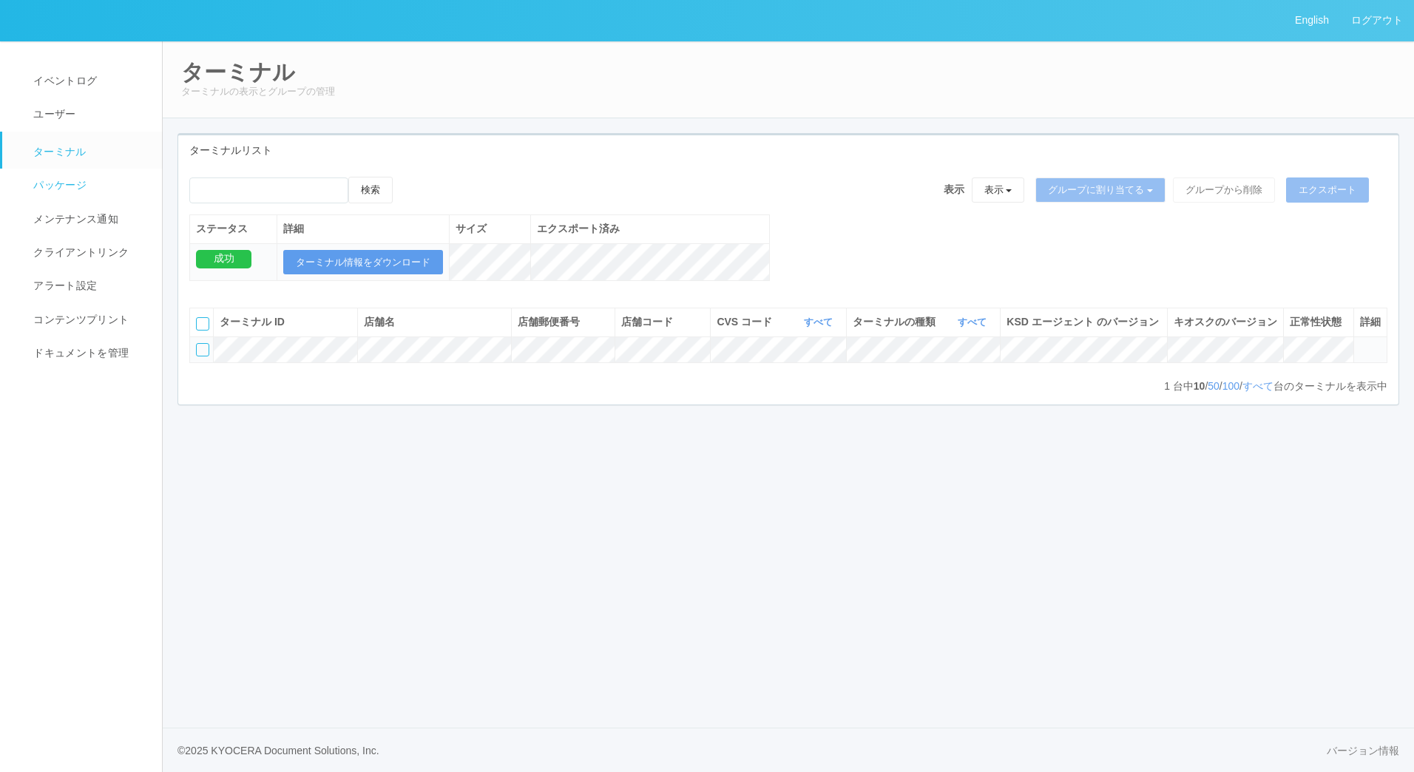
click at [90, 178] on link "パッケージ" at bounding box center [88, 185] width 173 height 33
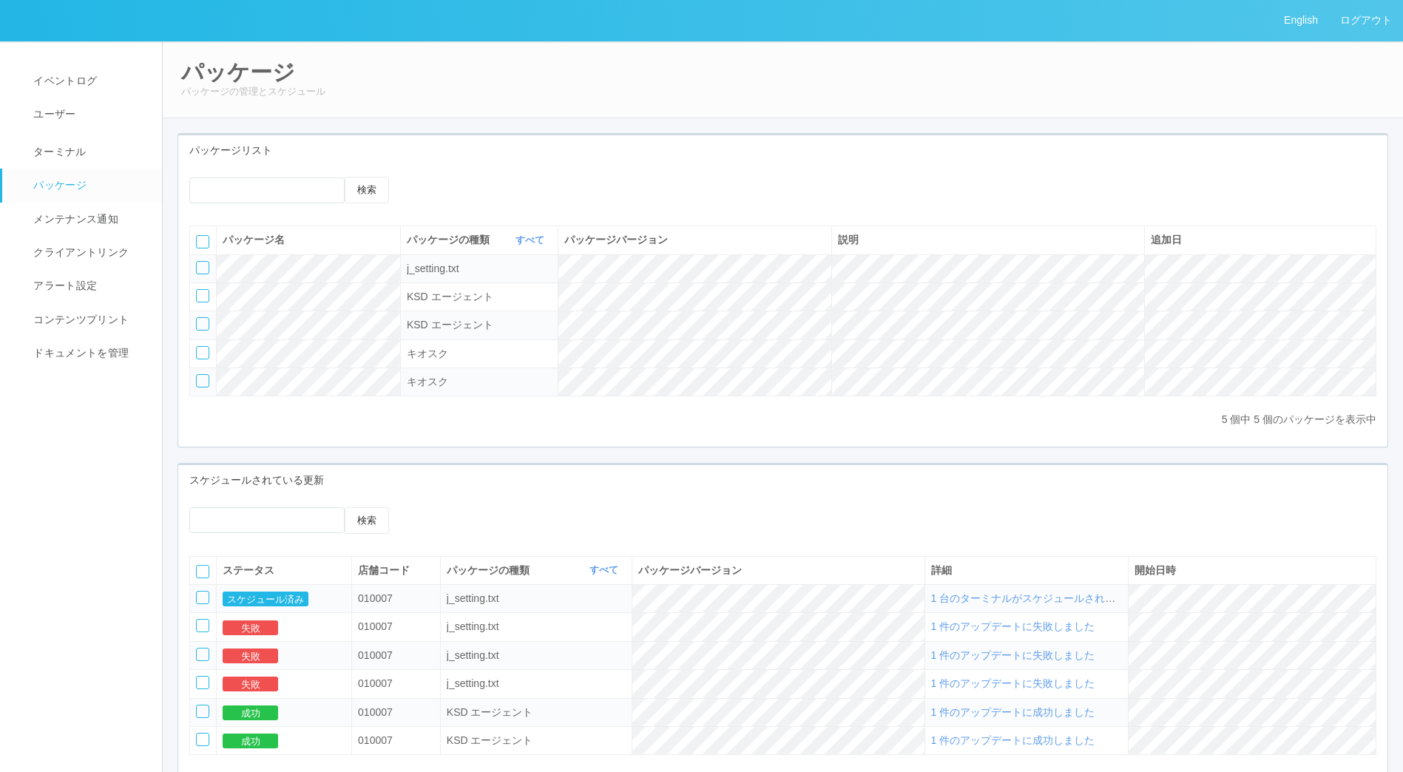
scroll to position [118, 0]
click at [203, 604] on div at bounding box center [202, 597] width 13 height 13
click at [197, 592] on icon at bounding box center [197, 592] width 0 height 0
